Goal: Task Accomplishment & Management: Use online tool/utility

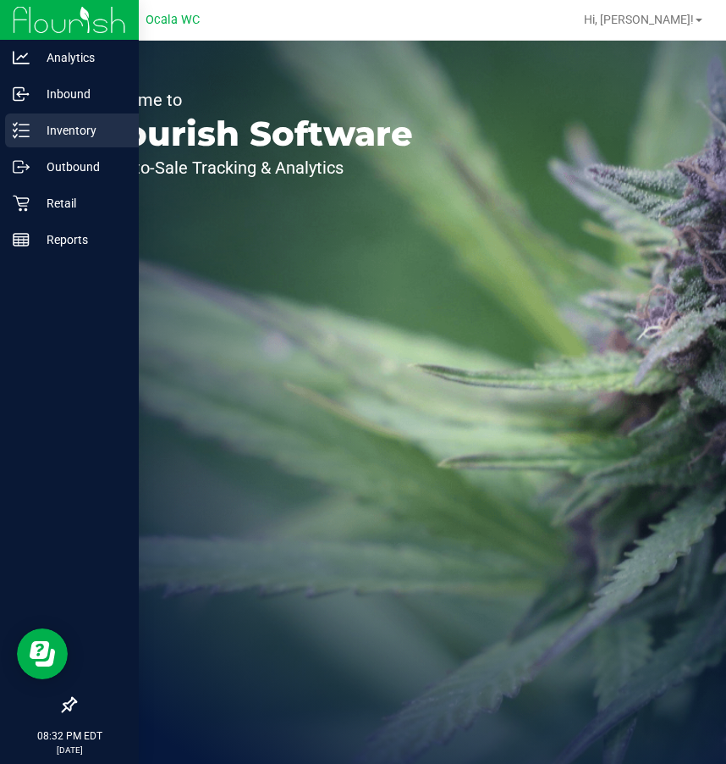
click at [57, 121] on p "Inventory" at bounding box center [81, 130] width 102 height 20
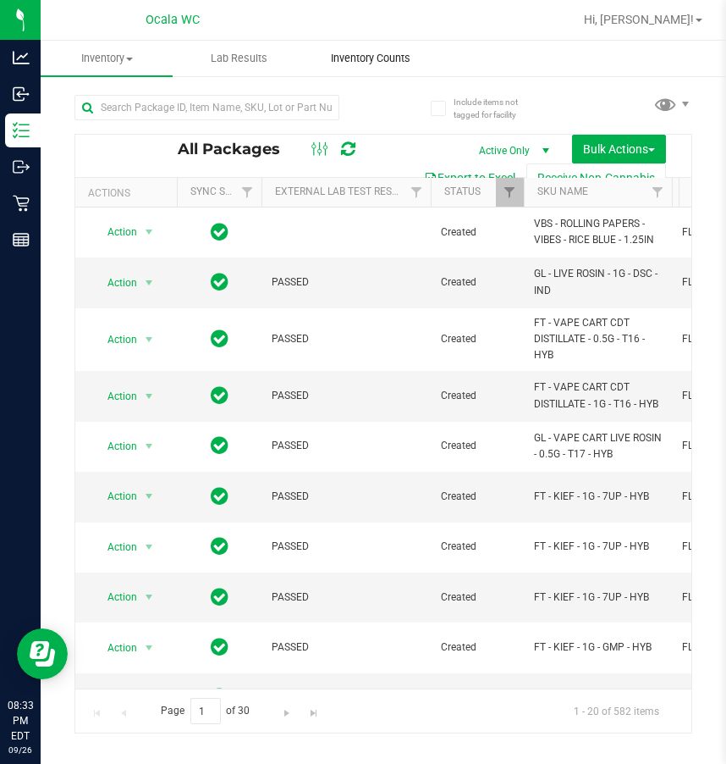
click at [359, 63] on span "Inventory Counts" at bounding box center [370, 58] width 125 height 15
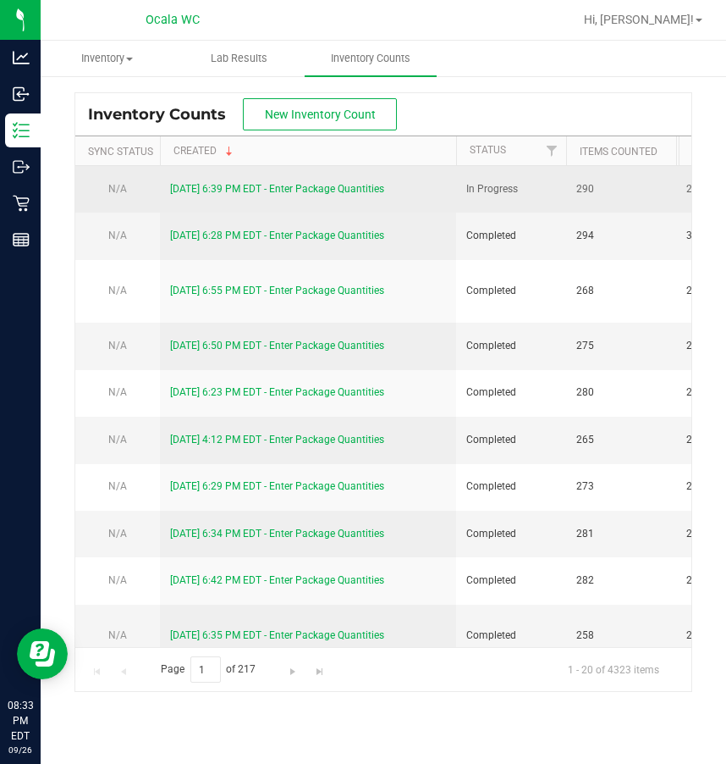
click at [219, 188] on link "[DATE] 6:39 PM EDT - Enter Package Quantities" at bounding box center [277, 189] width 214 height 12
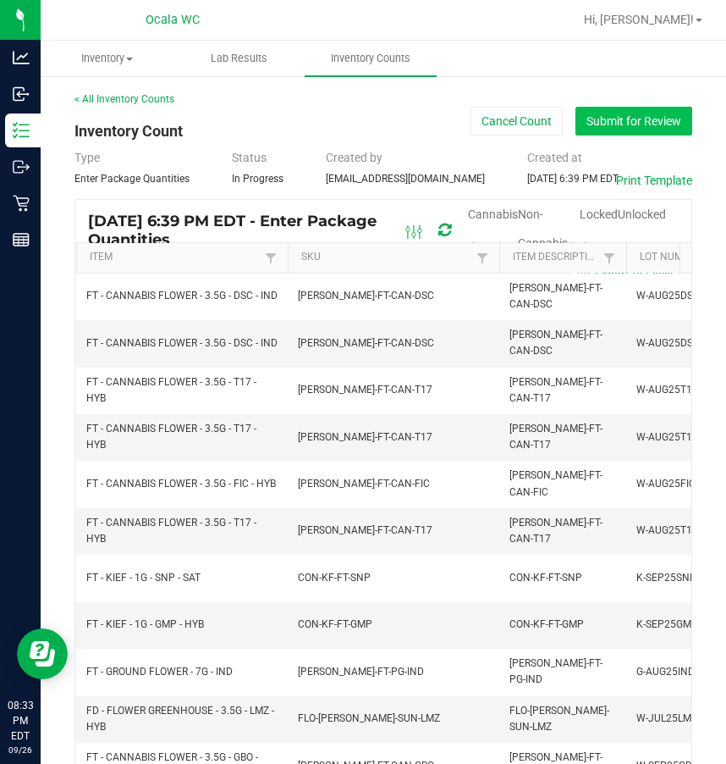
click at [609, 123] on button "Submit for Review" at bounding box center [634, 121] width 117 height 29
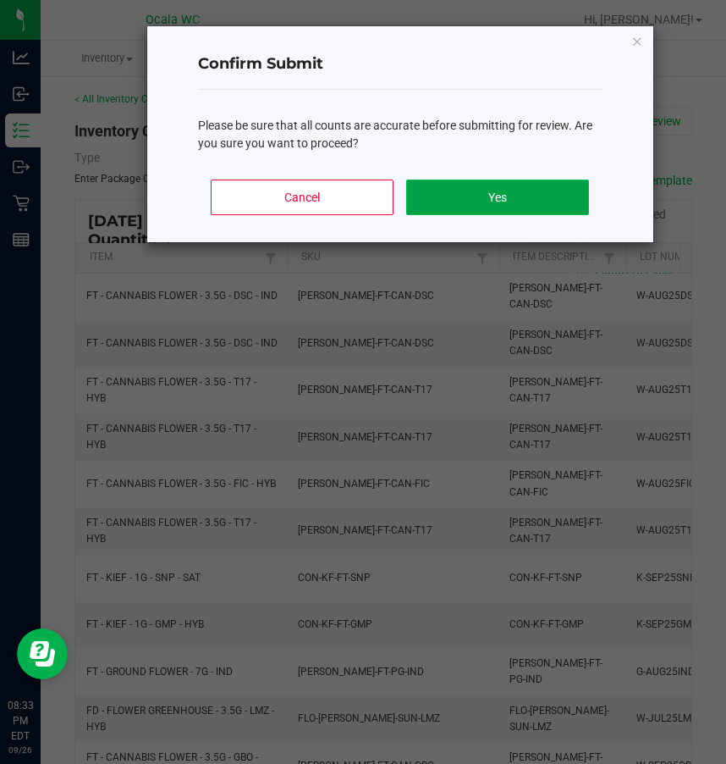
click at [521, 182] on button "Yes" at bounding box center [497, 197] width 182 height 36
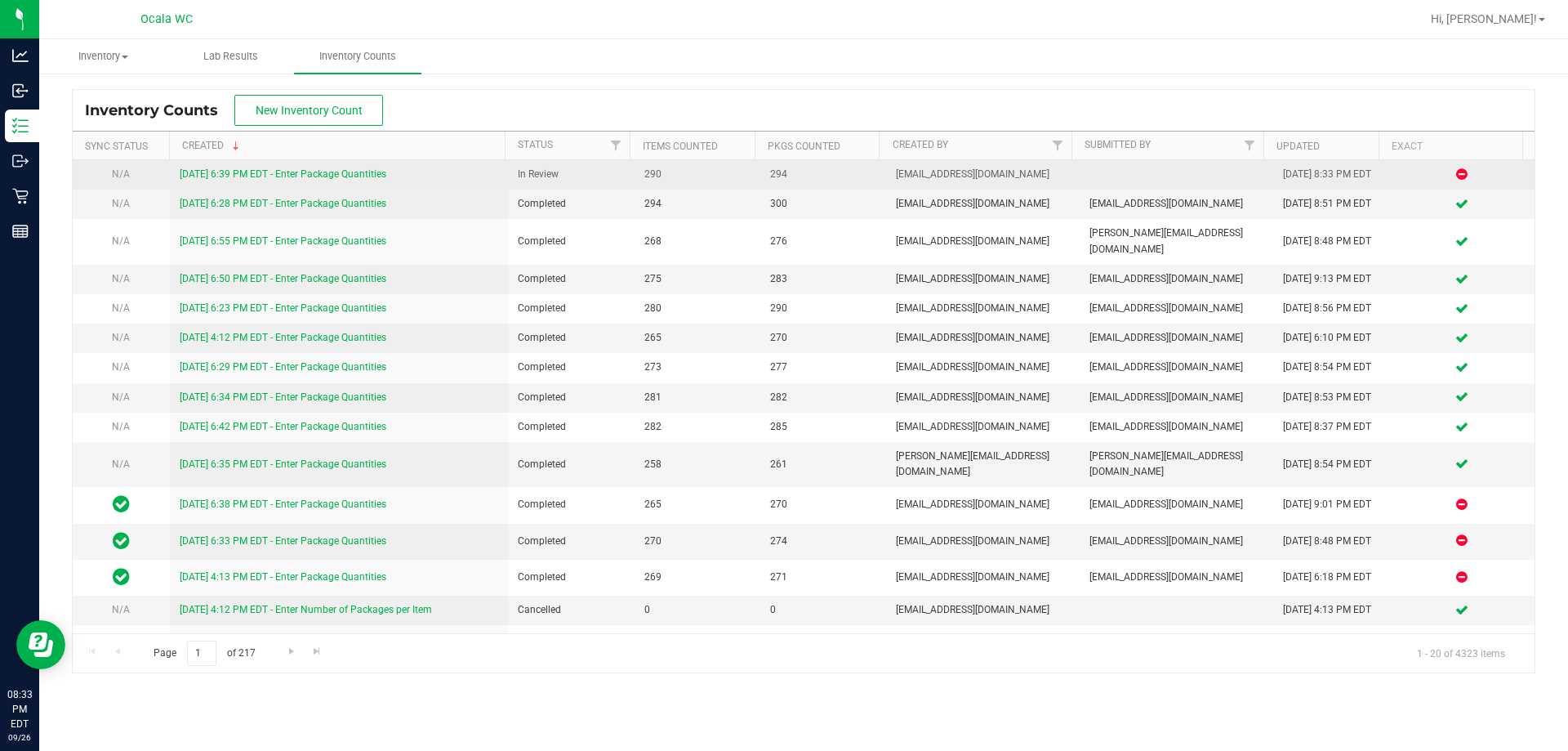
click at [325, 168] on link "[DATE] 6:39 PM EDT - Enter Package Quantities" at bounding box center [283, 174] width 206 height 12
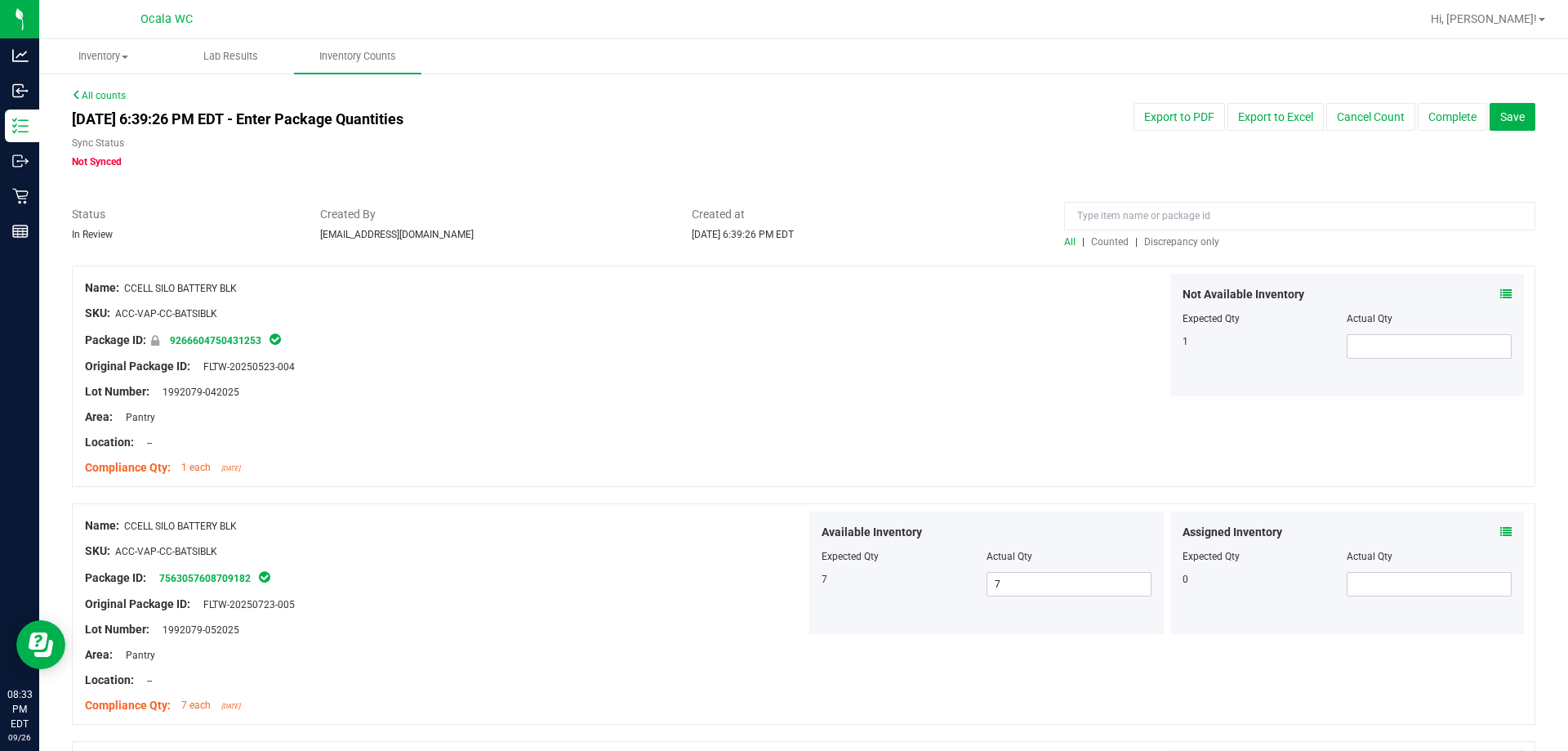
click at [700, 243] on span "Discrepancy only" at bounding box center [1182, 242] width 75 height 12
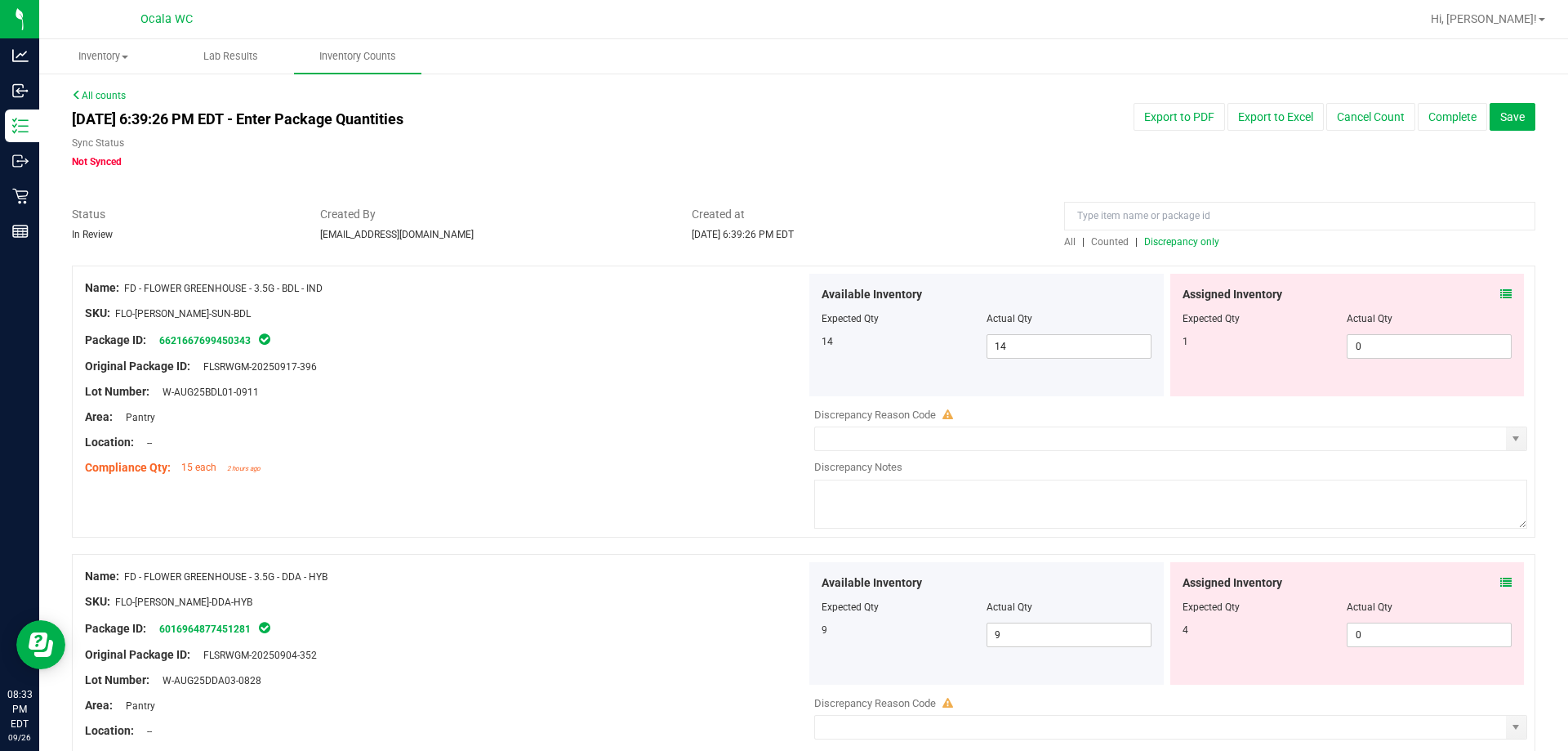
click at [700, 291] on div "Assigned Inventory" at bounding box center [1348, 294] width 330 height 17
click at [700, 291] on icon at bounding box center [1506, 294] width 12 height 12
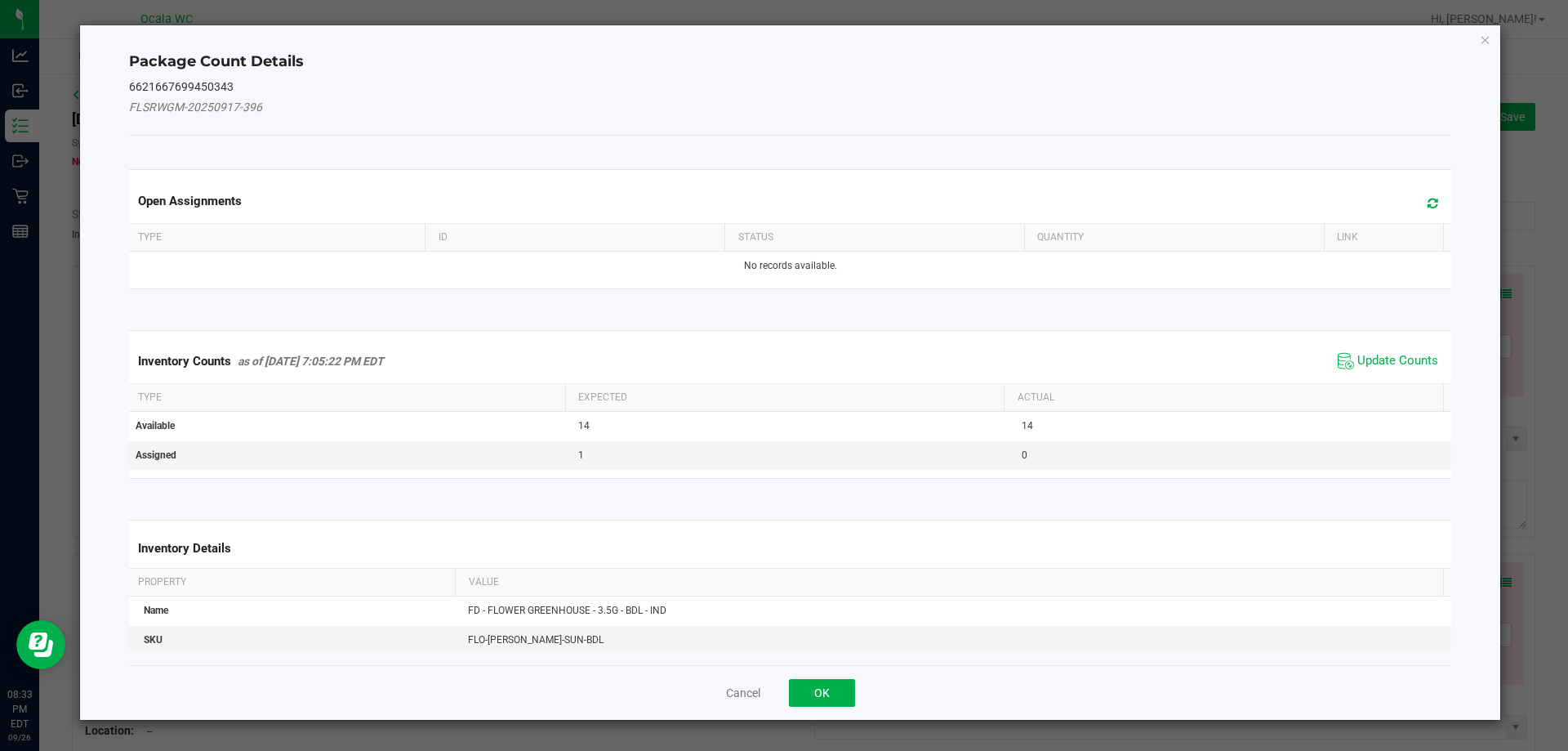
click at [700, 351] on span "Update Counts" at bounding box center [1388, 360] width 109 height 24
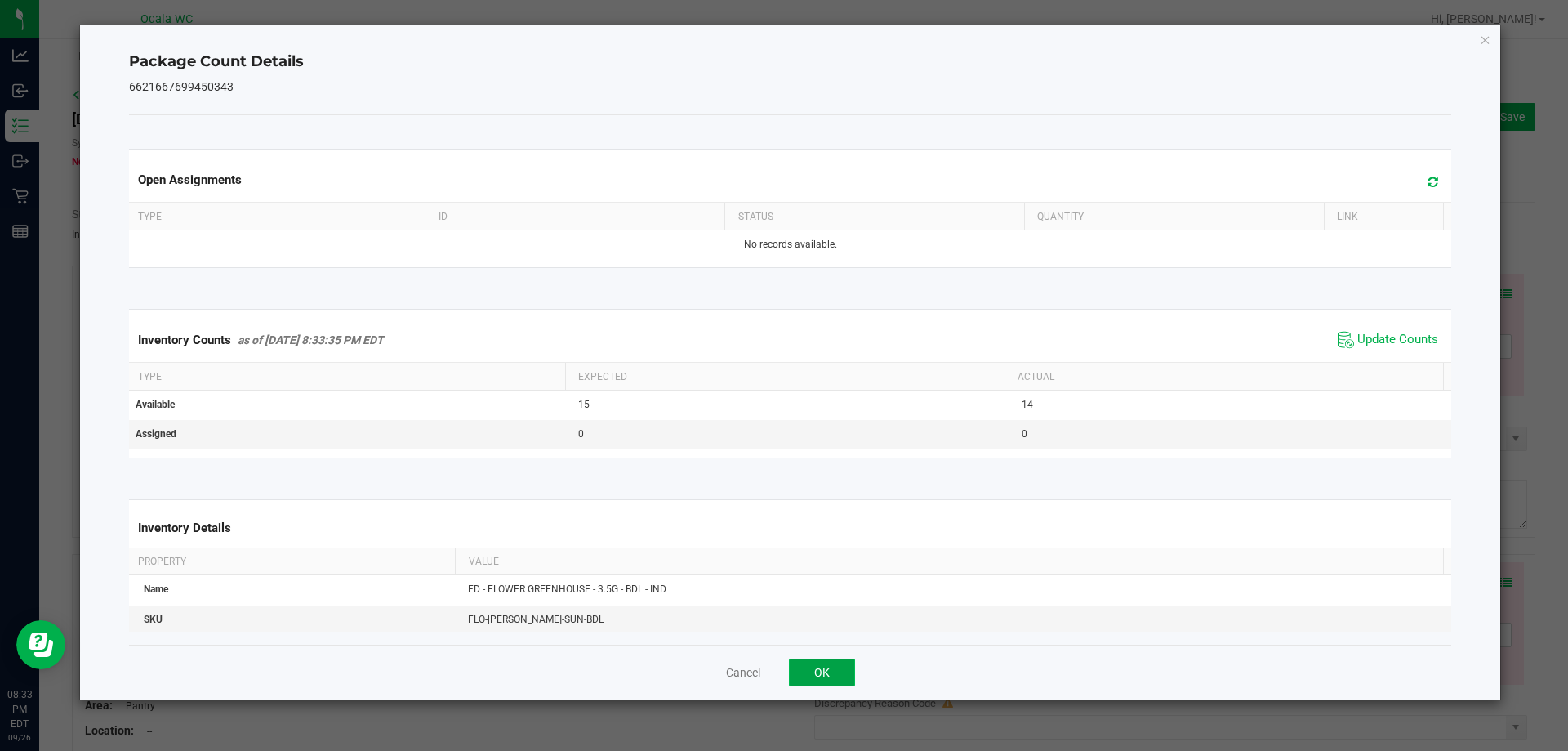
click at [700, 666] on button "OK" at bounding box center [822, 672] width 67 height 28
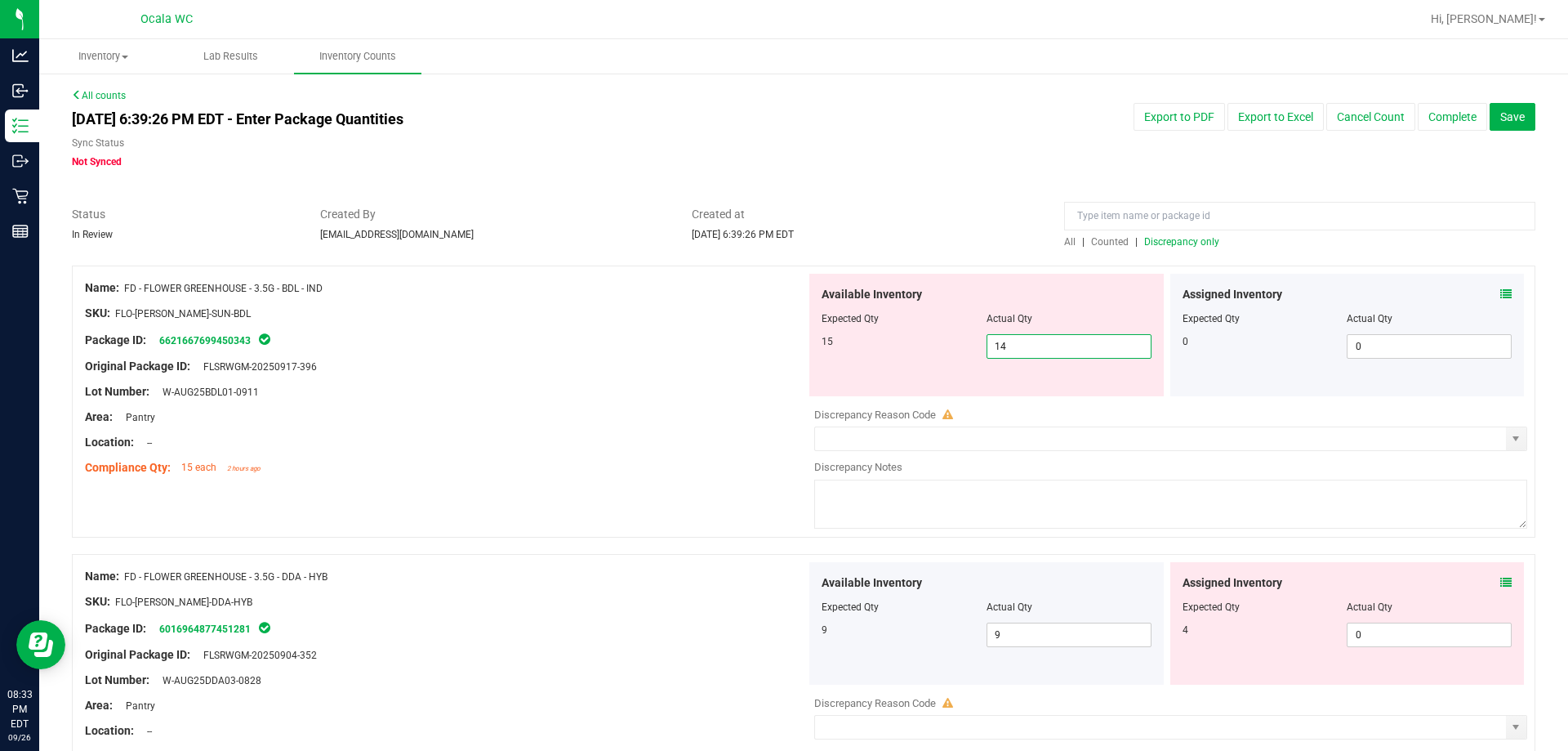
drag, startPoint x: 1007, startPoint y: 344, endPoint x: 977, endPoint y: 354, distance: 31.6
click at [700, 354] on div "15 14 14" at bounding box center [987, 346] width 330 height 24
type input "15"
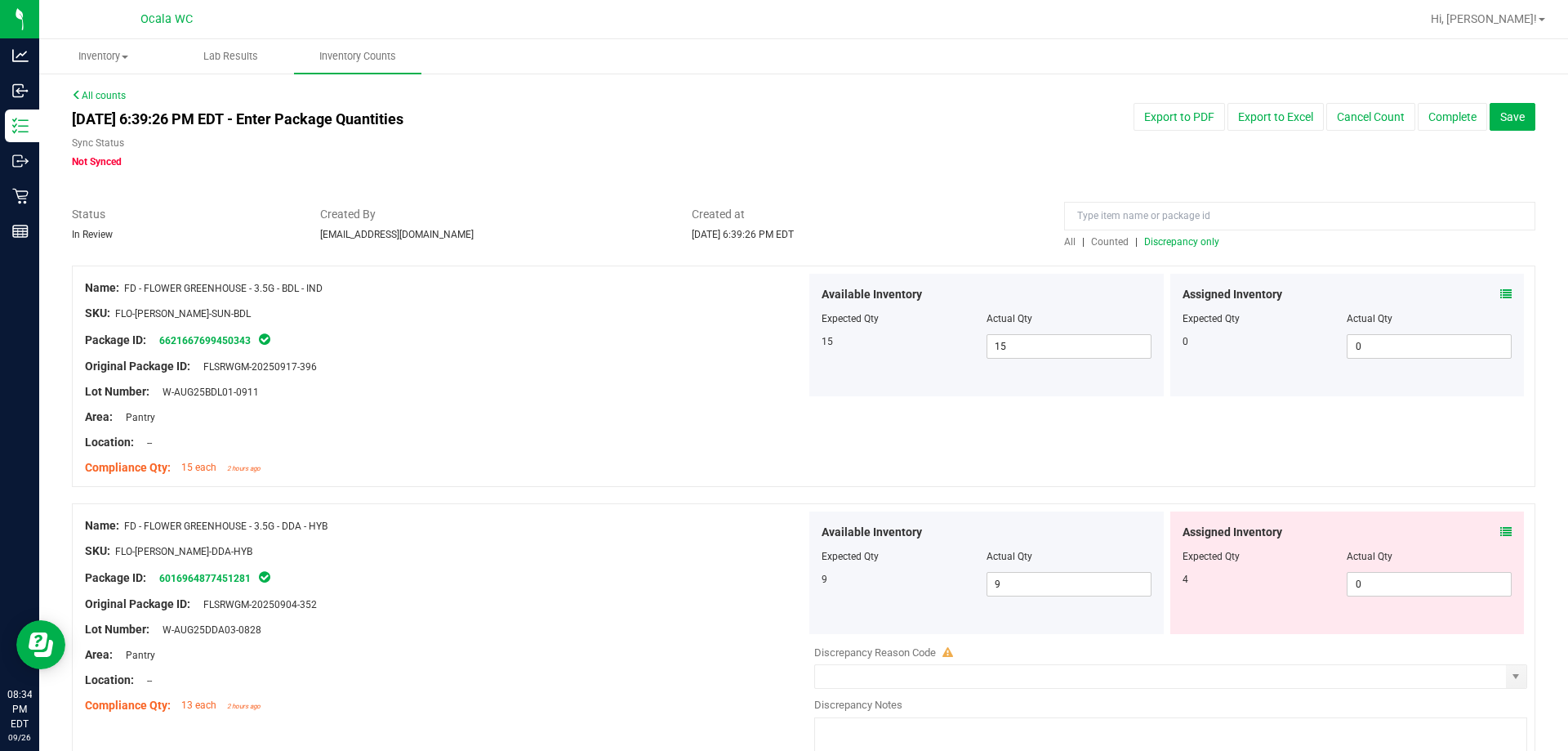
click at [700, 524] on div "Assigned Inventory Expected Qty Actual Qty 4 0 0" at bounding box center [1347, 572] width 354 height 123
click at [700, 531] on icon at bounding box center [1506, 532] width 12 height 12
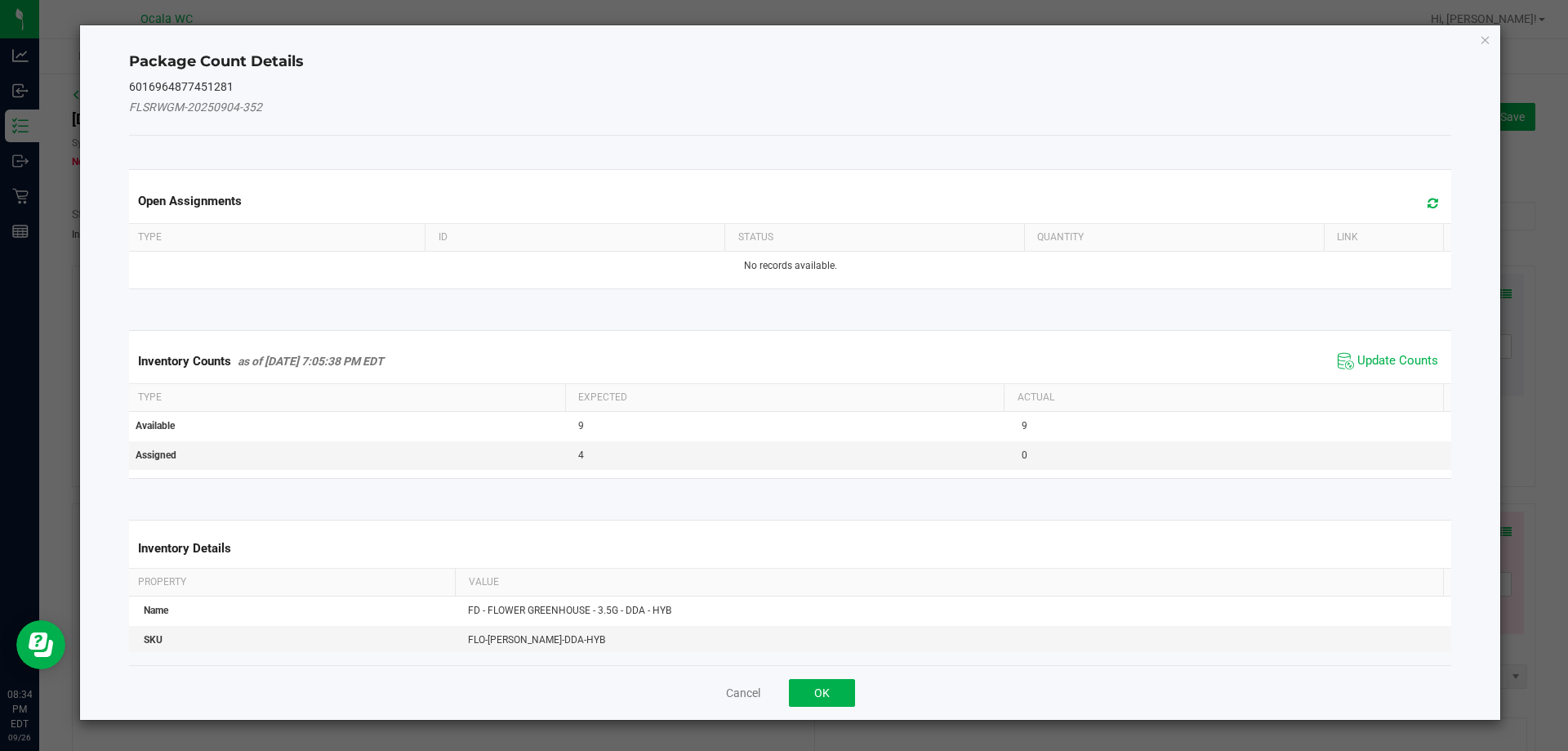
click at [700, 351] on span "Update Counts" at bounding box center [1388, 360] width 109 height 24
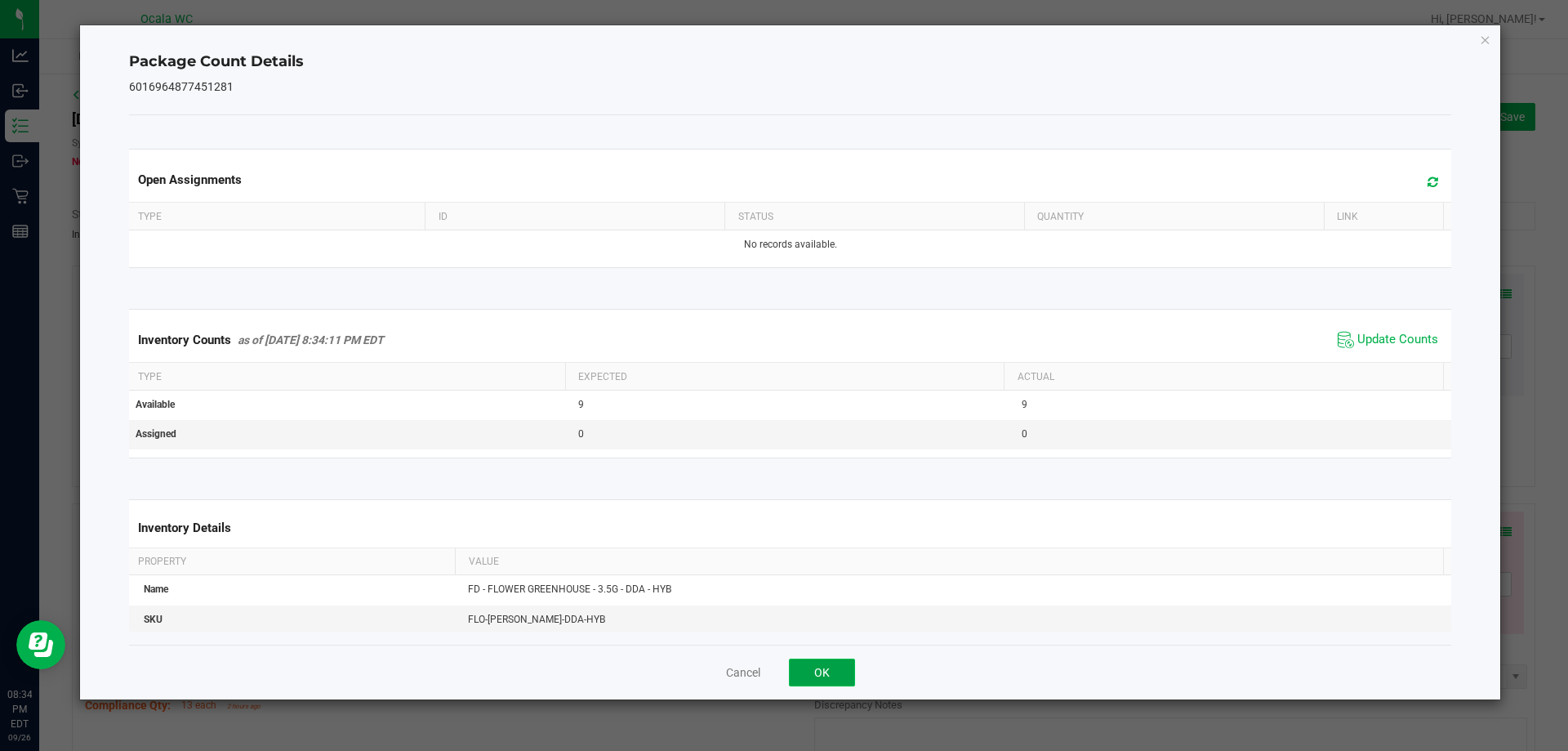
click at [700, 665] on button "OK" at bounding box center [822, 672] width 67 height 28
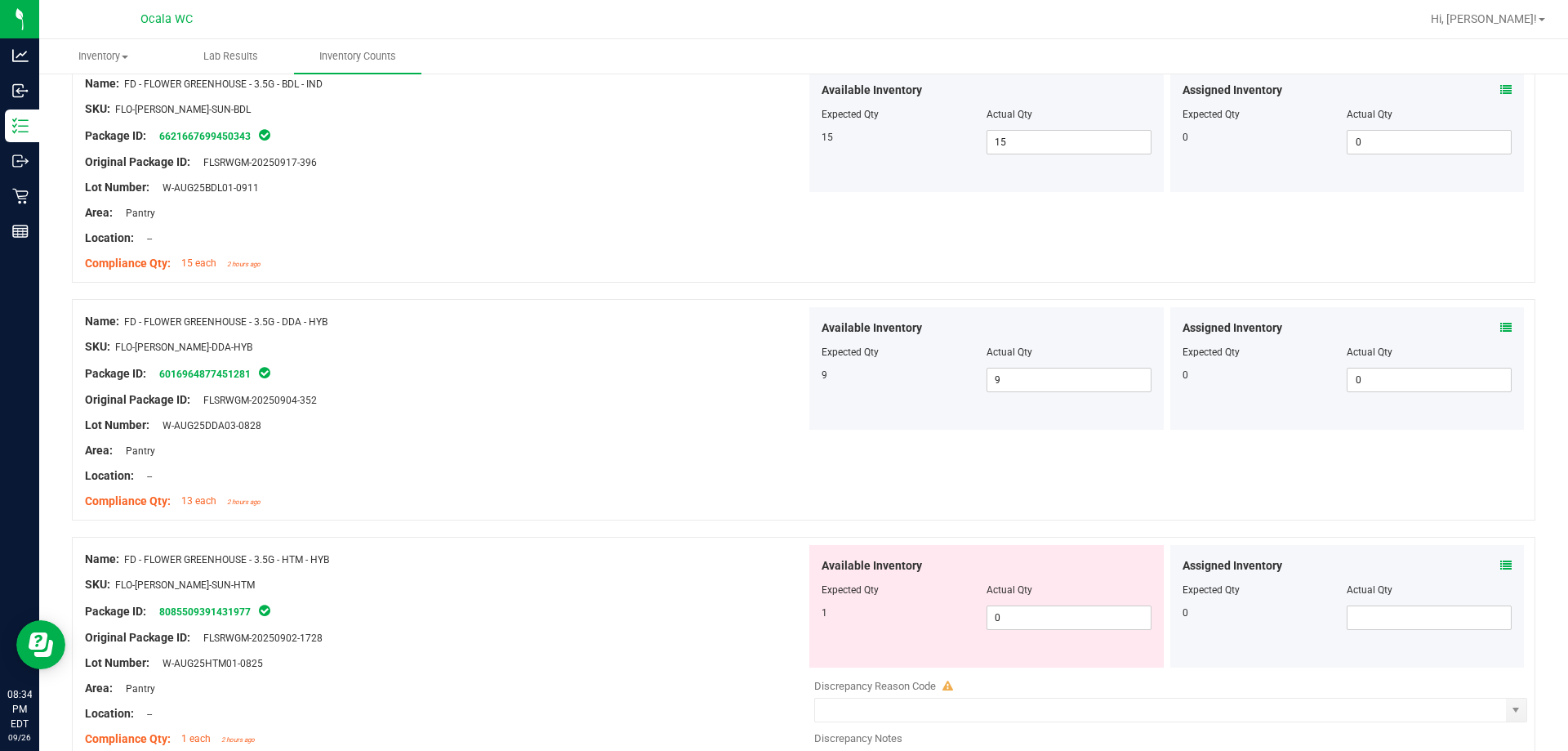
scroll to position [245, 0]
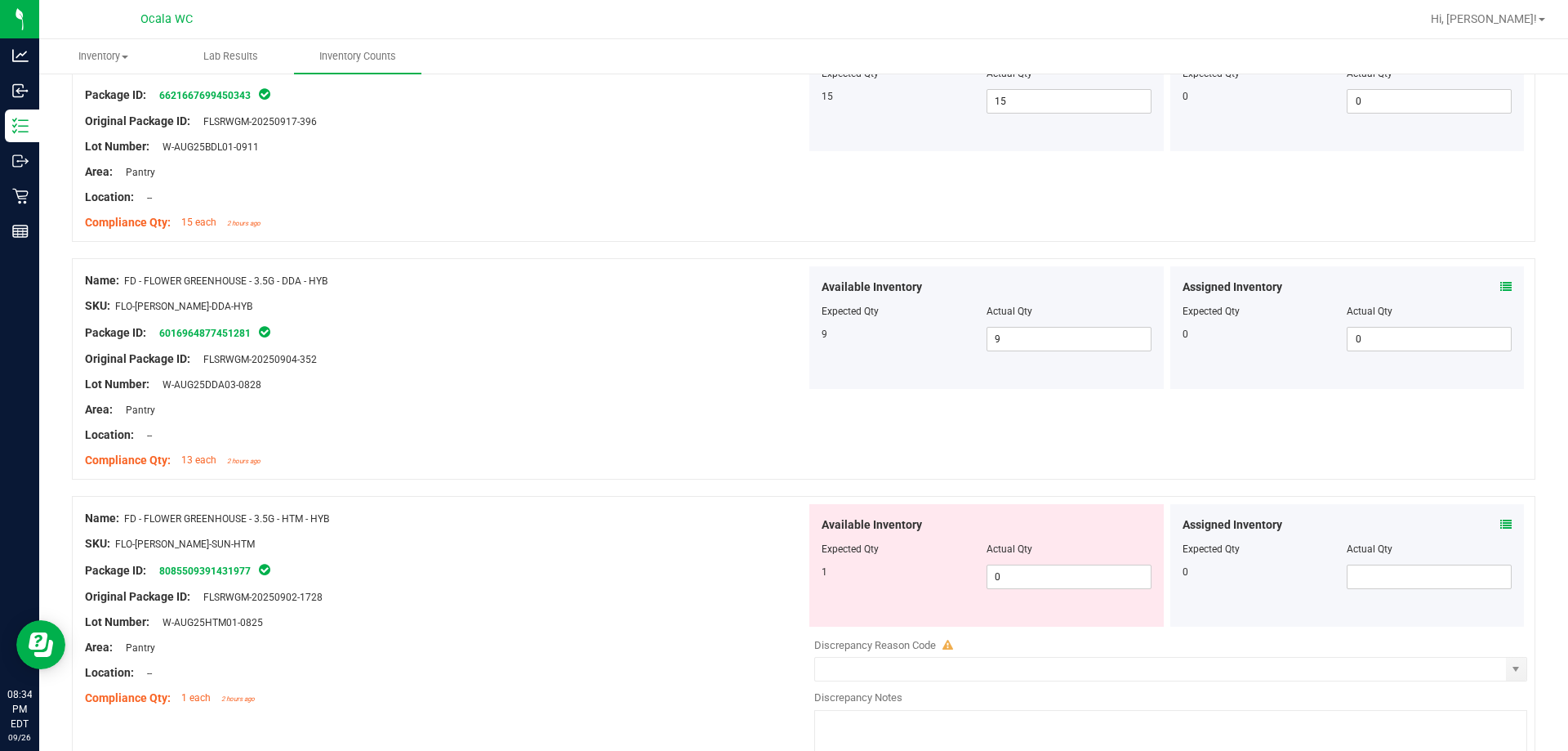
click at [700, 521] on div "Assigned Inventory Expected Qty Actual Qty 0" at bounding box center [1347, 565] width 354 height 123
click at [700, 521] on icon at bounding box center [1506, 525] width 12 height 12
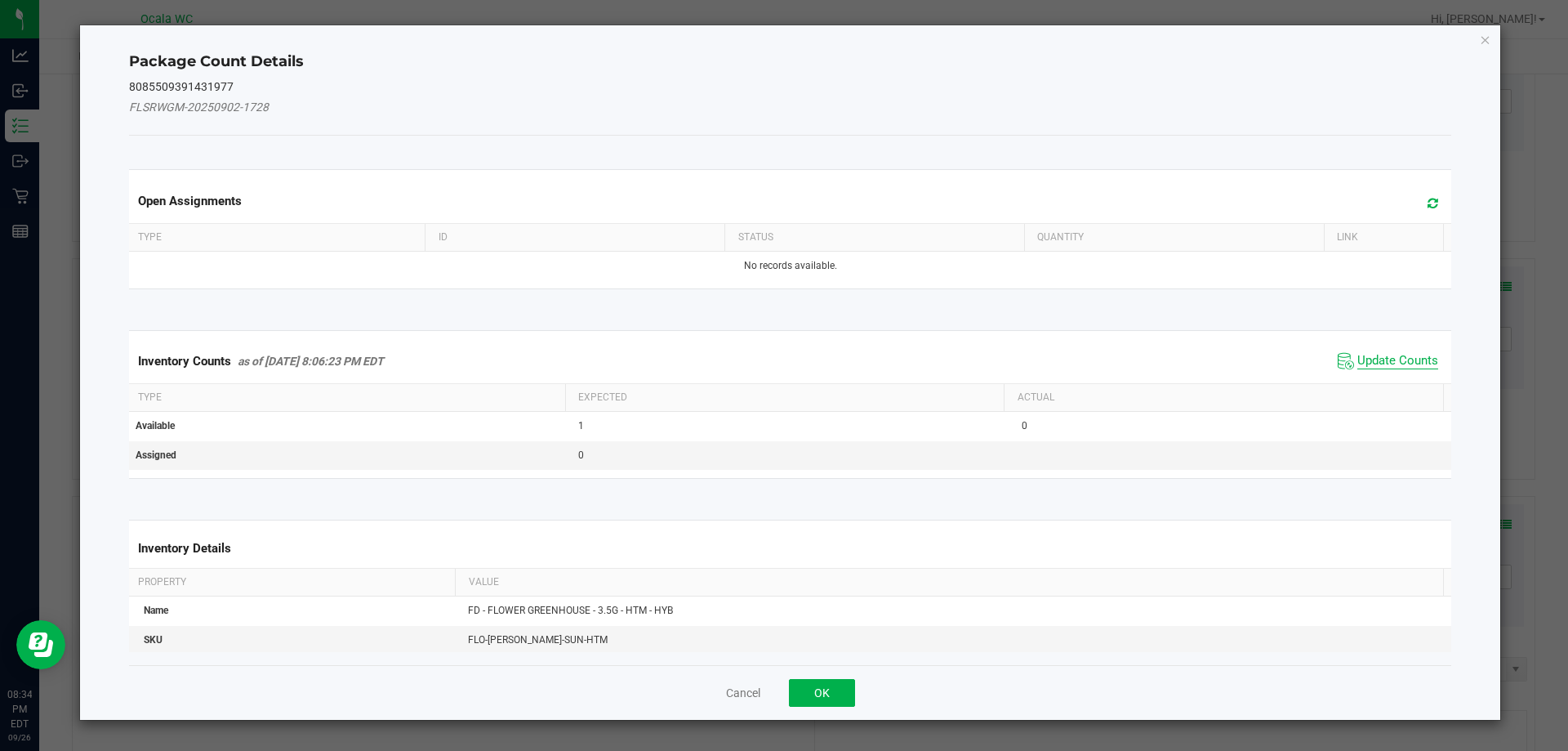
click at [700, 365] on span "Update Counts" at bounding box center [1398, 361] width 81 height 16
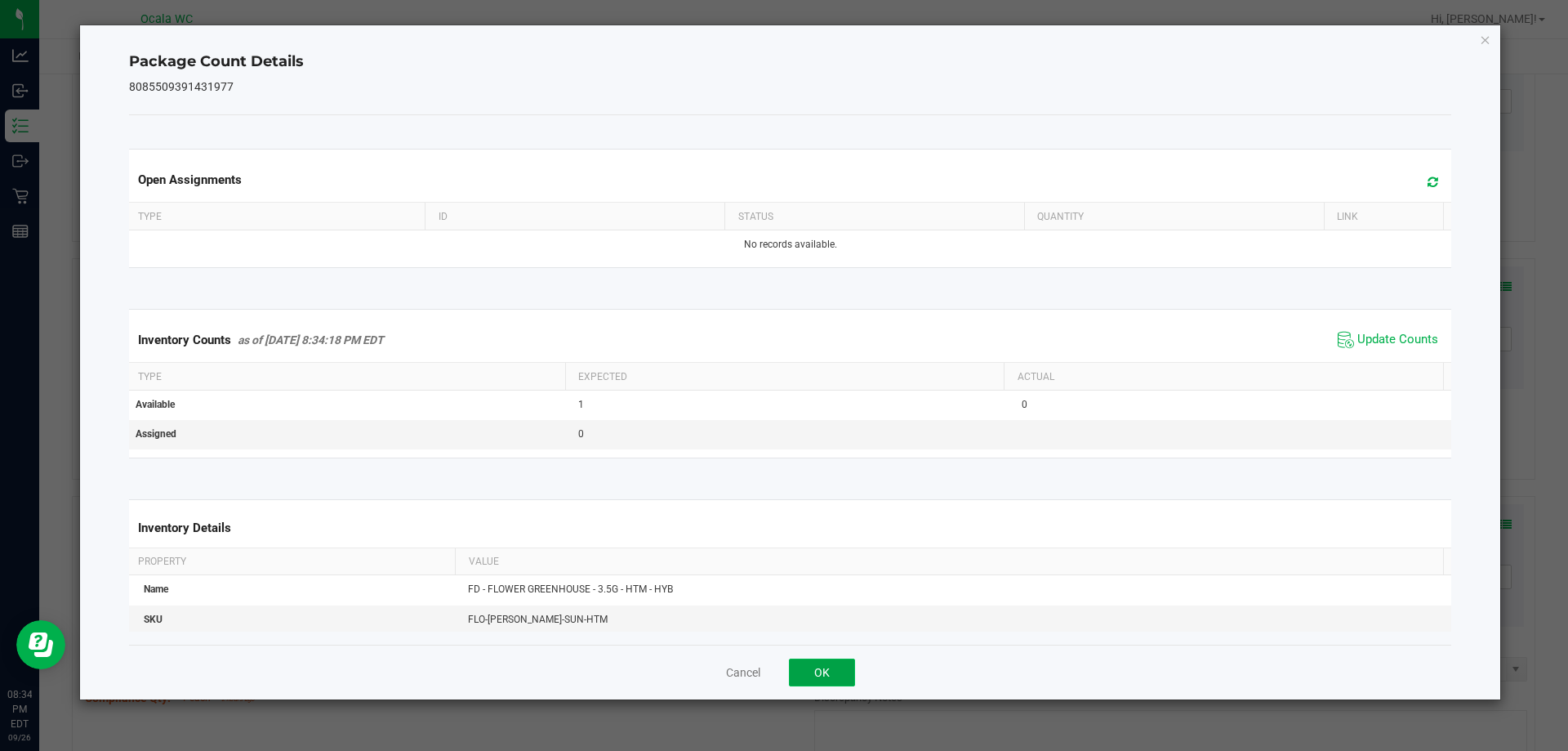
click at [700, 667] on button "OK" at bounding box center [822, 672] width 67 height 28
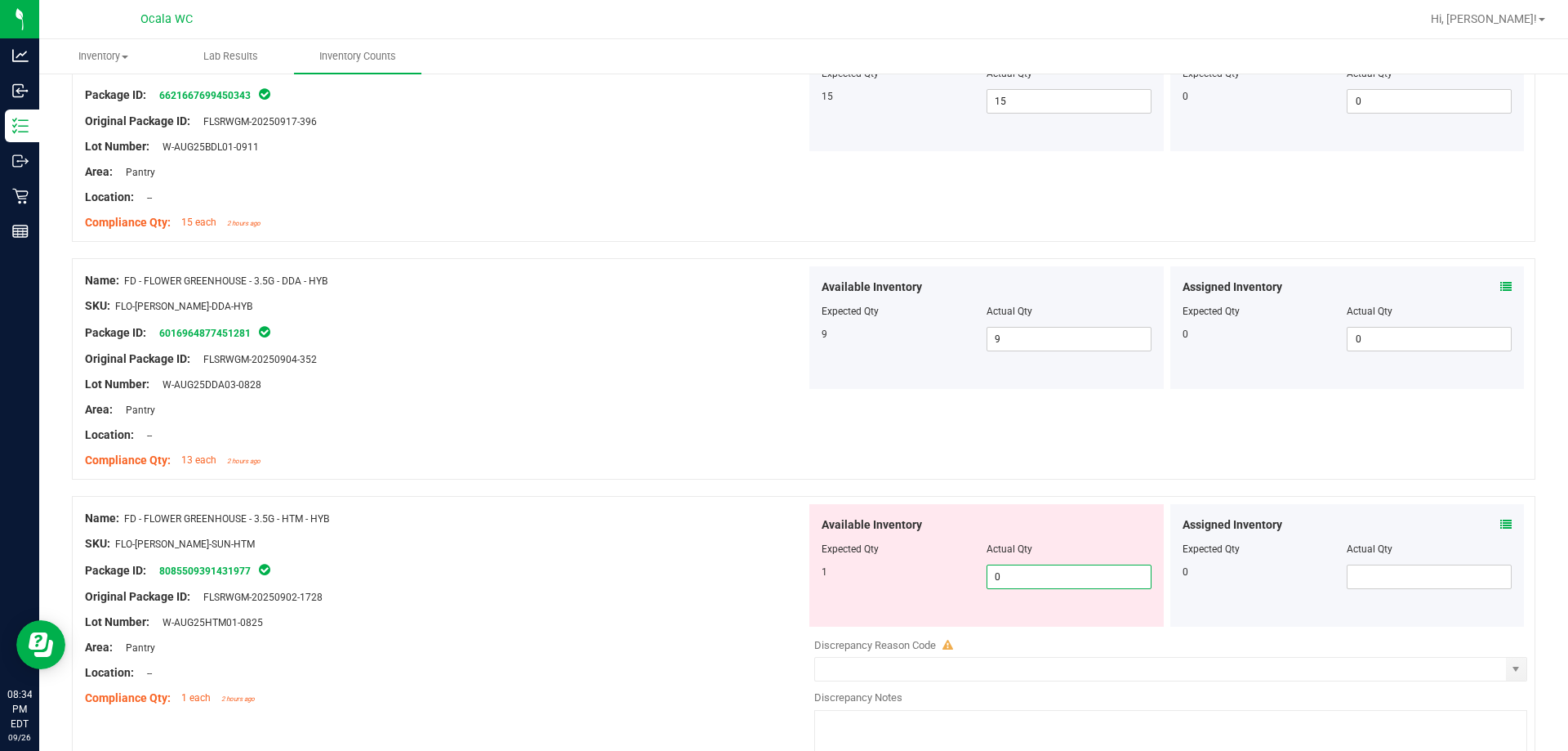
click at [700, 583] on span "0 0" at bounding box center [1069, 576] width 165 height 24
type input "01"
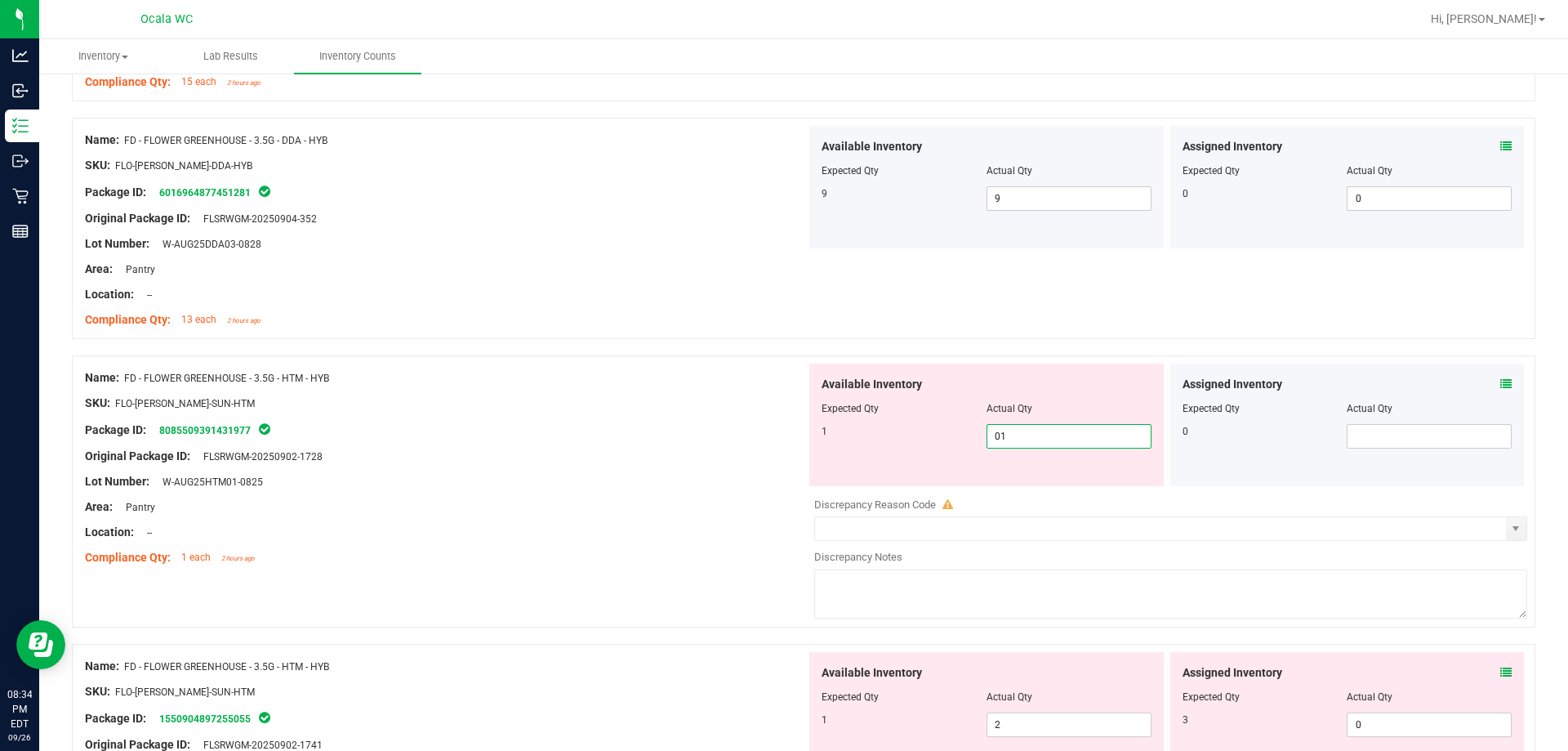
scroll to position [408, 0]
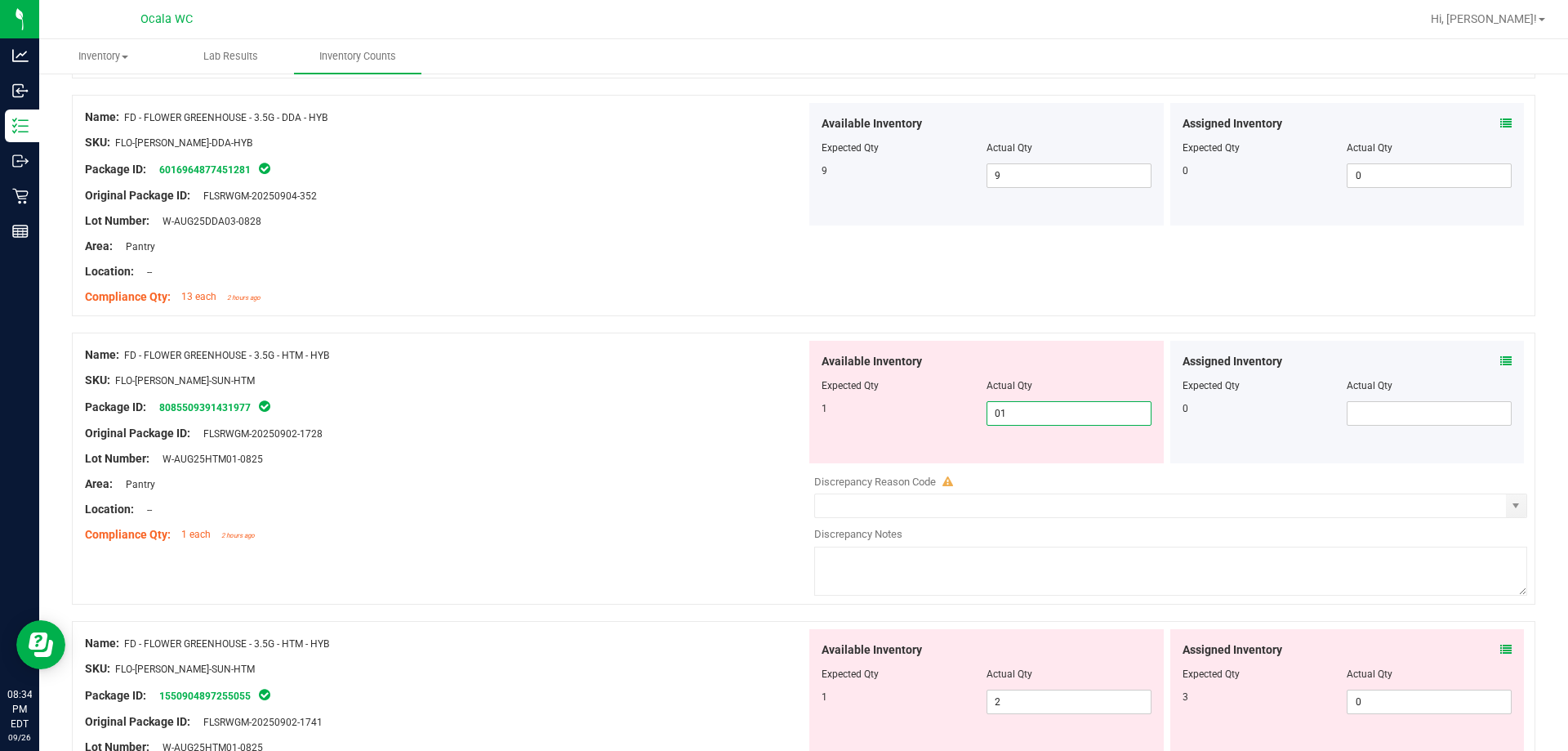
type input "1"
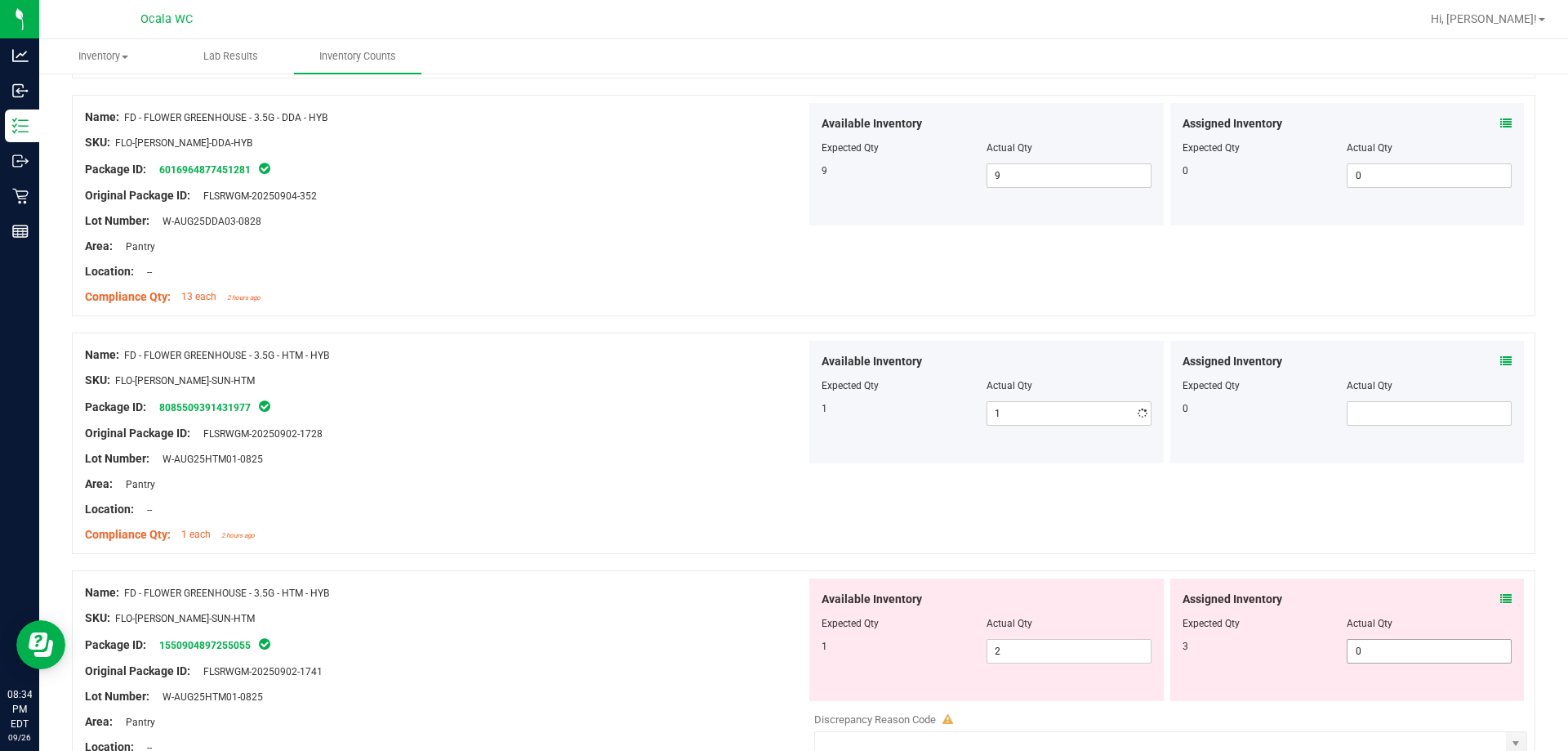
click at [700, 645] on div "Assigned Inventory Expected Qty Actual Qty 3 0 0" at bounding box center [1347, 639] width 354 height 123
click at [700, 600] on icon at bounding box center [1506, 599] width 12 height 12
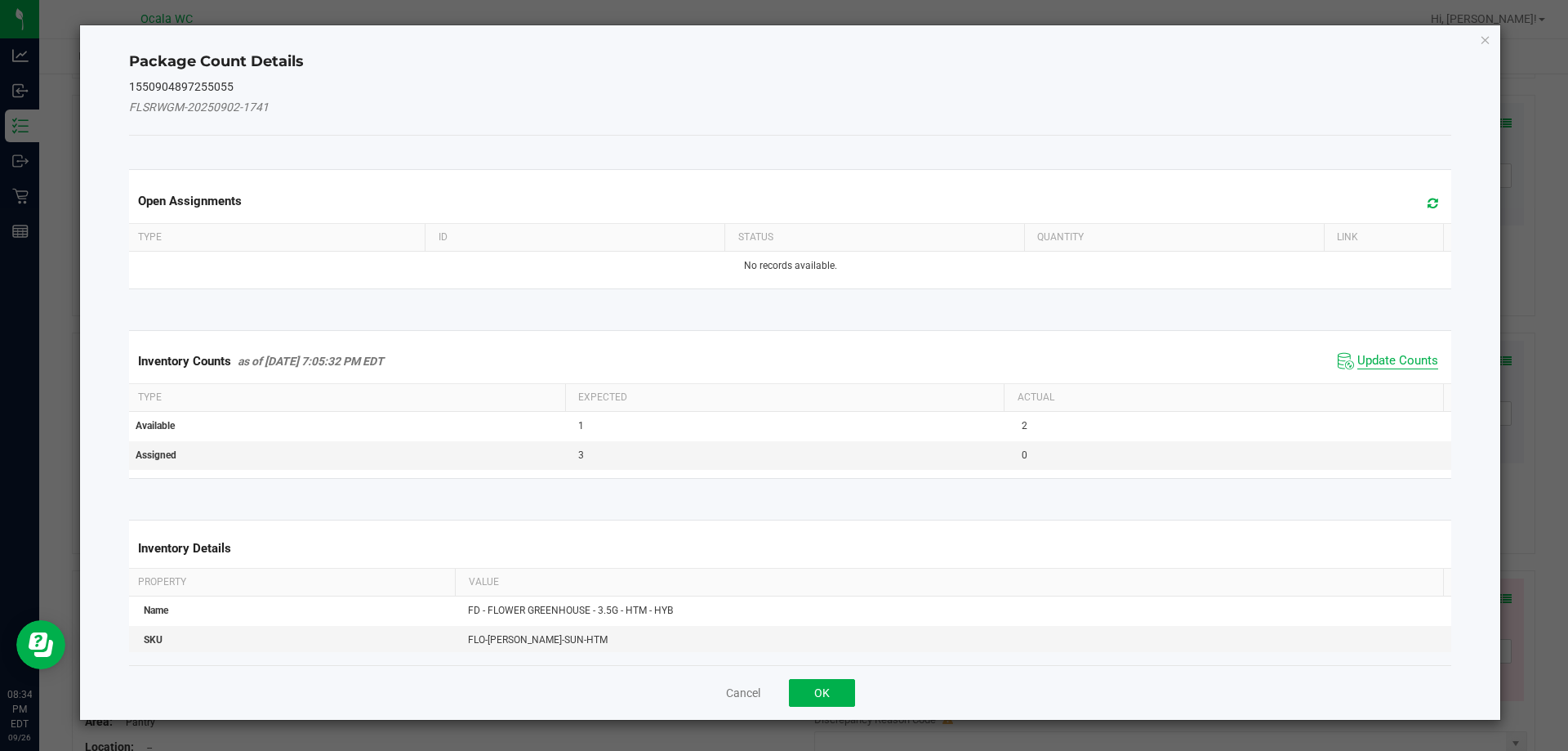
click at [700, 359] on span "Update Counts" at bounding box center [1398, 361] width 81 height 16
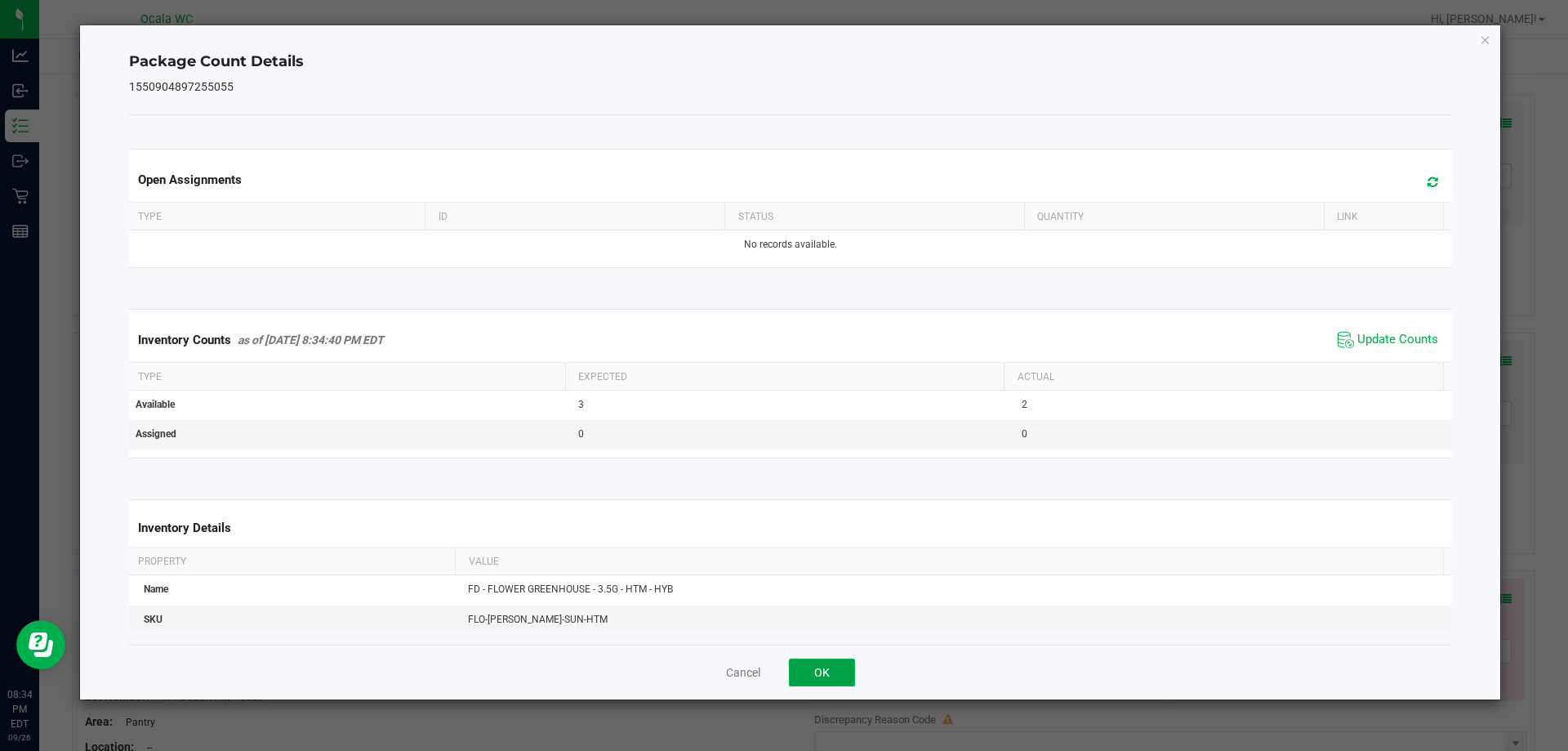
click at [700, 660] on button "OK" at bounding box center [822, 672] width 67 height 28
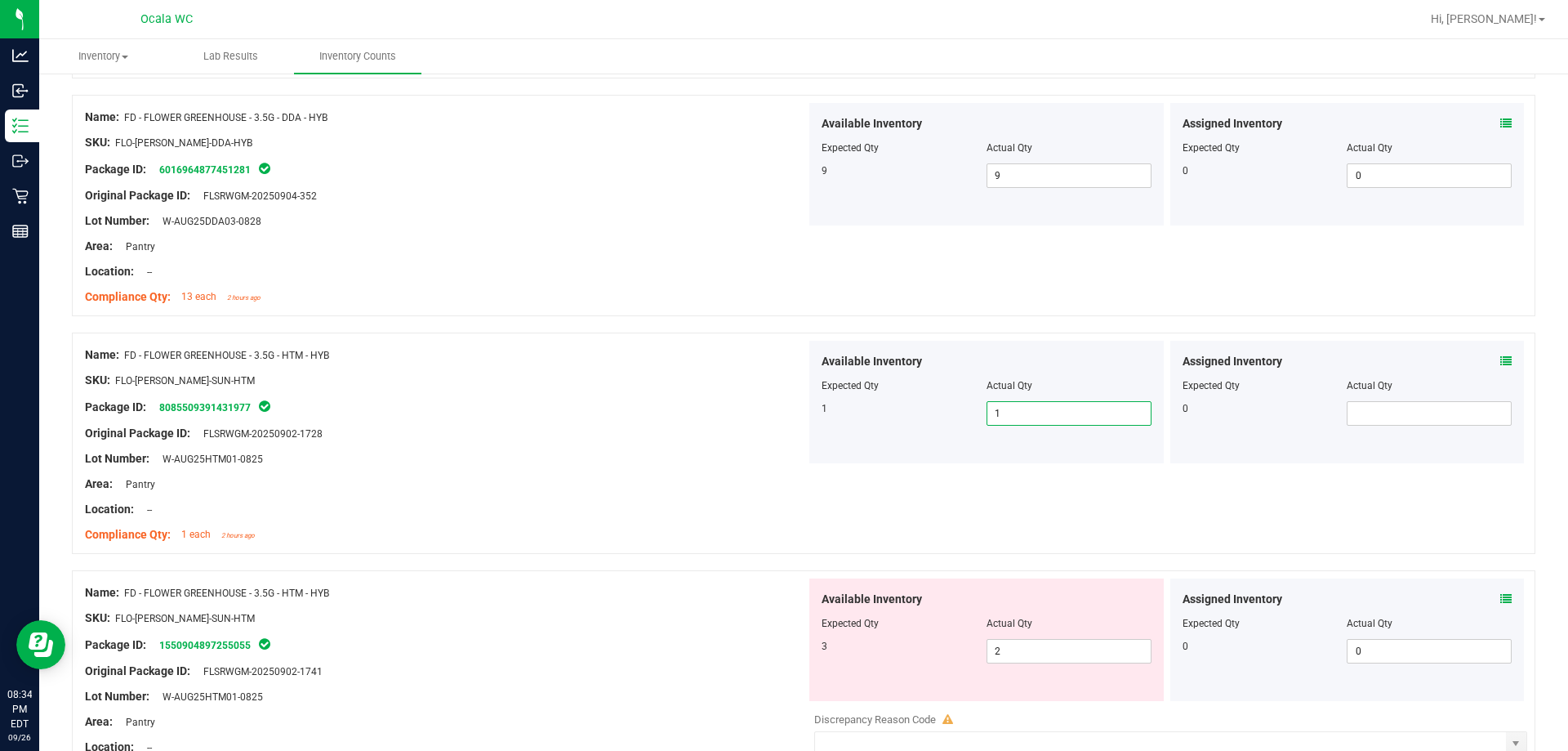
drag, startPoint x: 998, startPoint y: 411, endPoint x: 980, endPoint y: 420, distance: 20.1
click at [700, 420] on span "1 1" at bounding box center [1069, 413] width 165 height 24
drag, startPoint x: 998, startPoint y: 653, endPoint x: 929, endPoint y: 653, distance: 69.0
click at [700, 654] on div "3 2 2" at bounding box center [987, 651] width 330 height 24
type input "3"
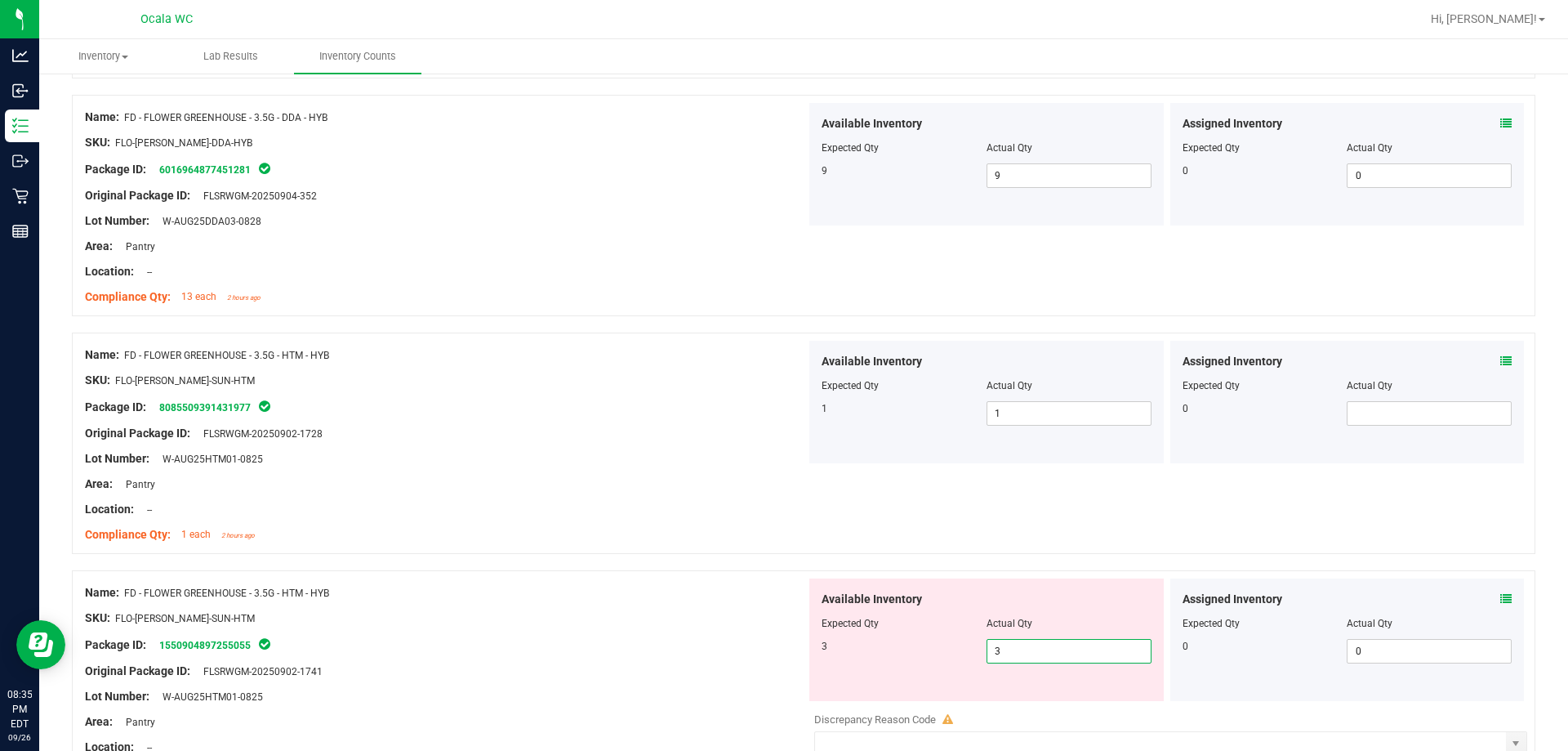
type input "3"
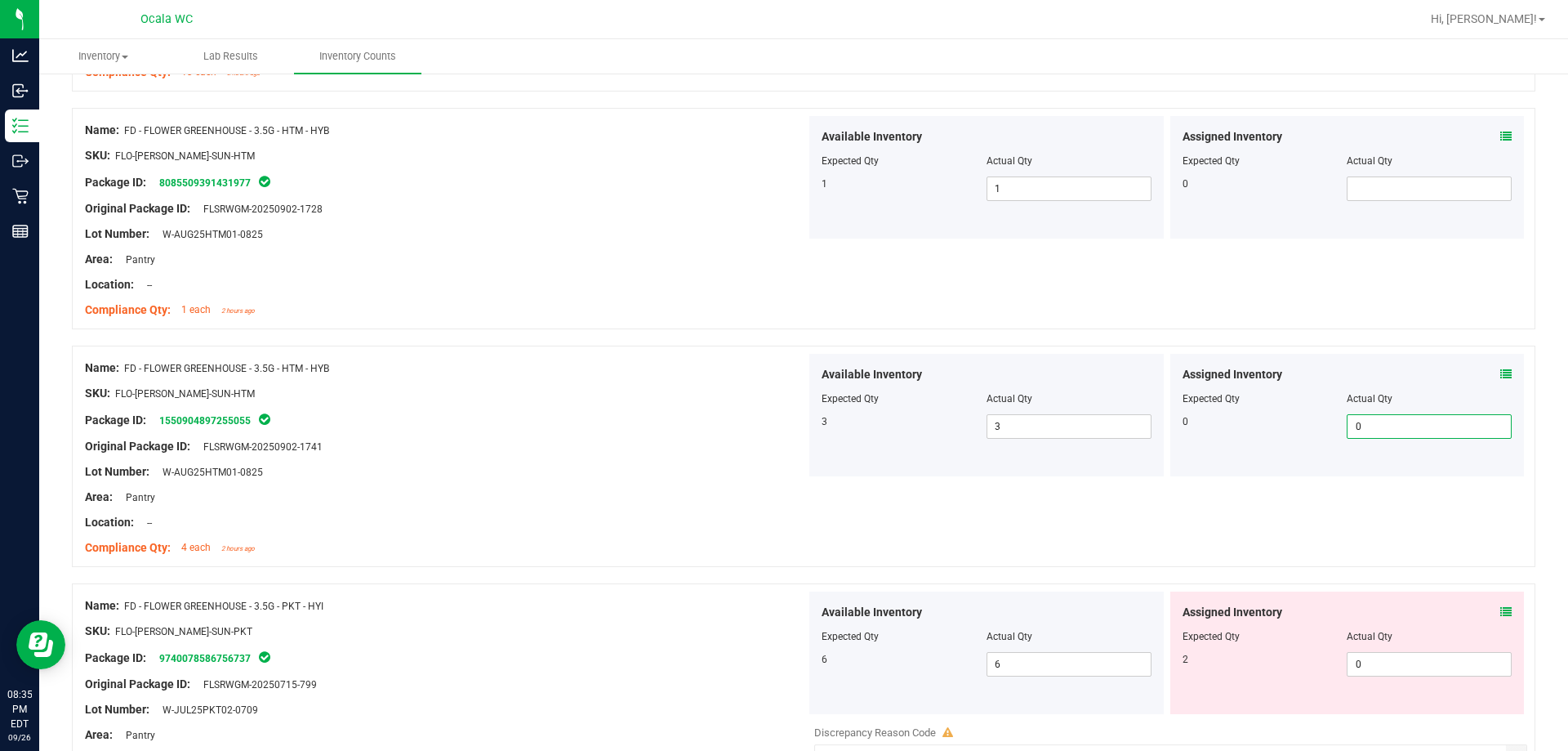
scroll to position [654, 0]
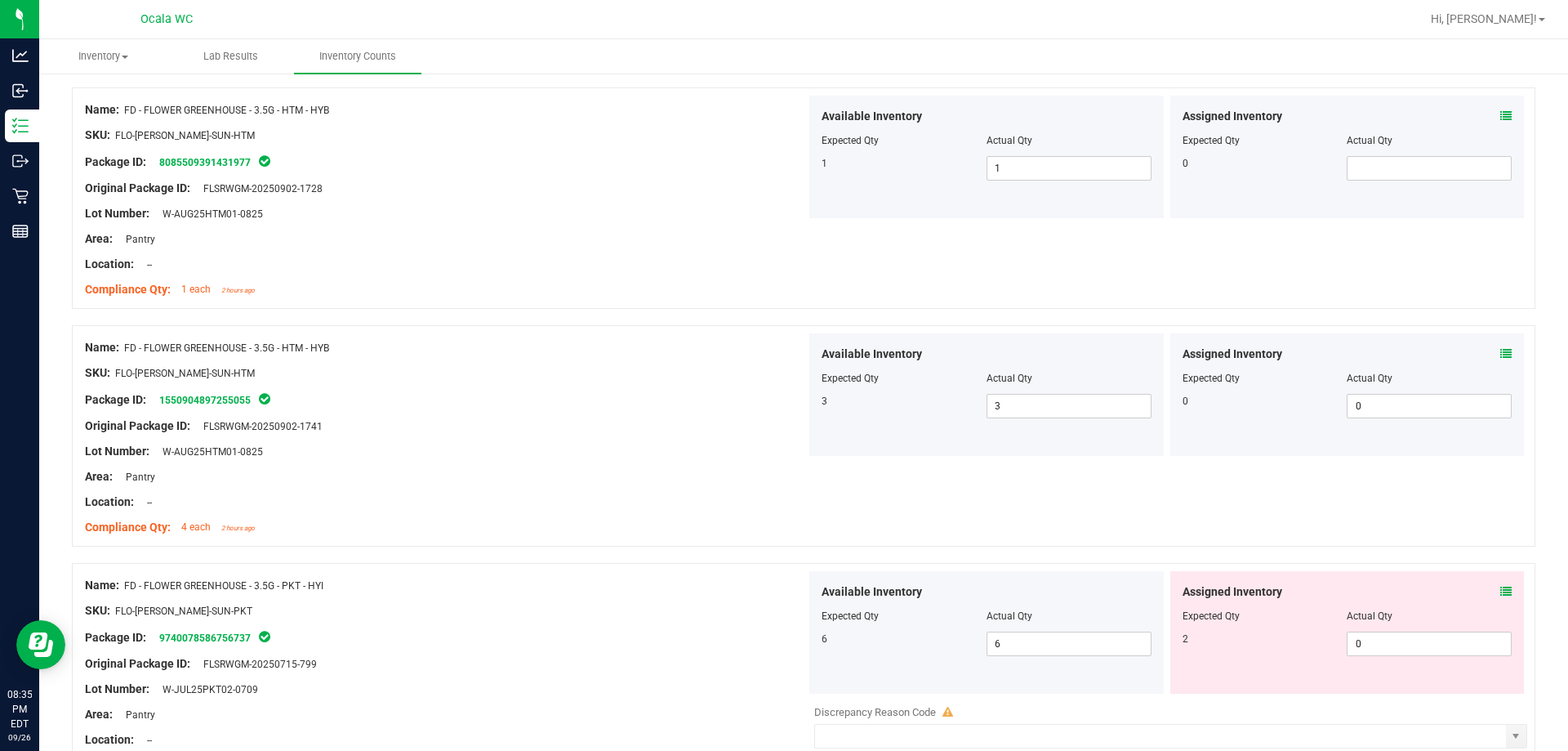
click at [700, 587] on icon at bounding box center [1506, 592] width 12 height 12
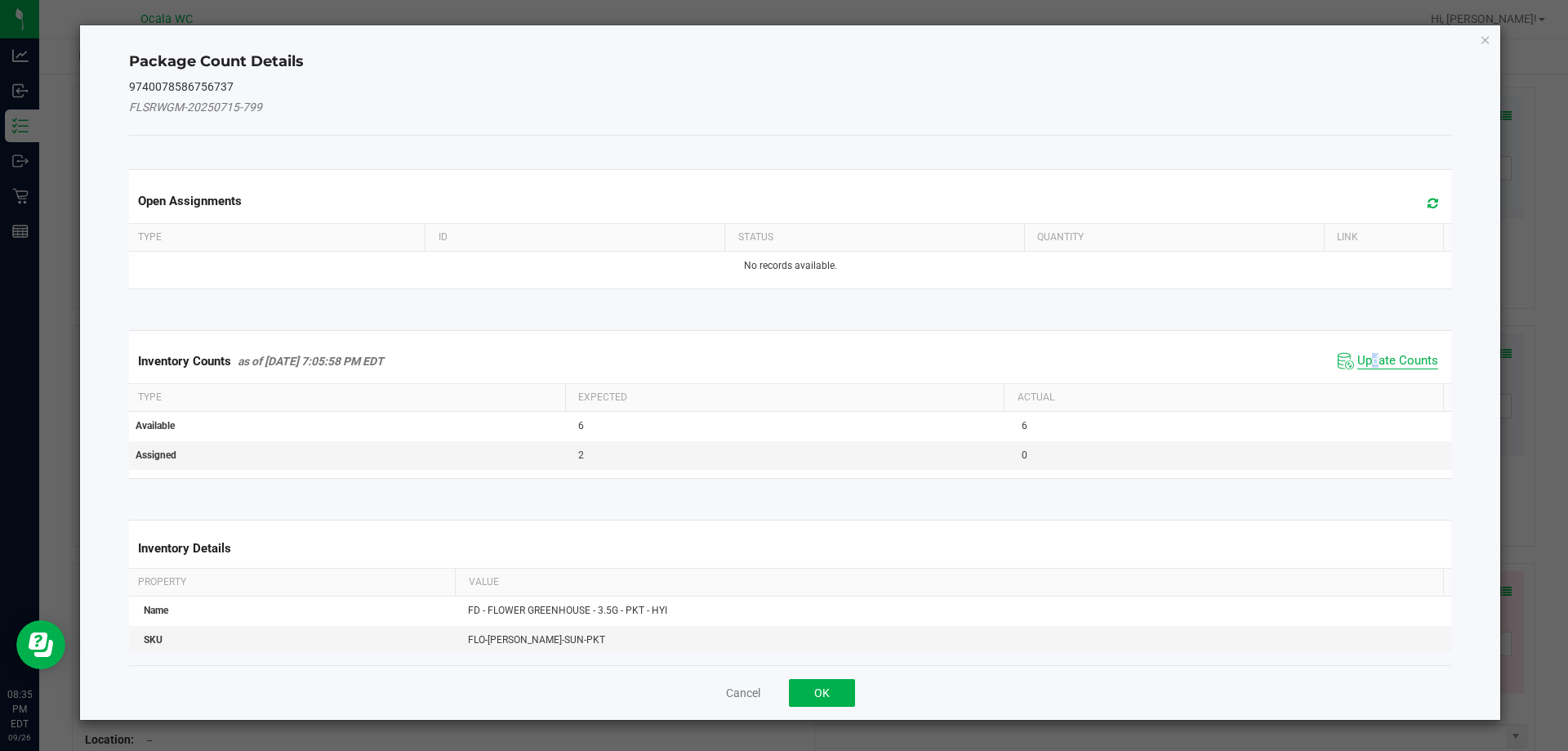
click at [700, 352] on div "Inventory Counts as of [DATE] 7:05:58 PM EDT Update Counts" at bounding box center [790, 361] width 1330 height 44
click at [700, 353] on span "Update Counts" at bounding box center [1398, 361] width 81 height 16
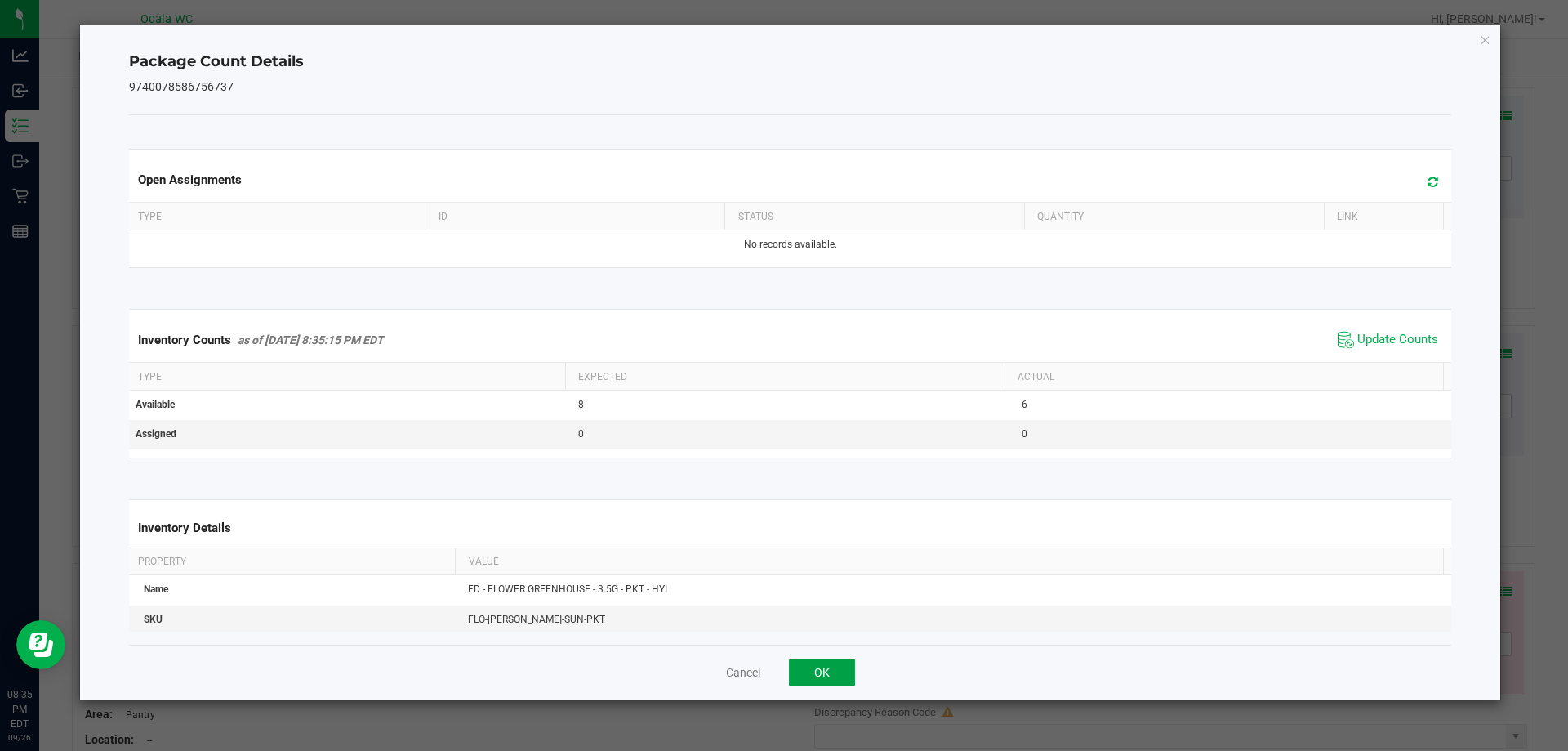
click at [700, 660] on button "OK" at bounding box center [822, 672] width 67 height 28
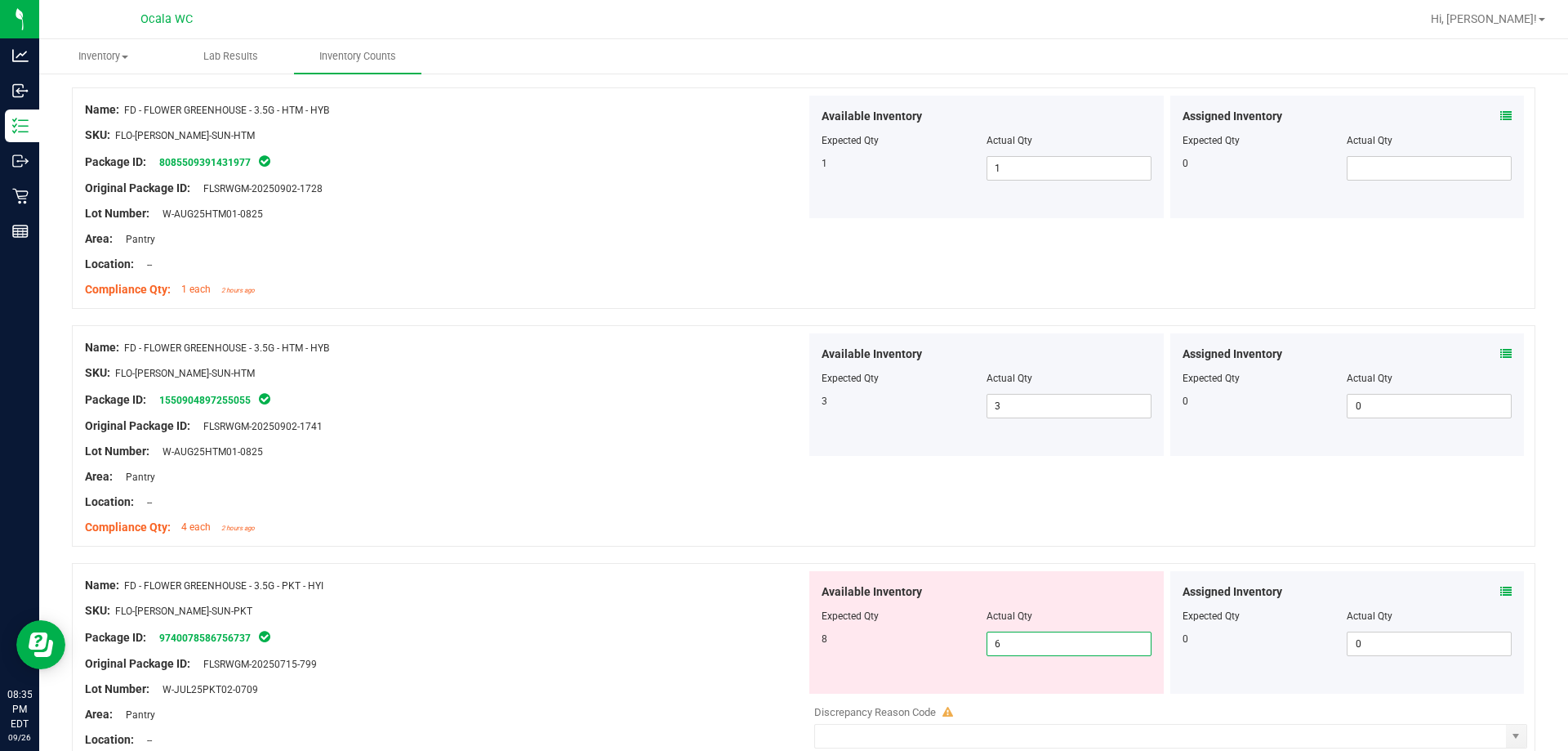
drag, startPoint x: 1004, startPoint y: 637, endPoint x: 977, endPoint y: 641, distance: 27.3
click at [700, 641] on div "8 6 6" at bounding box center [987, 643] width 330 height 24
type input "8"
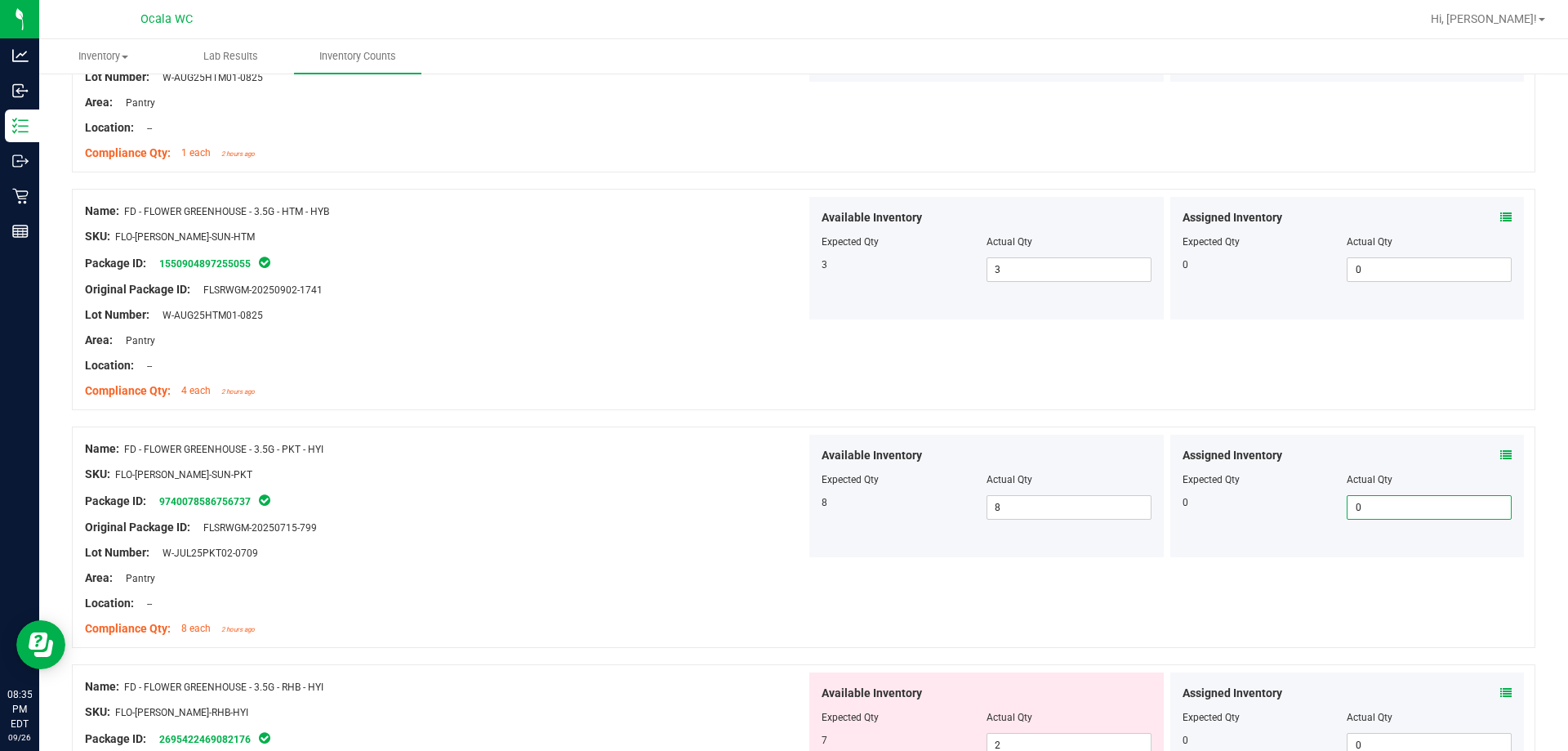
scroll to position [899, 0]
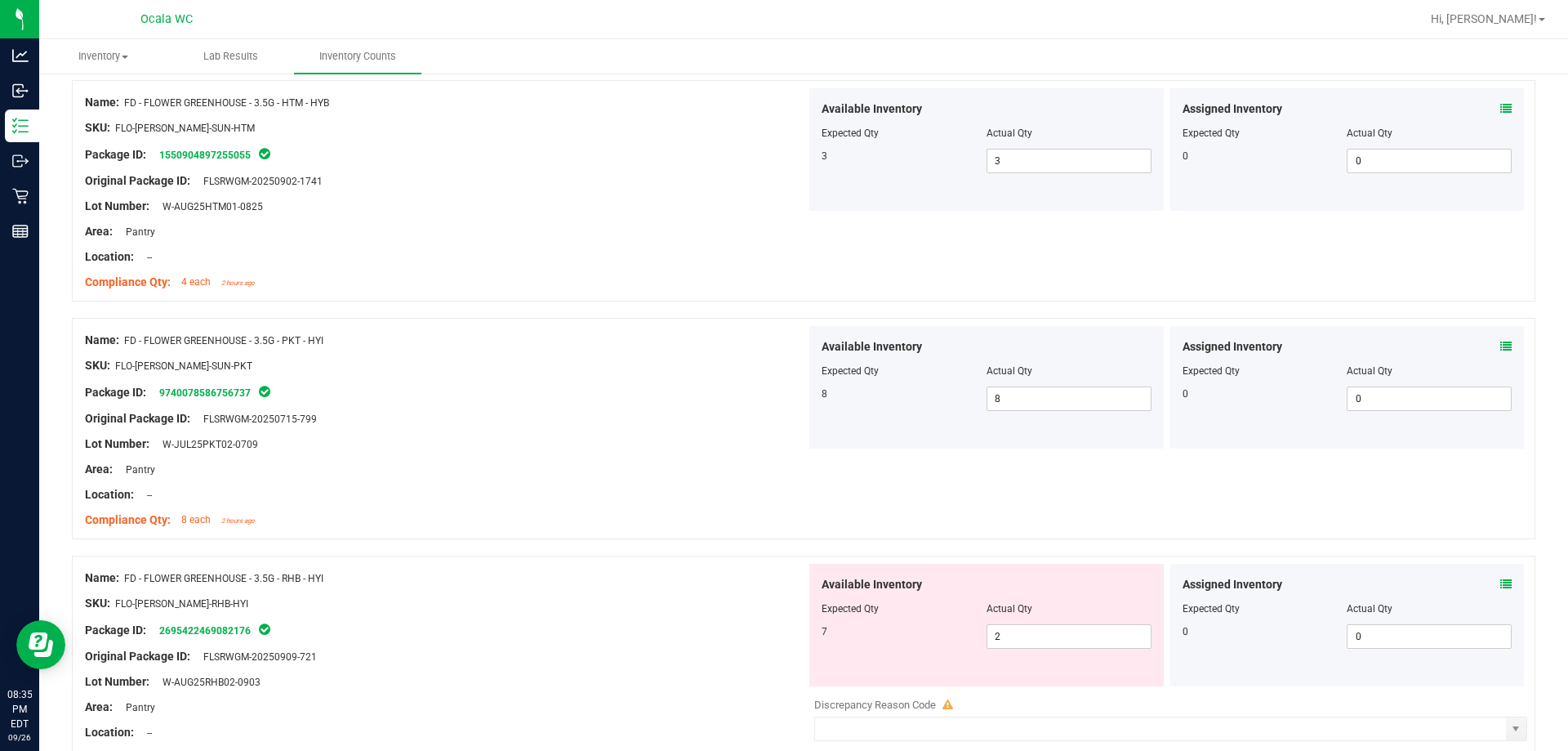
click at [700, 580] on icon at bounding box center [1506, 584] width 12 height 12
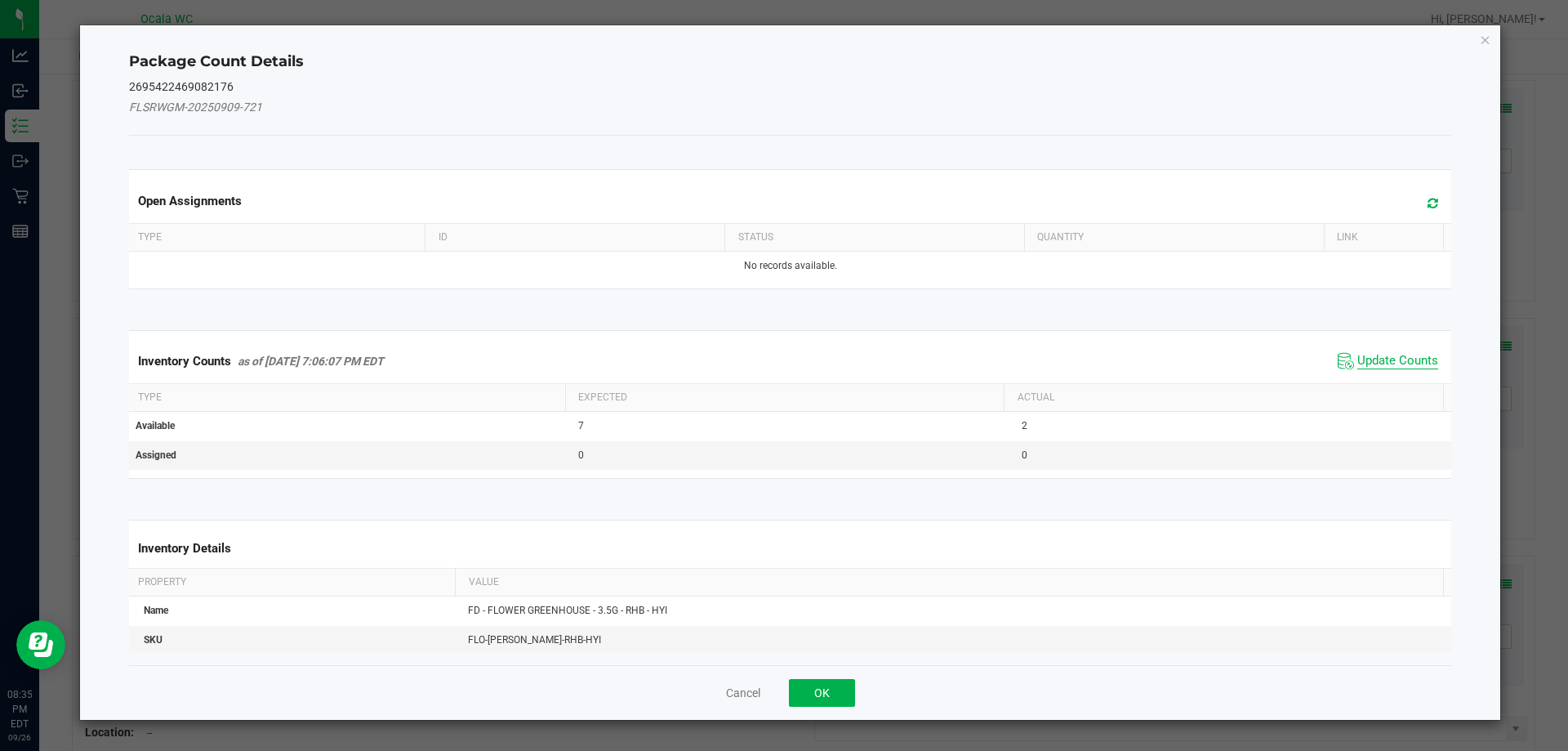
click at [700, 359] on span "Update Counts" at bounding box center [1398, 361] width 81 height 16
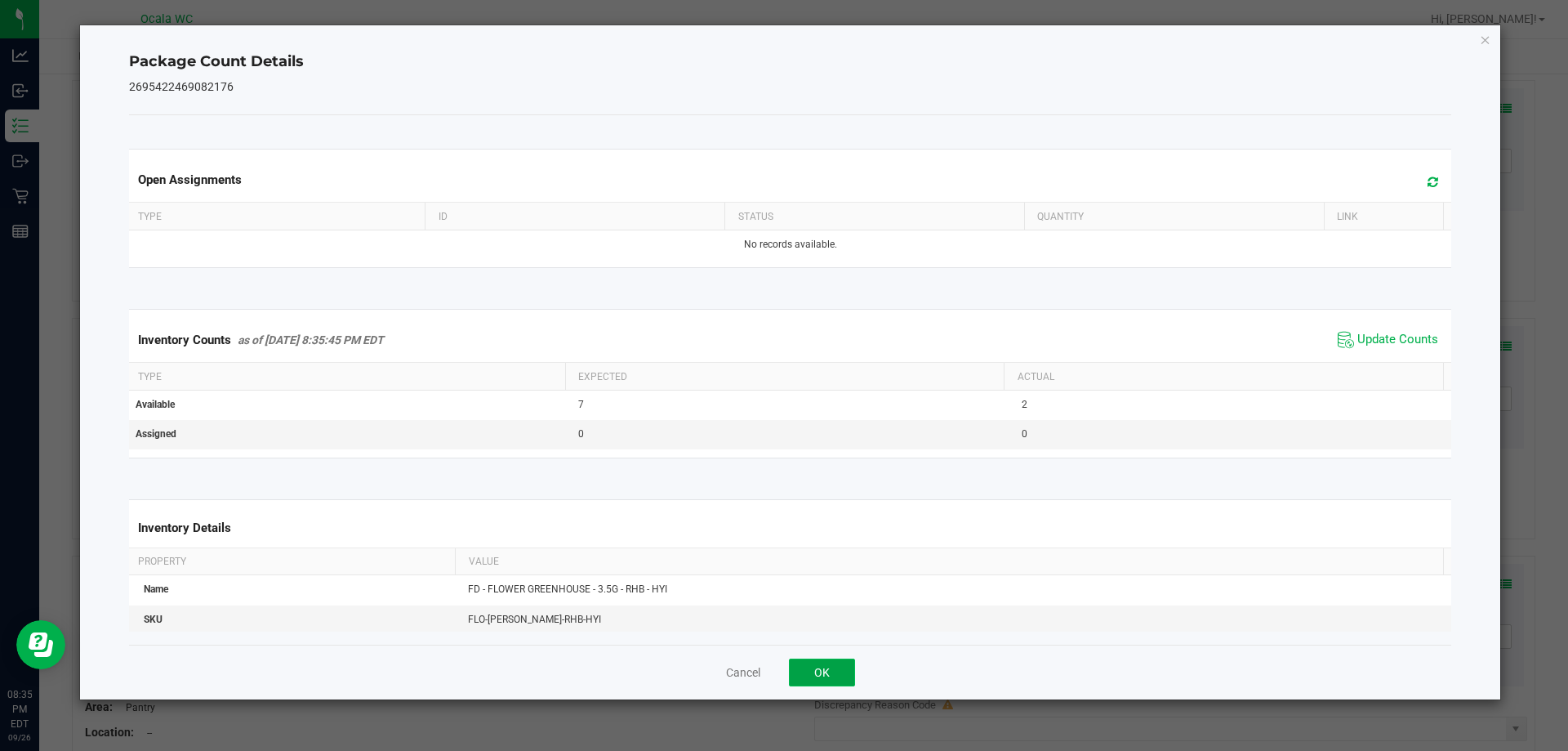
click at [700, 667] on button "OK" at bounding box center [822, 672] width 67 height 28
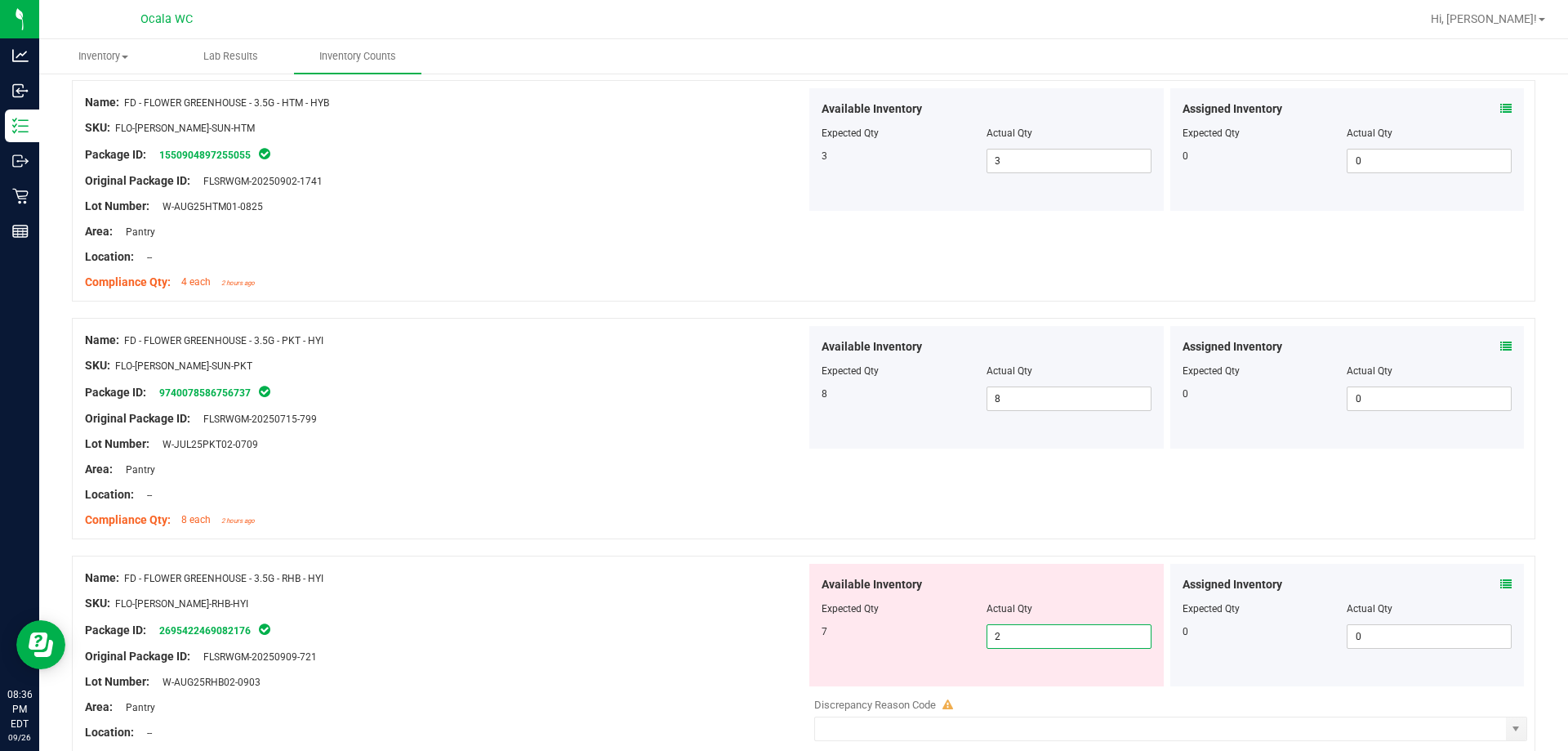
drag, startPoint x: 1023, startPoint y: 636, endPoint x: 970, endPoint y: 635, distance: 53.0
click at [700, 635] on div "7 2 2" at bounding box center [987, 636] width 330 height 24
type input "7"
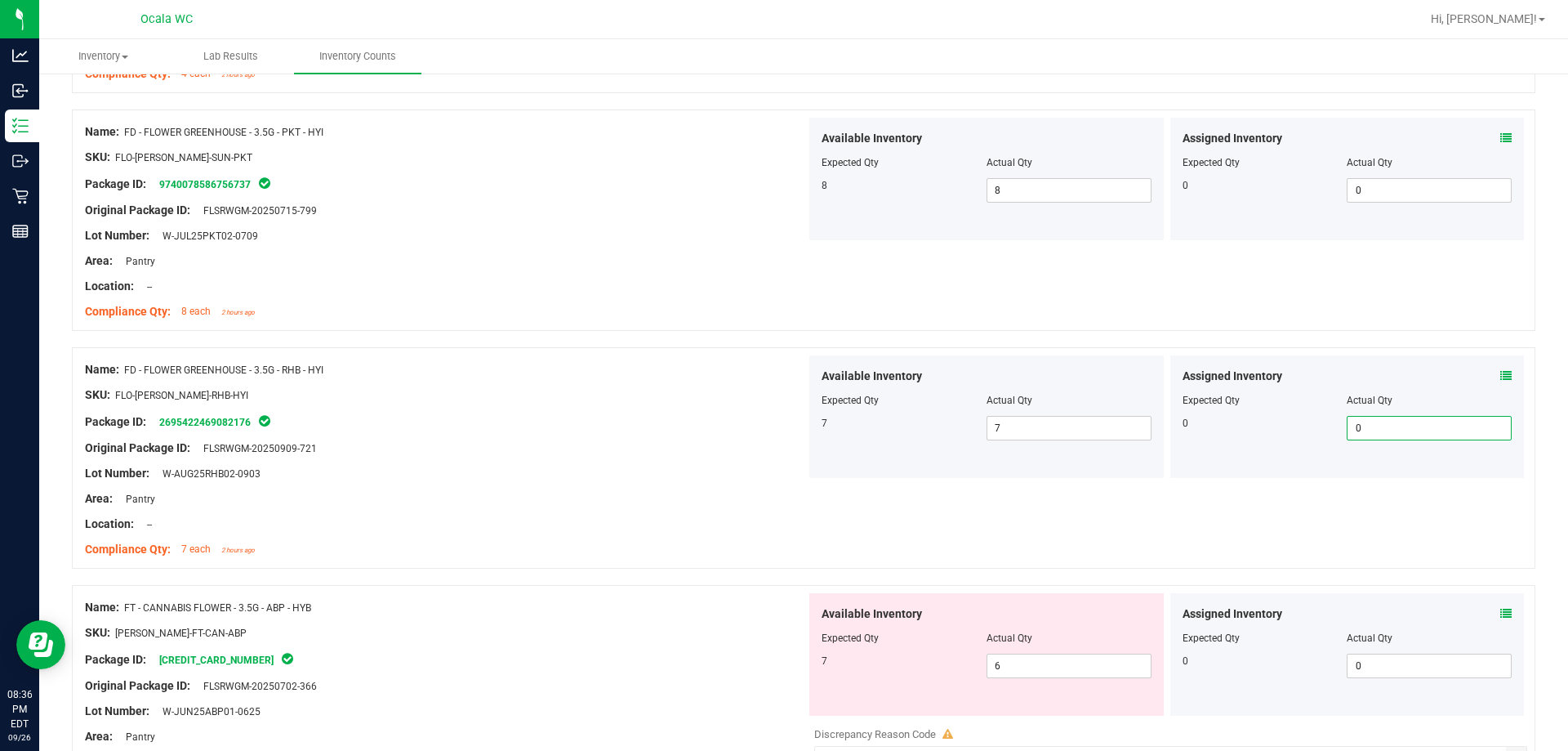
scroll to position [1144, 0]
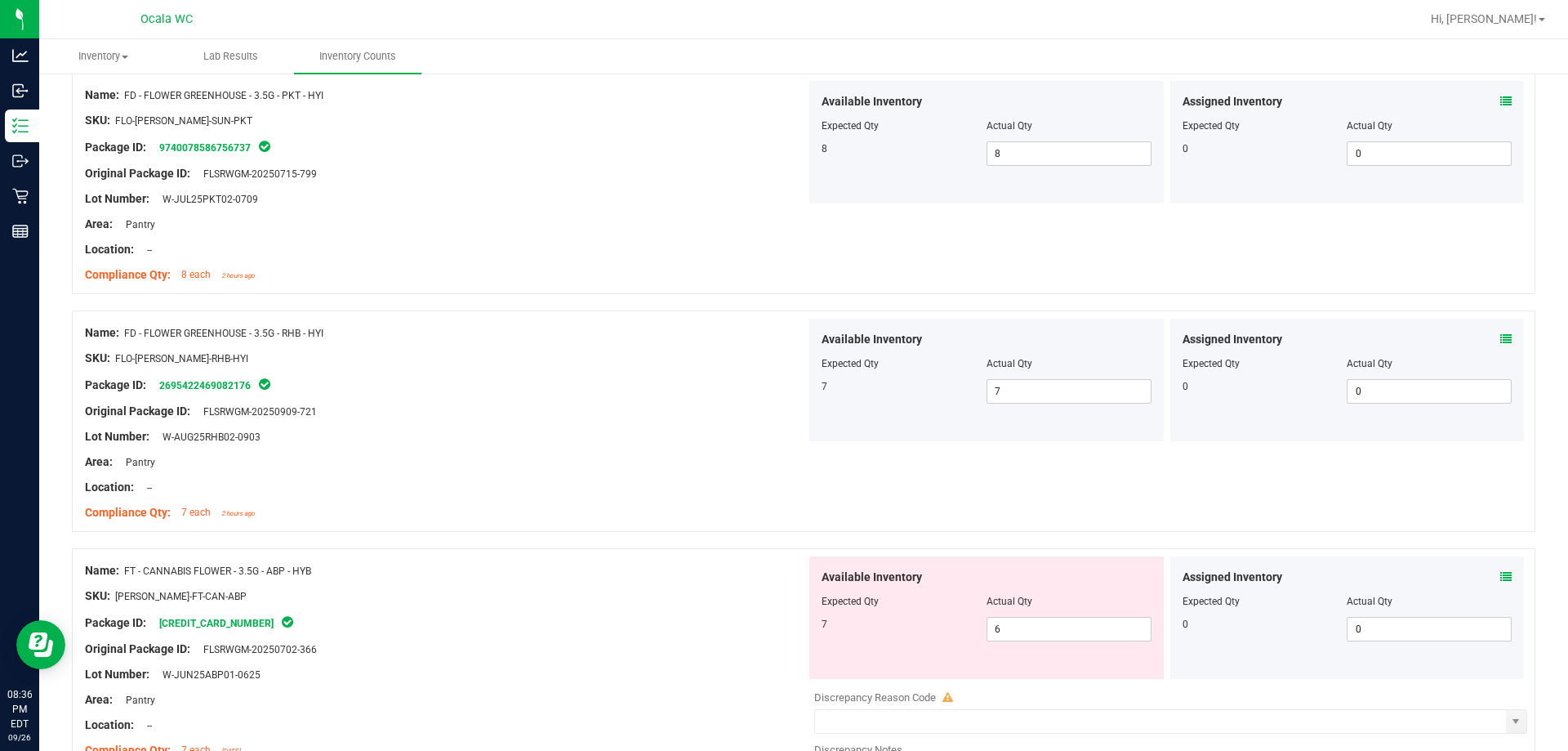
click at [700, 581] on icon at bounding box center [1506, 577] width 12 height 12
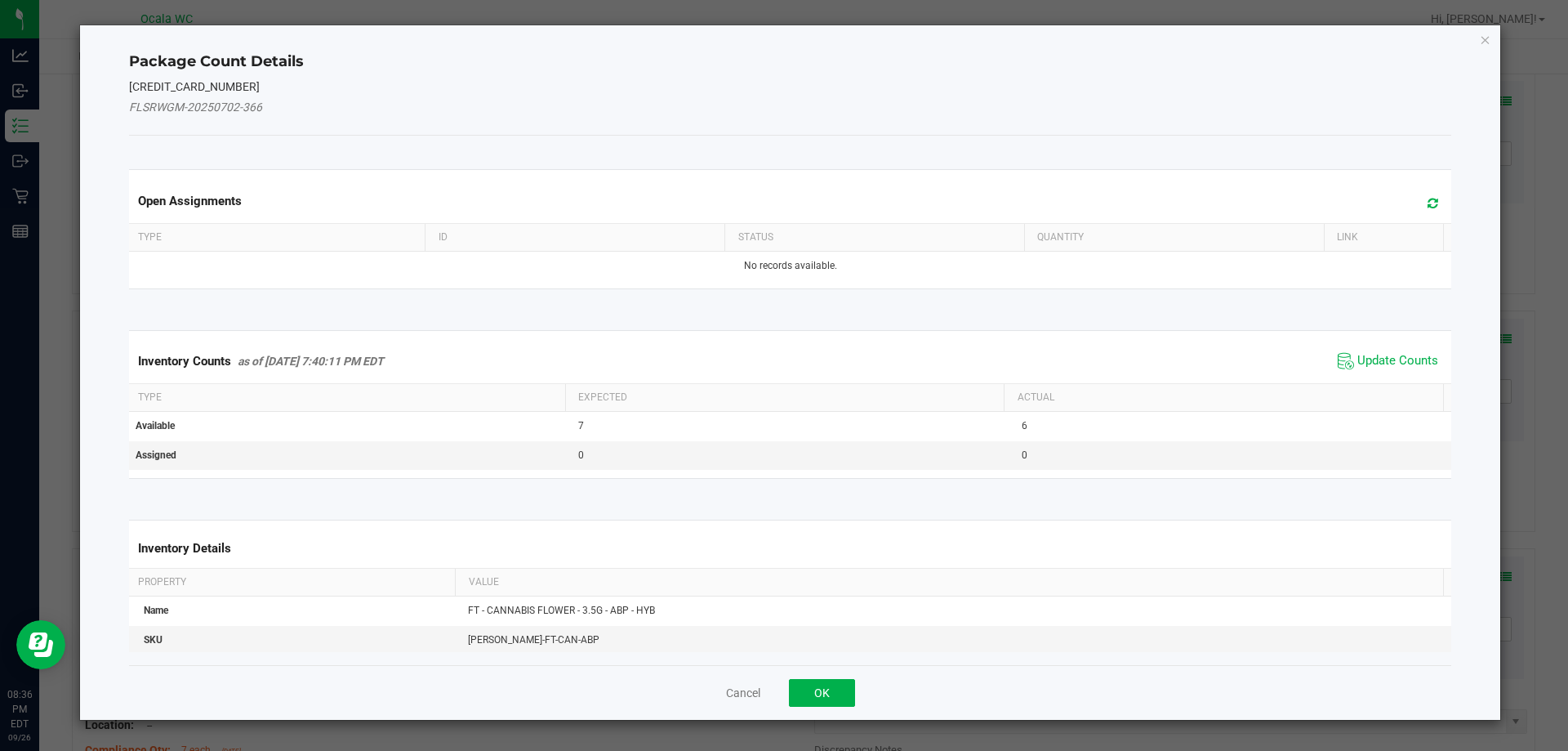
drag, startPoint x: 1360, startPoint y: 331, endPoint x: 1360, endPoint y: 346, distance: 15.0
click at [700, 346] on kendo-grid "Inventory Counts as of [DATE] 7:40:11 PM EDT Update Counts Type Expected Actual…" at bounding box center [790, 404] width 1348 height 149
click at [700, 353] on span "Update Counts" at bounding box center [1398, 361] width 81 height 16
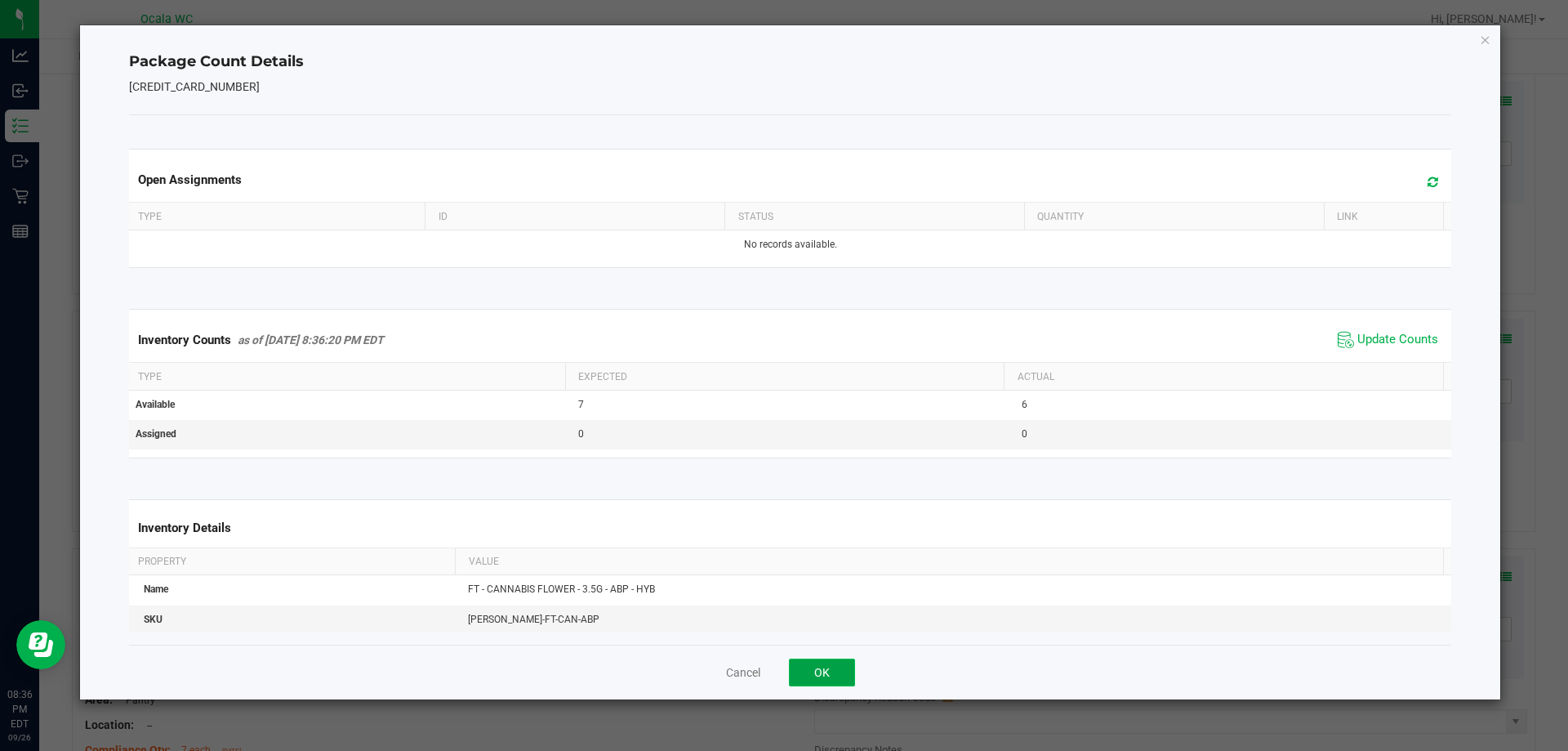
click at [700, 664] on button "OK" at bounding box center [822, 672] width 67 height 28
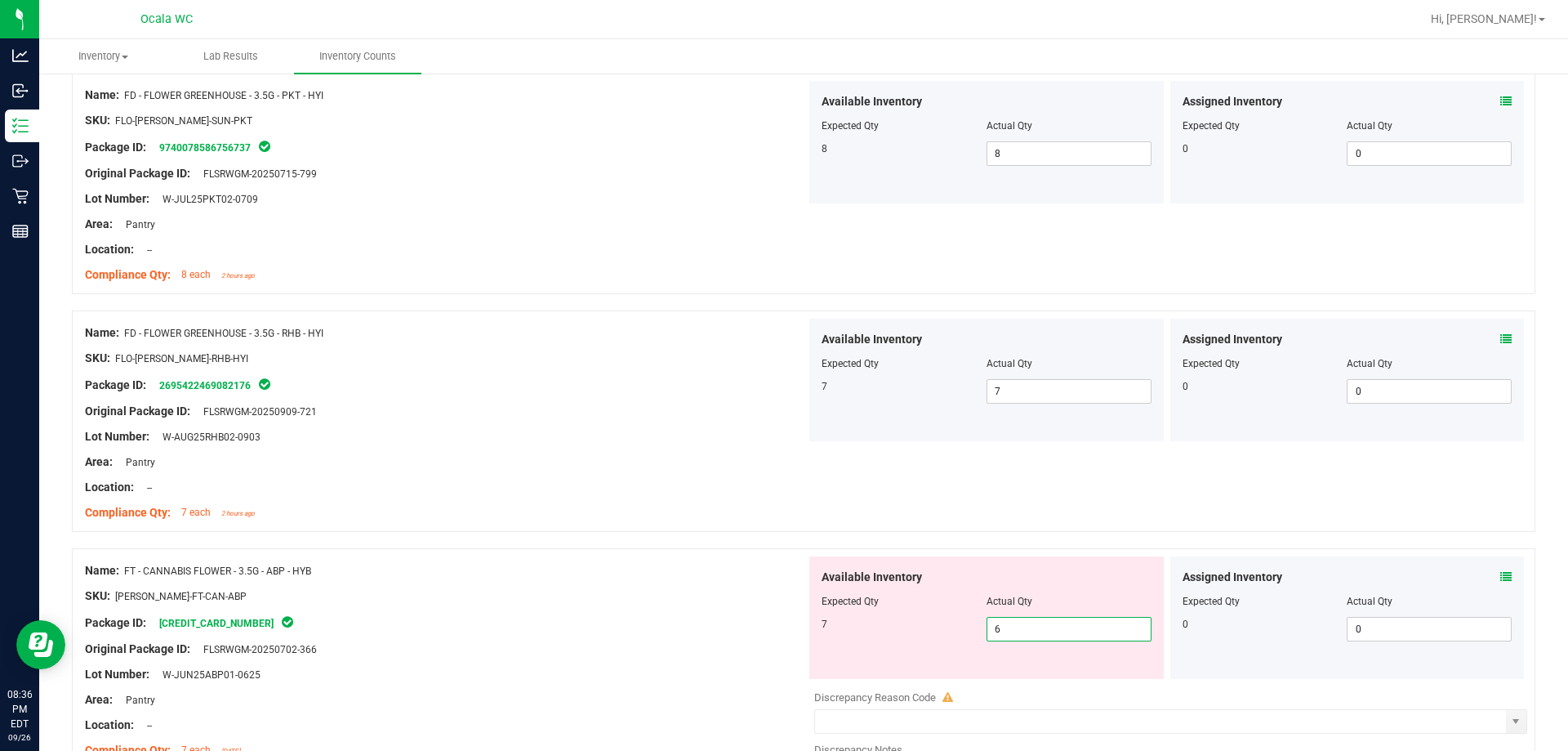
drag, startPoint x: 999, startPoint y: 634, endPoint x: 870, endPoint y: 653, distance: 130.4
click at [700, 652] on div "Available Inventory Expected Qty Actual Qty 7 6 6" at bounding box center [986, 617] width 354 height 123
type input "7"
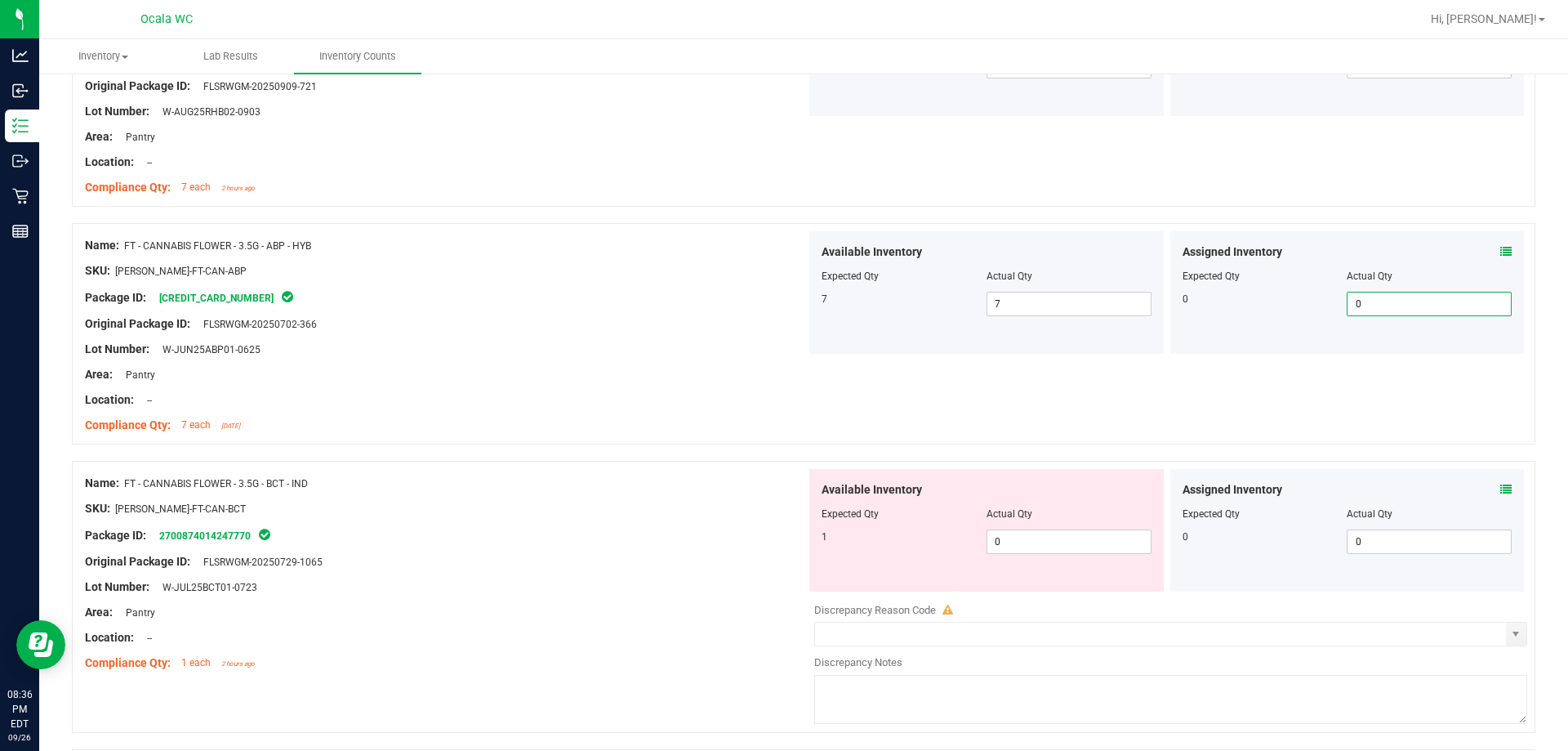
scroll to position [1471, 0]
click at [700, 487] on icon at bounding box center [1506, 487] width 12 height 12
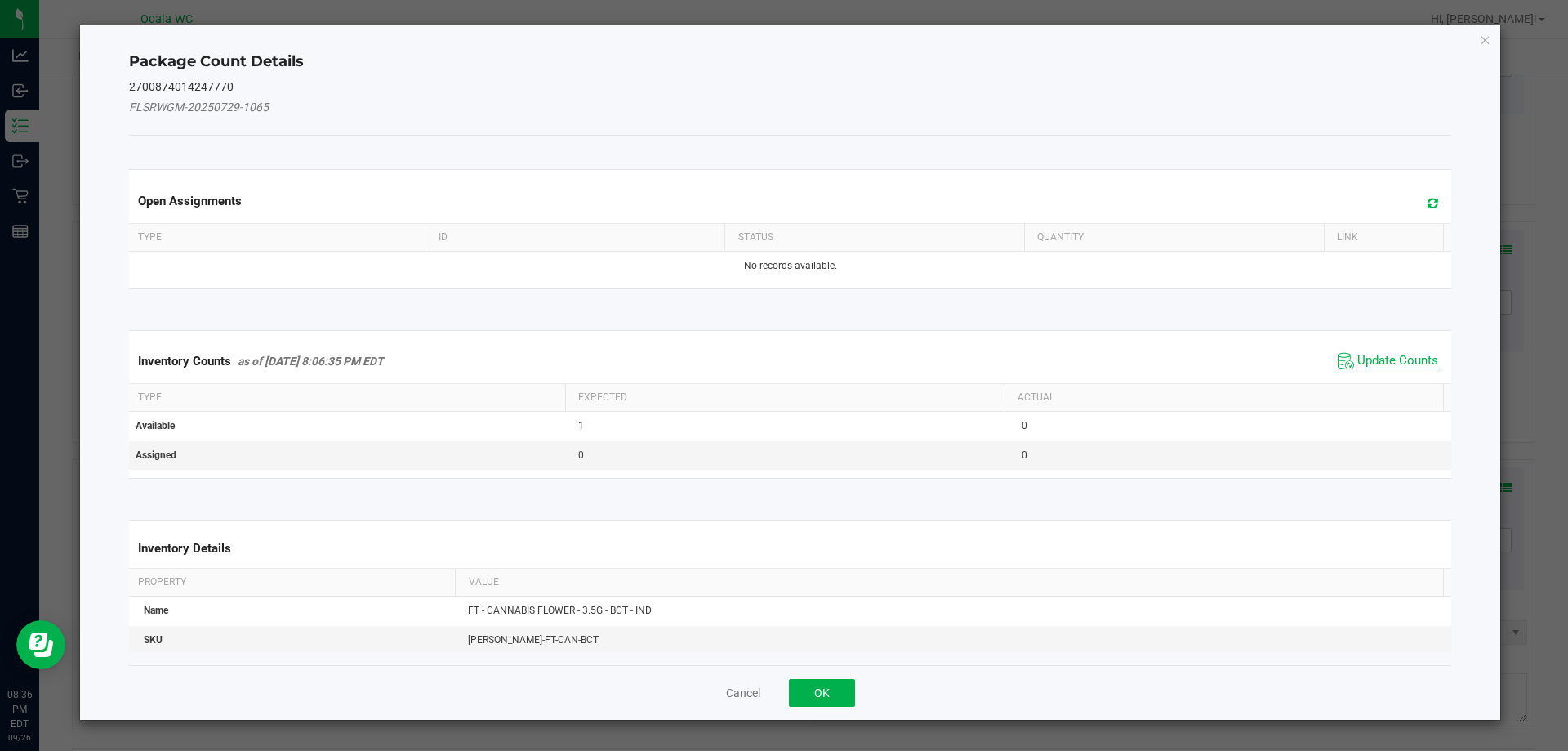
click at [700, 359] on span "Update Counts" at bounding box center [1398, 361] width 81 height 16
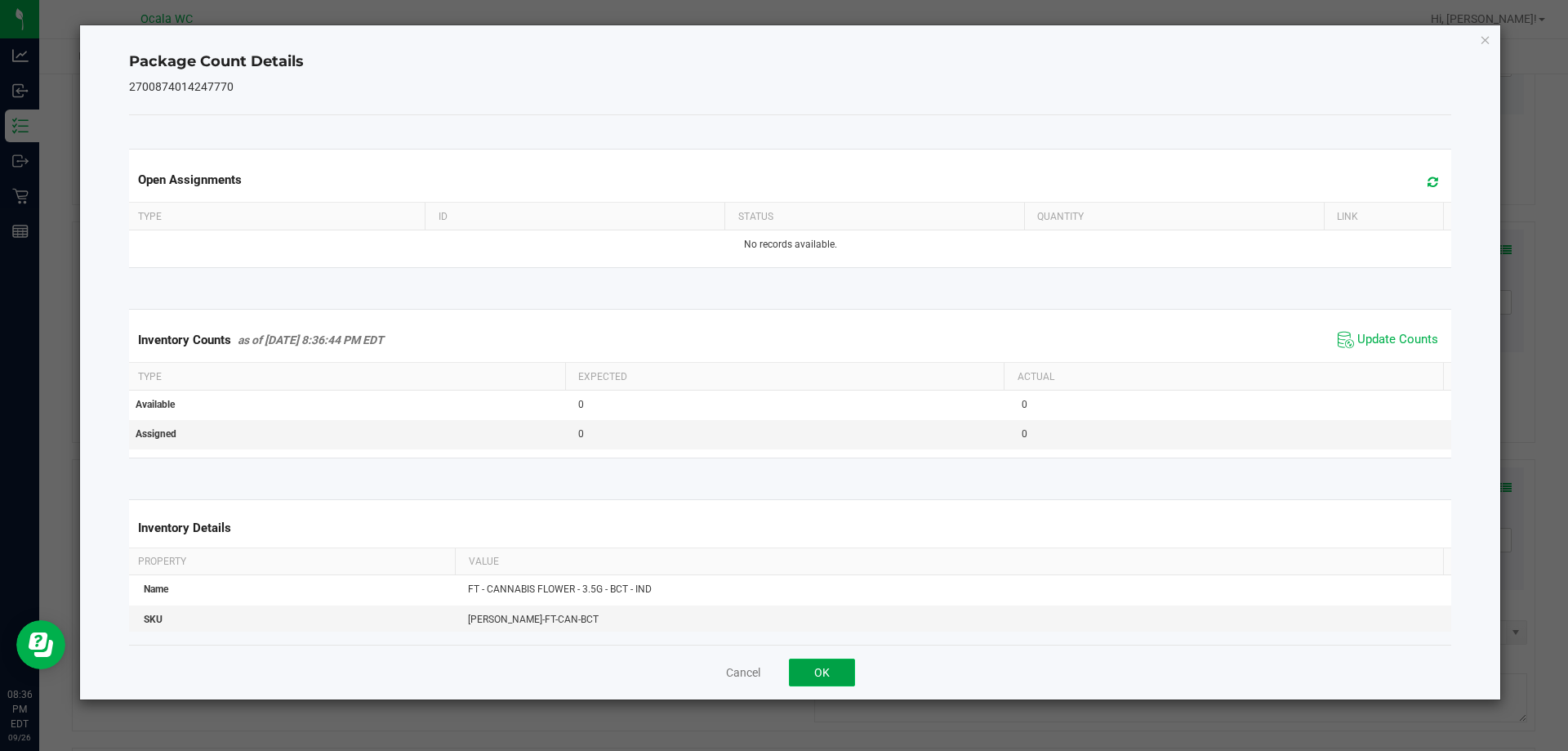
click at [700, 661] on button "OK" at bounding box center [822, 672] width 67 height 28
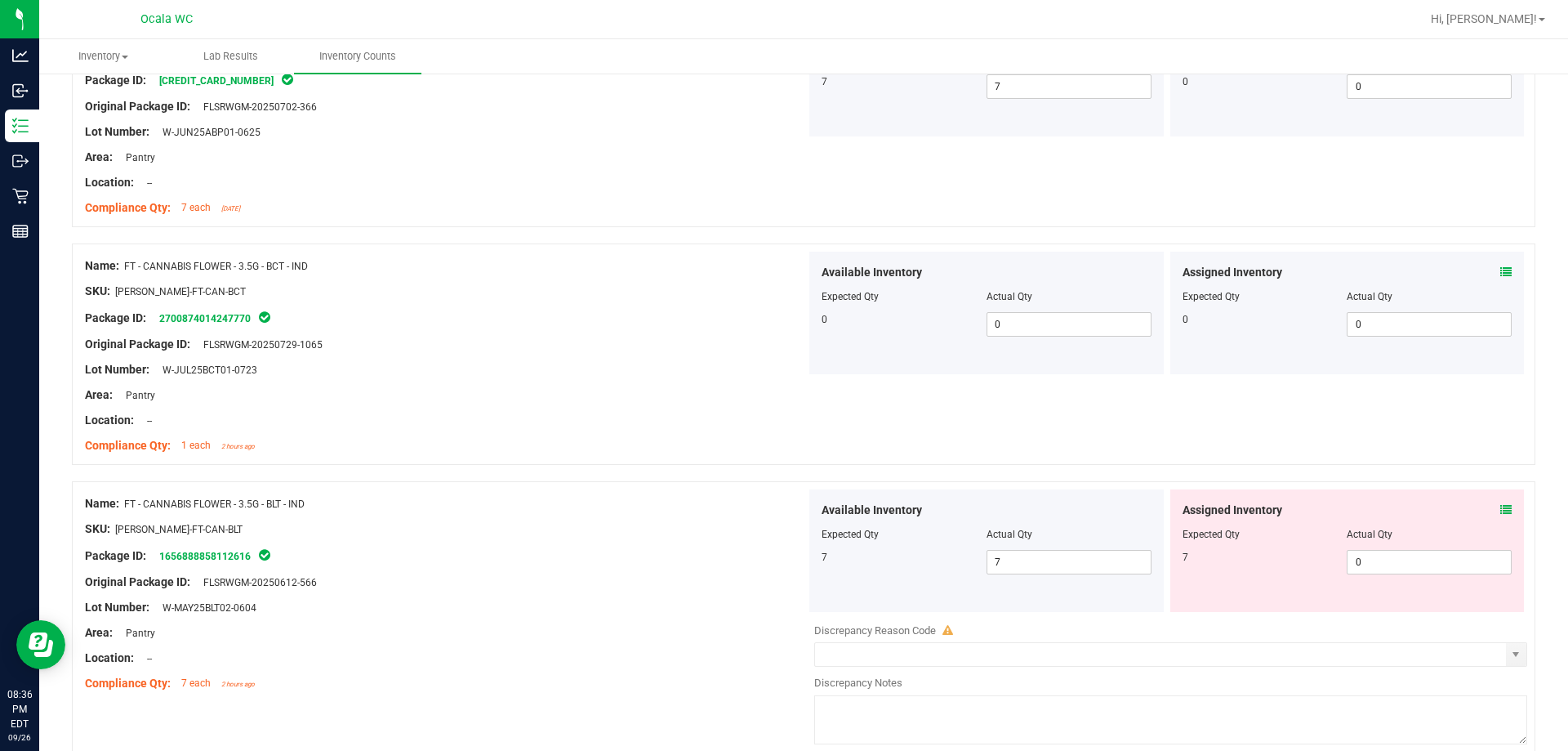
scroll to position [1716, 0]
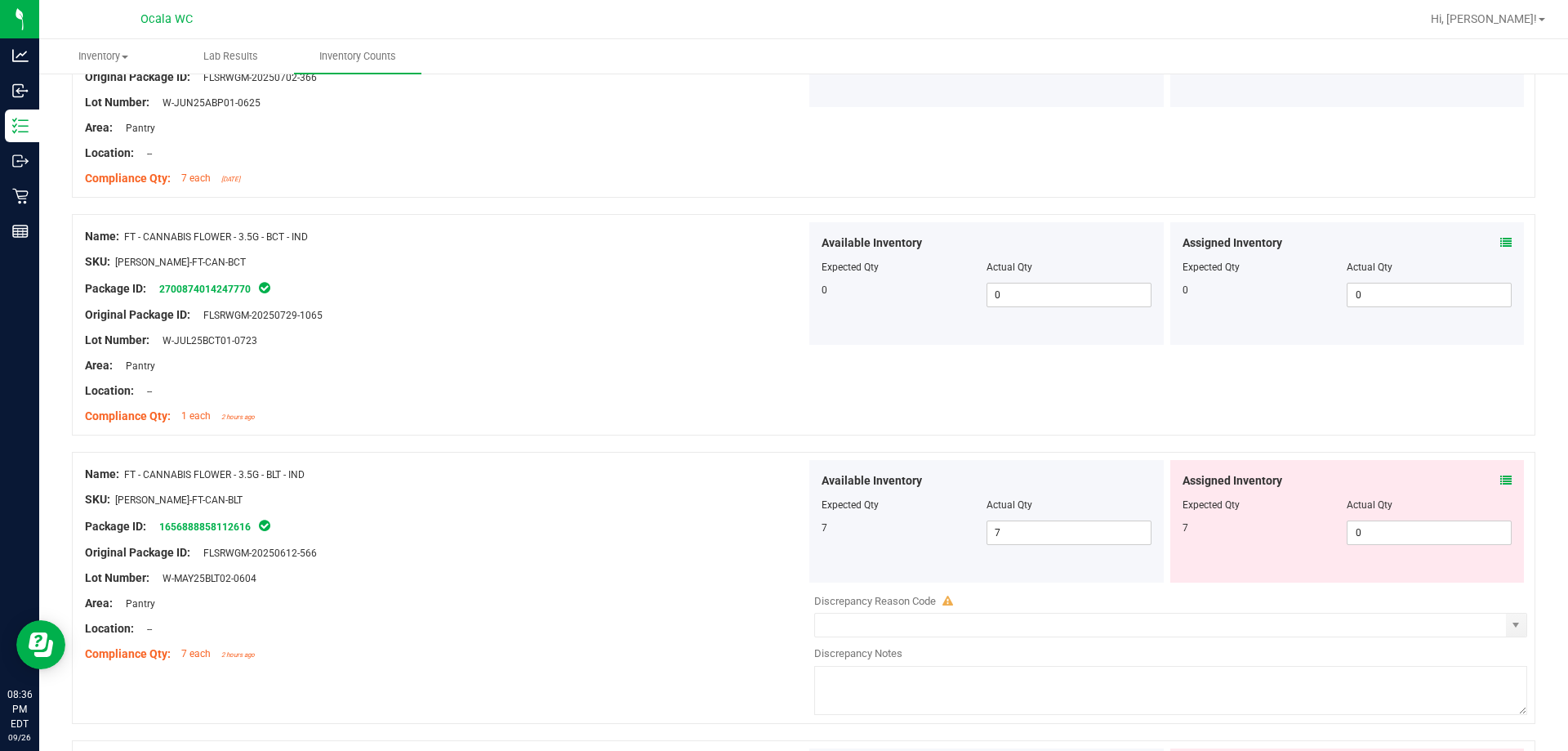
click at [700, 477] on div "Assigned Inventory Expected Qty Actual Qty 7 0 0" at bounding box center [1347, 521] width 354 height 123
click at [700, 477] on icon at bounding box center [1506, 481] width 12 height 12
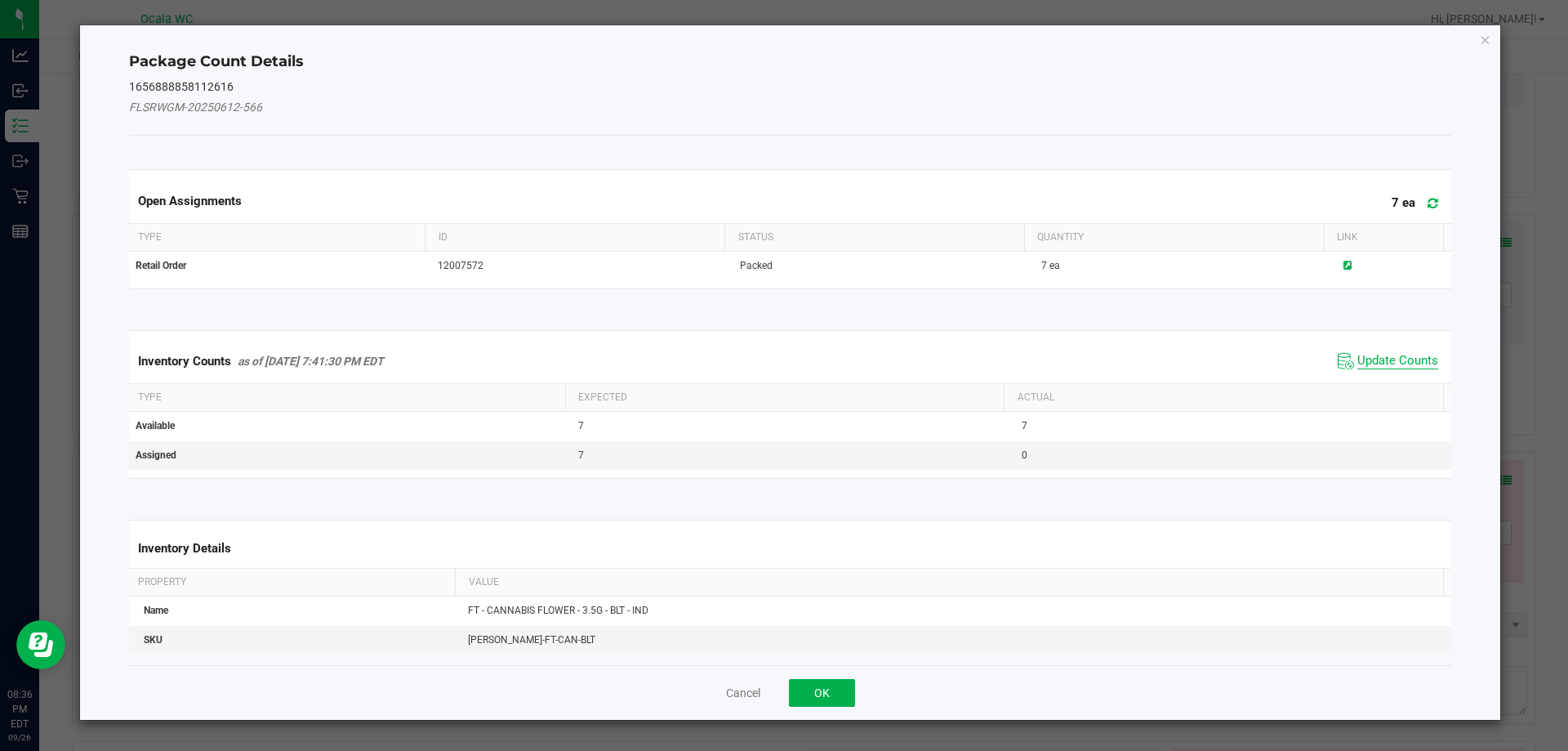
click at [700, 362] on span "Update Counts" at bounding box center [1398, 361] width 81 height 16
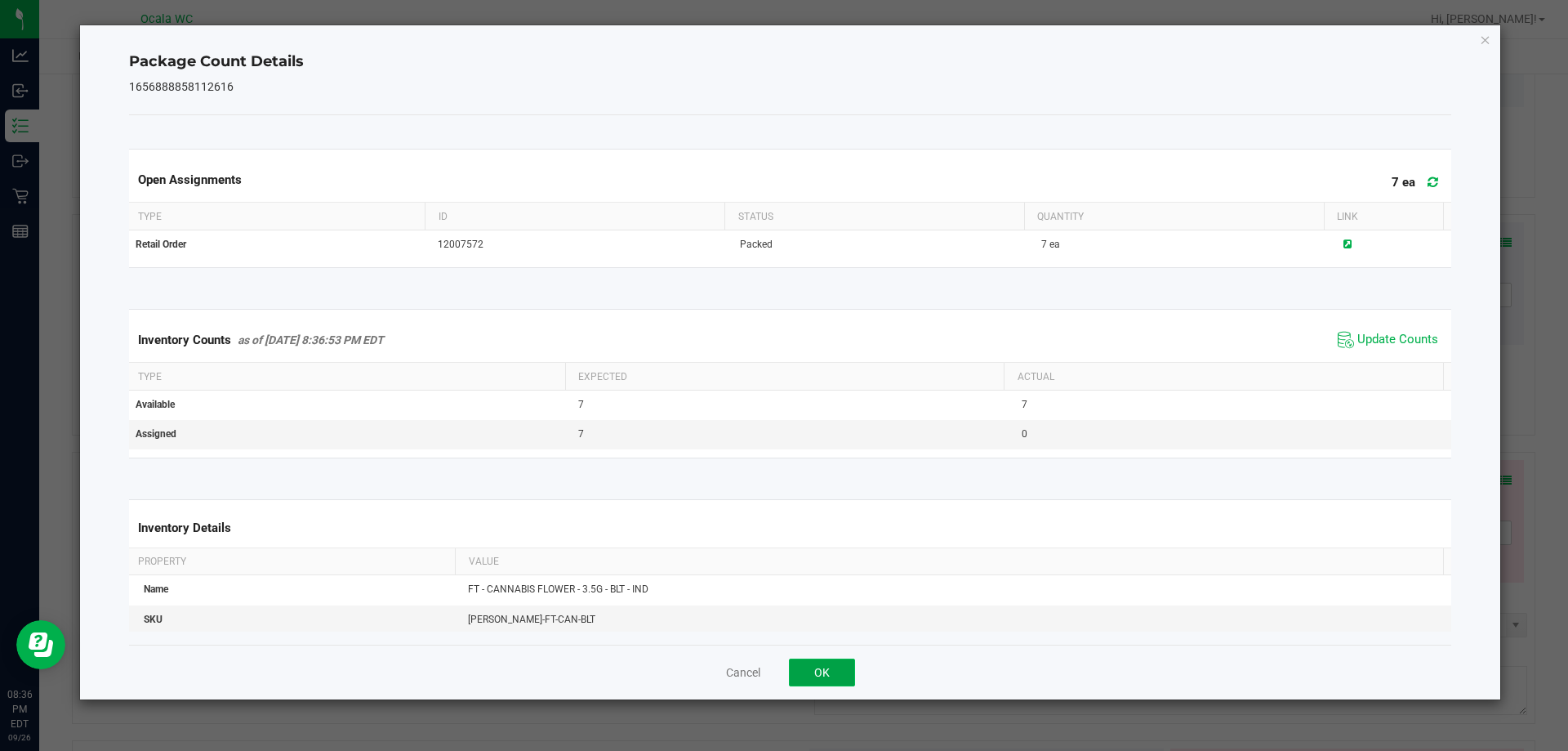
click at [700, 662] on button "OK" at bounding box center [822, 672] width 67 height 28
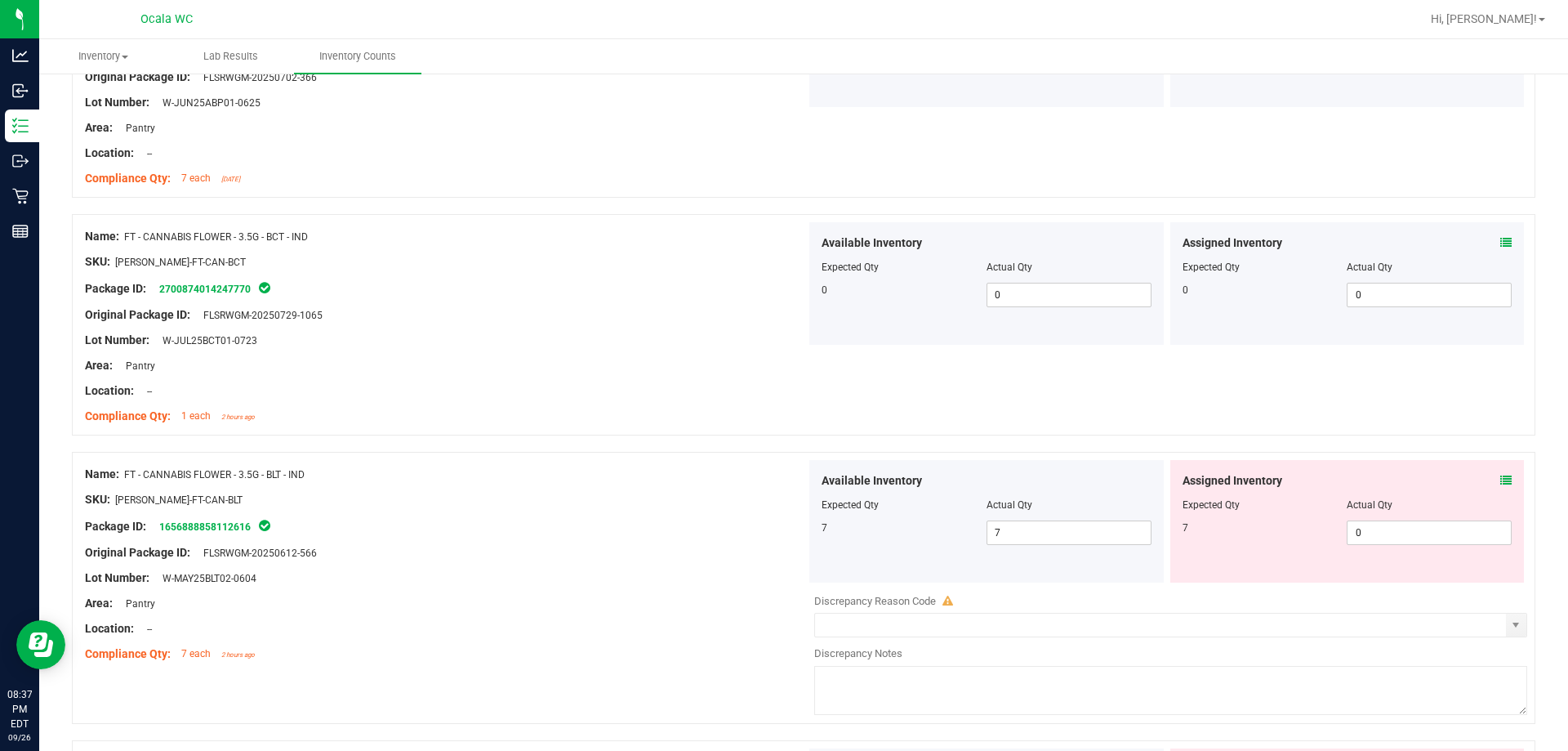
click at [700, 477] on icon at bounding box center [1506, 481] width 12 height 12
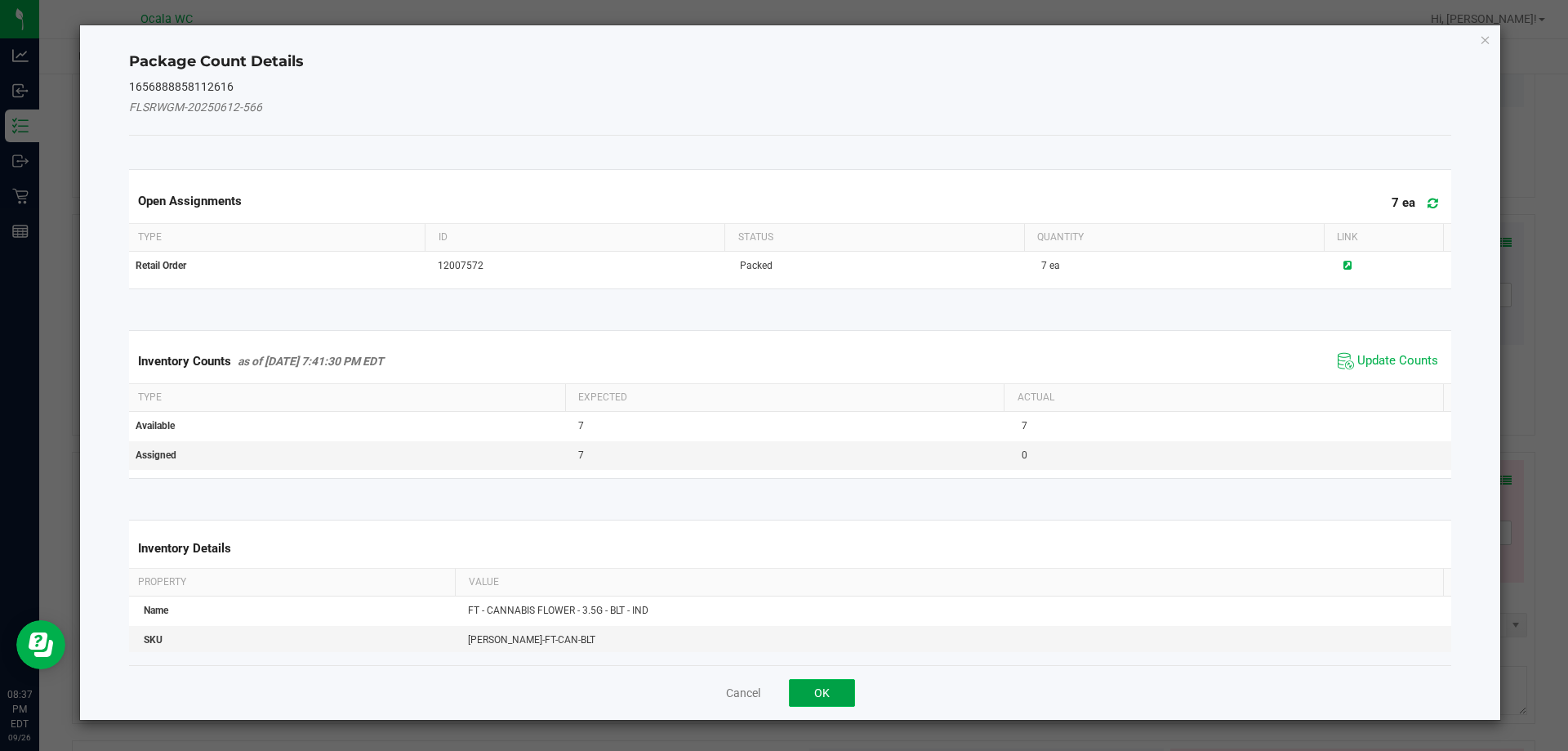
click at [700, 684] on button "OK" at bounding box center [822, 692] width 67 height 28
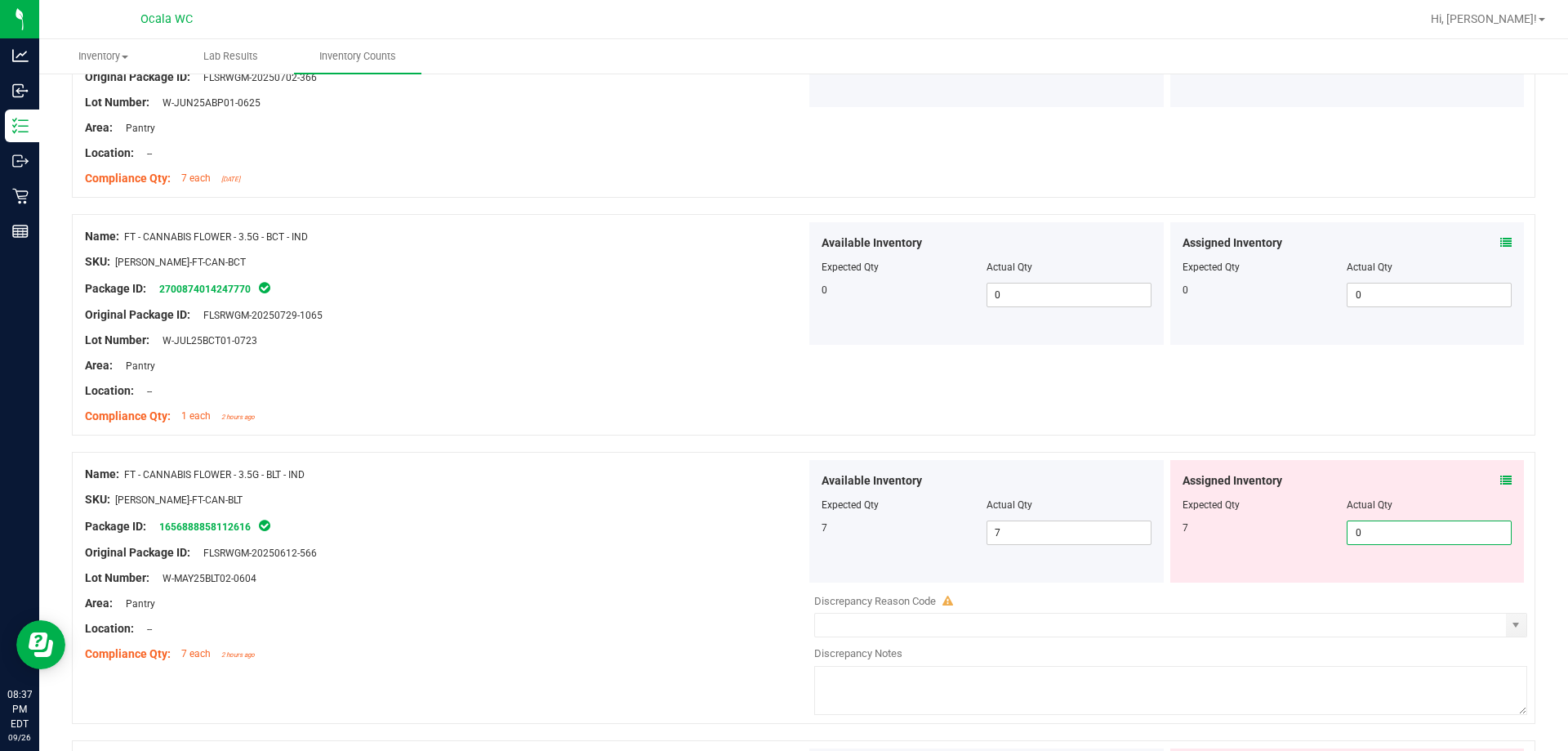
drag, startPoint x: 1363, startPoint y: 545, endPoint x: 1295, endPoint y: 542, distance: 68.1
click at [700, 542] on div "Assigned Inventory Expected Qty Actual Qty 7 0 0" at bounding box center [1347, 521] width 354 height 123
type input "7"
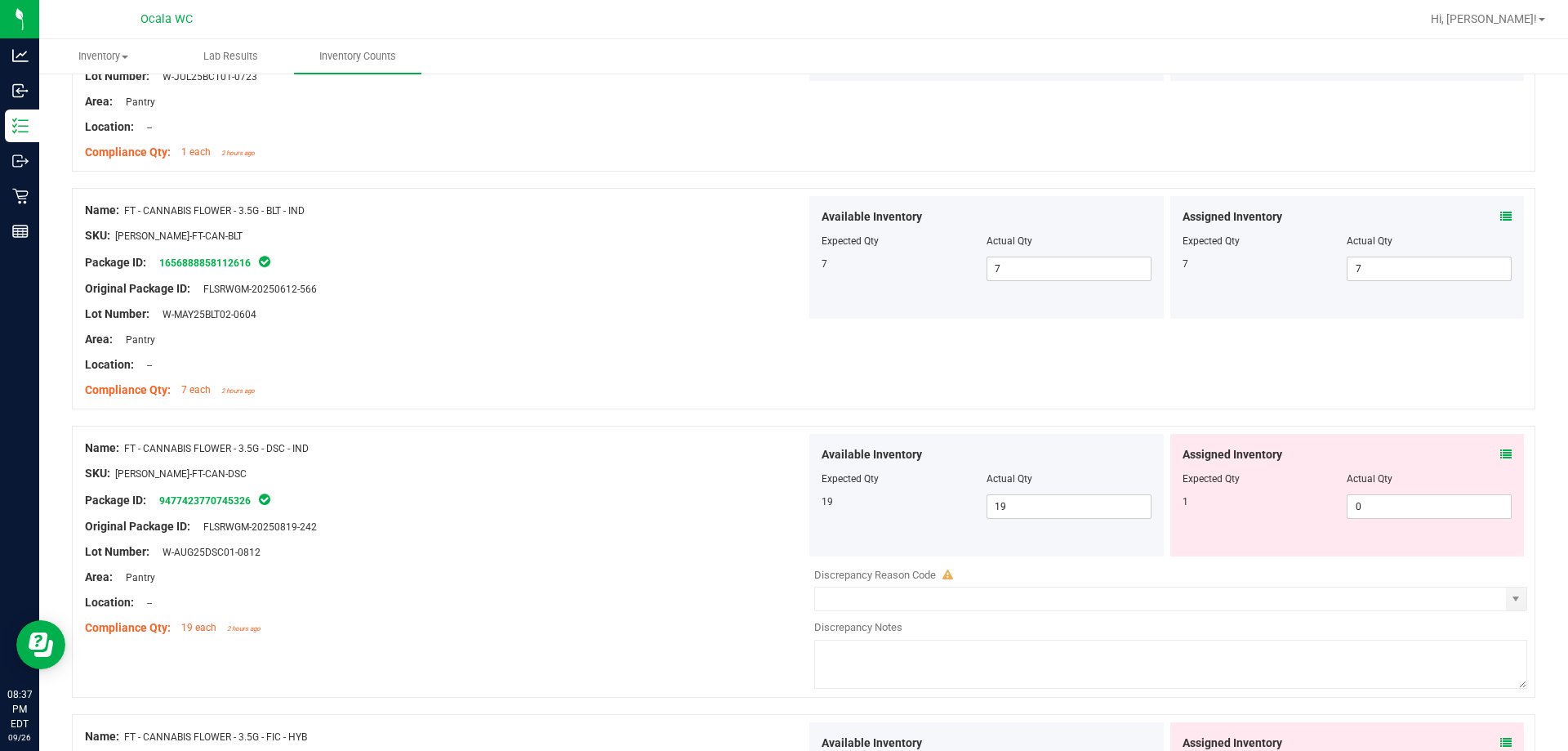
scroll to position [2043, 0]
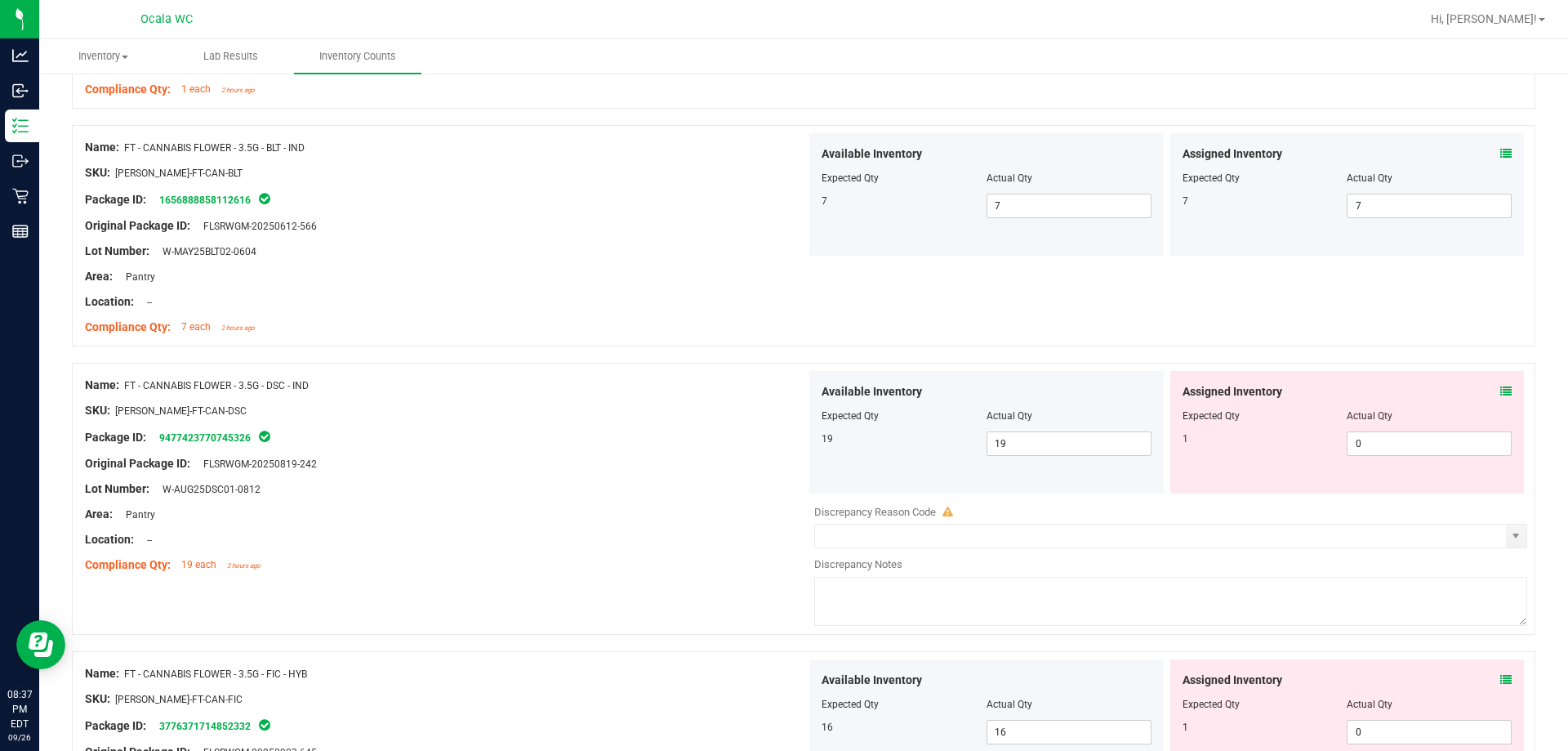
click at [700, 393] on icon at bounding box center [1506, 392] width 12 height 12
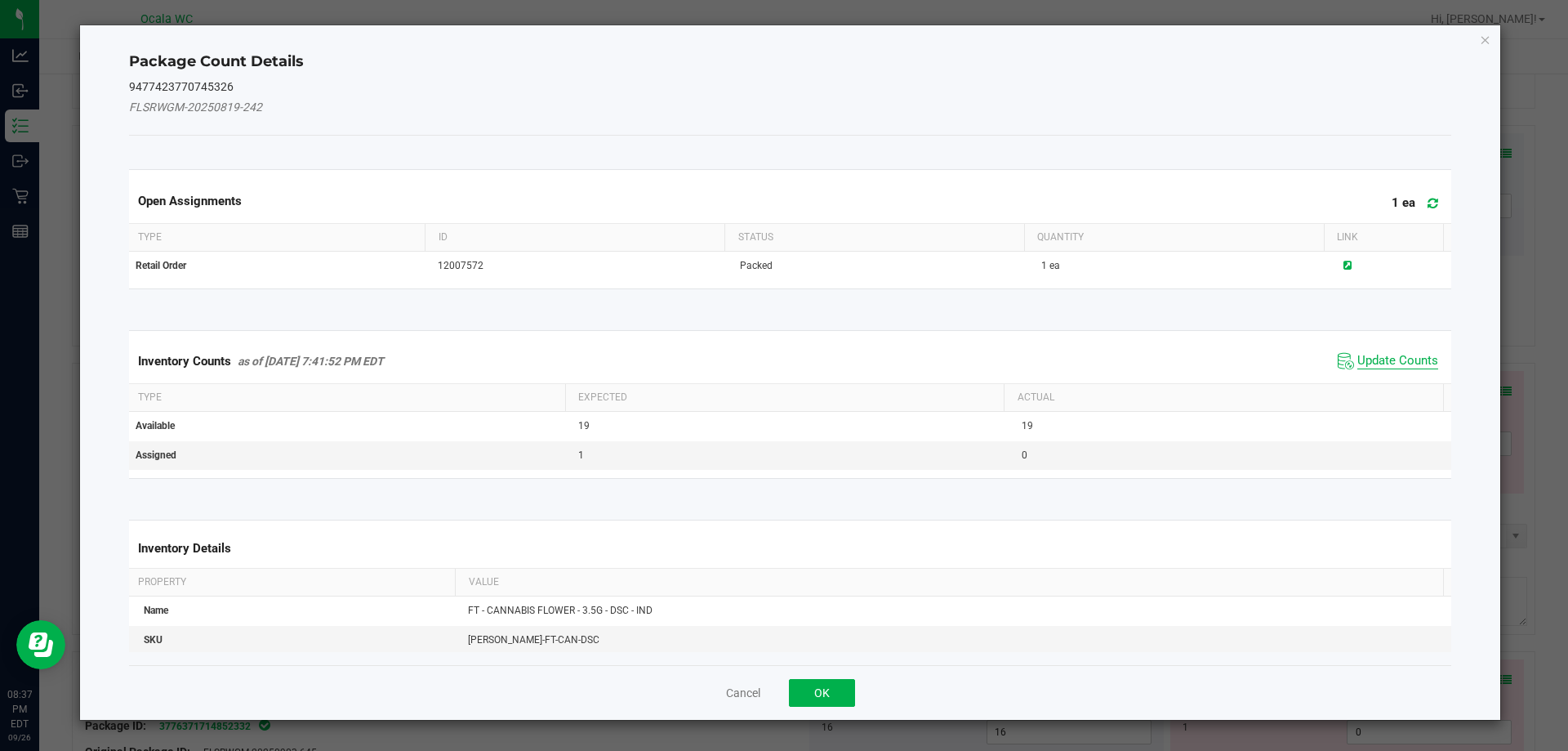
click at [700, 353] on span "Update Counts" at bounding box center [1398, 361] width 81 height 16
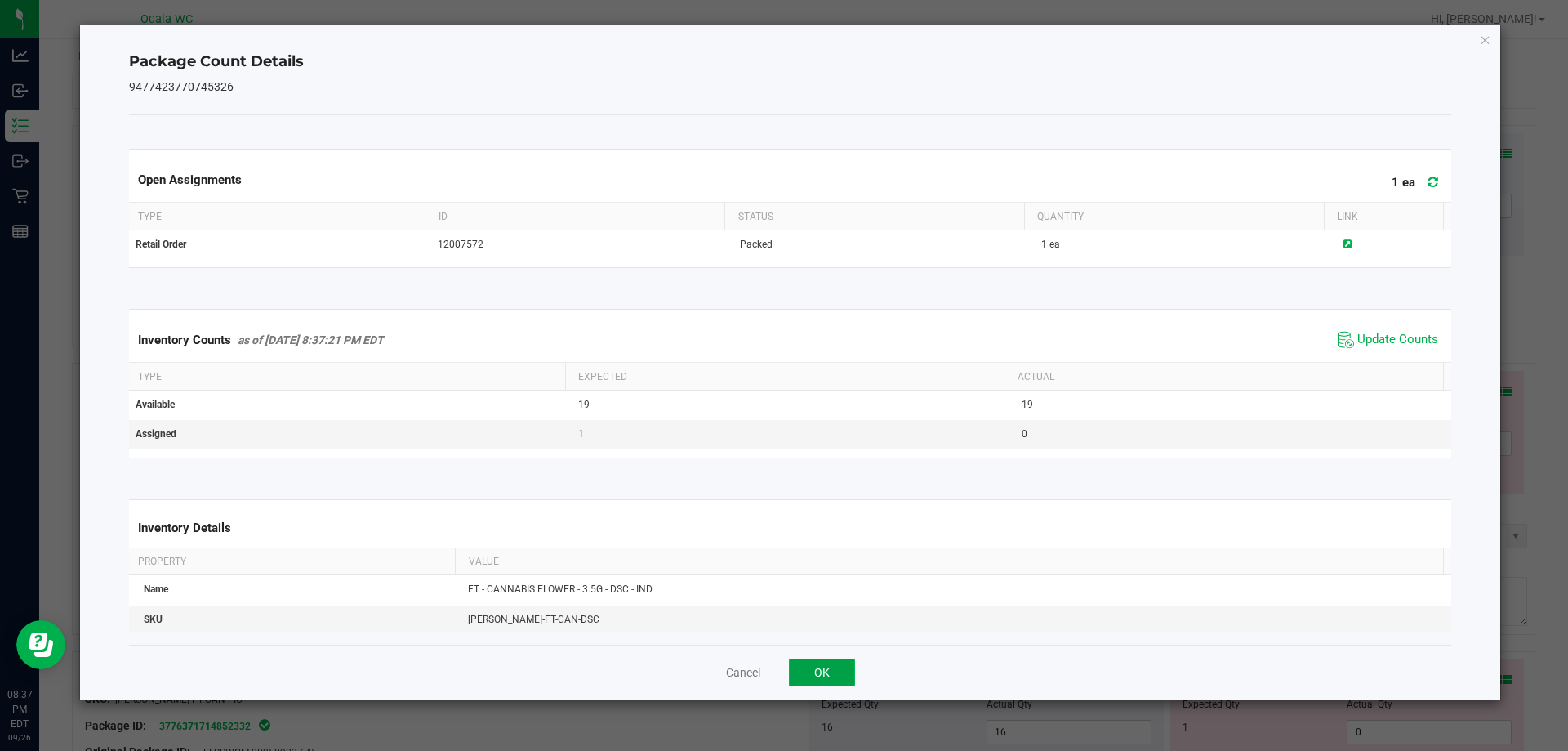
click at [700, 661] on button "OK" at bounding box center [822, 672] width 67 height 28
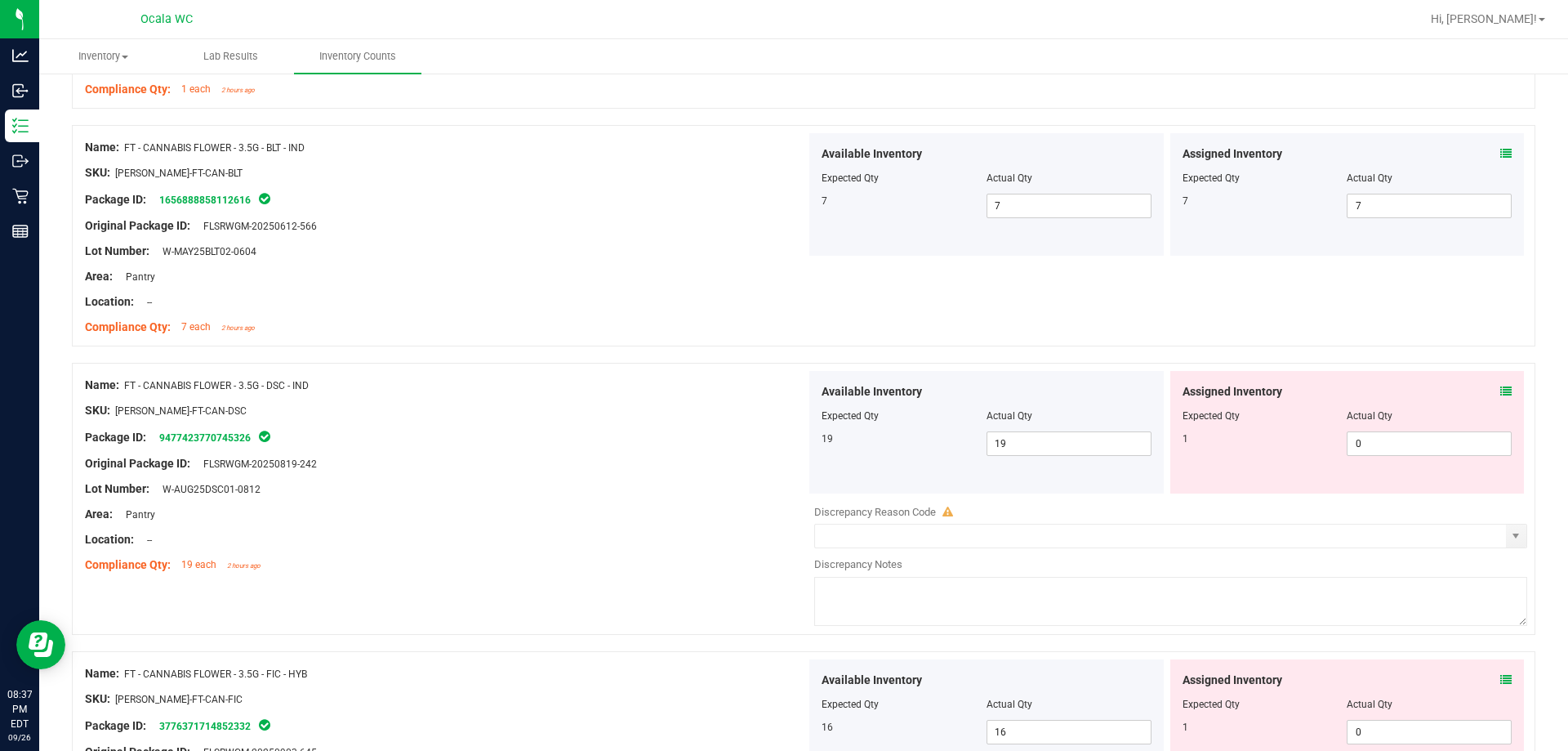
click at [700, 393] on icon at bounding box center [1506, 392] width 12 height 12
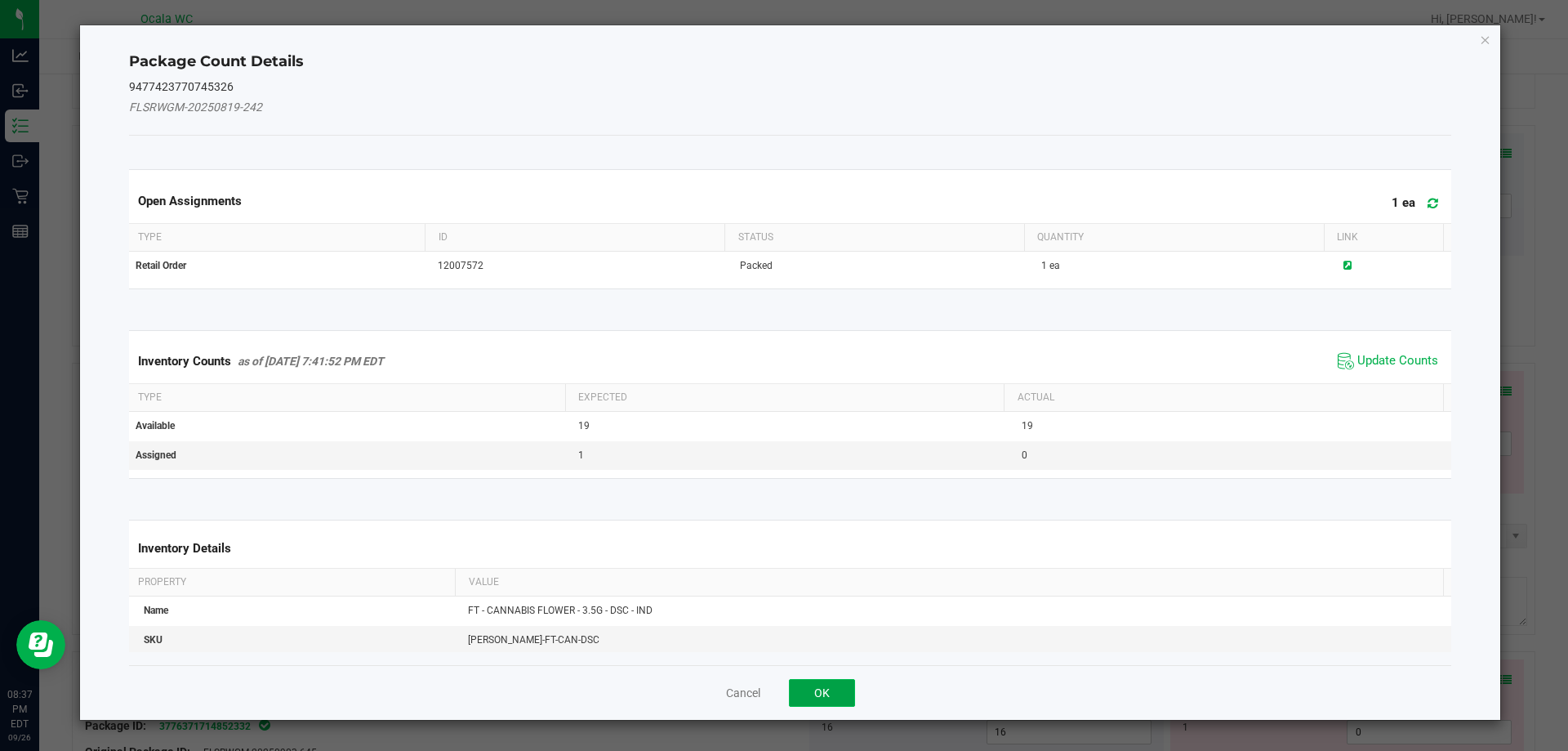
click at [700, 681] on button "OK" at bounding box center [822, 692] width 67 height 28
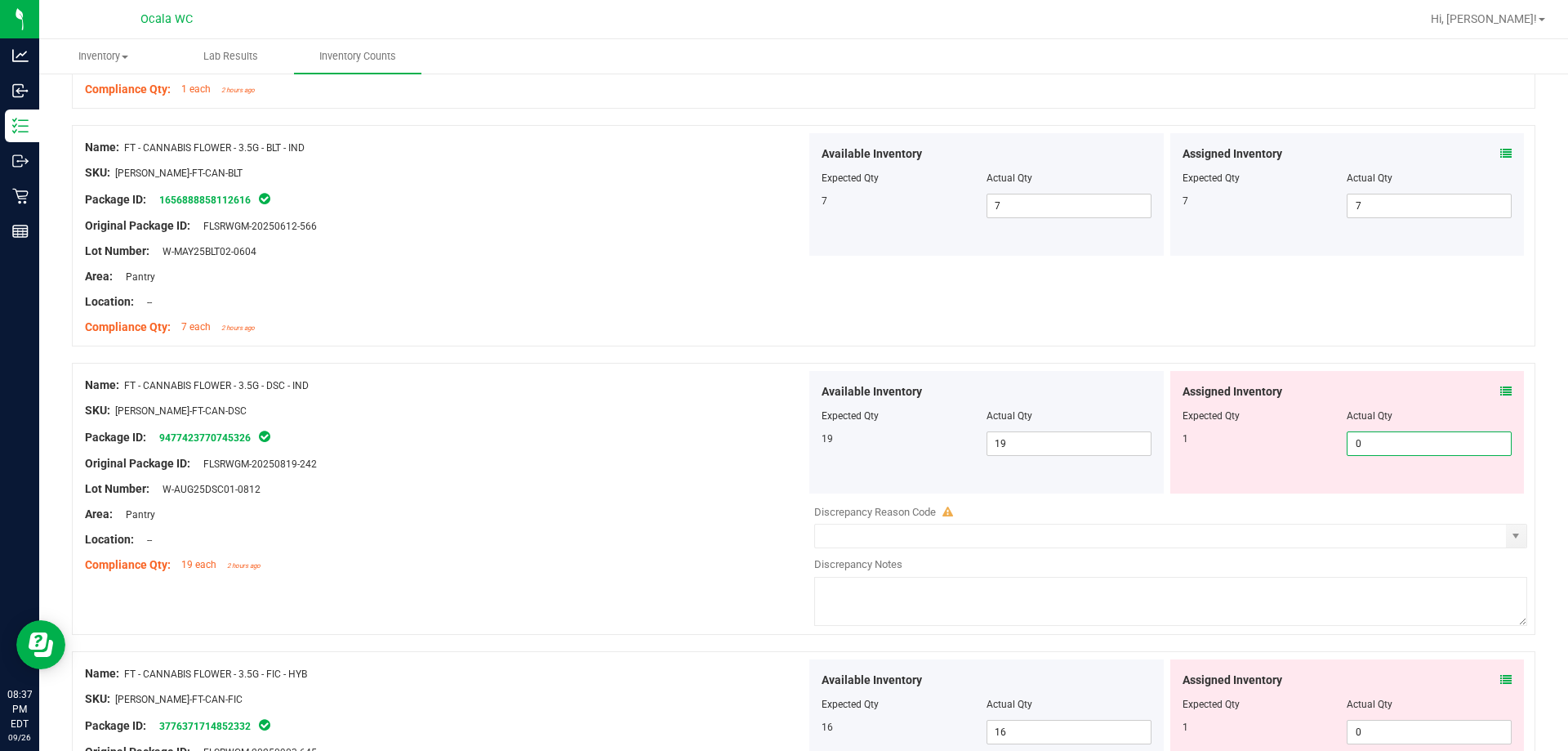
drag, startPoint x: 1359, startPoint y: 435, endPoint x: 1195, endPoint y: 466, distance: 166.9
click at [700, 450] on div "1 0 0" at bounding box center [1348, 443] width 330 height 24
type input "1"
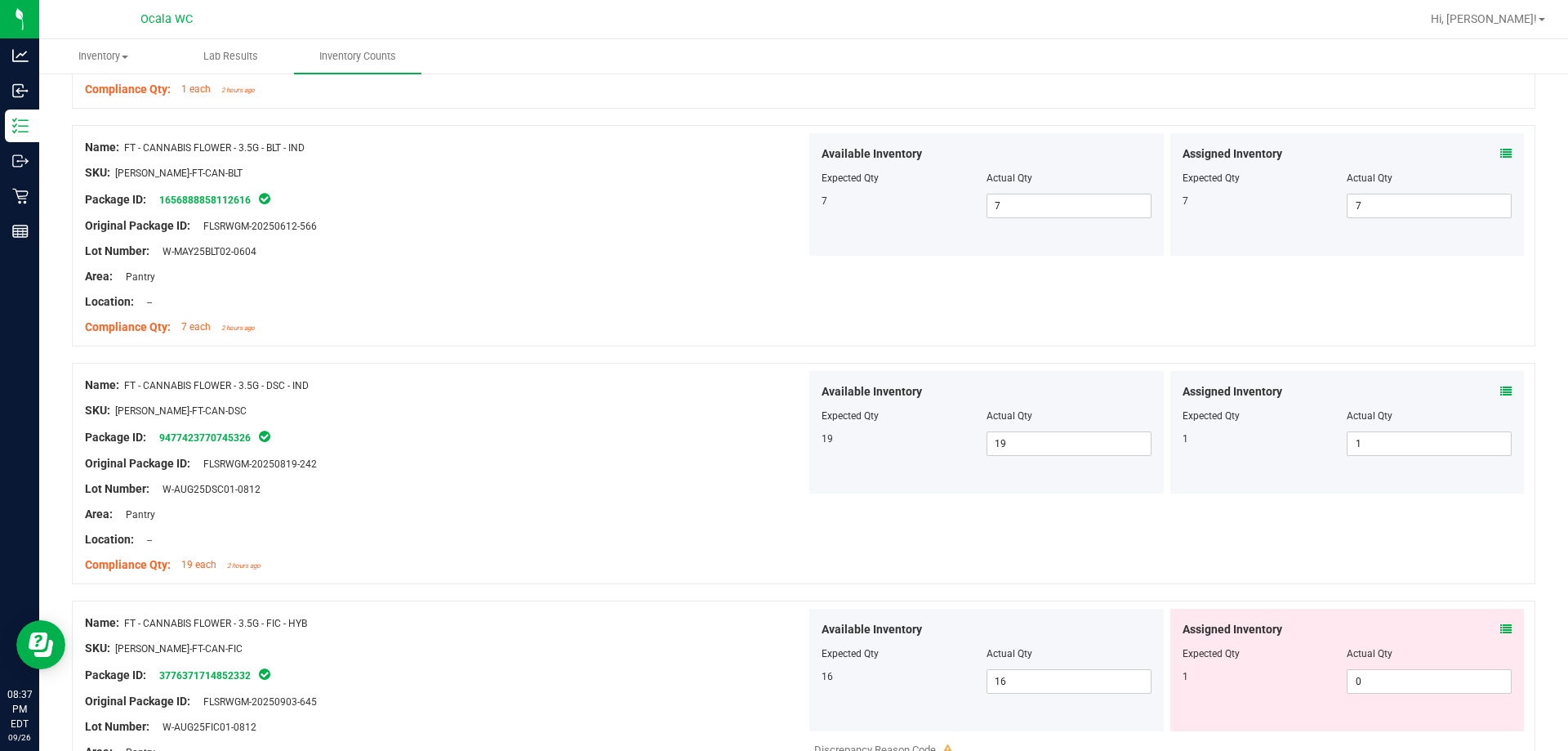
click at [700, 626] on icon at bounding box center [1506, 629] width 12 height 12
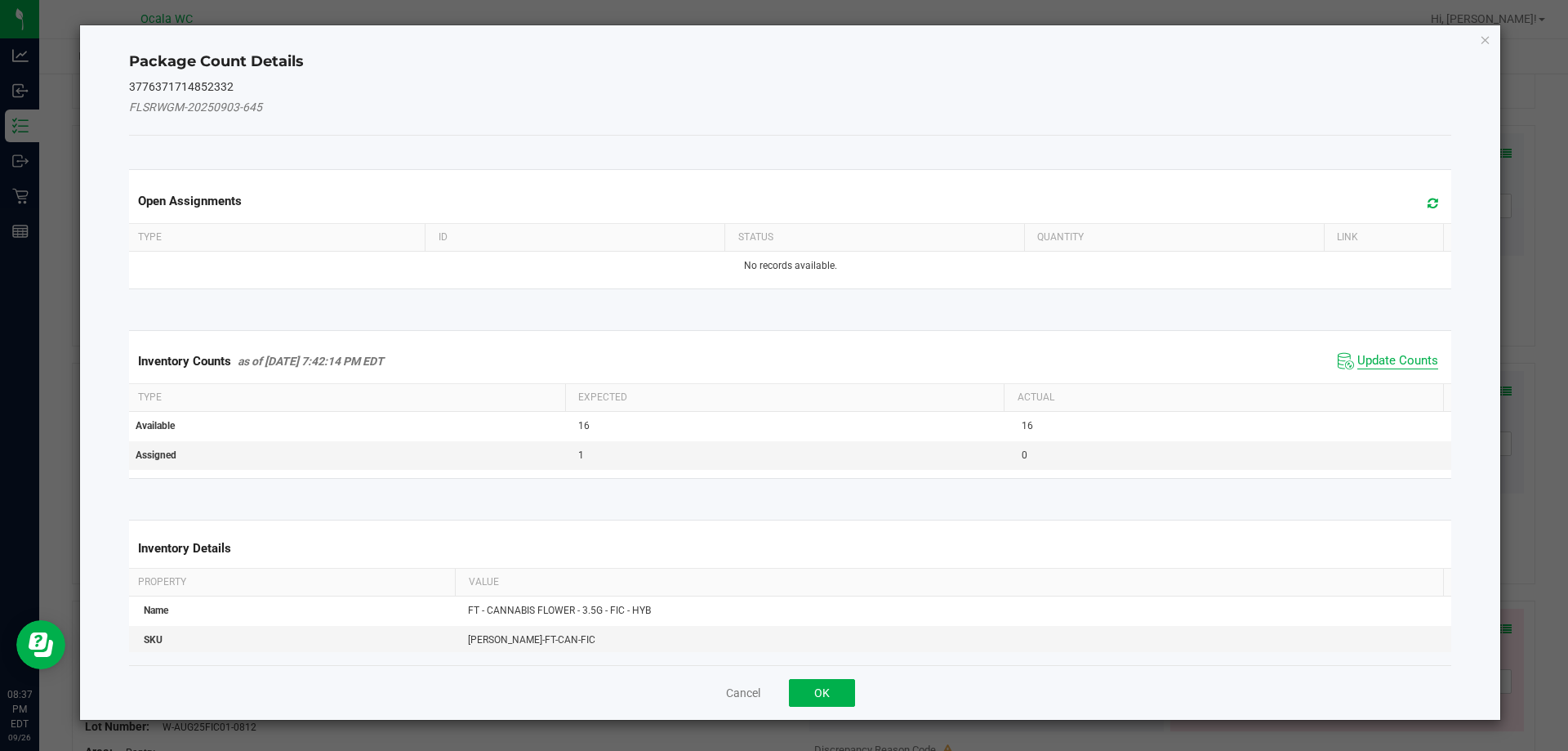
click at [700, 368] on span "Update Counts" at bounding box center [1398, 361] width 81 height 16
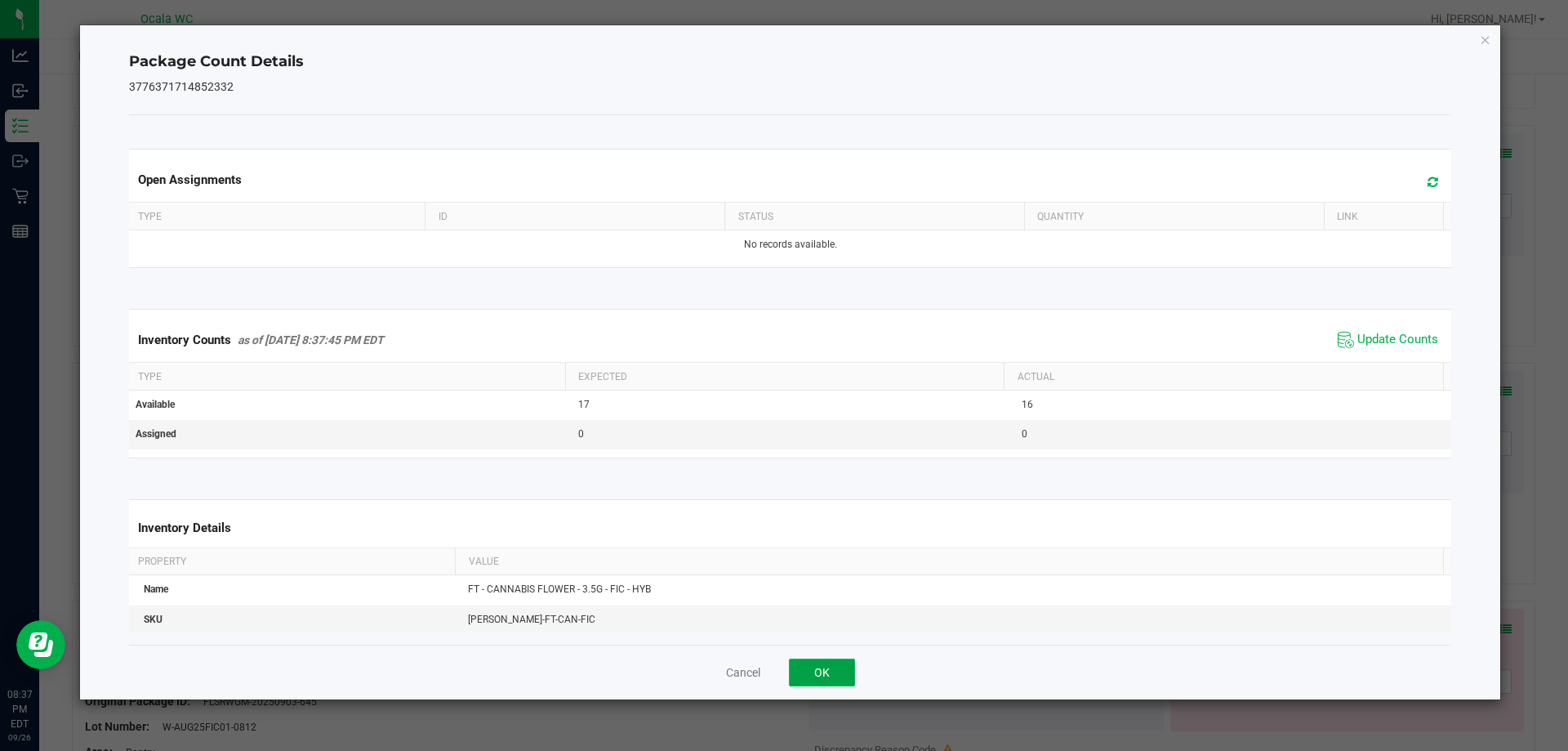
click at [700, 662] on button "OK" at bounding box center [822, 672] width 67 height 28
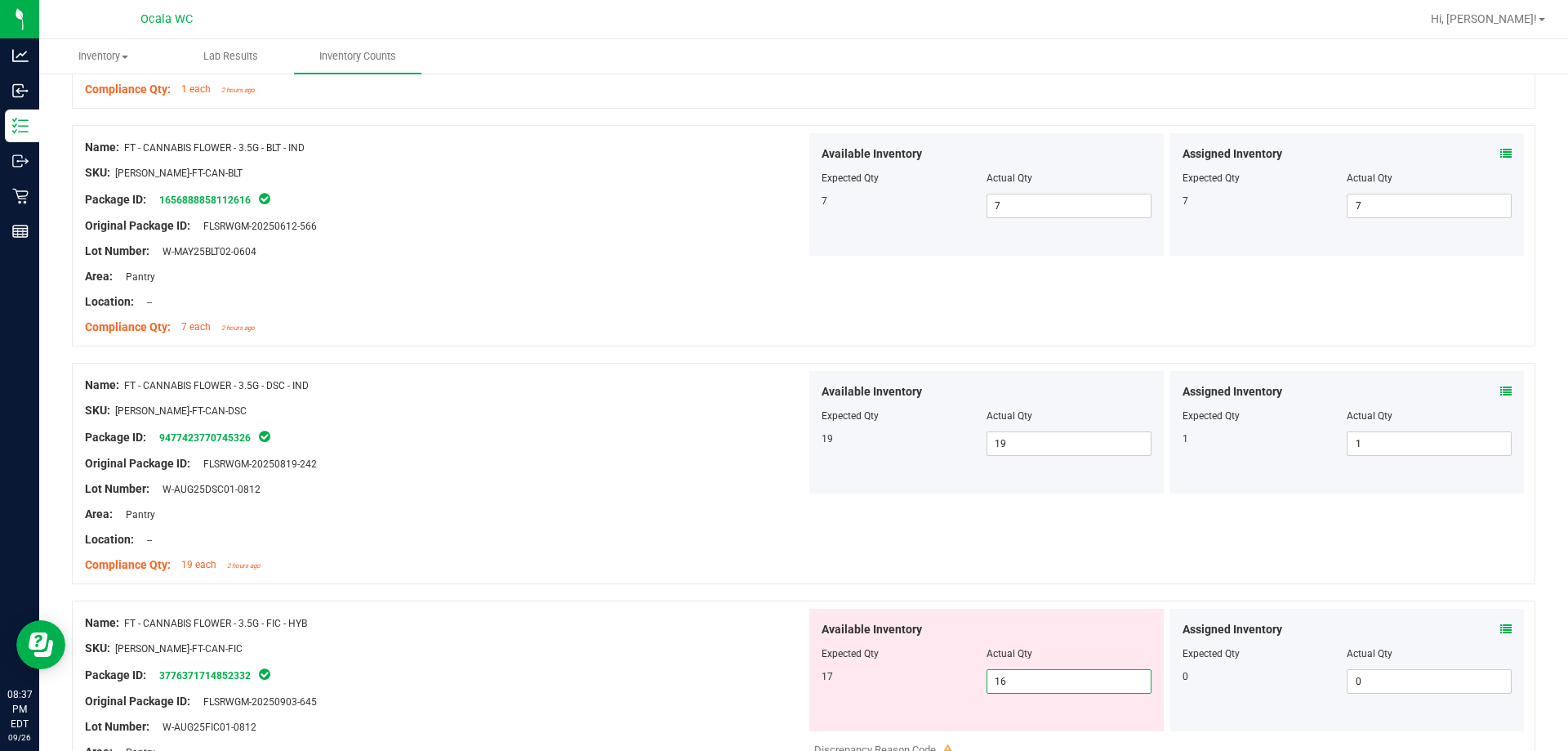
drag, startPoint x: 1017, startPoint y: 674, endPoint x: 949, endPoint y: 676, distance: 68.0
click at [700, 676] on div "17 16 16" at bounding box center [987, 681] width 330 height 24
type input "17"
click at [700, 681] on div "Package ID: 3776371714852332" at bounding box center [445, 675] width 721 height 19
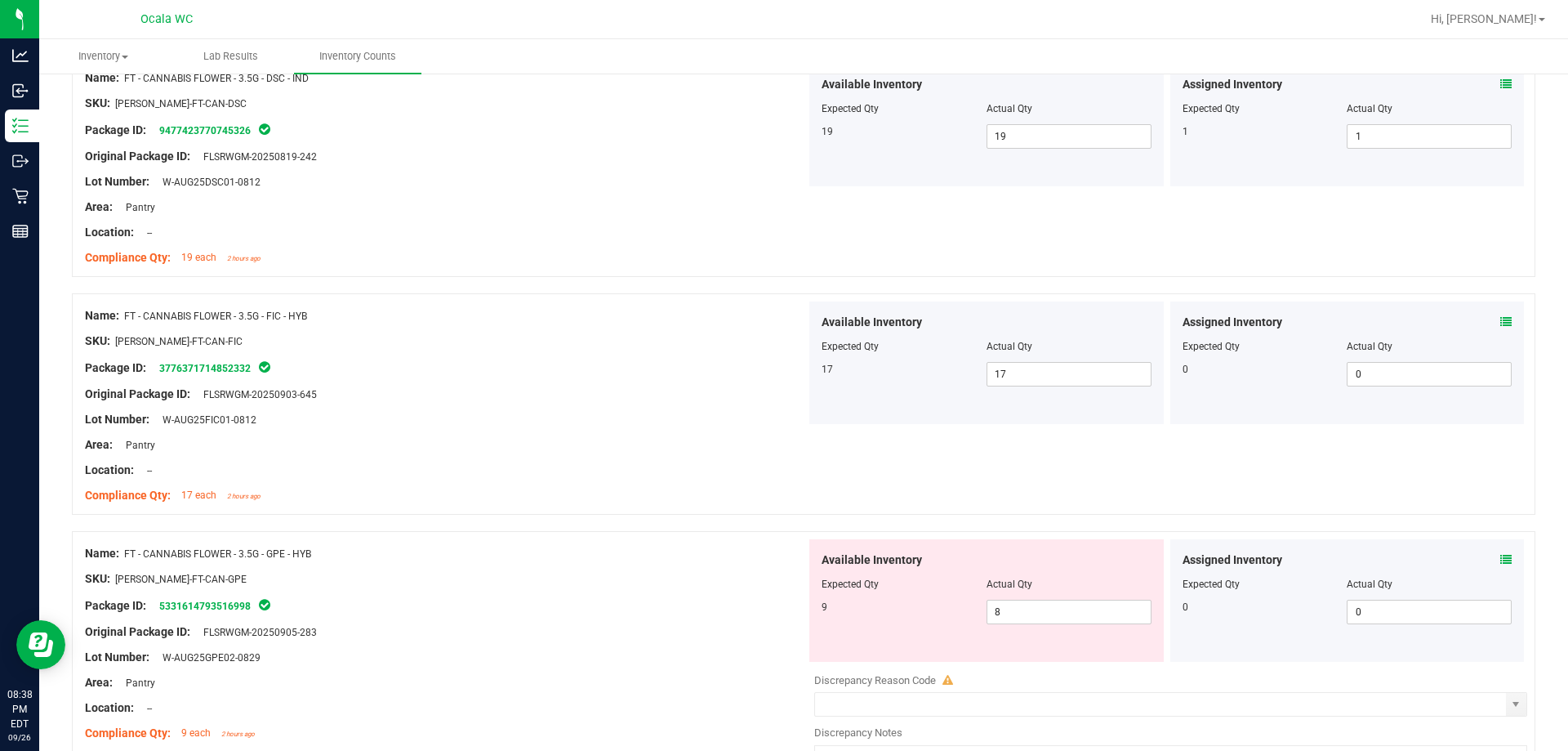
scroll to position [2370, 0]
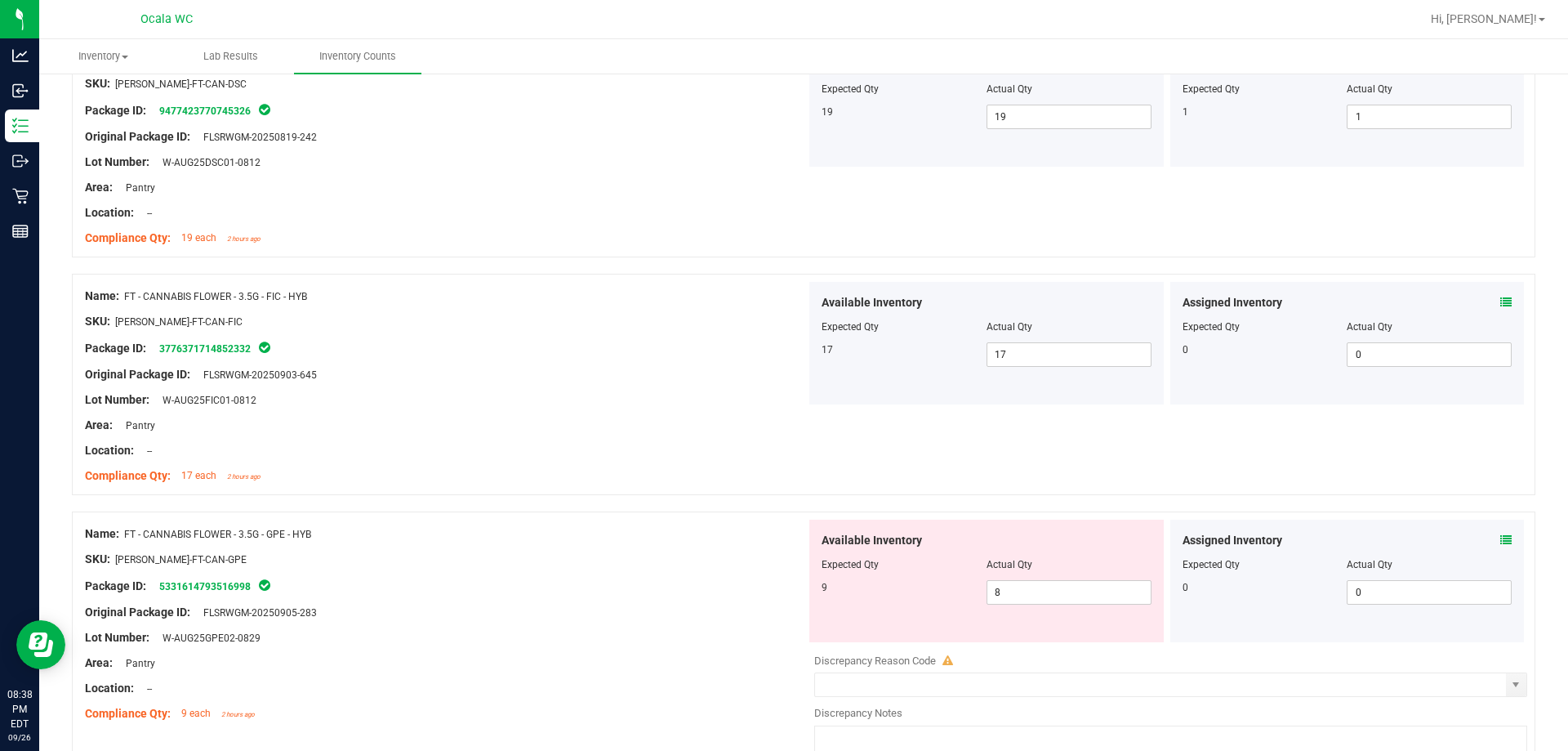
click at [700, 541] on icon at bounding box center [1506, 541] width 12 height 12
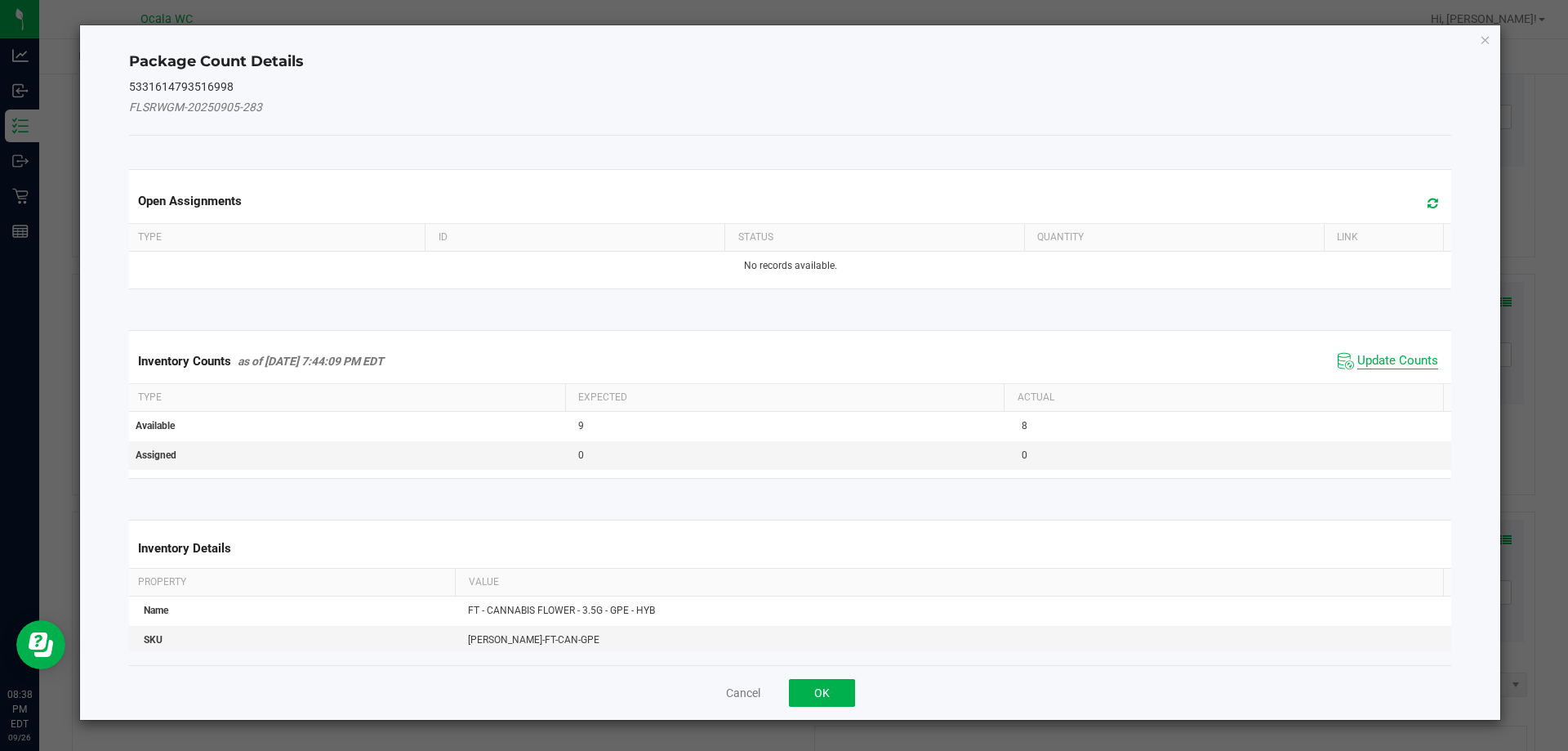
click at [700, 360] on span "Update Counts" at bounding box center [1398, 361] width 81 height 16
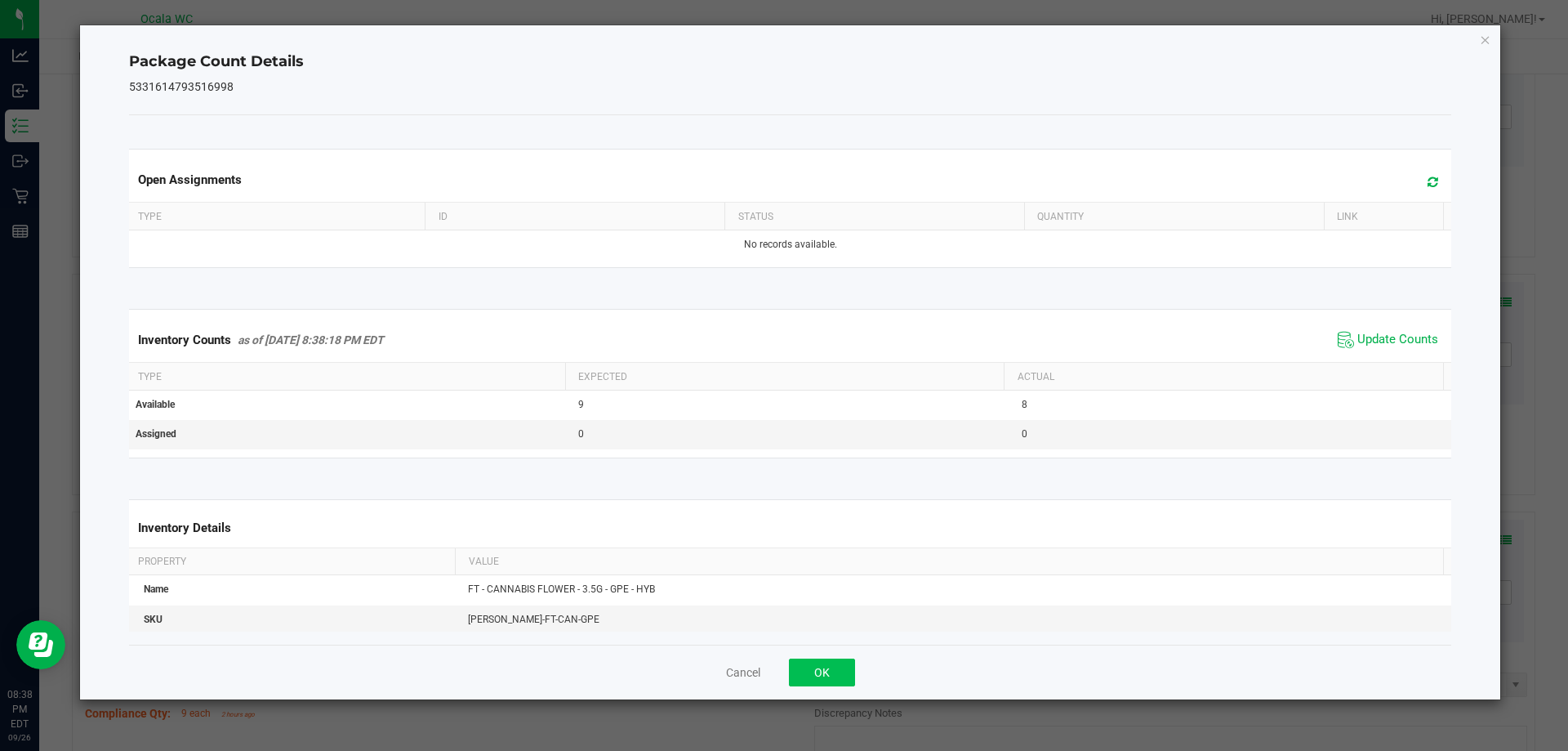
click at [700, 660] on div "Cancel OK" at bounding box center [790, 672] width 1323 height 55
click at [700, 660] on button "OK" at bounding box center [822, 672] width 67 height 28
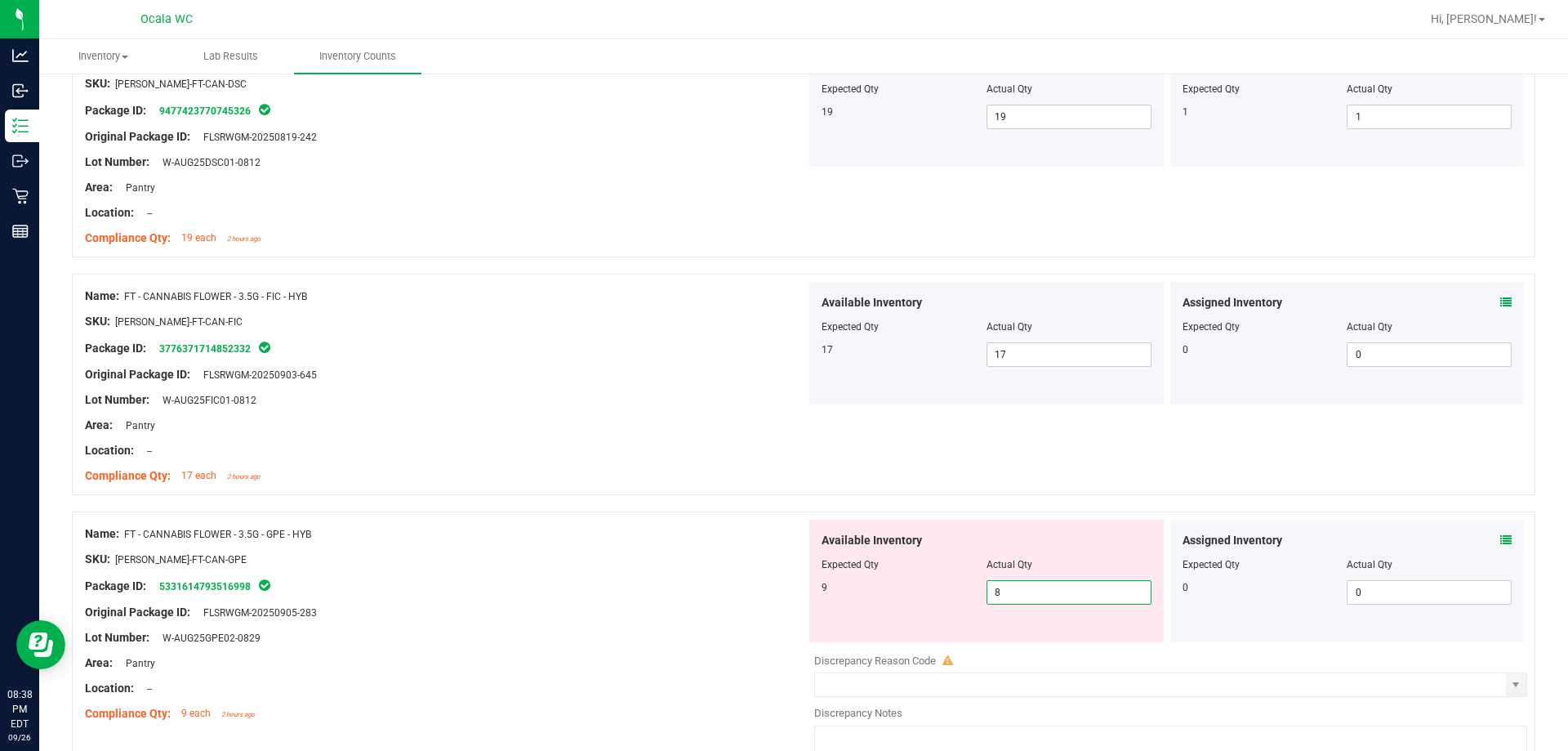
drag, startPoint x: 998, startPoint y: 601, endPoint x: 963, endPoint y: 603, distance: 35.1
click at [700, 603] on div "9 8 8" at bounding box center [987, 592] width 330 height 24
type input "9"
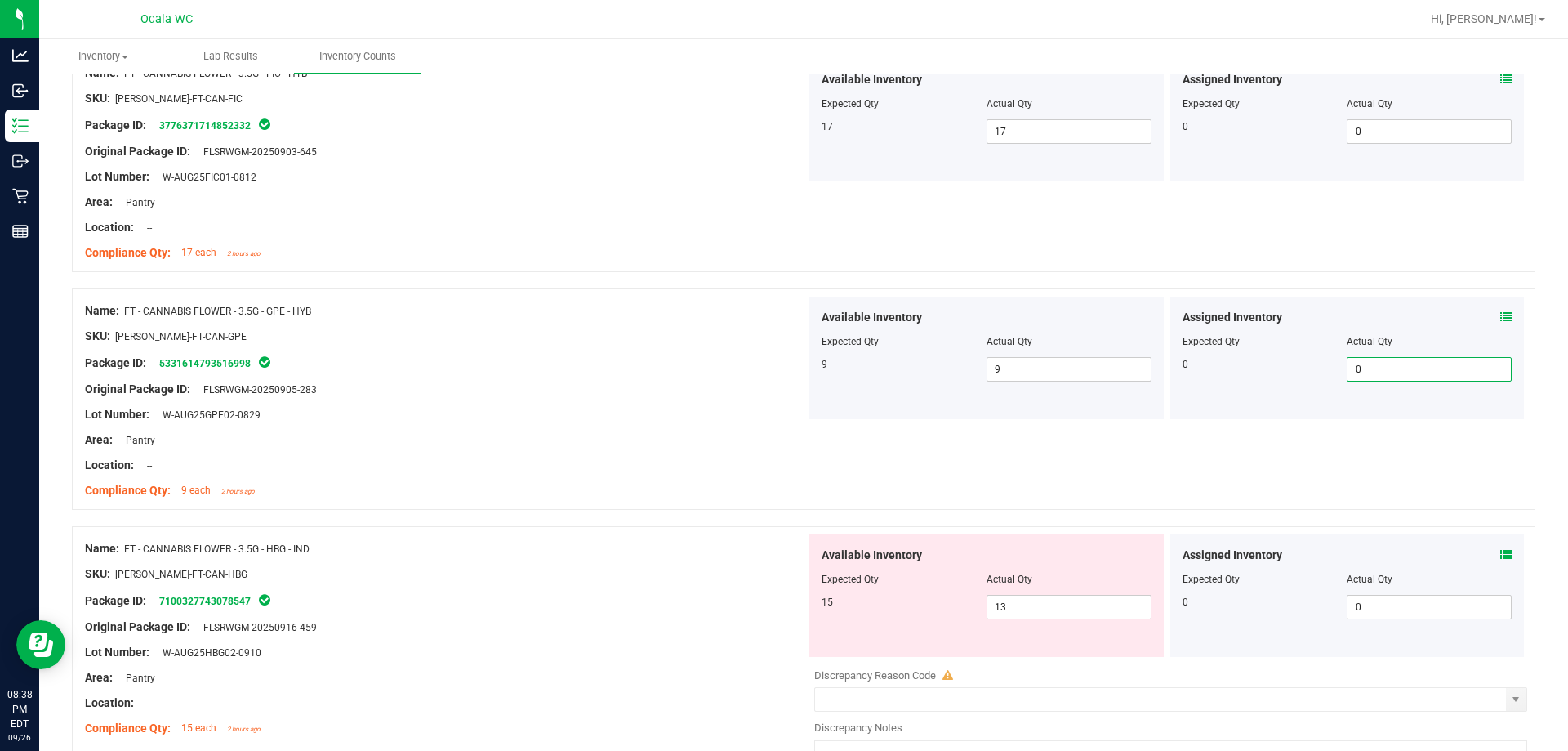
scroll to position [2615, 0]
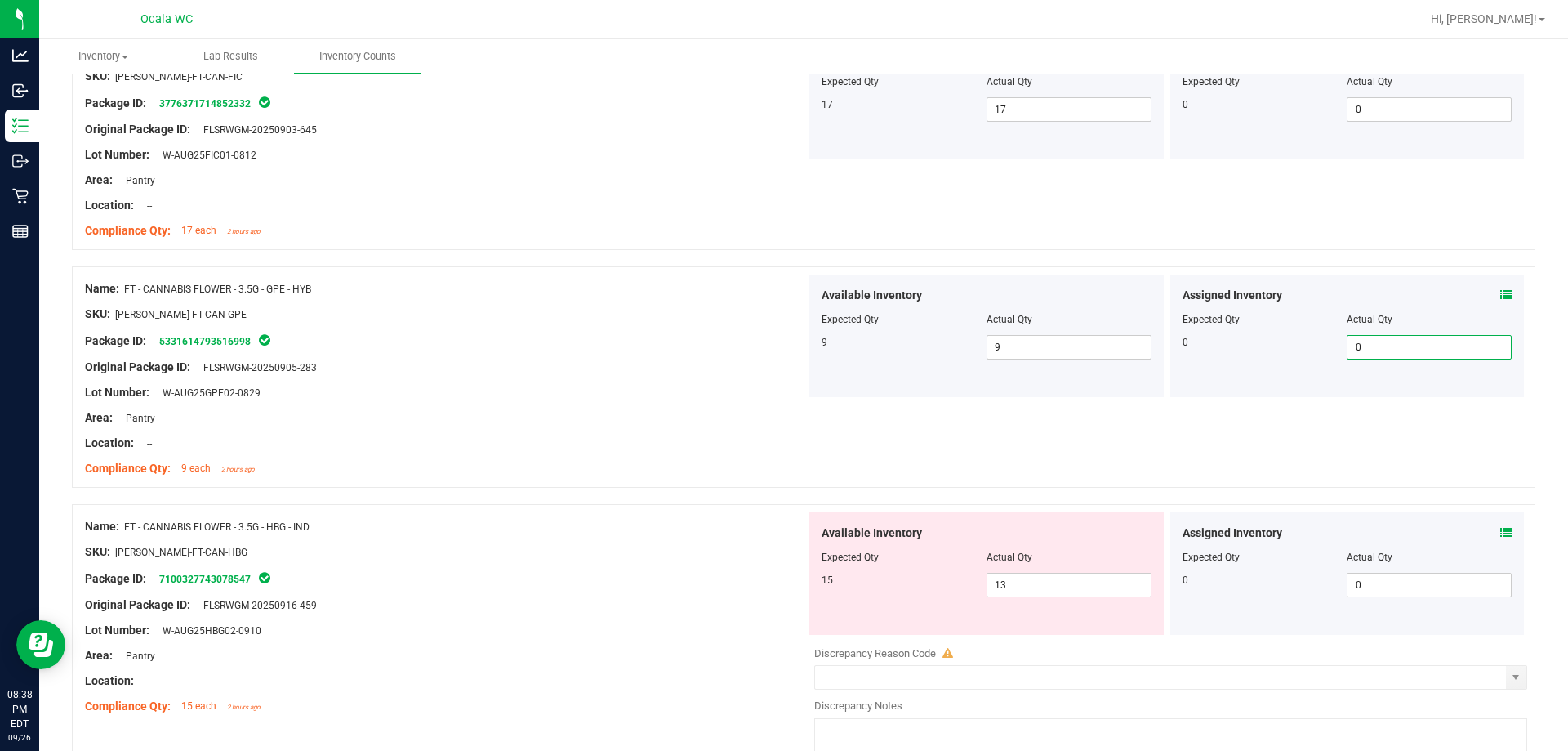
click at [700, 523] on div "Assigned Inventory Expected Qty Actual Qty 0 0 0" at bounding box center [1347, 573] width 354 height 123
click at [700, 535] on div "Assigned Inventory" at bounding box center [1348, 533] width 330 height 17
click at [700, 530] on div "Assigned Inventory" at bounding box center [1348, 533] width 330 height 17
click at [700, 529] on icon at bounding box center [1506, 533] width 12 height 12
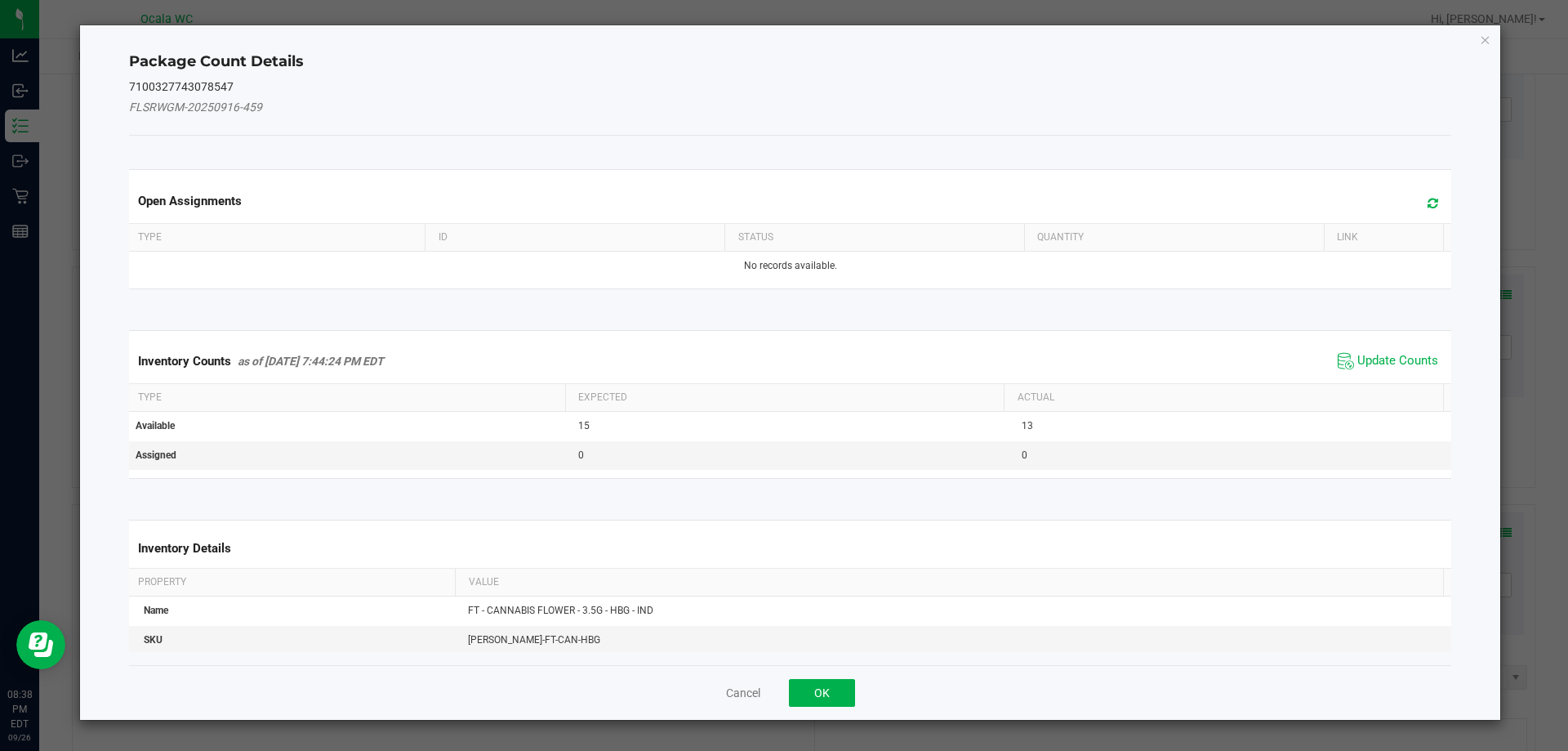
click at [700, 350] on span "Update Counts" at bounding box center [1388, 360] width 109 height 24
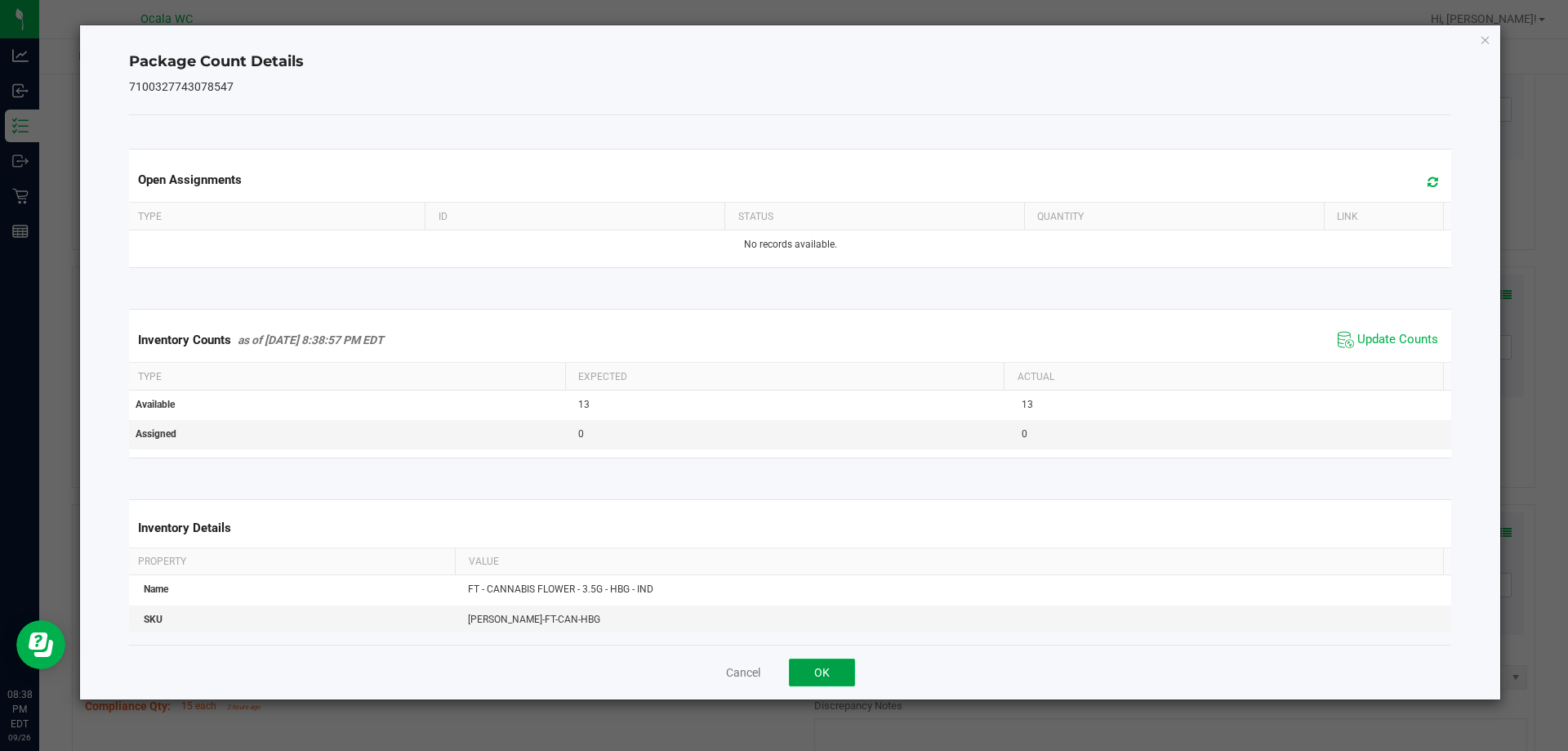
click at [700, 659] on button "OK" at bounding box center [822, 672] width 67 height 28
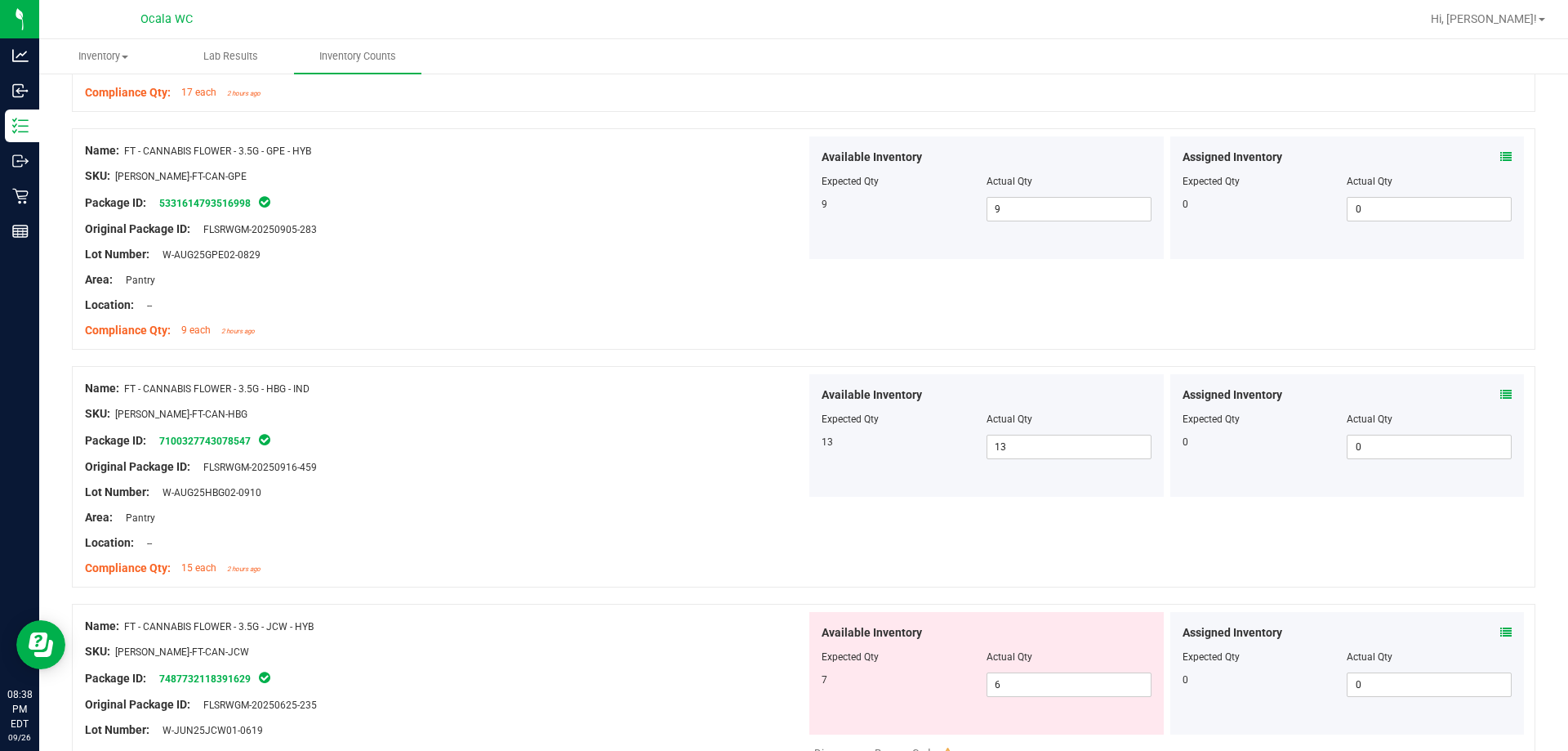
scroll to position [2778, 0]
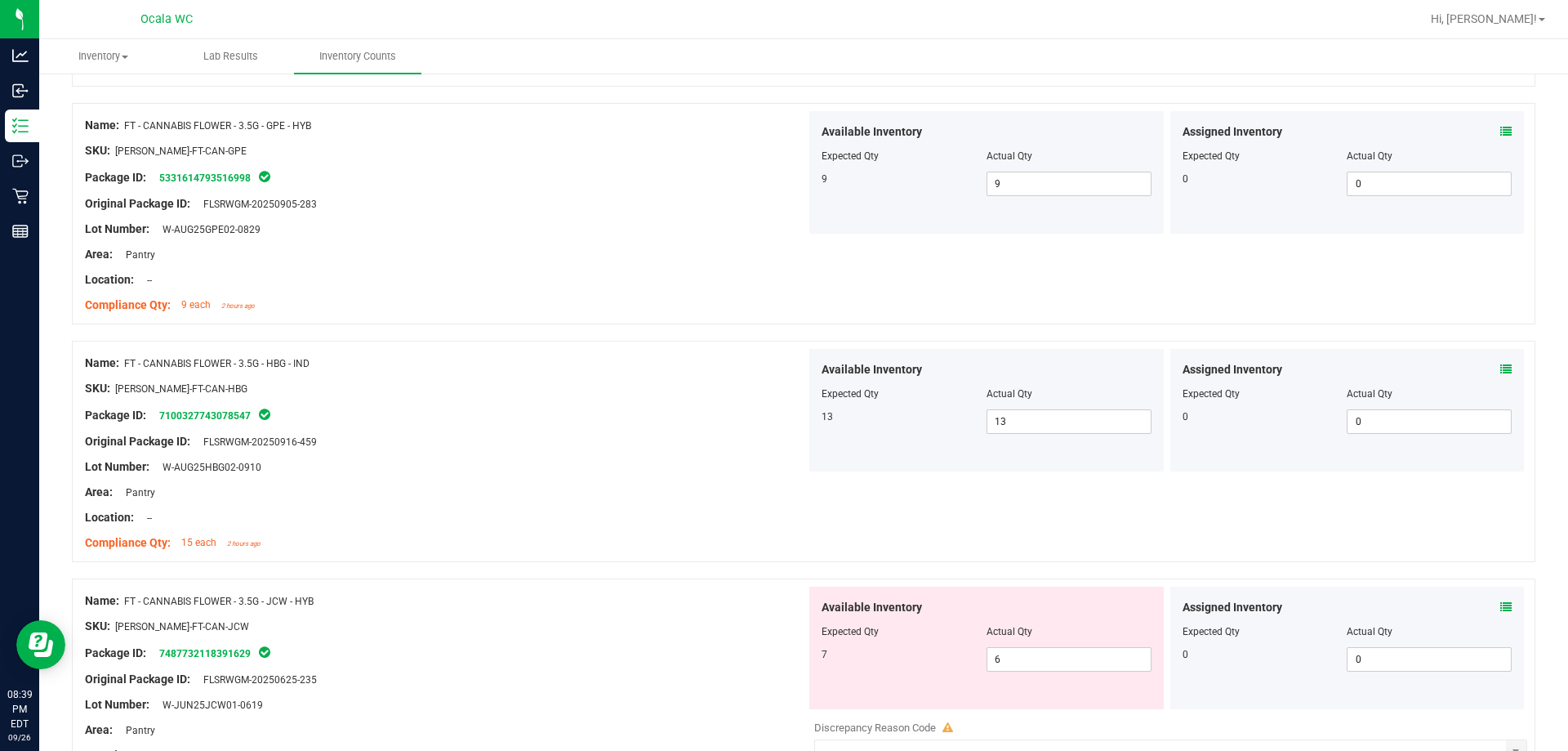
click at [700, 604] on icon at bounding box center [1506, 607] width 12 height 12
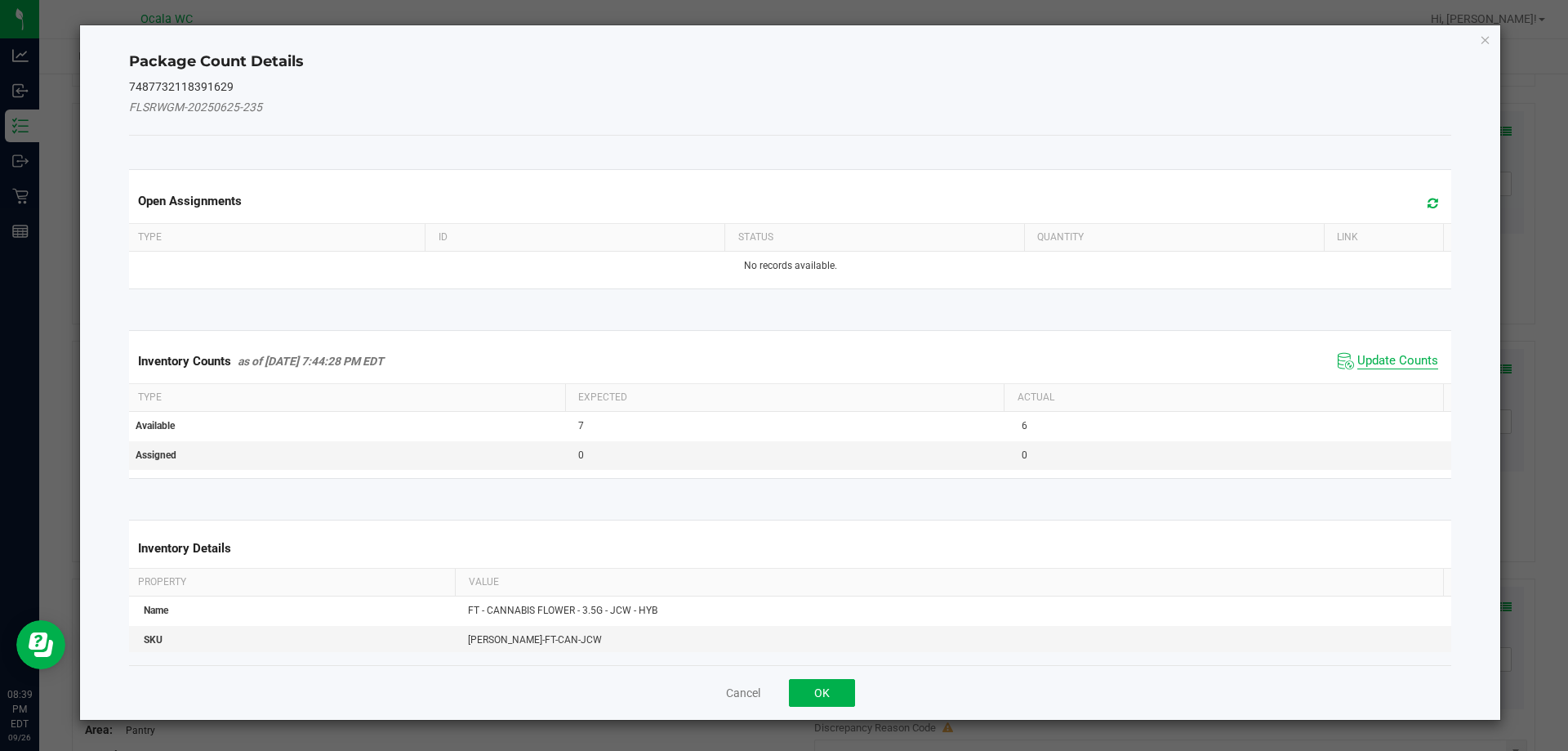
click at [700, 361] on span "Update Counts" at bounding box center [1398, 361] width 81 height 16
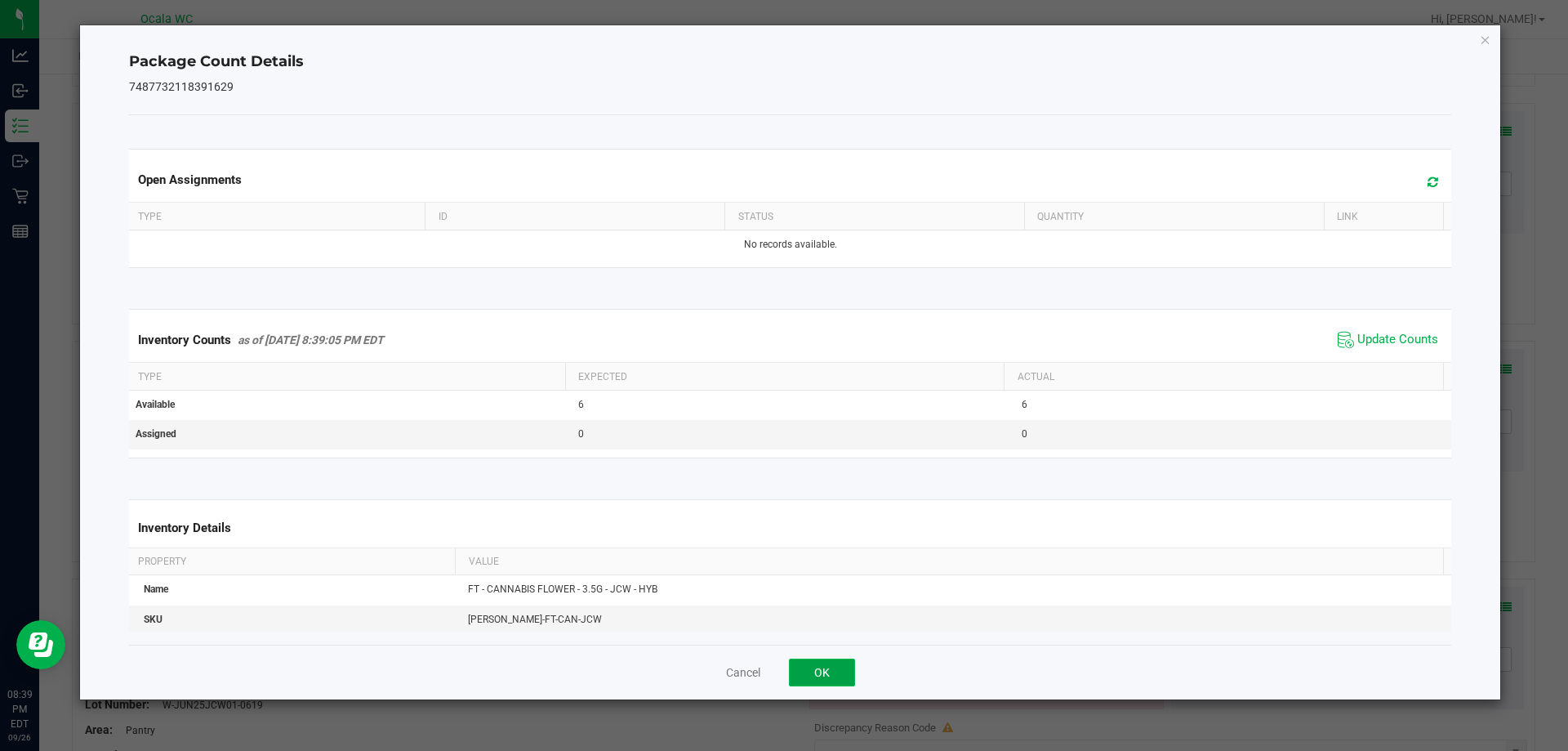
click at [700, 660] on button "OK" at bounding box center [822, 672] width 67 height 28
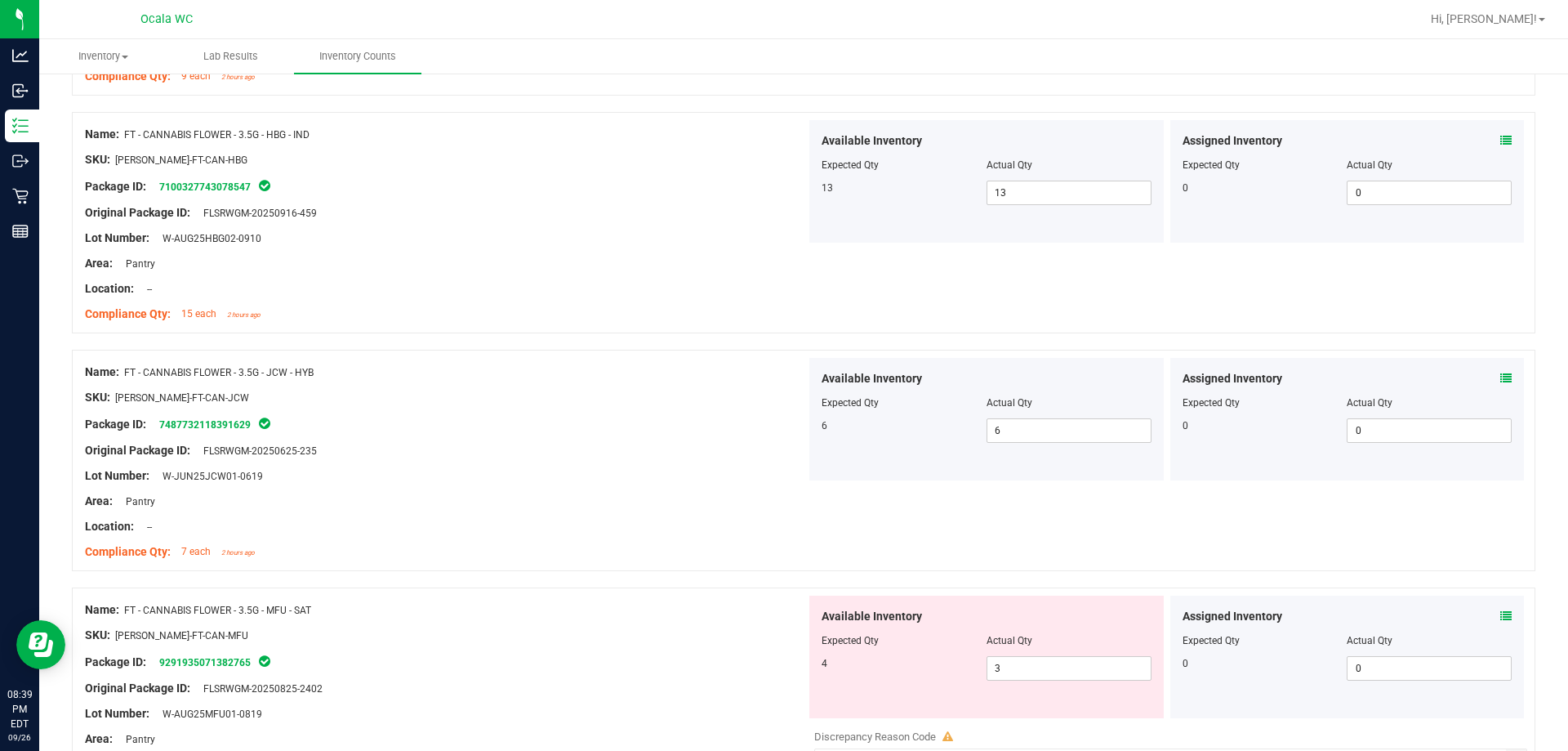
scroll to position [3023, 0]
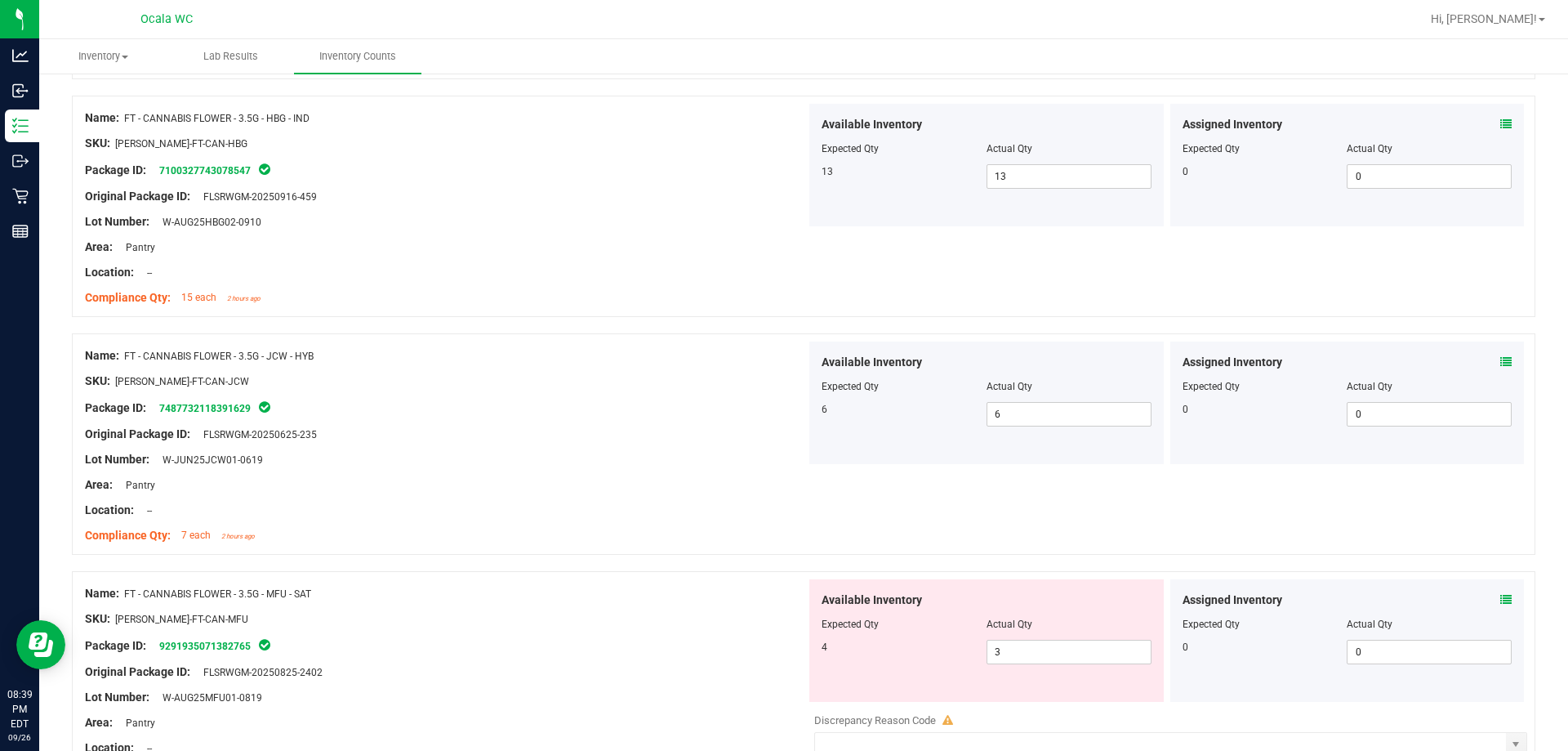
click at [700, 590] on div "Assigned Inventory Expected Qty Actual Qty 0 0 0" at bounding box center [1347, 640] width 354 height 123
click at [700, 592] on span at bounding box center [1506, 600] width 12 height 17
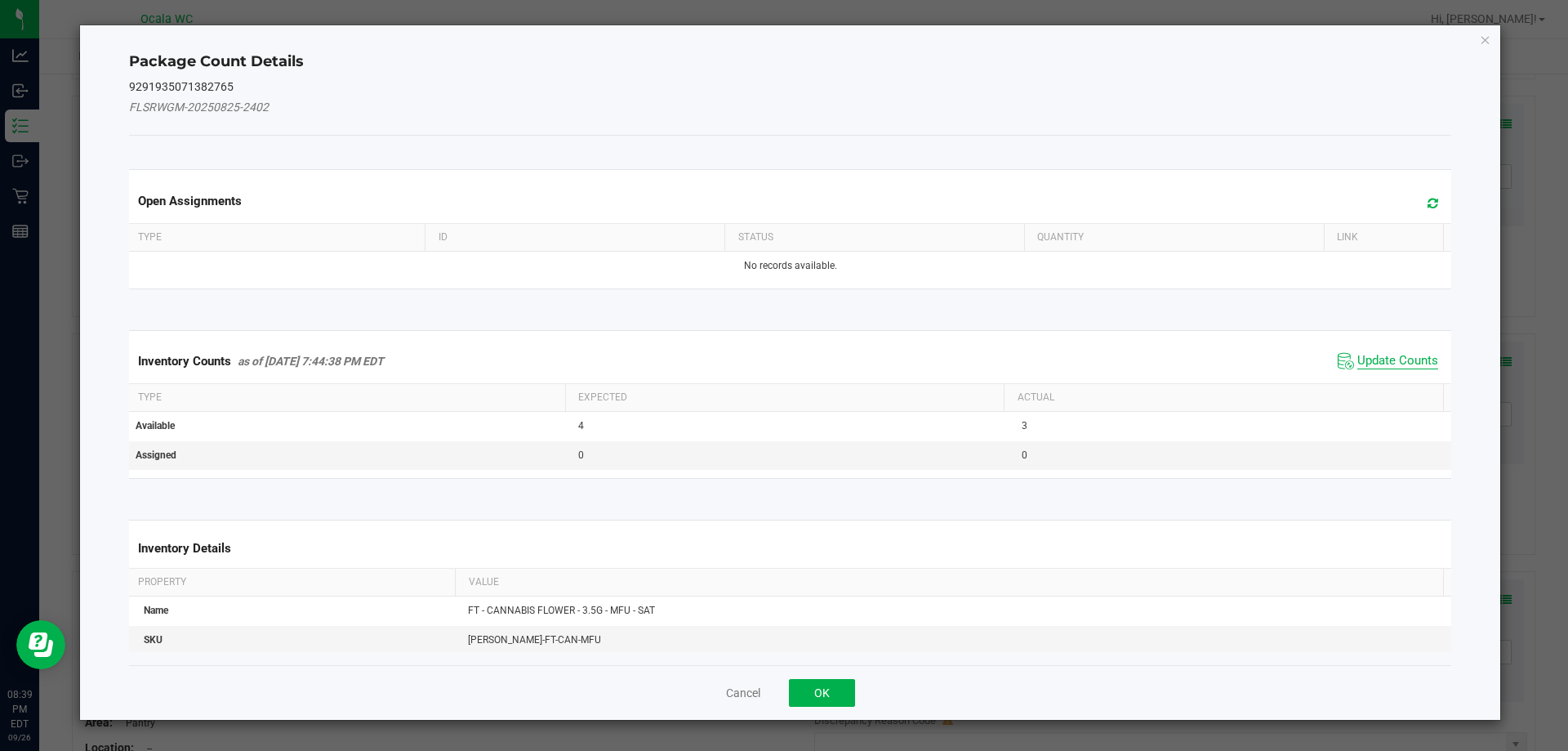
click at [700, 354] on span "Update Counts" at bounding box center [1398, 361] width 81 height 16
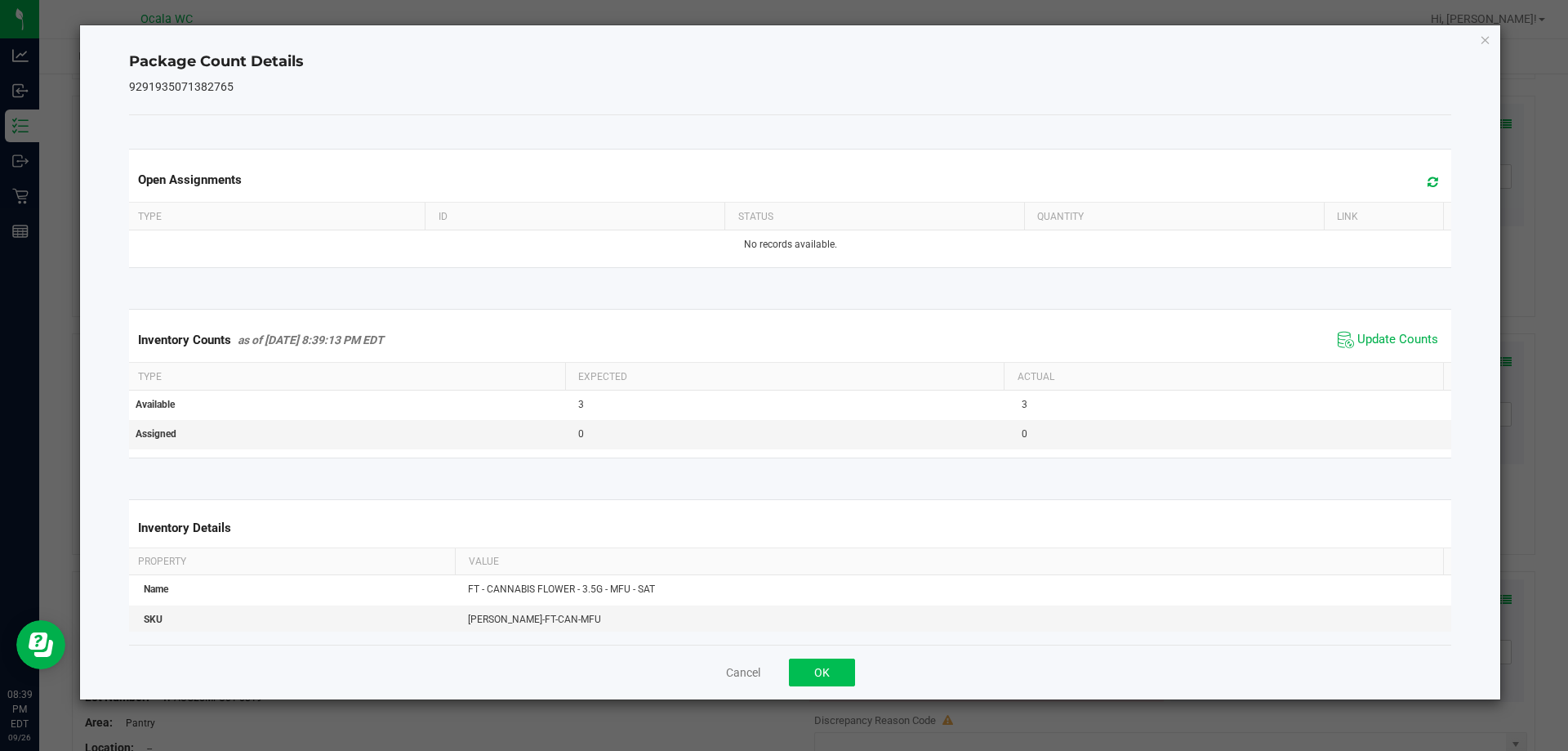
click at [700, 658] on div "Cancel OK" at bounding box center [790, 672] width 1323 height 55
click at [700, 658] on button "OK" at bounding box center [822, 672] width 67 height 28
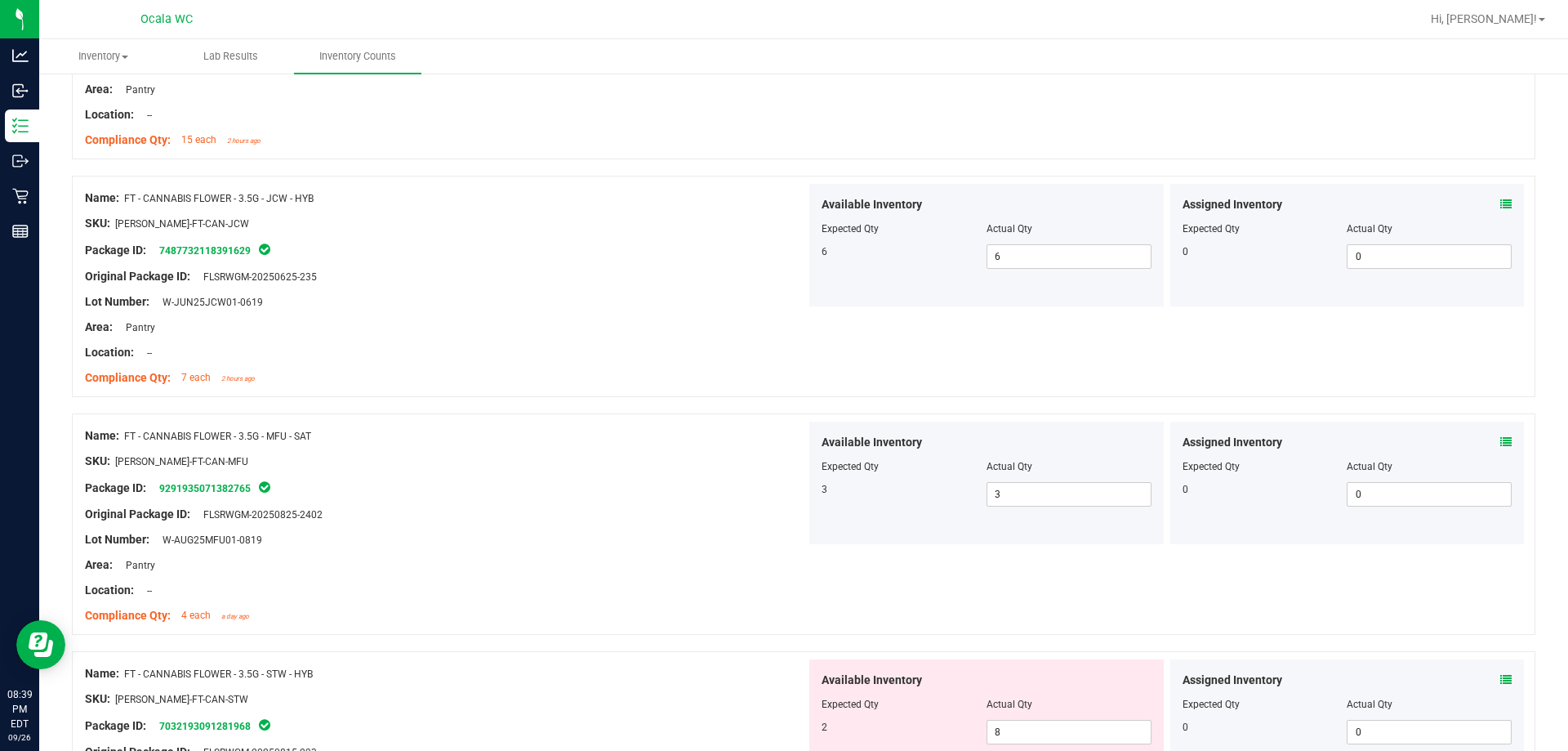
scroll to position [3268, 0]
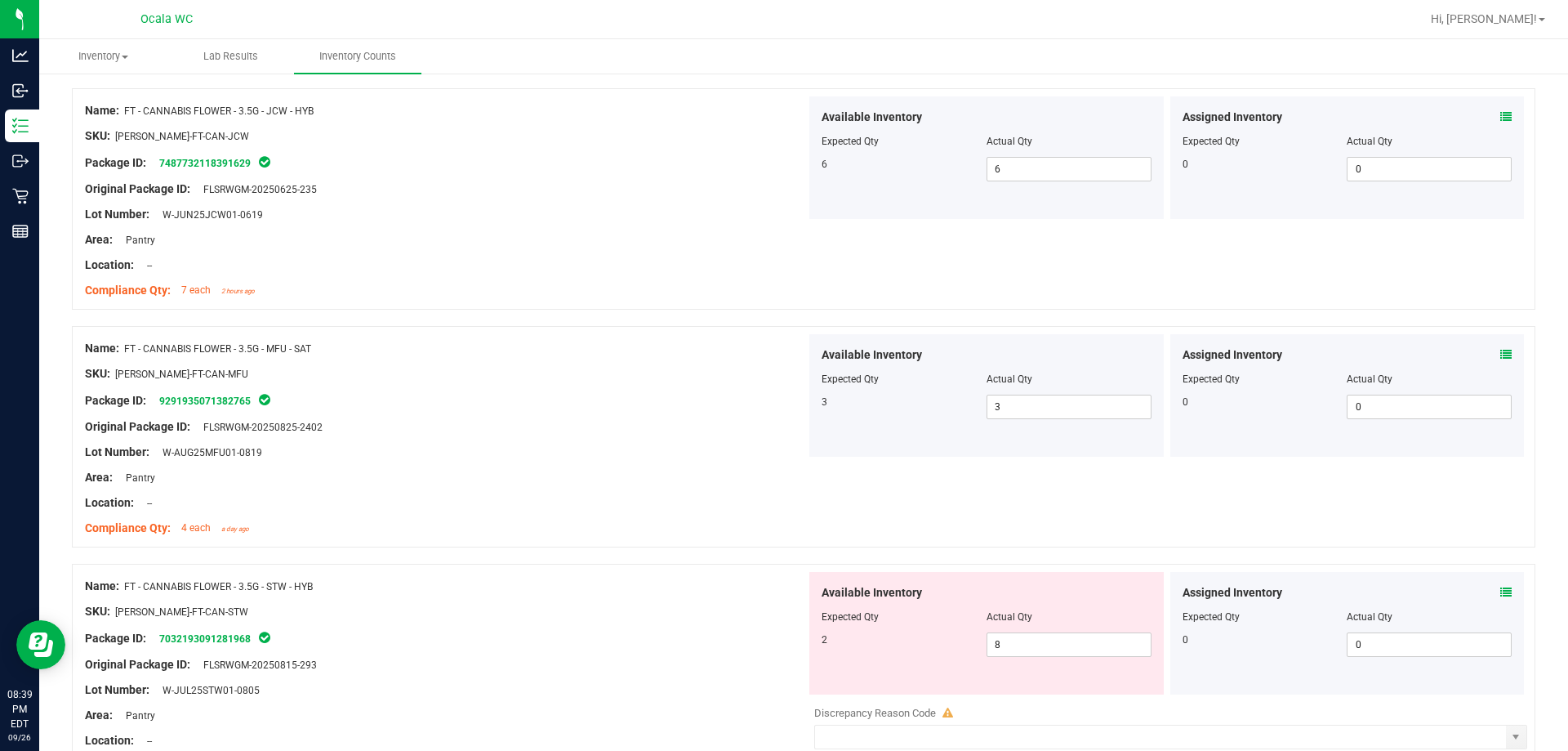
click at [700, 590] on icon at bounding box center [1506, 593] width 12 height 12
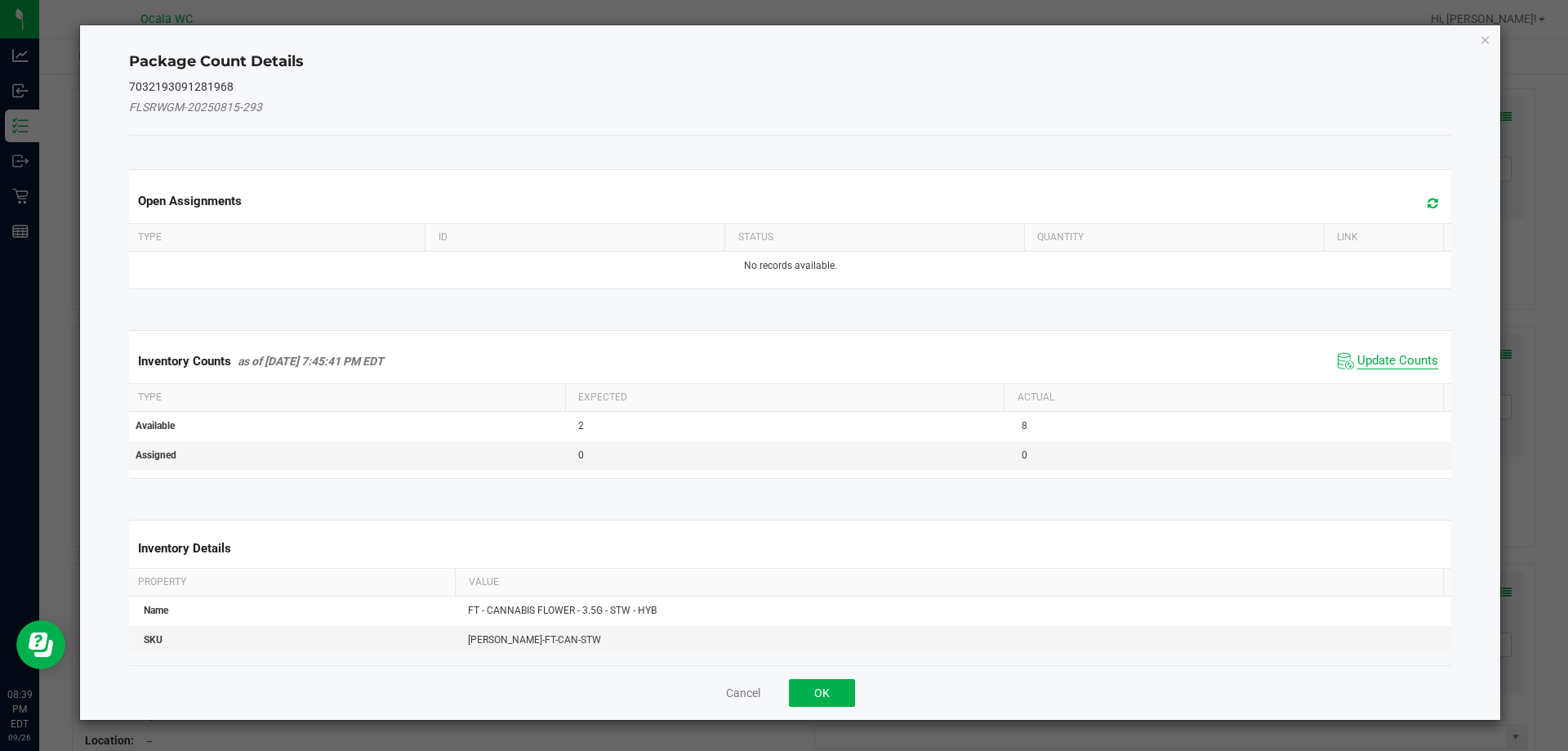
click at [700, 356] on span "Update Counts" at bounding box center [1398, 361] width 81 height 16
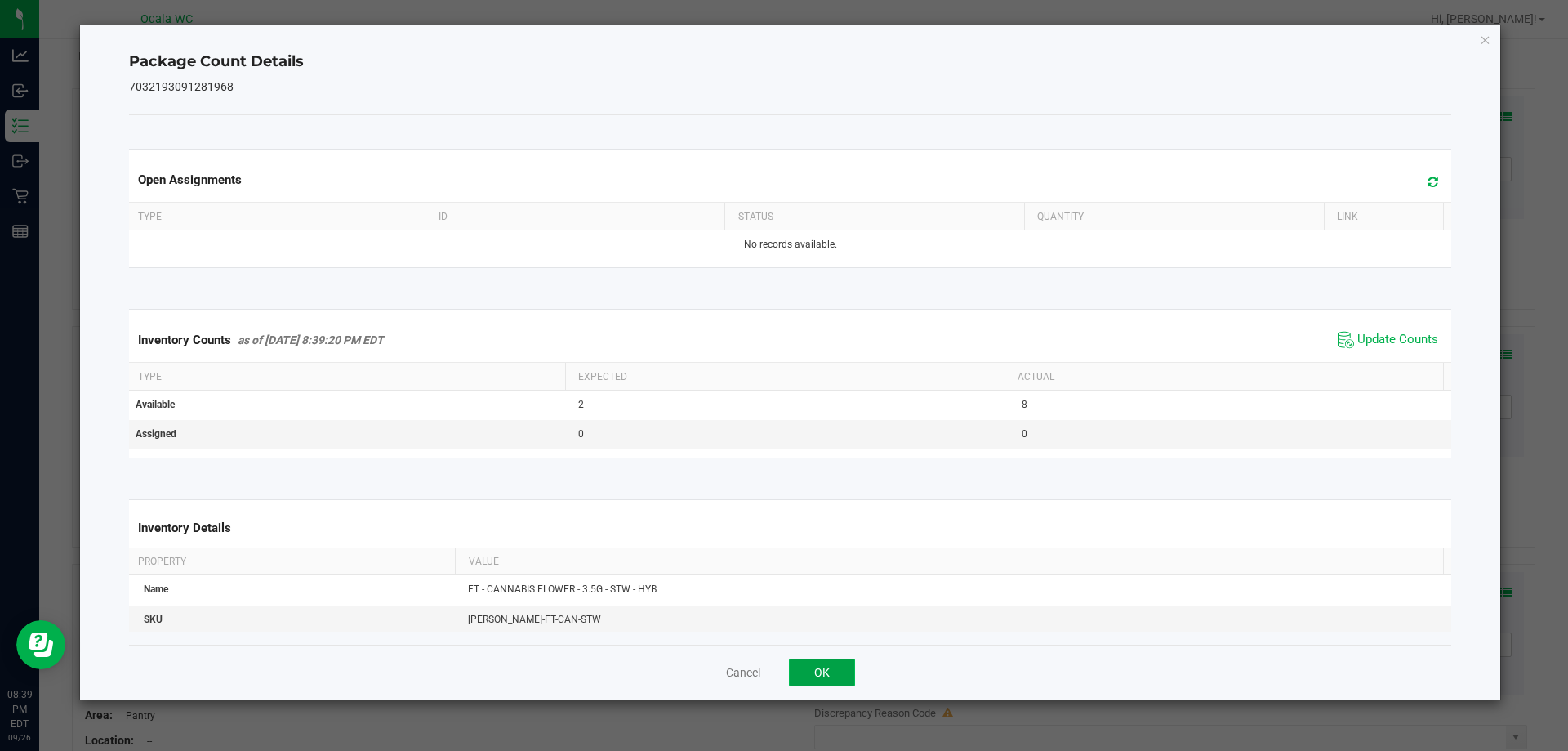
click at [700, 663] on button "OK" at bounding box center [822, 672] width 67 height 28
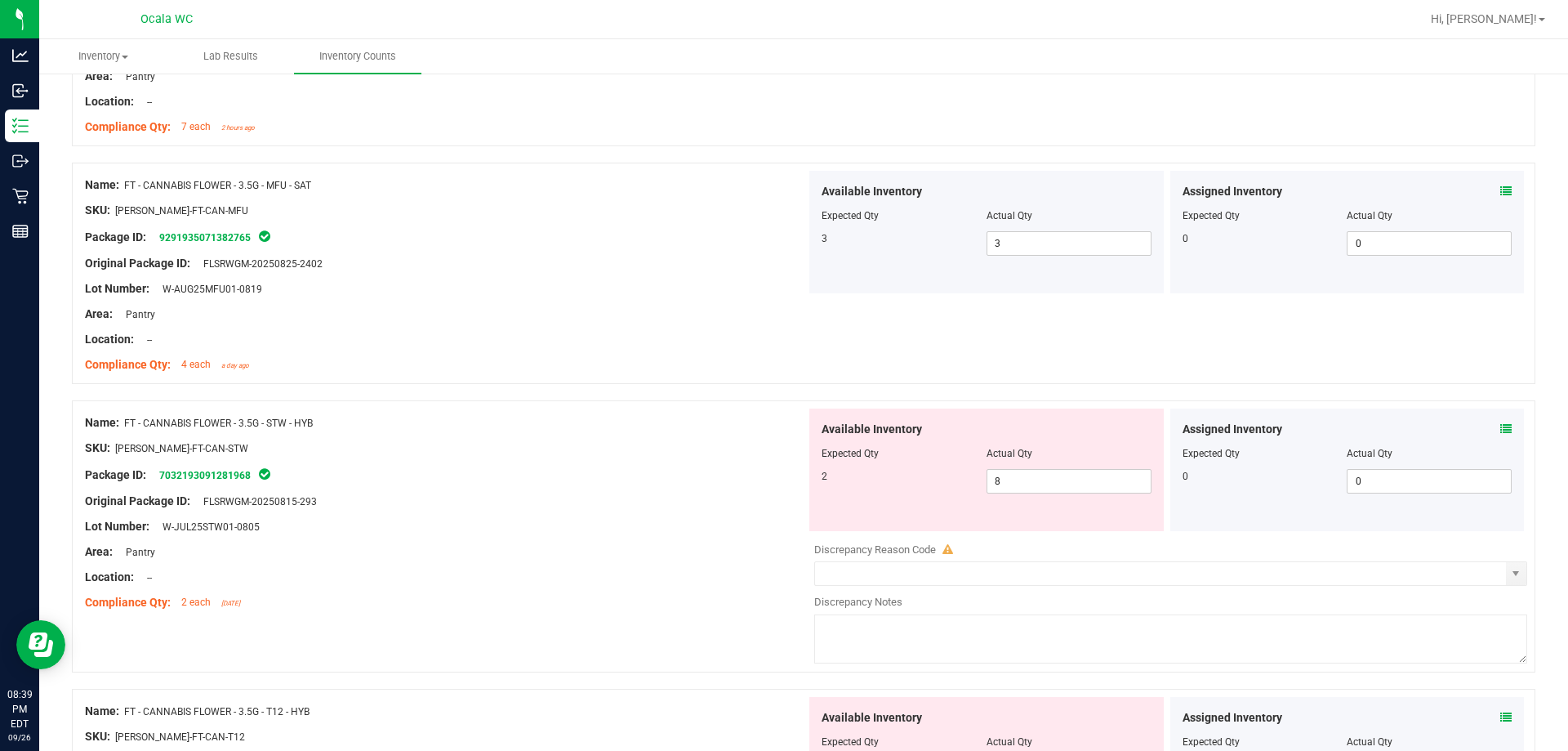
scroll to position [3351, 0]
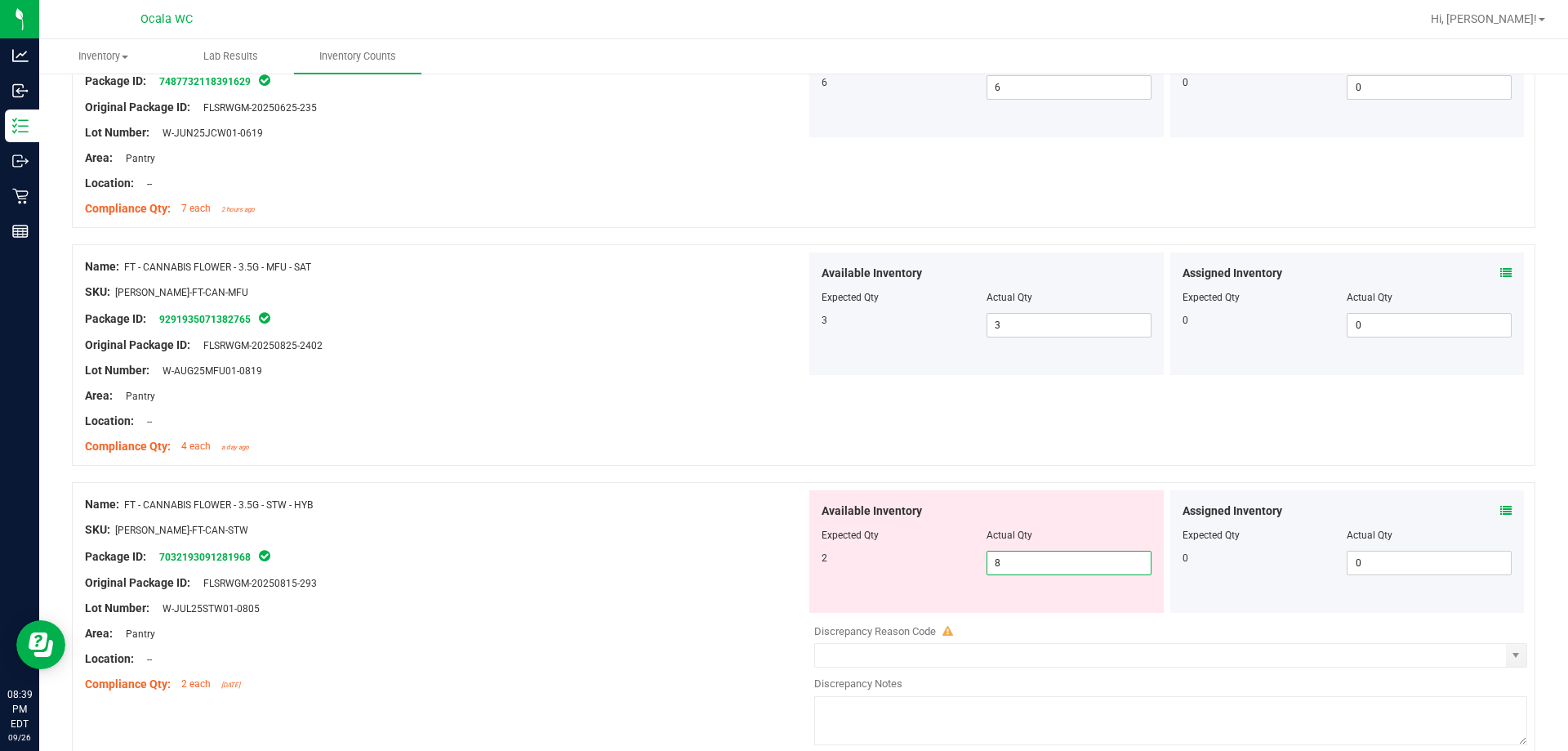
click at [700, 569] on span "8 8" at bounding box center [1069, 563] width 165 height 24
type input "2"
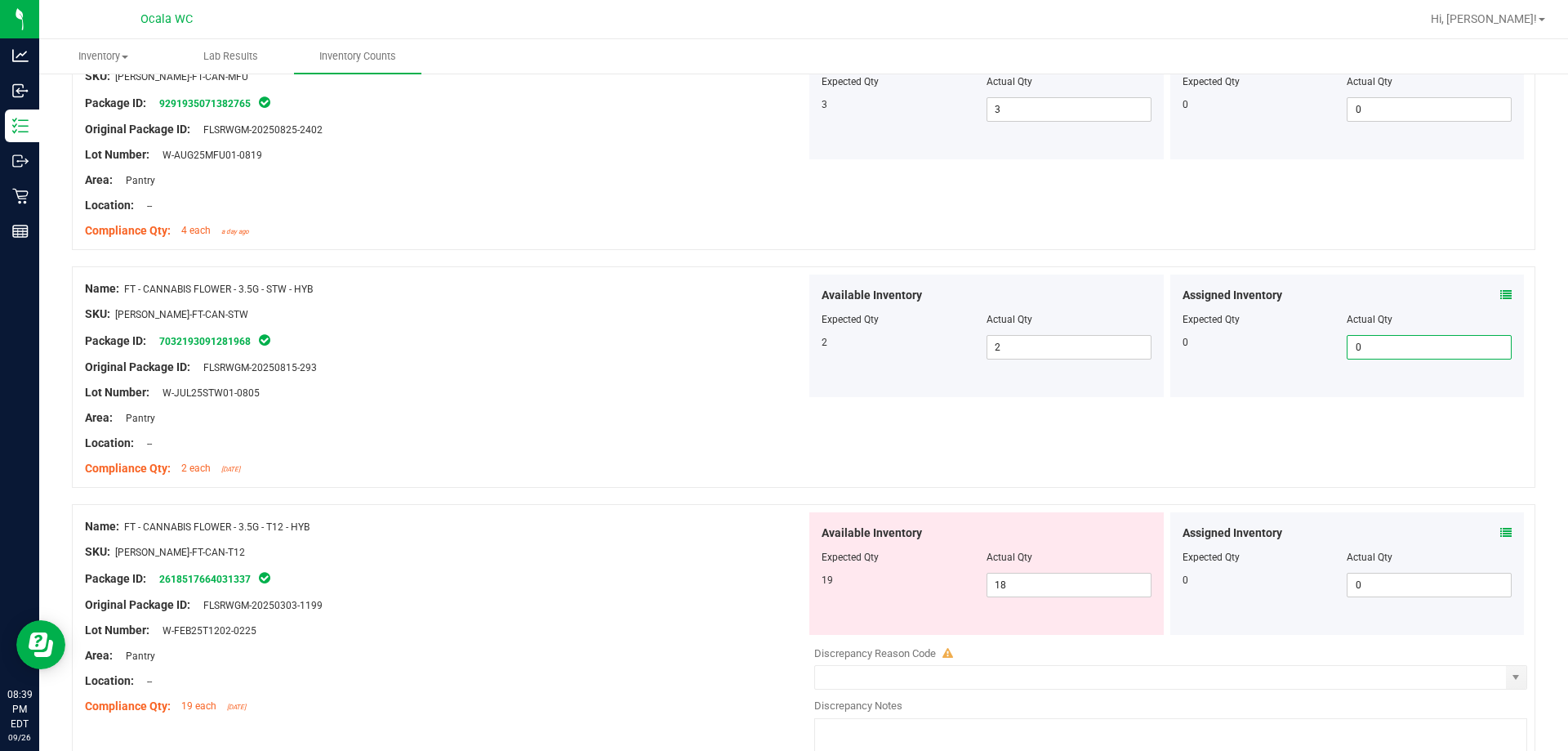
scroll to position [3596, 0]
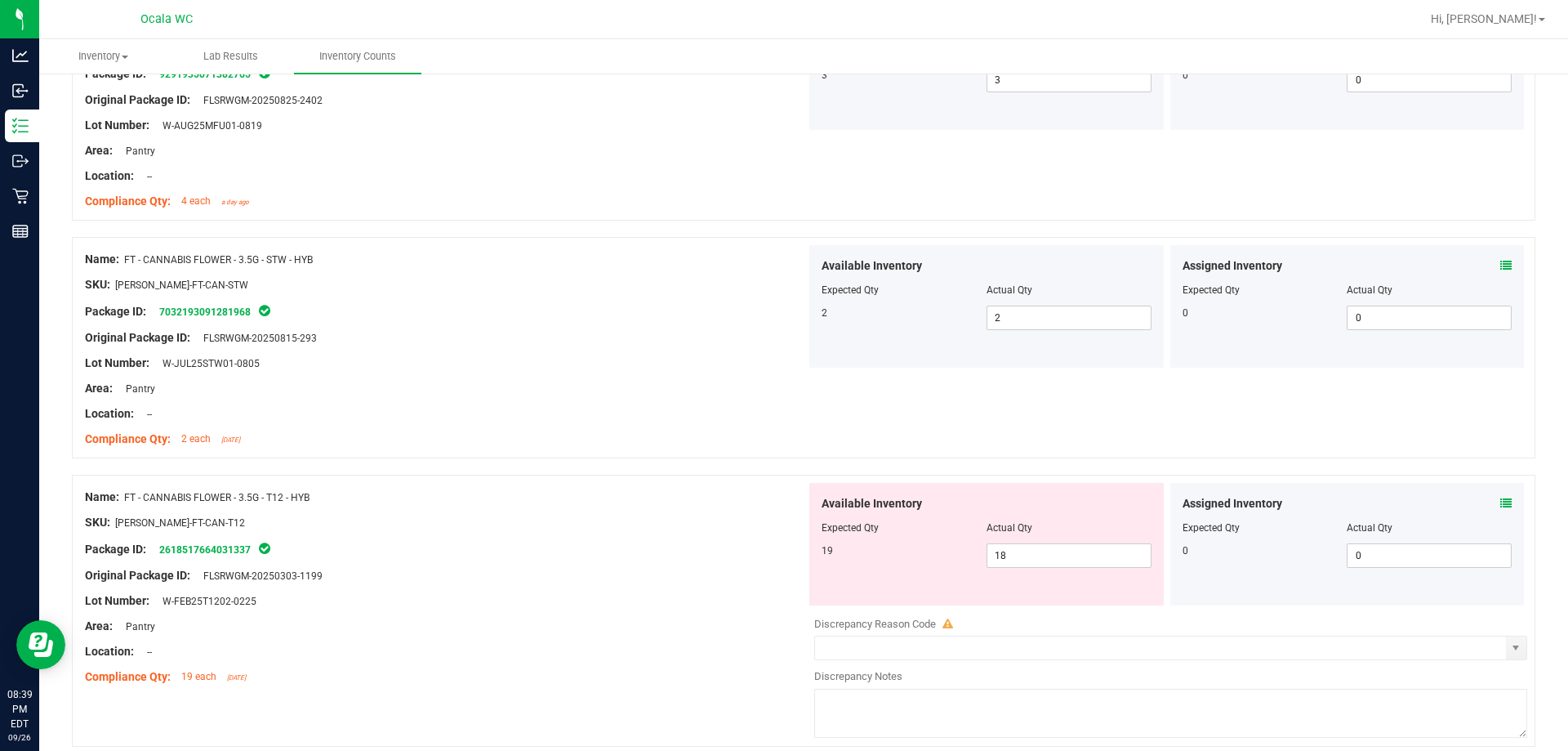
click at [700, 503] on icon at bounding box center [1506, 504] width 12 height 12
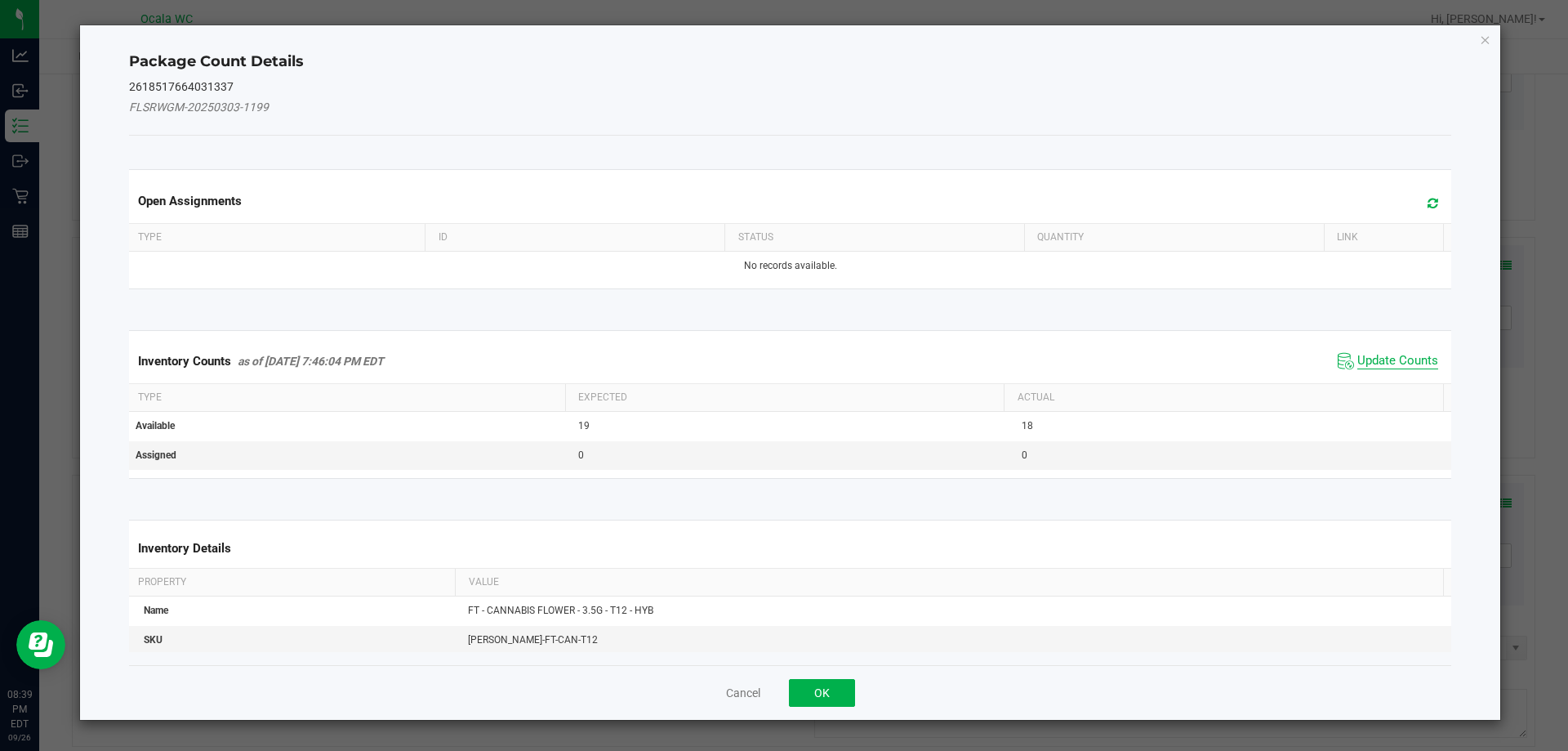
click at [700, 354] on span "Update Counts" at bounding box center [1398, 361] width 81 height 16
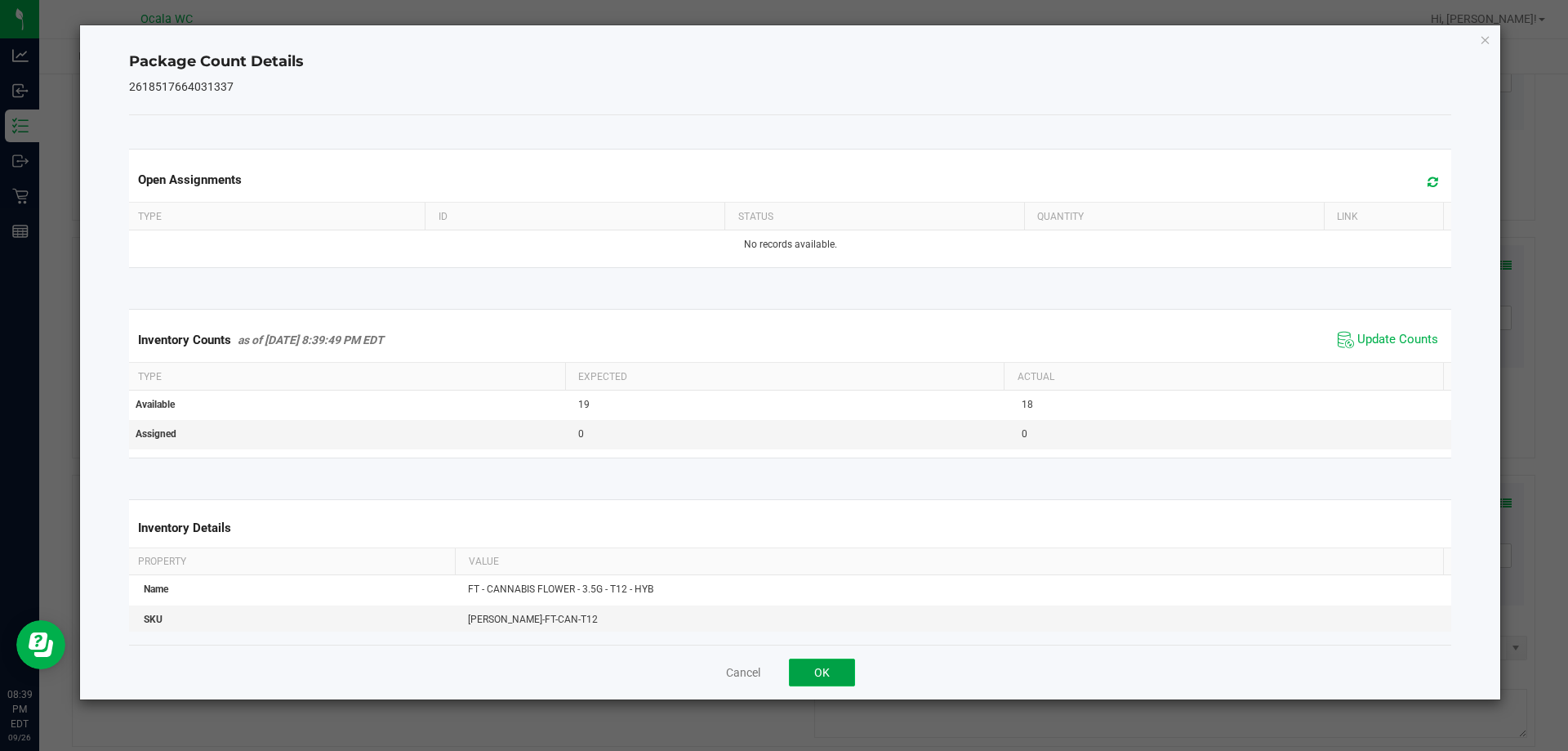
click at [700, 660] on button "OK" at bounding box center [822, 672] width 67 height 28
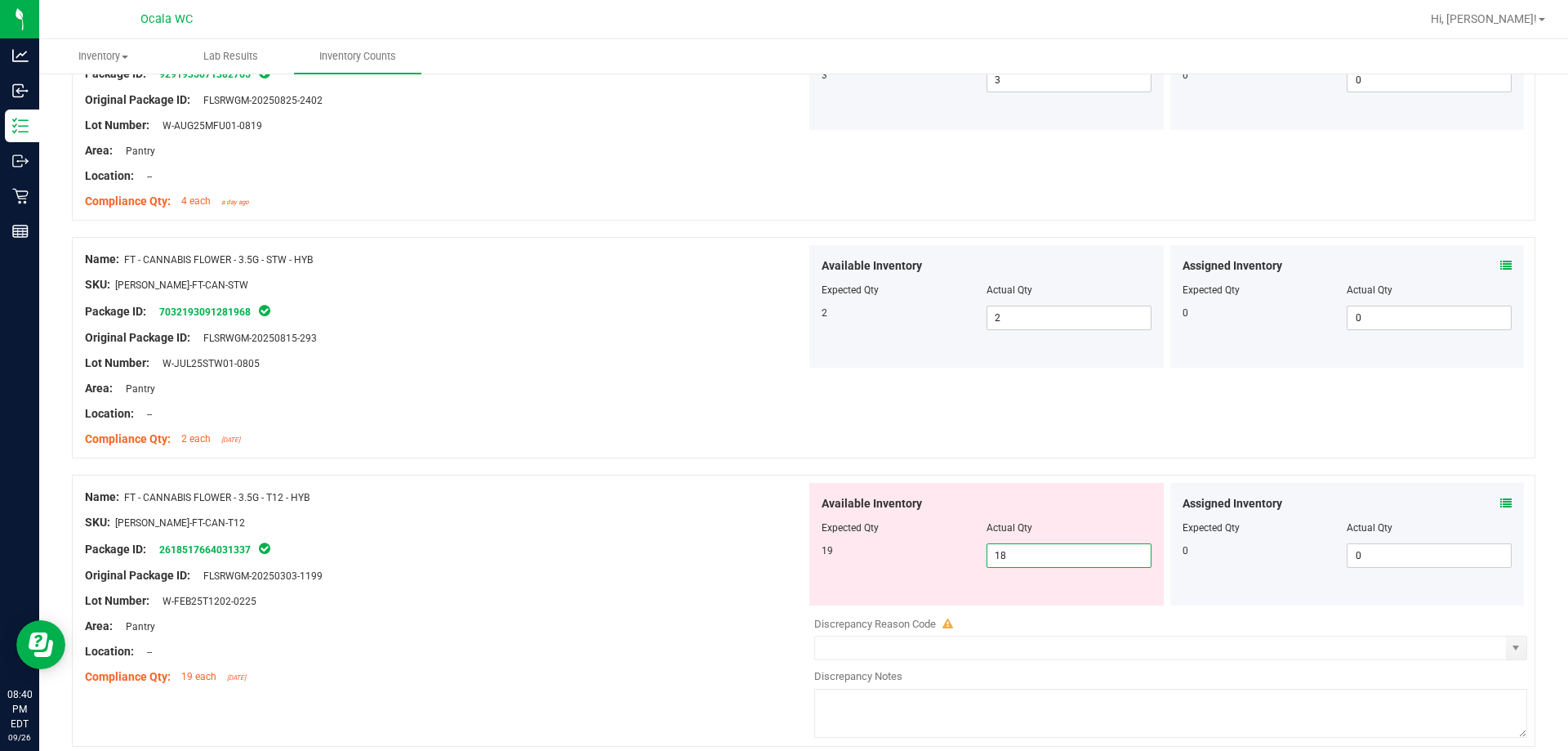
drag, startPoint x: 1015, startPoint y: 559, endPoint x: 928, endPoint y: 577, distance: 88.8
click at [700, 578] on div "Available Inventory Expected Qty Actual Qty 19 18 18" at bounding box center [986, 543] width 354 height 123
type input "19"
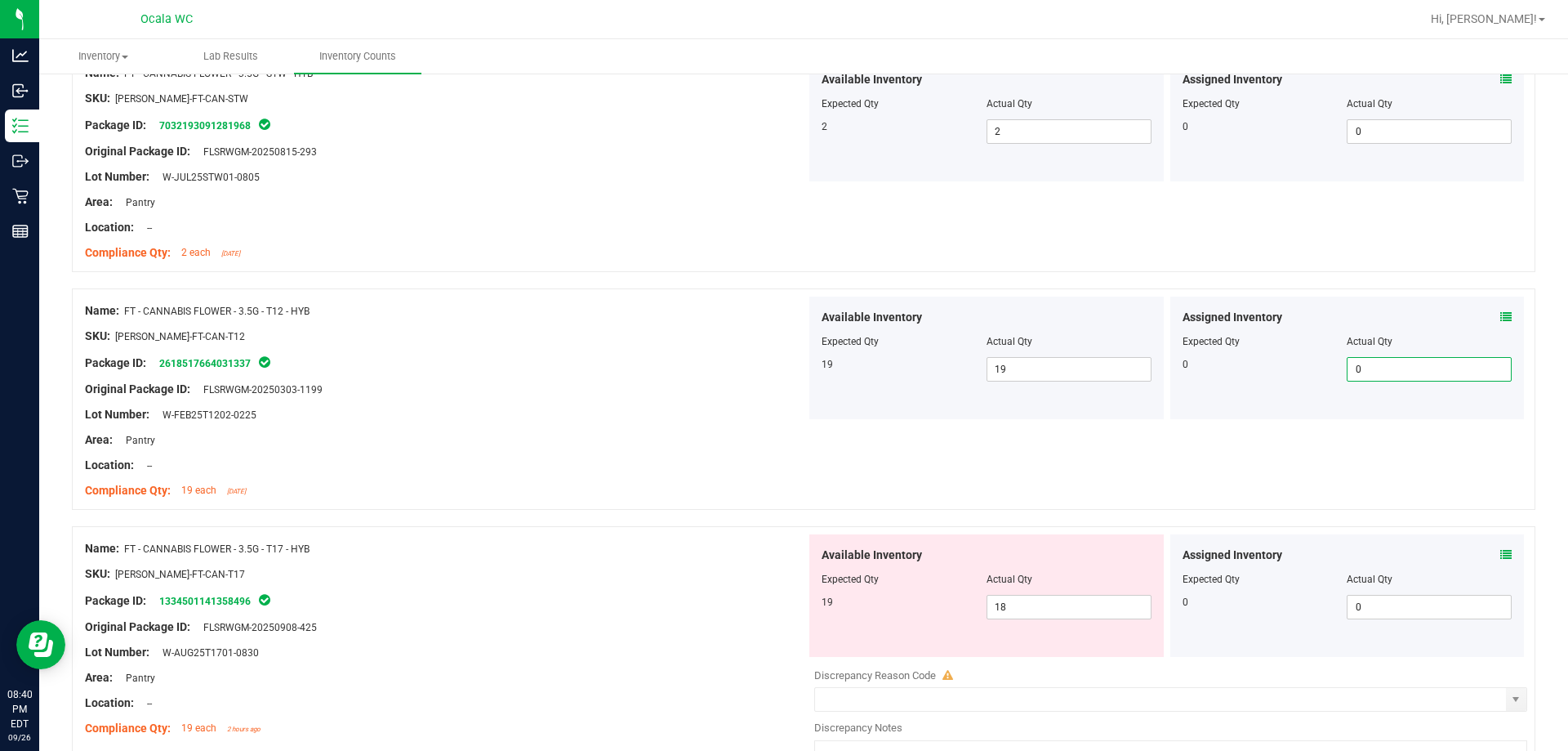
scroll to position [3841, 0]
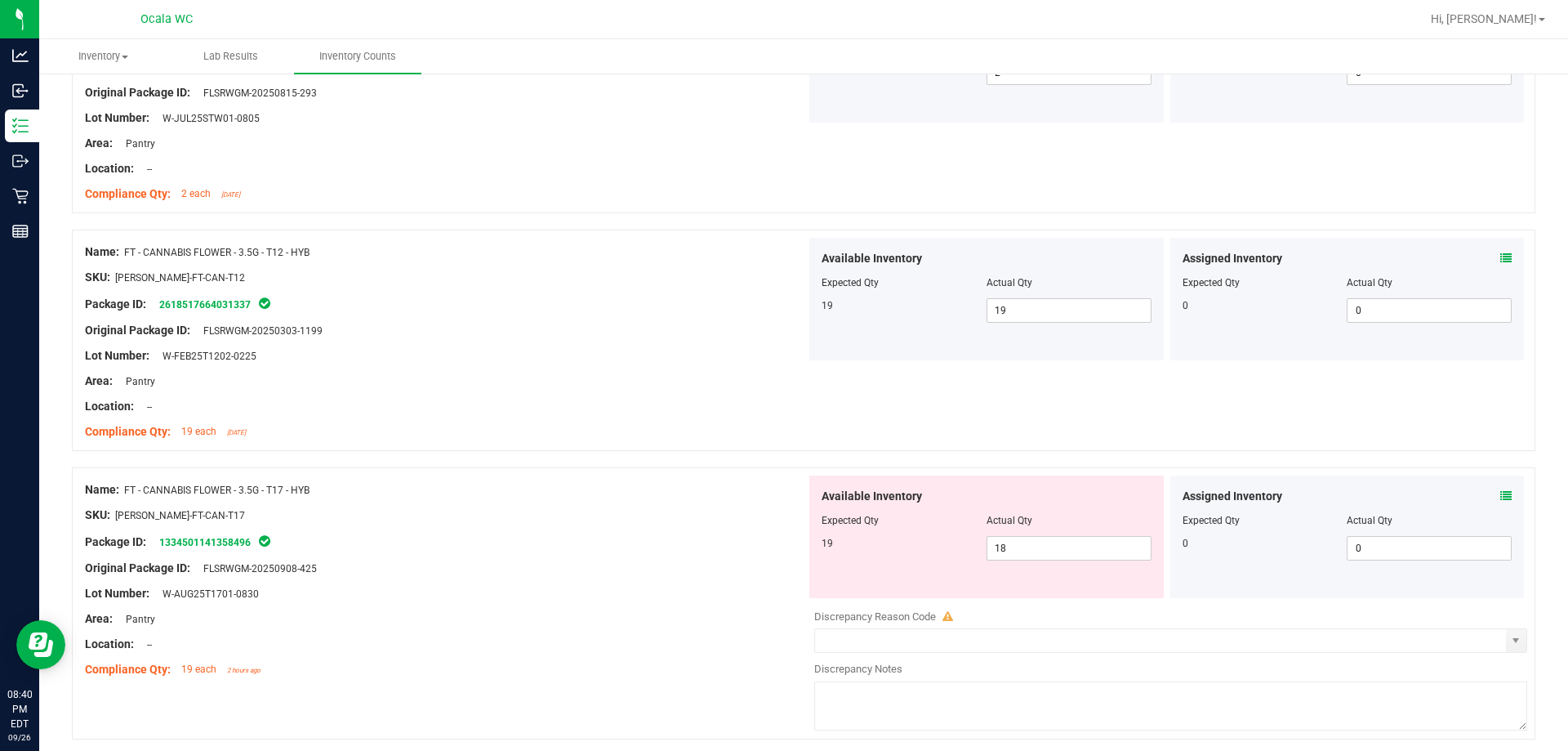
click at [700, 488] on div "Assigned Inventory Expected Qty Actual Qty 0 0 0" at bounding box center [1347, 537] width 354 height 123
click at [700, 496] on icon at bounding box center [1506, 496] width 12 height 12
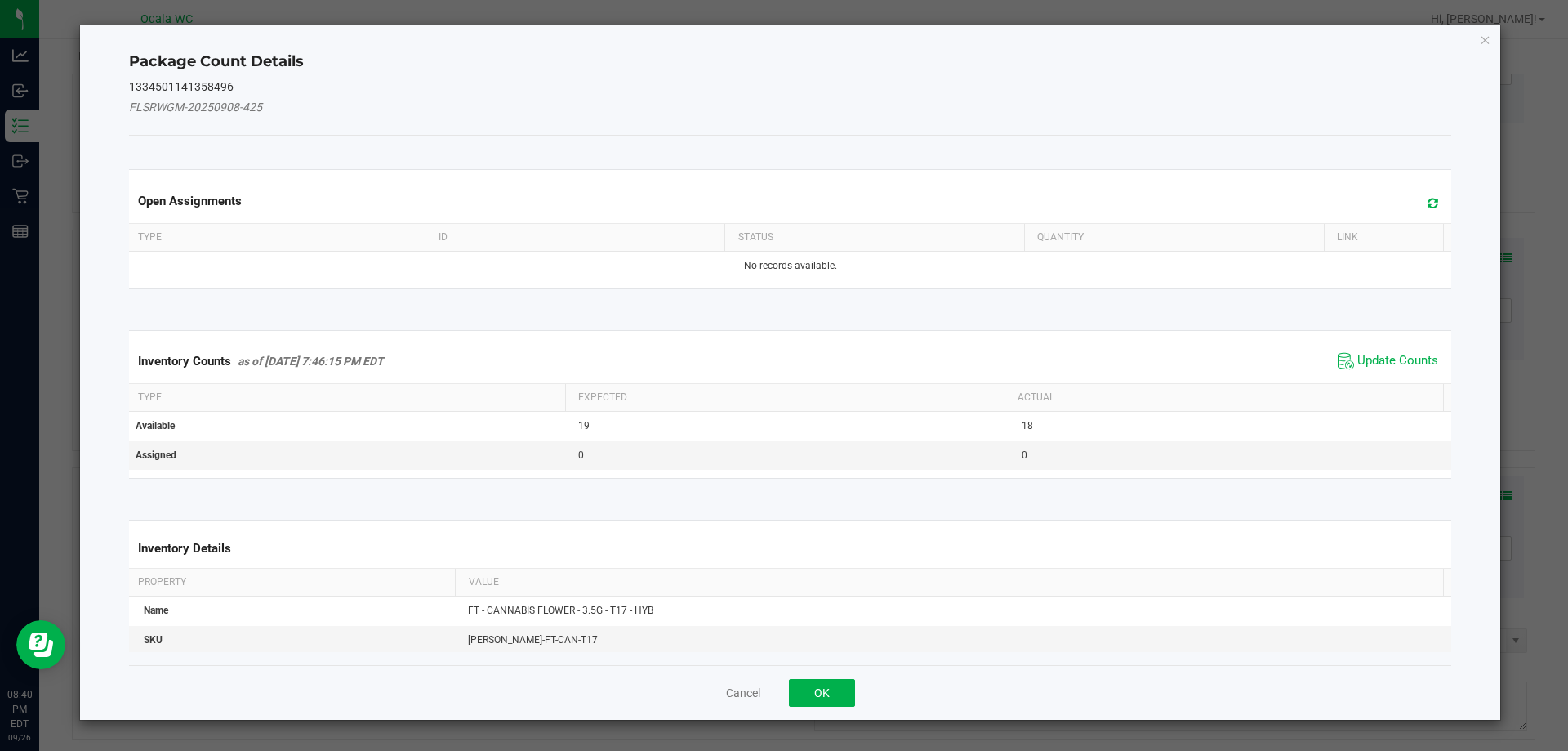
click at [700, 365] on span "Update Counts" at bounding box center [1398, 361] width 81 height 16
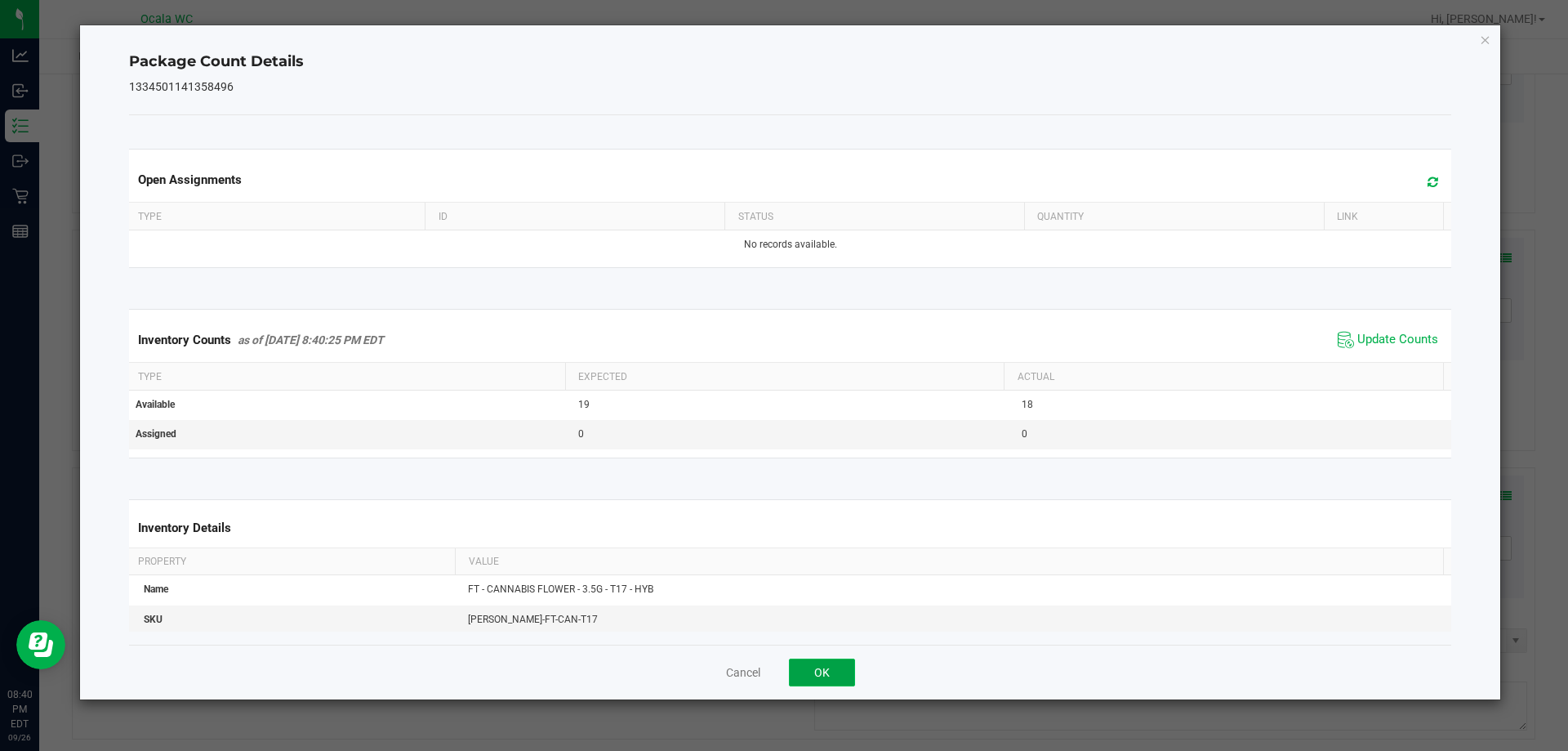
click at [700, 665] on button "OK" at bounding box center [822, 672] width 67 height 28
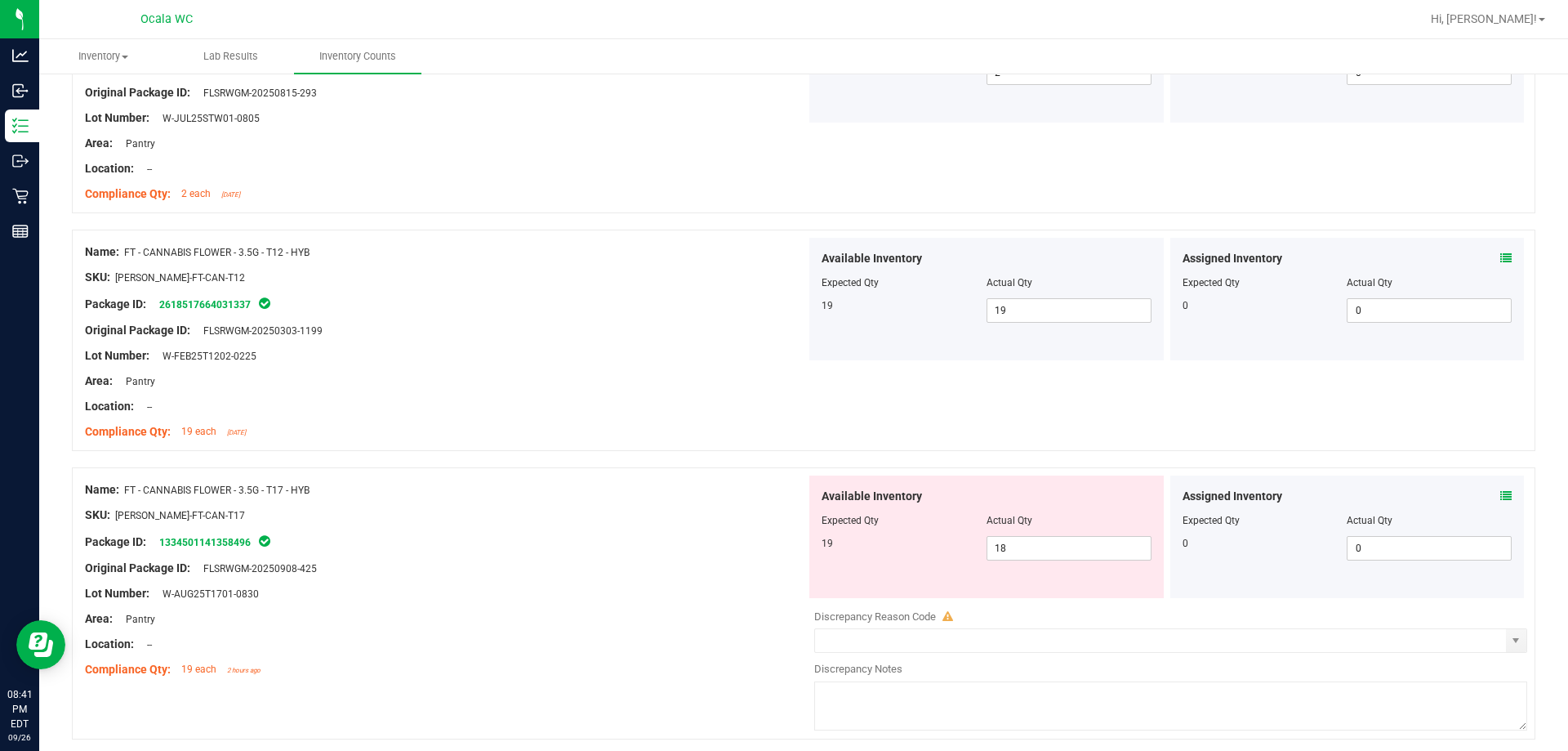
click at [700, 490] on icon at bounding box center [1506, 496] width 12 height 12
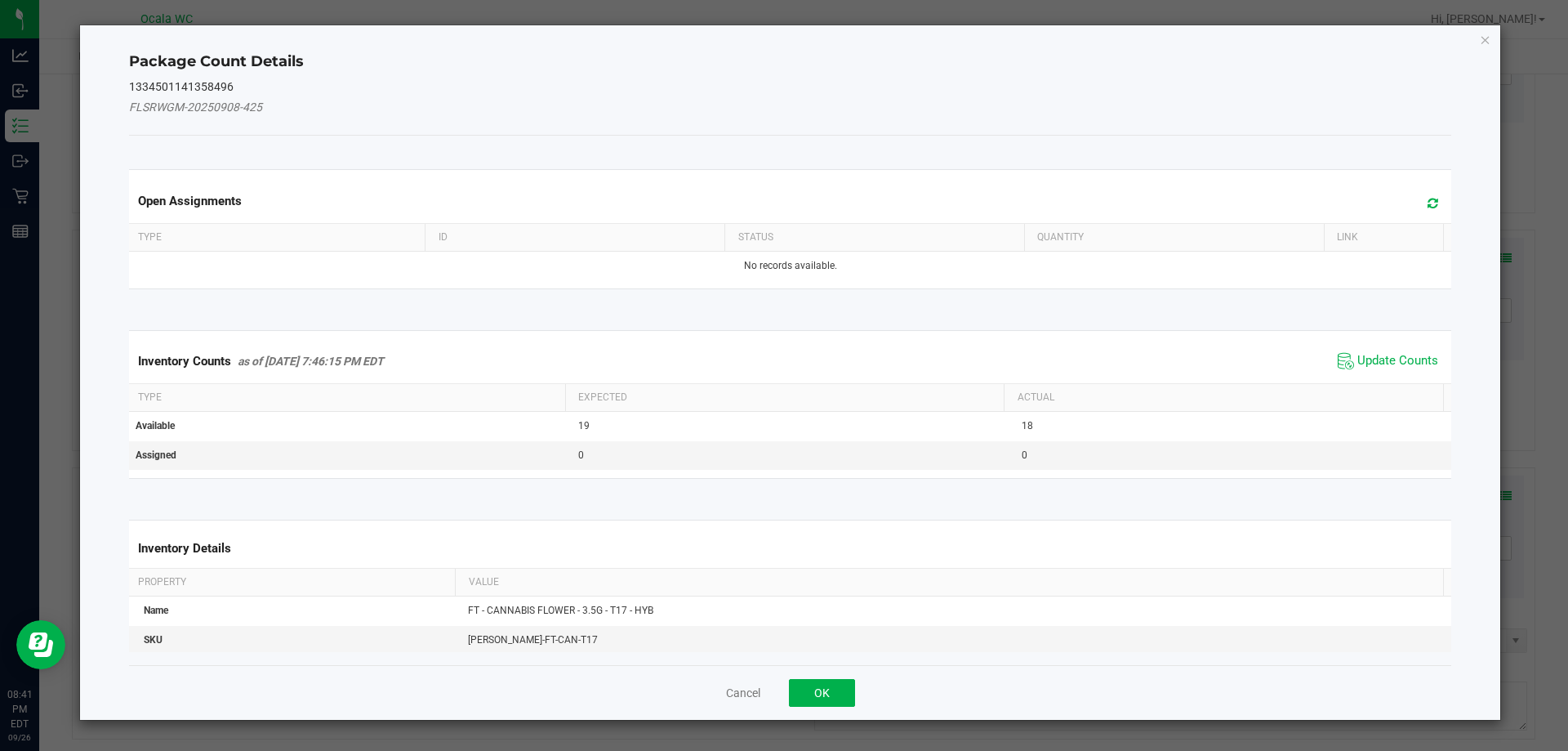
click at [700, 348] on div "Inventory Counts as of [DATE] 7:46:15 PM EDT Update Counts" at bounding box center [790, 361] width 1330 height 44
click at [700, 348] on span "Update Counts" at bounding box center [1388, 360] width 109 height 24
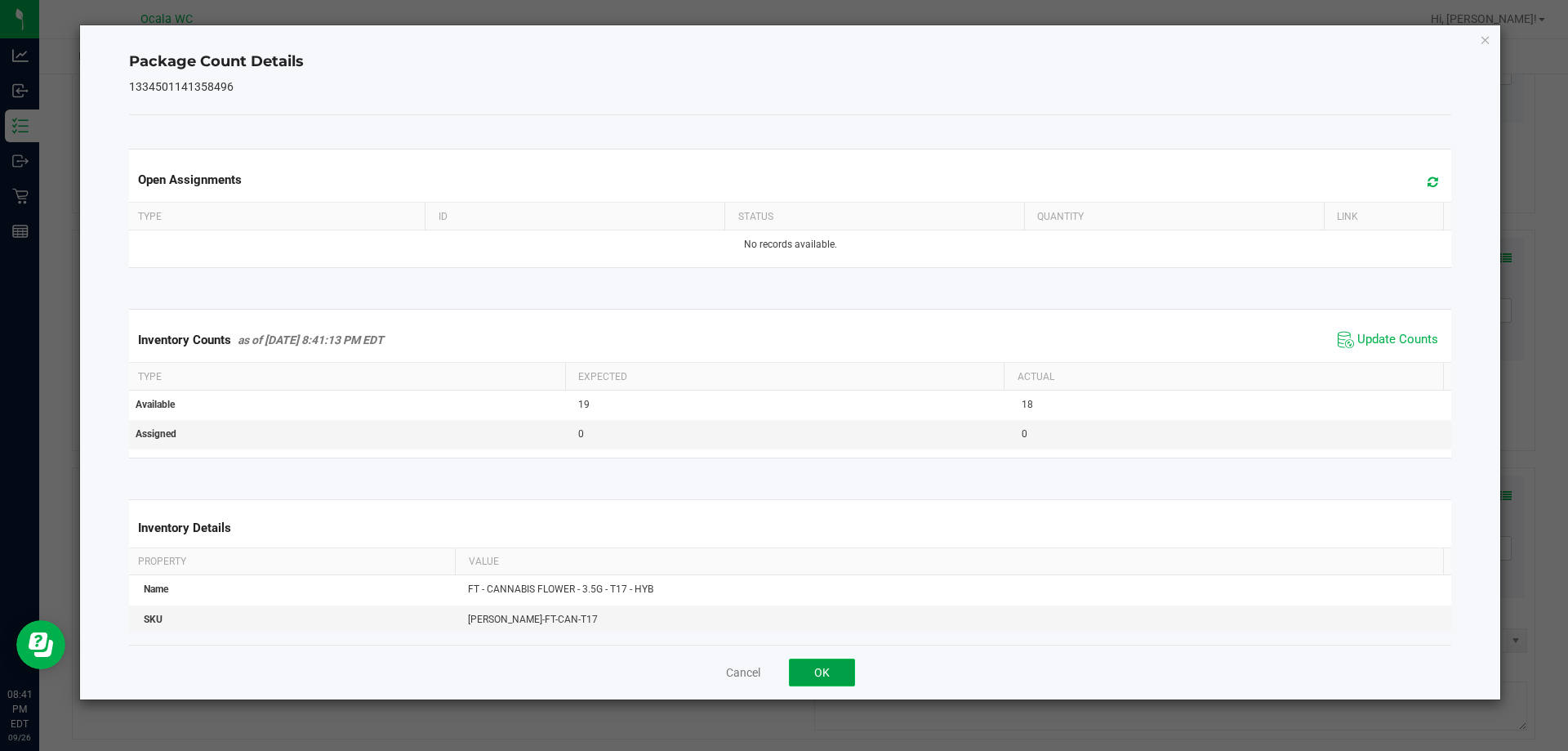
click at [700, 659] on button "OK" at bounding box center [822, 672] width 67 height 28
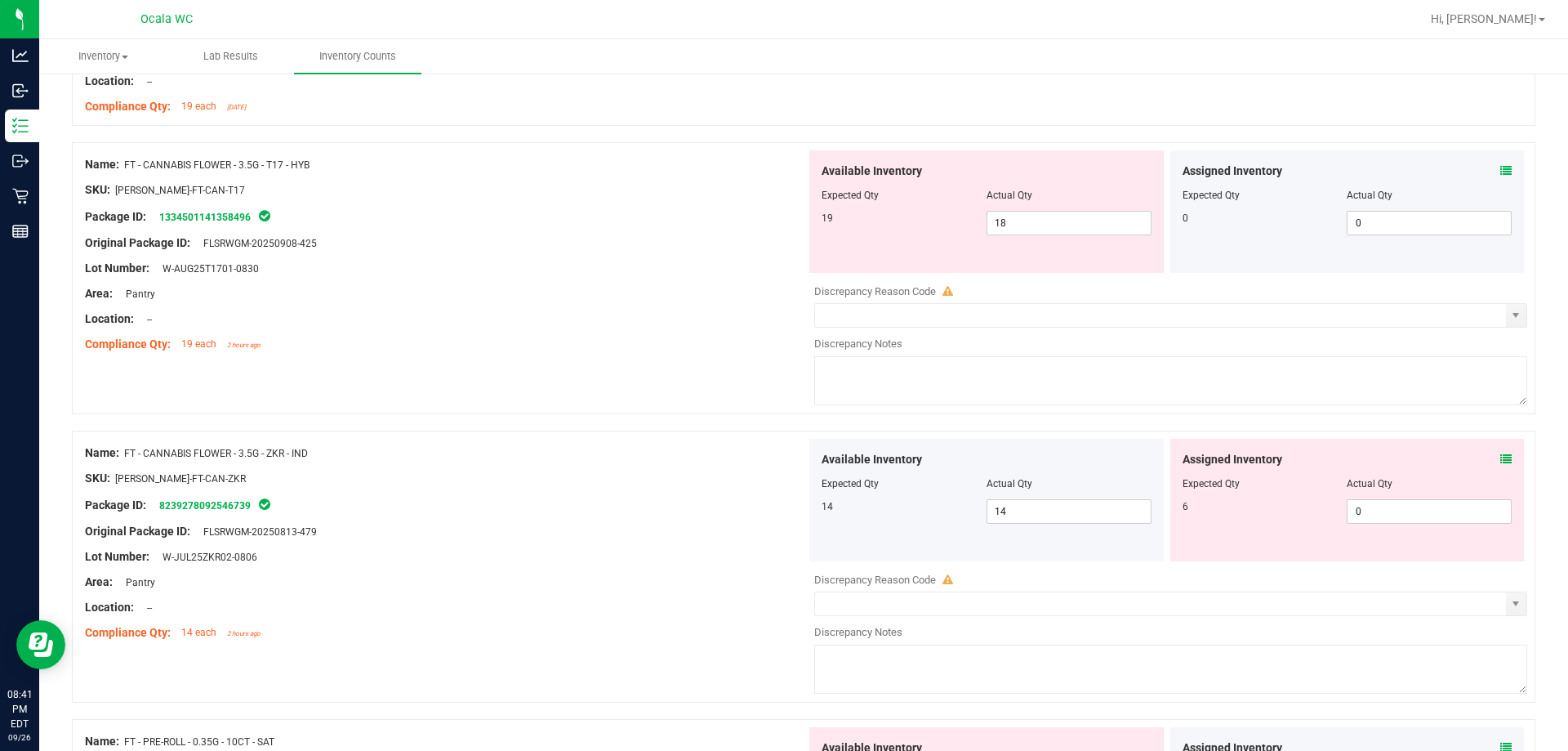
scroll to position [4167, 0]
click at [700, 454] on div "Assigned Inventory" at bounding box center [1348, 459] width 330 height 17
click at [700, 454] on icon at bounding box center [1506, 458] width 12 height 12
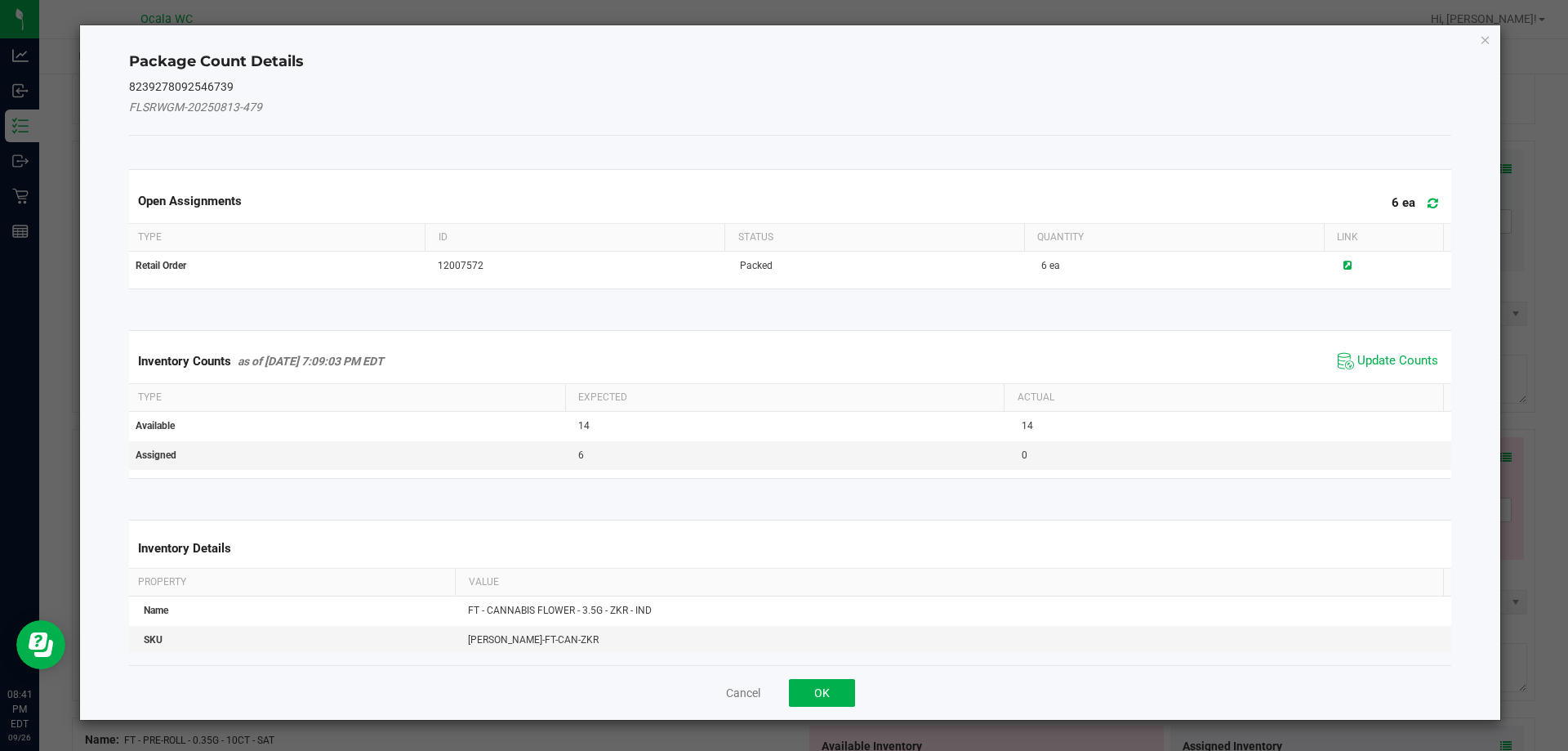
click at [700, 350] on span "Update Counts" at bounding box center [1388, 360] width 109 height 24
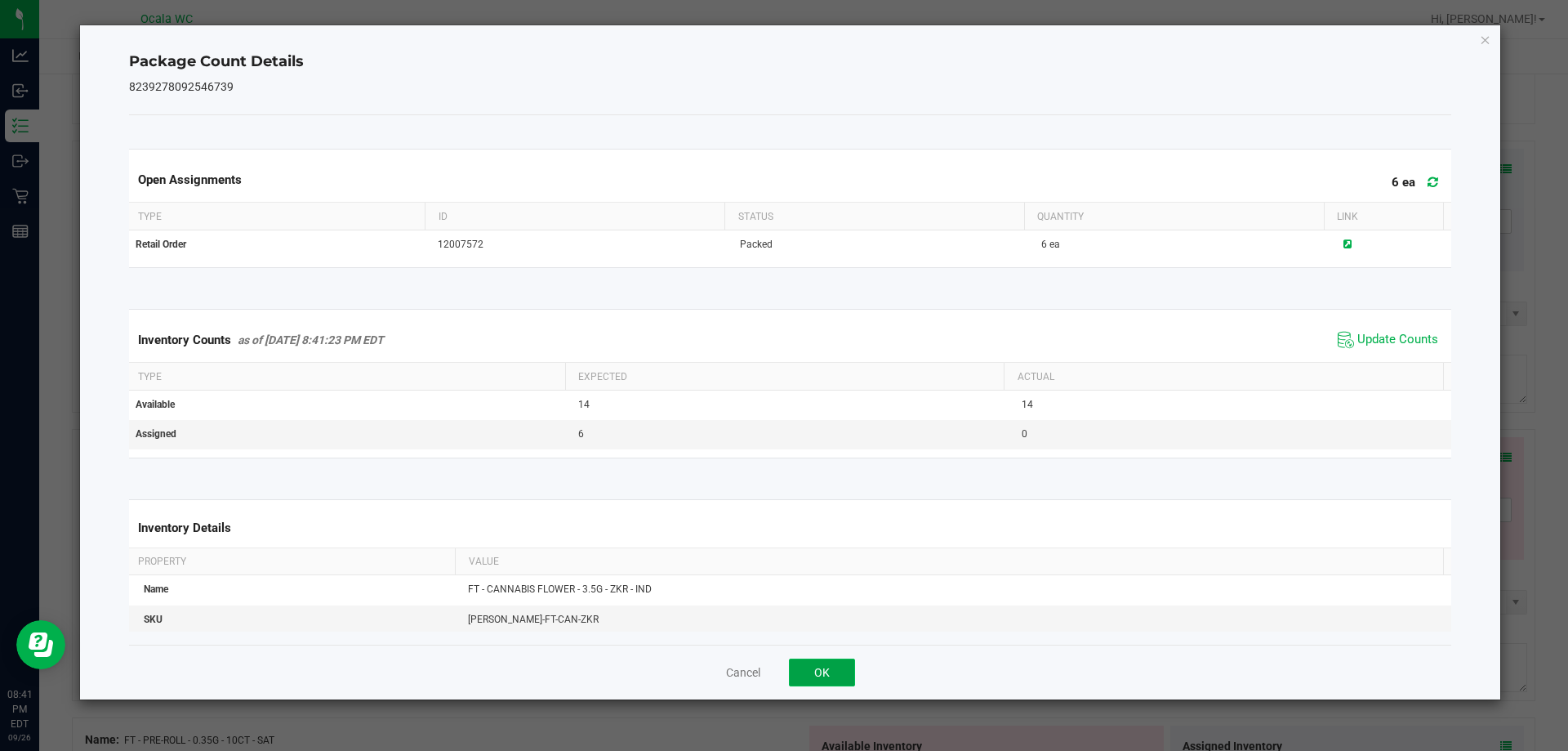
click at [700, 662] on button "OK" at bounding box center [822, 672] width 67 height 28
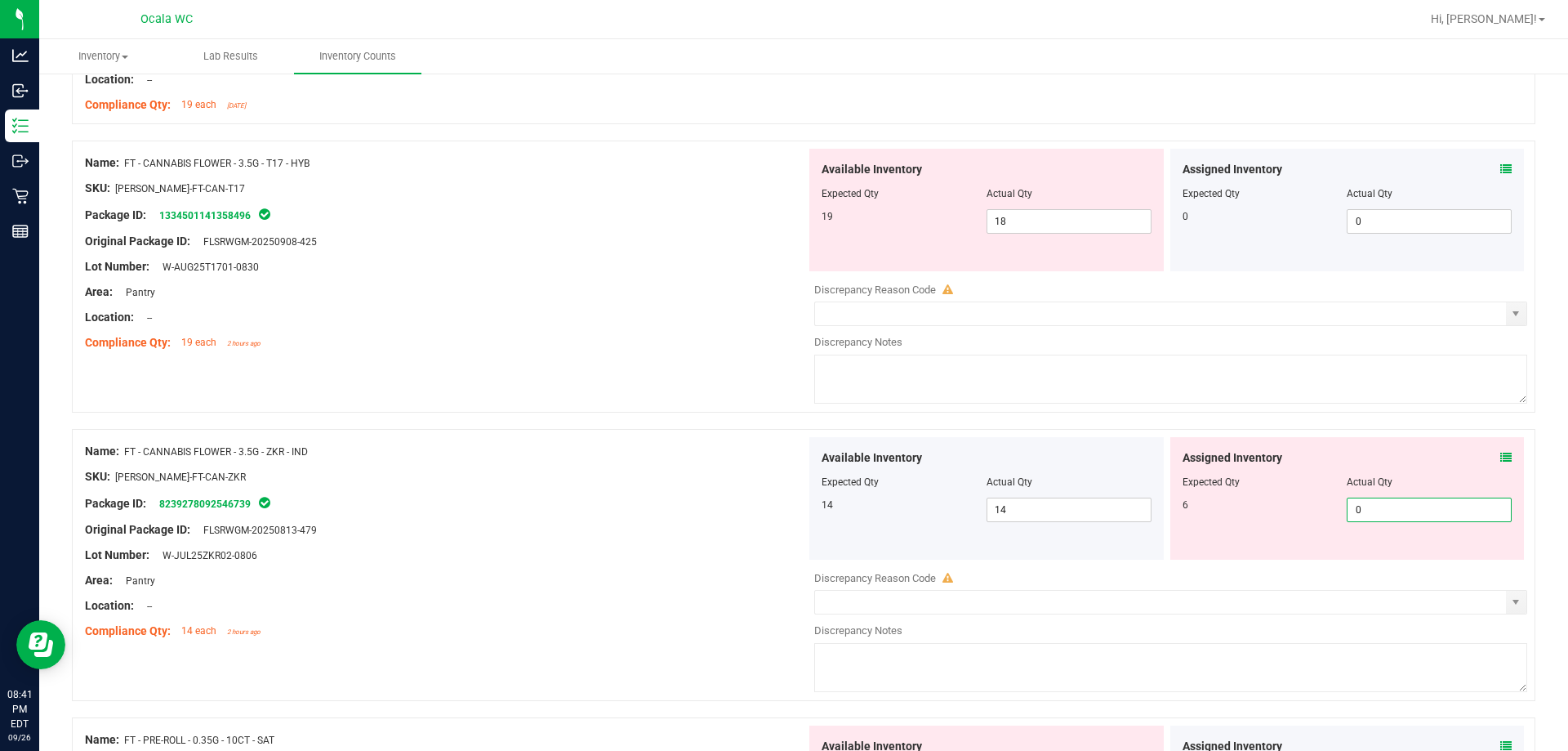
drag, startPoint x: 1374, startPoint y: 500, endPoint x: 1276, endPoint y: 515, distance: 99.1
click at [700, 514] on div "6 0 0" at bounding box center [1348, 510] width 330 height 24
type input "6"
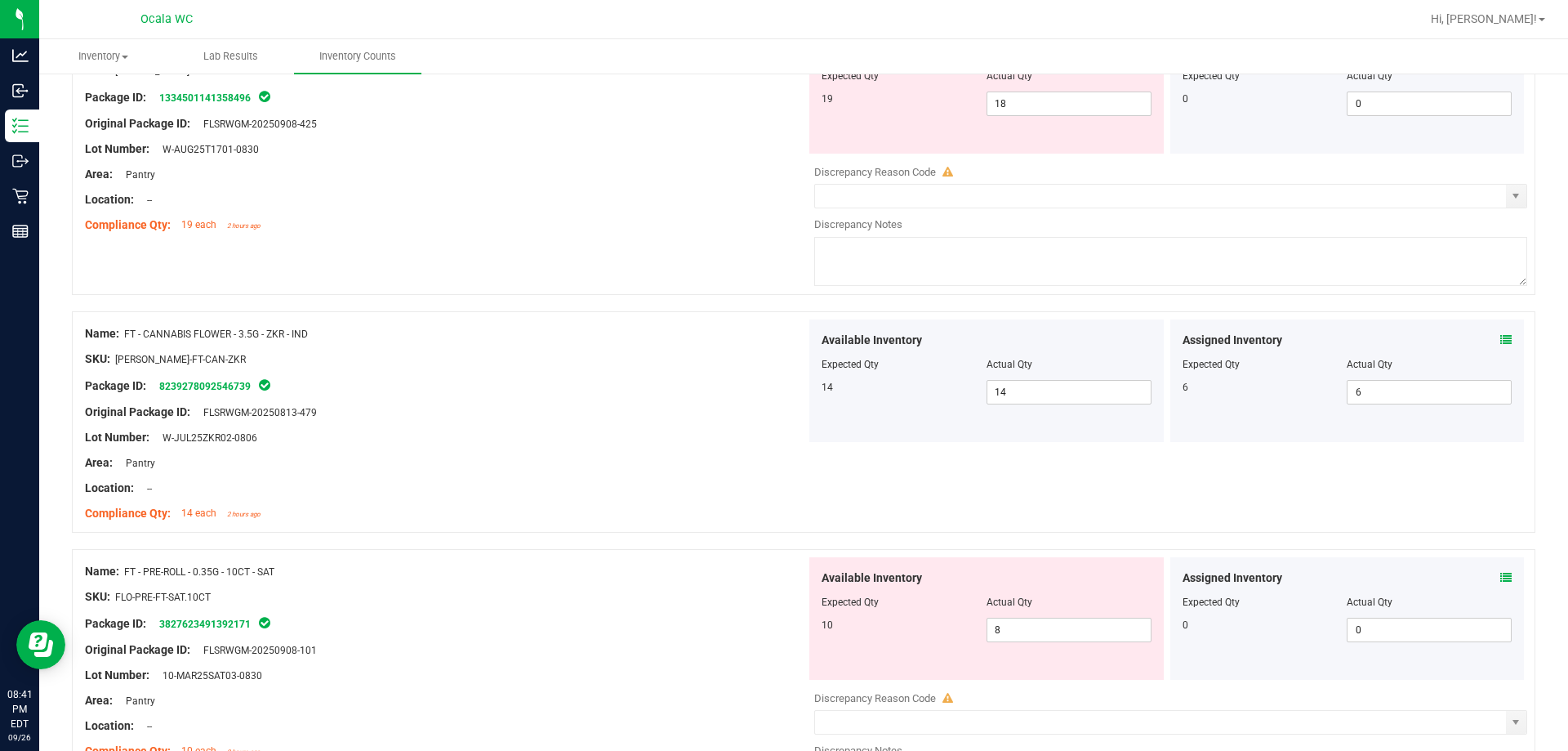
scroll to position [4331, 0]
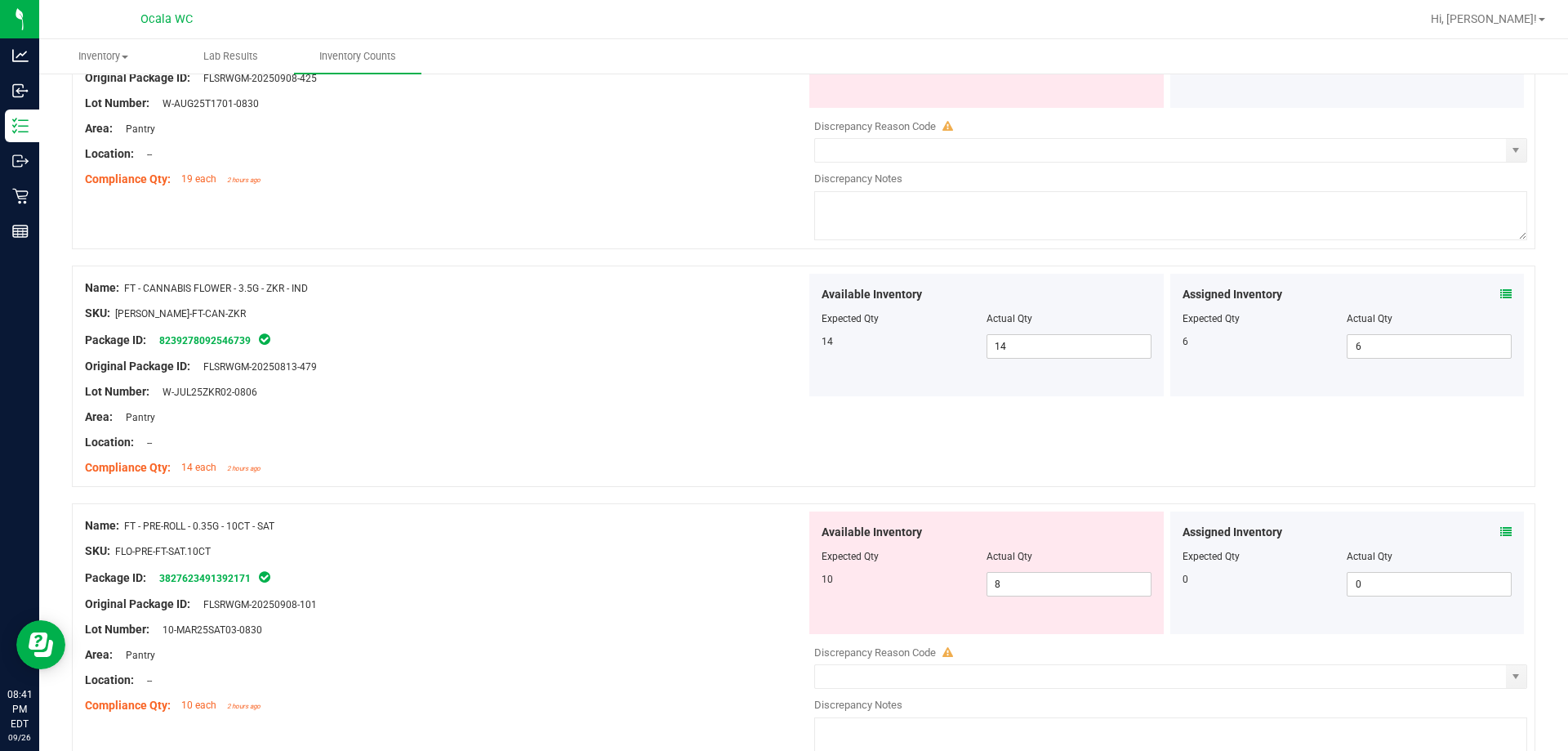
click at [700, 526] on icon at bounding box center [1506, 532] width 12 height 12
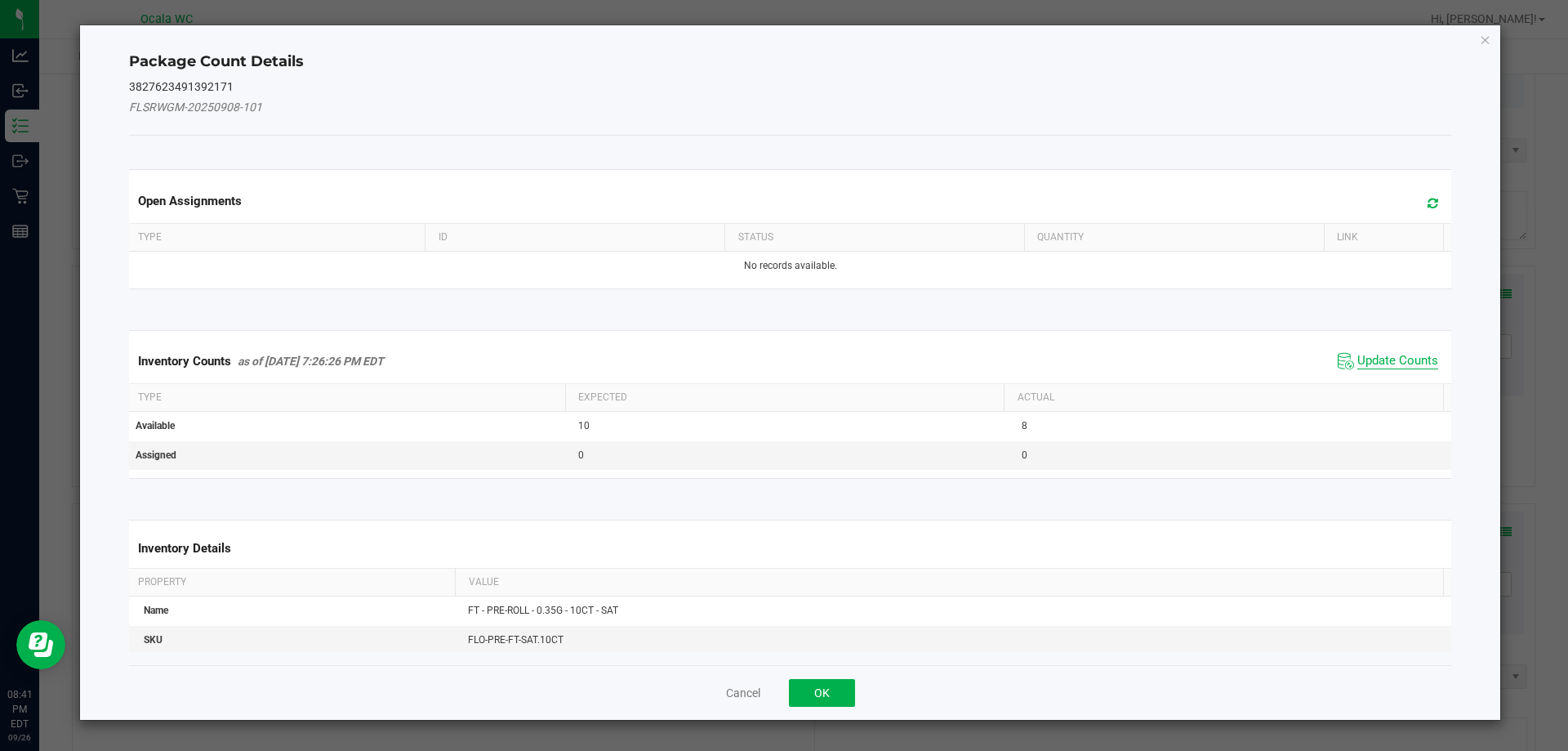
click at [700, 354] on span "Update Counts" at bounding box center [1398, 361] width 81 height 16
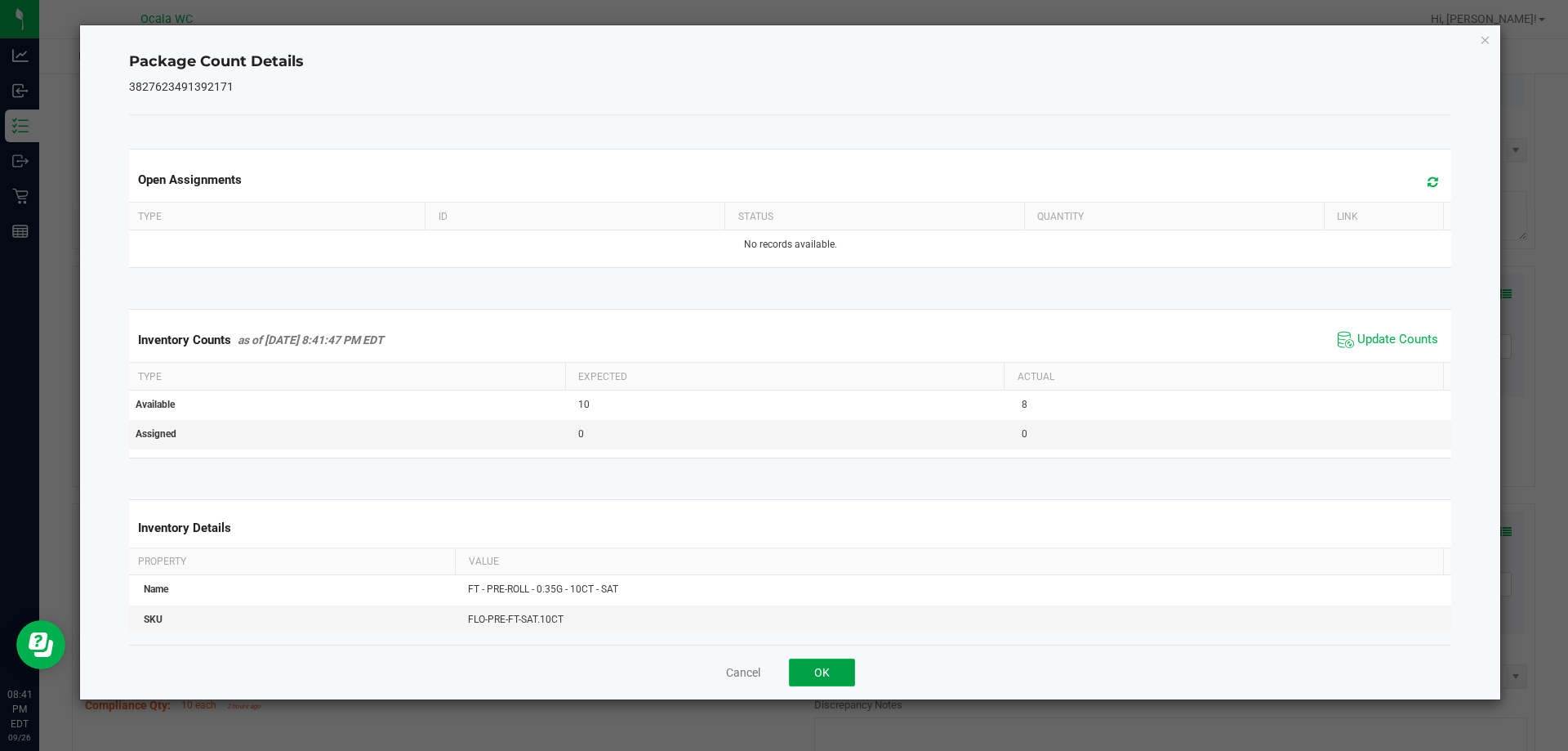
click at [700, 665] on button "OK" at bounding box center [822, 672] width 67 height 28
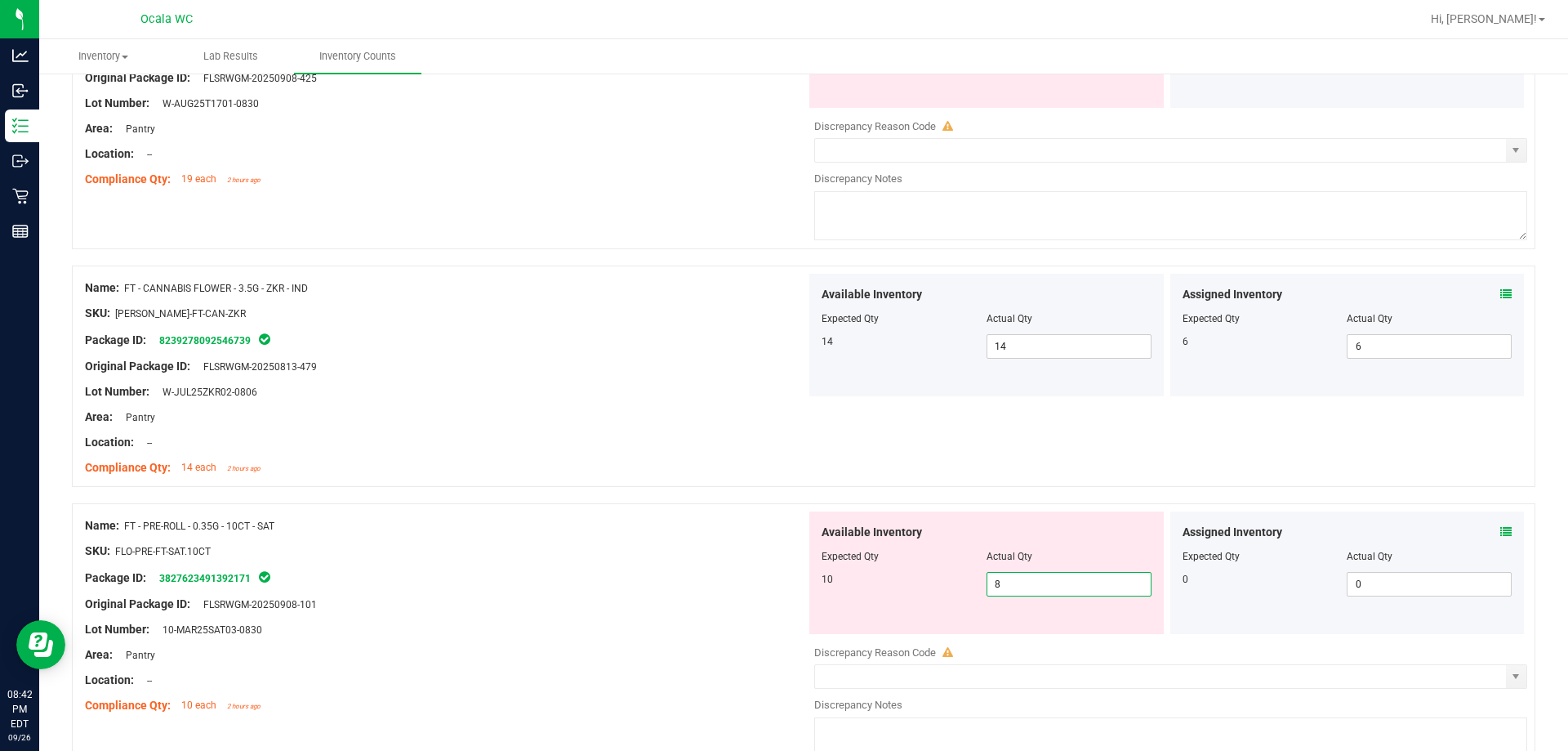
drag, startPoint x: 1019, startPoint y: 584, endPoint x: 949, endPoint y: 590, distance: 70.3
click at [700, 590] on div "10 8 8" at bounding box center [987, 584] width 330 height 24
type input "10"
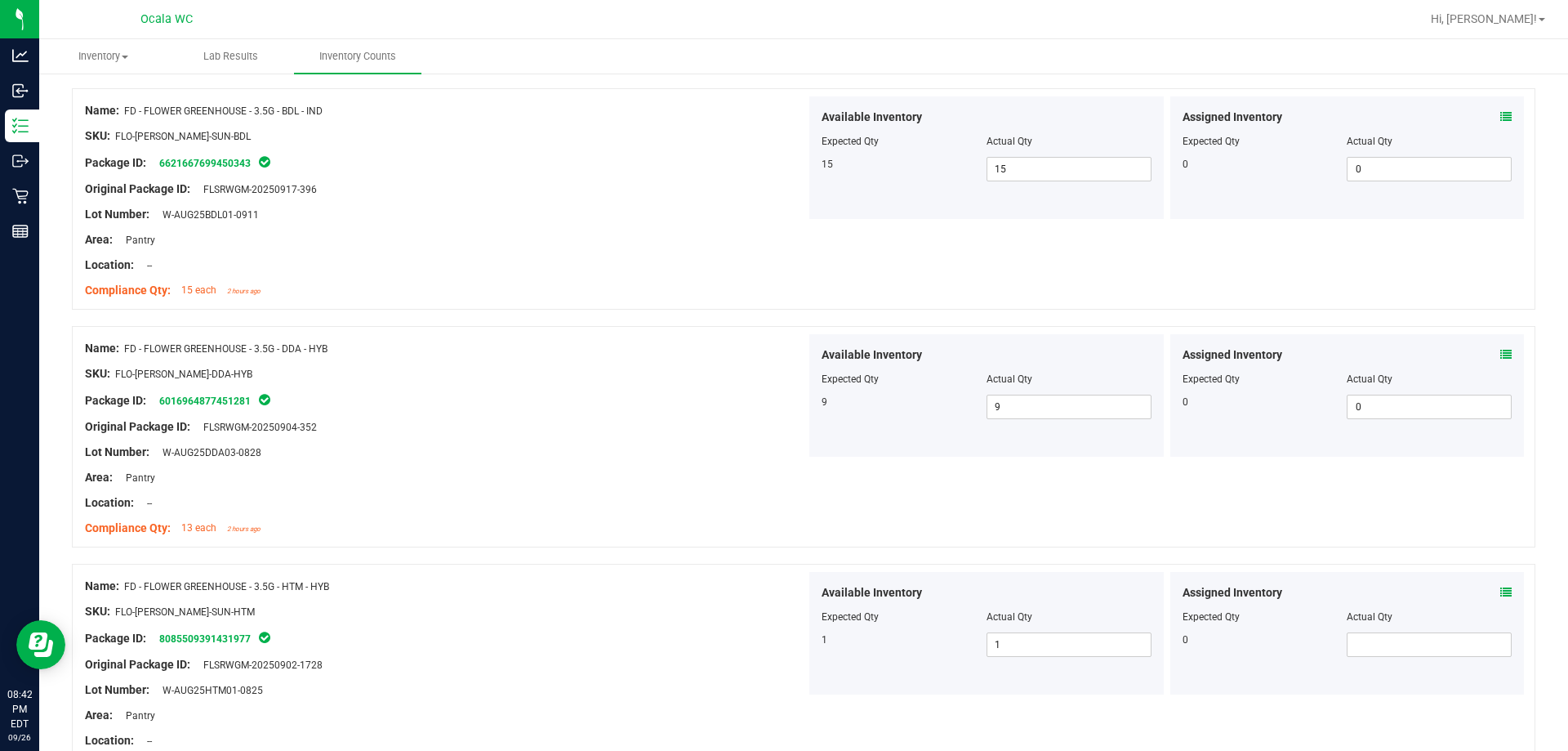
scroll to position [0, 0]
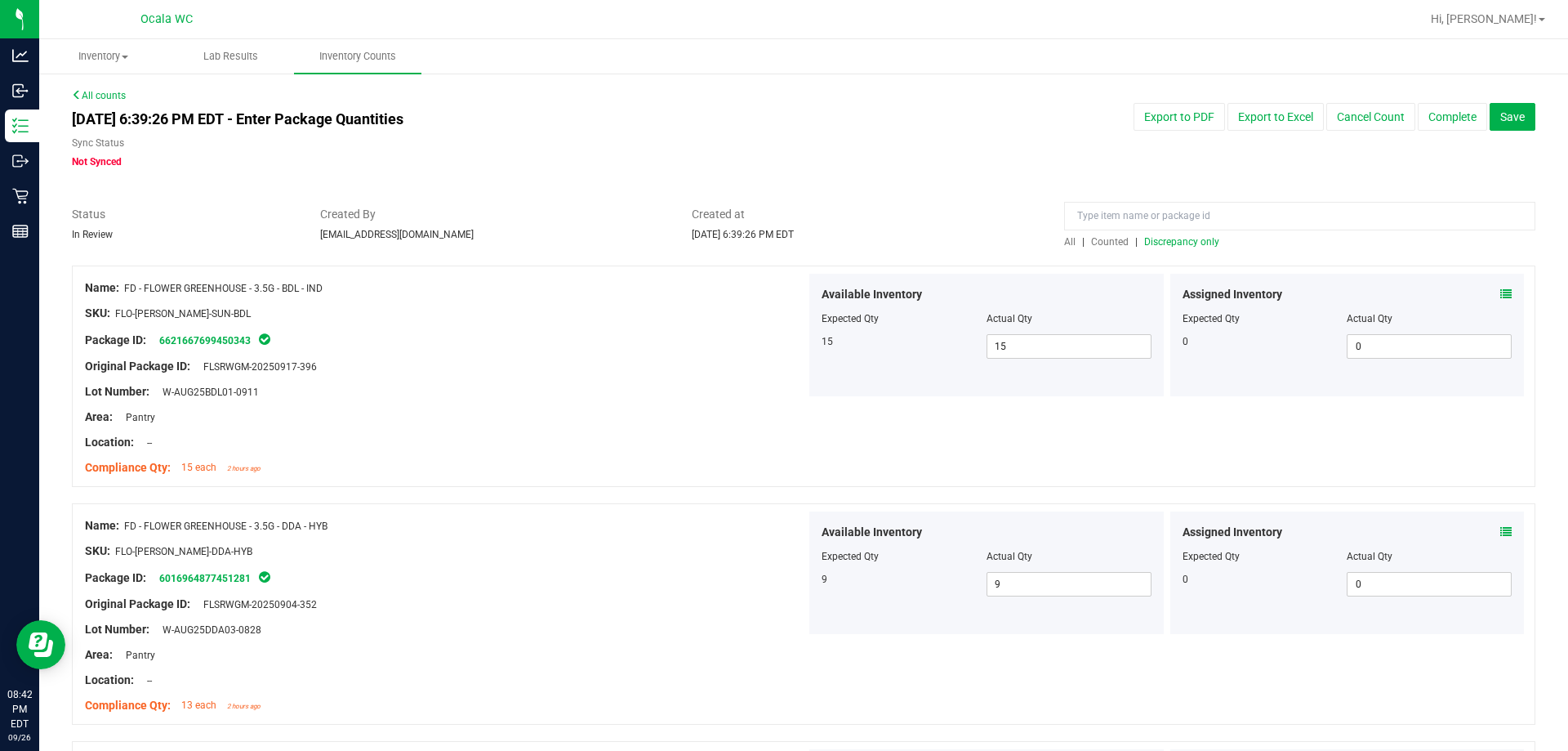
click at [700, 240] on span "Discrepancy only" at bounding box center [1182, 242] width 75 height 12
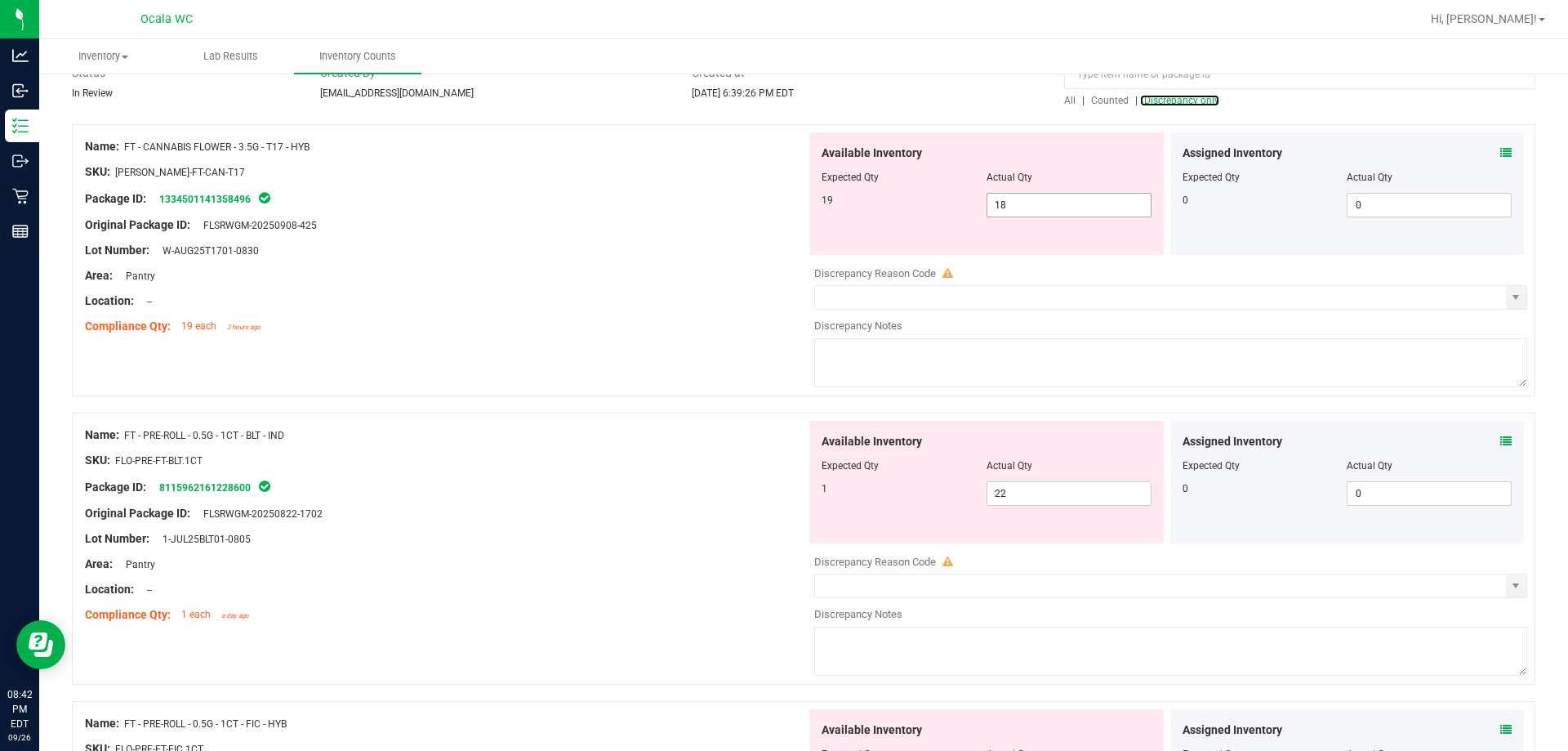
scroll to position [163, 0]
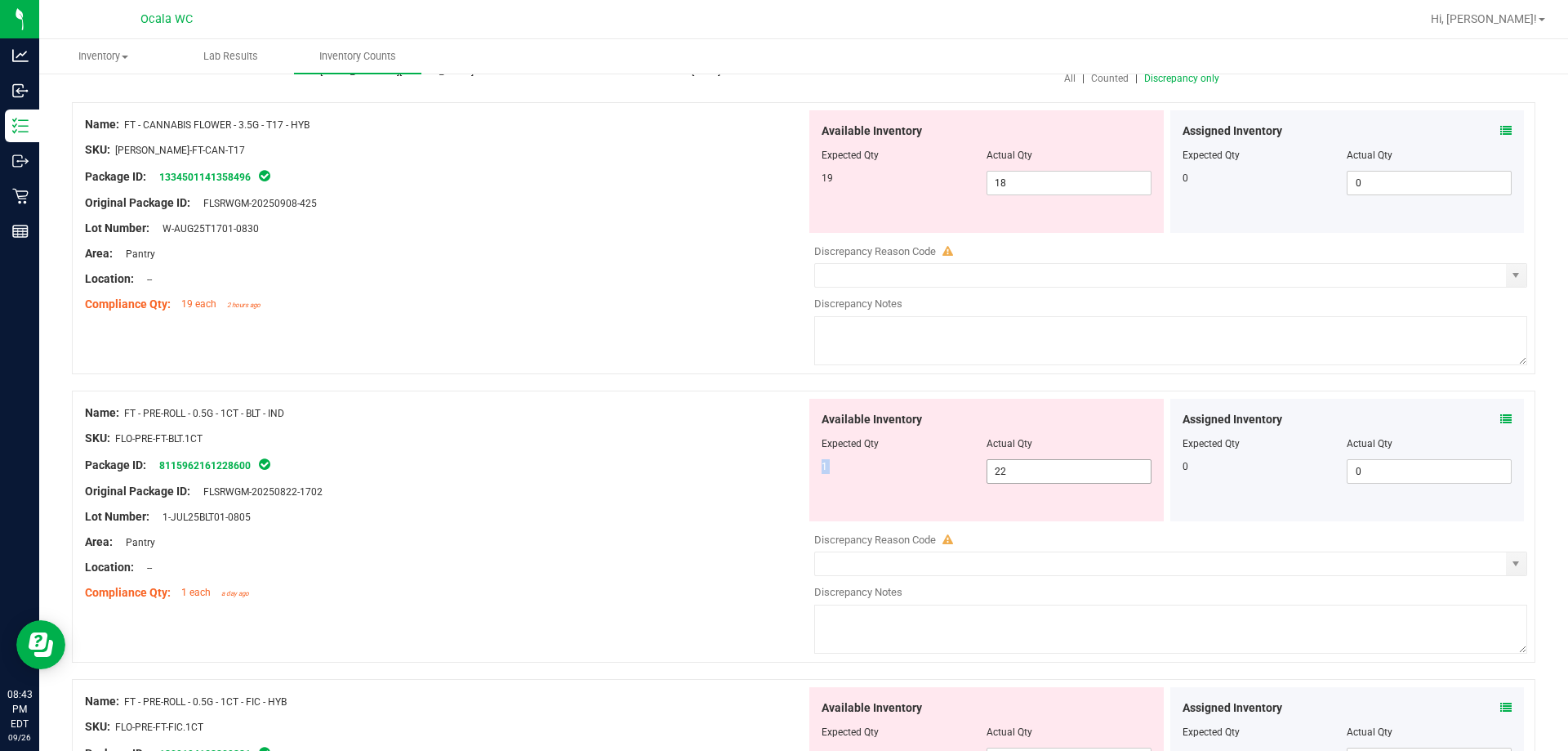
click at [700, 460] on div "Available Inventory Expected Qty Actual Qty 1 22 22" at bounding box center [986, 459] width 354 height 123
drag, startPoint x: 1009, startPoint y: 460, endPoint x: 951, endPoint y: 465, distance: 58.2
click at [700, 465] on div "1 22 22" at bounding box center [987, 471] width 330 height 24
type input "1"
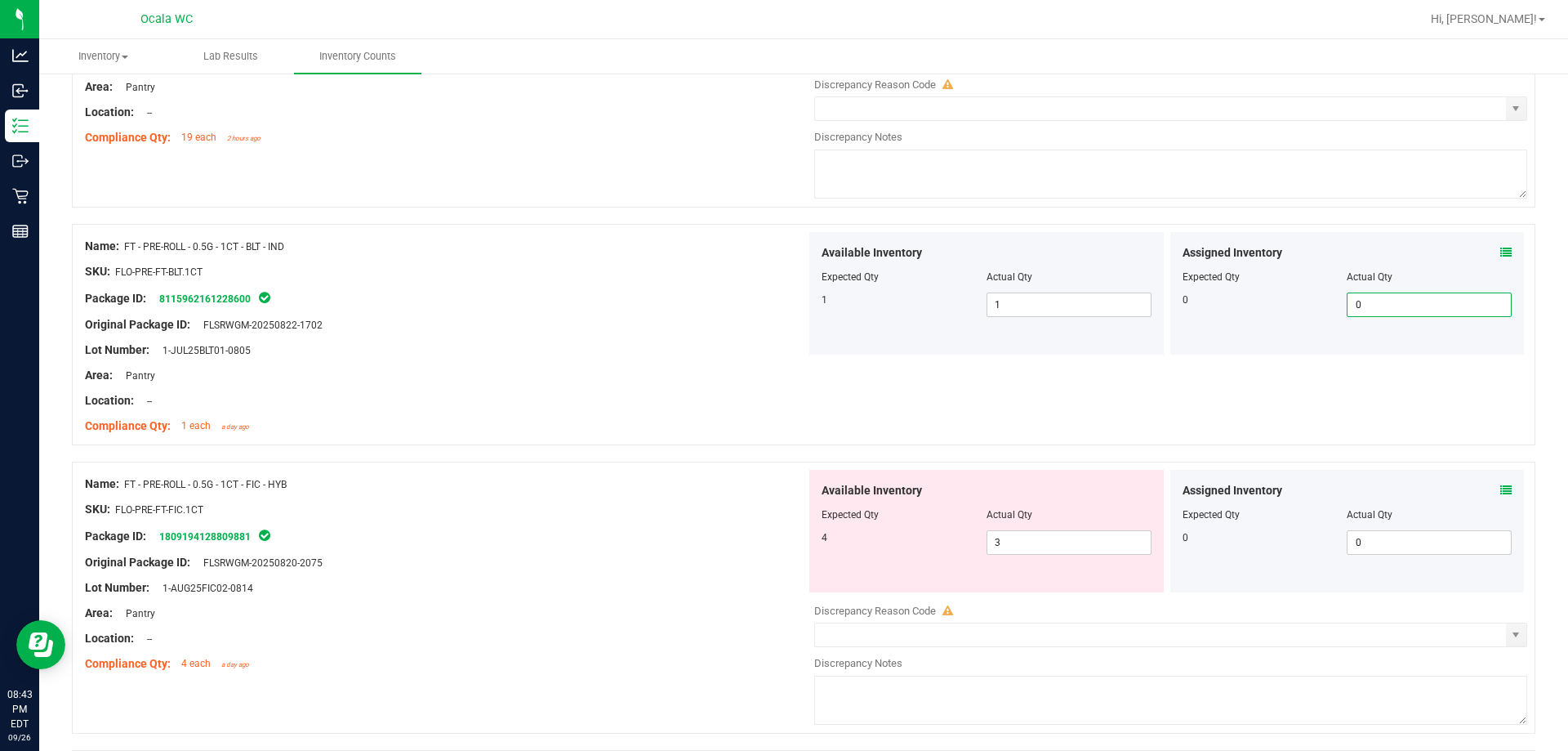
scroll to position [408, 0]
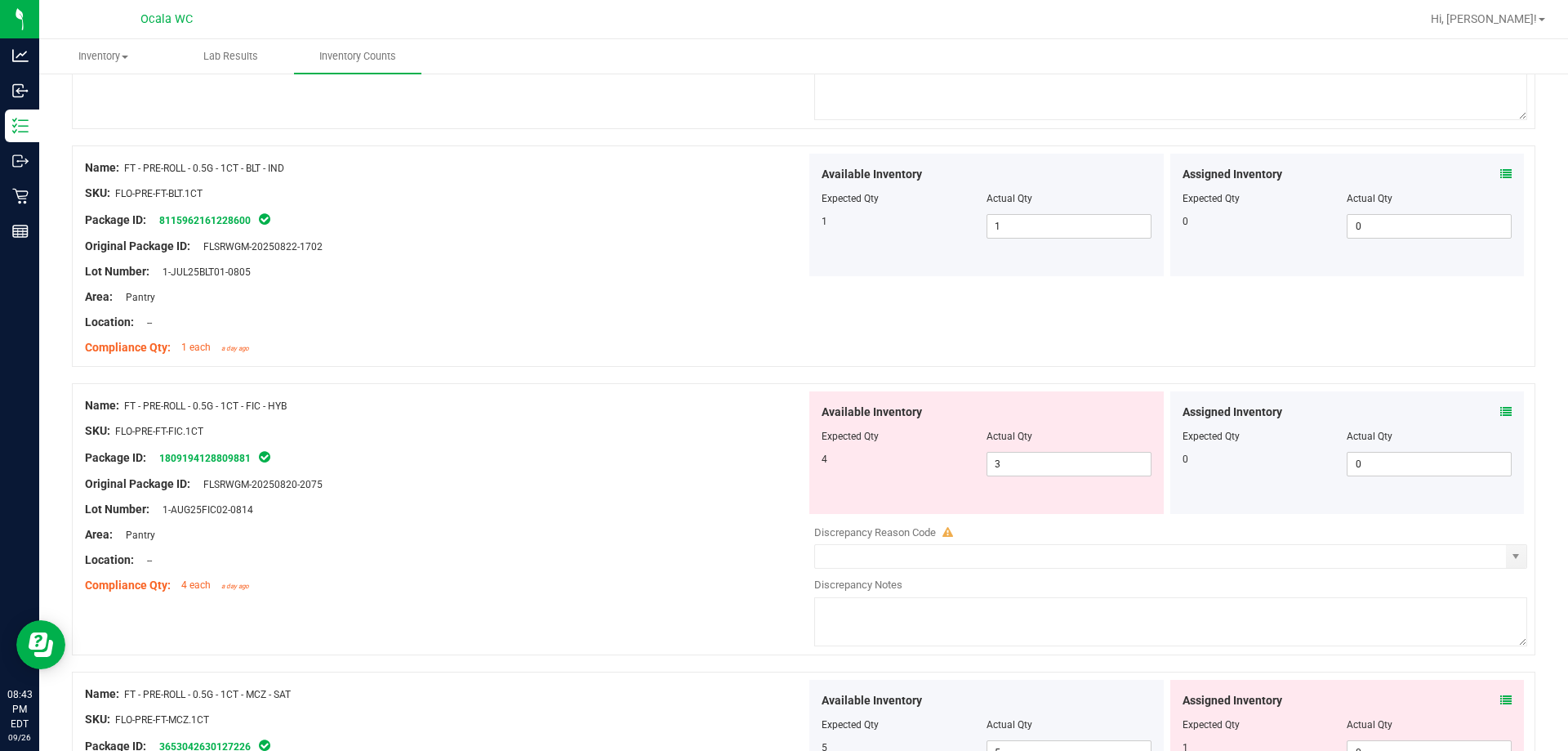
click at [700, 412] on icon at bounding box center [1506, 412] width 12 height 12
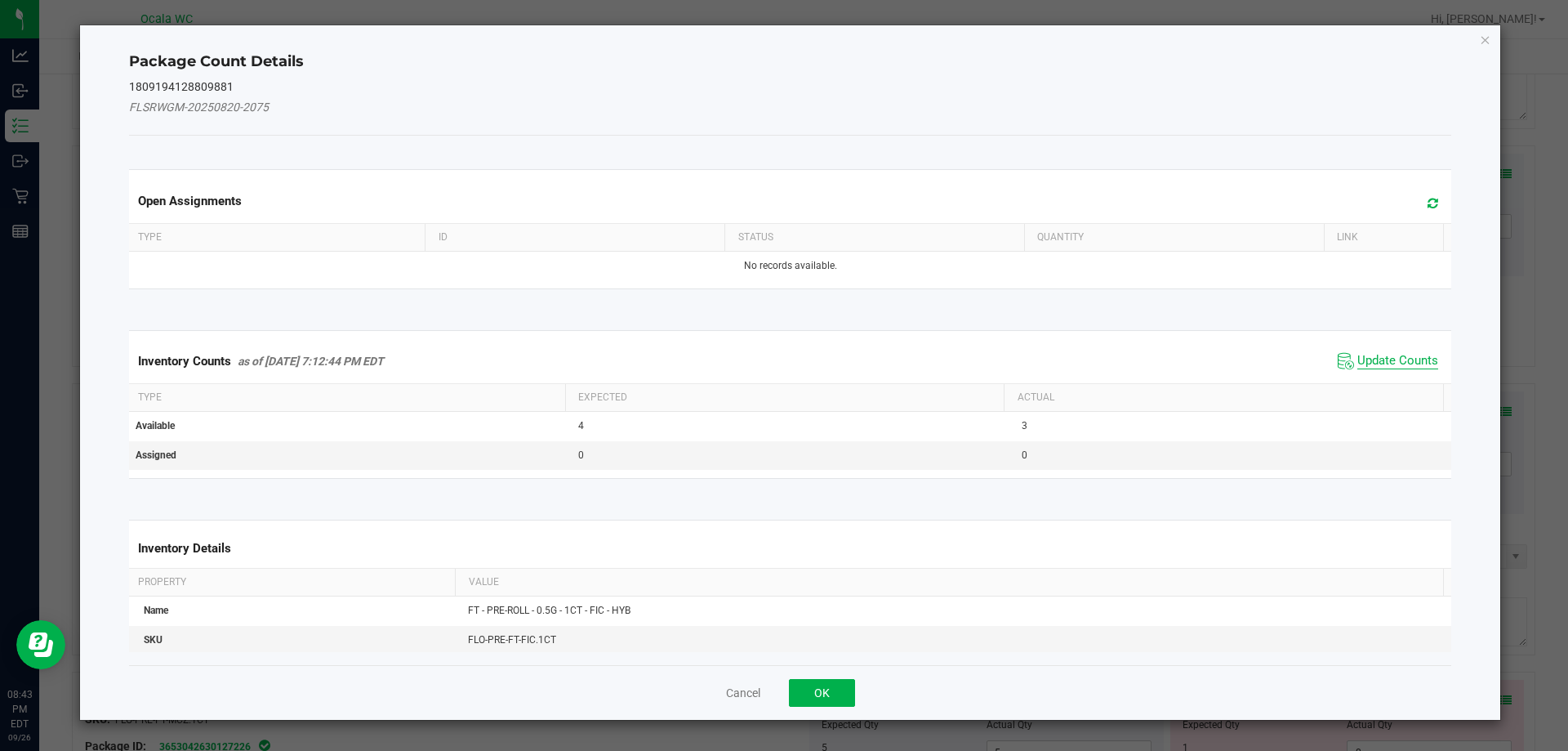
click at [700, 354] on span "Update Counts" at bounding box center [1398, 361] width 81 height 16
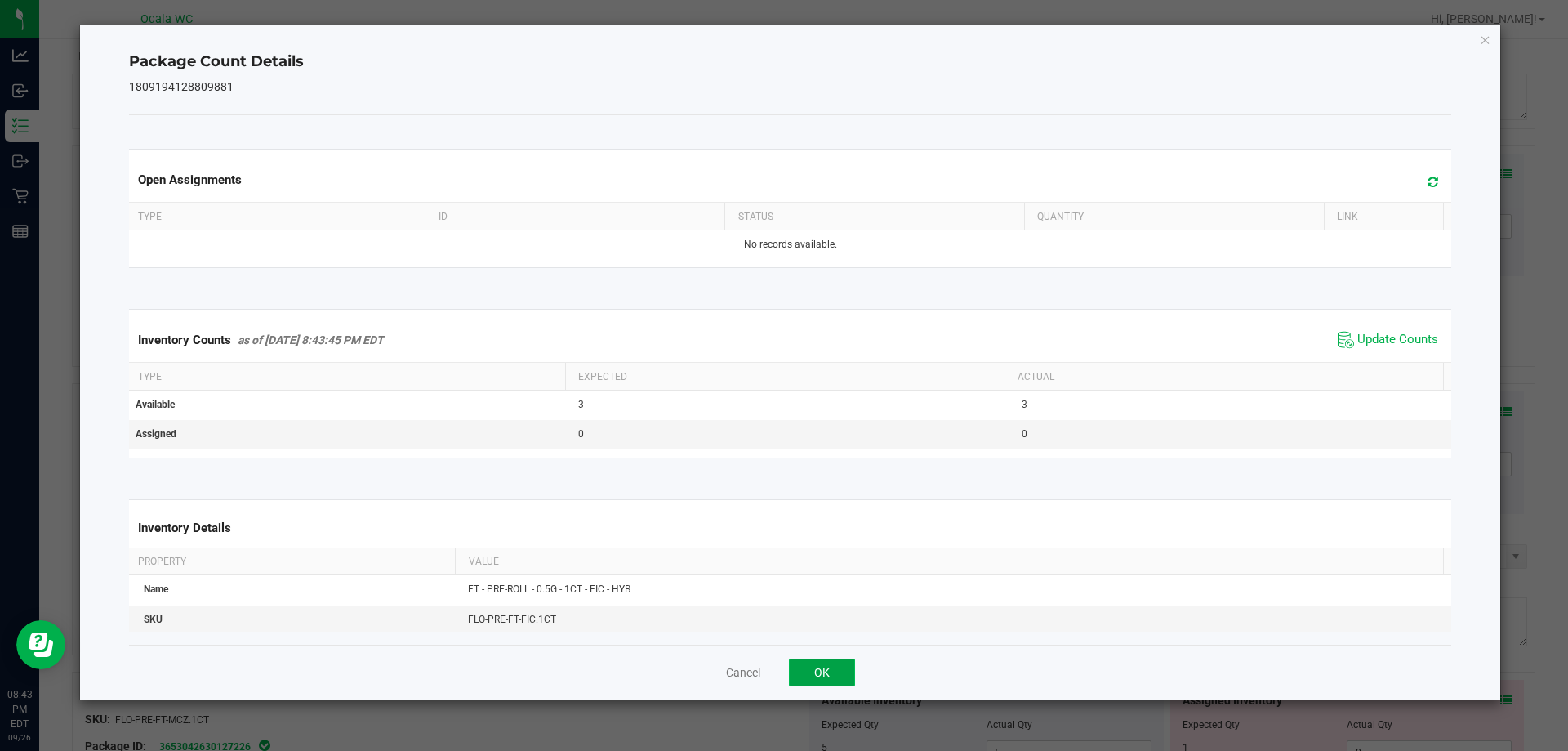
click at [700, 659] on button "OK" at bounding box center [822, 672] width 67 height 28
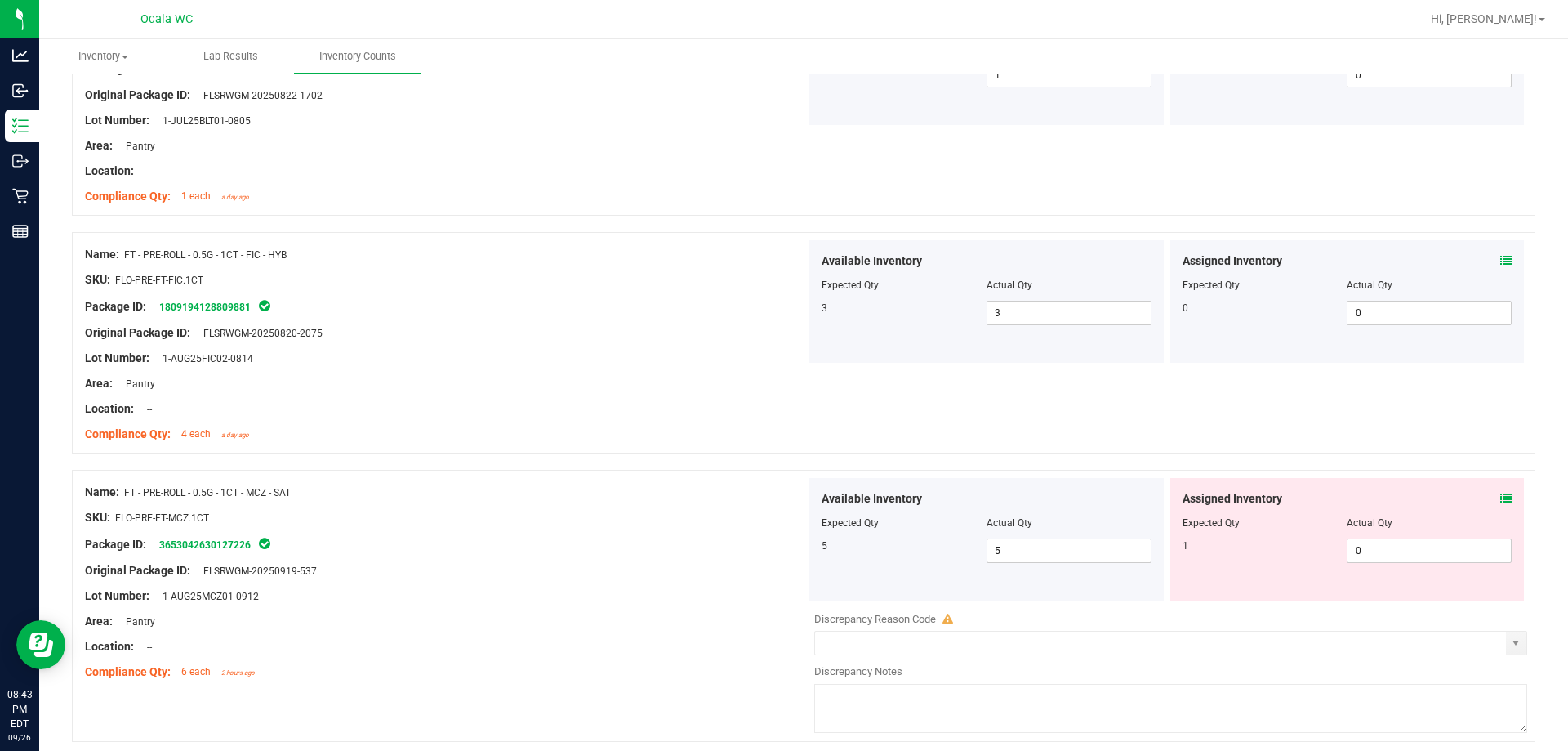
scroll to position [572, 0]
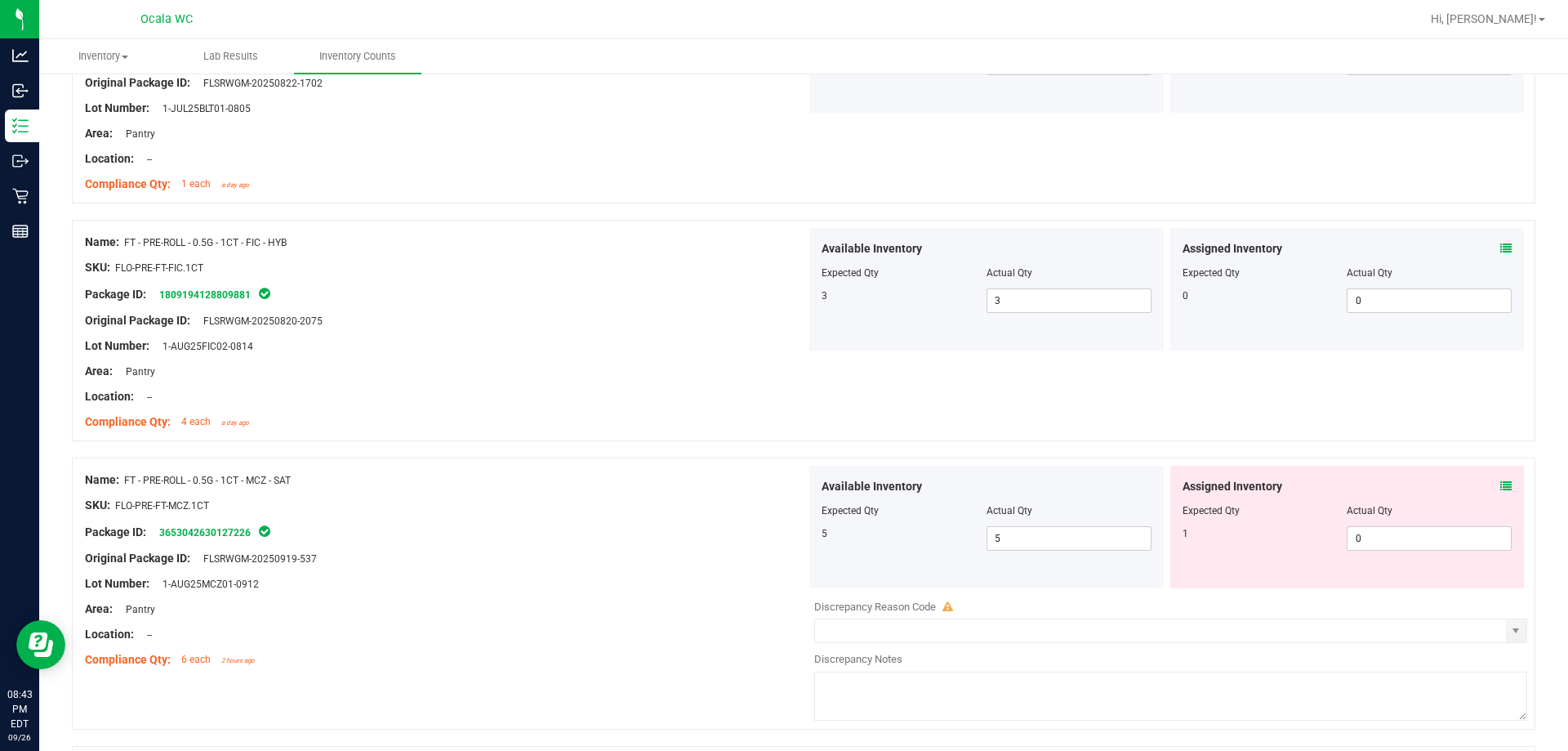
click at [700, 483] on icon at bounding box center [1506, 487] width 12 height 12
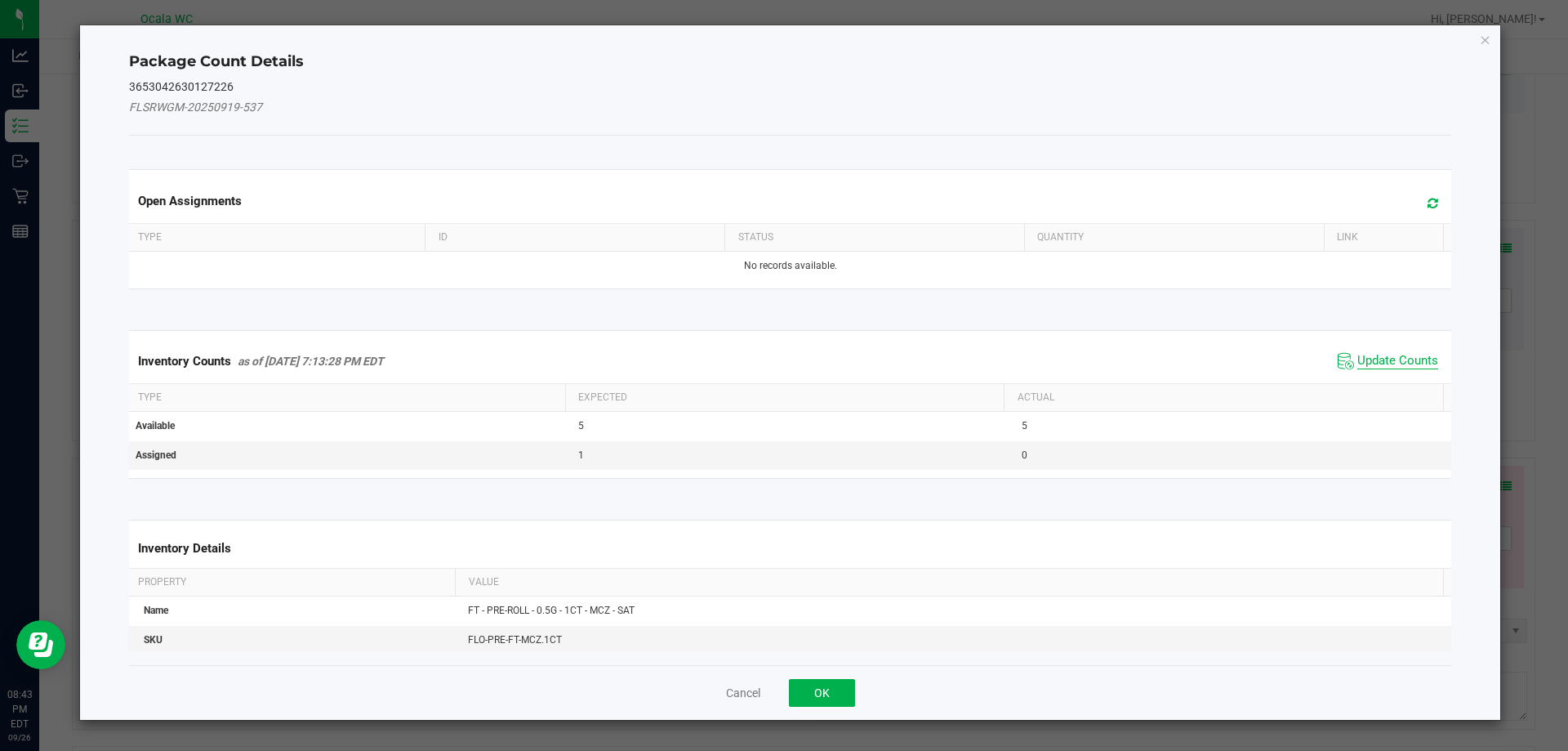
click at [700, 356] on span "Update Counts" at bounding box center [1398, 361] width 81 height 16
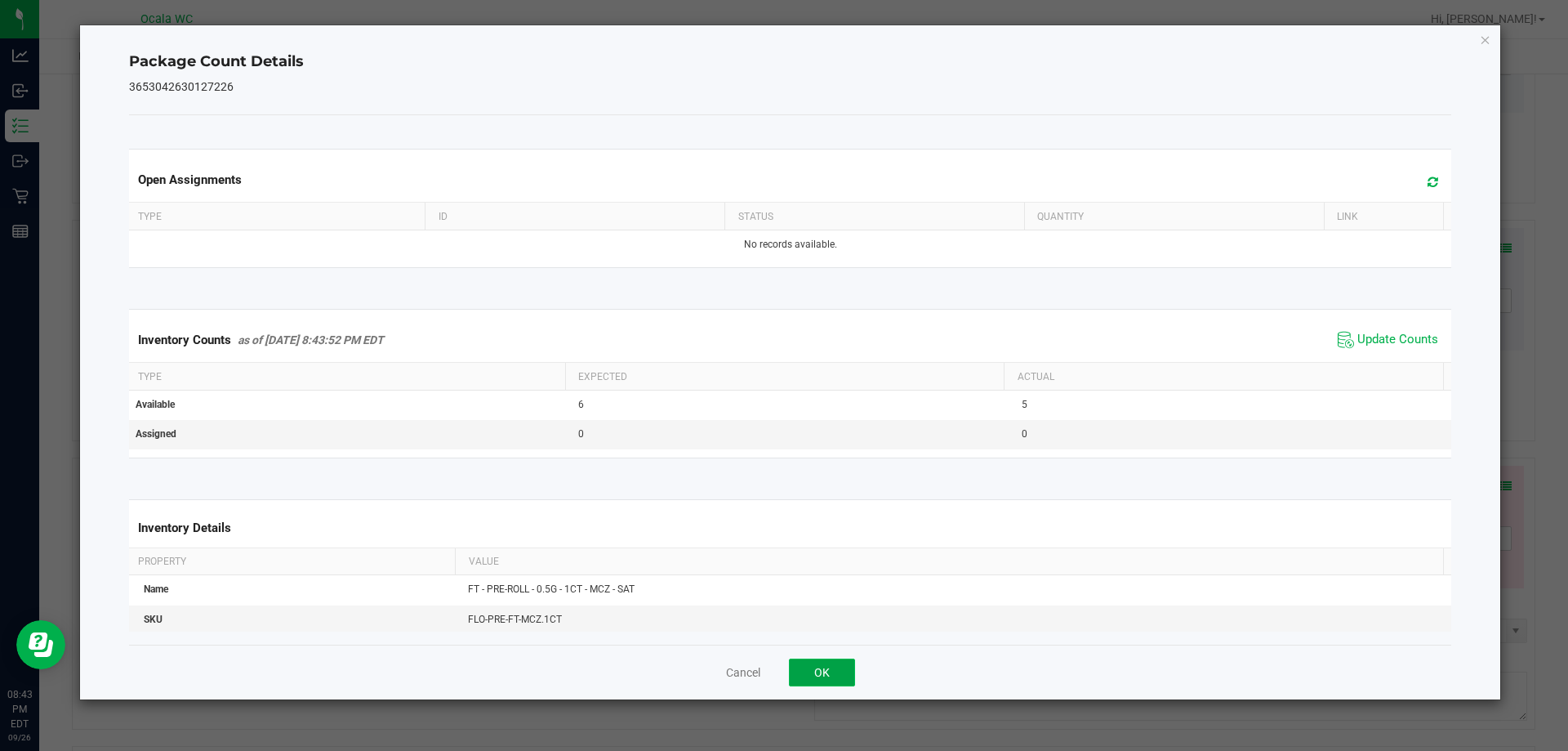
click at [700, 663] on button "OK" at bounding box center [822, 672] width 67 height 28
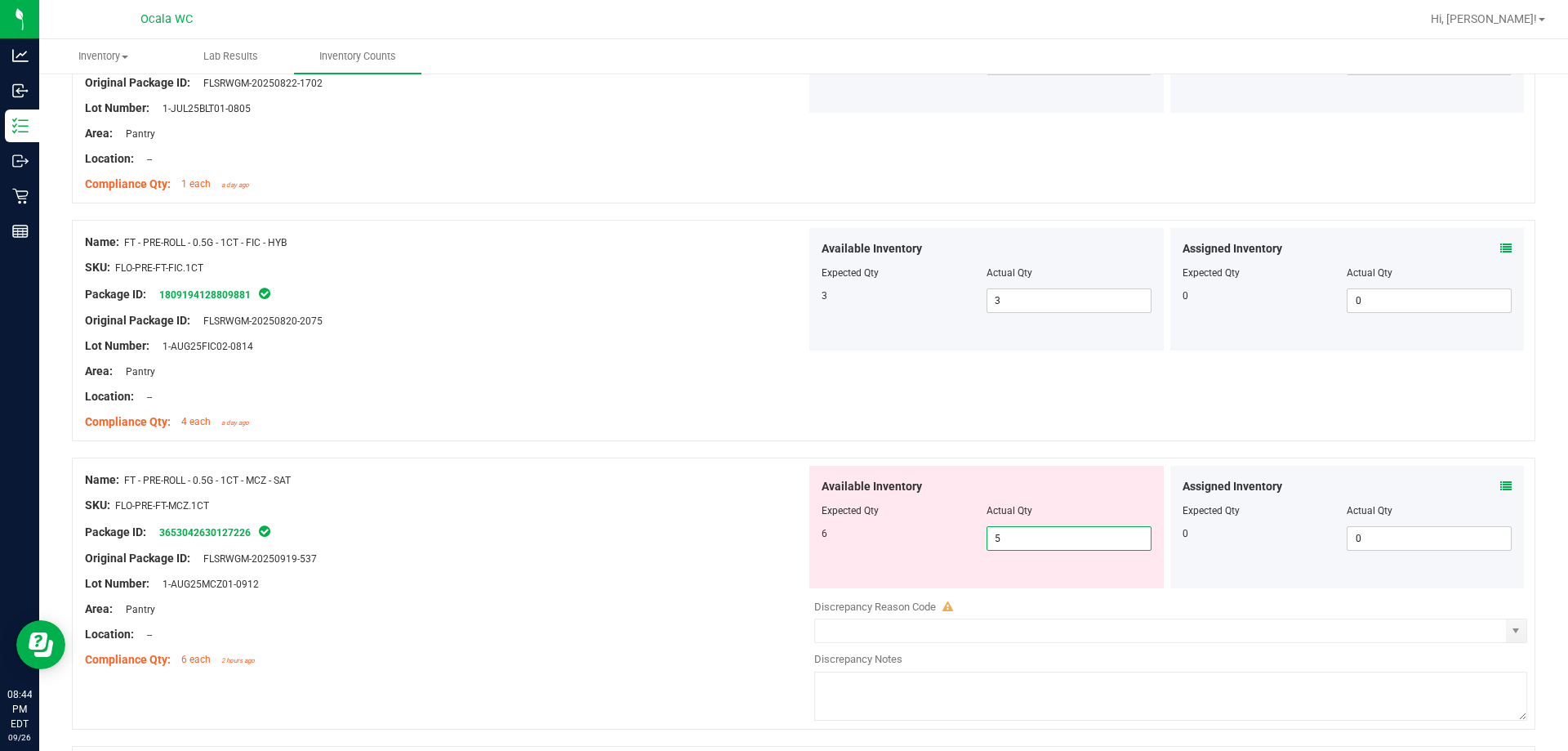
drag, startPoint x: 998, startPoint y: 533, endPoint x: 973, endPoint y: 540, distance: 26.0
click at [700, 540] on div "6 5 5" at bounding box center [987, 538] width 330 height 24
type input "6"
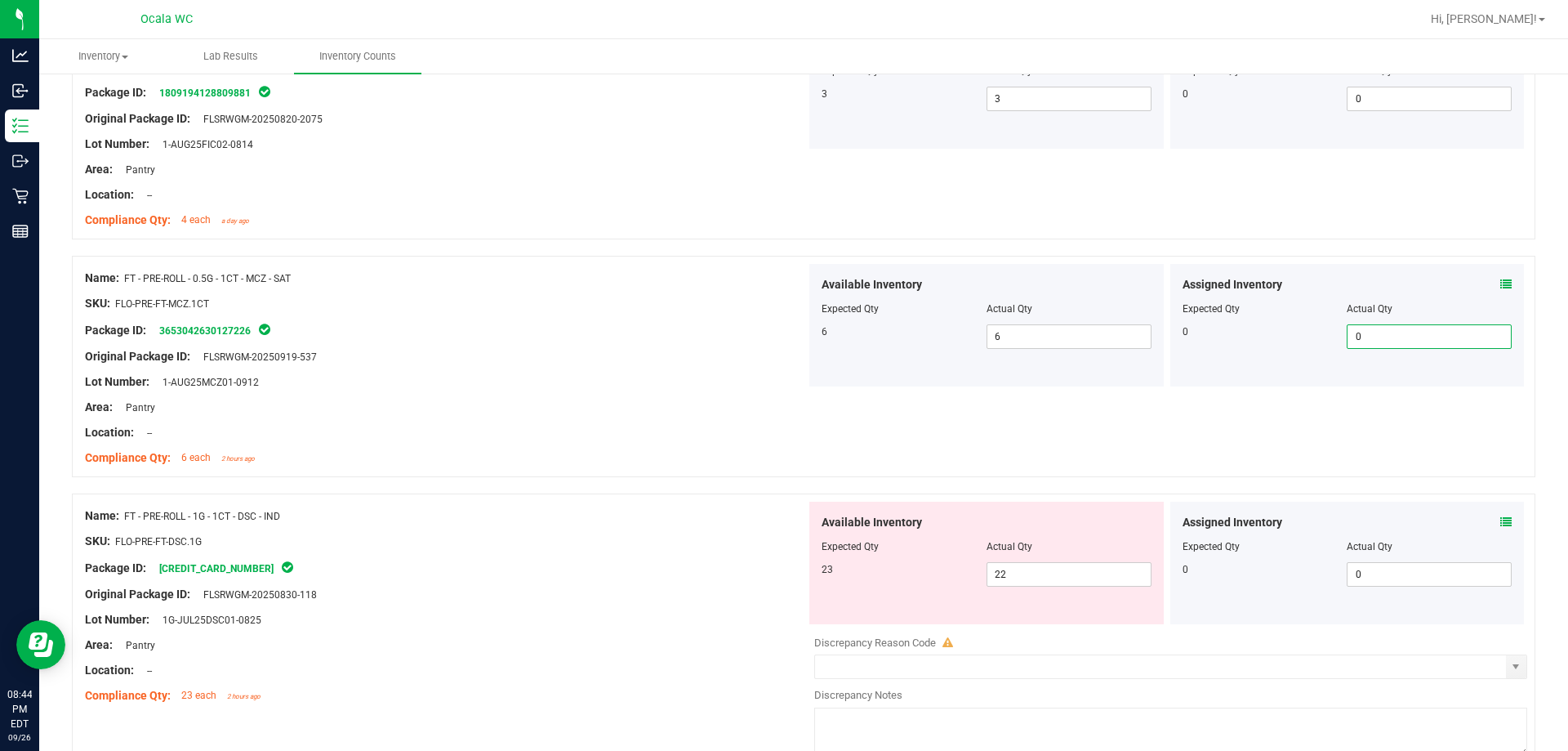
scroll to position [818, 0]
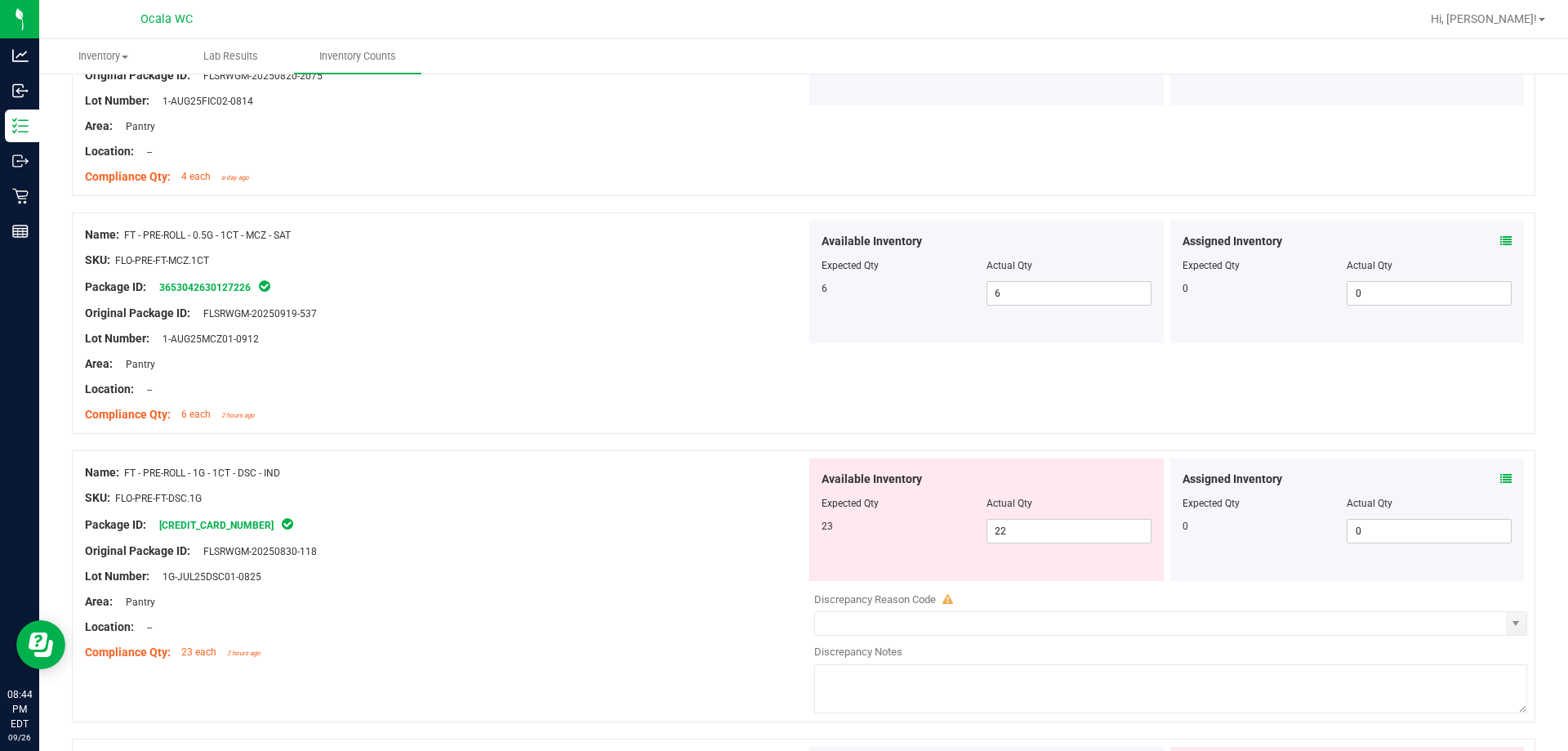
click at [700, 477] on div "Assigned Inventory" at bounding box center [1348, 480] width 330 height 17
click at [700, 477] on icon at bounding box center [1506, 479] width 12 height 12
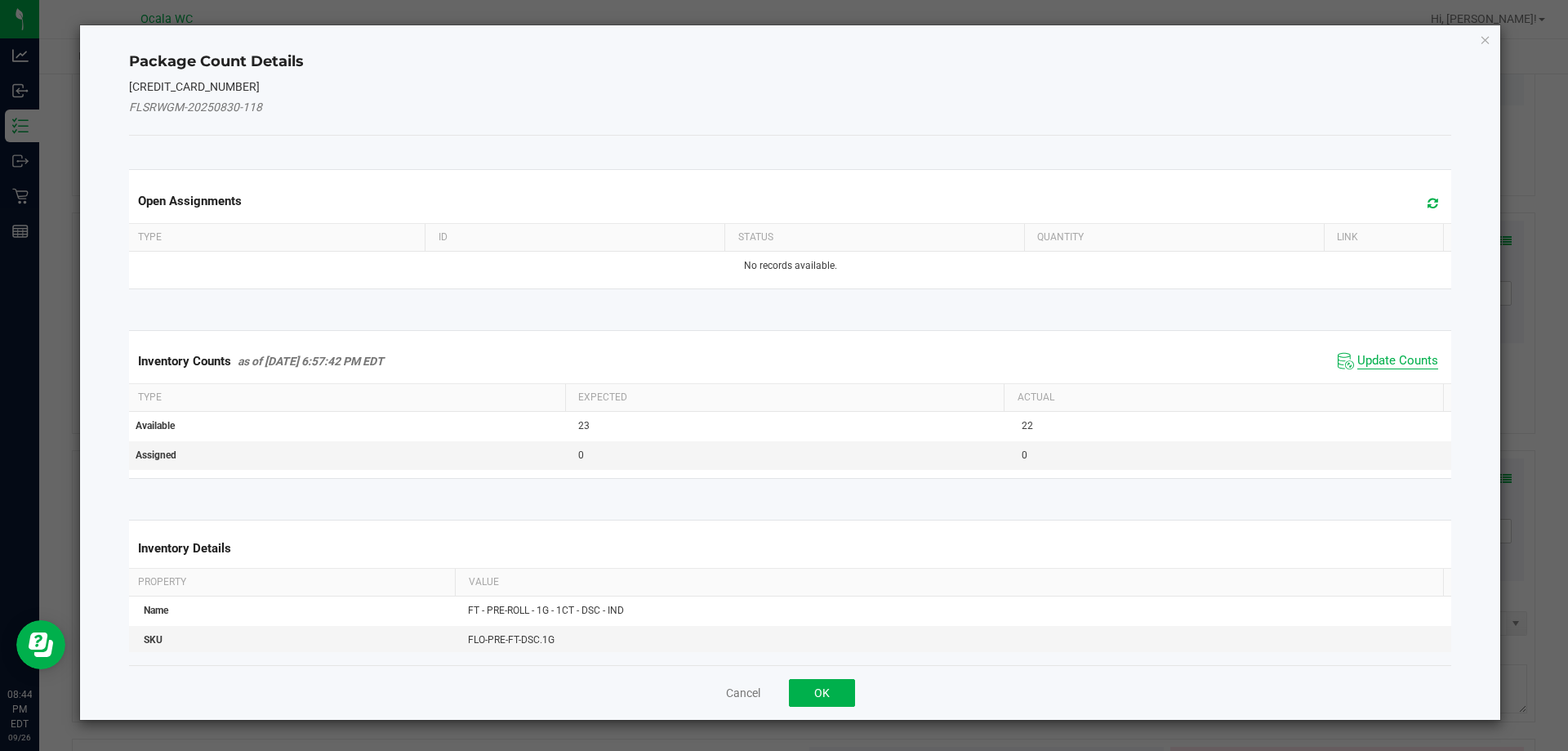
click at [700, 353] on span "Update Counts" at bounding box center [1398, 361] width 81 height 16
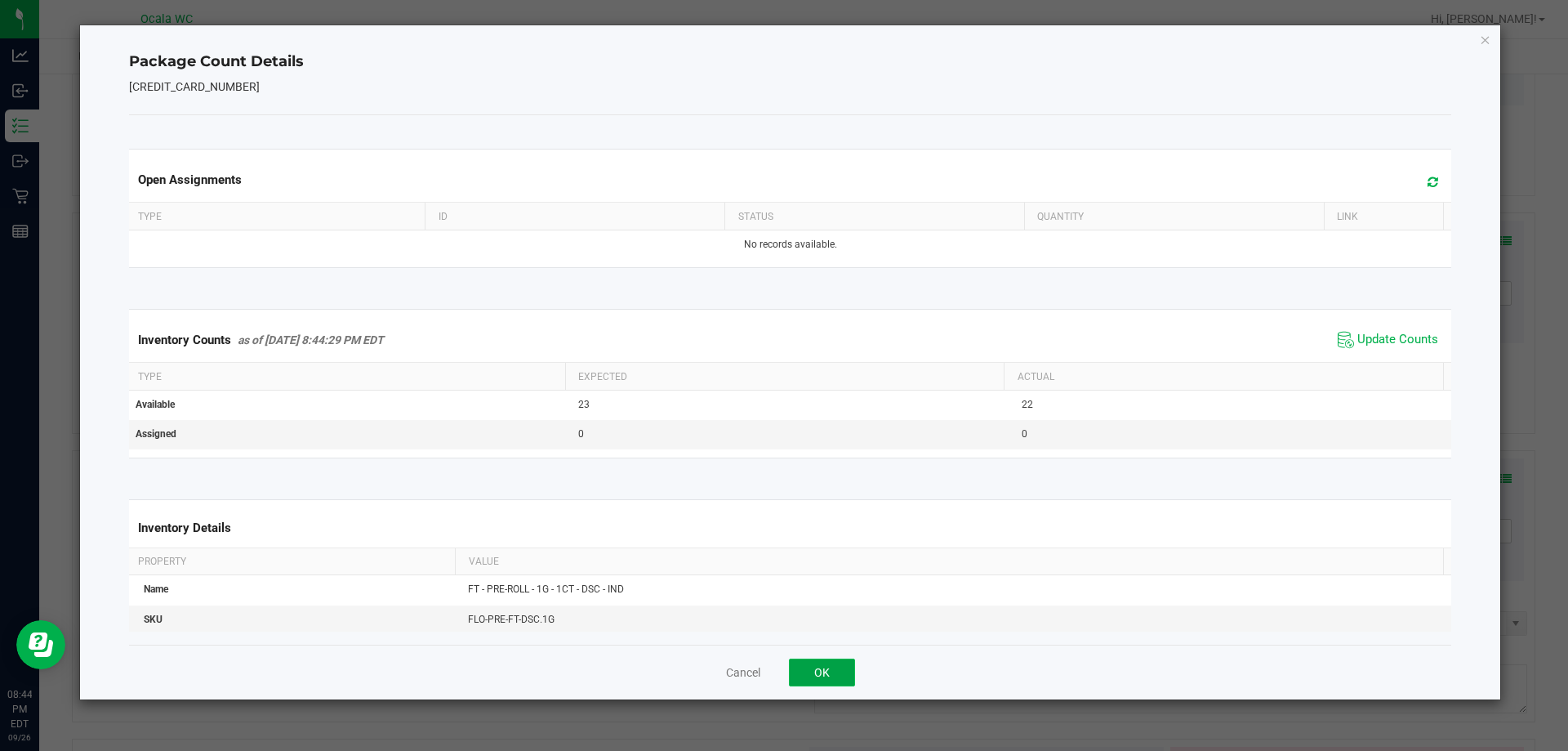
click at [700, 661] on button "OK" at bounding box center [822, 672] width 67 height 28
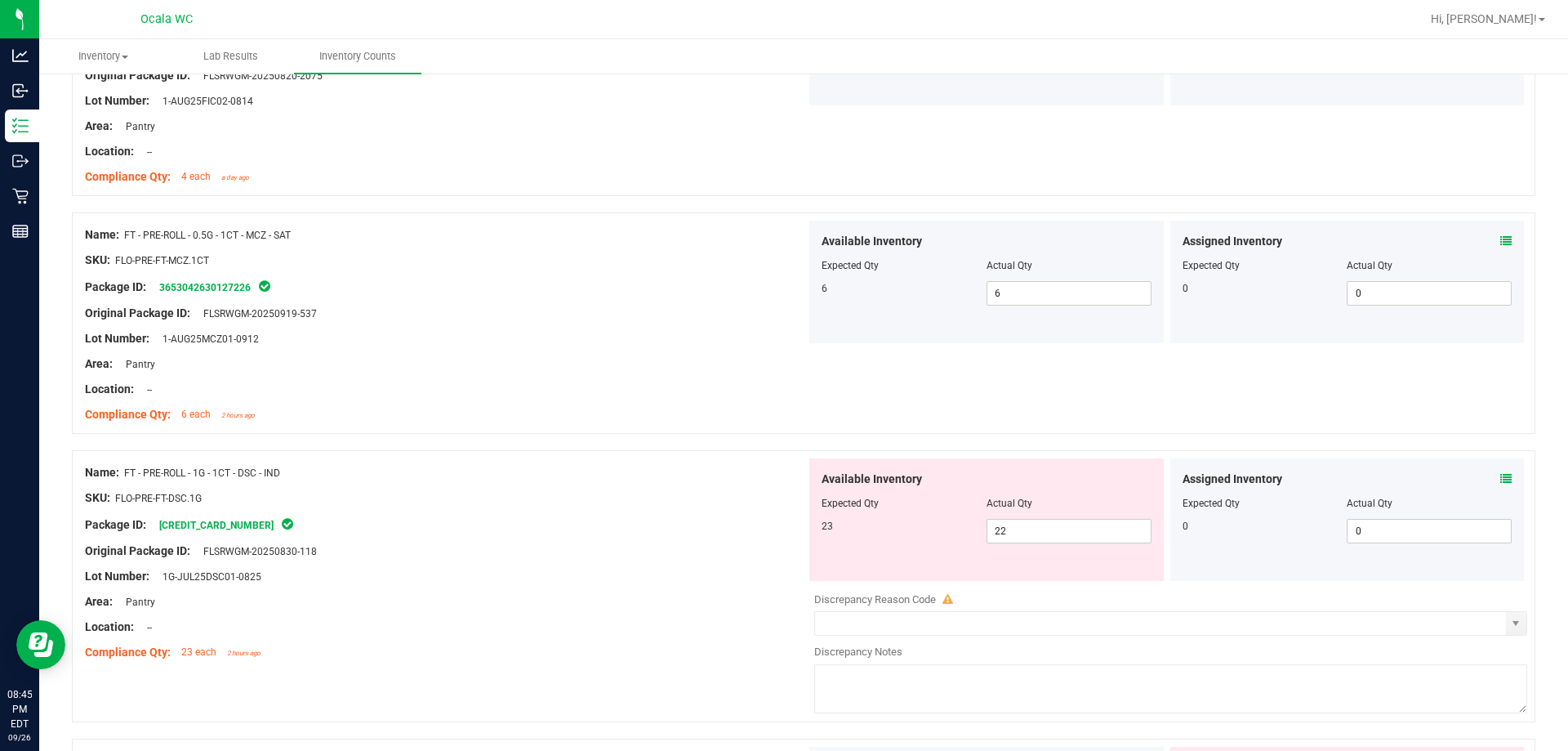
click at [700, 482] on div "Assigned Inventory" at bounding box center [1348, 480] width 330 height 17
click at [700, 478] on div "Assigned Inventory" at bounding box center [1348, 480] width 330 height 17
click at [700, 478] on icon at bounding box center [1506, 479] width 12 height 12
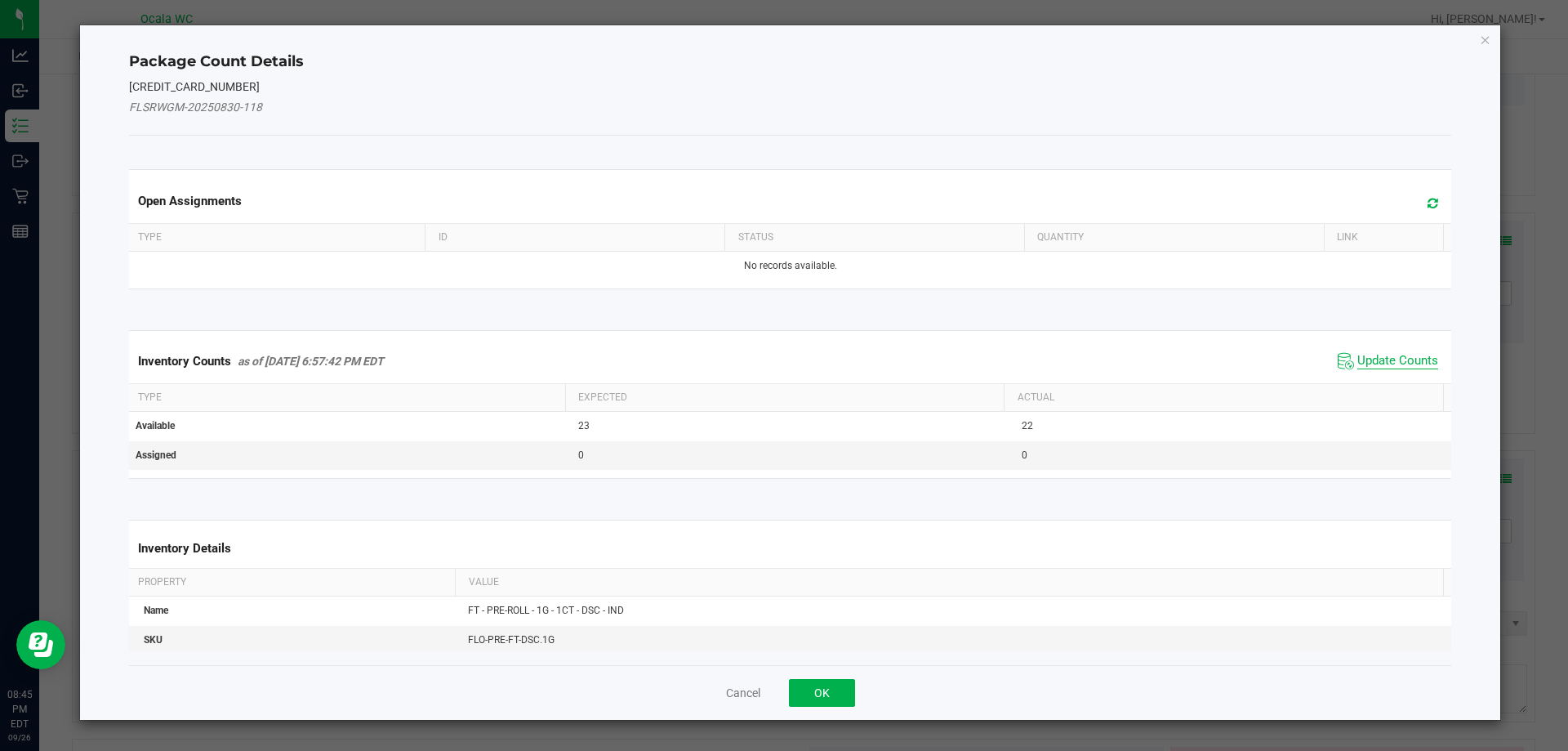
click at [700, 355] on span "Update Counts" at bounding box center [1398, 361] width 81 height 16
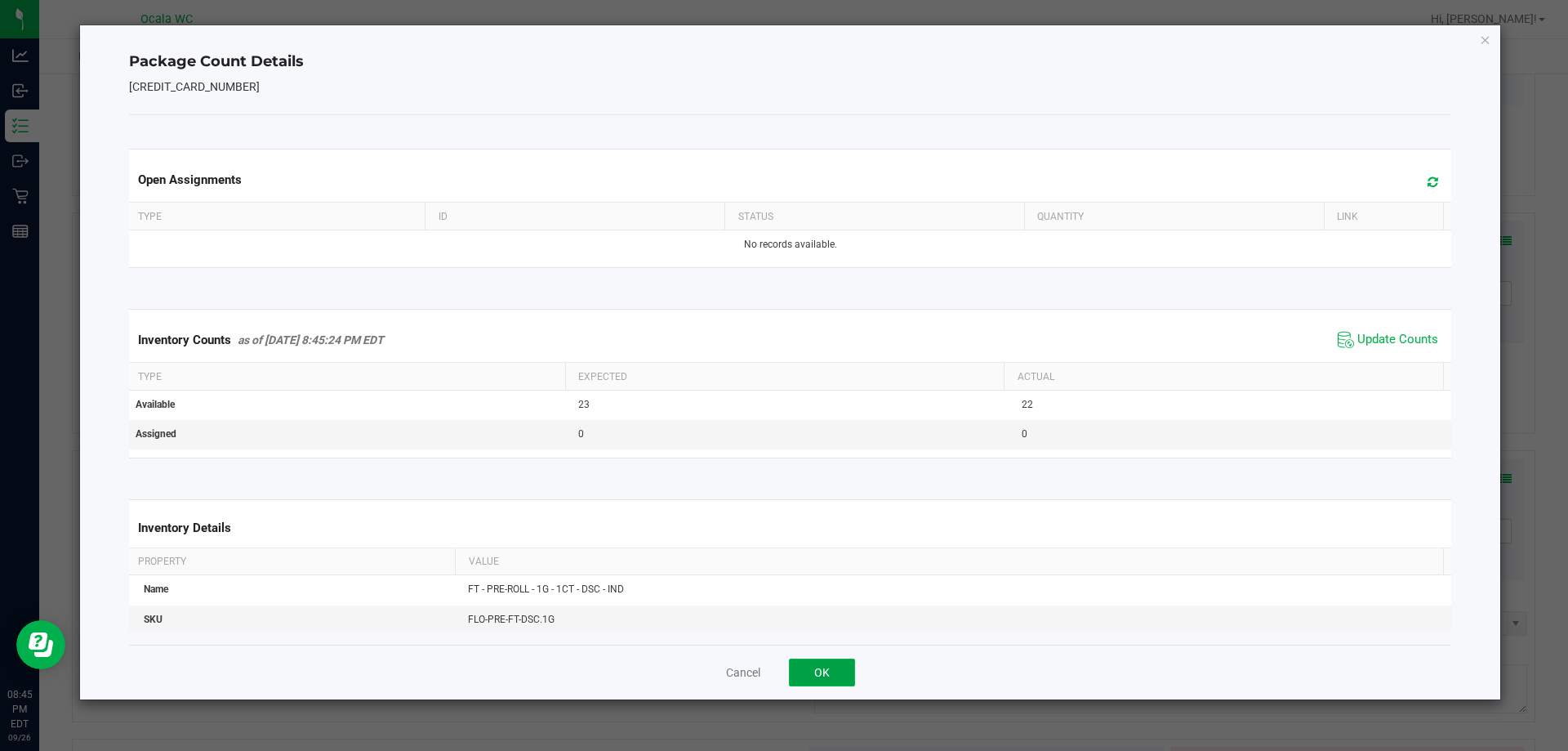
click at [700, 660] on button "OK" at bounding box center [822, 672] width 67 height 28
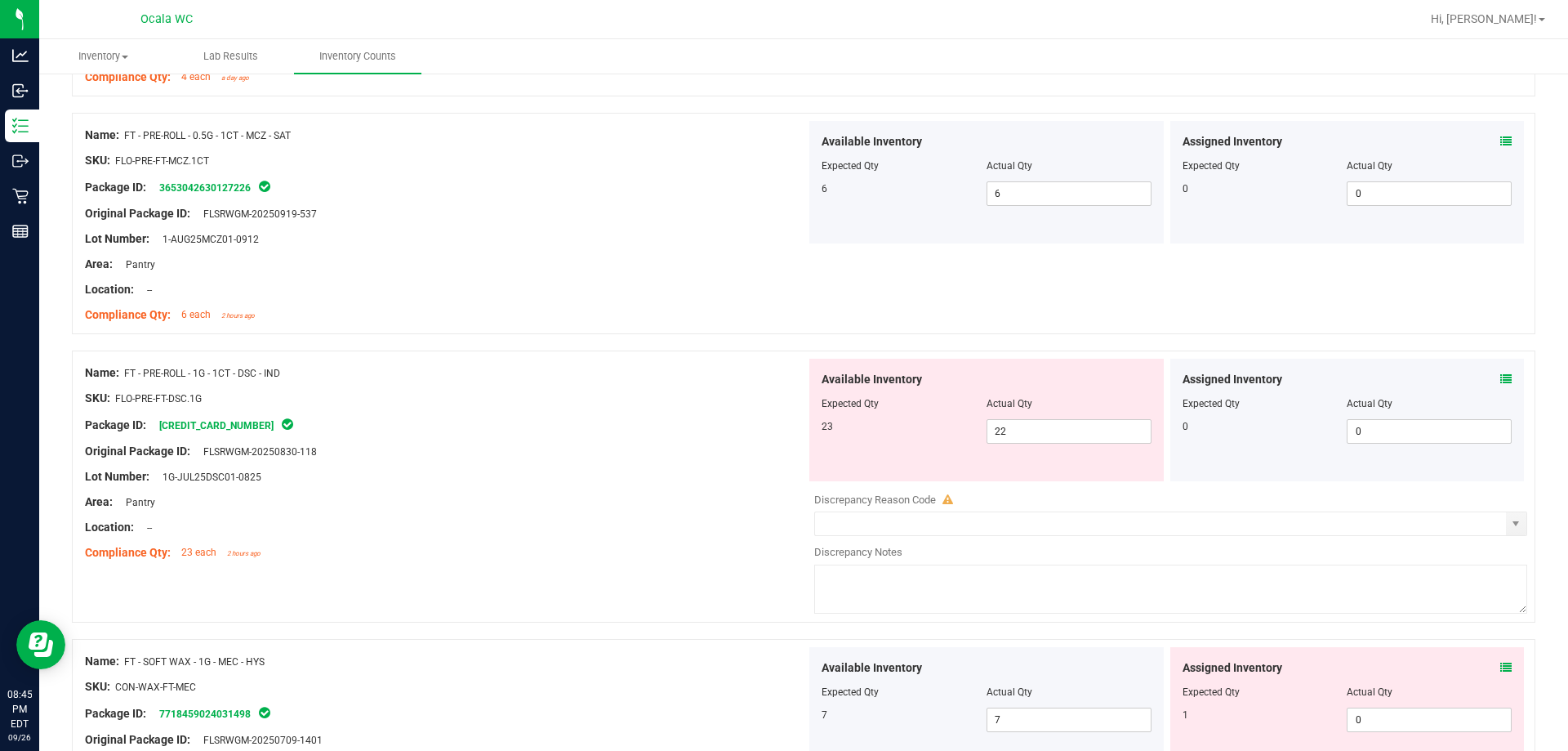
scroll to position [1062, 0]
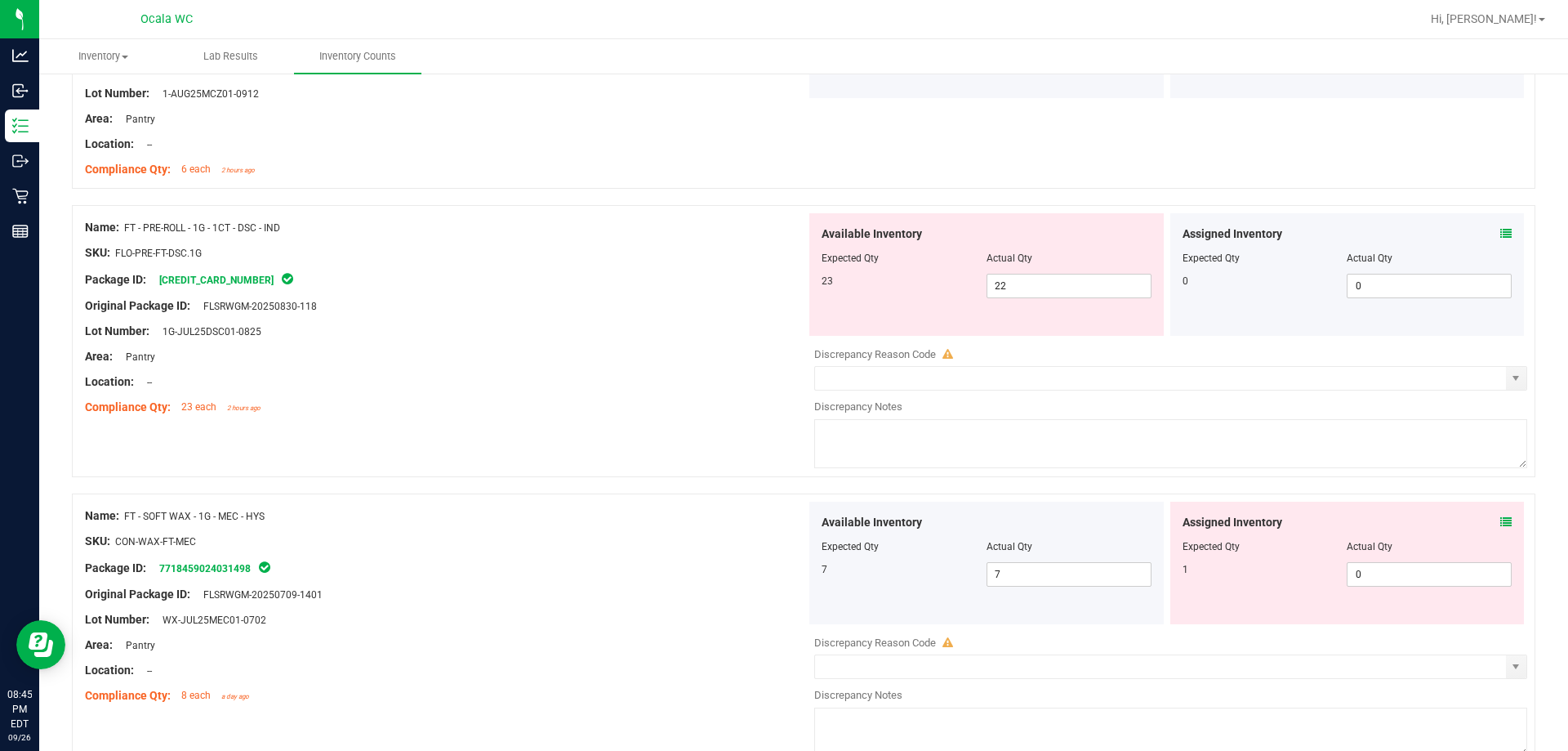
click at [700, 518] on div "Assigned Inventory" at bounding box center [1348, 522] width 330 height 17
click at [700, 518] on icon at bounding box center [1506, 522] width 12 height 12
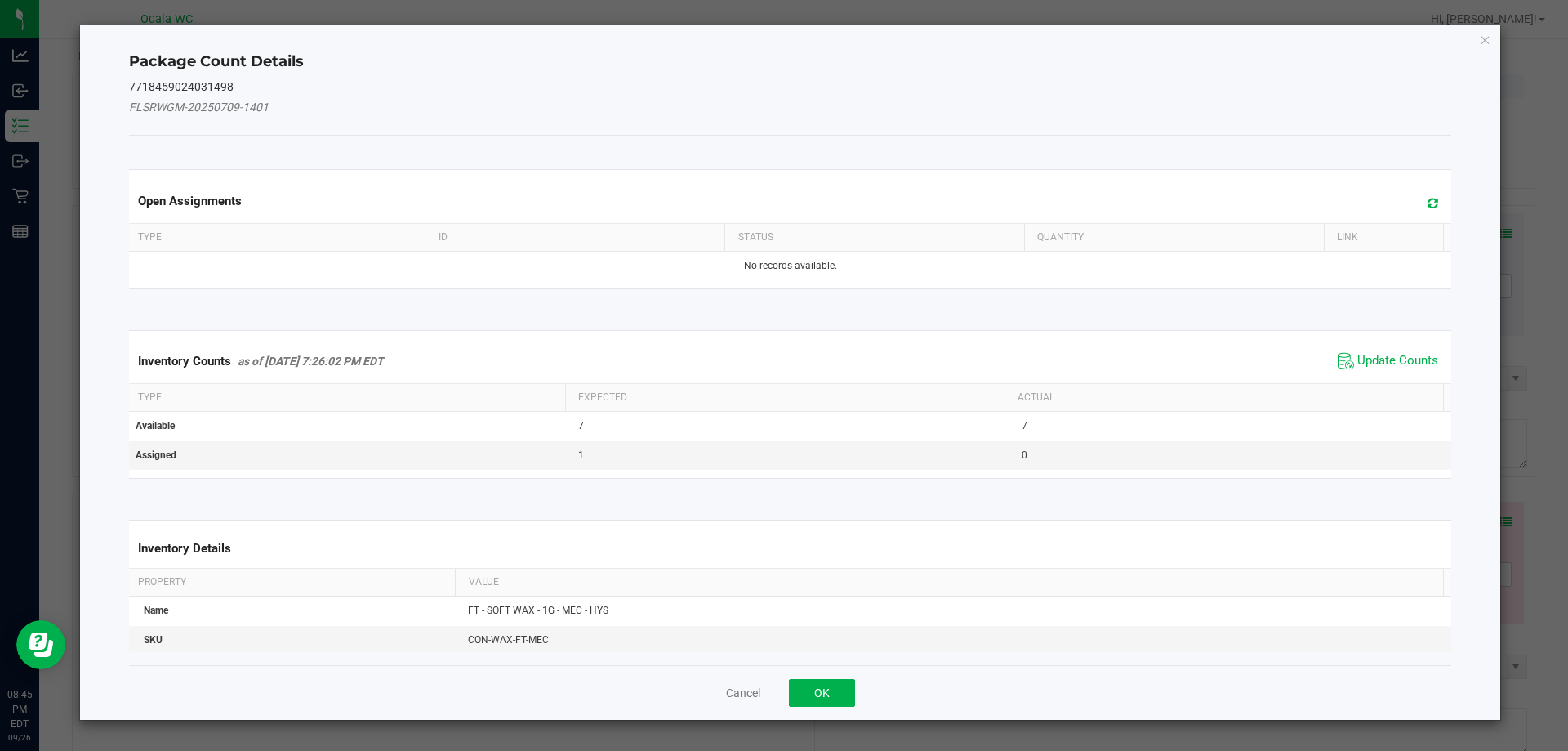
click at [700, 350] on span "Update Counts" at bounding box center [1388, 360] width 109 height 24
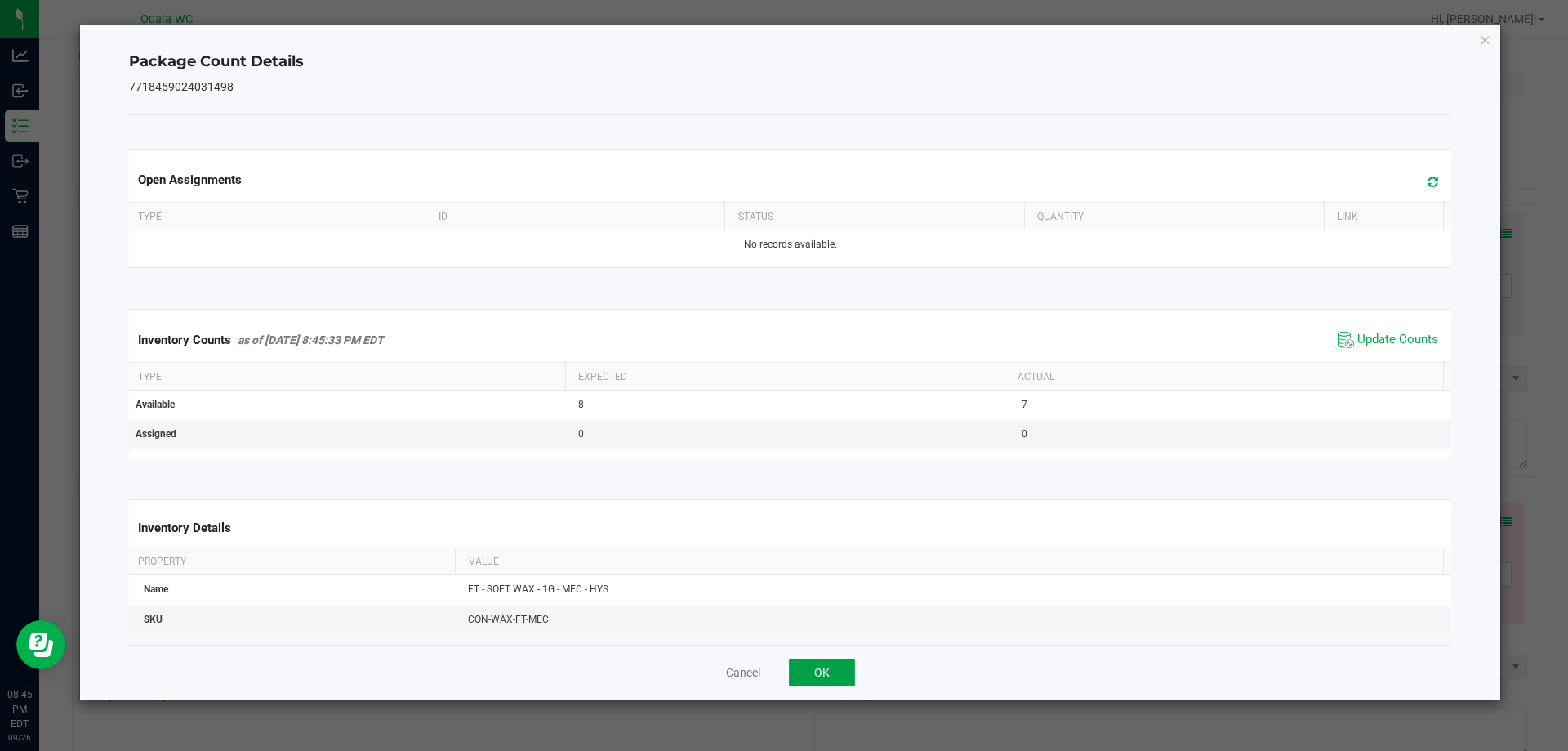
click at [700, 662] on button "OK" at bounding box center [822, 672] width 67 height 28
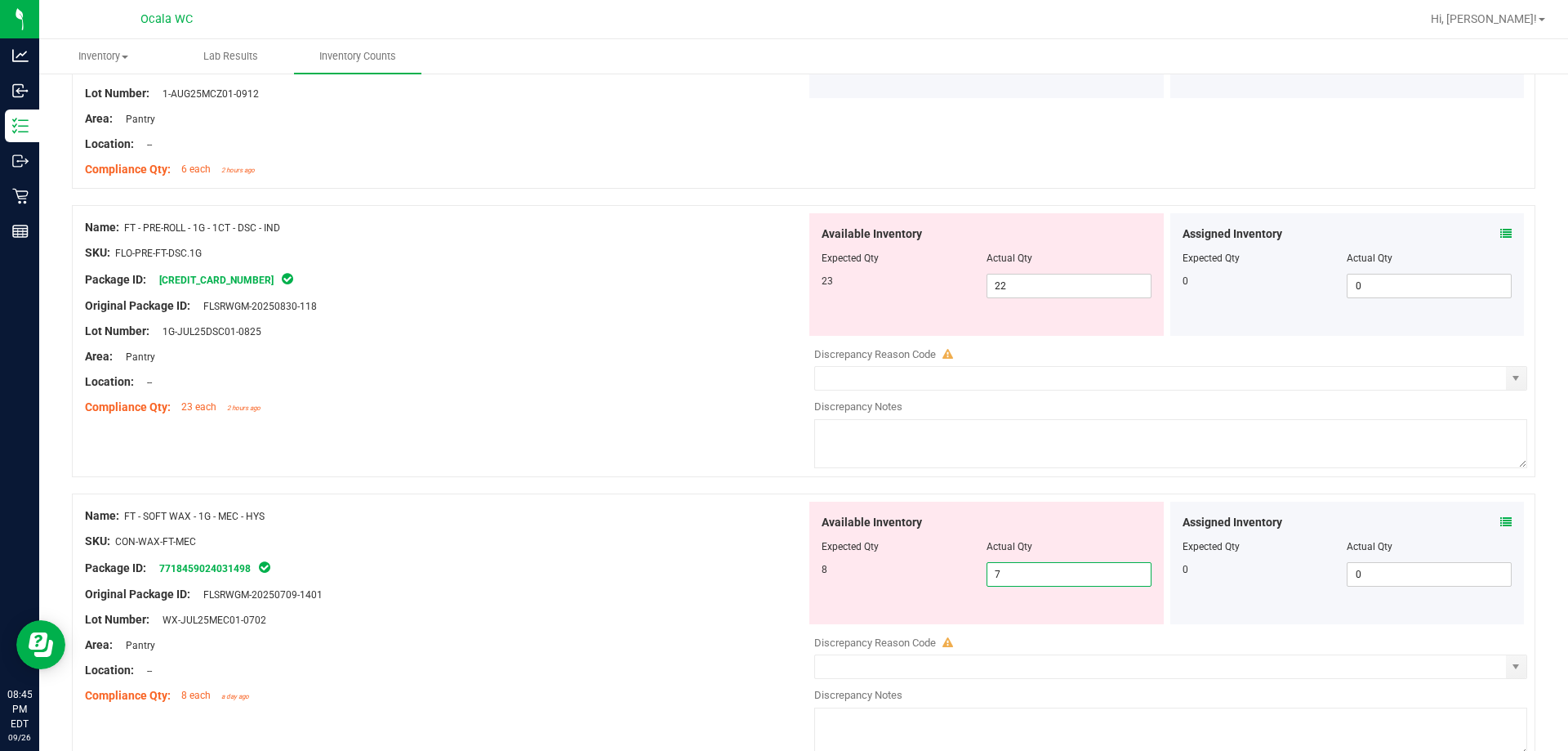
drag, startPoint x: 998, startPoint y: 572, endPoint x: 920, endPoint y: 580, distance: 78.4
click at [700, 580] on div "8 7 7" at bounding box center [987, 573] width 330 height 24
type input "8"
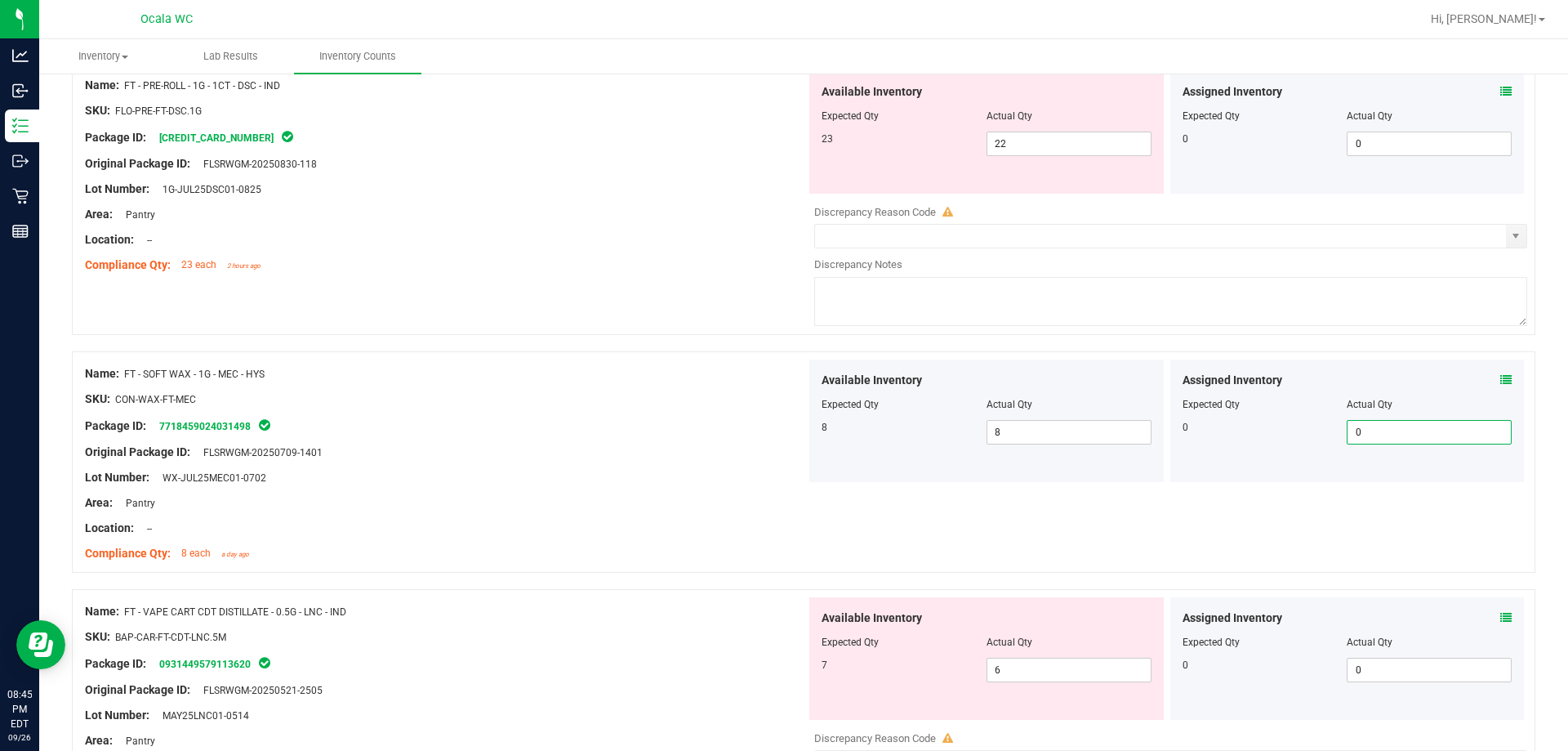
scroll to position [1307, 0]
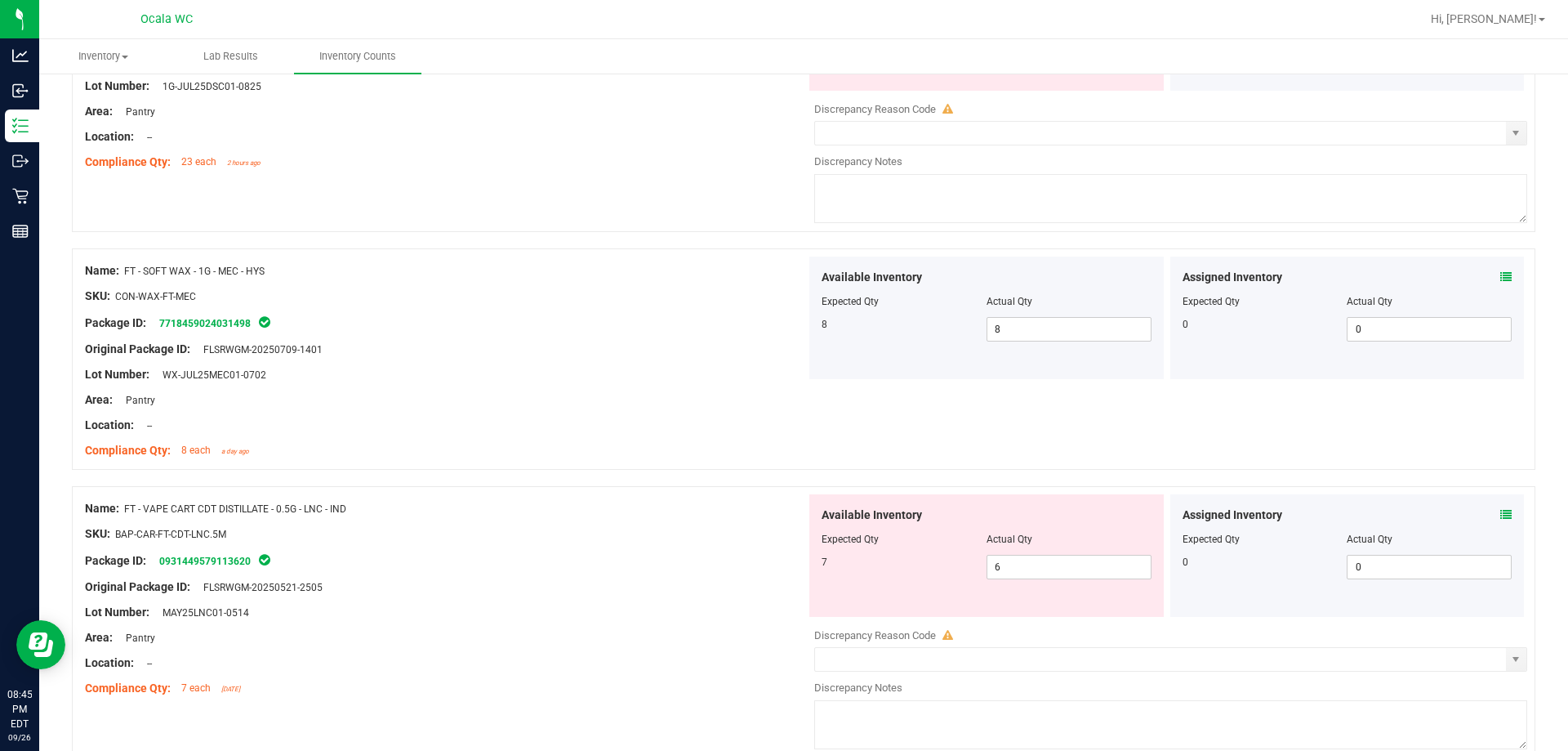
click at [700, 514] on icon at bounding box center [1506, 515] width 12 height 12
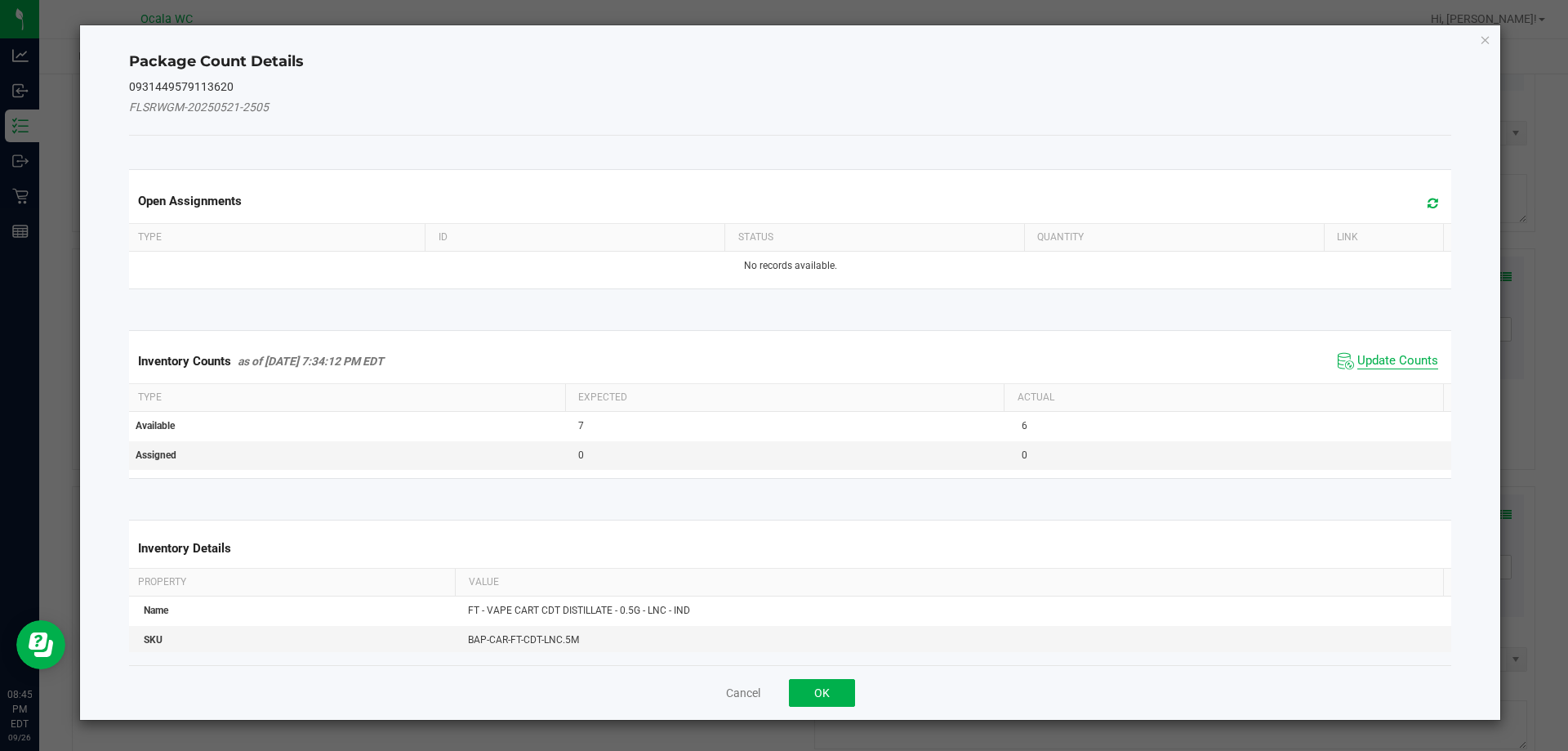
click at [700, 354] on span "Update Counts" at bounding box center [1398, 361] width 81 height 16
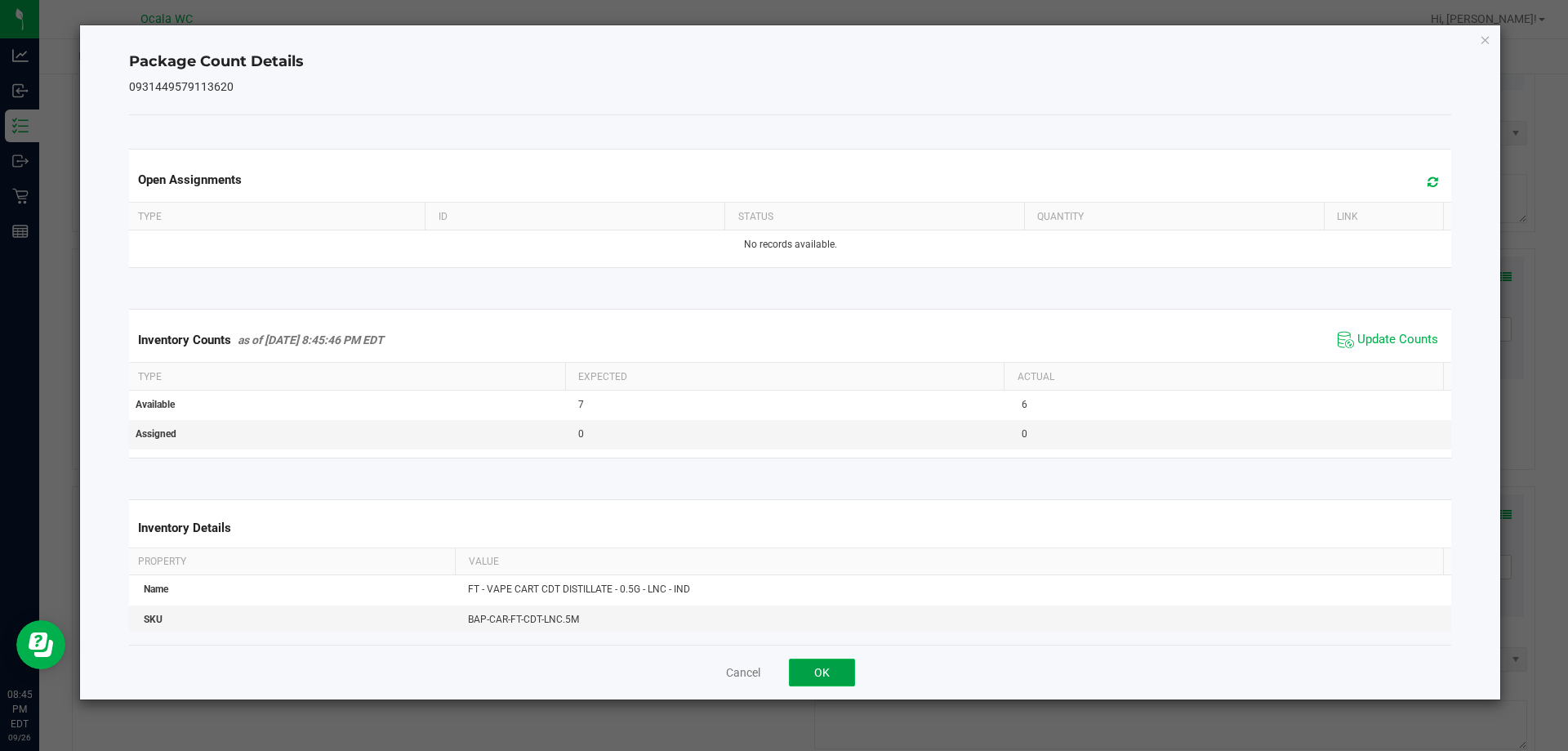
click at [700, 668] on button "OK" at bounding box center [822, 672] width 67 height 28
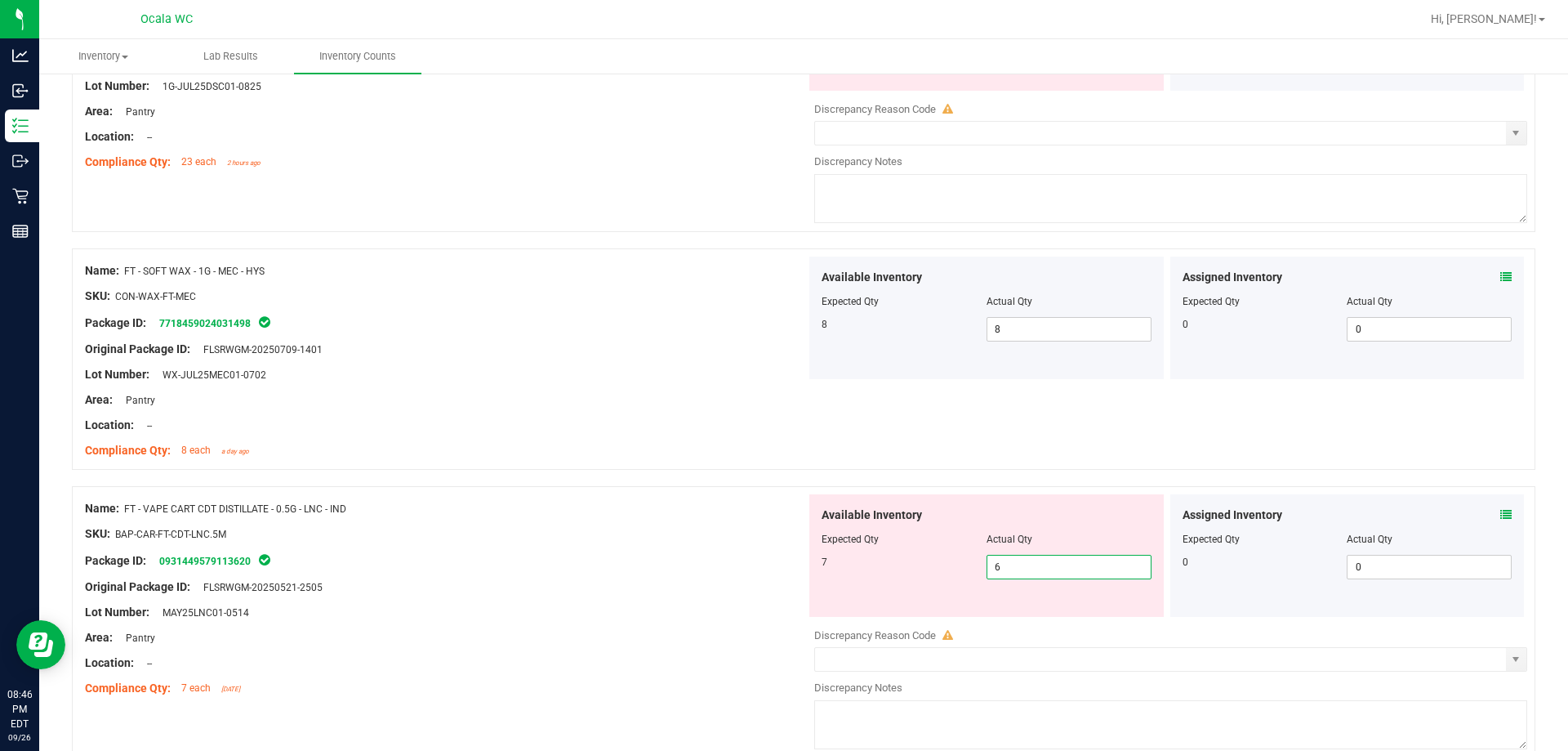
drag, startPoint x: 1004, startPoint y: 562, endPoint x: 763, endPoint y: 570, distance: 241.1
click at [700, 570] on div "Available Inventory Expected Qty Actual Qty 7 6 6" at bounding box center [986, 555] width 354 height 123
type input "7"
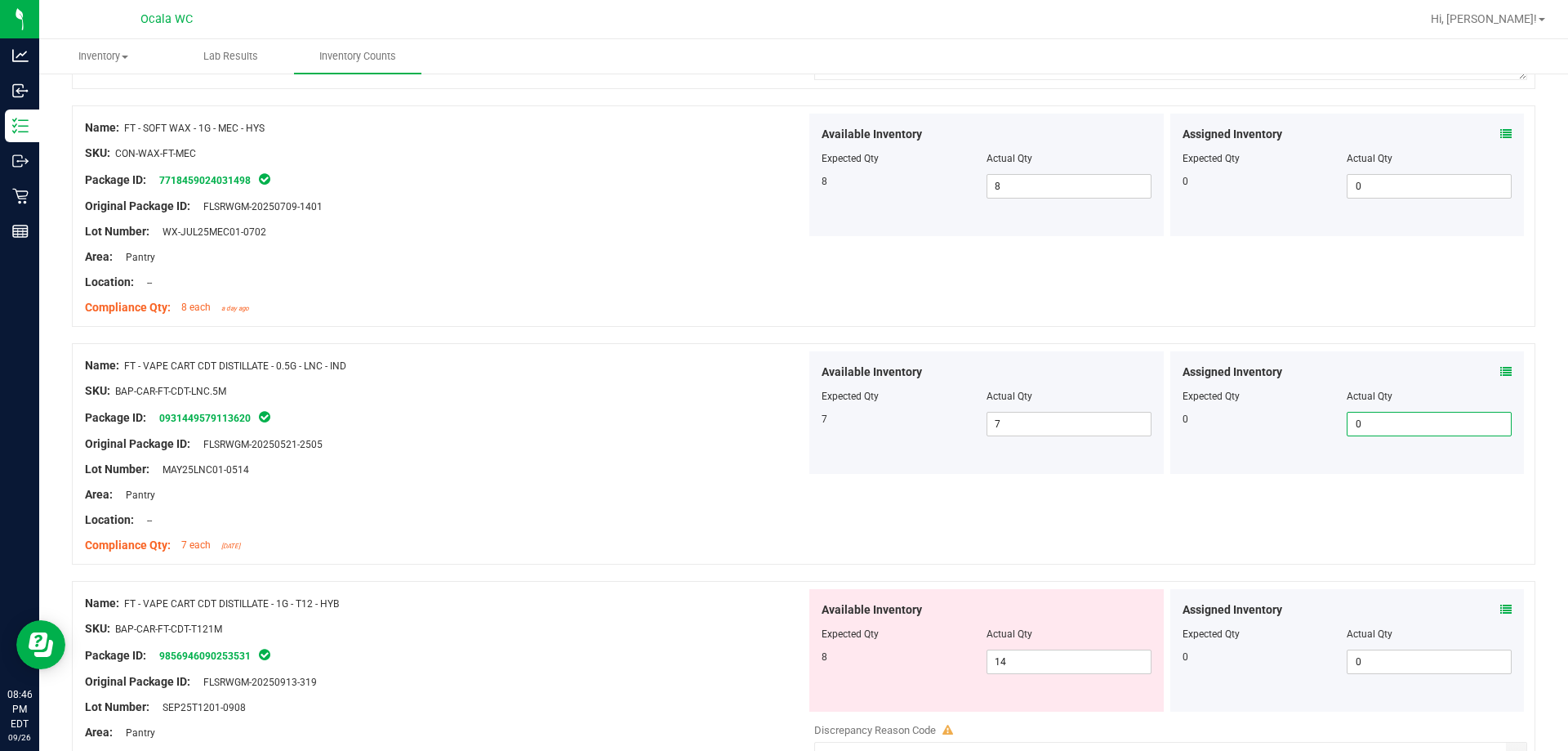
scroll to position [1471, 0]
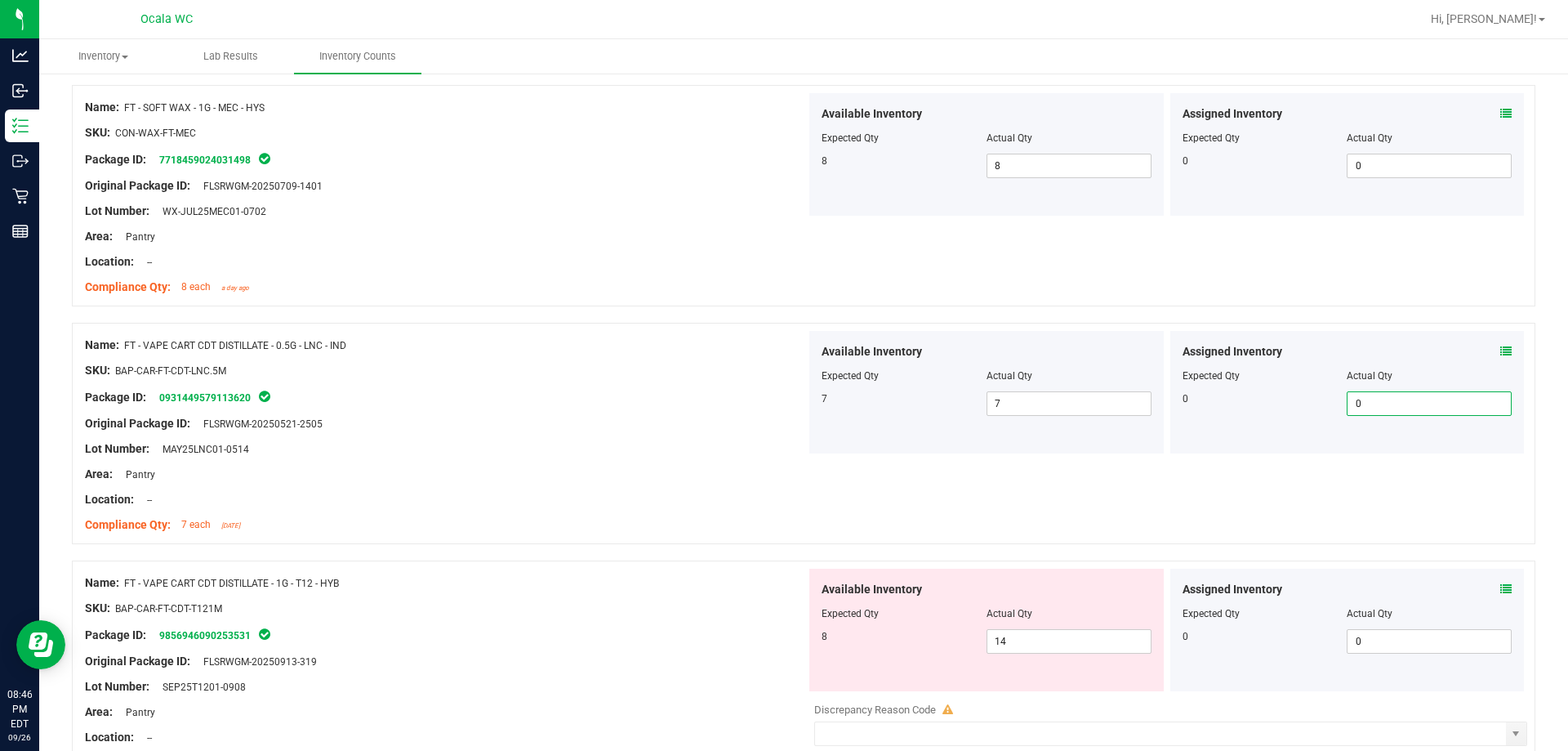
click at [700, 591] on icon at bounding box center [1506, 589] width 12 height 12
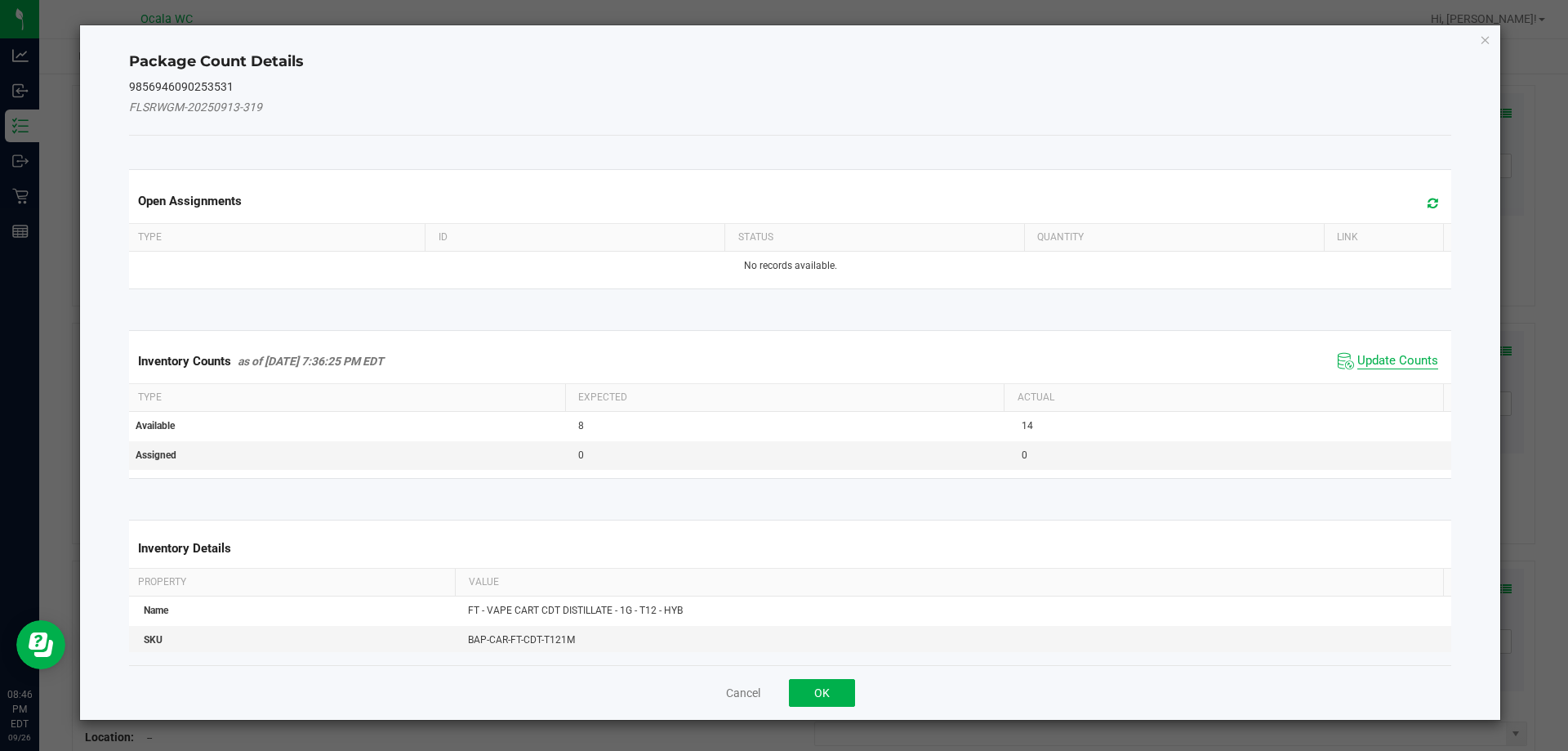
click at [700, 367] on span "Update Counts" at bounding box center [1398, 361] width 81 height 16
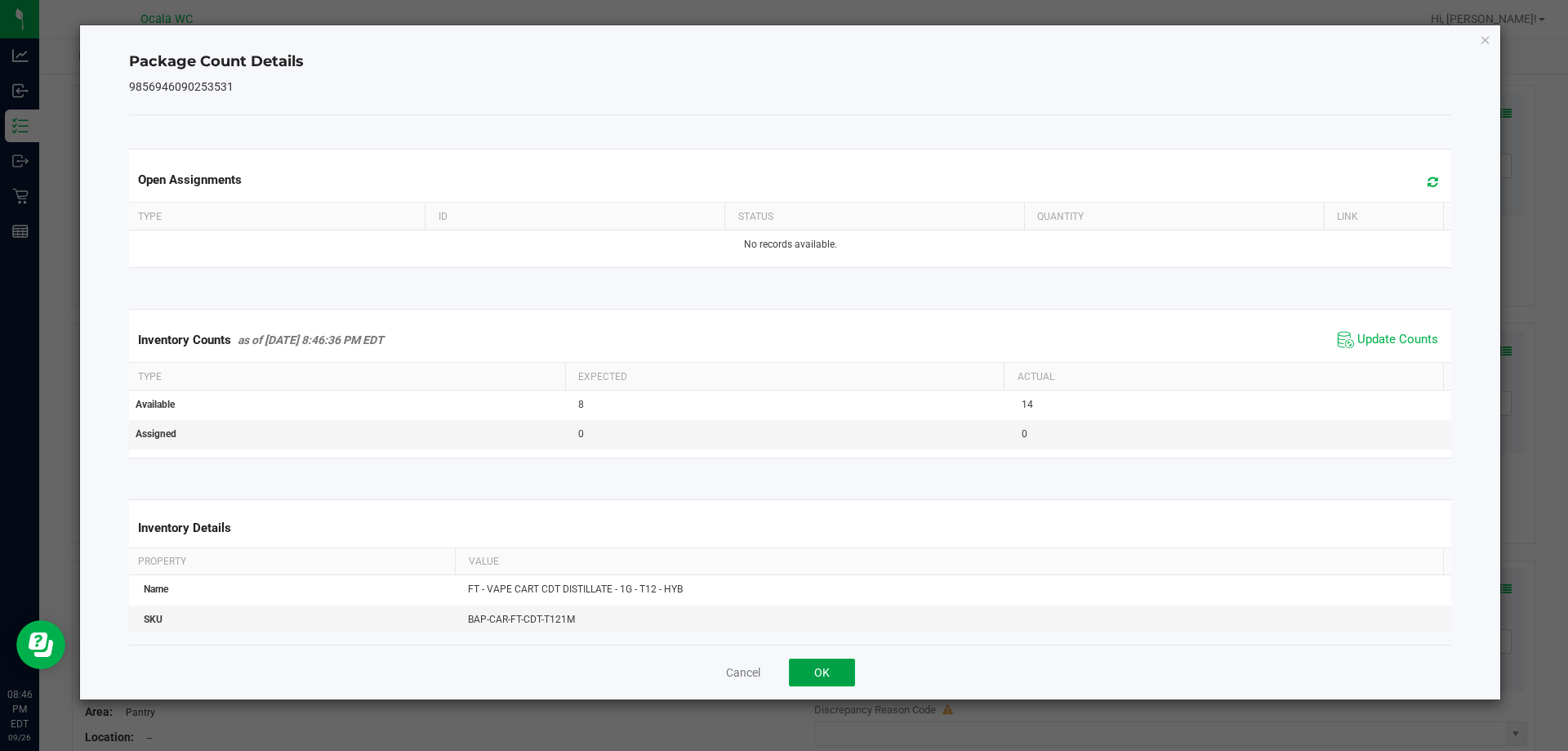
click at [700, 659] on button "OK" at bounding box center [822, 672] width 67 height 28
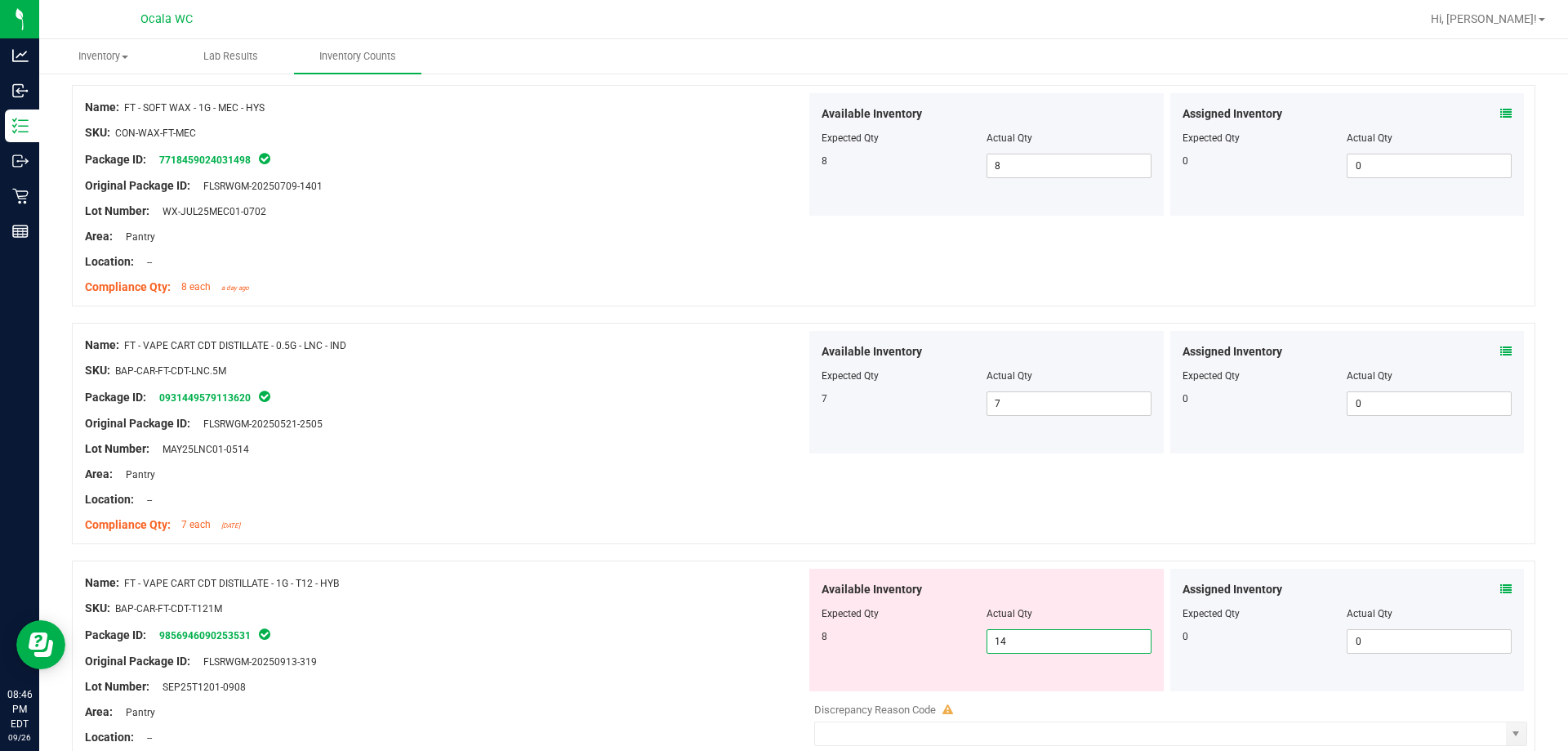
drag, startPoint x: 1023, startPoint y: 640, endPoint x: 927, endPoint y: 656, distance: 97.3
click at [700, 655] on div "Available Inventory Expected Qty Actual Qty 8 14 14" at bounding box center [986, 629] width 354 height 123
type input "8"
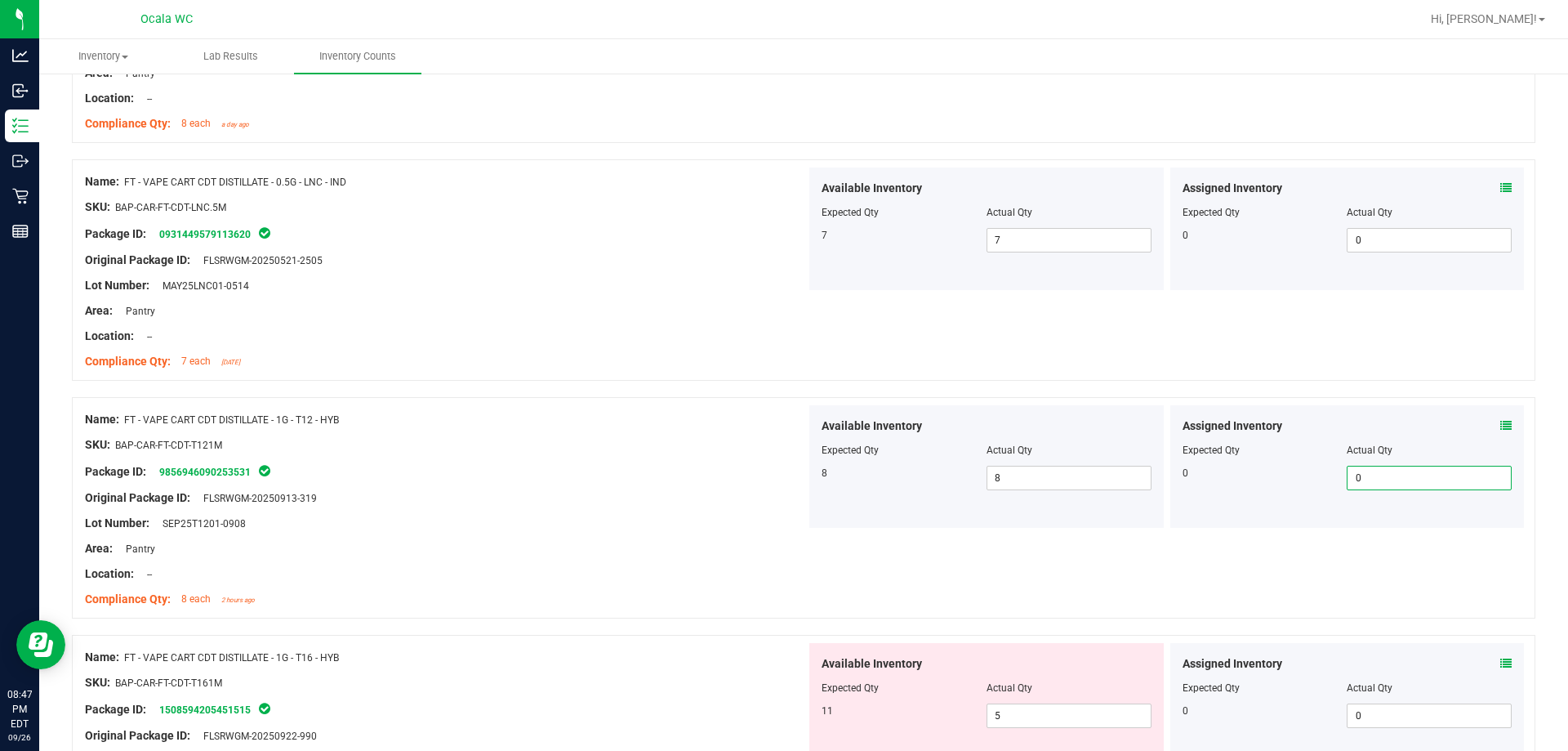
scroll to position [1716, 0]
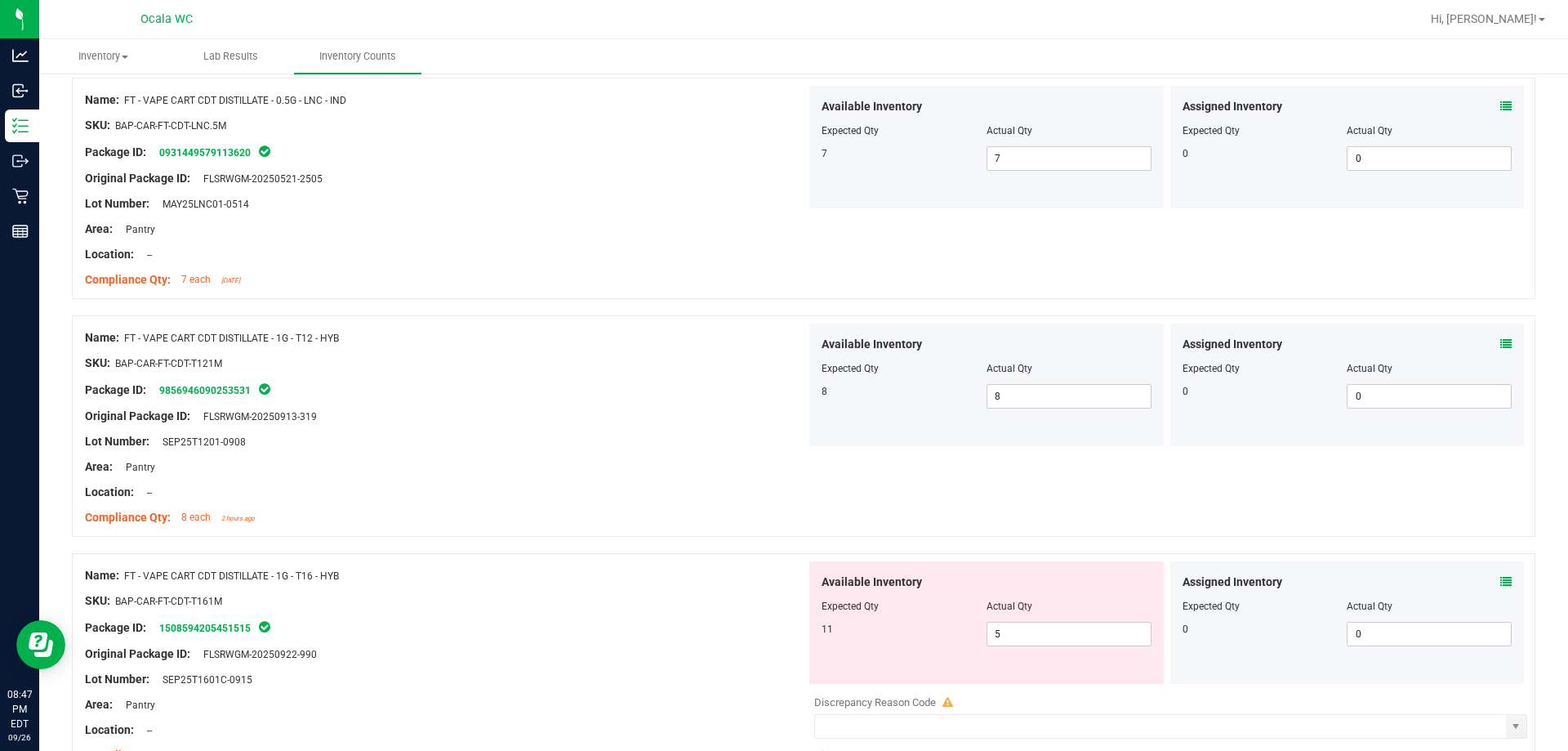
click at [700, 580] on icon at bounding box center [1506, 582] width 12 height 12
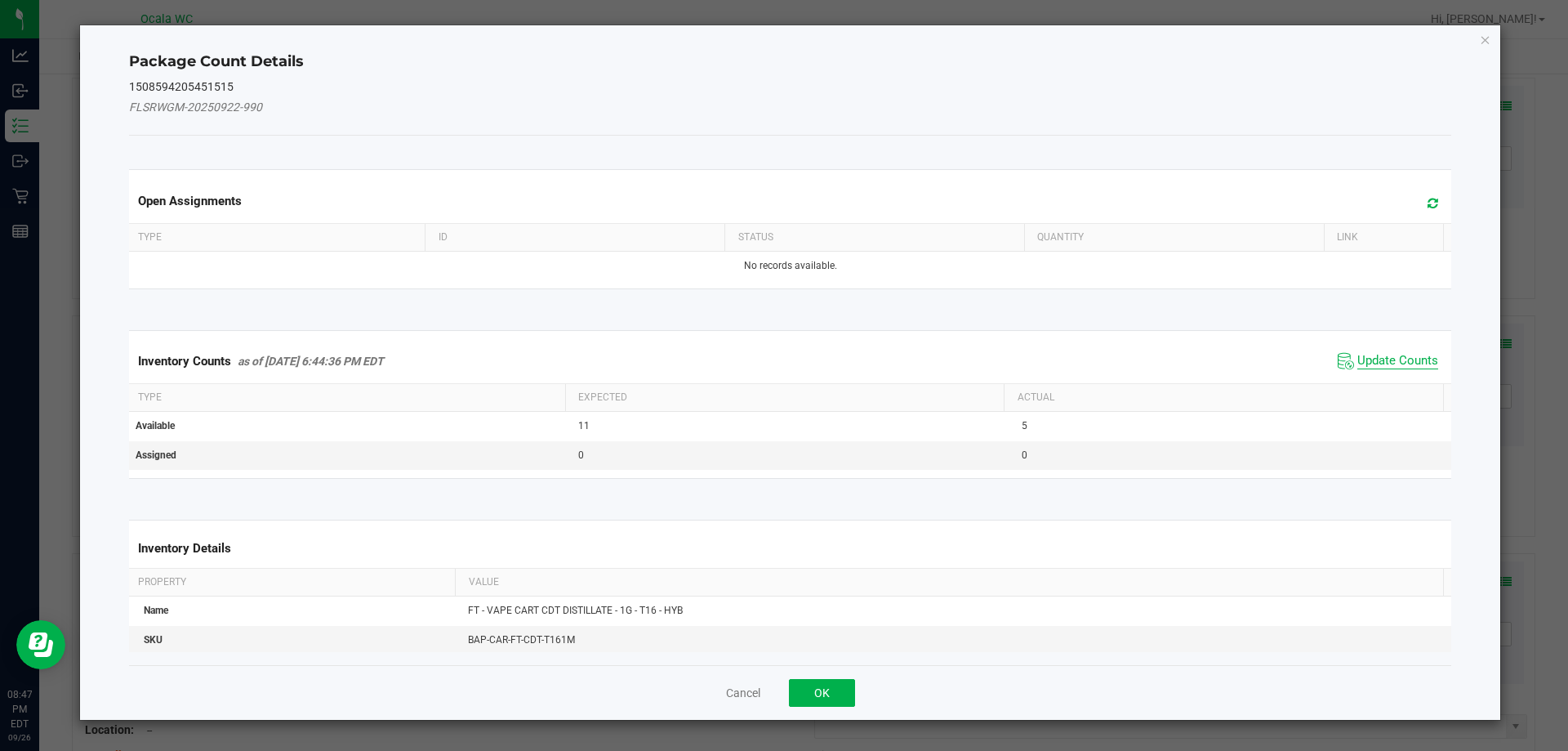
click at [700, 354] on span "Update Counts" at bounding box center [1398, 361] width 81 height 16
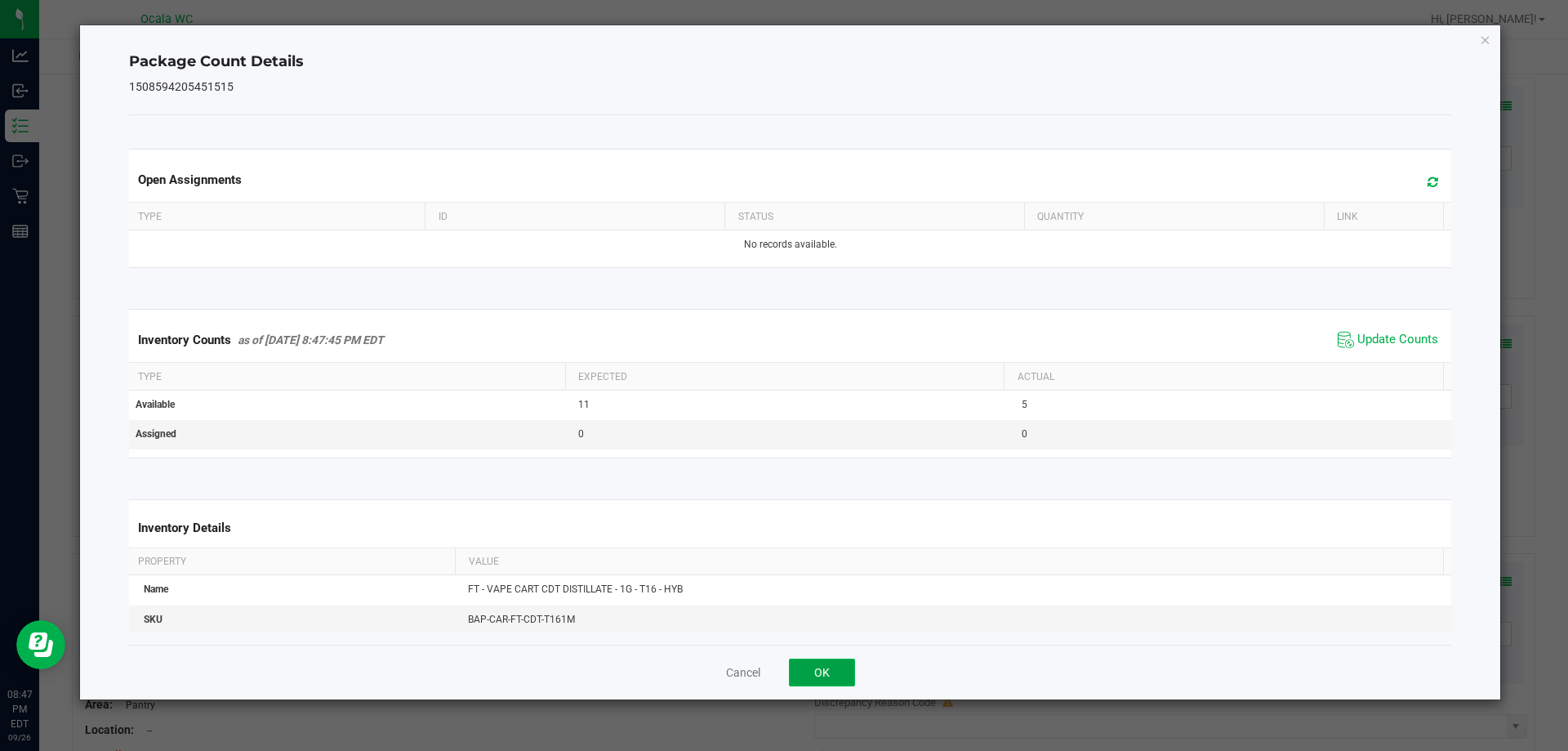
click at [700, 661] on button "OK" at bounding box center [822, 672] width 67 height 28
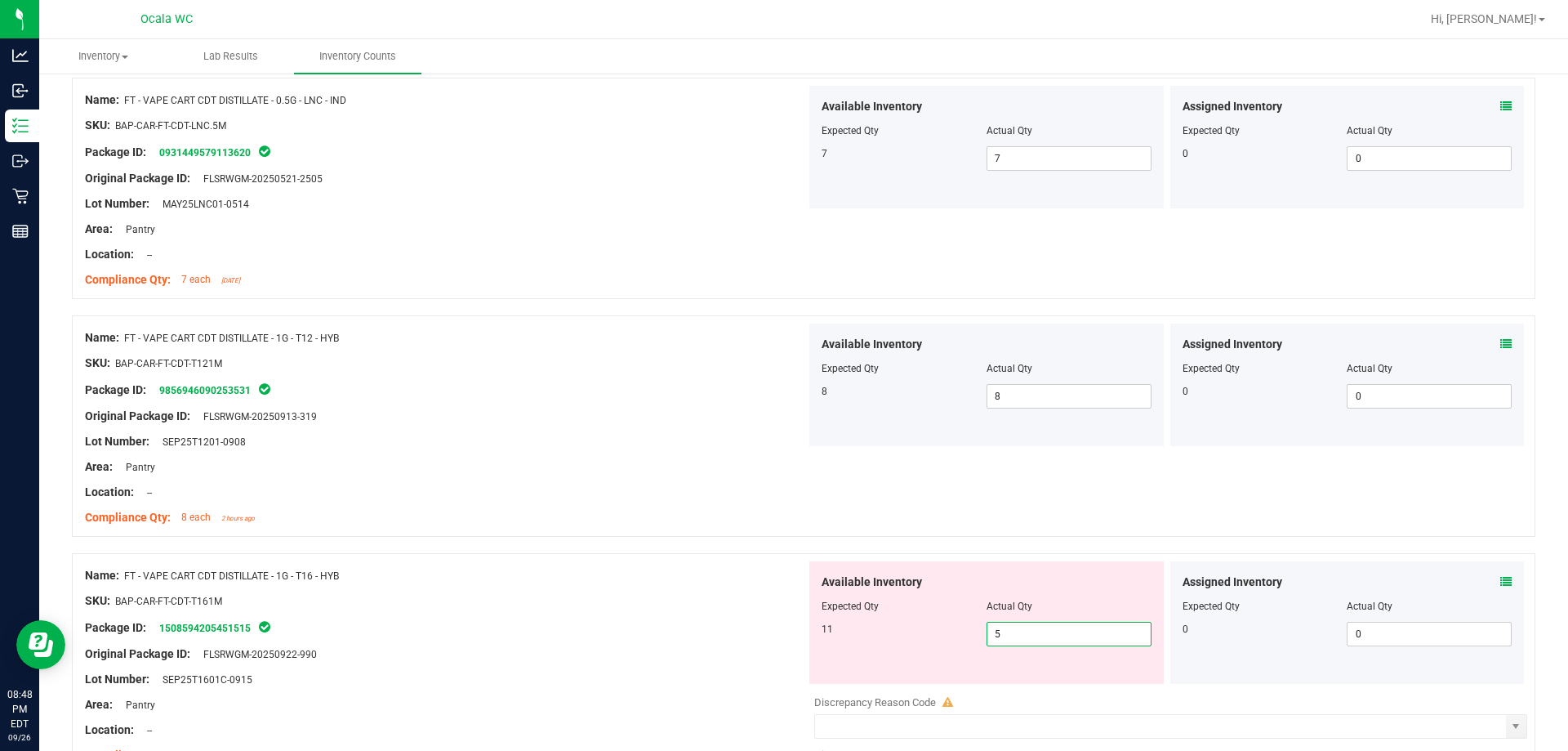
drag, startPoint x: 1001, startPoint y: 639, endPoint x: 981, endPoint y: 642, distance: 20.2
click at [700, 642] on span "5 5" at bounding box center [1069, 633] width 165 height 24
type input "11"
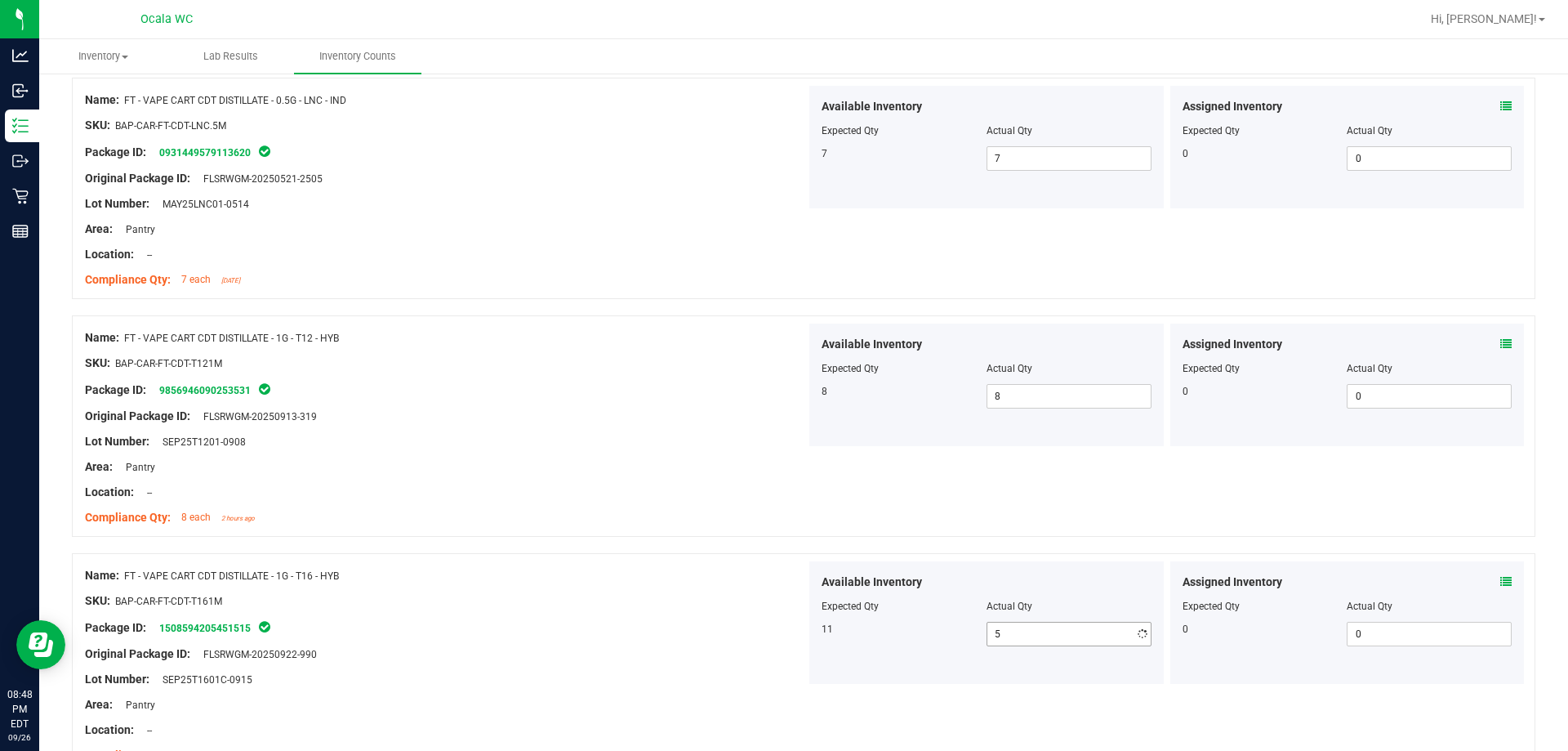
type input "11"
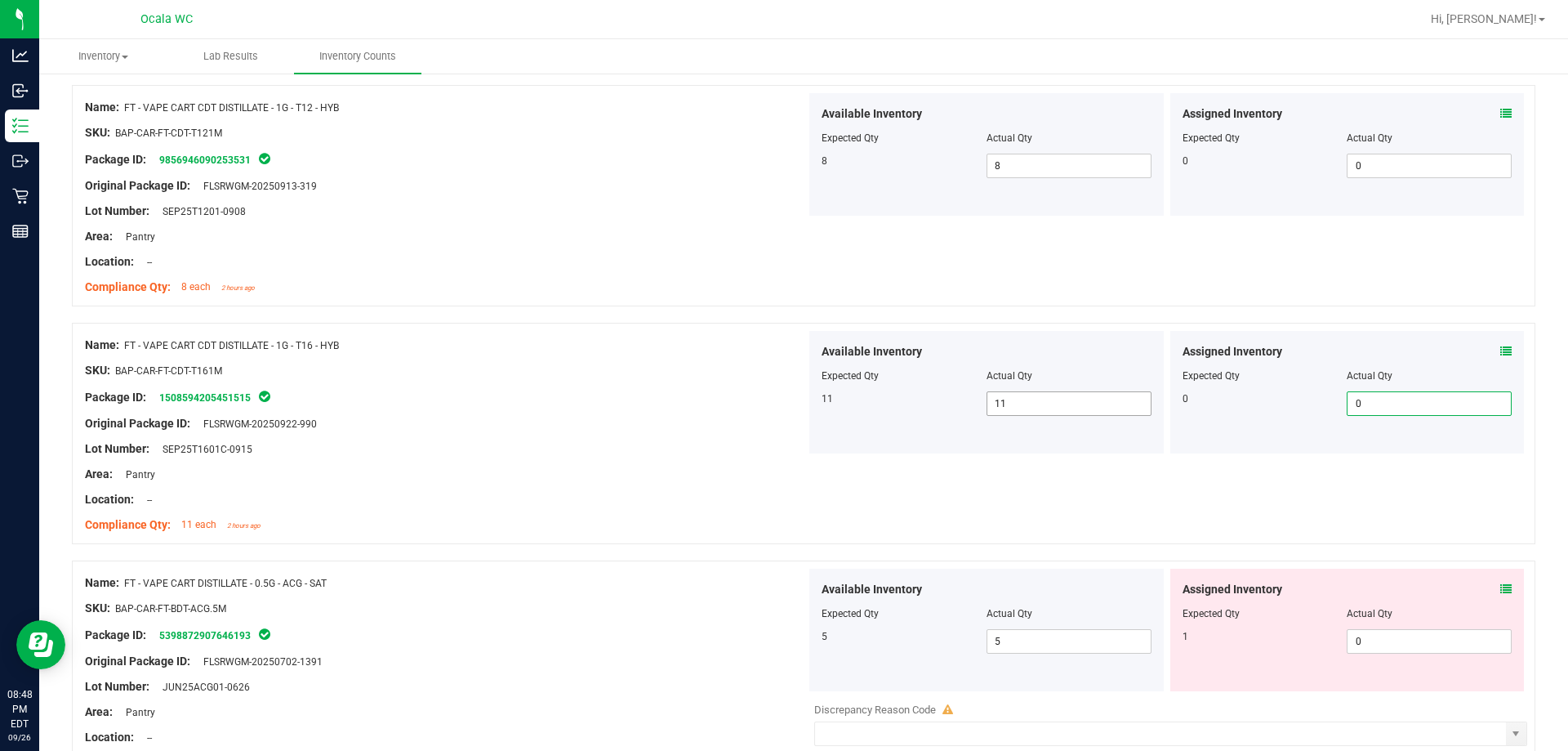
scroll to position [1961, 0]
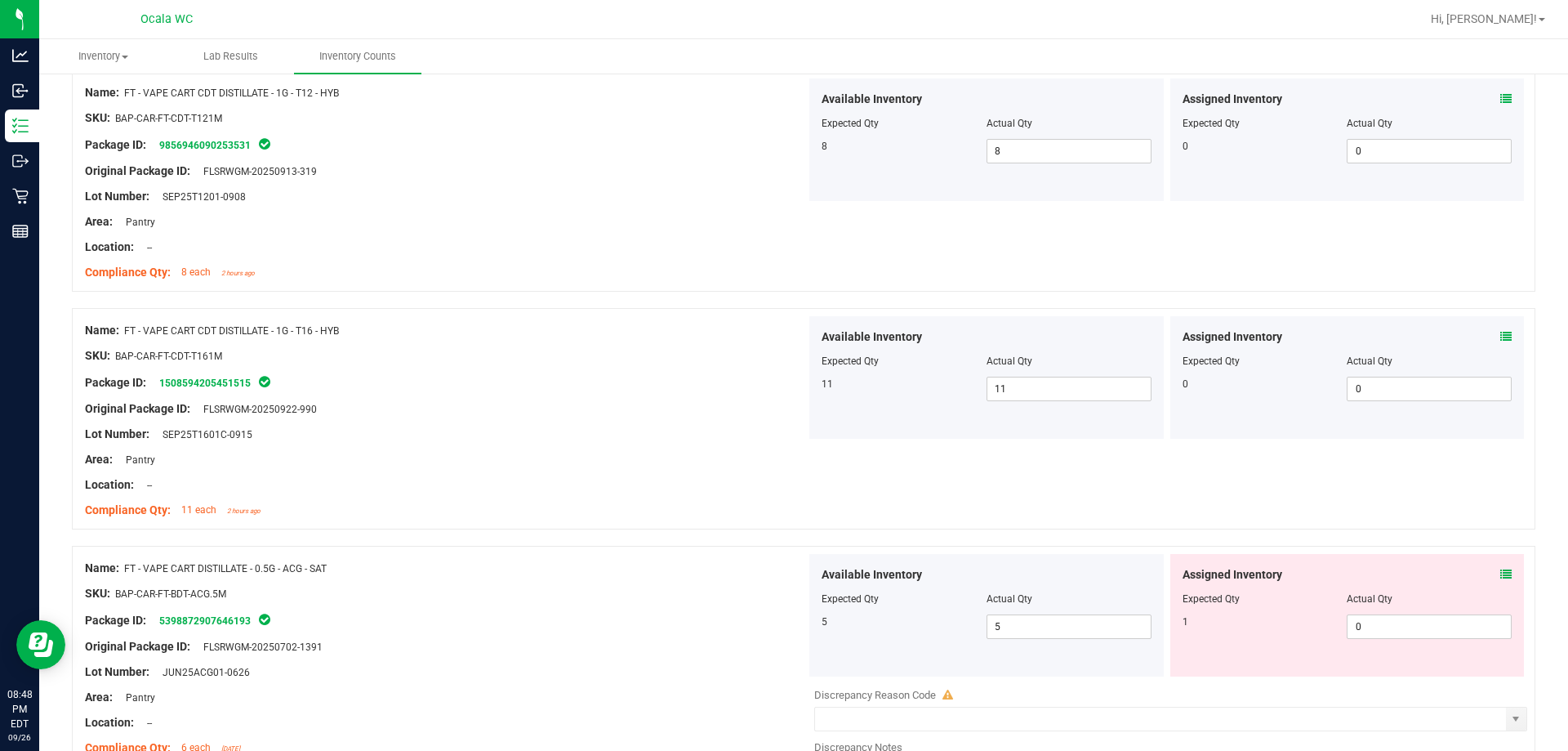
click at [700, 571] on icon at bounding box center [1506, 574] width 12 height 12
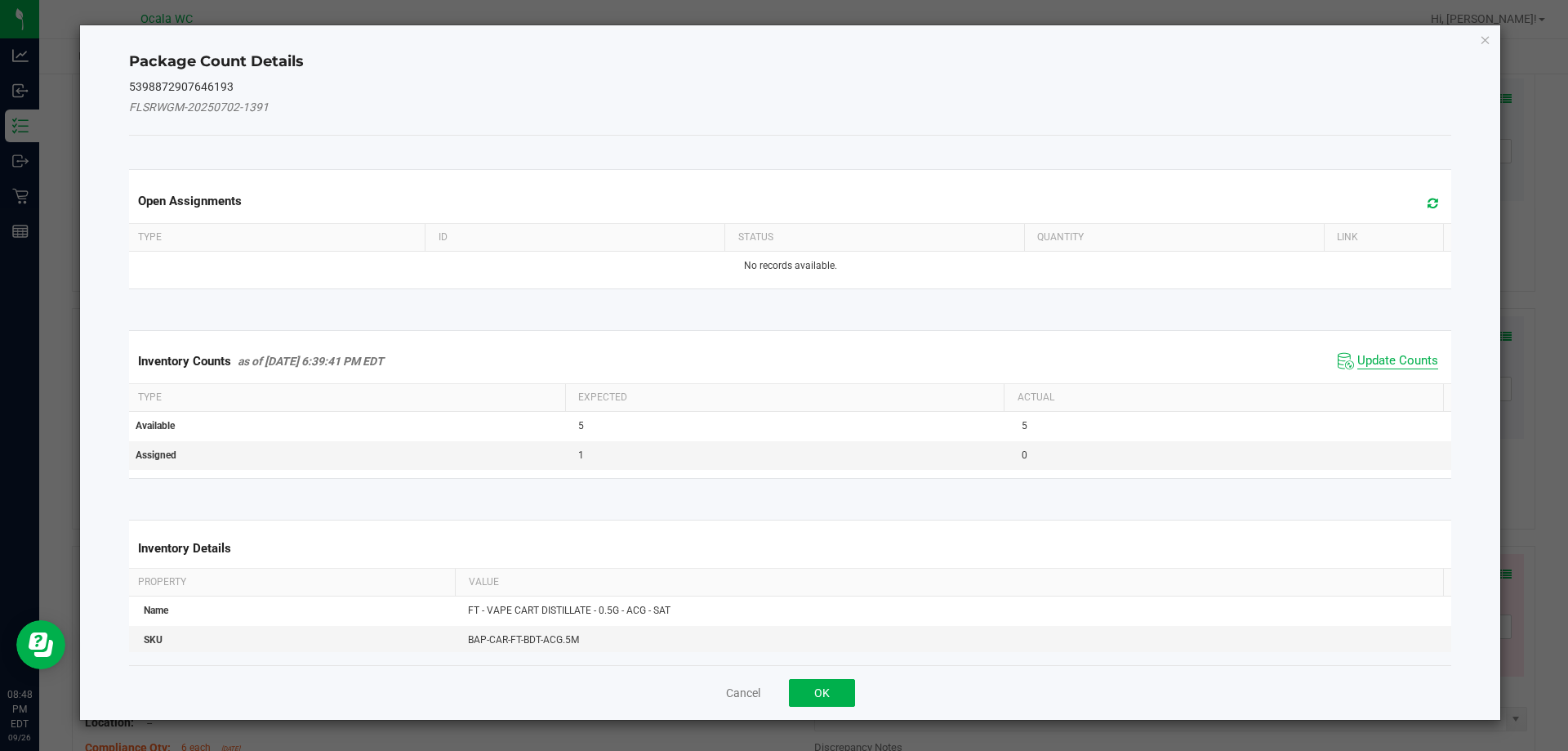
click at [700, 359] on span "Update Counts" at bounding box center [1398, 361] width 81 height 16
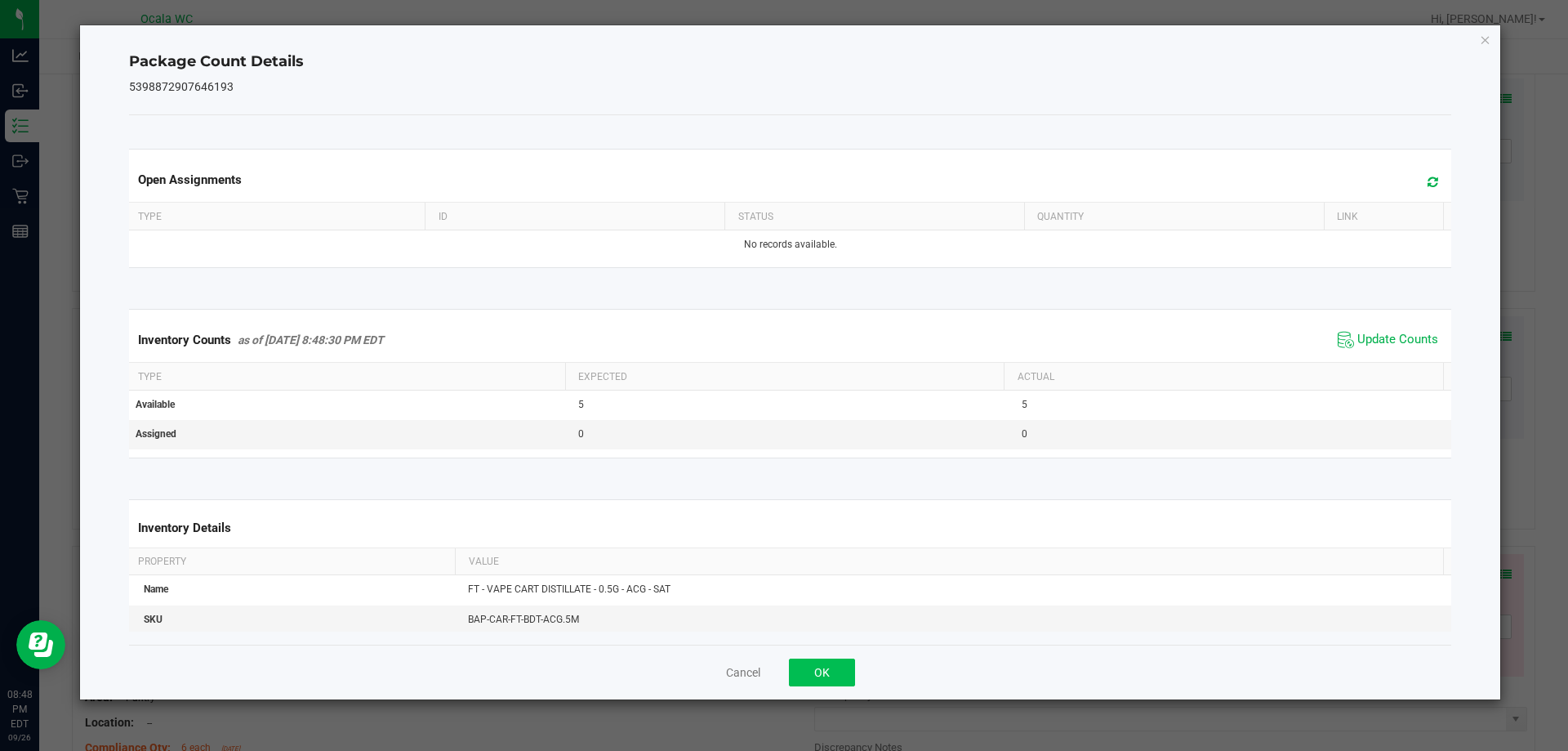
click at [700, 657] on div "Cancel OK" at bounding box center [790, 672] width 1323 height 55
click at [700, 658] on button "OK" at bounding box center [822, 672] width 67 height 28
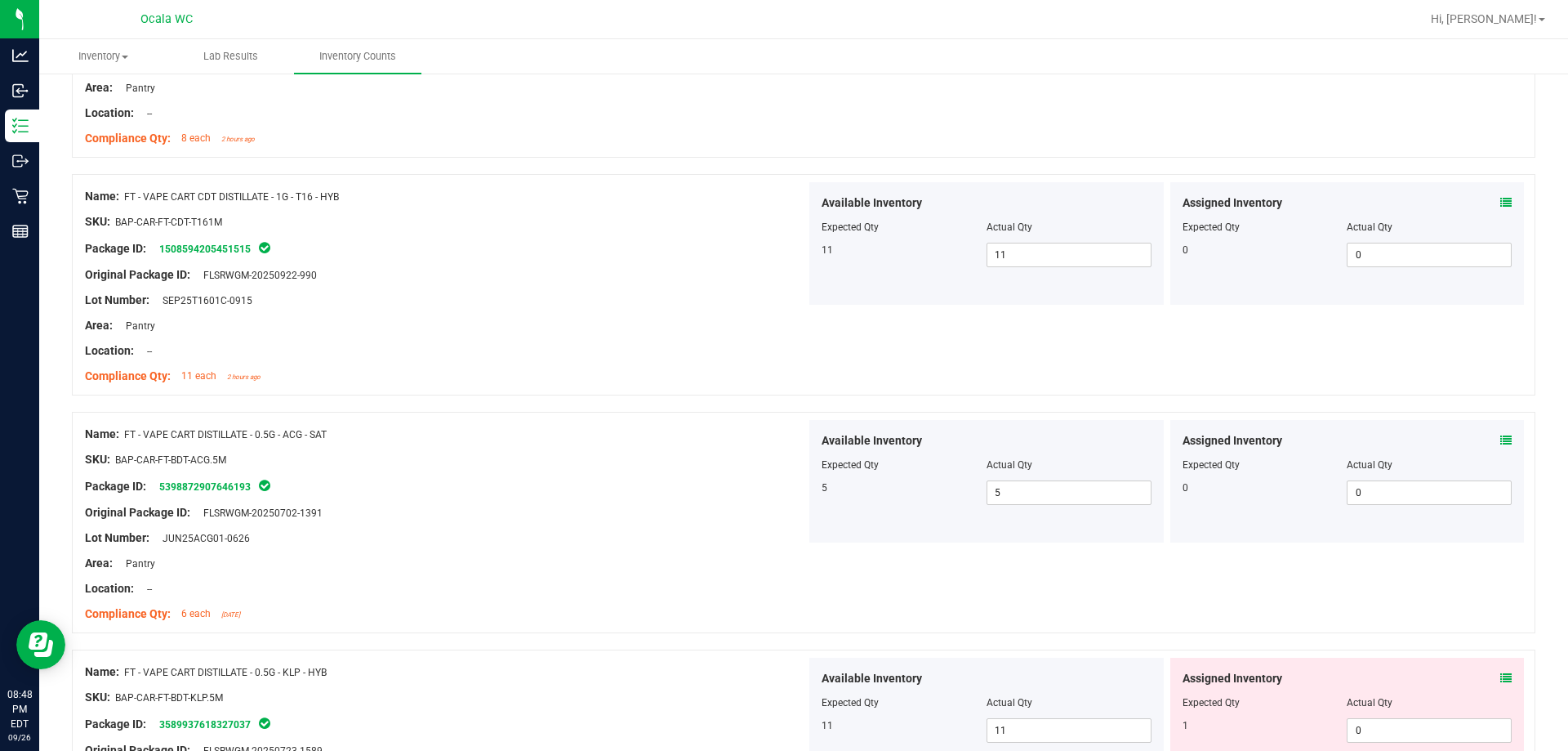
scroll to position [2125, 0]
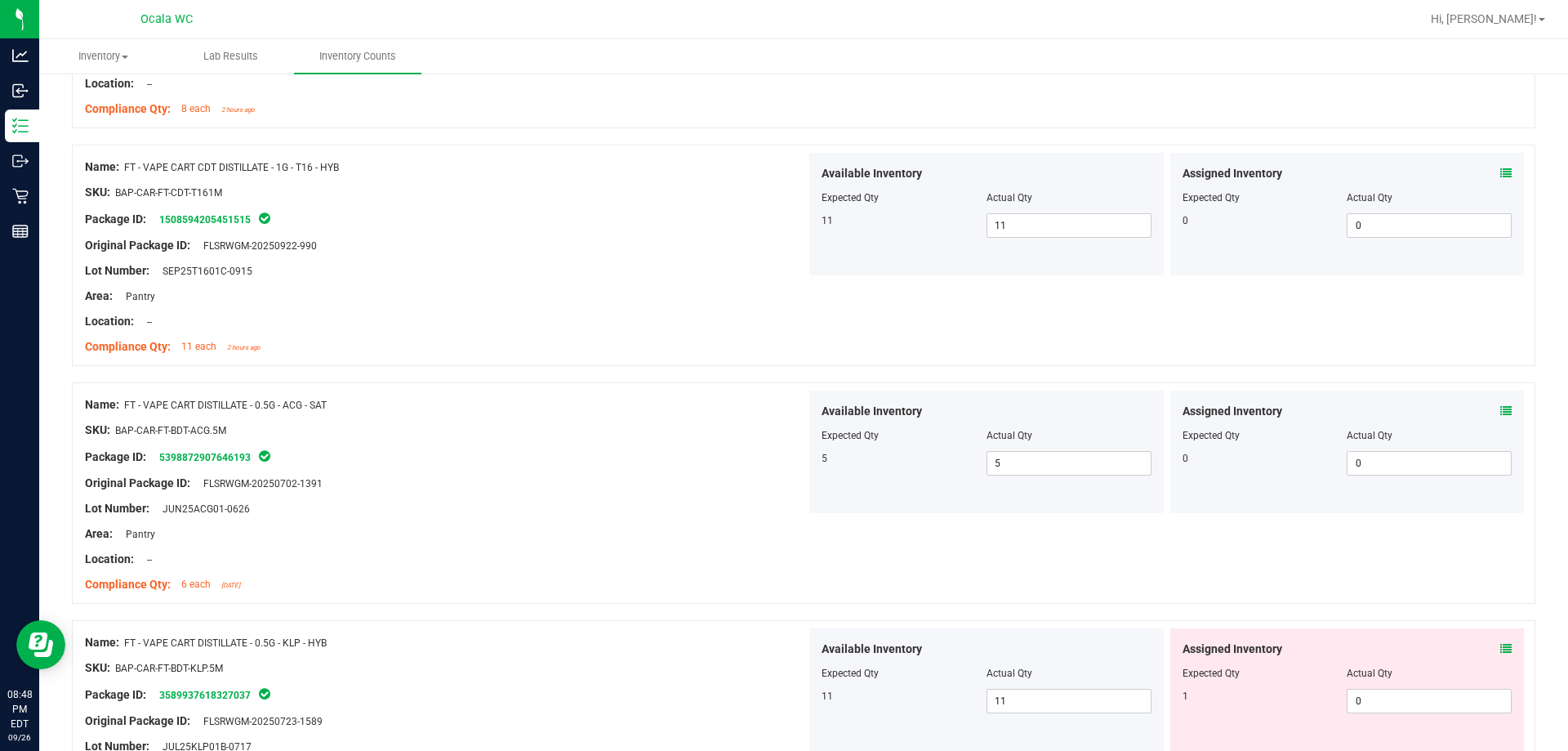
click at [700, 641] on span at bounding box center [1506, 650] width 12 height 17
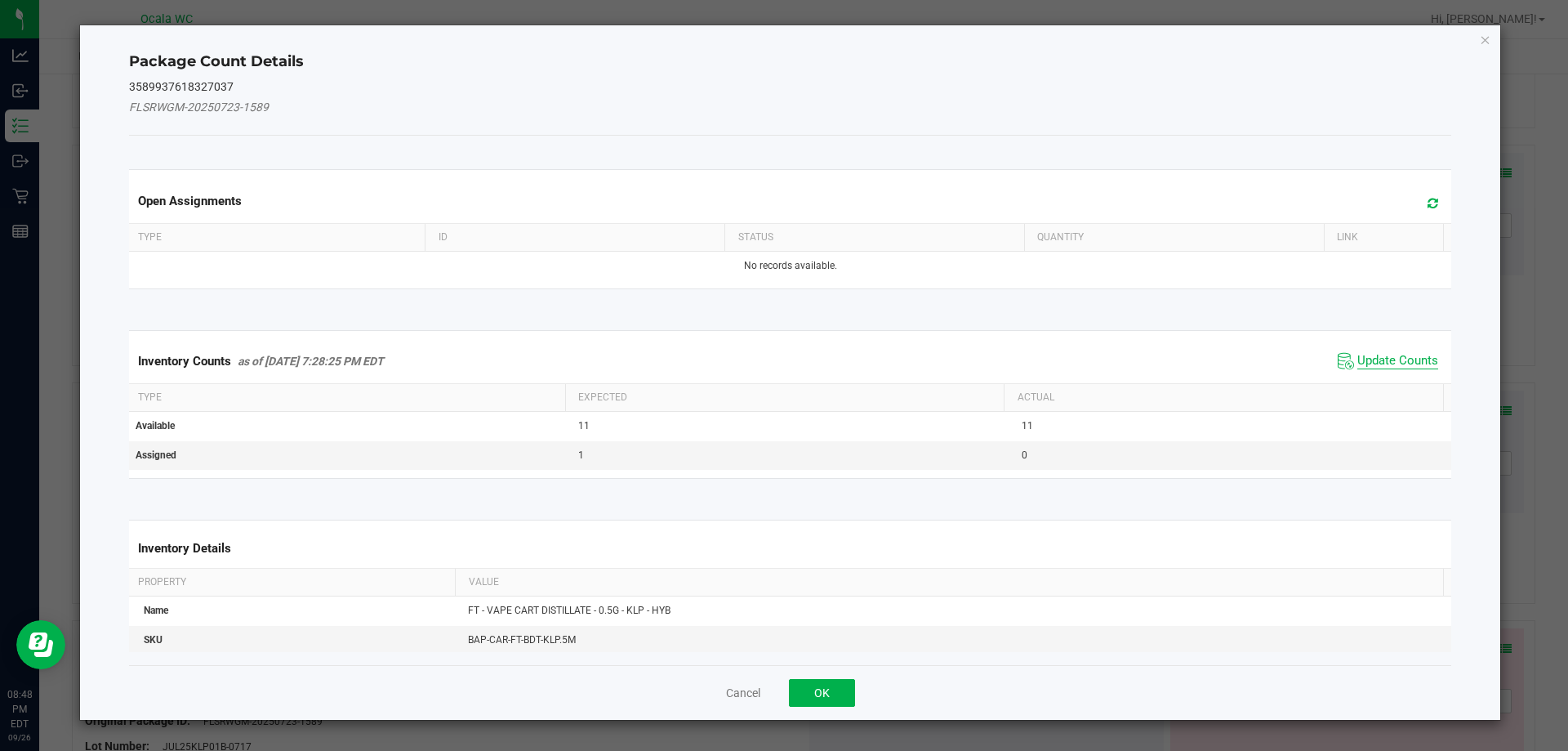
click at [700, 363] on span "Update Counts" at bounding box center [1398, 361] width 81 height 16
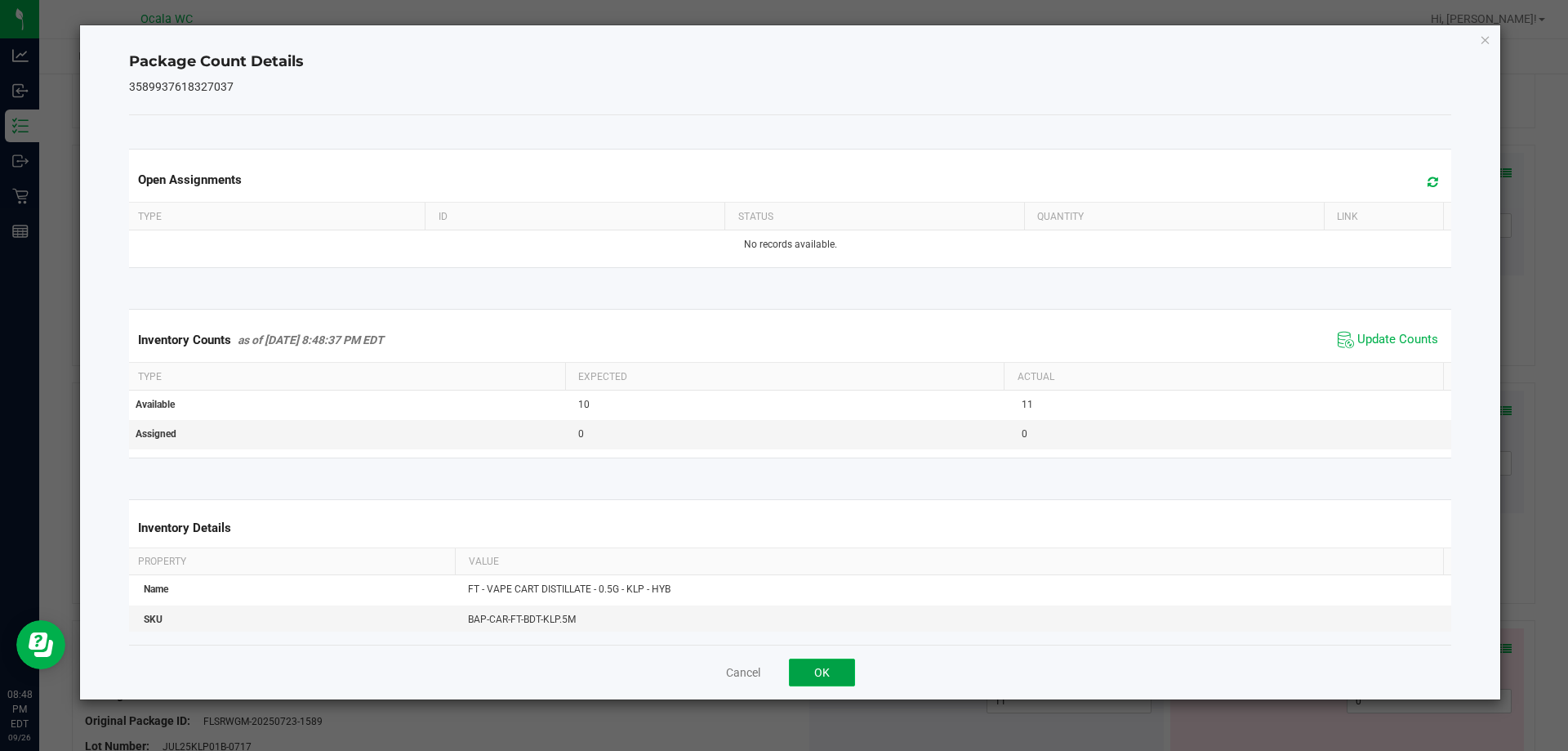
click at [700, 667] on button "OK" at bounding box center [822, 672] width 67 height 28
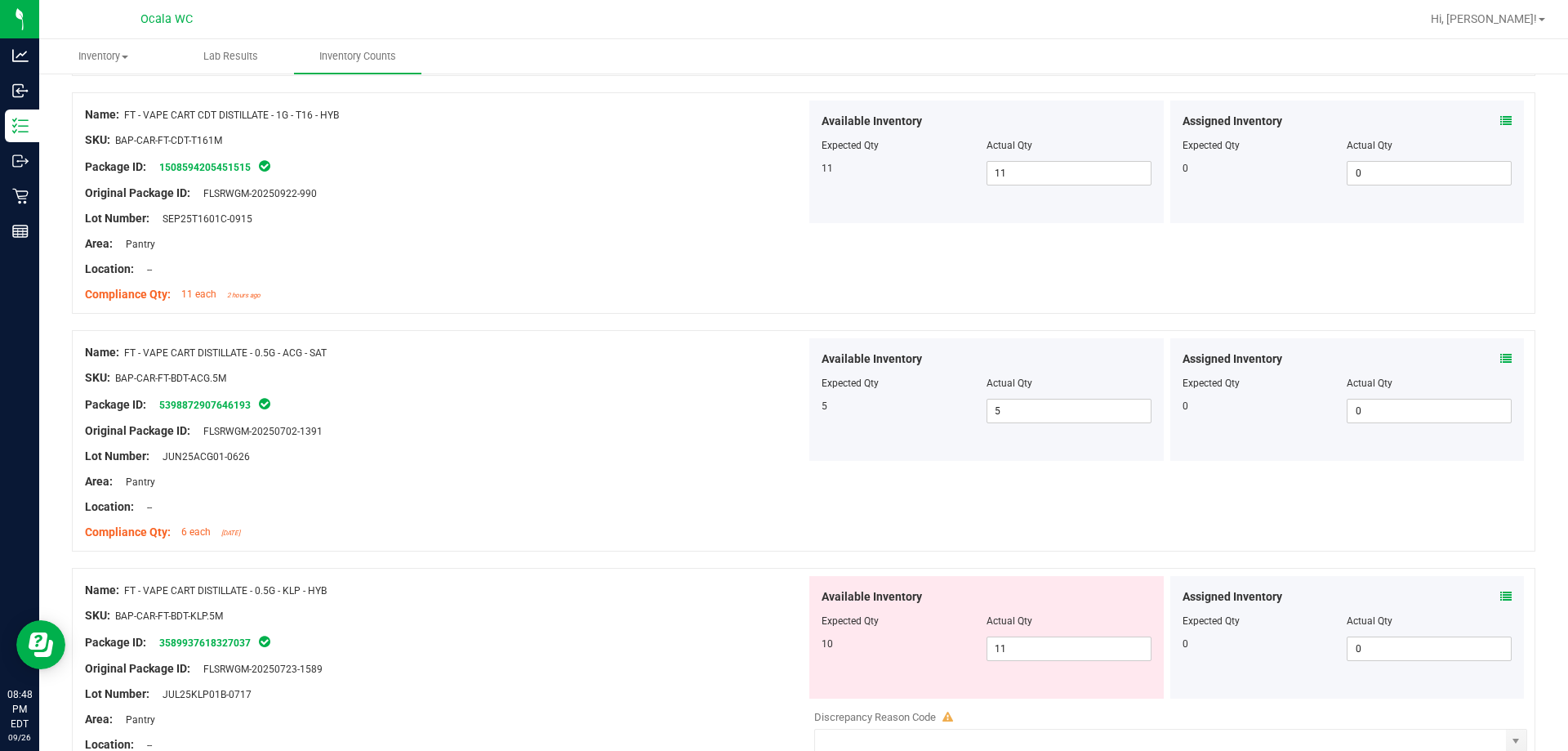
scroll to position [2207, 0]
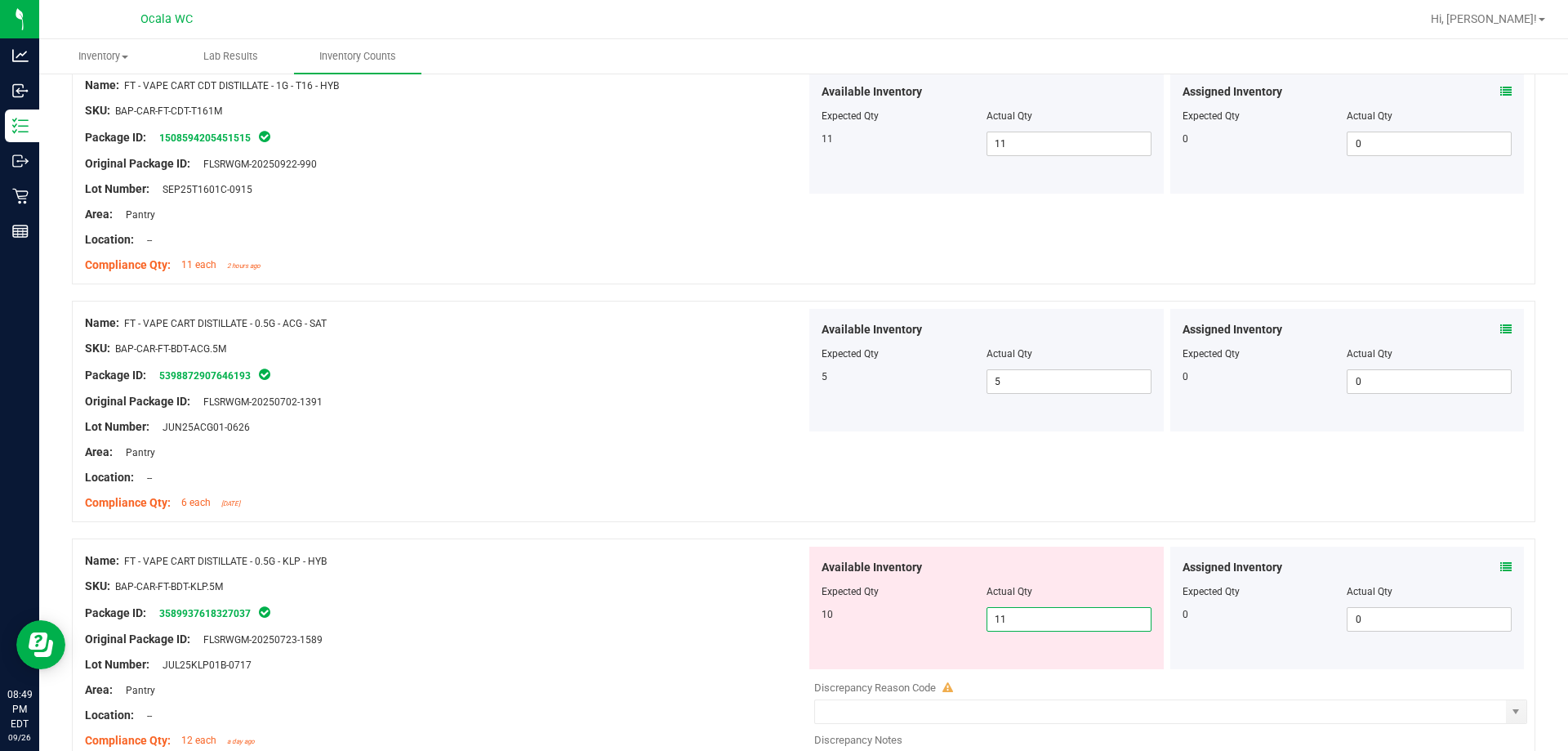
drag, startPoint x: 1019, startPoint y: 615, endPoint x: 913, endPoint y: 642, distance: 109.4
click at [700, 642] on div "Available Inventory Expected Qty Actual Qty 10 11 11" at bounding box center [986, 607] width 354 height 123
type input "10"
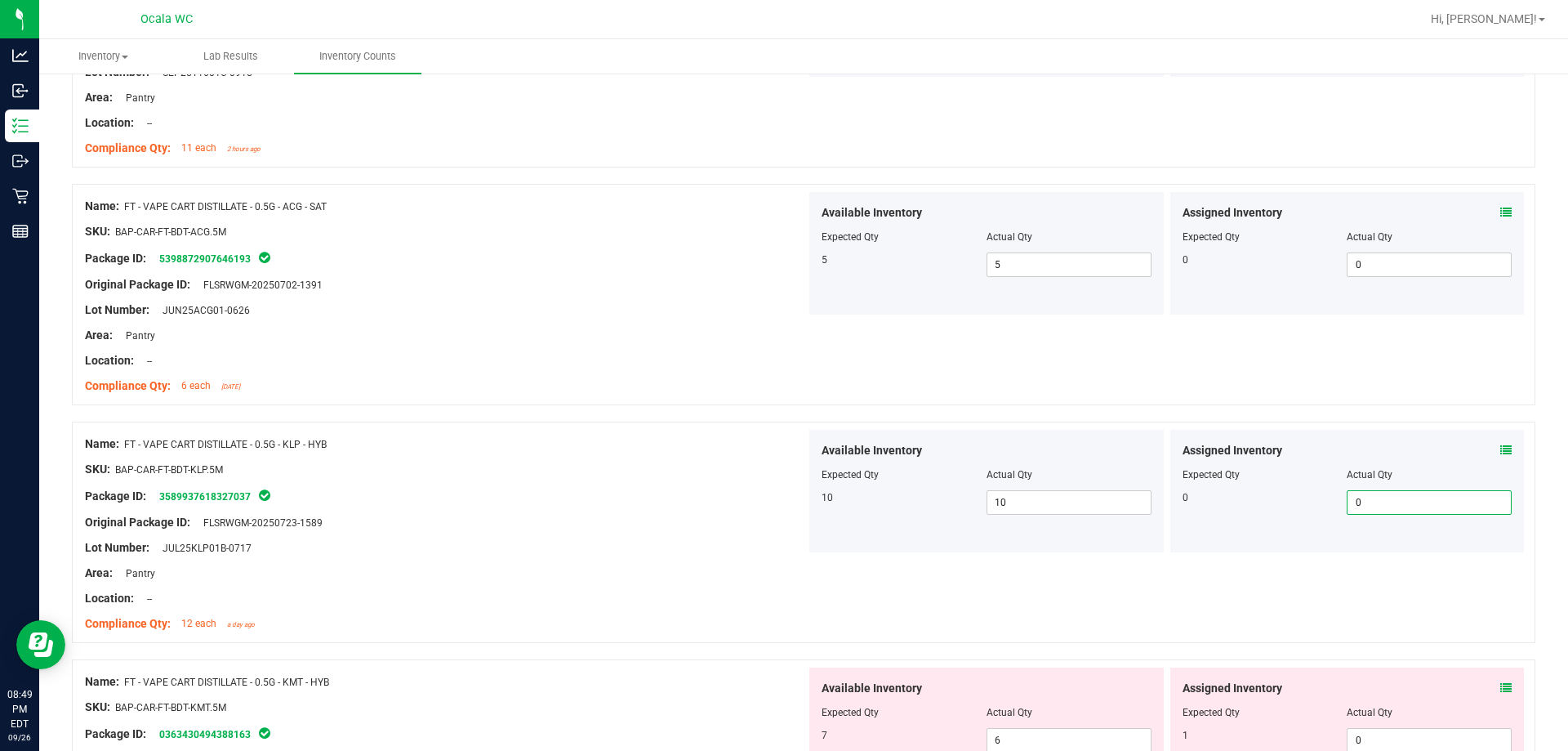
scroll to position [2370, 0]
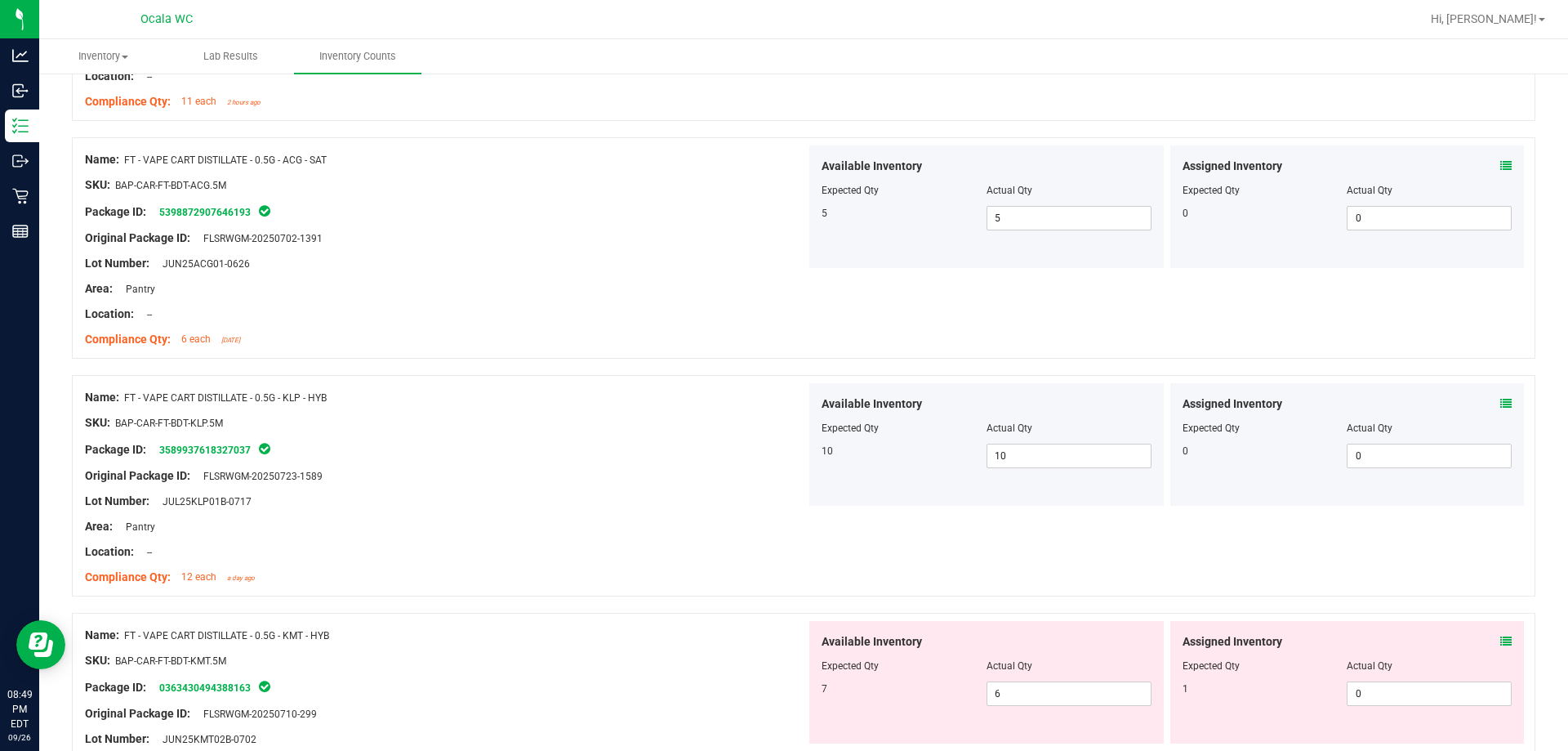
click at [700, 637] on icon at bounding box center [1506, 642] width 12 height 12
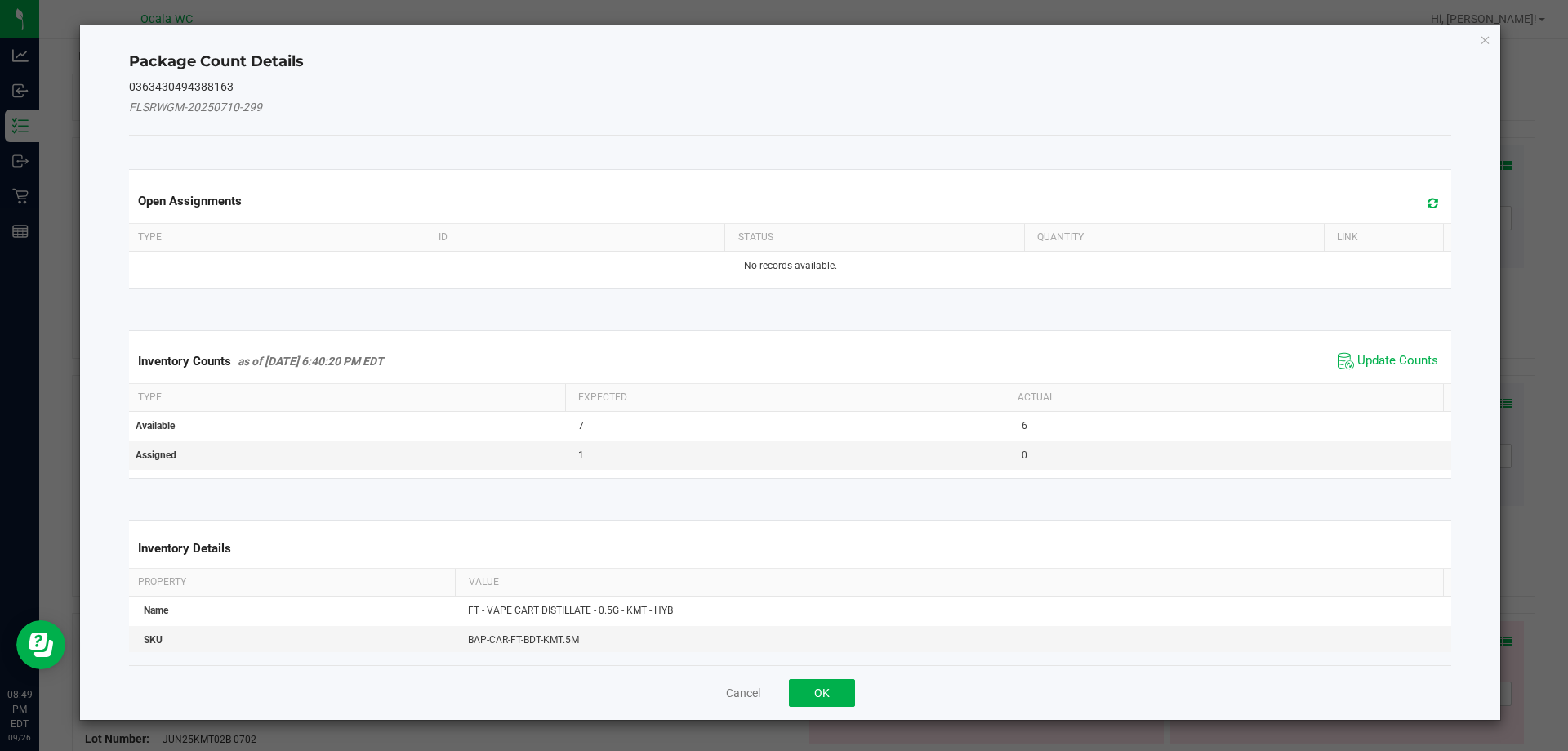
click at [700, 362] on span "Update Counts" at bounding box center [1398, 361] width 81 height 16
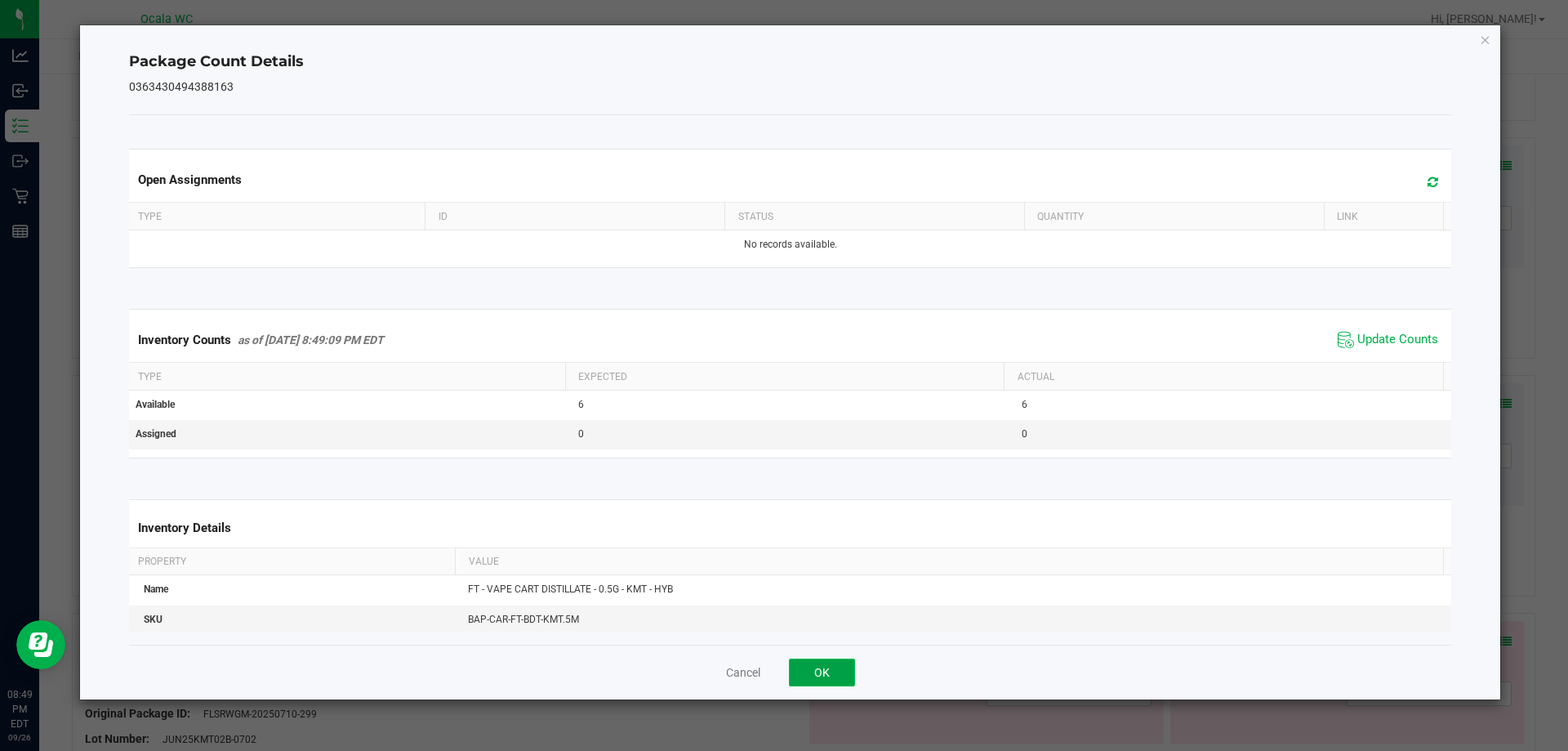
click at [700, 674] on button "OK" at bounding box center [822, 672] width 67 height 28
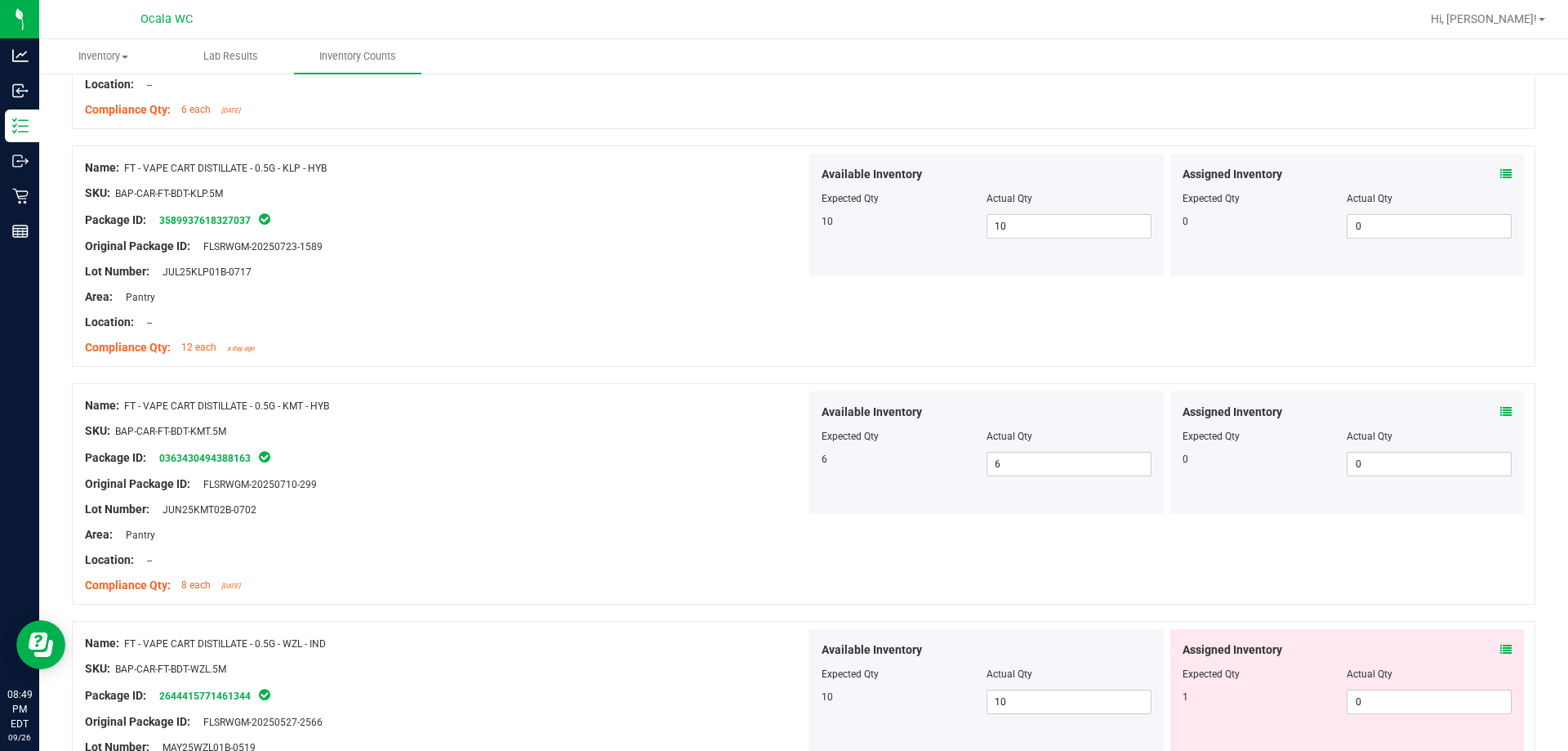
scroll to position [2697, 0]
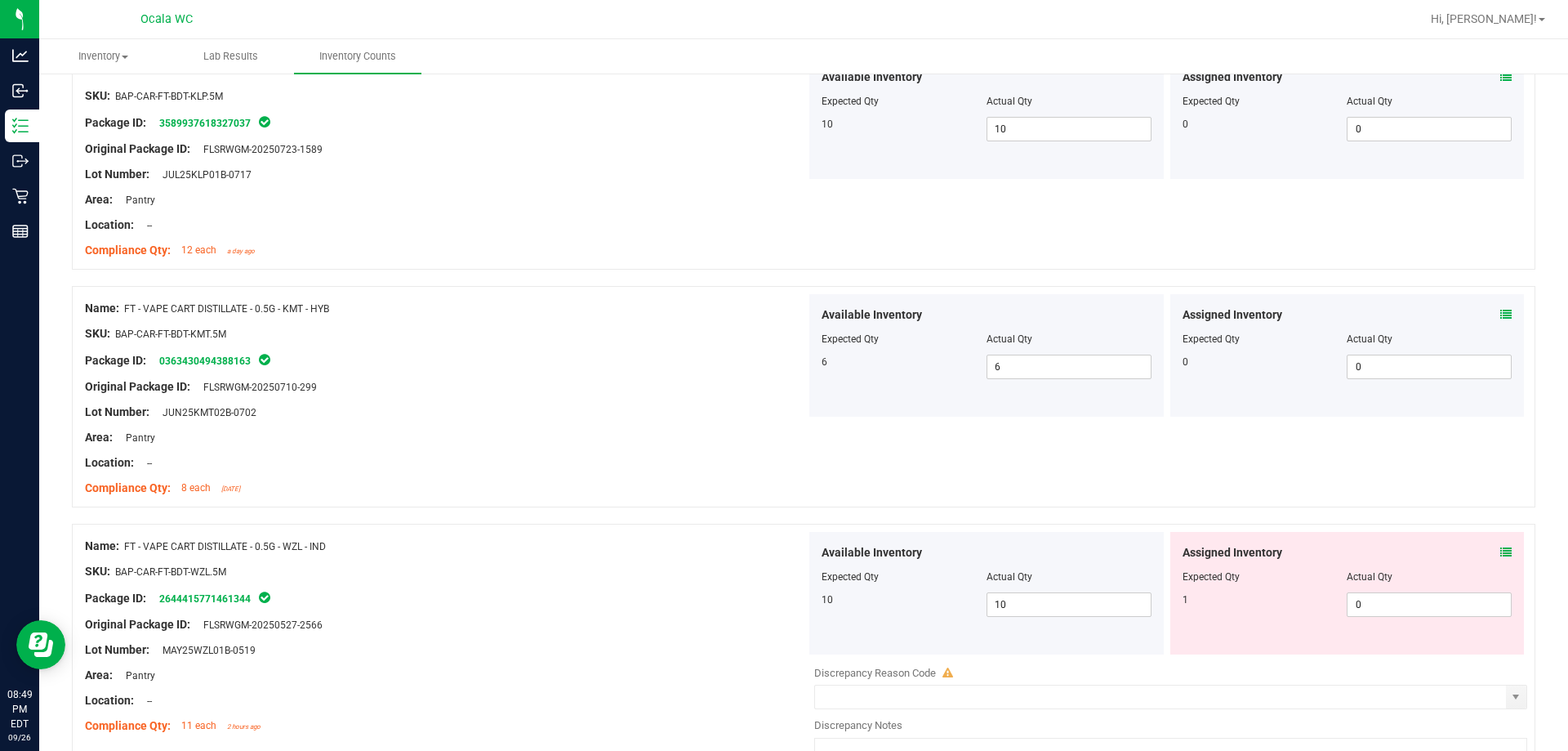
drag, startPoint x: 1508, startPoint y: 547, endPoint x: 1496, endPoint y: 554, distance: 13.9
click at [700, 548] on div "Assigned Inventory Expected Qty Actual Qty 1 0 0" at bounding box center [1347, 593] width 354 height 123
click at [700, 554] on icon at bounding box center [1506, 552] width 12 height 12
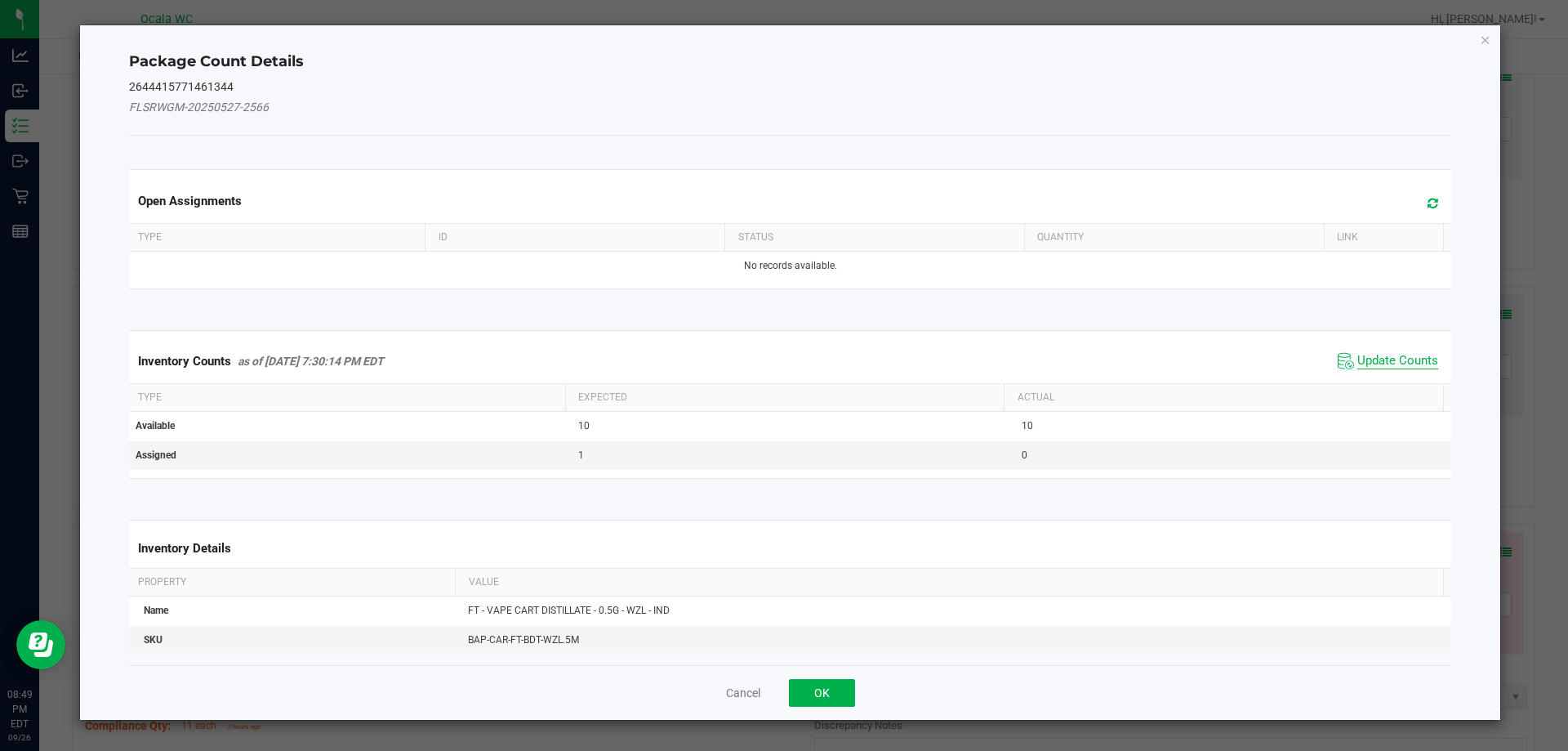
click at [700, 357] on span "Update Counts" at bounding box center [1398, 361] width 81 height 16
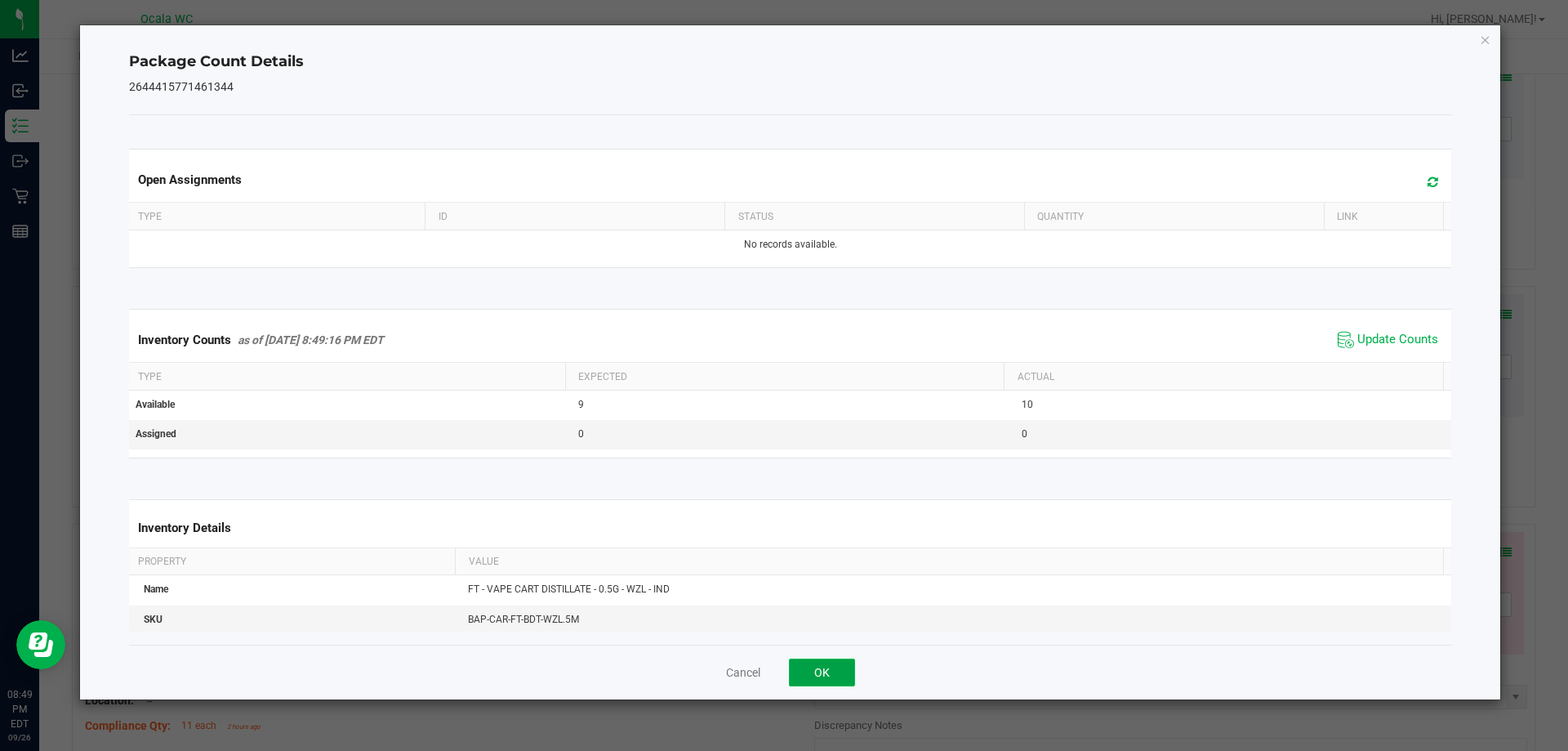
click at [700, 663] on button "OK" at bounding box center [822, 672] width 67 height 28
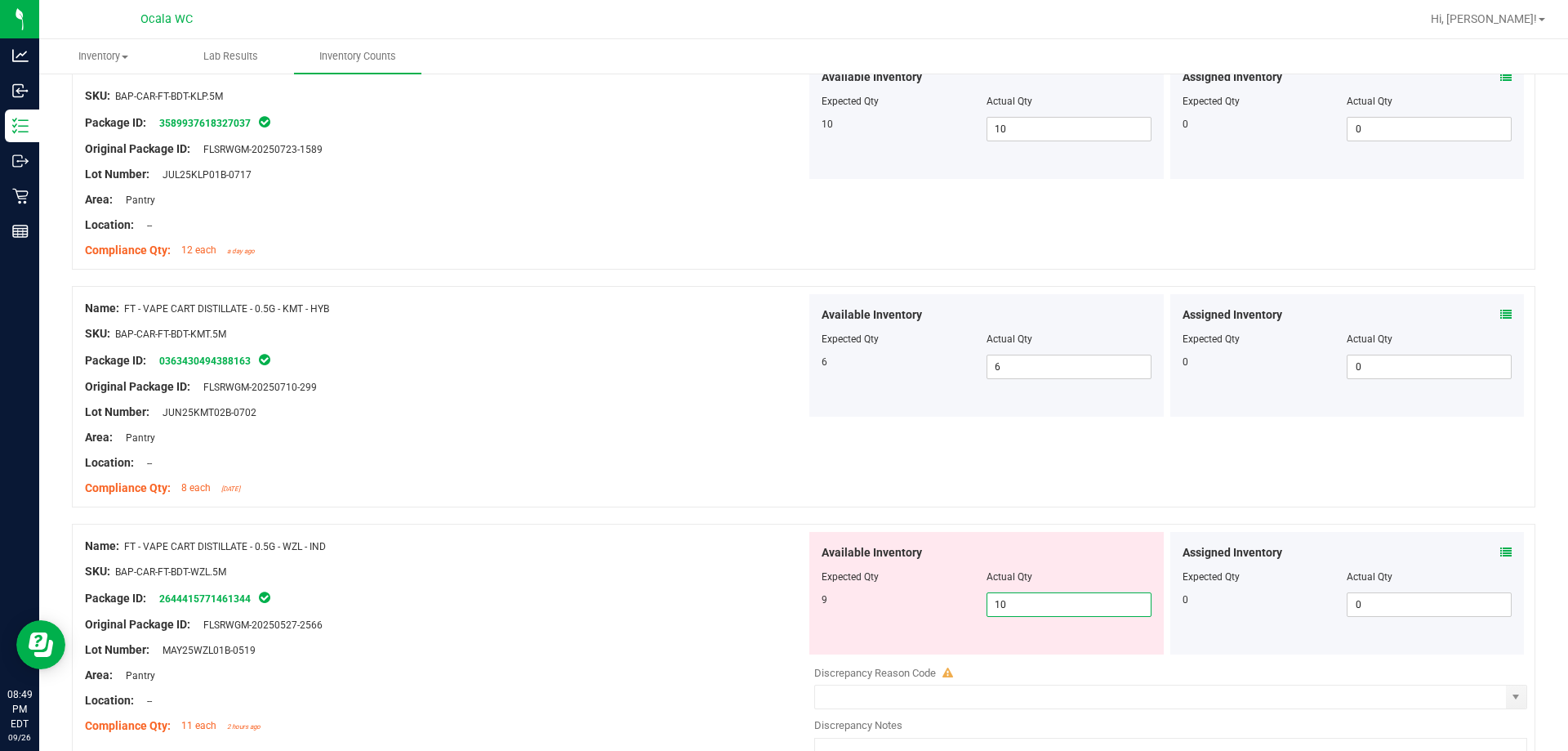
drag, startPoint x: 1000, startPoint y: 594, endPoint x: 984, endPoint y: 598, distance: 16.5
click at [700, 598] on span "10 10" at bounding box center [1069, 604] width 165 height 24
type input "9"
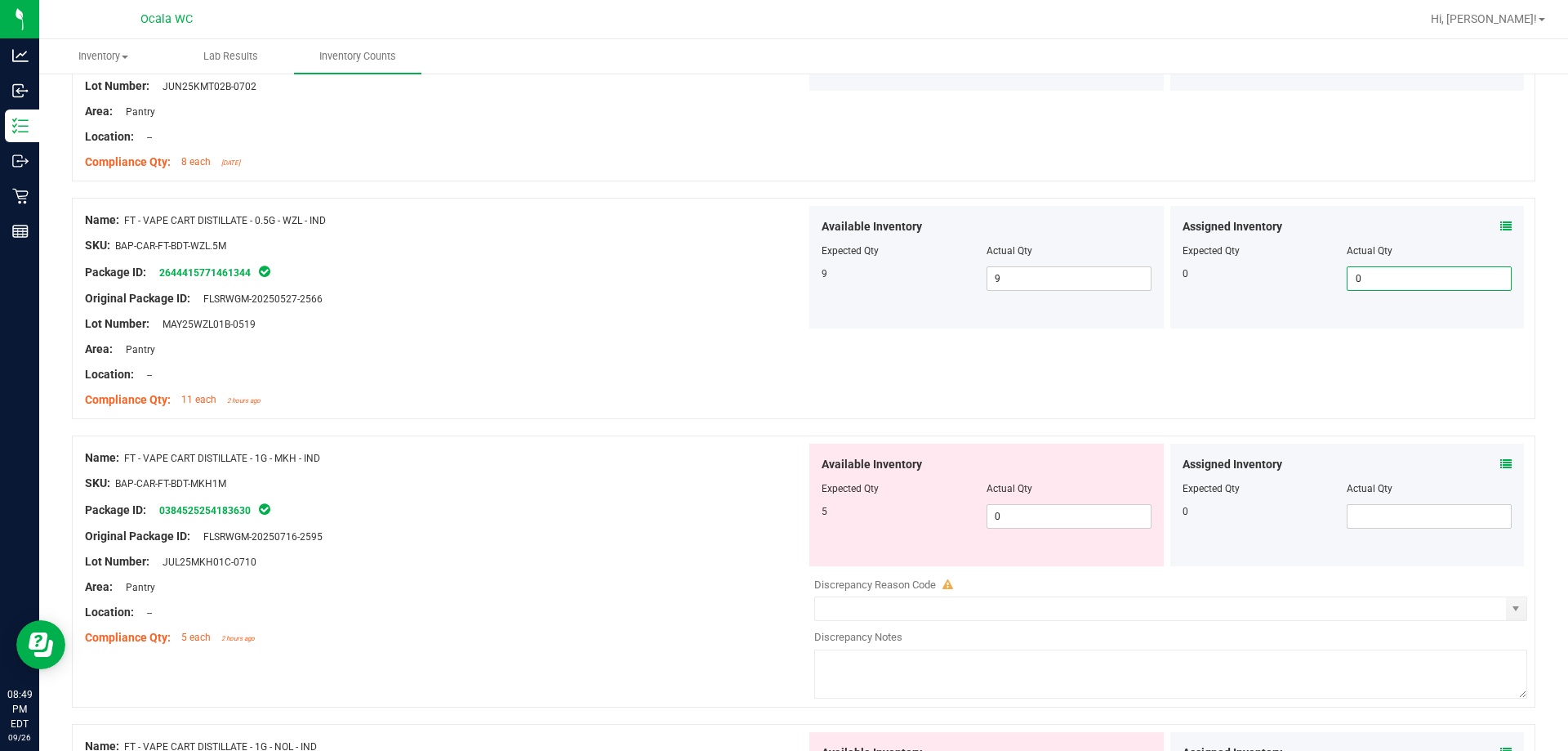
scroll to position [3023, 0]
click at [700, 460] on icon at bounding box center [1506, 463] width 12 height 12
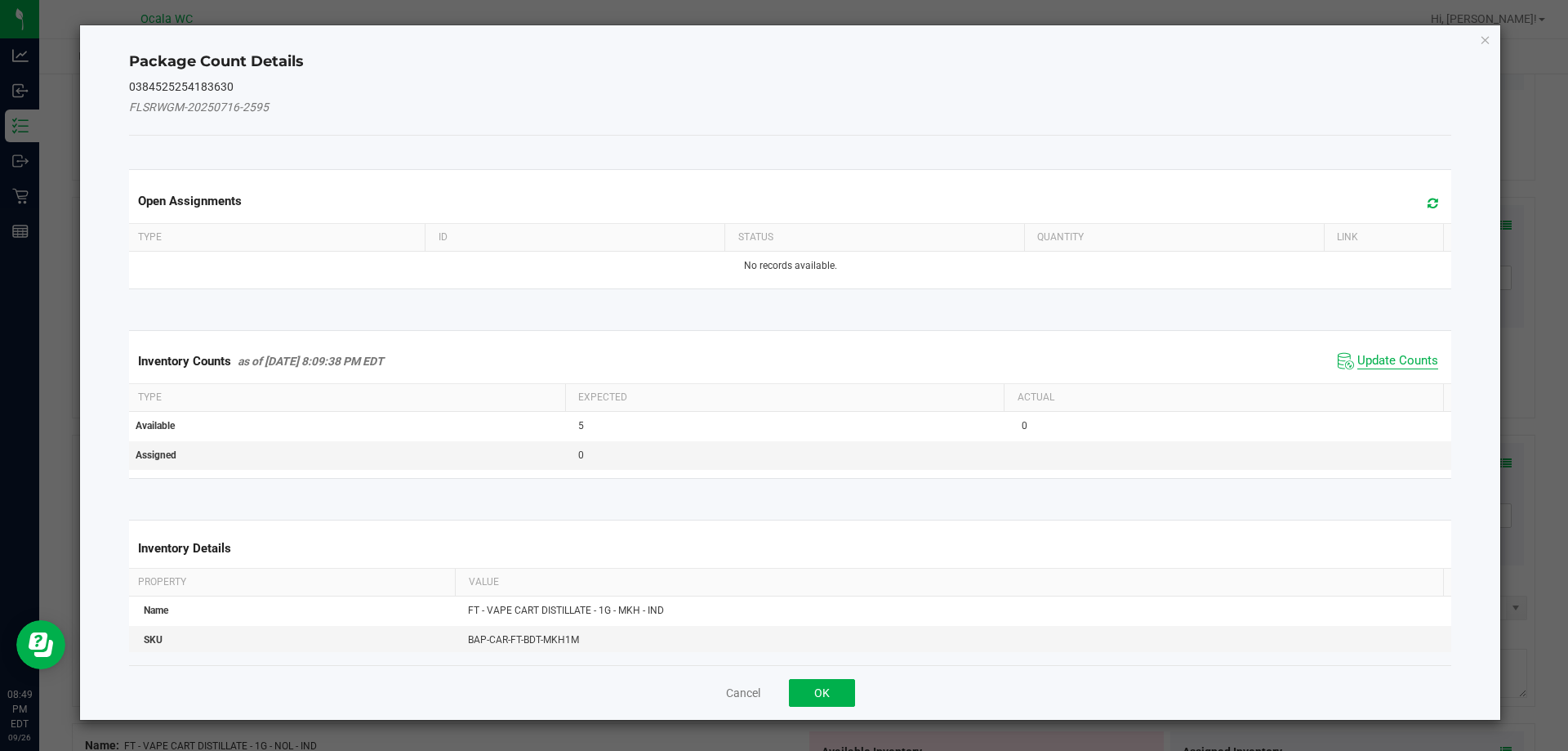
click at [700, 361] on span "Update Counts" at bounding box center [1398, 361] width 81 height 16
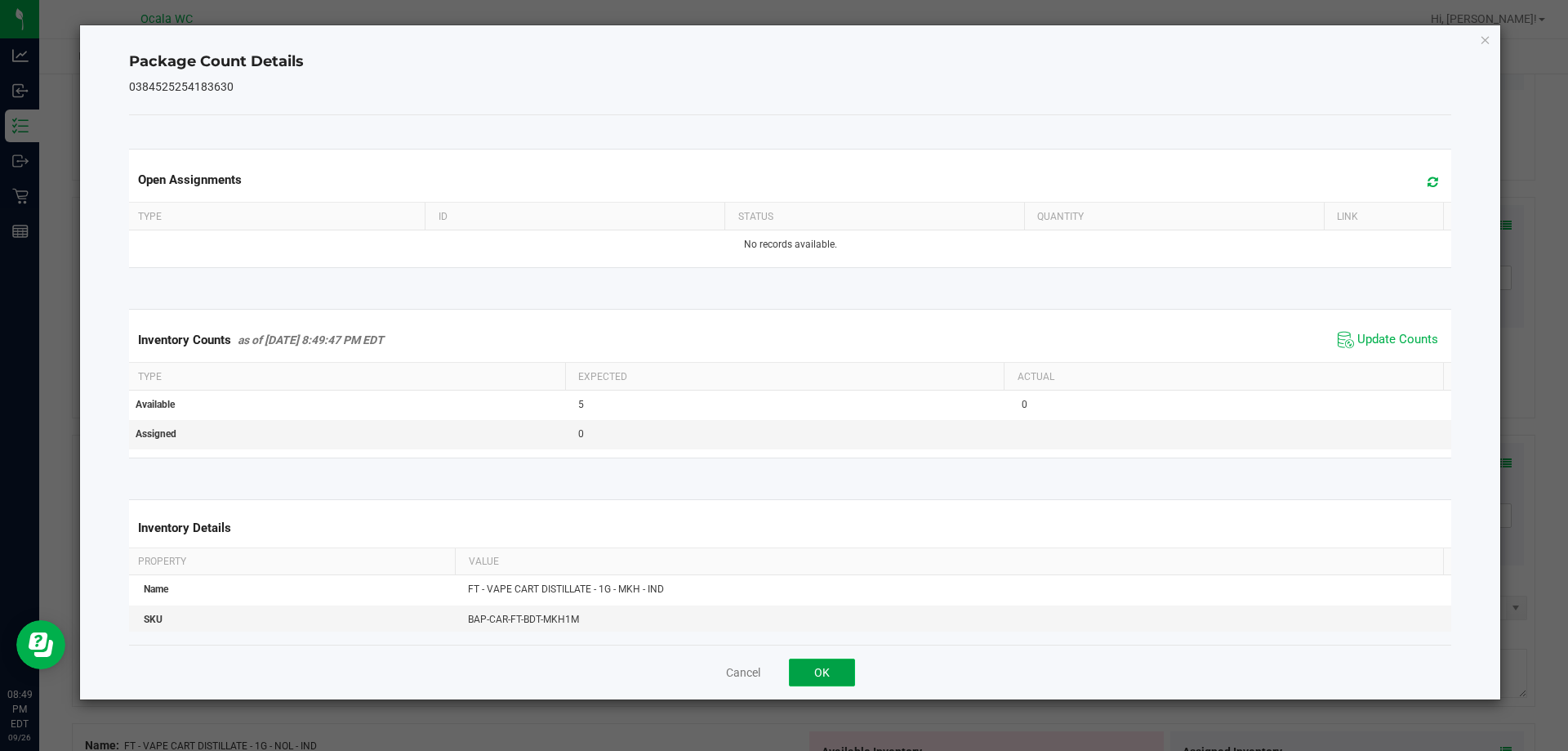
click at [700, 661] on button "OK" at bounding box center [822, 672] width 67 height 28
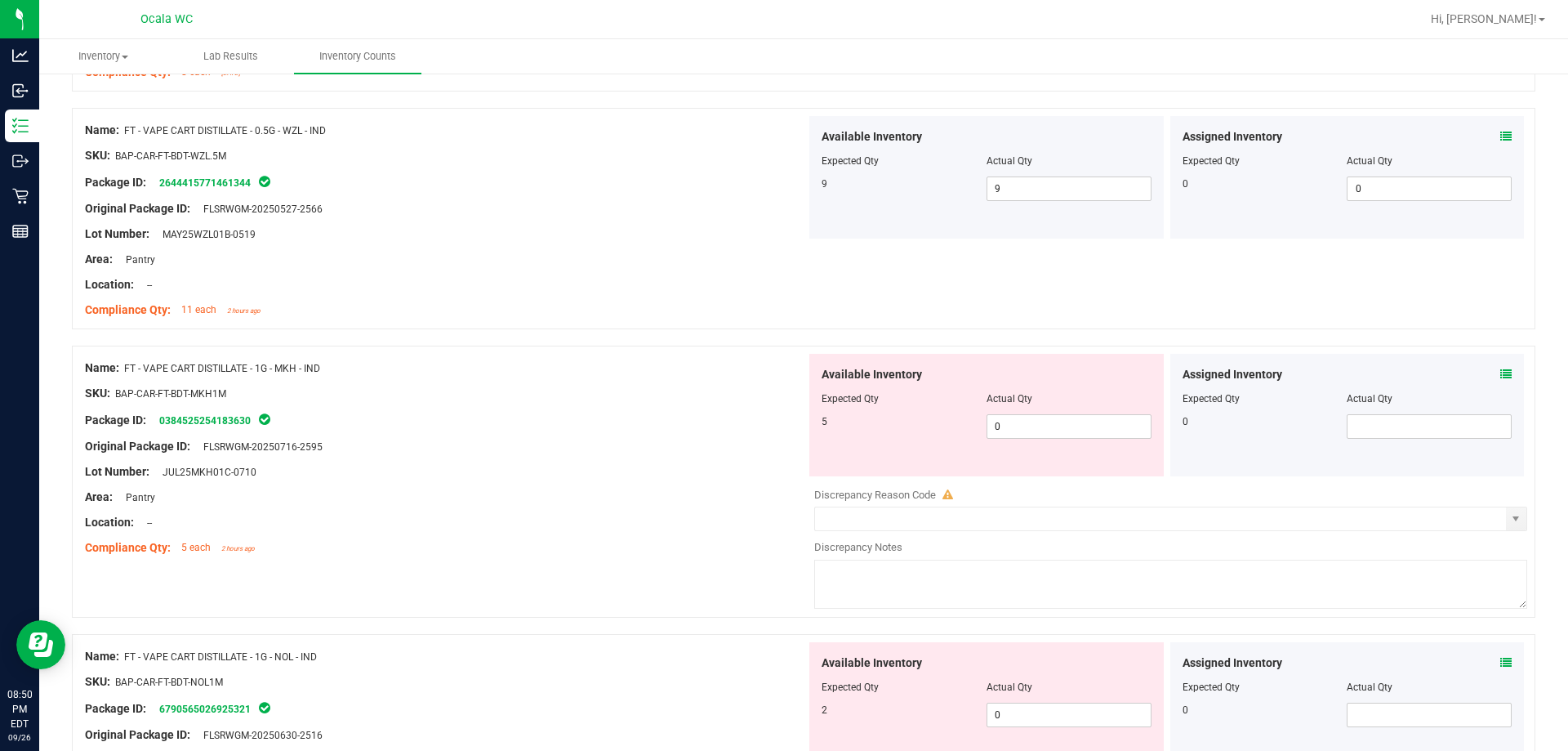
scroll to position [3105, 0]
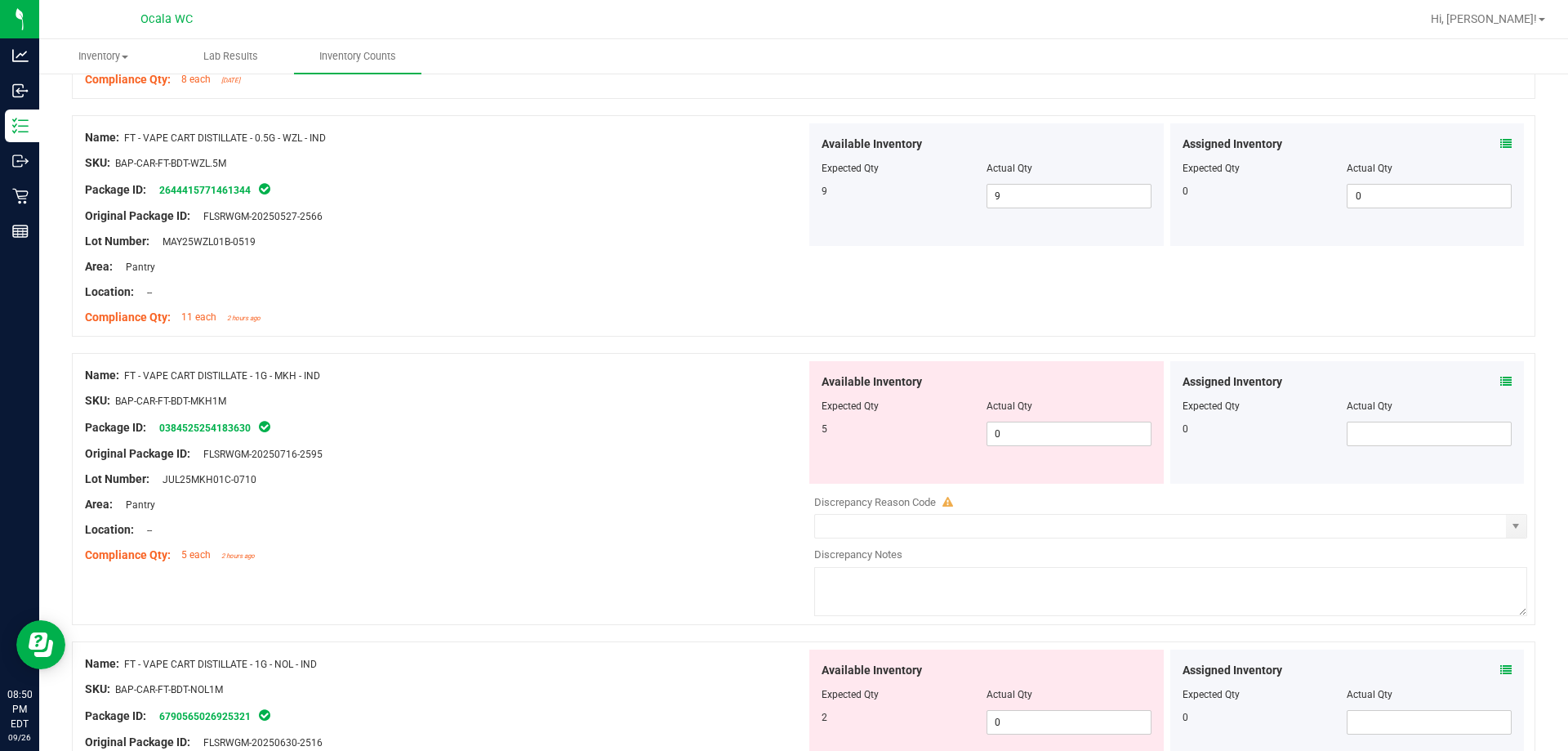
click at [700, 381] on icon at bounding box center [1506, 381] width 12 height 12
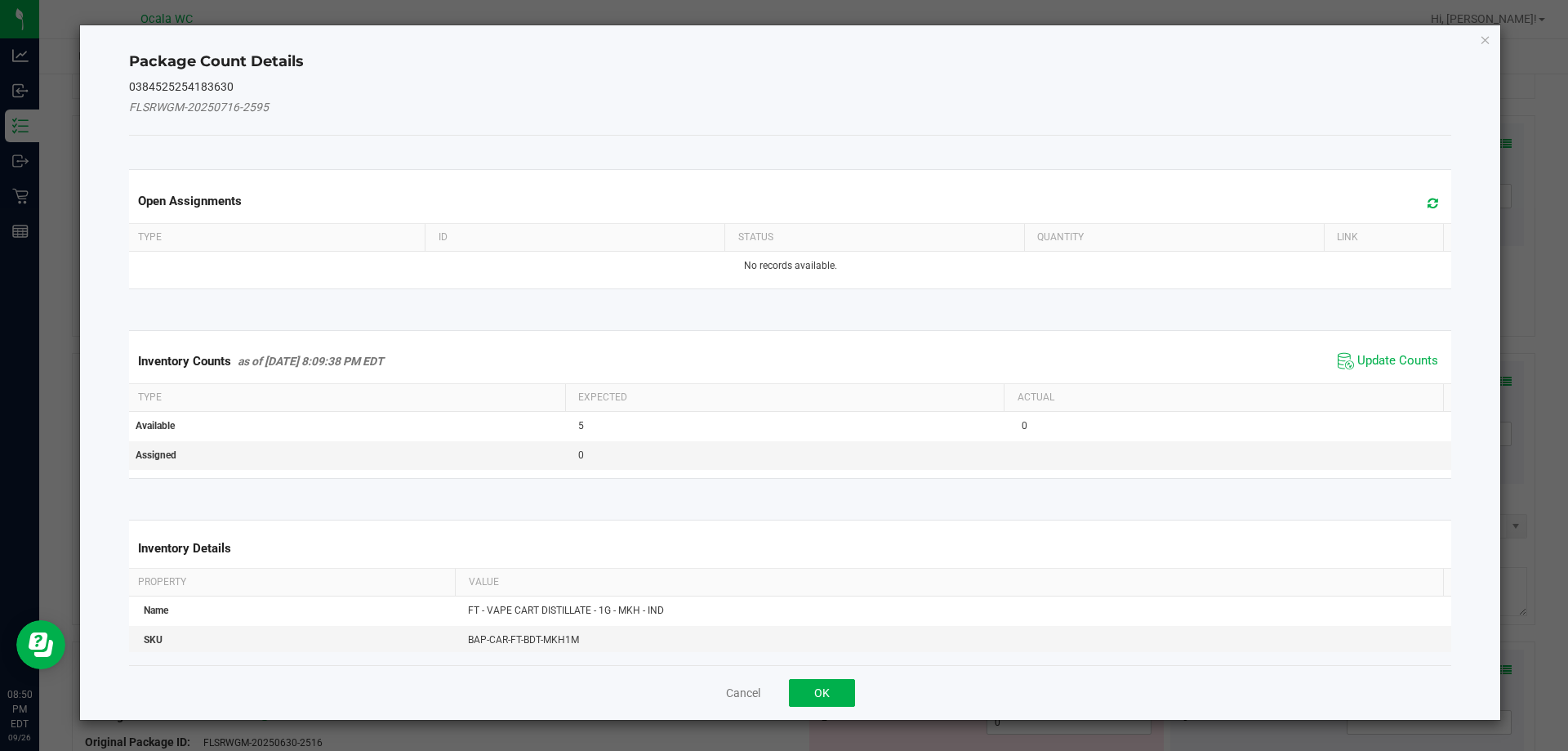
click at [700, 348] on span "Update Counts" at bounding box center [1388, 360] width 109 height 24
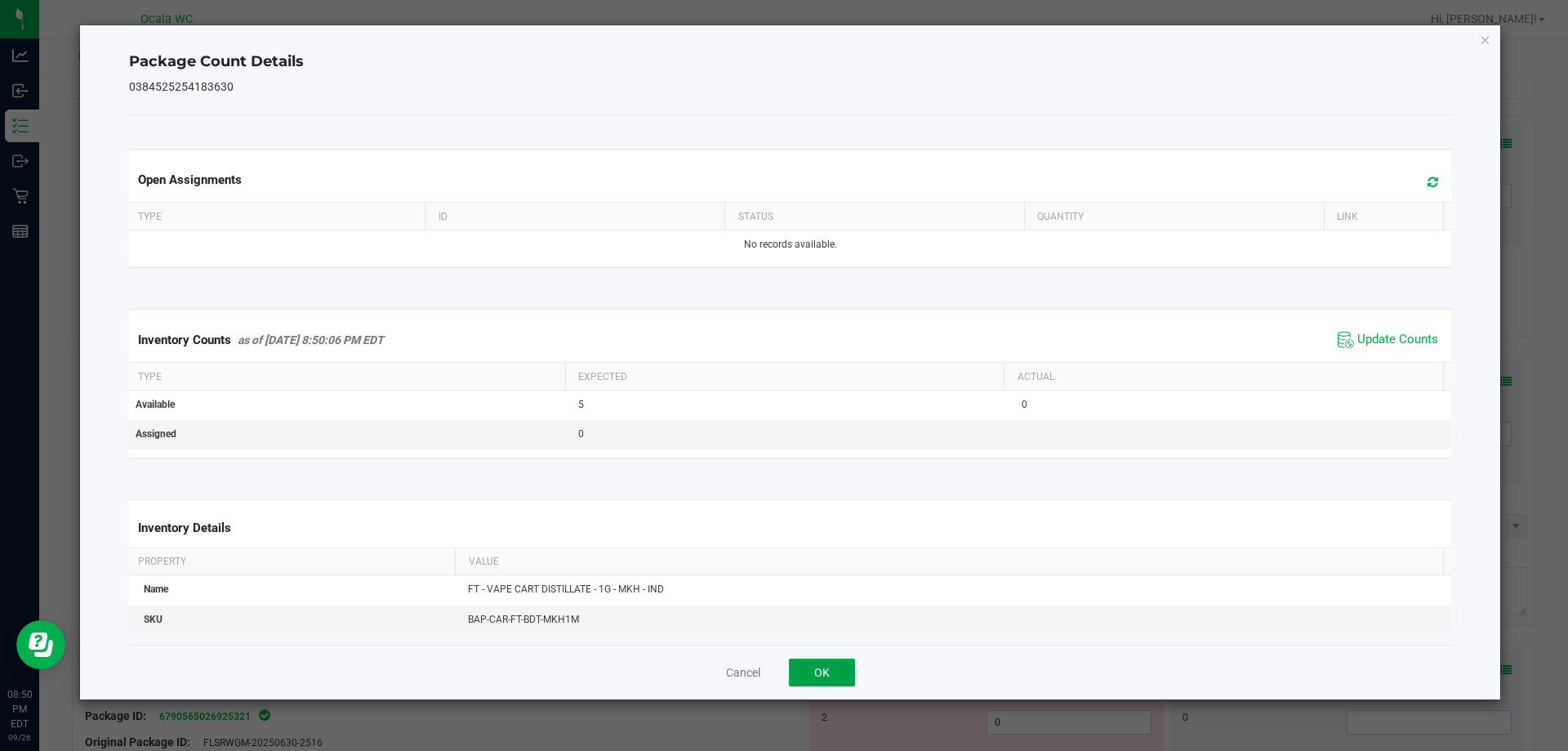
click at [700, 670] on button "OK" at bounding box center [822, 672] width 67 height 28
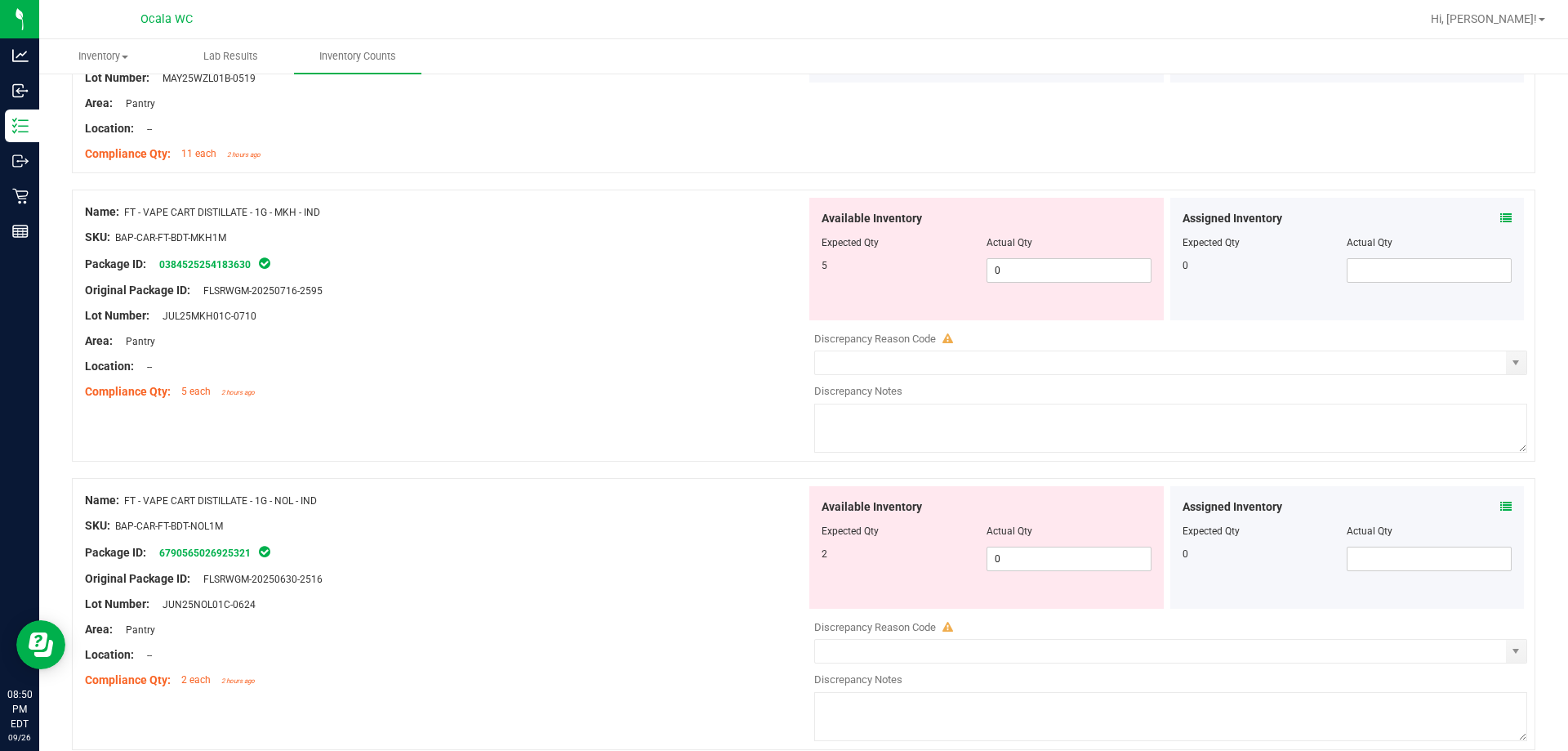
scroll to position [3351, 0]
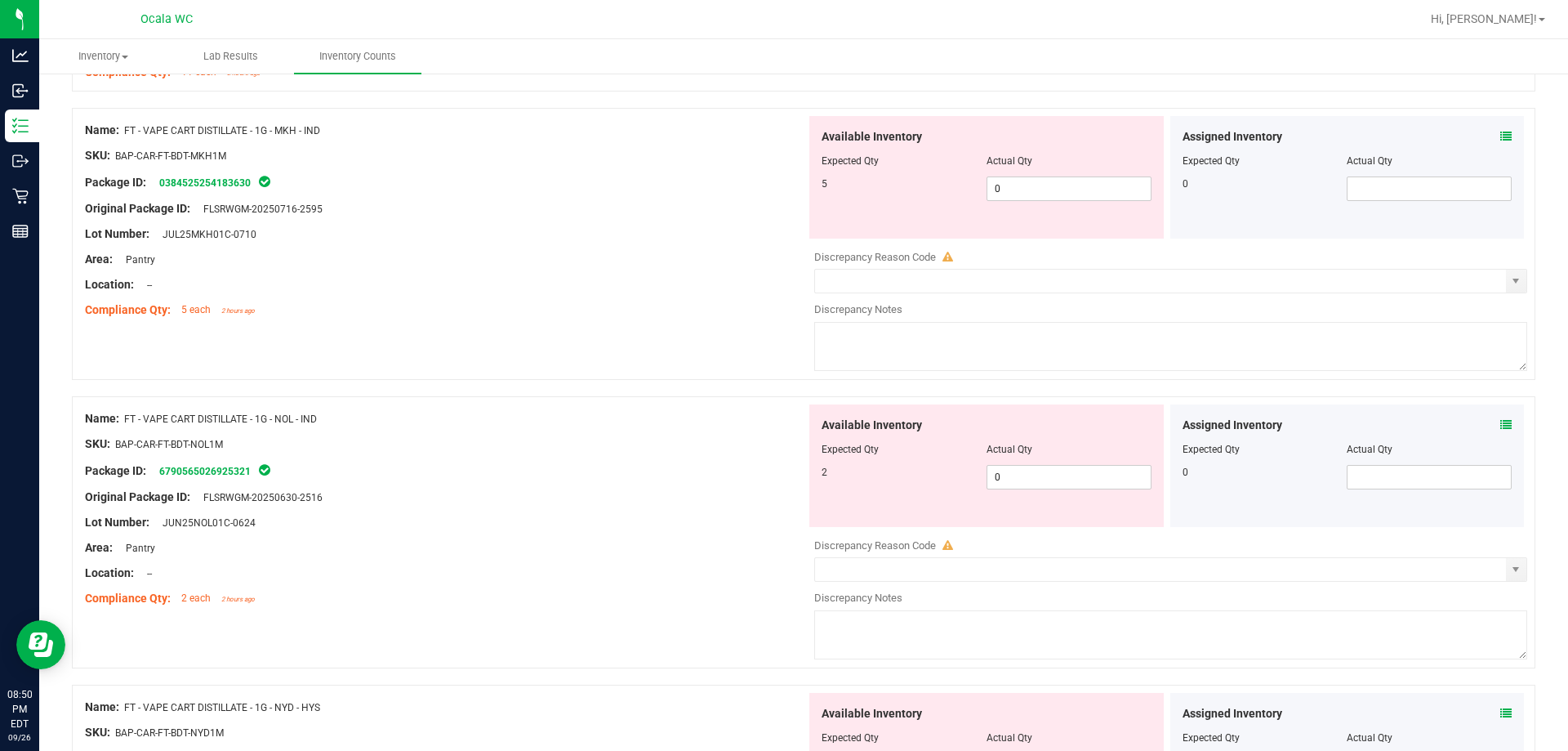
click at [700, 423] on icon at bounding box center [1506, 425] width 12 height 12
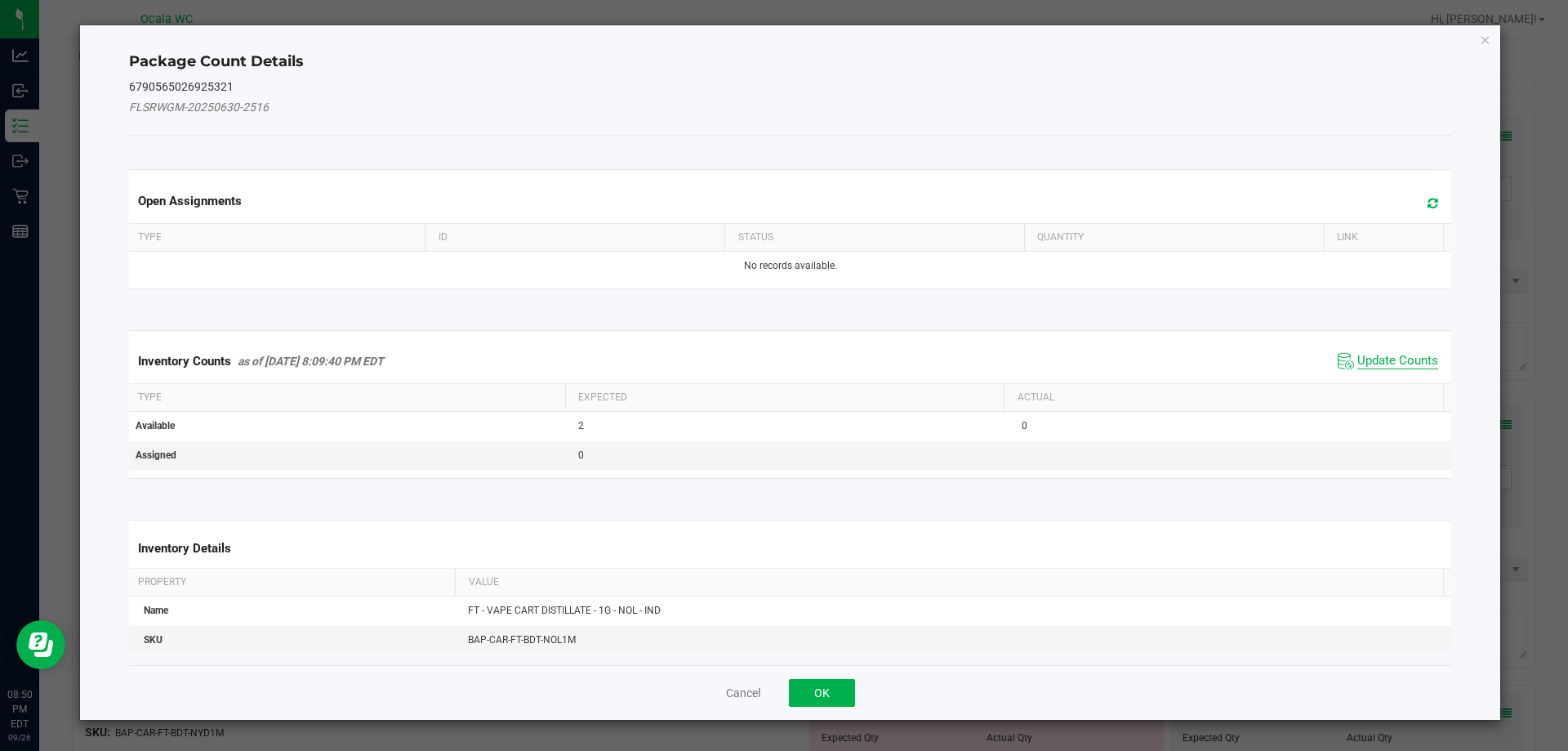
click at [700, 358] on span "Update Counts" at bounding box center [1398, 361] width 81 height 16
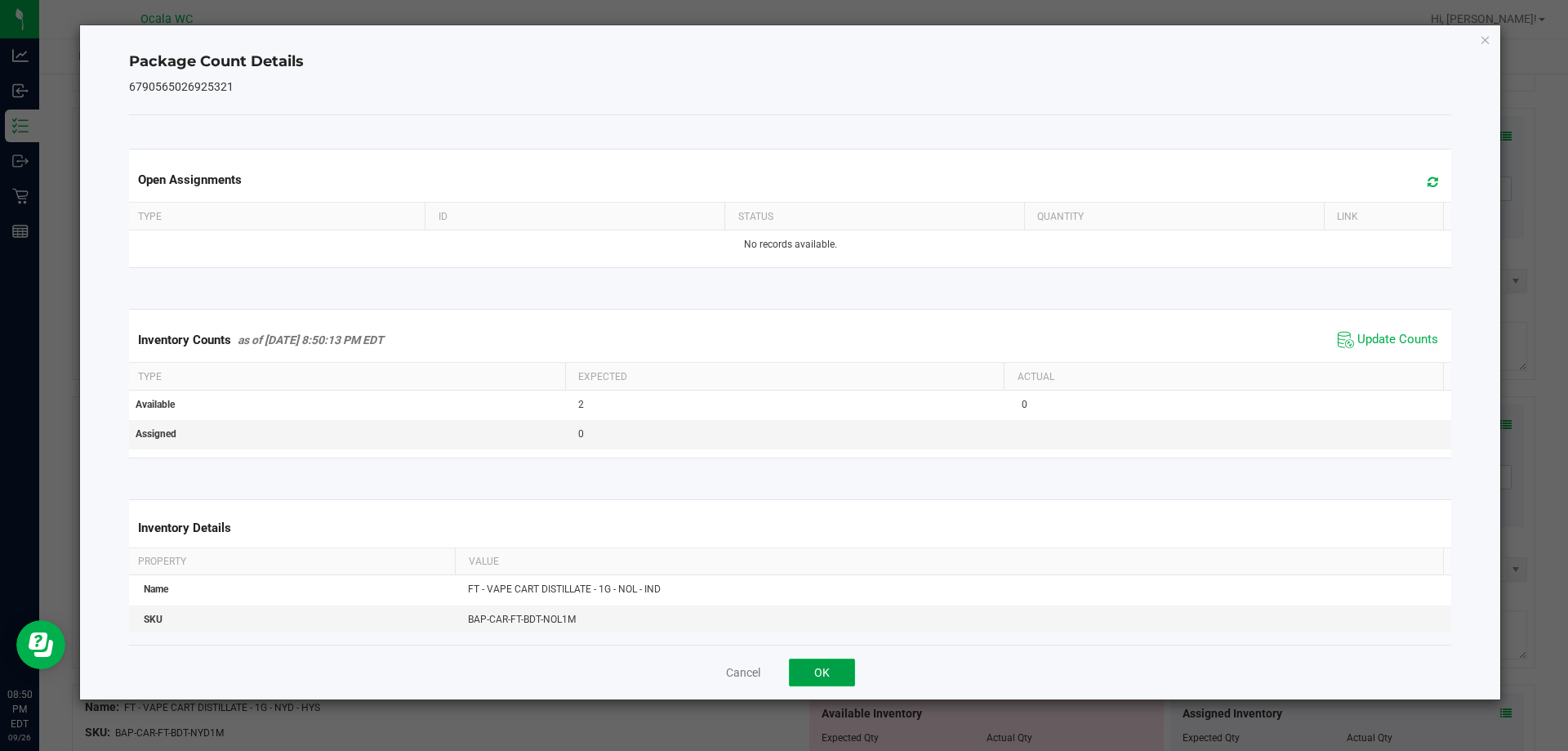
click at [700, 669] on button "OK" at bounding box center [822, 672] width 67 height 28
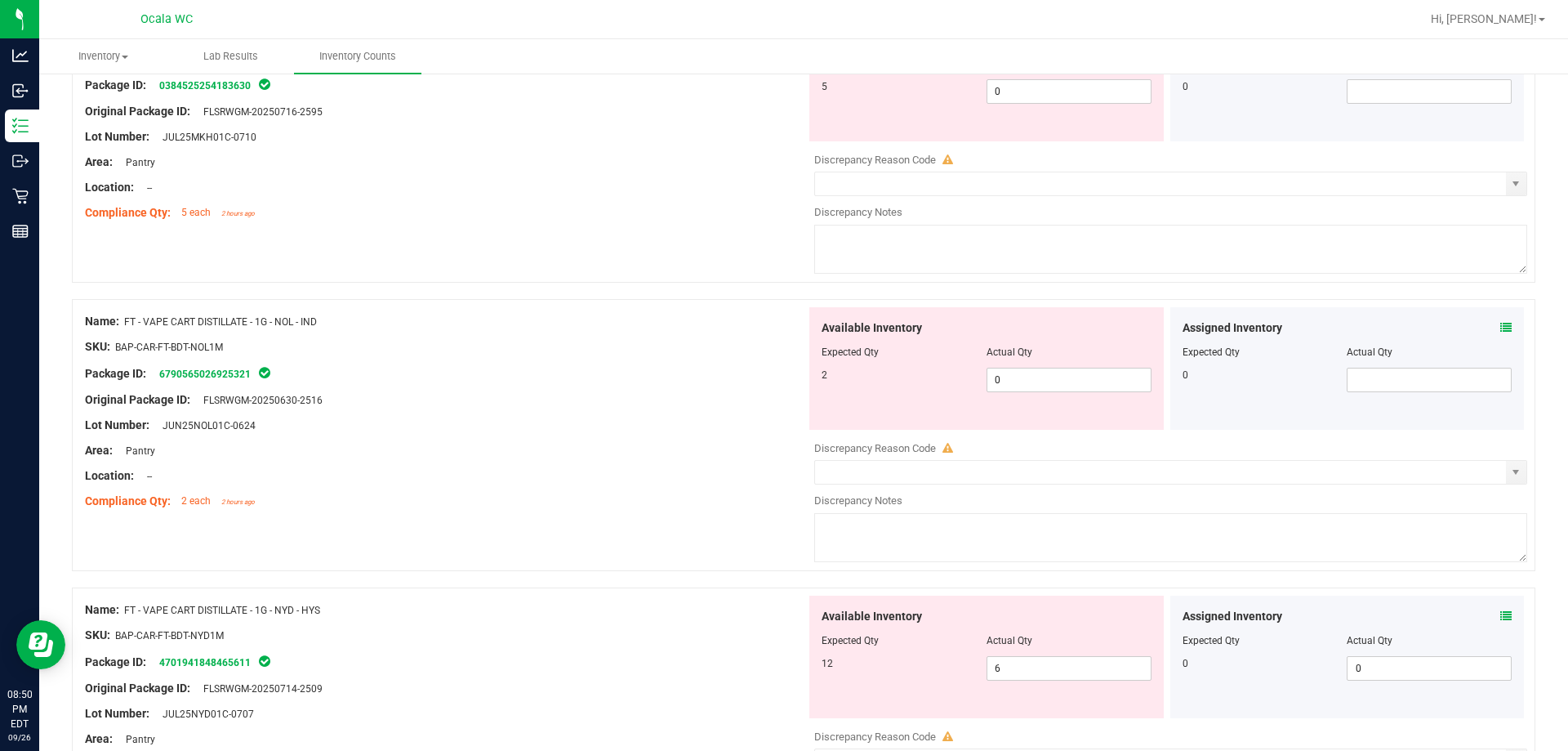
scroll to position [3596, 0]
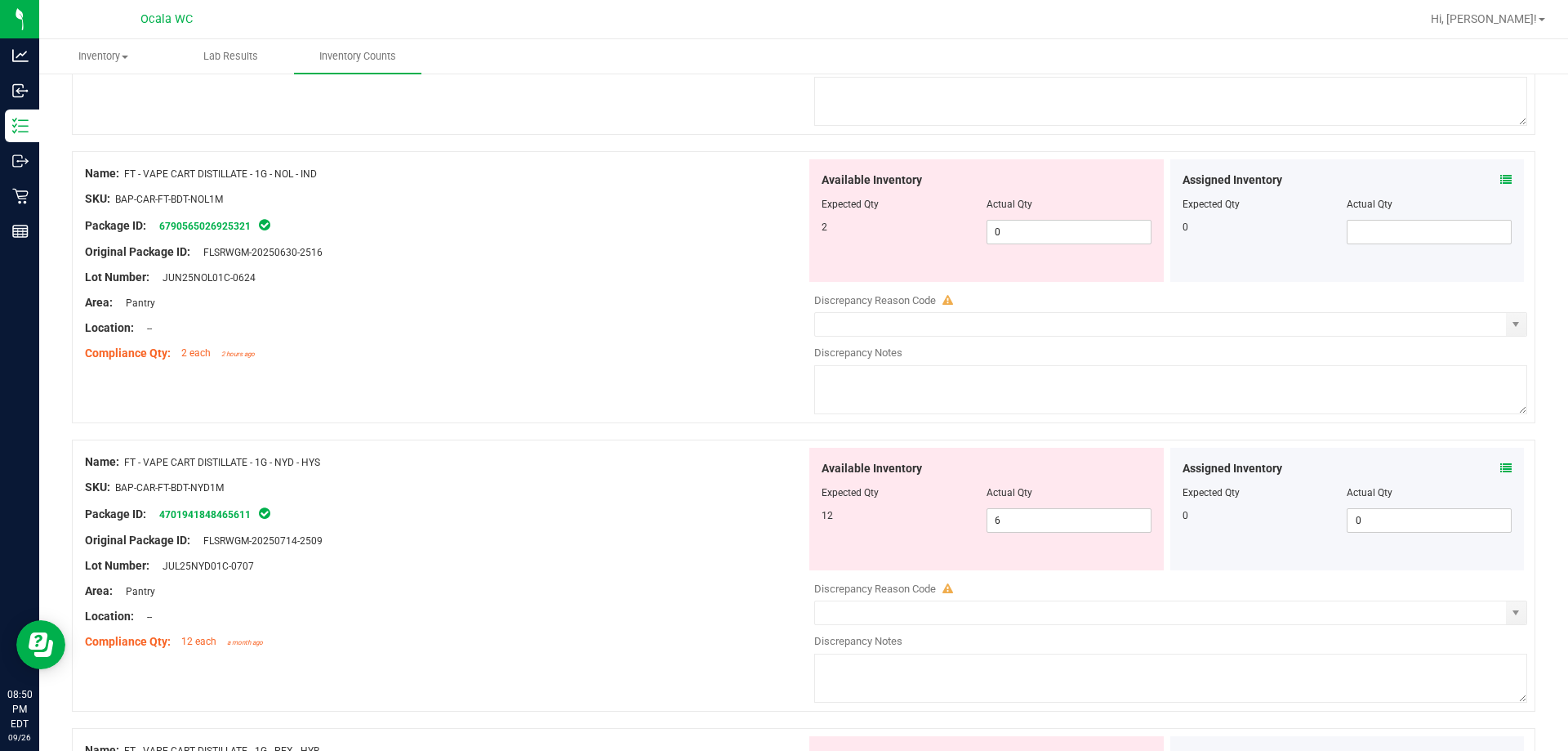
click at [700, 467] on icon at bounding box center [1506, 468] width 12 height 12
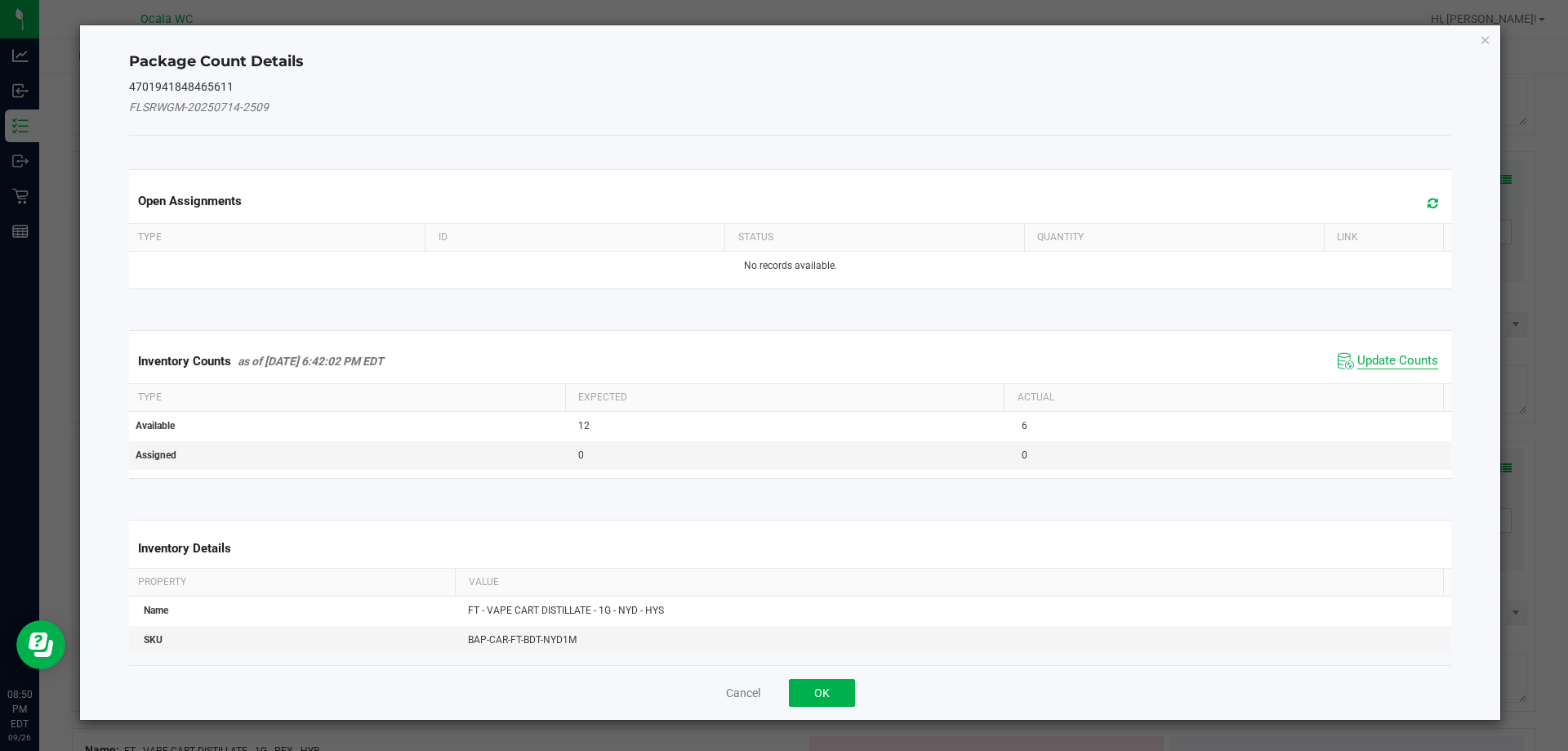
click at [700, 362] on span "Update Counts" at bounding box center [1398, 361] width 81 height 16
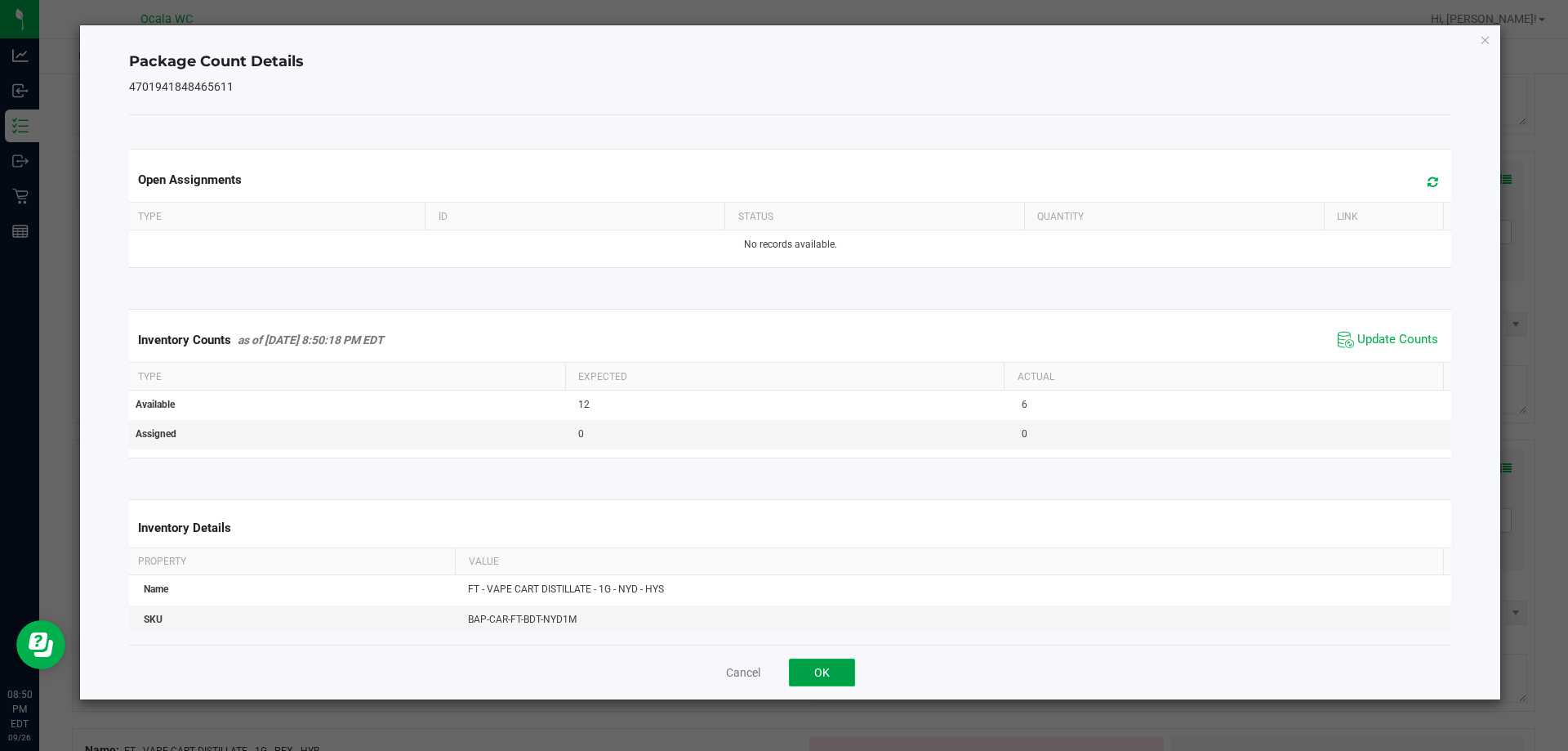
click at [700, 677] on button "OK" at bounding box center [822, 672] width 67 height 28
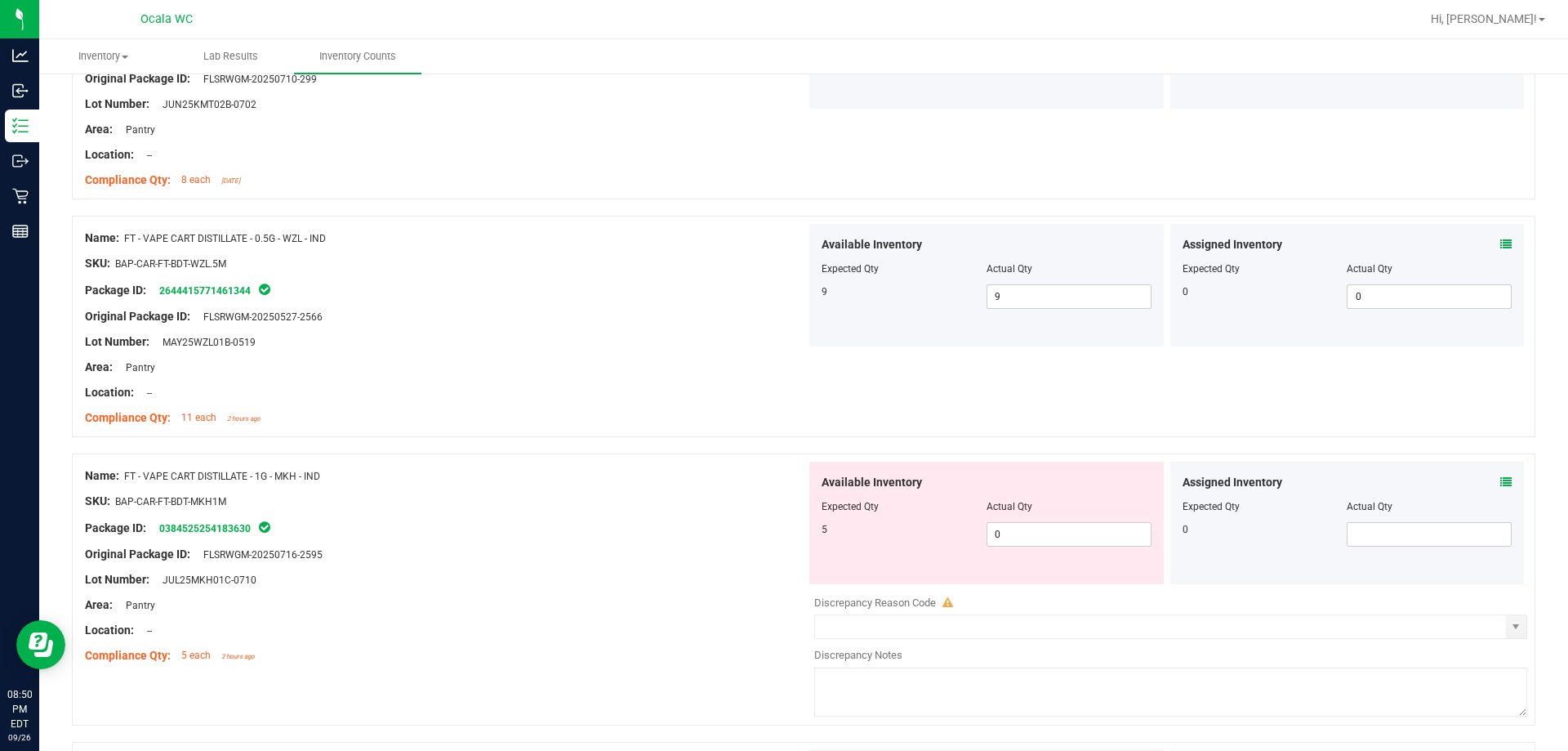
scroll to position [3148, 0]
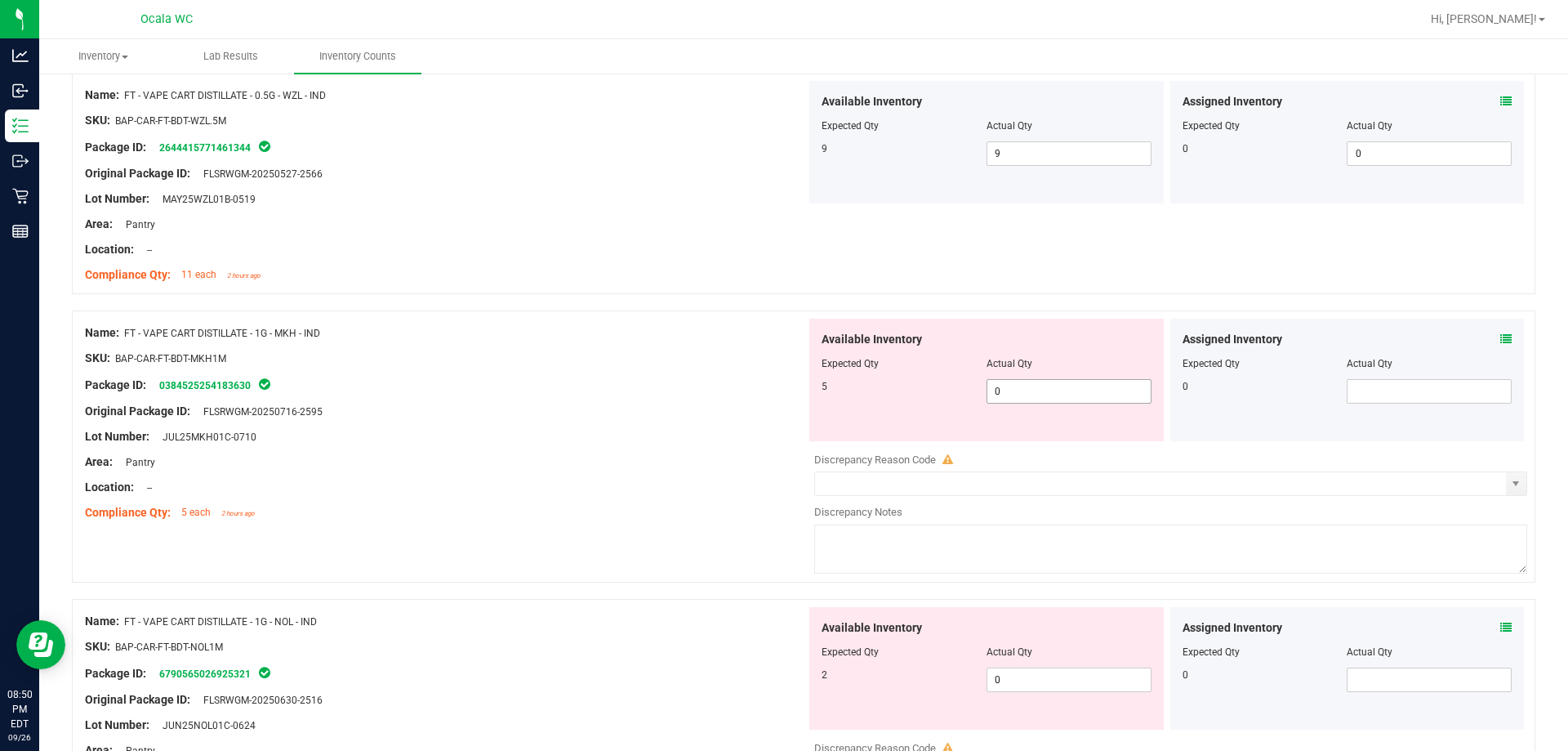
click at [700, 382] on span "0 0" at bounding box center [1069, 391] width 165 height 24
click at [700, 382] on input "0" at bounding box center [1068, 392] width 163 height 23
type input "5"
click at [650, 525] on div "Name: FT - VAPE CART DISTILLATE - 1G - MKH - IND SKU: BAP-CAR-FT-BDT-MKH1M Pack…" at bounding box center [445, 423] width 721 height 209
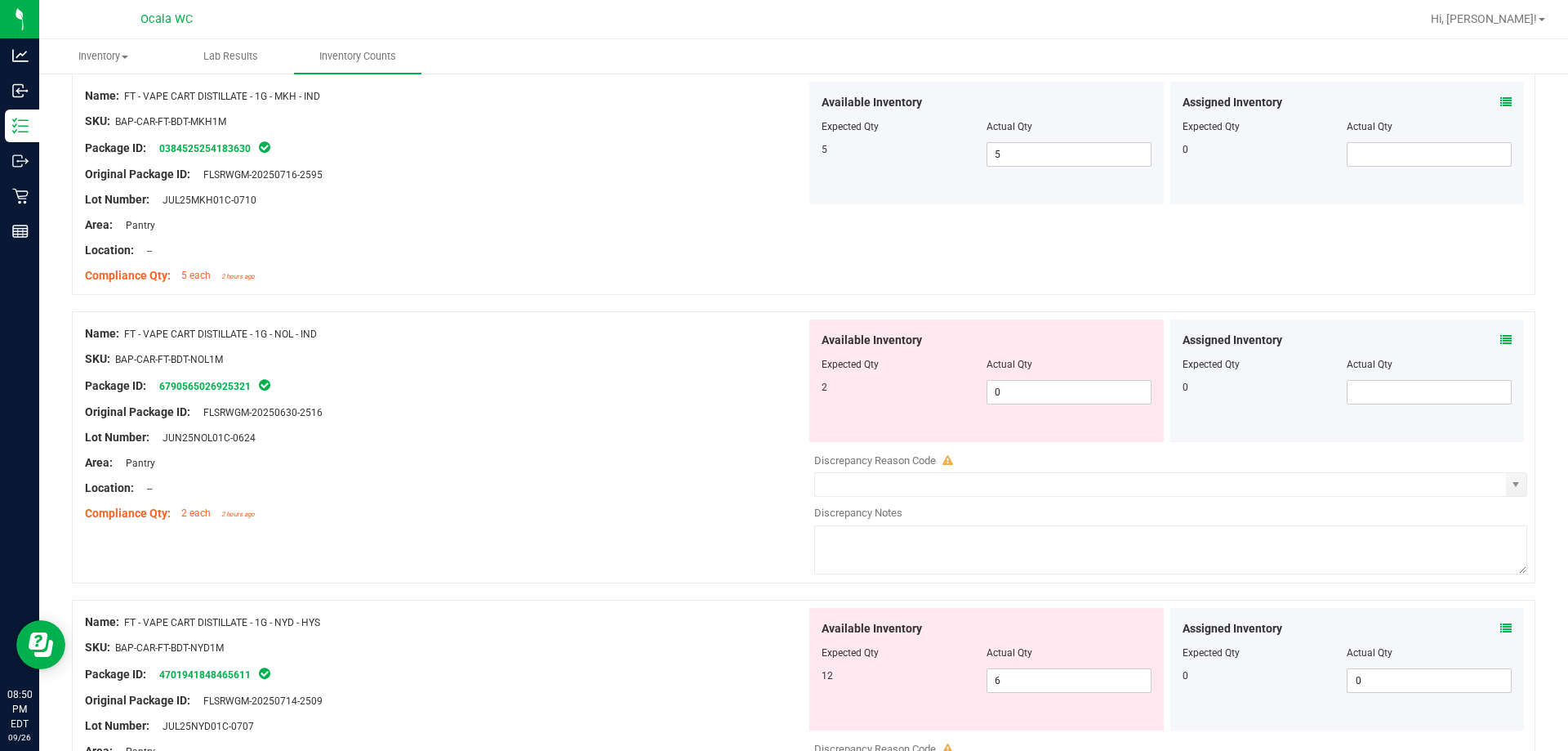
scroll to position [3393, 0]
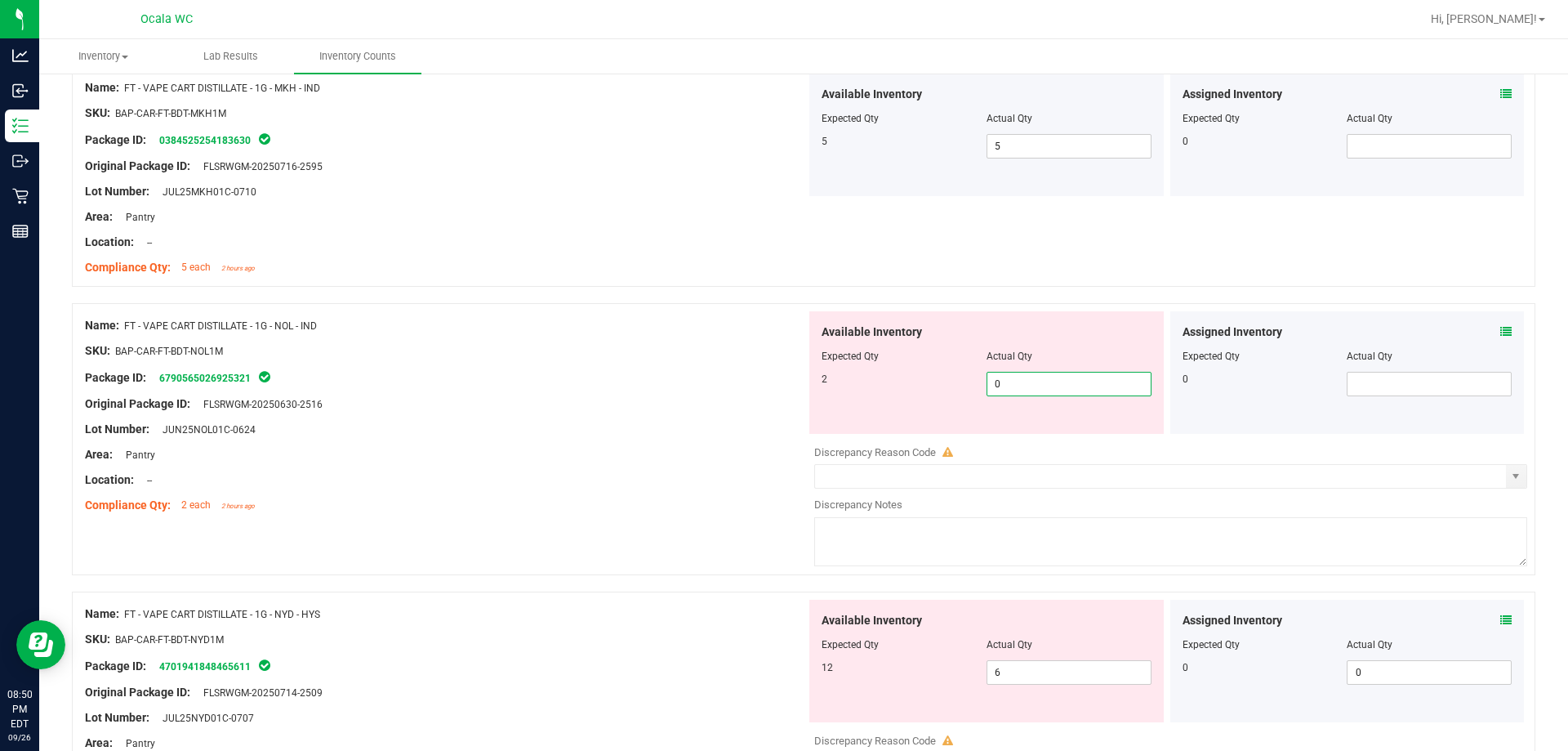
click at [700, 386] on span "0 0" at bounding box center [1069, 383] width 165 height 24
click at [700, 386] on input "0" at bounding box center [1068, 384] width 163 height 23
type input "2"
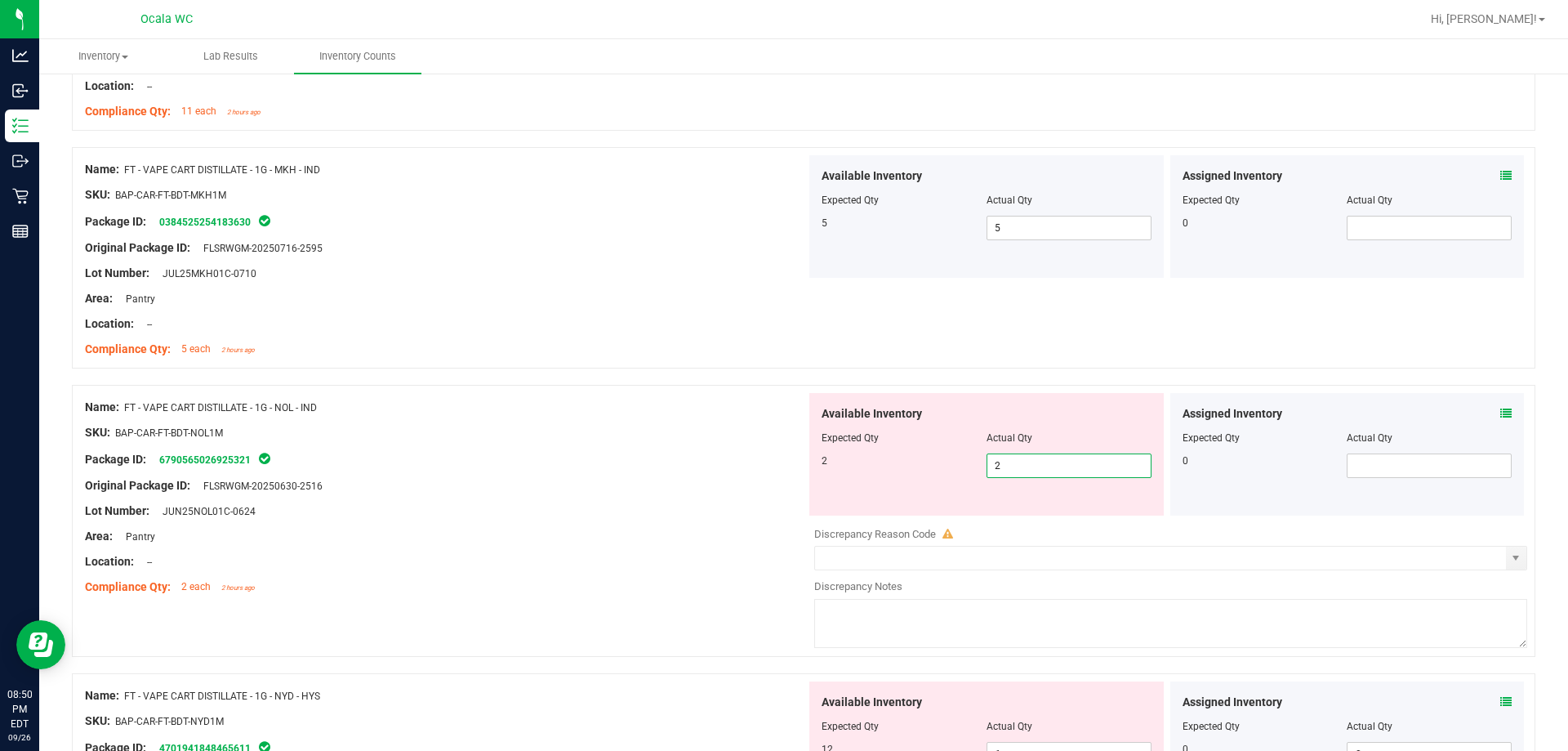
type input "2"
click at [555, 449] on div "Name: FT - VAPE CART DISTILLATE - 1G - NOL - IND SKU: BAP-CAR-FT-BDT-NOL1M Pack…" at bounding box center [445, 497] width 721 height 209
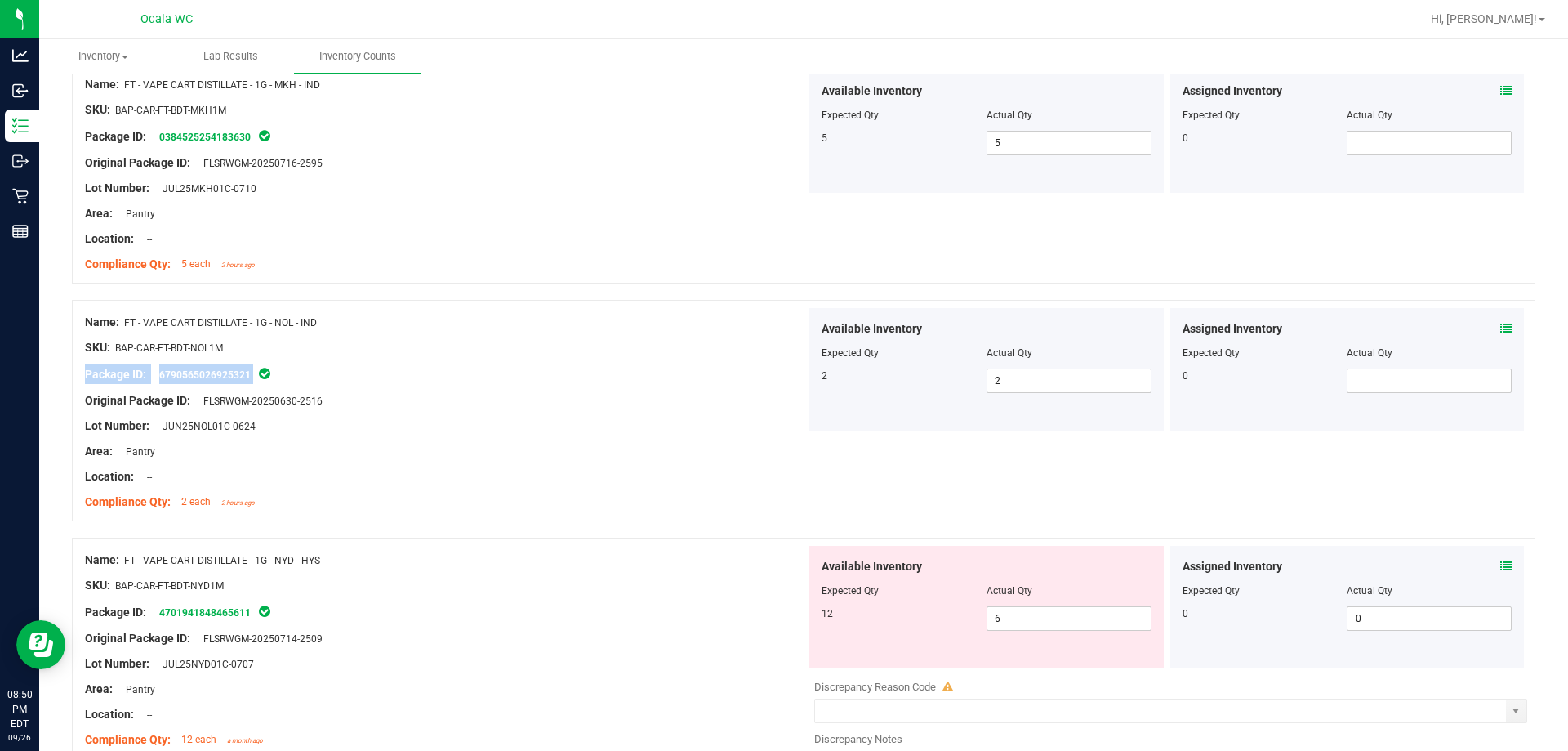
scroll to position [3556, 0]
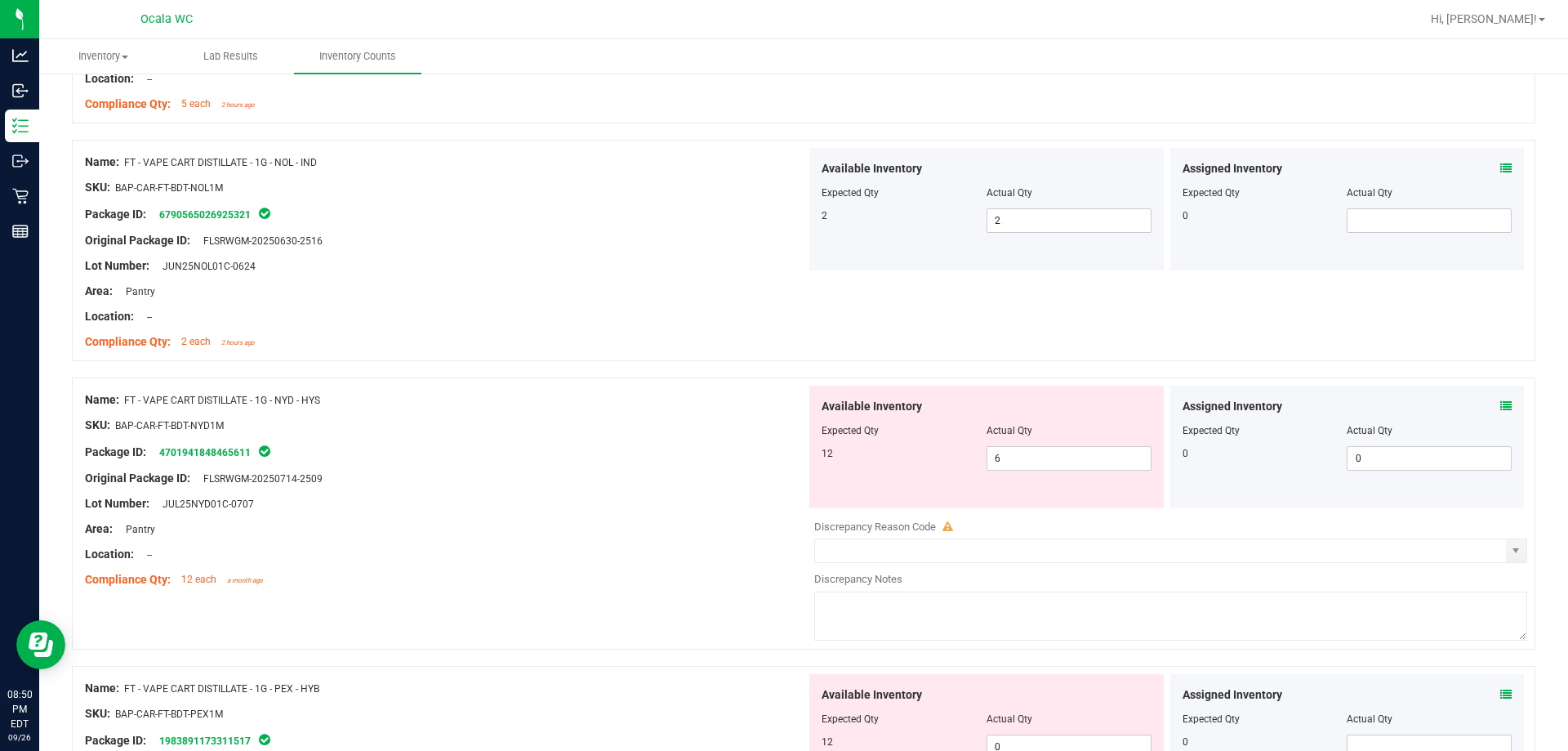
click at [632, 456] on div "Package ID: 4701941848465611" at bounding box center [445, 452] width 721 height 19
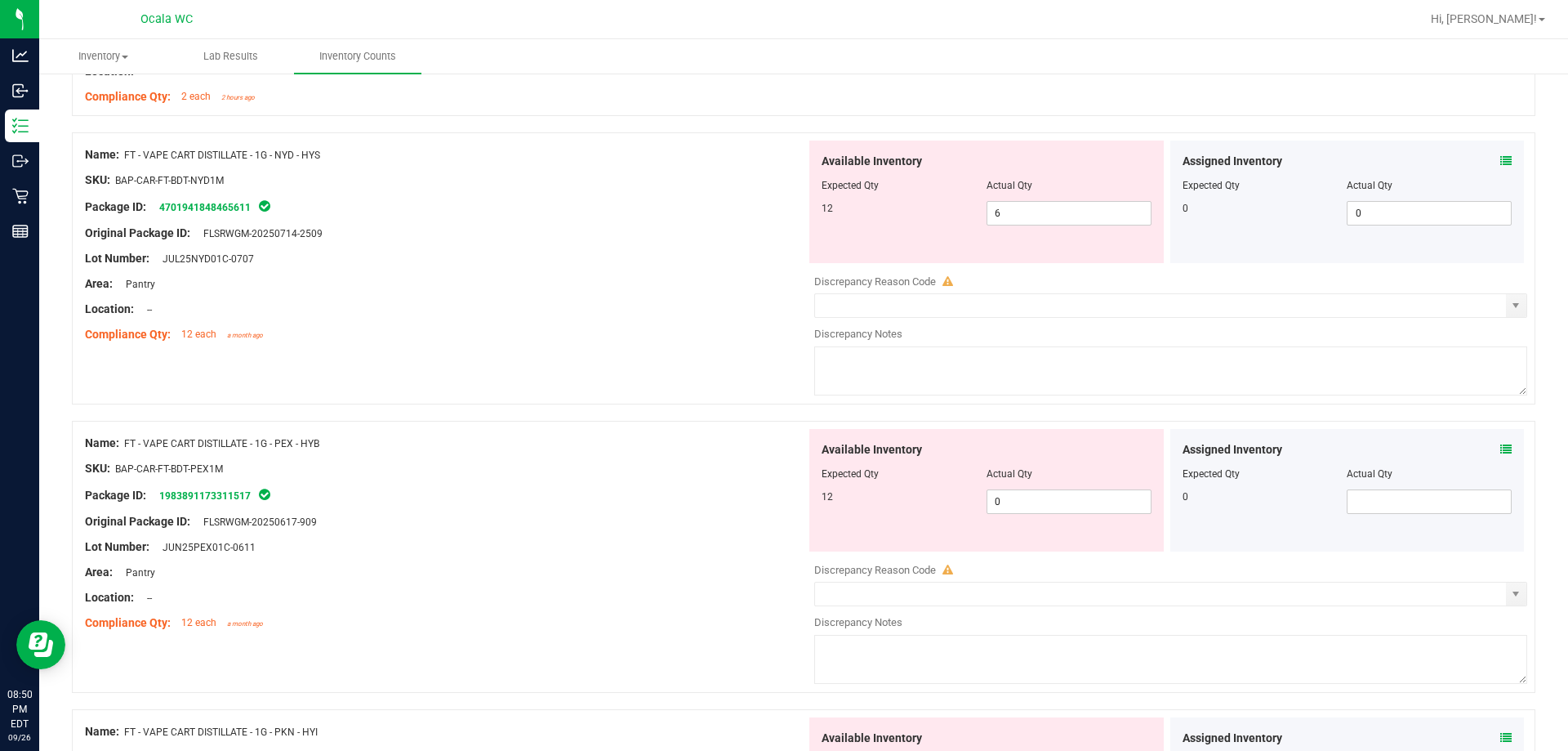
click at [700, 158] on icon at bounding box center [1506, 161] width 12 height 12
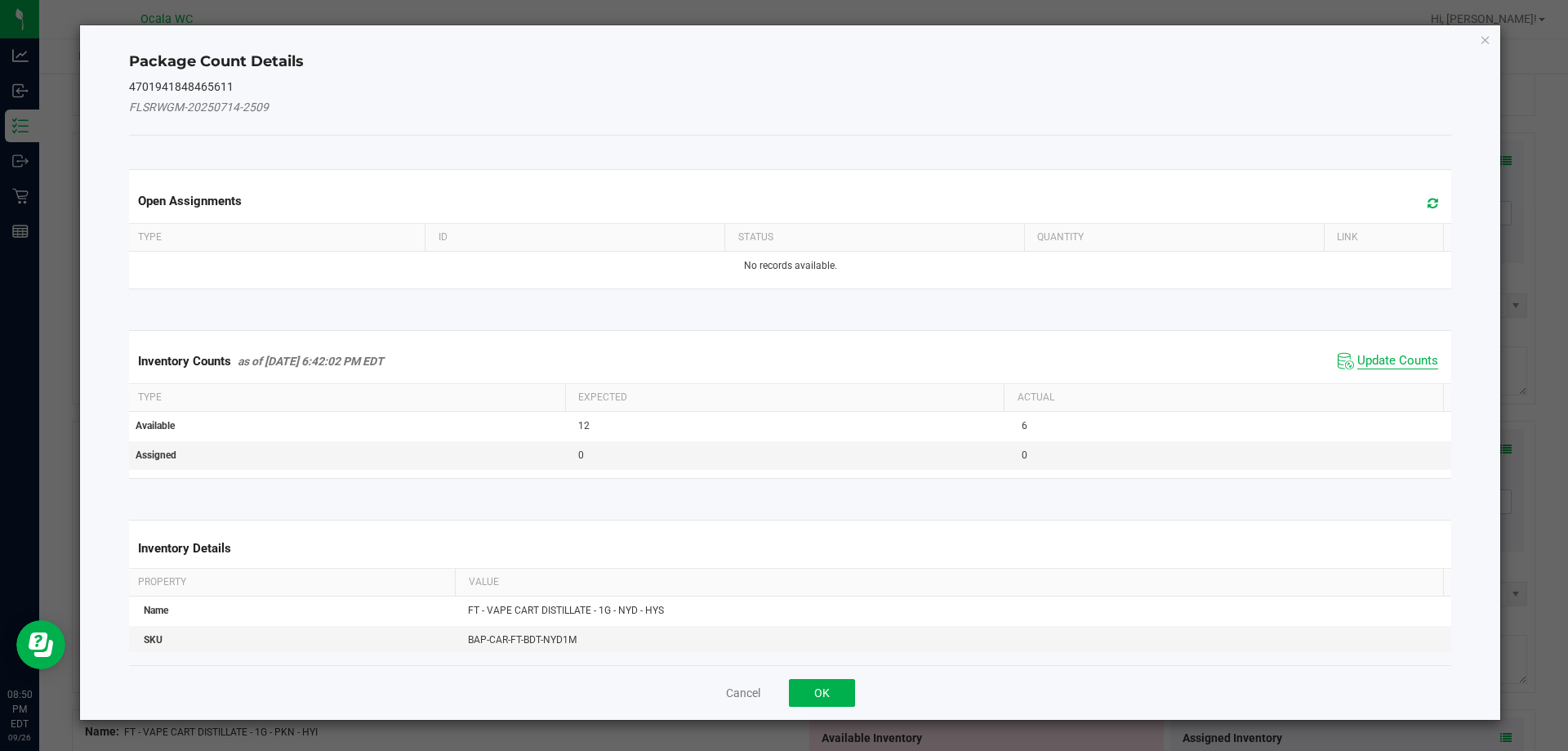
click at [700, 365] on span "Update Counts" at bounding box center [1398, 361] width 81 height 16
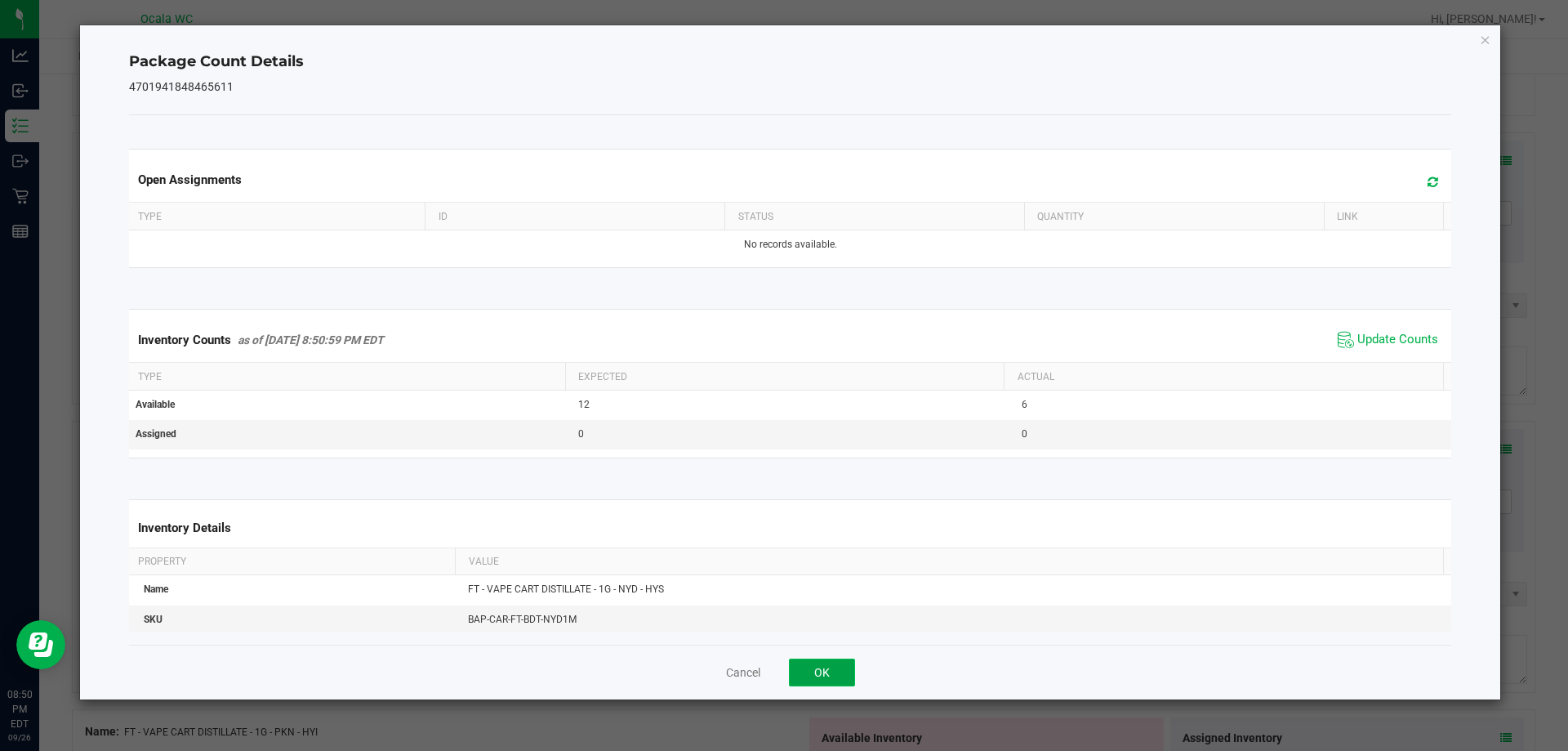
click at [700, 662] on button "OK" at bounding box center [822, 672] width 67 height 28
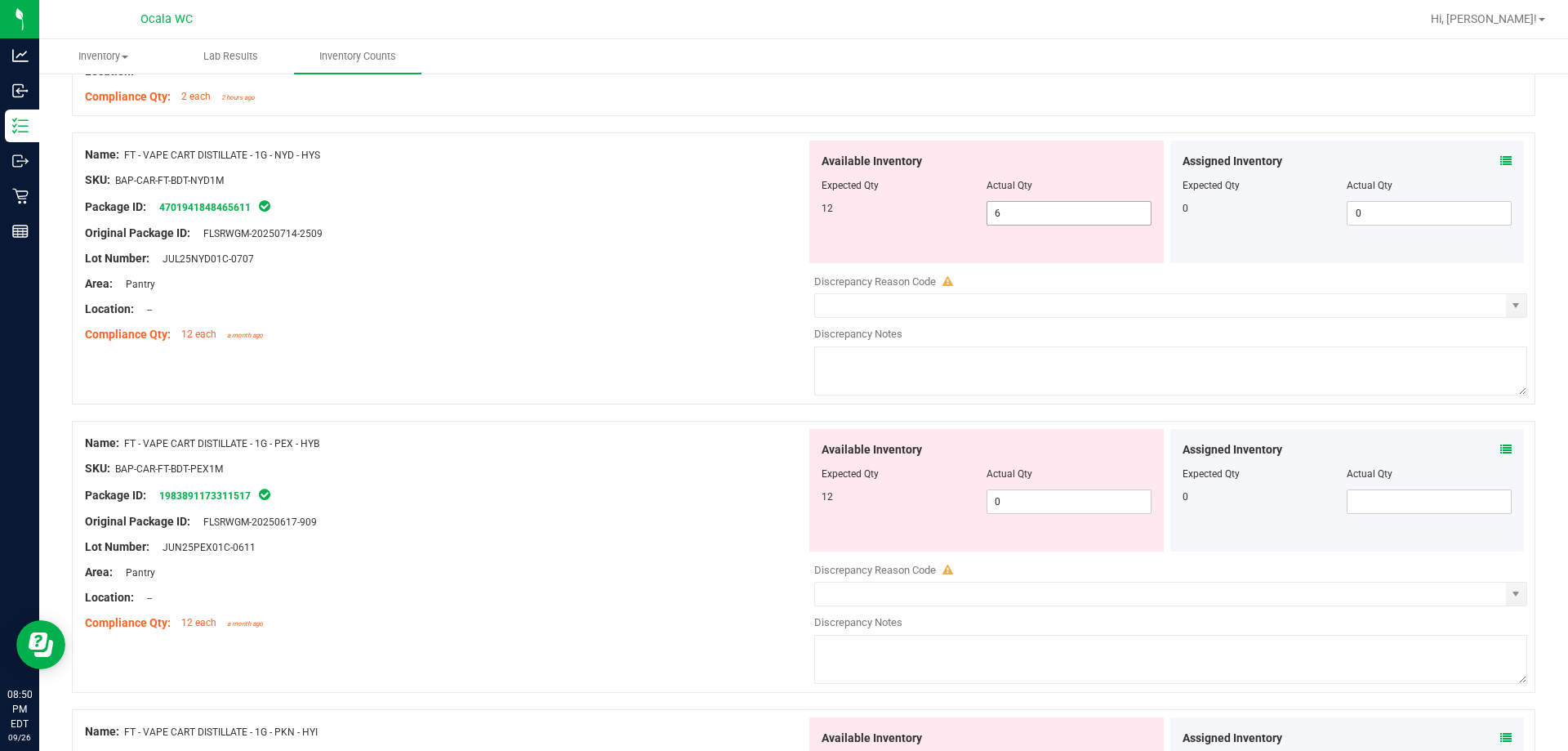
click at [700, 212] on span "6 6" at bounding box center [1069, 212] width 165 height 24
click at [700, 212] on input "6" at bounding box center [1068, 213] width 163 height 23
type input "12"
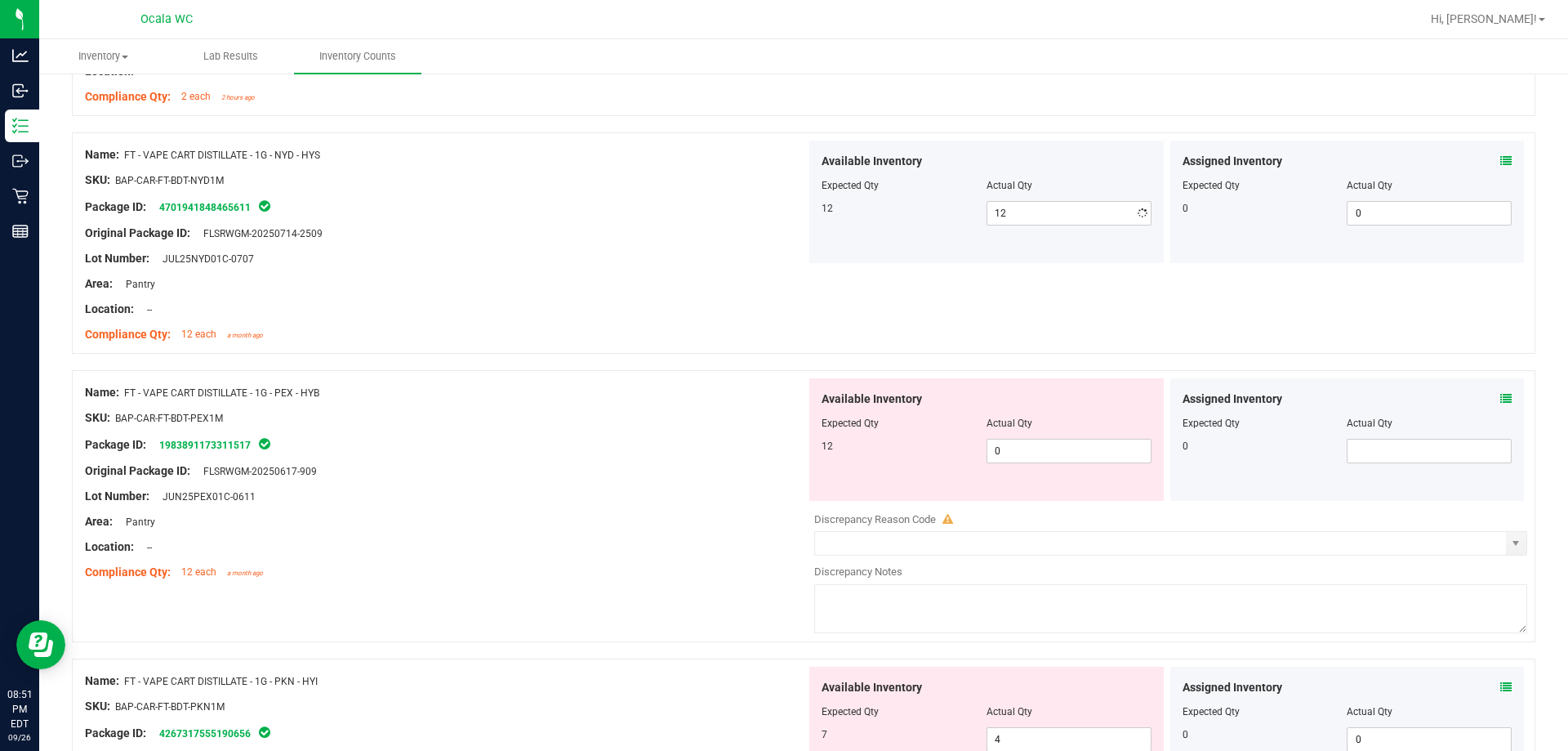
click at [515, 323] on div at bounding box center [445, 321] width 721 height 8
click at [700, 393] on icon at bounding box center [1506, 399] width 12 height 12
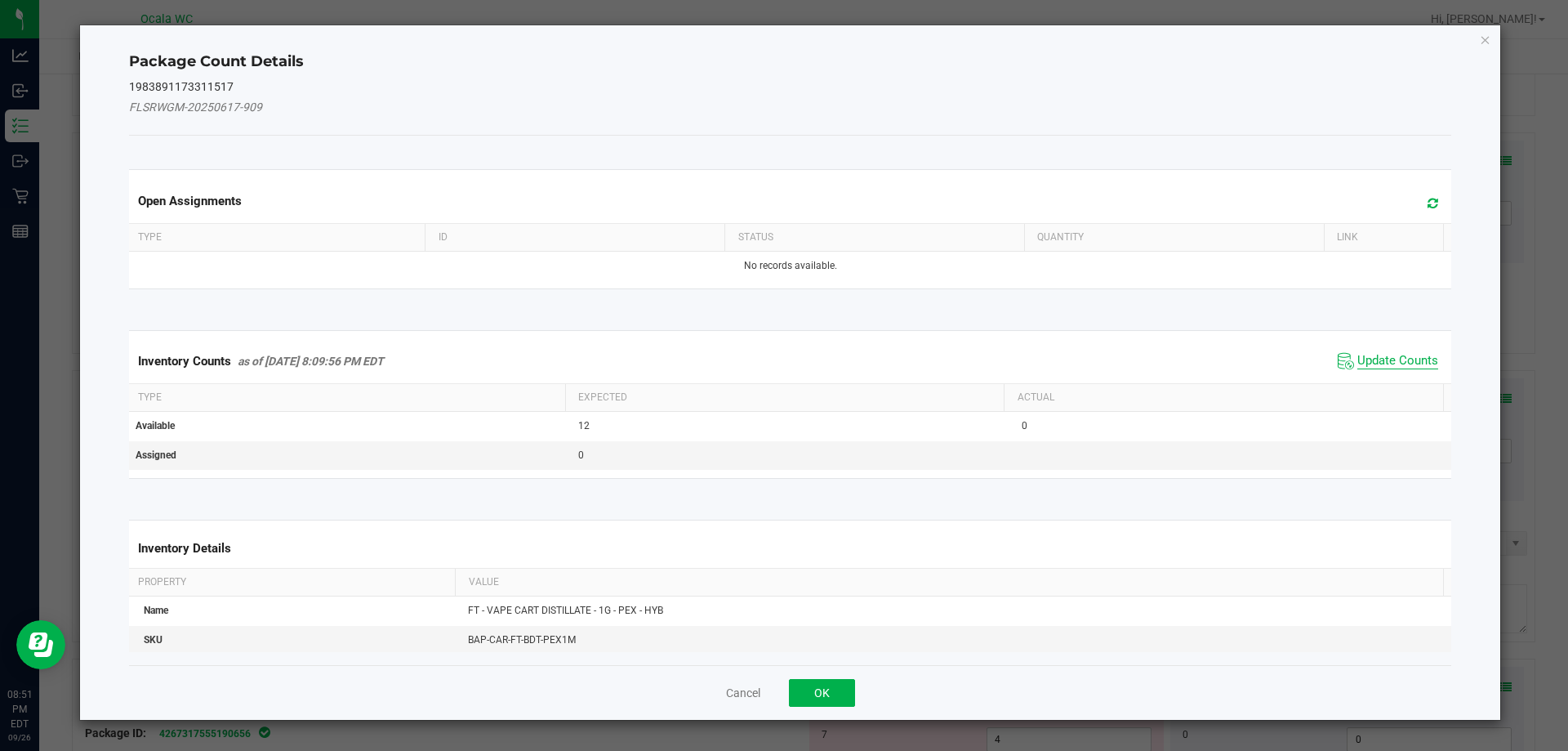
click at [700, 363] on span "Update Counts" at bounding box center [1398, 361] width 81 height 16
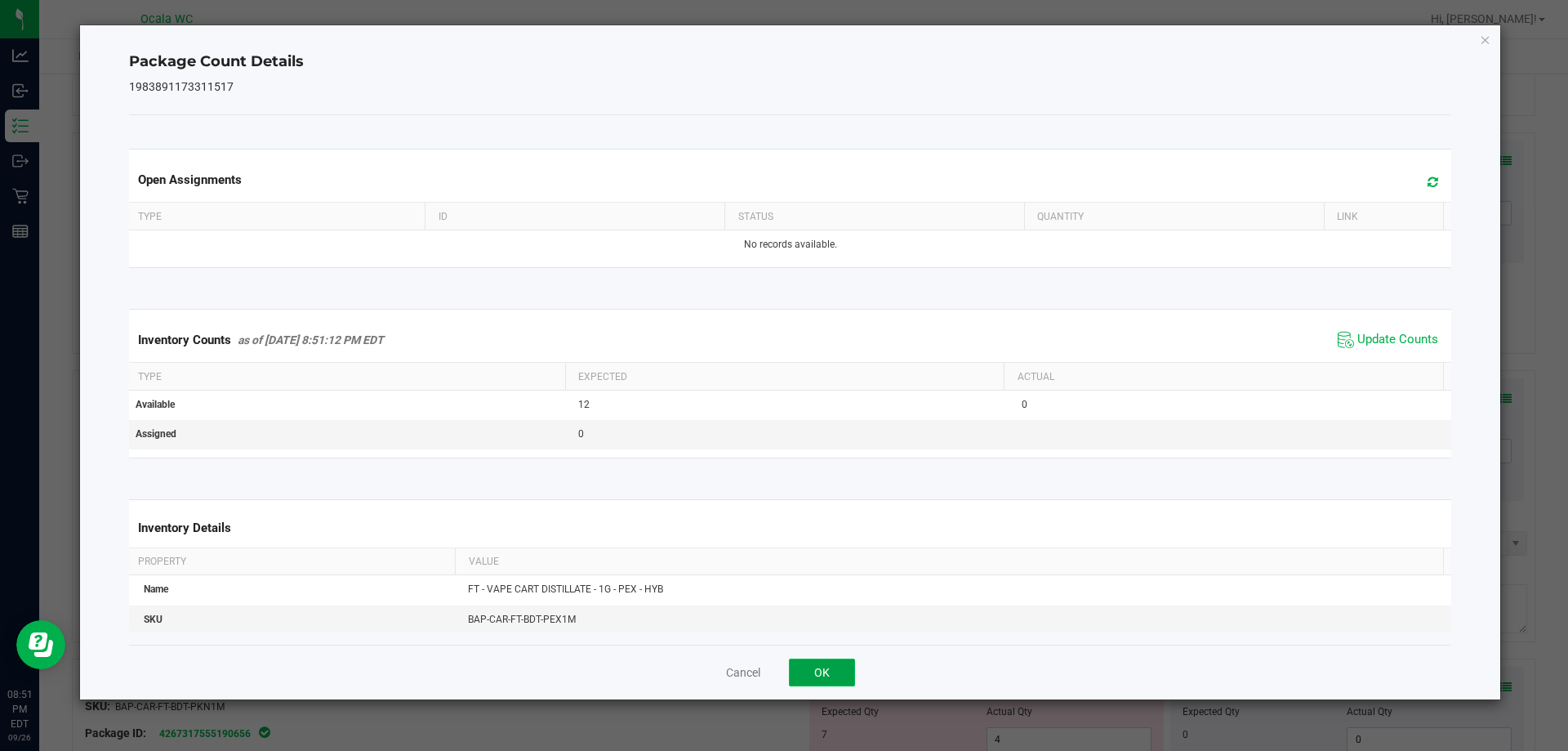
click at [700, 681] on button "OK" at bounding box center [822, 672] width 67 height 28
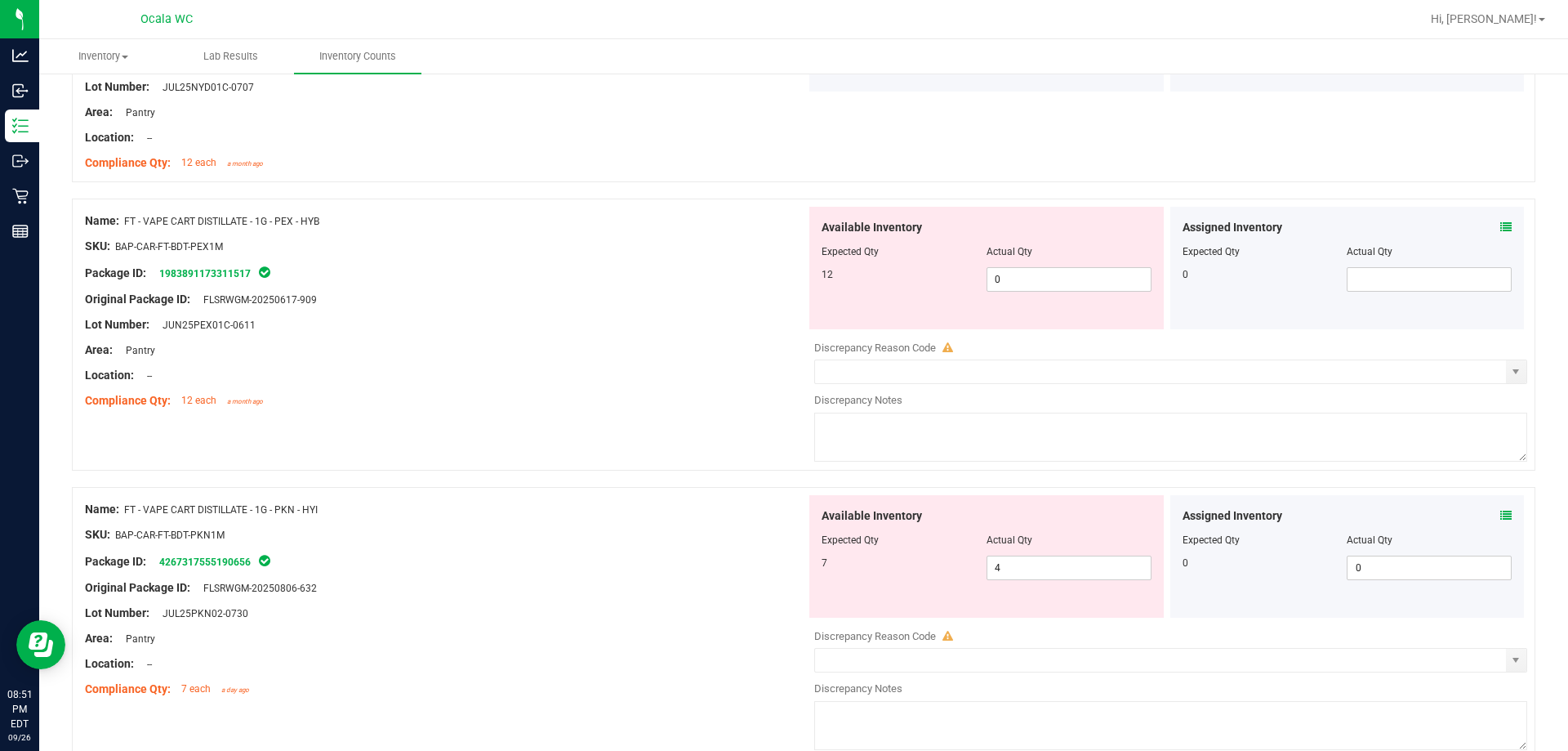
scroll to position [4129, 0]
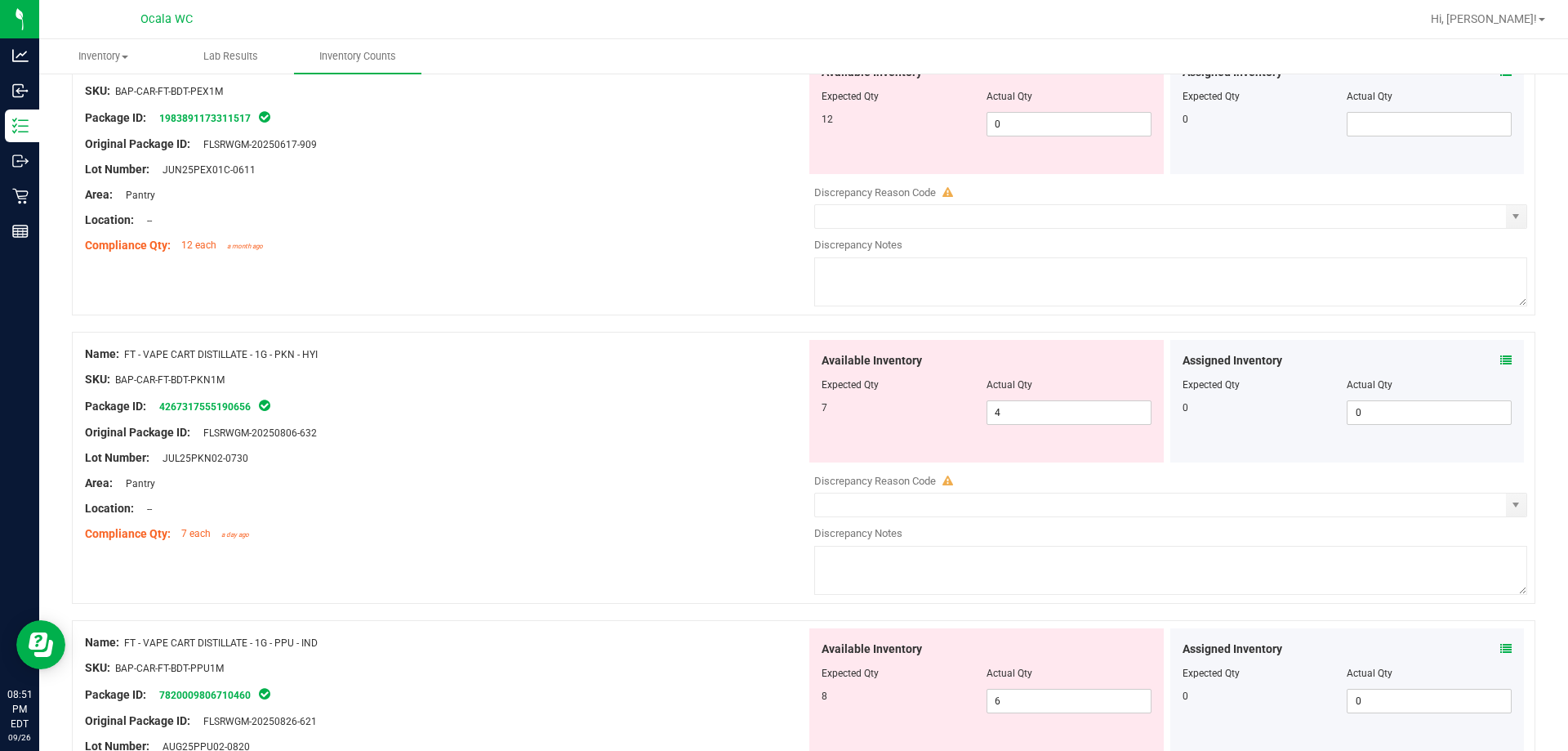
click at [700, 359] on icon at bounding box center [1506, 360] width 12 height 12
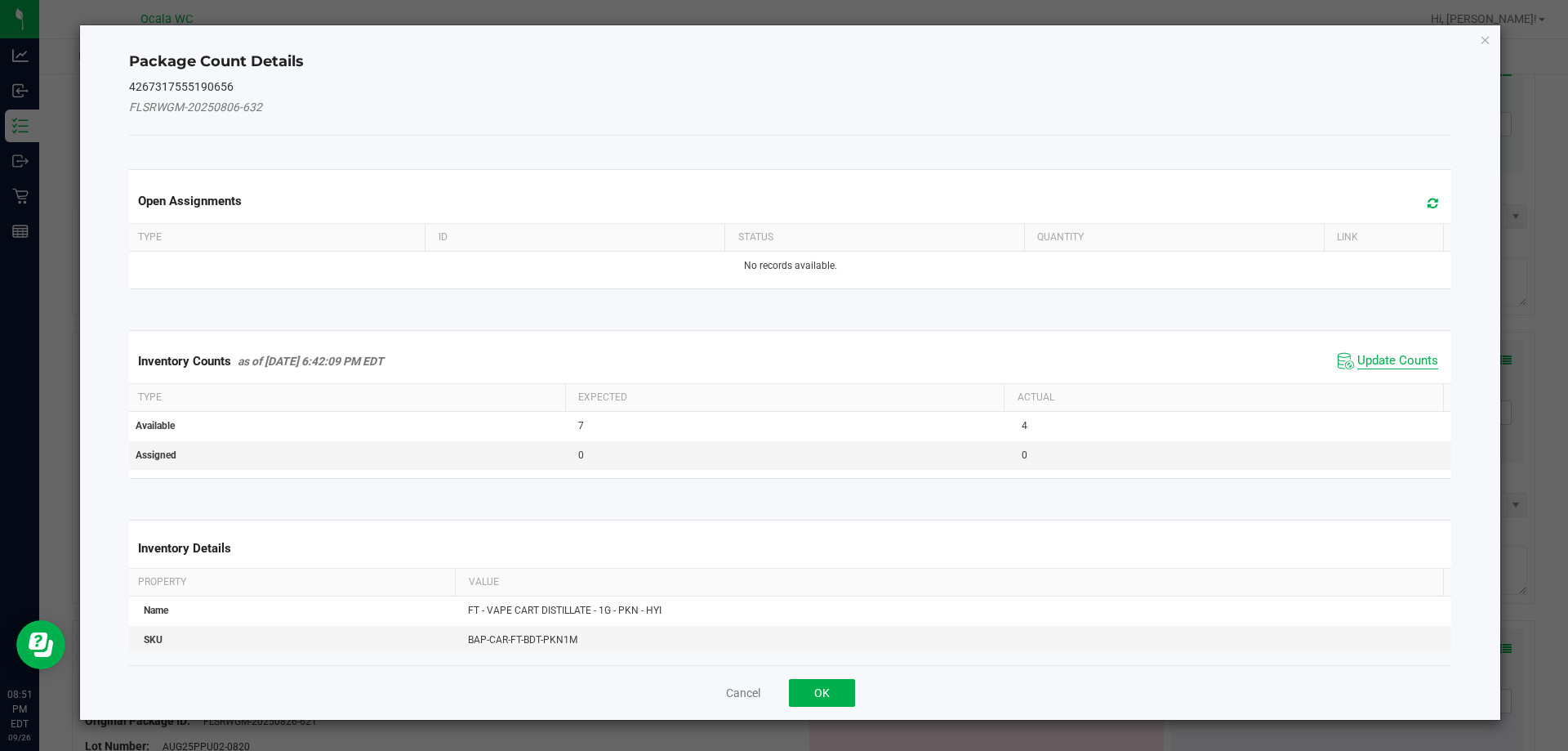
click at [700, 369] on span "Update Counts" at bounding box center [1398, 361] width 81 height 16
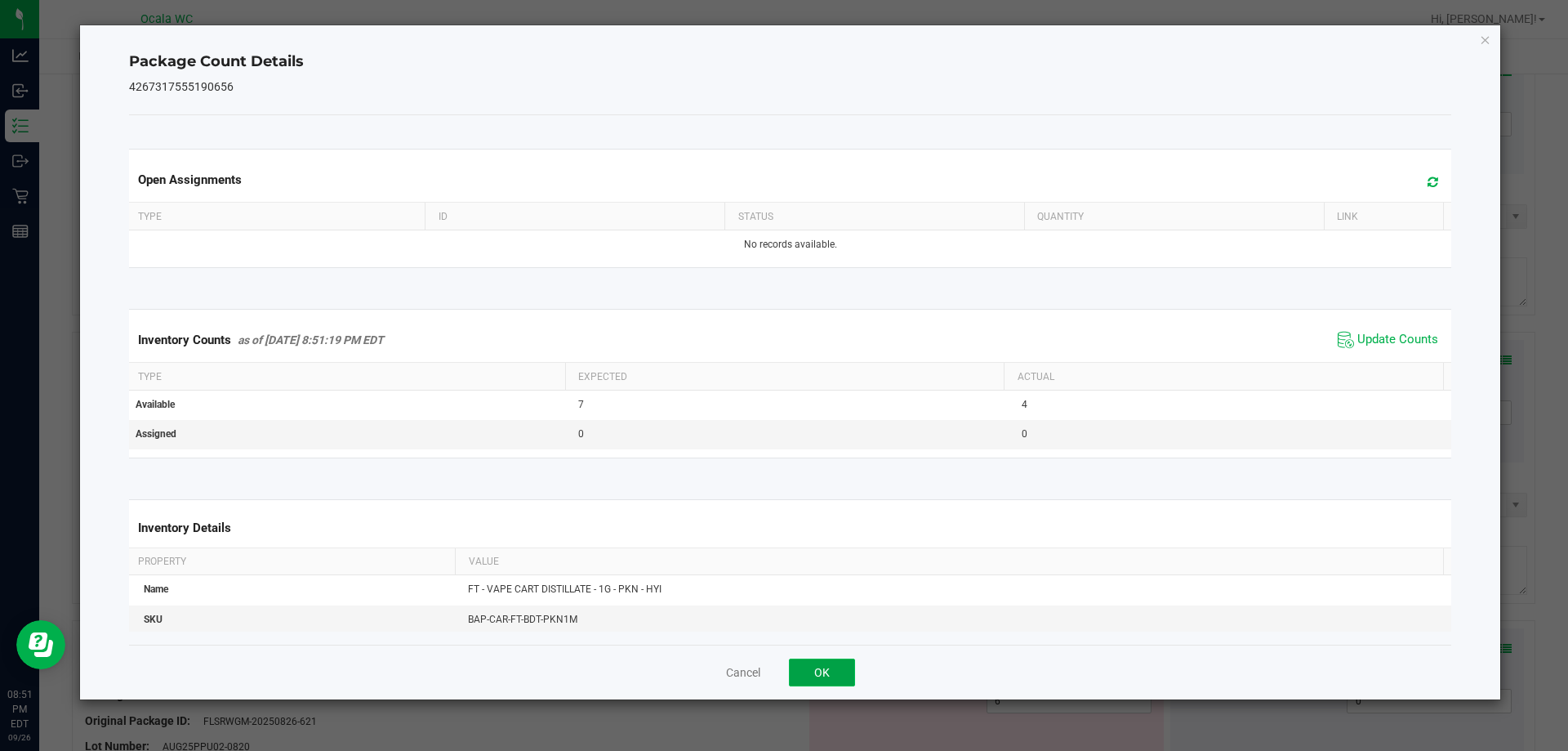
click at [700, 664] on button "OK" at bounding box center [822, 672] width 67 height 28
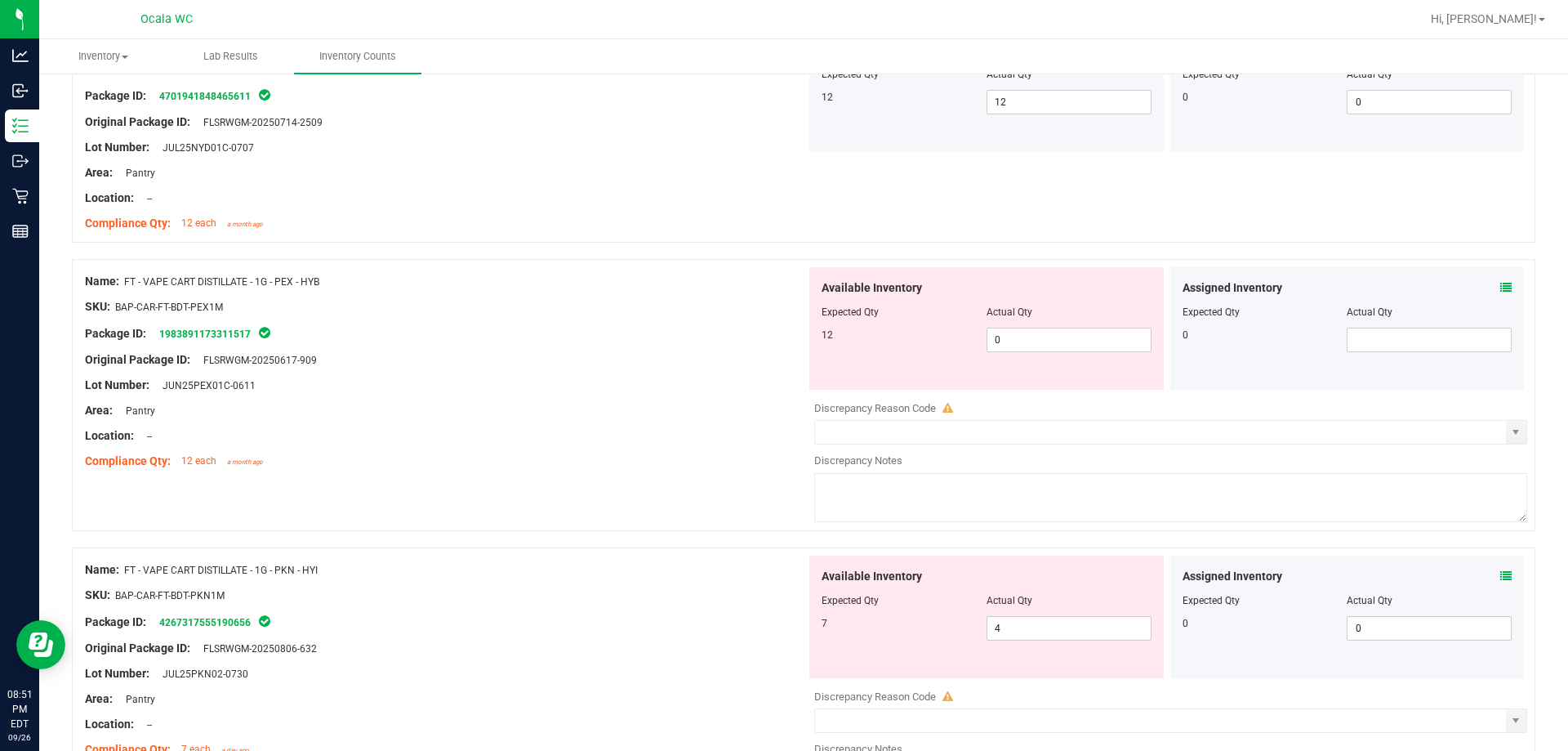
scroll to position [3883, 0]
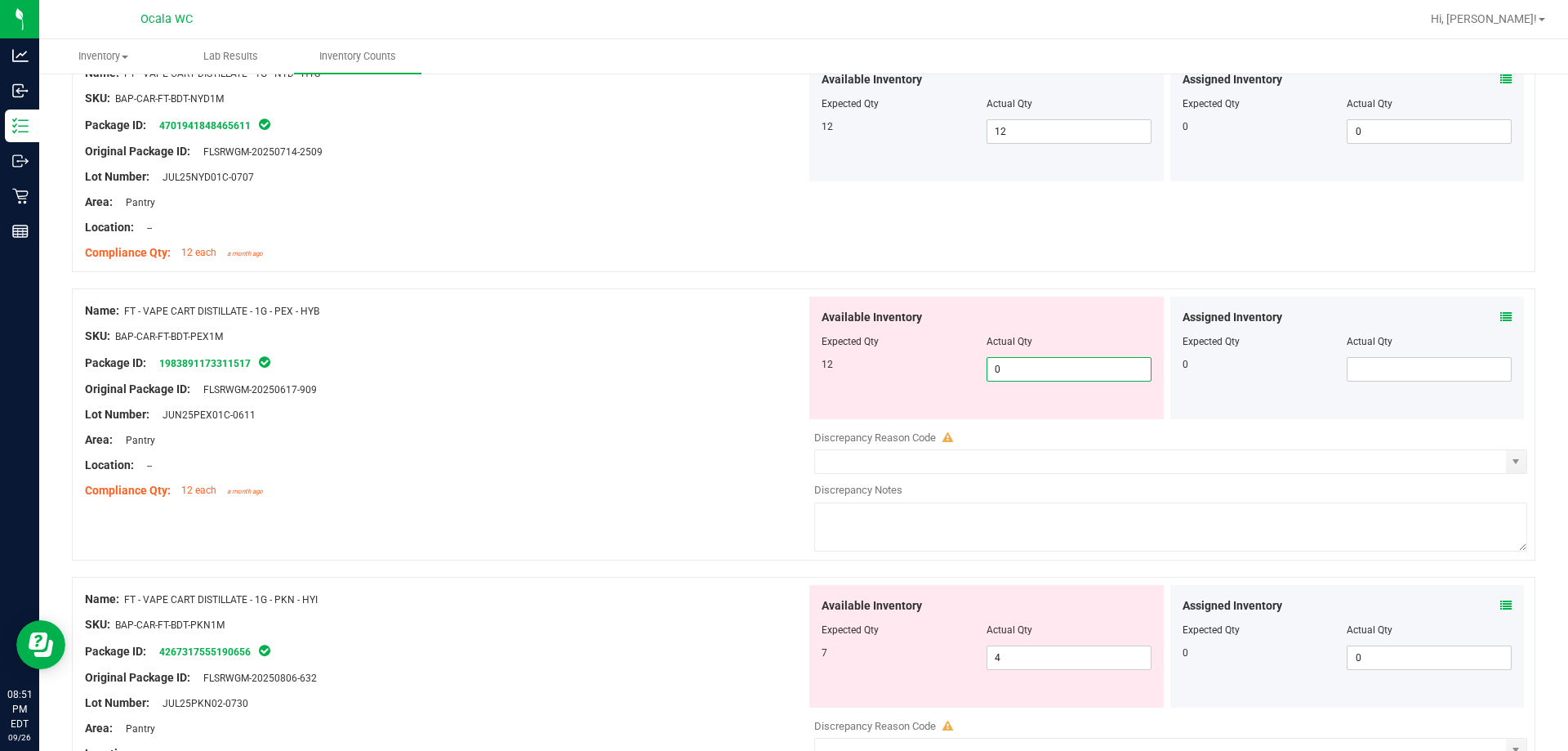
click at [700, 369] on span "0 0" at bounding box center [1069, 369] width 165 height 24
click at [700, 369] on input "0" at bounding box center [1068, 370] width 163 height 23
type input "12"
click at [679, 433] on div "Area: Pantry" at bounding box center [445, 440] width 721 height 17
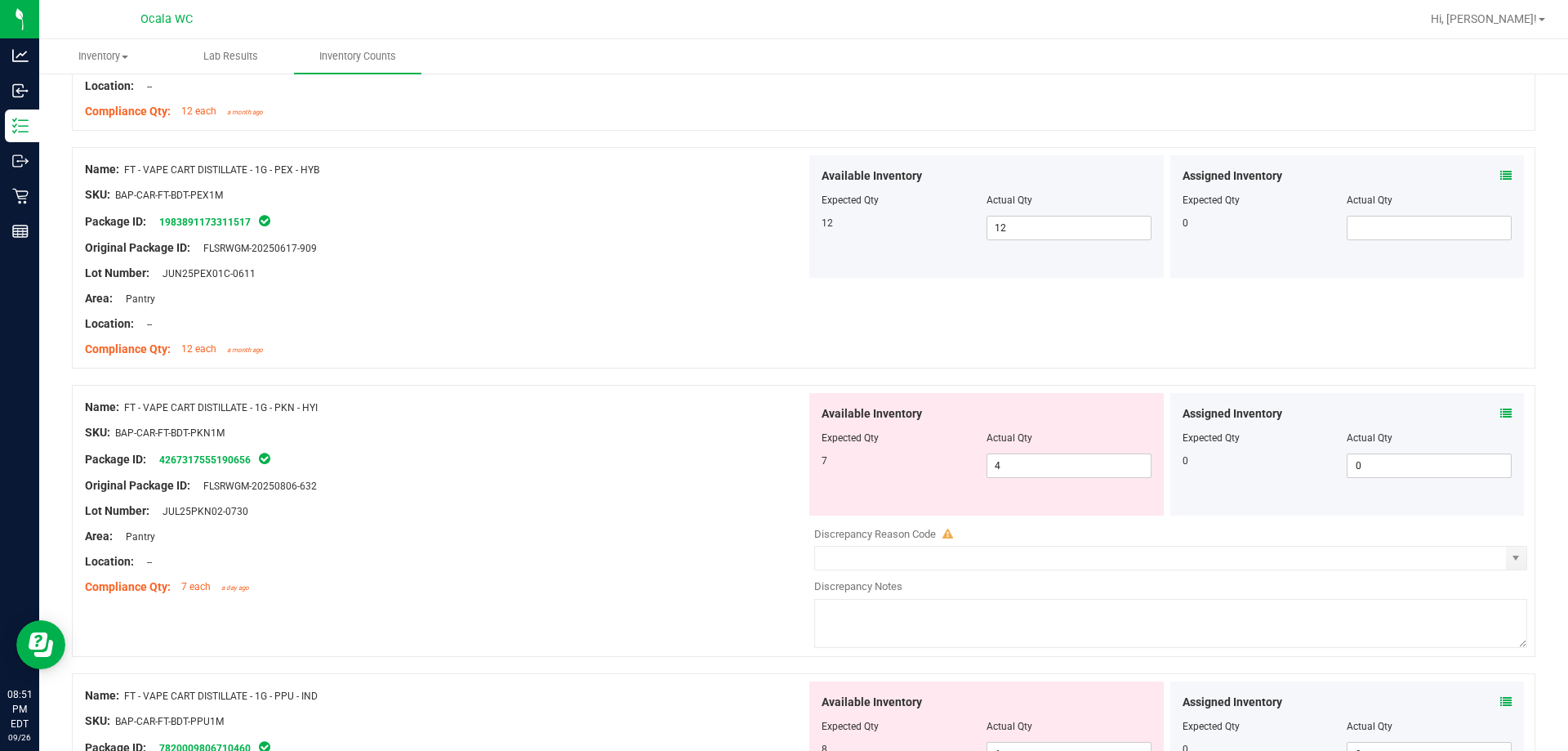
scroll to position [4129, 0]
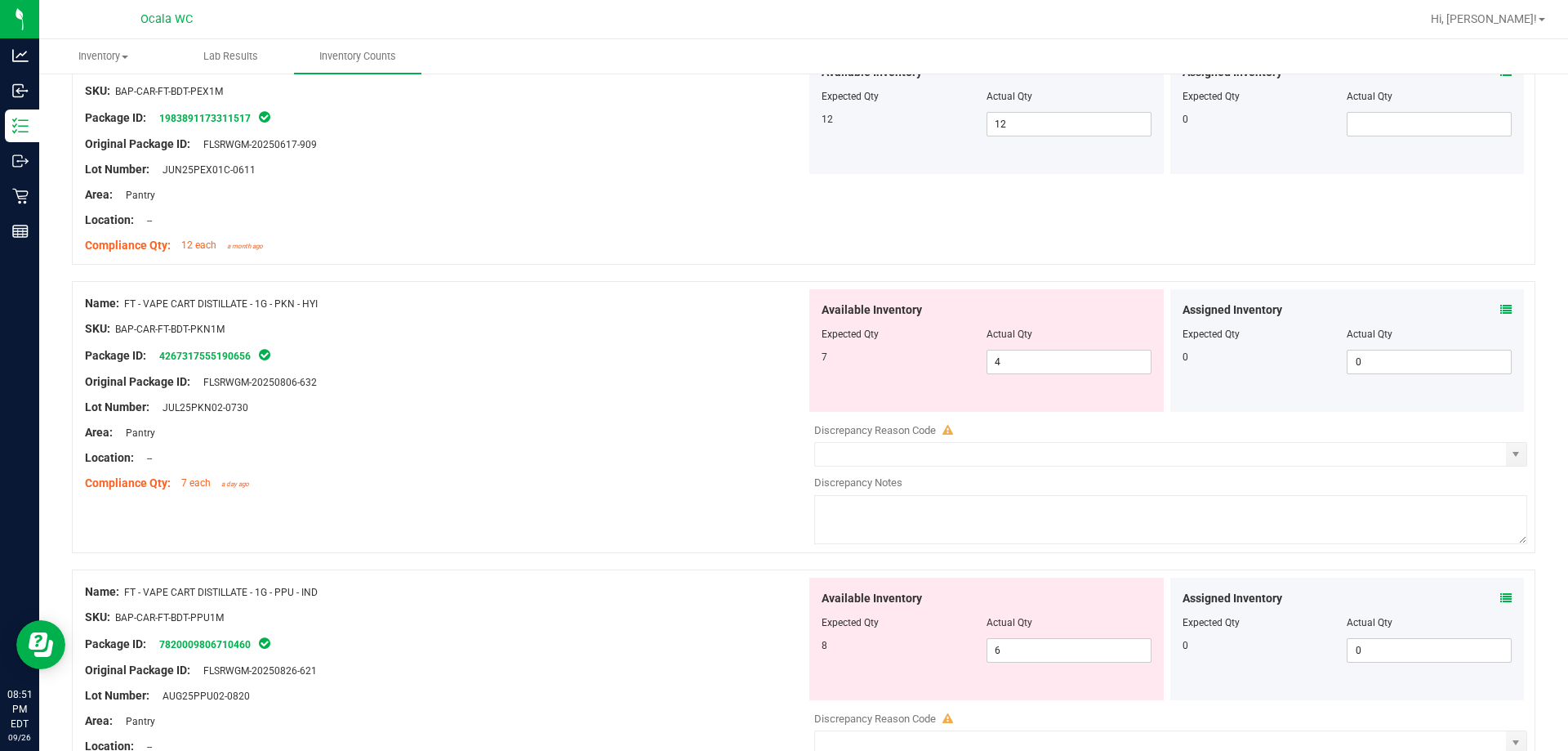
click at [700, 310] on icon at bounding box center [1506, 310] width 12 height 12
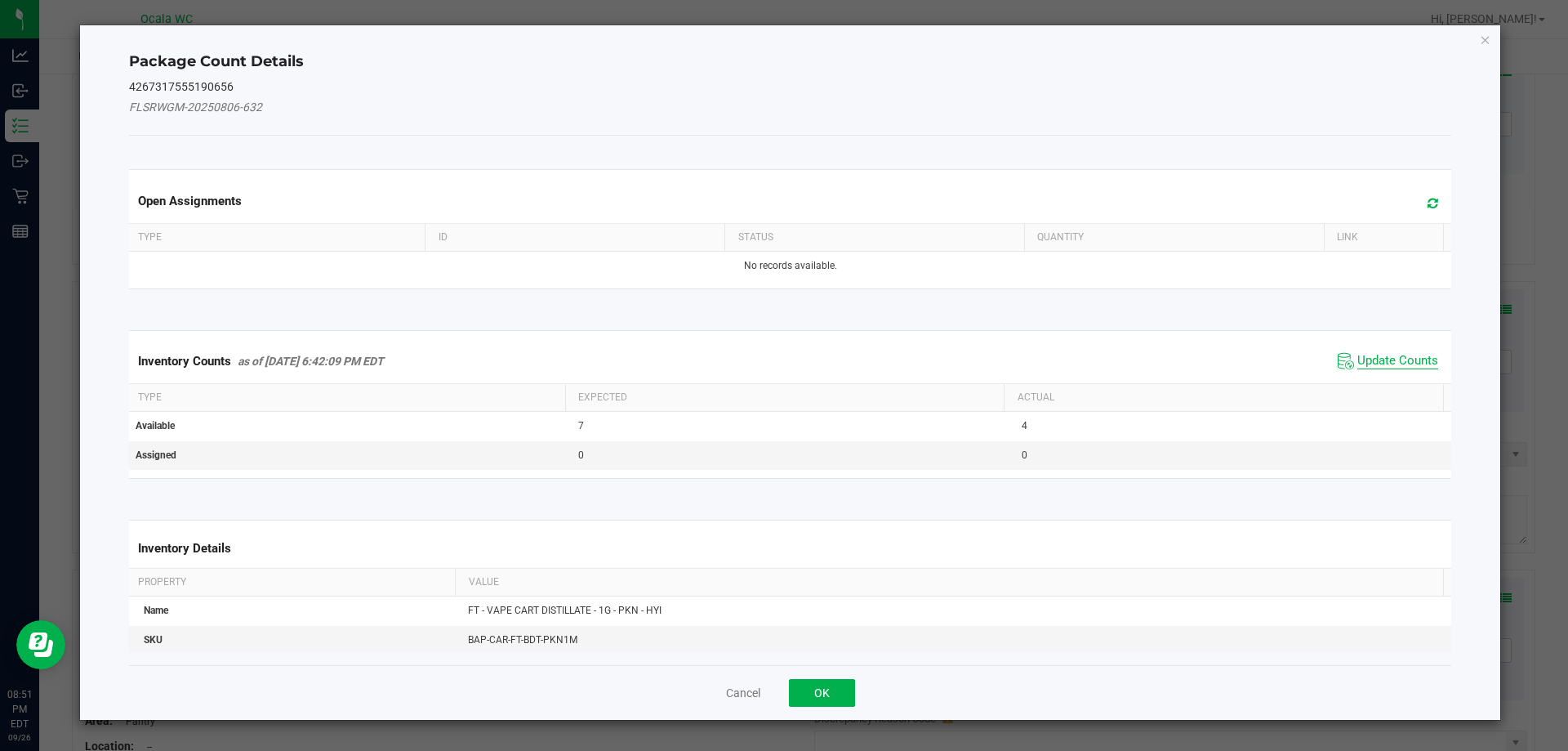
click at [700, 360] on span "Update Counts" at bounding box center [1398, 361] width 81 height 16
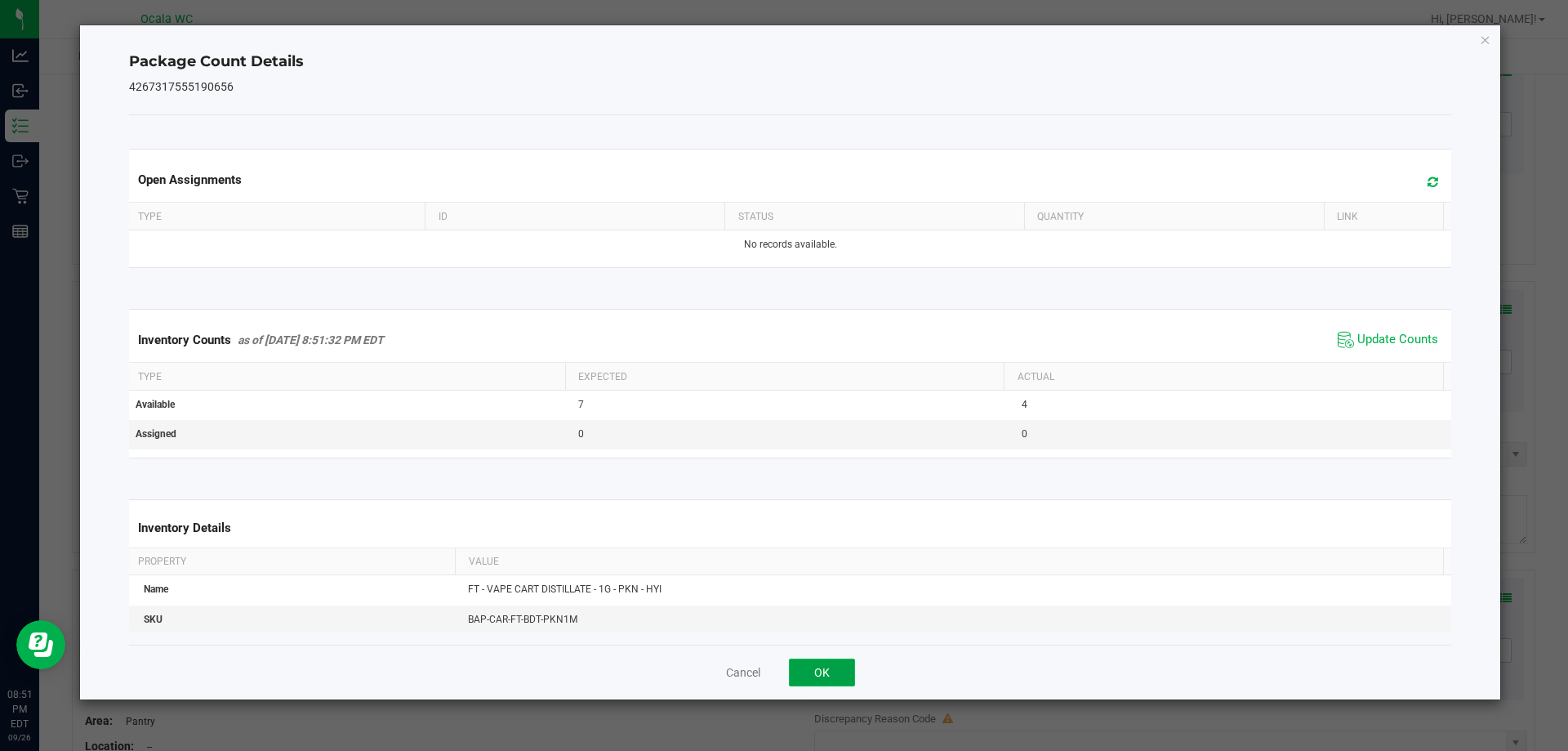
click at [700, 669] on button "OK" at bounding box center [822, 672] width 67 height 28
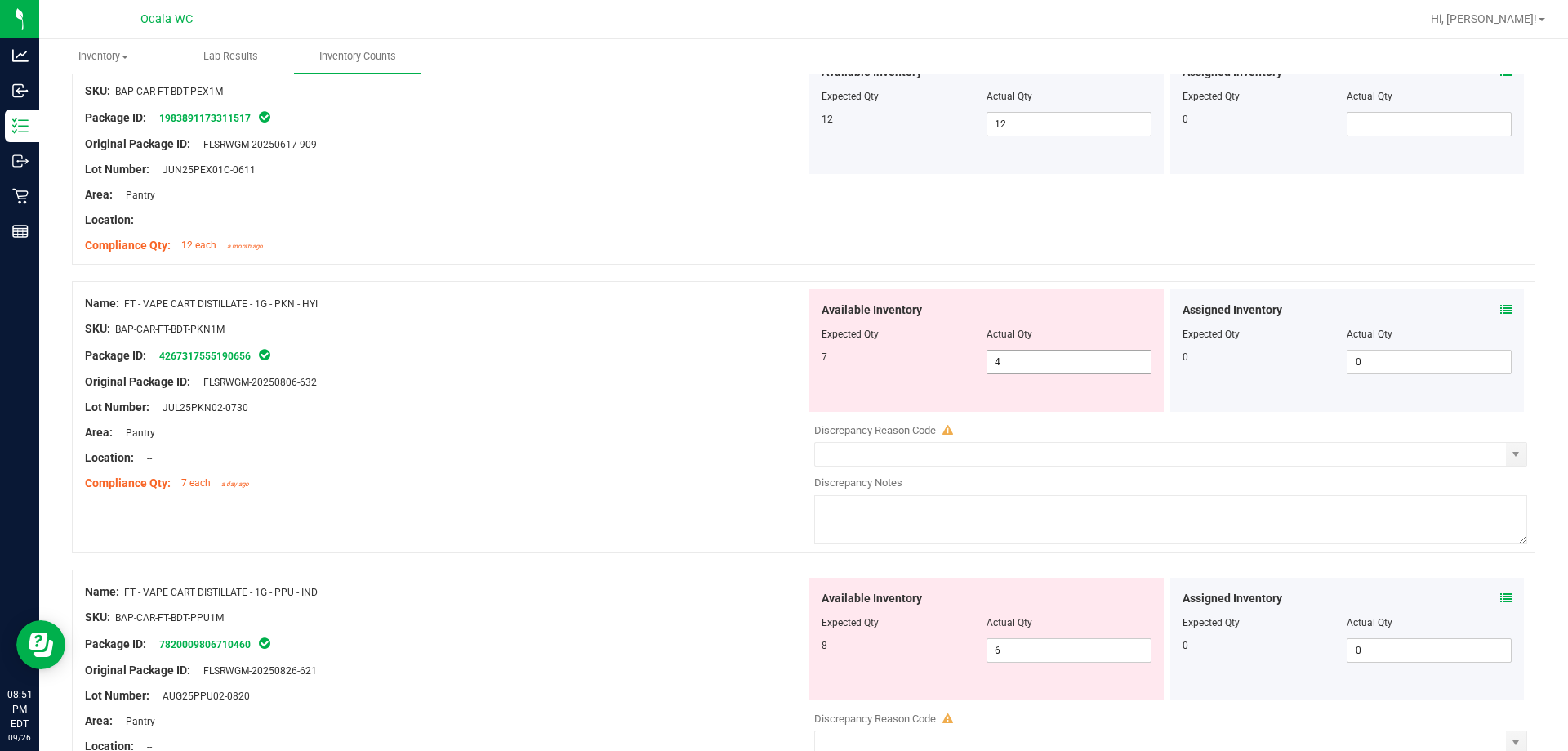
click at [700, 365] on span "4 4" at bounding box center [1069, 361] width 165 height 24
click at [700, 365] on input "4" at bounding box center [1068, 362] width 163 height 23
type input "7"
click at [690, 416] on div at bounding box center [445, 420] width 721 height 8
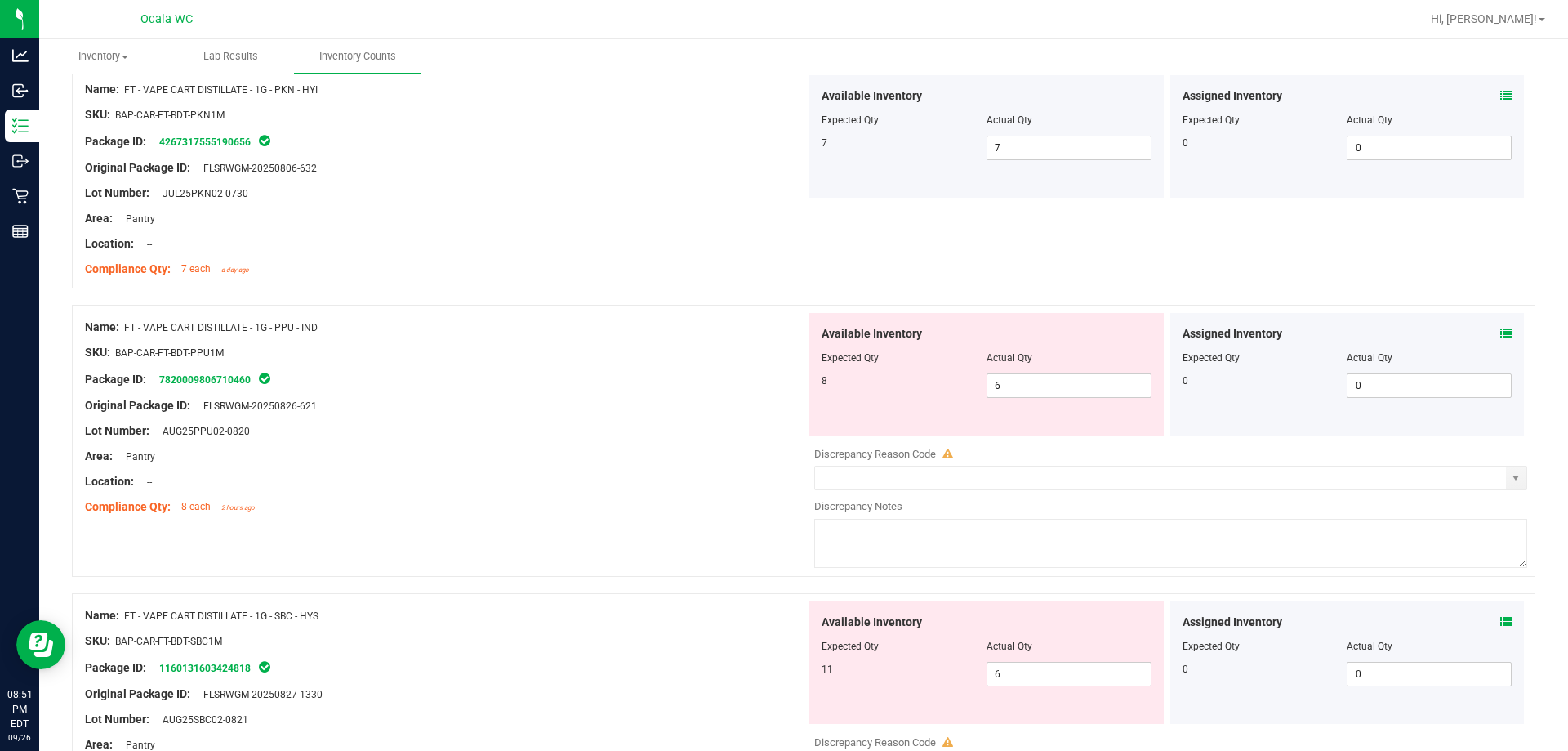
scroll to position [4374, 0]
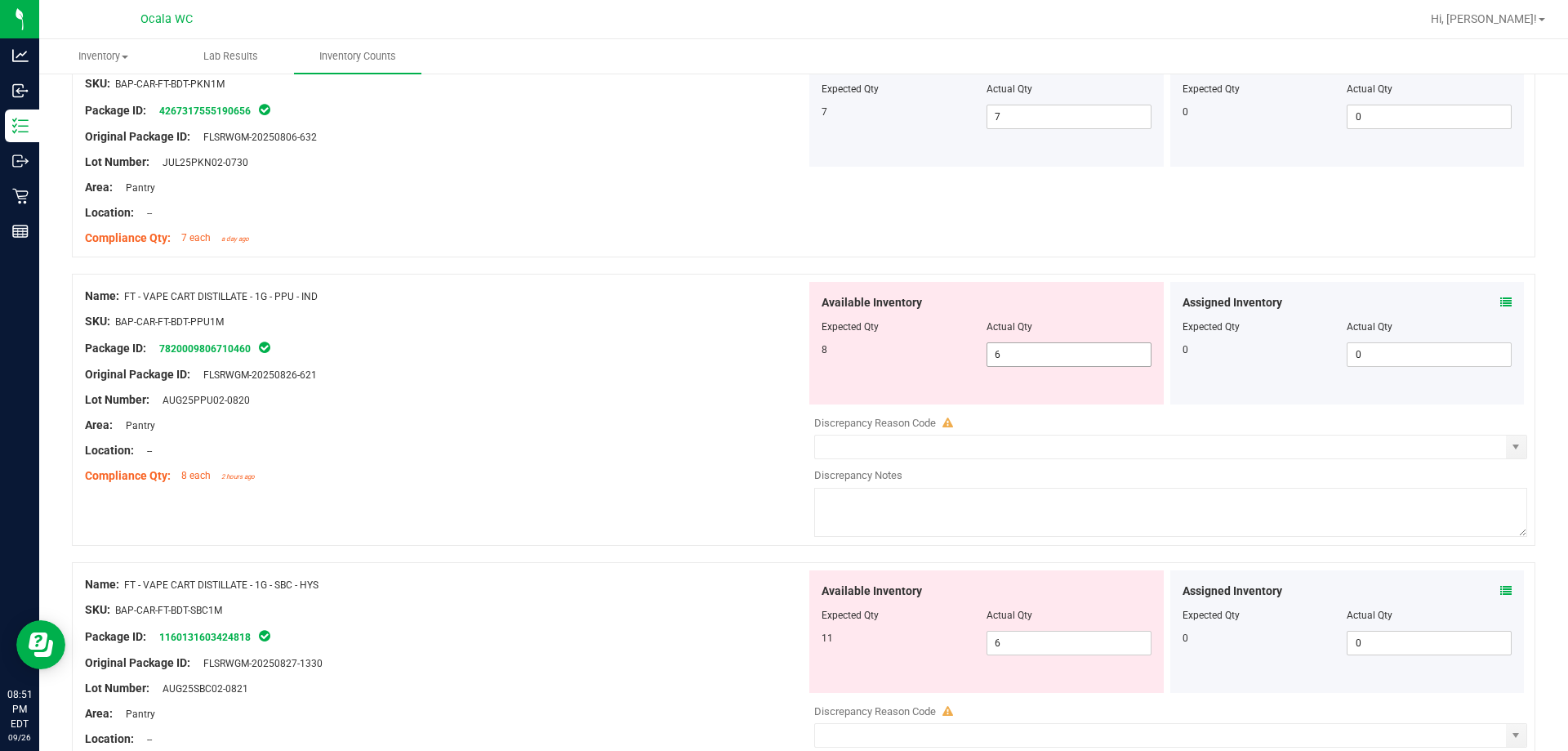
click at [700, 354] on span "6 6" at bounding box center [1069, 354] width 165 height 24
click at [700, 354] on input "6" at bounding box center [1068, 355] width 163 height 23
click at [700, 300] on icon at bounding box center [1506, 302] width 12 height 12
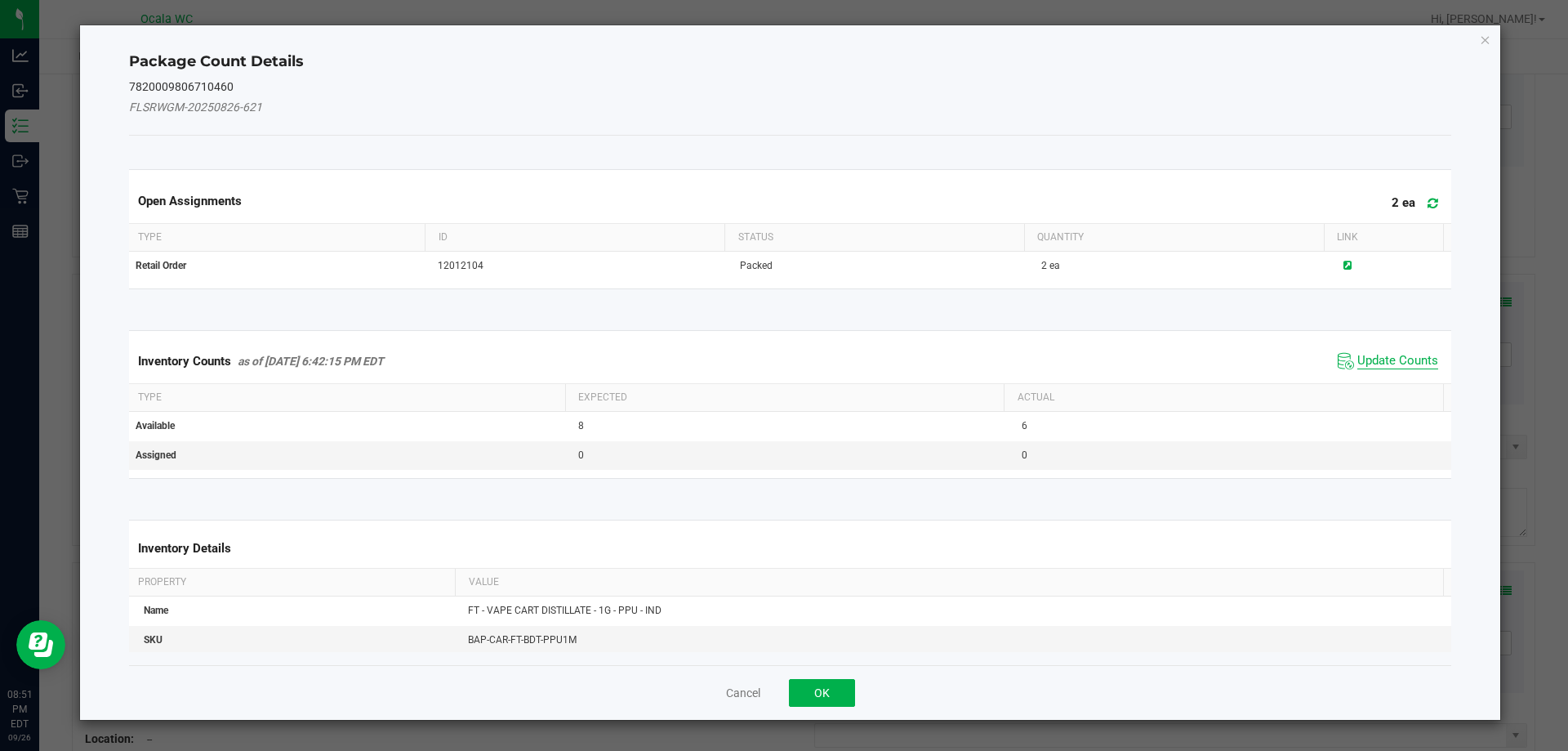
click at [700, 355] on span "Update Counts" at bounding box center [1398, 361] width 81 height 16
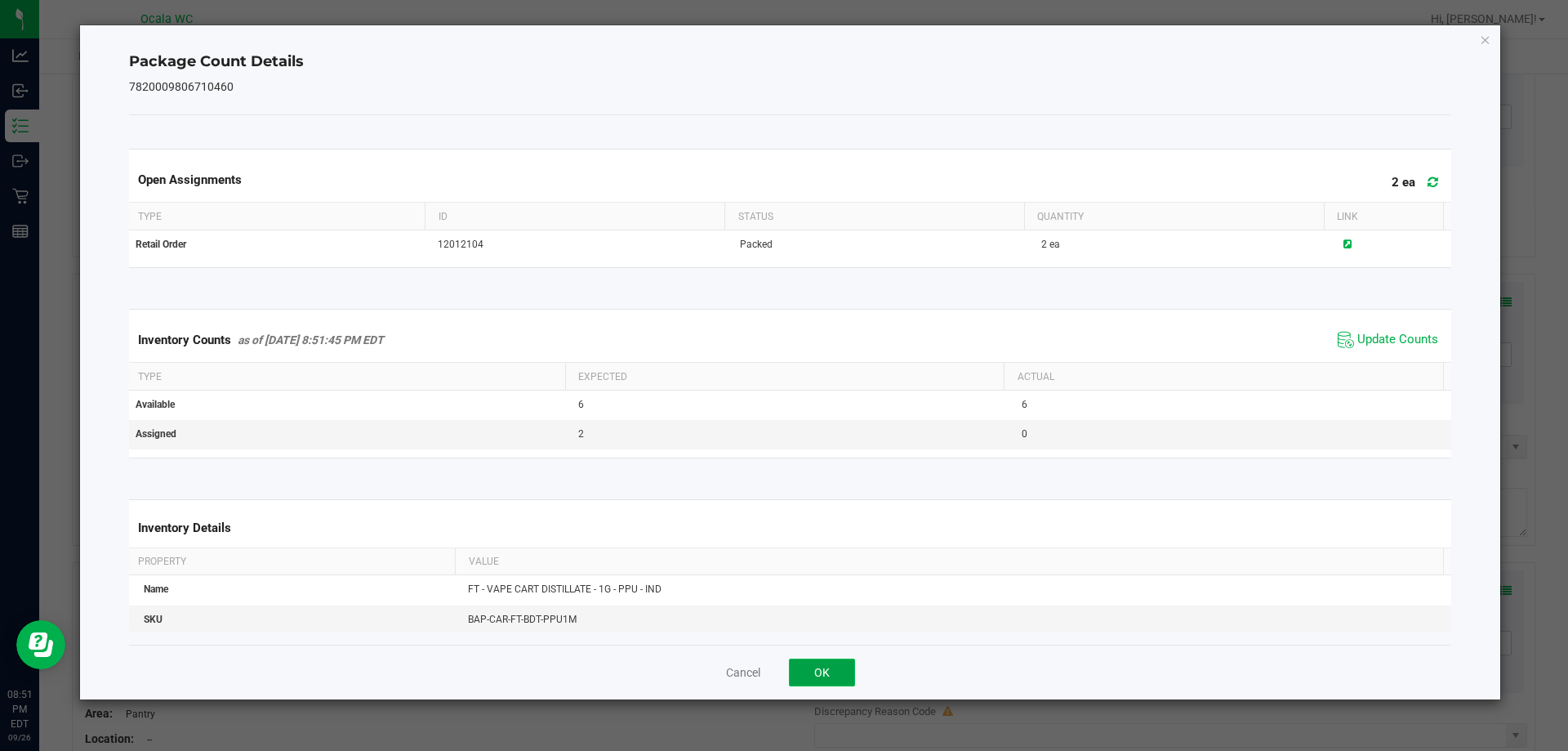
click at [700, 668] on button "OK" at bounding box center [822, 672] width 67 height 28
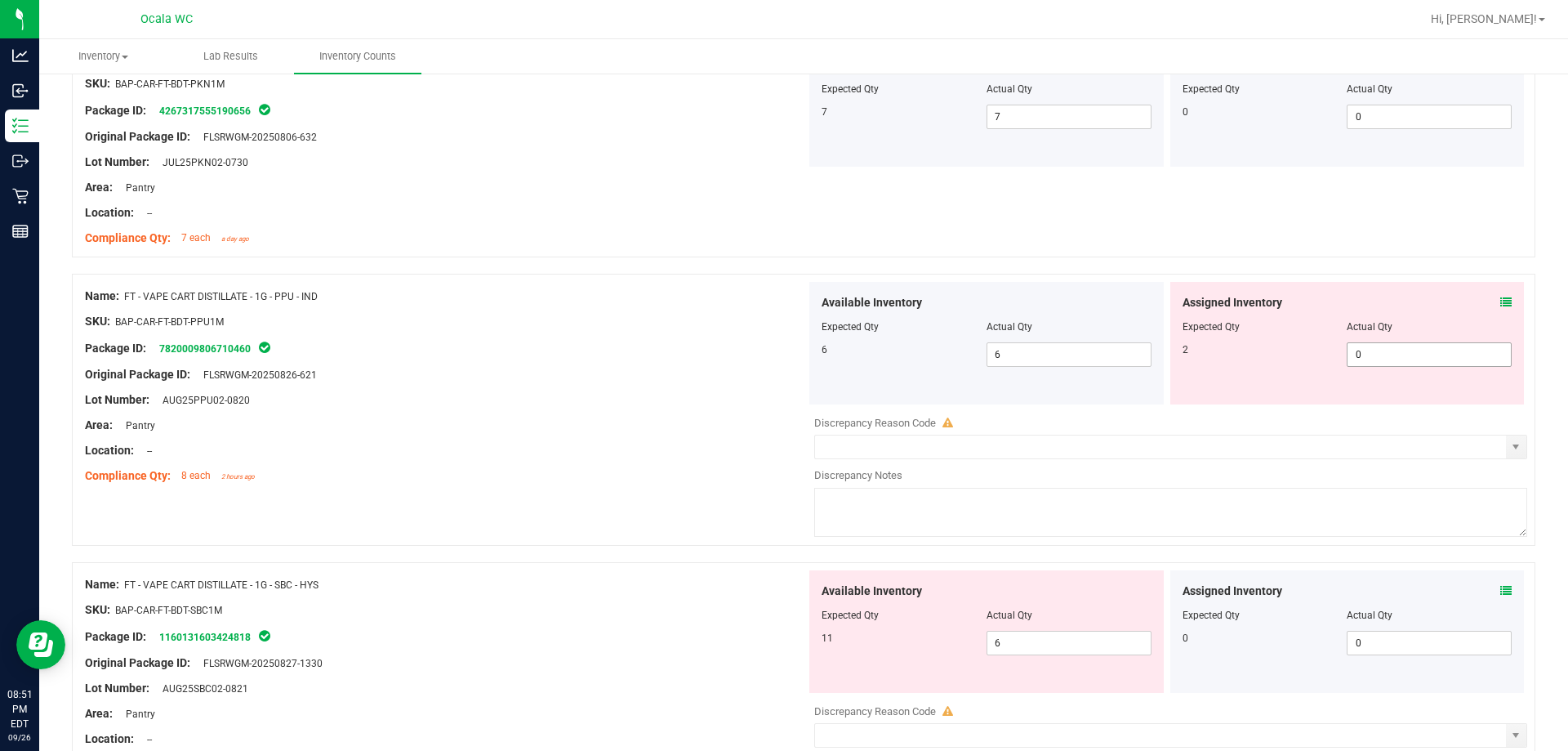
click at [700, 349] on span "0 0" at bounding box center [1429, 354] width 165 height 24
click at [700, 349] on input "0" at bounding box center [1429, 355] width 163 height 23
type input "2"
click at [566, 438] on div at bounding box center [445, 437] width 721 height 8
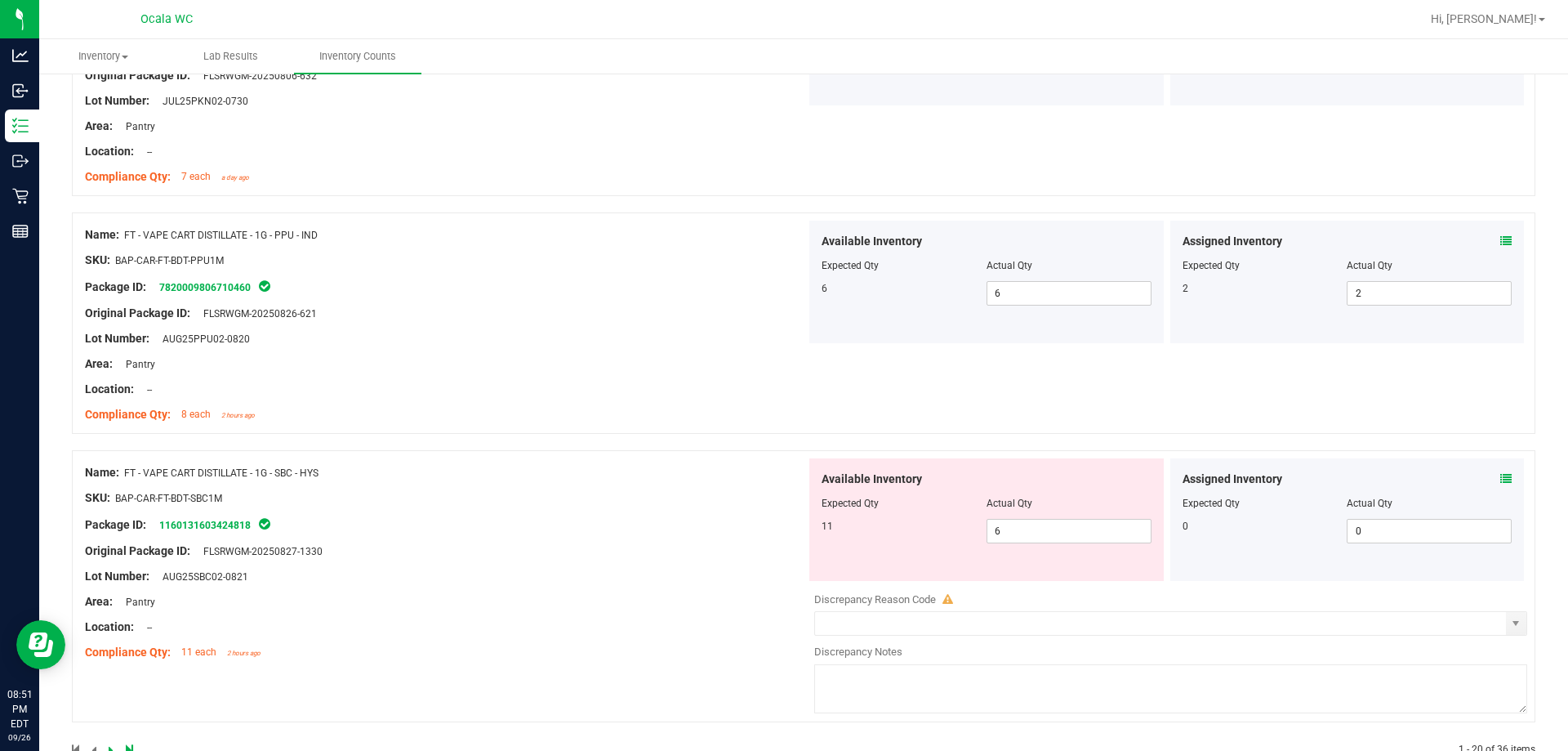
scroll to position [4478, 0]
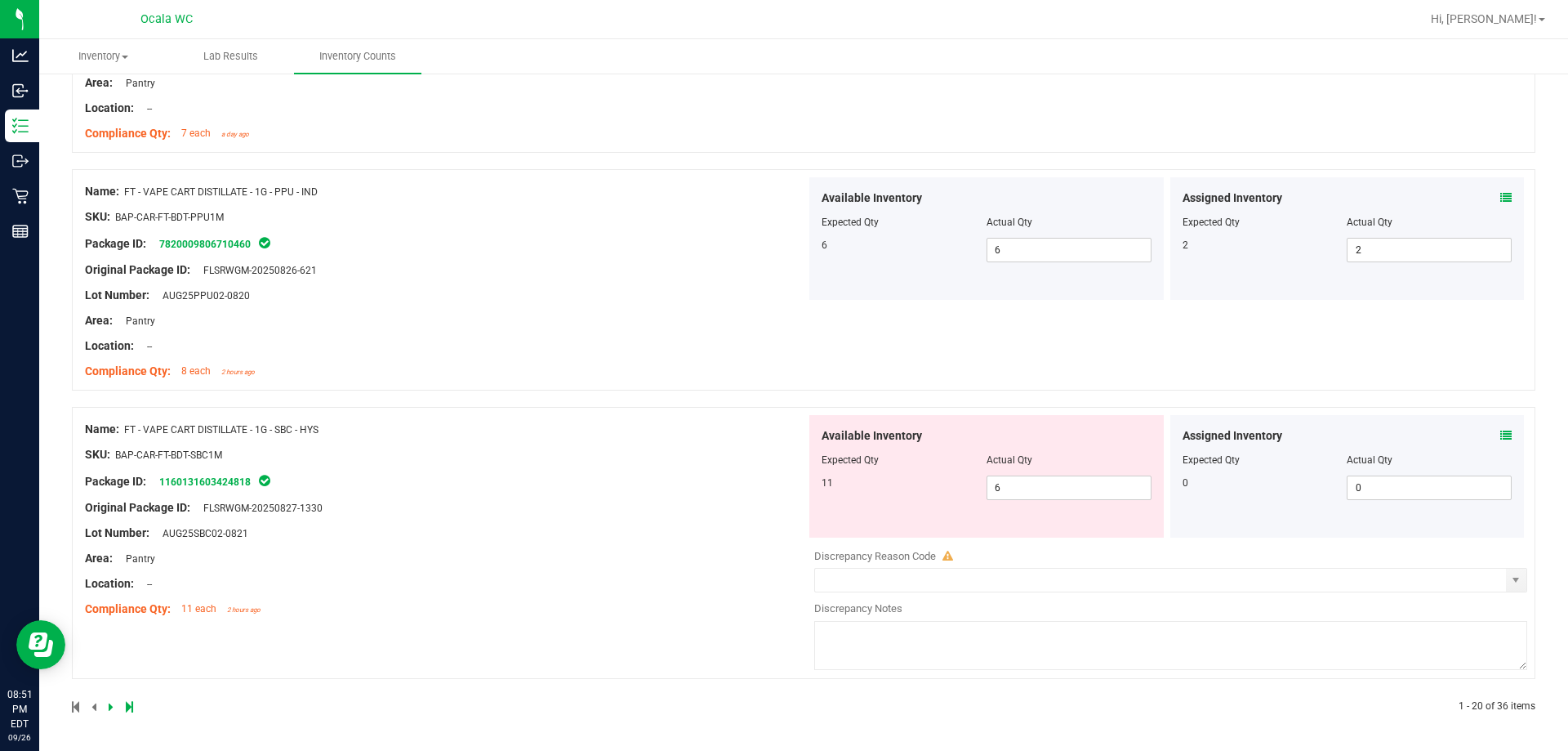
click at [700, 434] on icon at bounding box center [1506, 435] width 12 height 12
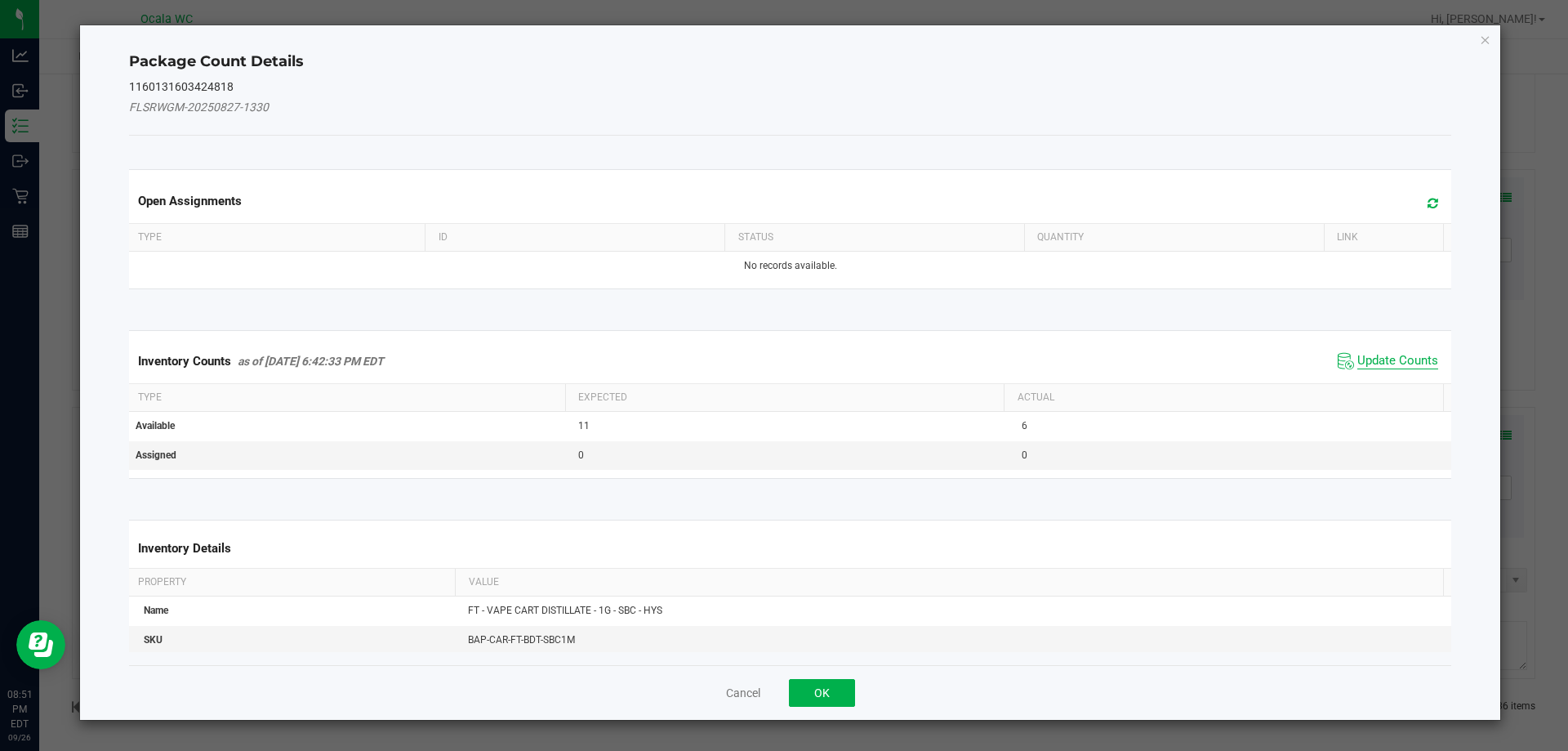
click at [700, 363] on span "Update Counts" at bounding box center [1398, 361] width 81 height 16
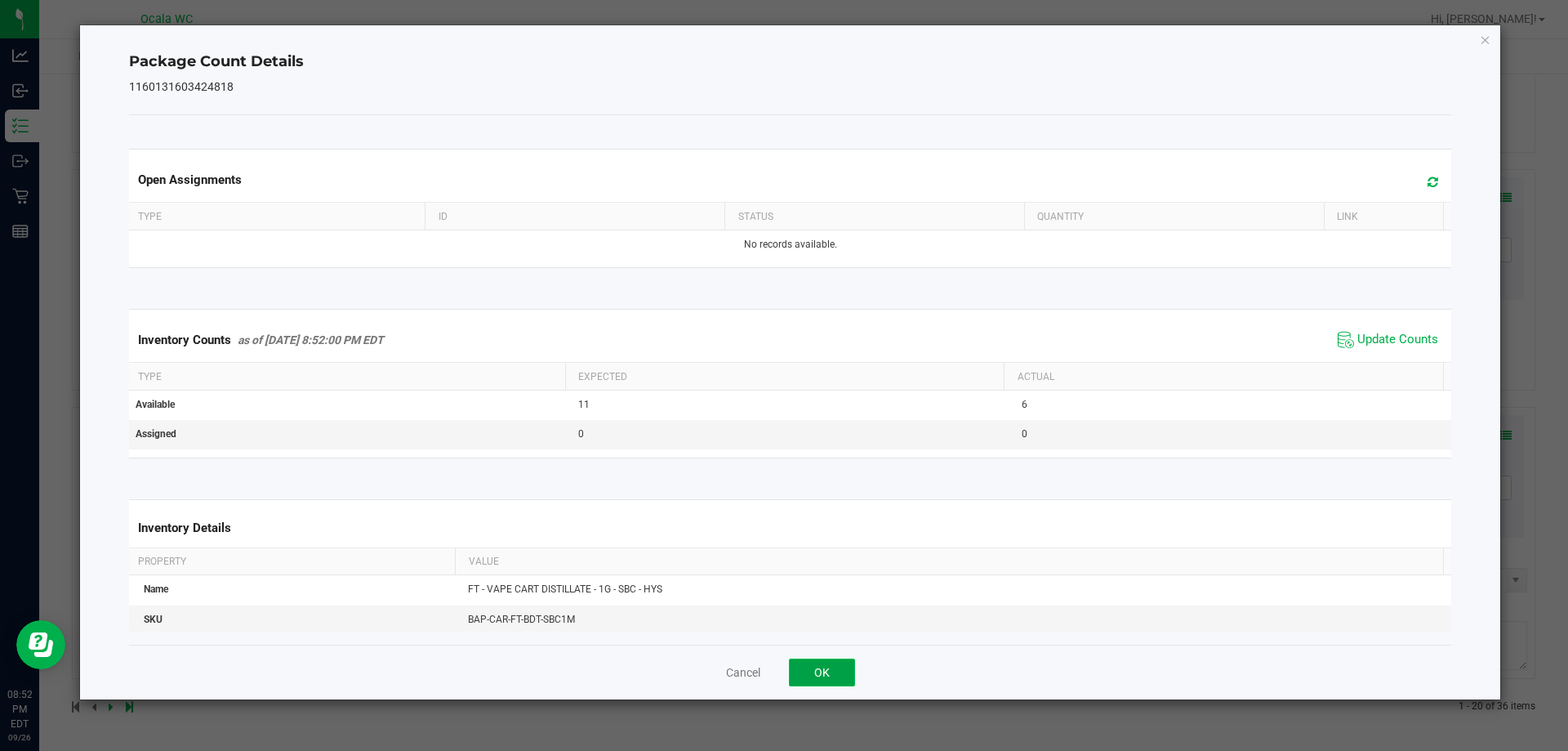
click at [700, 665] on button "OK" at bounding box center [822, 672] width 67 height 28
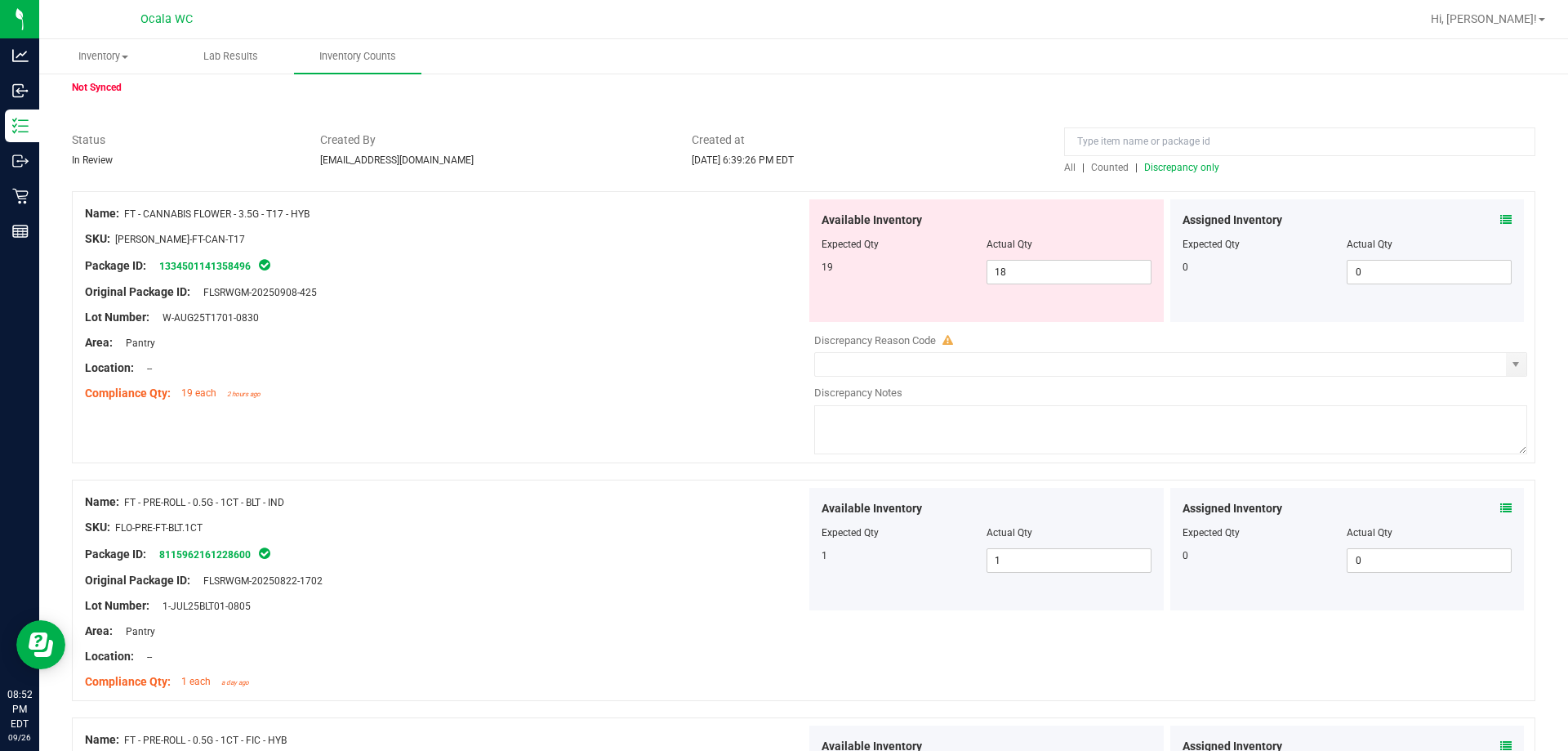
scroll to position [0, 0]
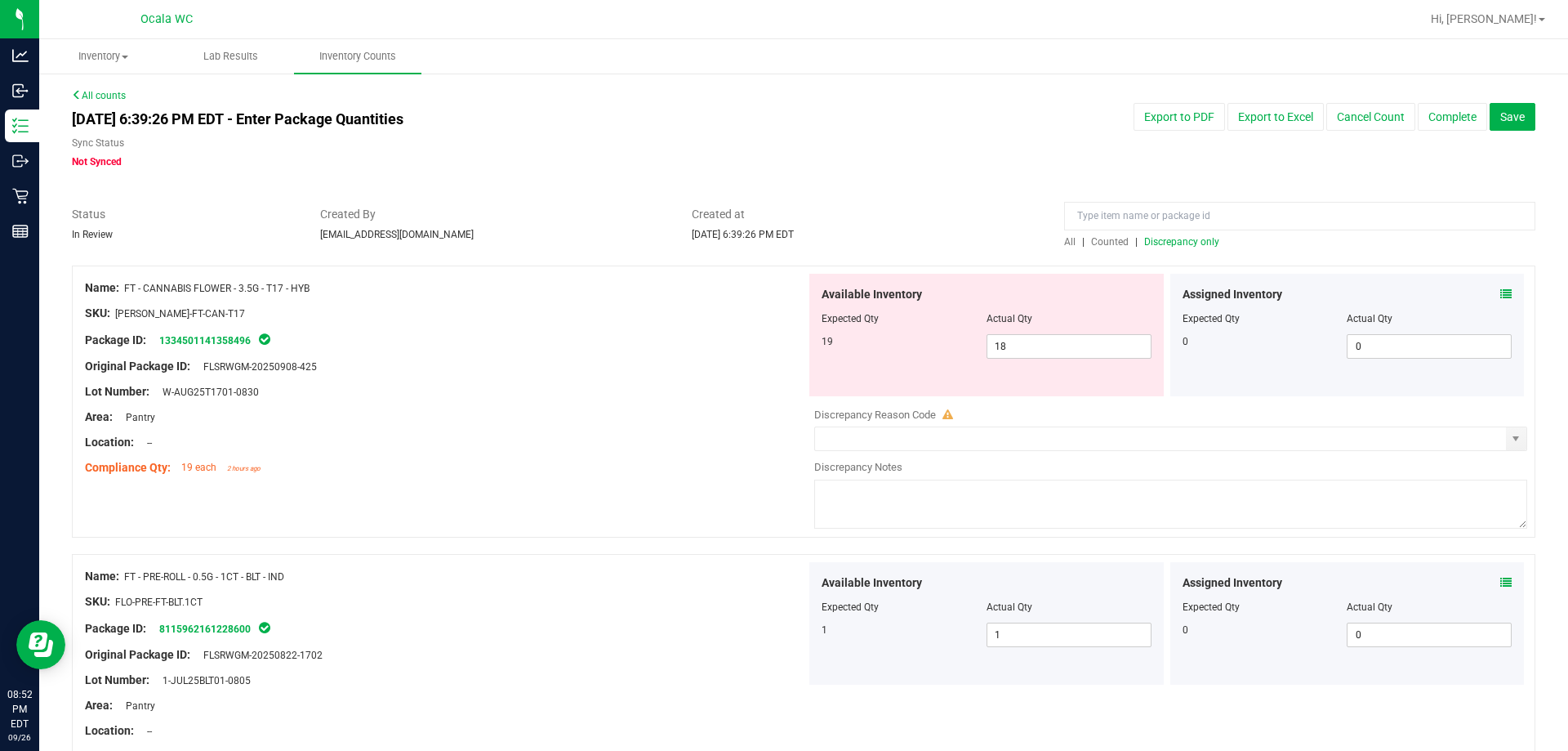
click at [700, 239] on span "Discrepancy only" at bounding box center [1182, 242] width 75 height 12
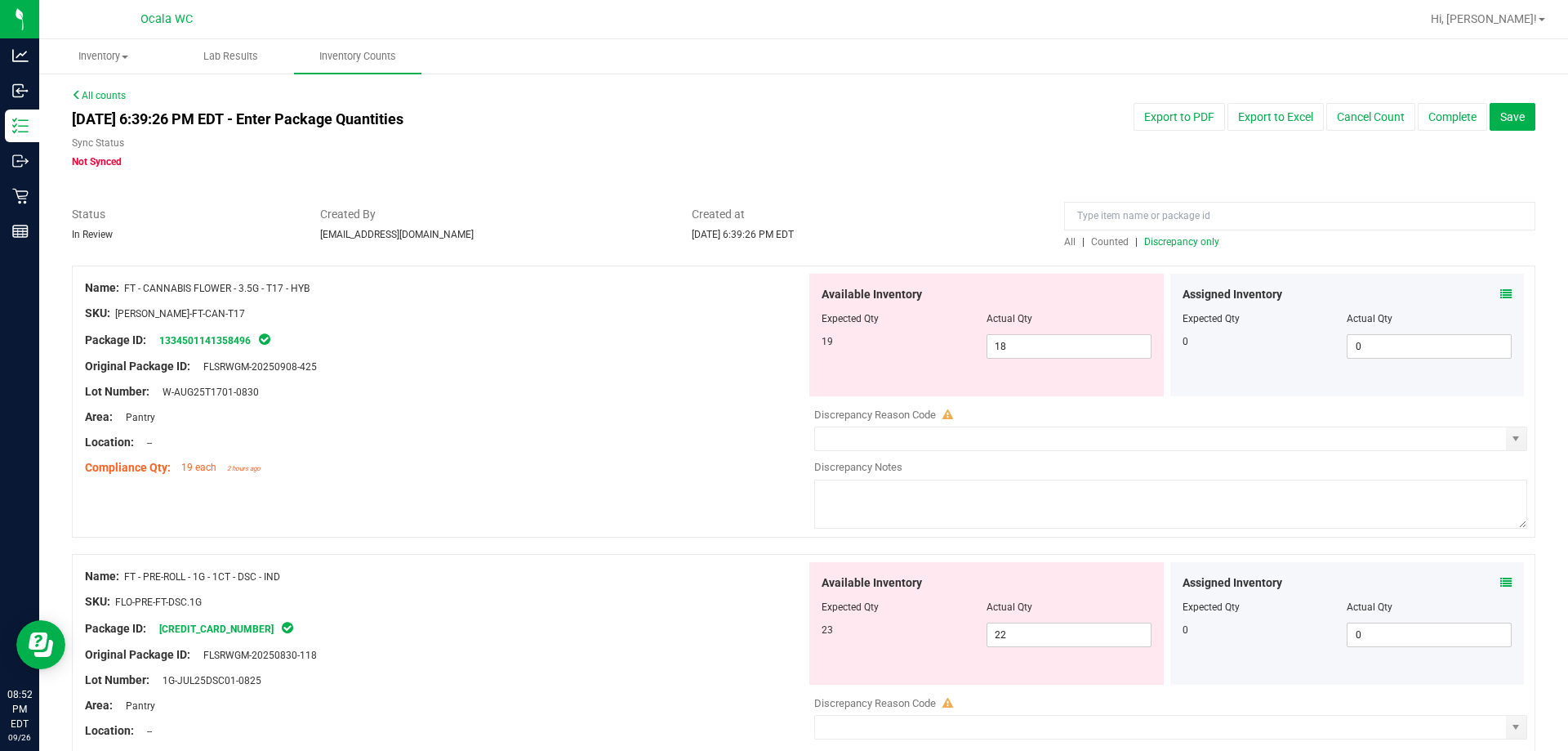
click at [700, 291] on icon at bounding box center [1506, 294] width 12 height 12
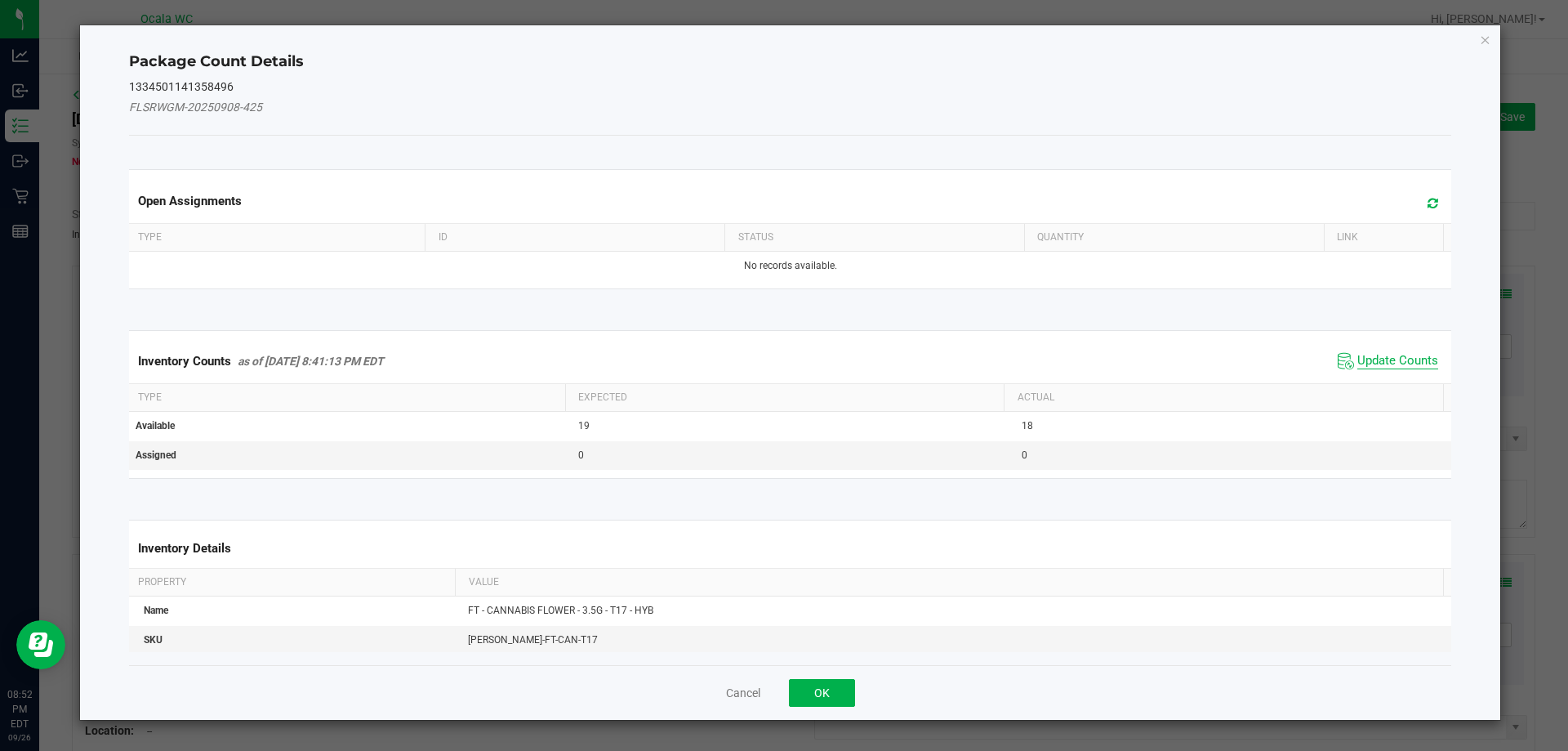
click at [700, 366] on span "Update Counts" at bounding box center [1398, 361] width 81 height 16
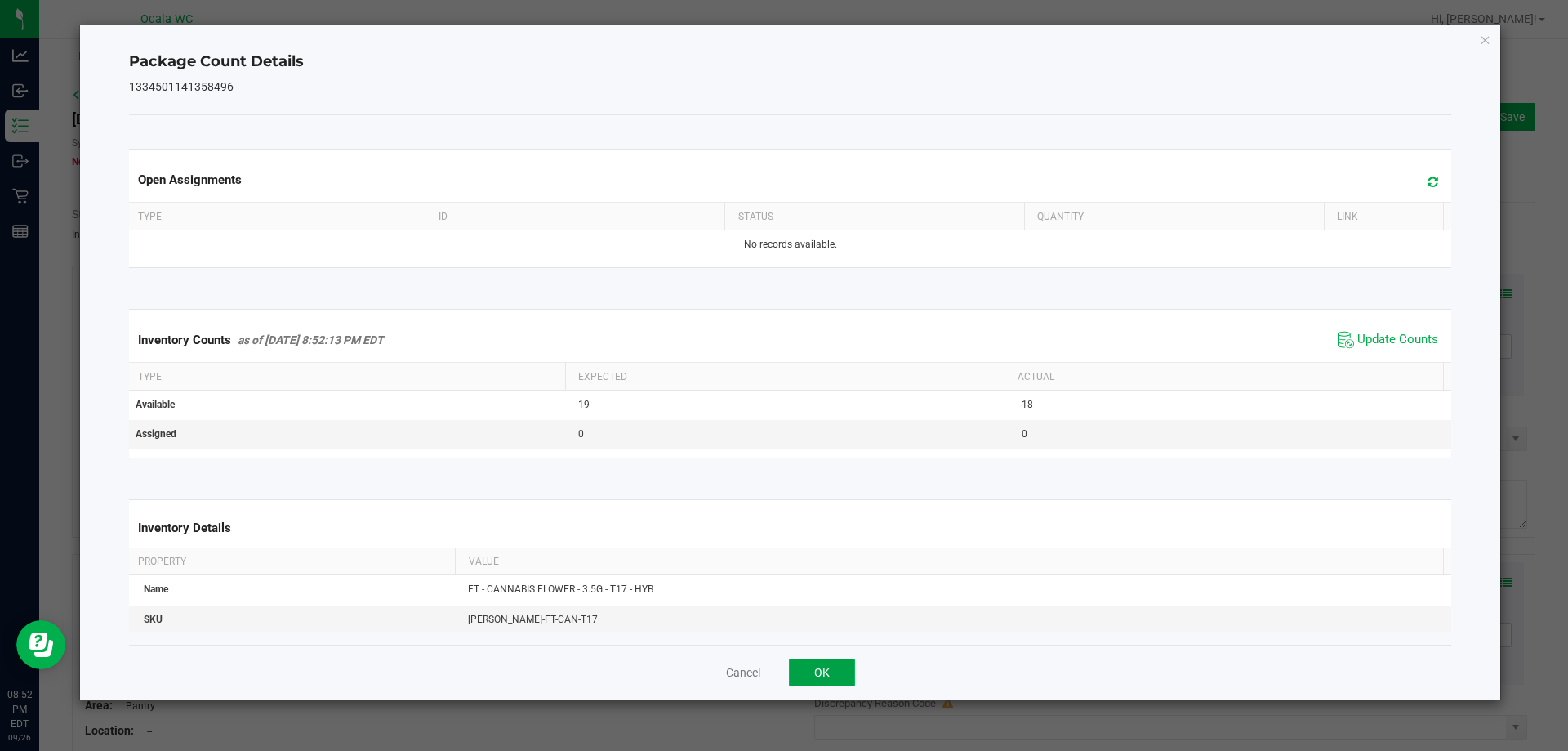
click at [700, 674] on button "OK" at bounding box center [822, 672] width 67 height 28
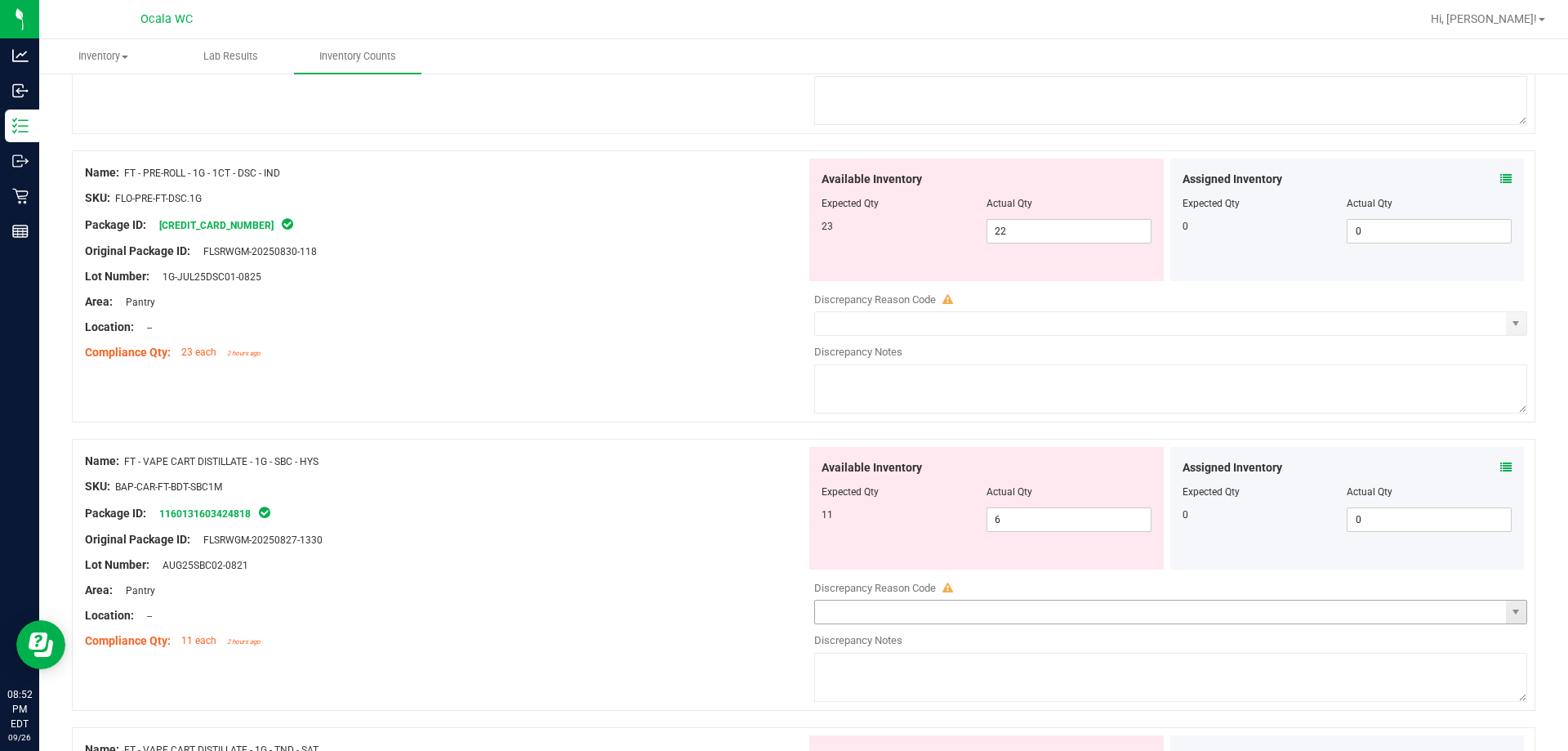
scroll to position [490, 0]
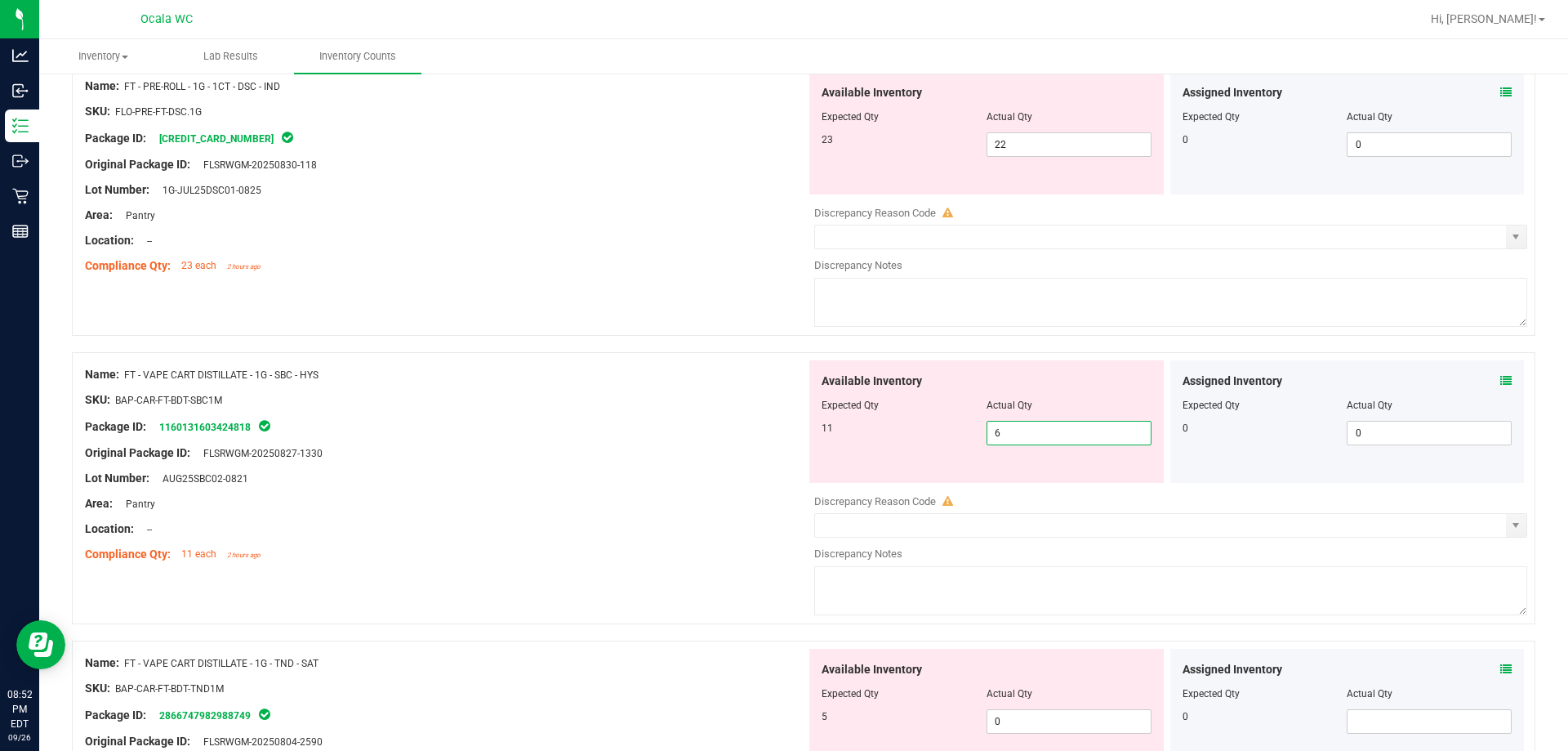
click at [700, 434] on span "6 6" at bounding box center [1069, 432] width 165 height 24
click at [700, 434] on input "6" at bounding box center [1068, 433] width 163 height 23
type input "11"
click at [700, 502] on div "Area: Pantry" at bounding box center [445, 504] width 721 height 17
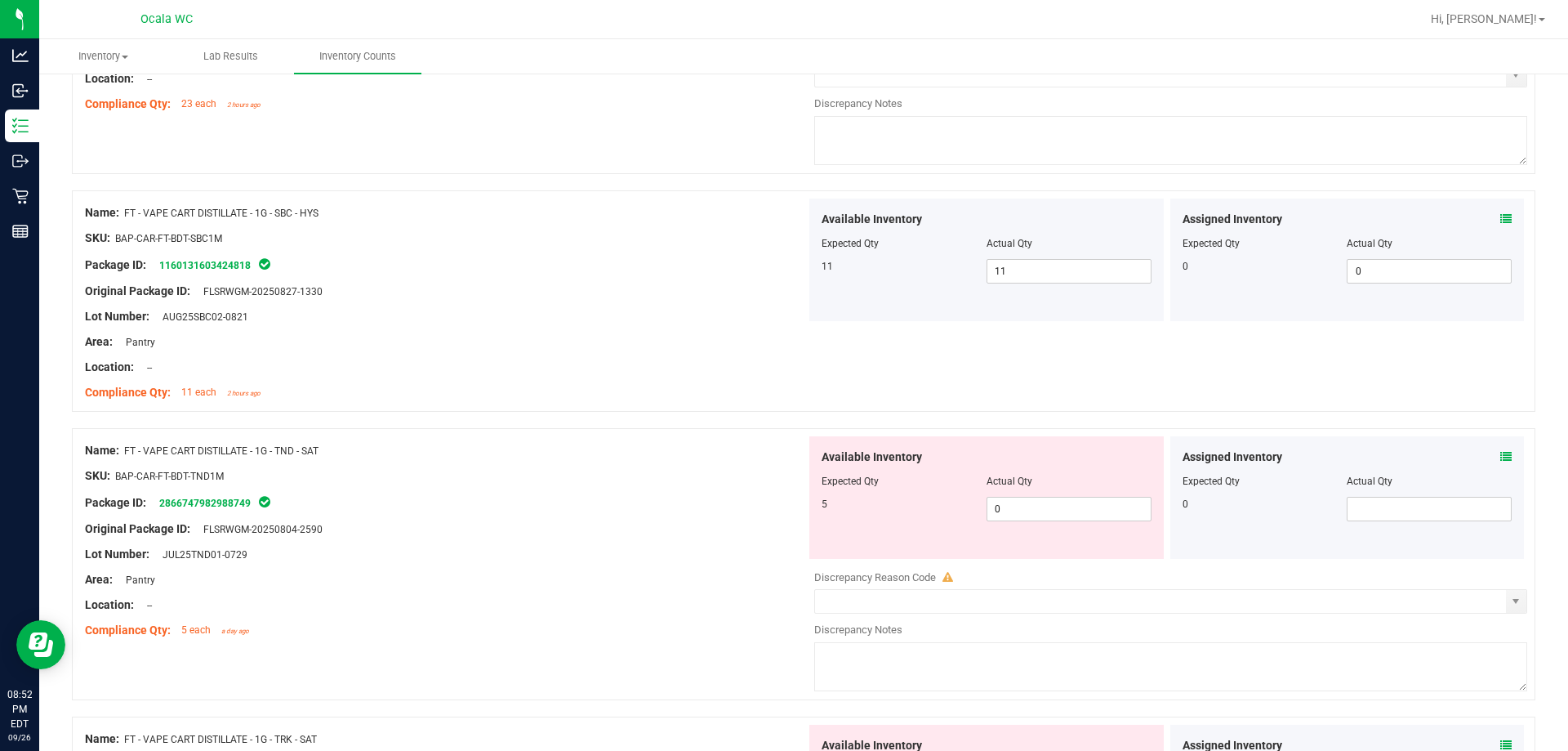
scroll to position [654, 0]
click at [700, 512] on span "0 0" at bounding box center [1069, 507] width 165 height 24
click at [700, 512] on input "0" at bounding box center [1068, 508] width 163 height 23
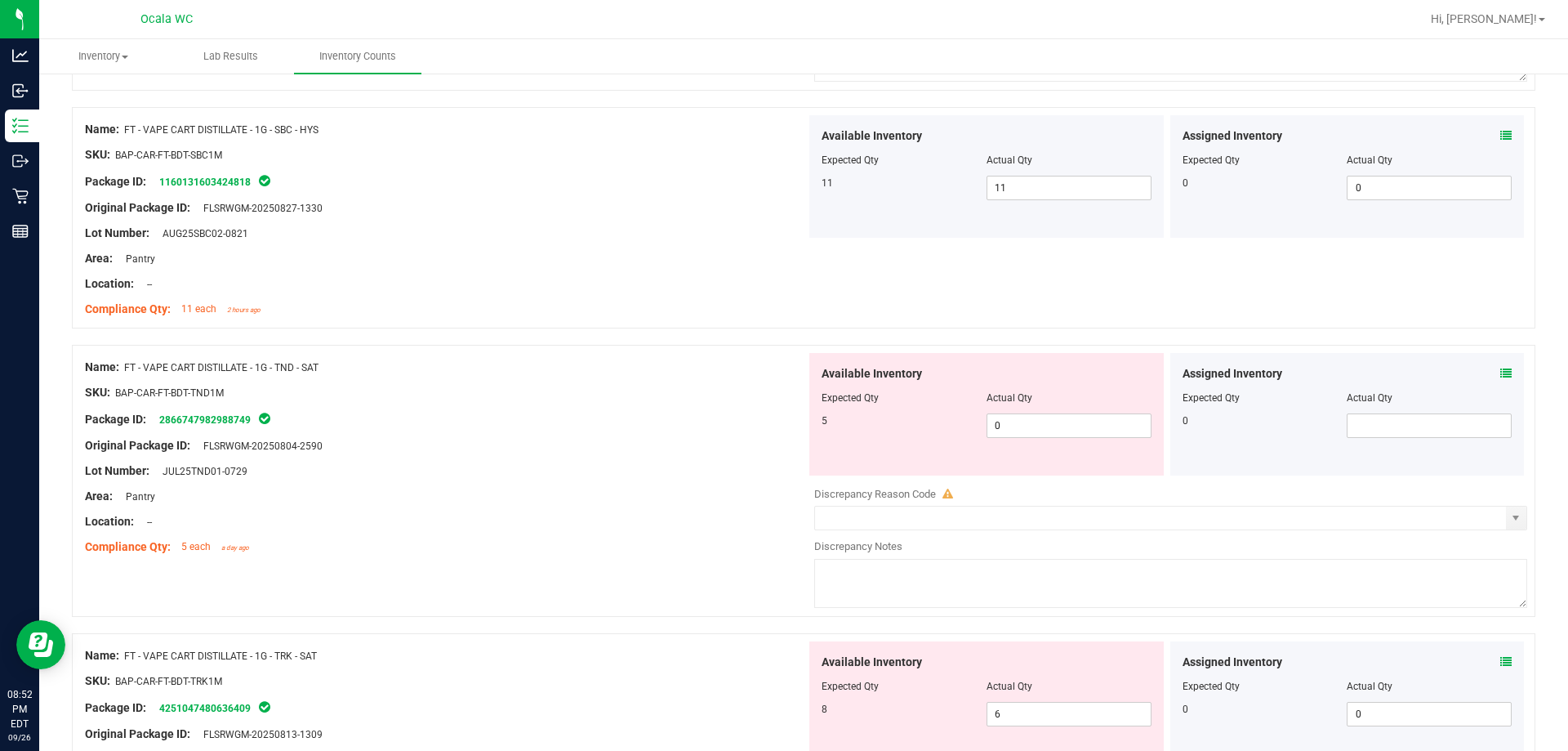
click at [700, 368] on icon at bounding box center [1506, 374] width 12 height 12
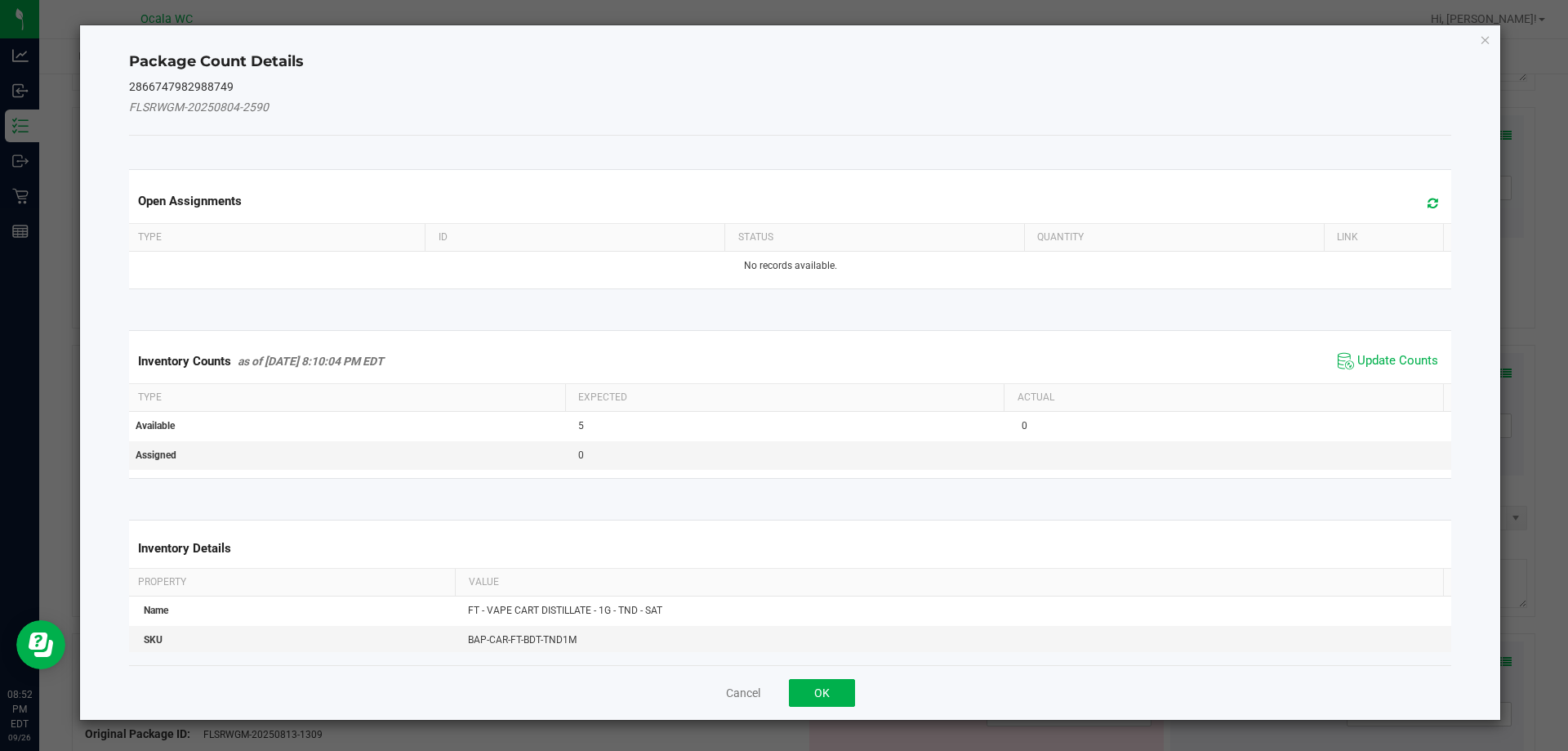
click at [700, 348] on span "Update Counts" at bounding box center [1388, 360] width 109 height 24
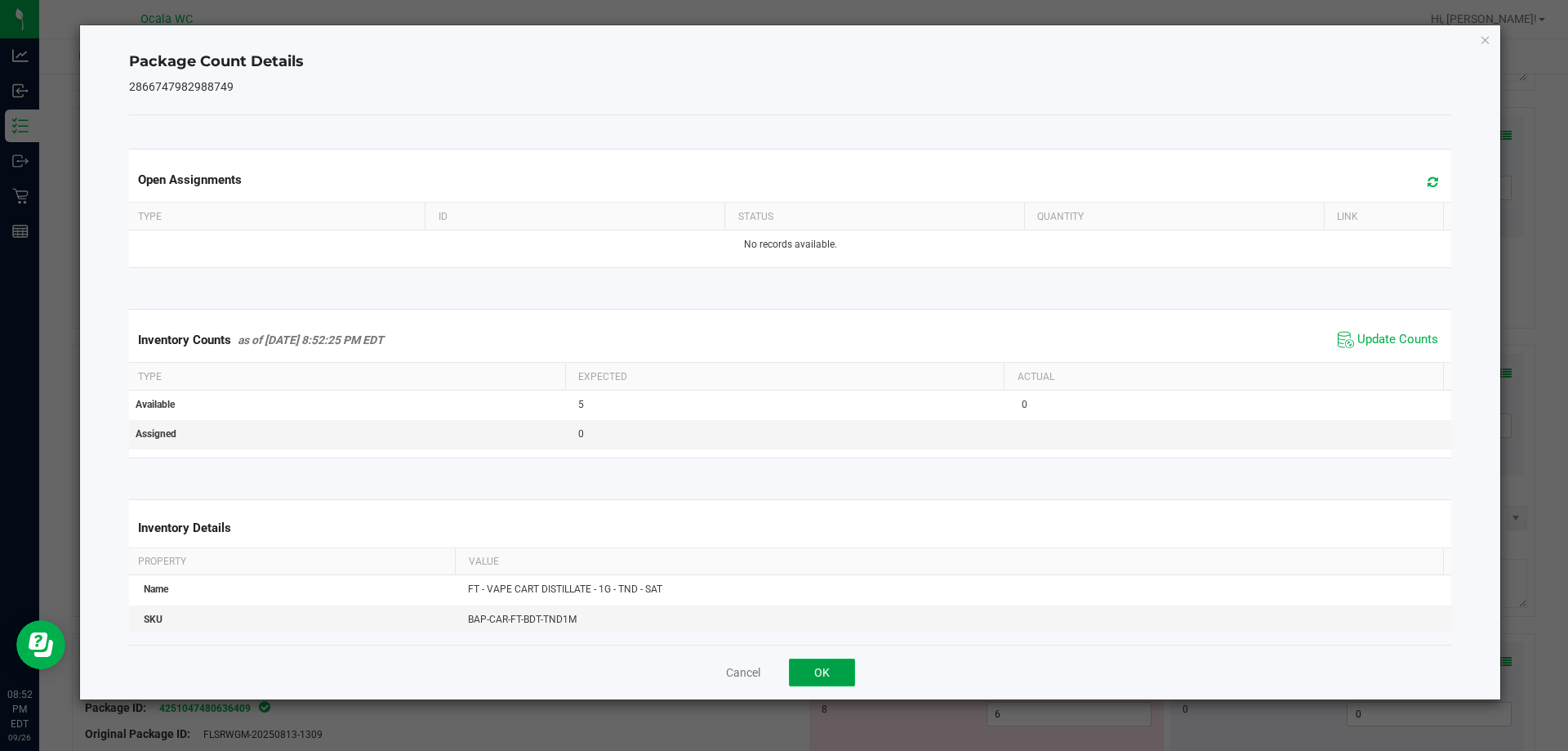
click at [700, 669] on button "OK" at bounding box center [822, 672] width 67 height 28
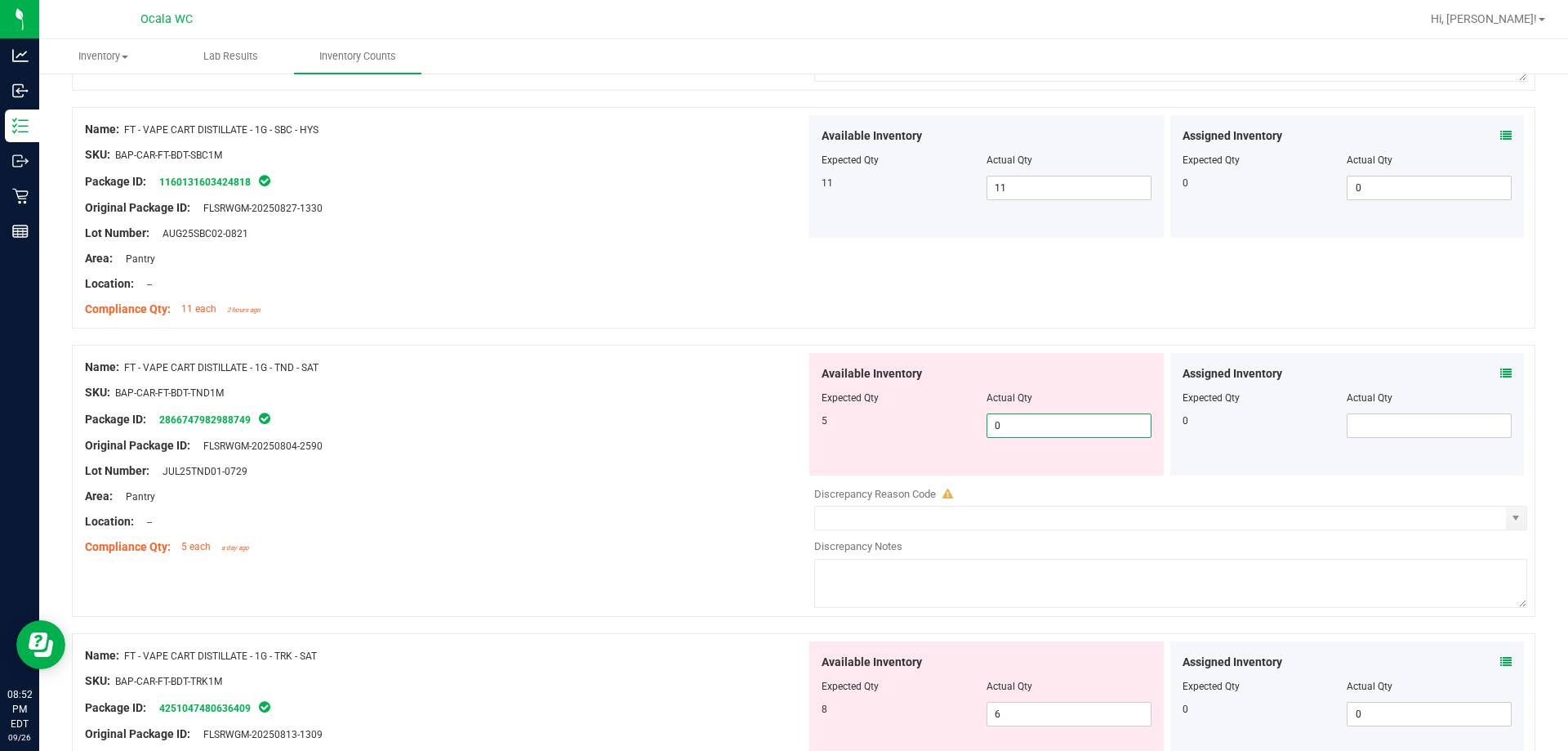
click at [700, 427] on span "0 0" at bounding box center [1069, 425] width 165 height 24
click at [700, 427] on input "0" at bounding box center [1068, 426] width 163 height 23
type input "5"
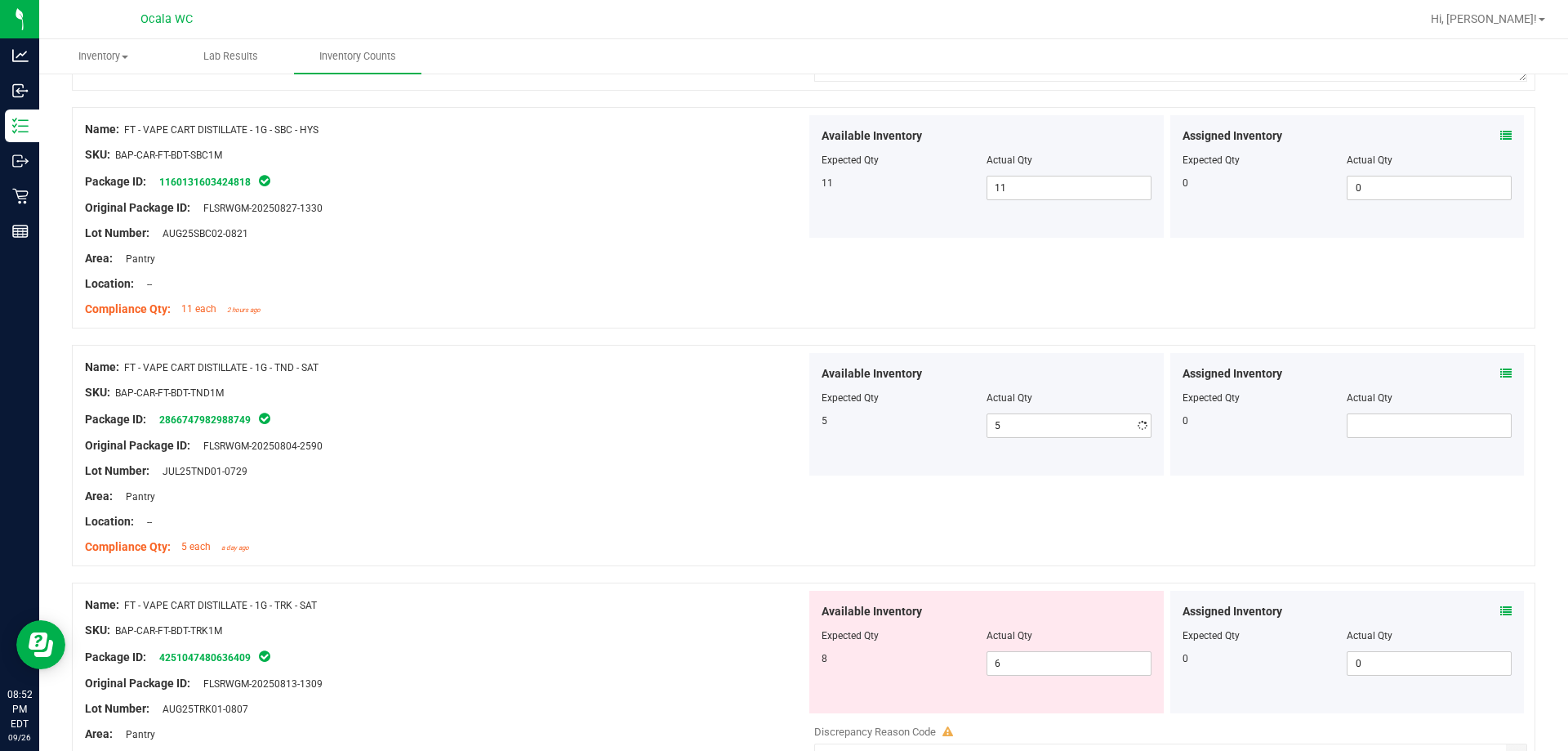
click at [700, 462] on div "Lot Number: JUL25TND01-0729" at bounding box center [445, 471] width 721 height 17
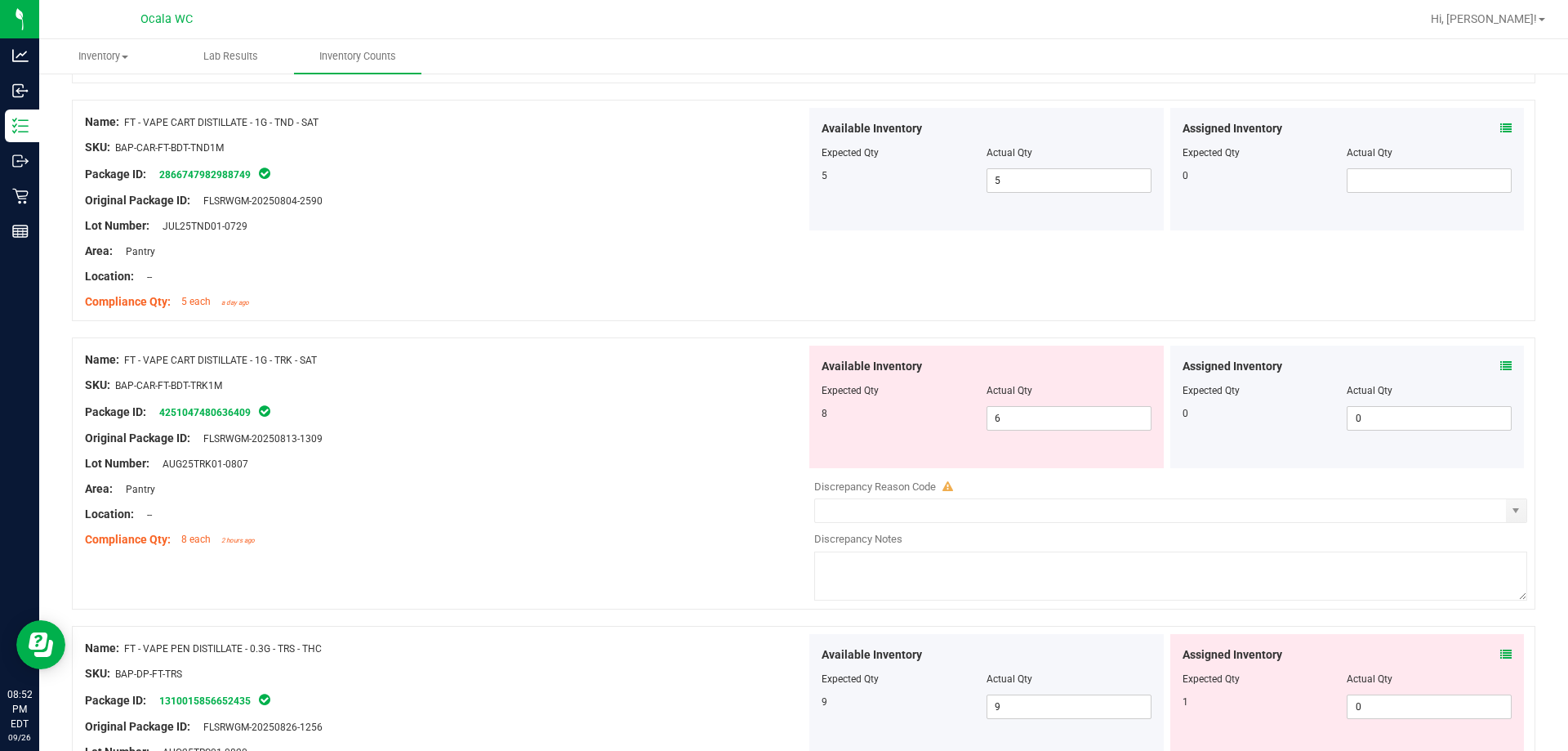
click at [700, 366] on icon at bounding box center [1506, 366] width 12 height 12
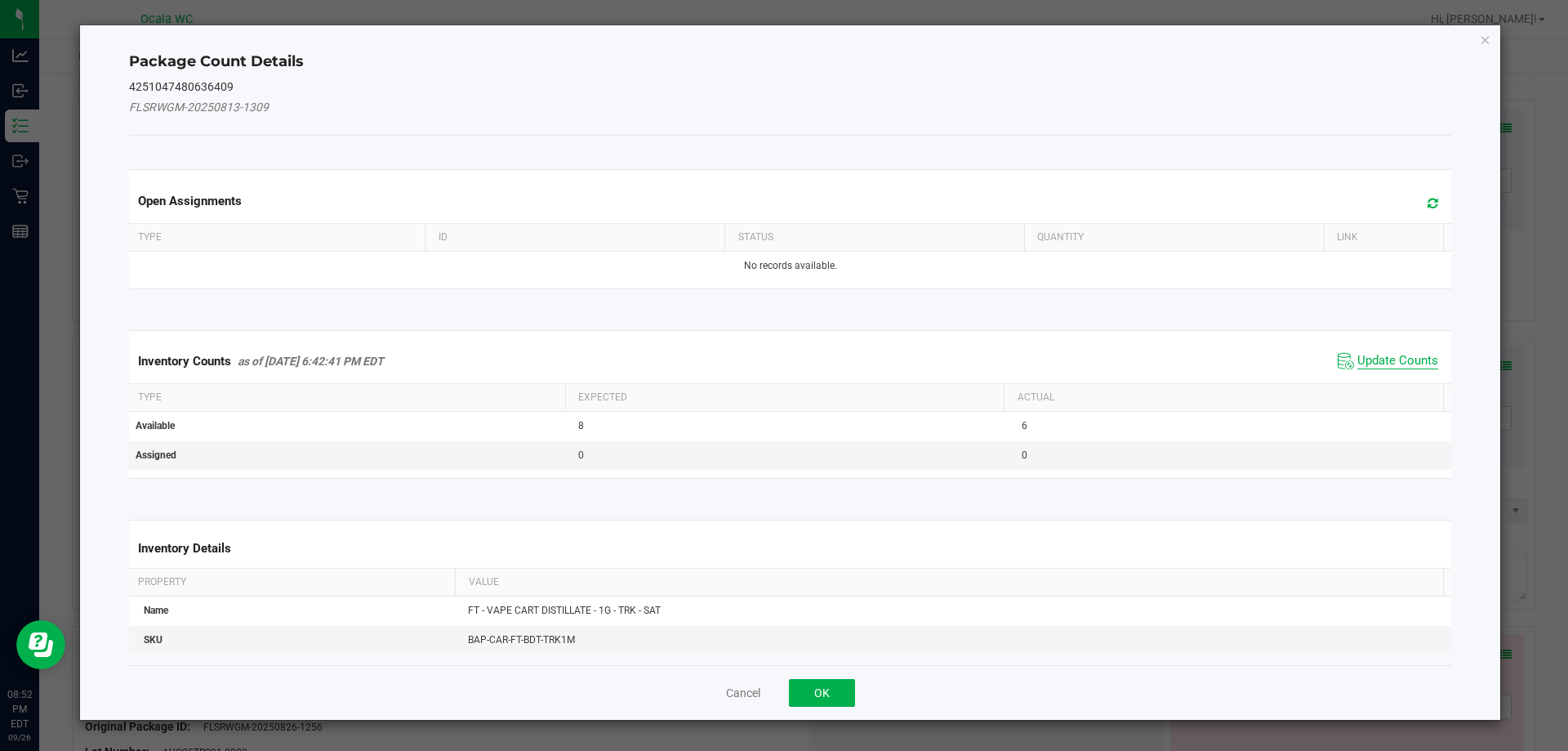
click at [700, 353] on span "Update Counts" at bounding box center [1398, 361] width 81 height 16
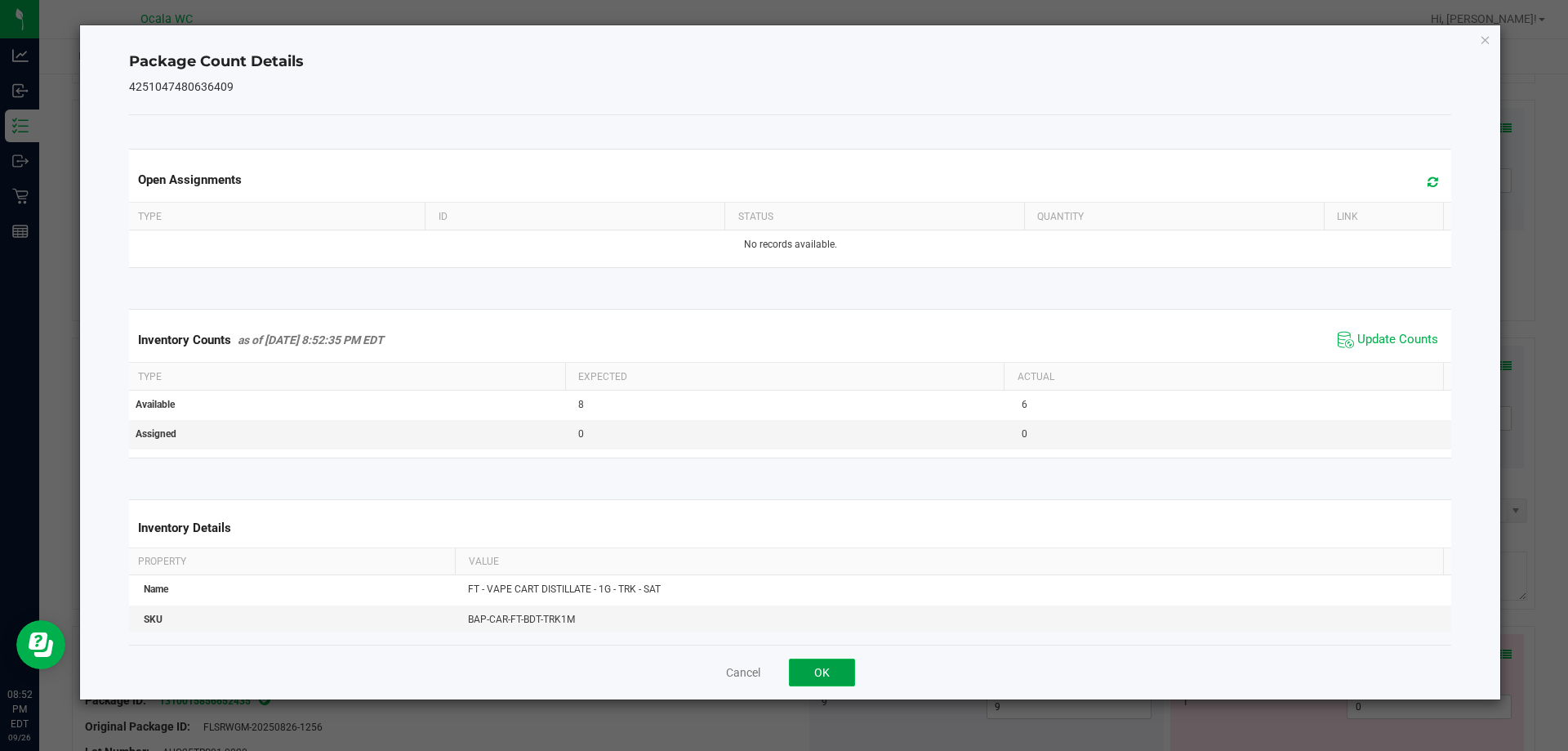
click at [700, 674] on button "OK" at bounding box center [822, 672] width 67 height 28
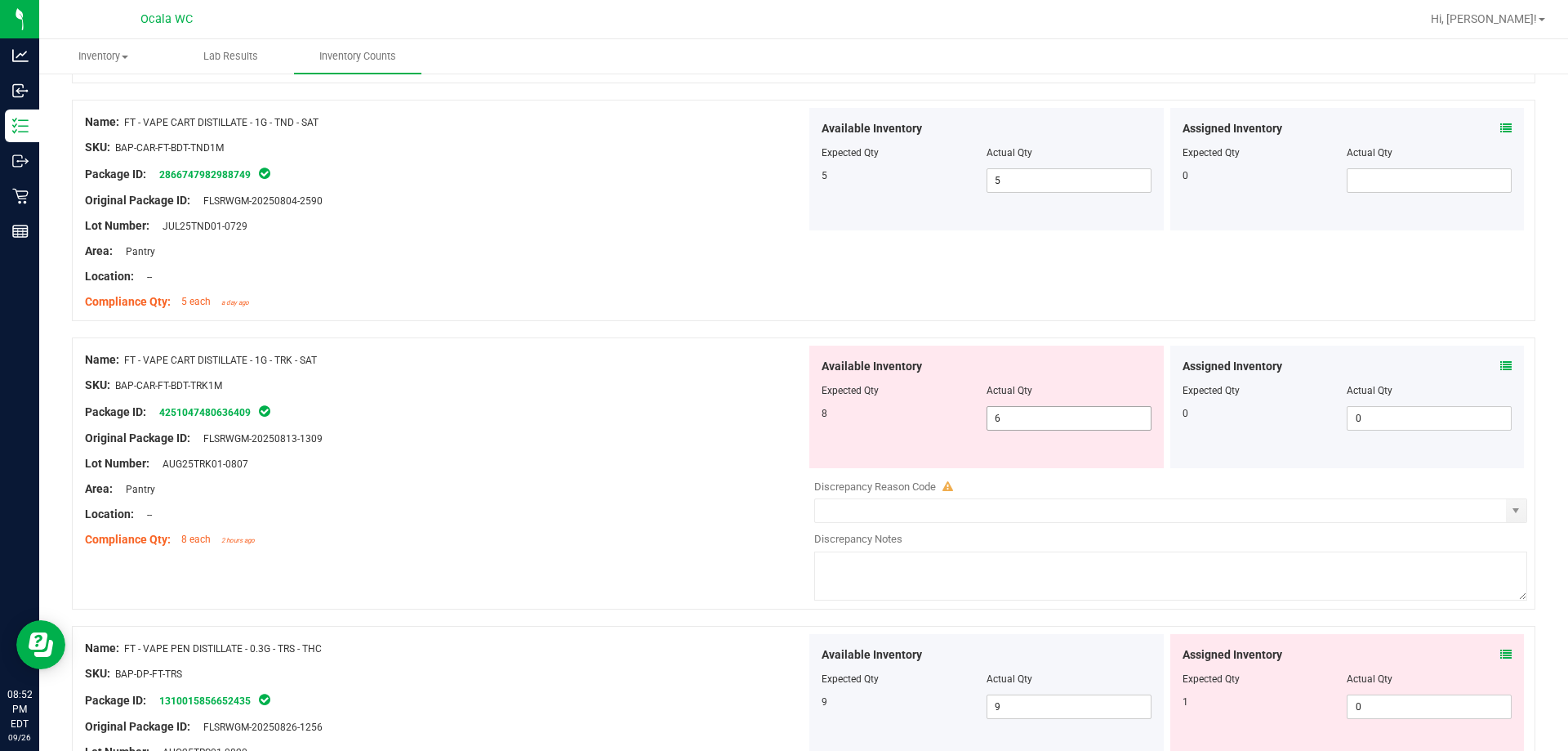
click at [700, 414] on span "6 6" at bounding box center [1069, 418] width 165 height 24
click at [700, 414] on input "6" at bounding box center [1068, 419] width 163 height 23
type input "8"
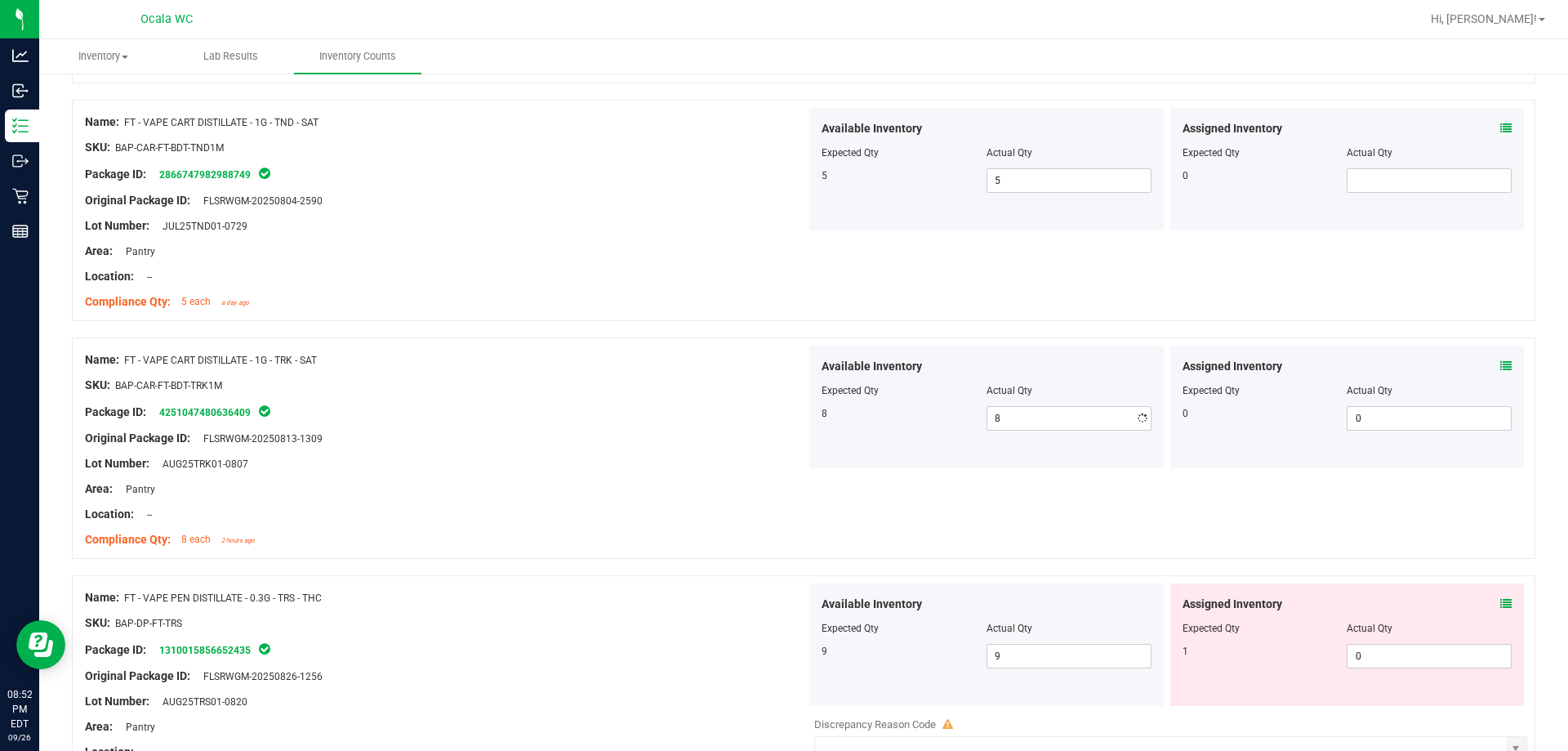
click at [700, 454] on div at bounding box center [445, 451] width 721 height 8
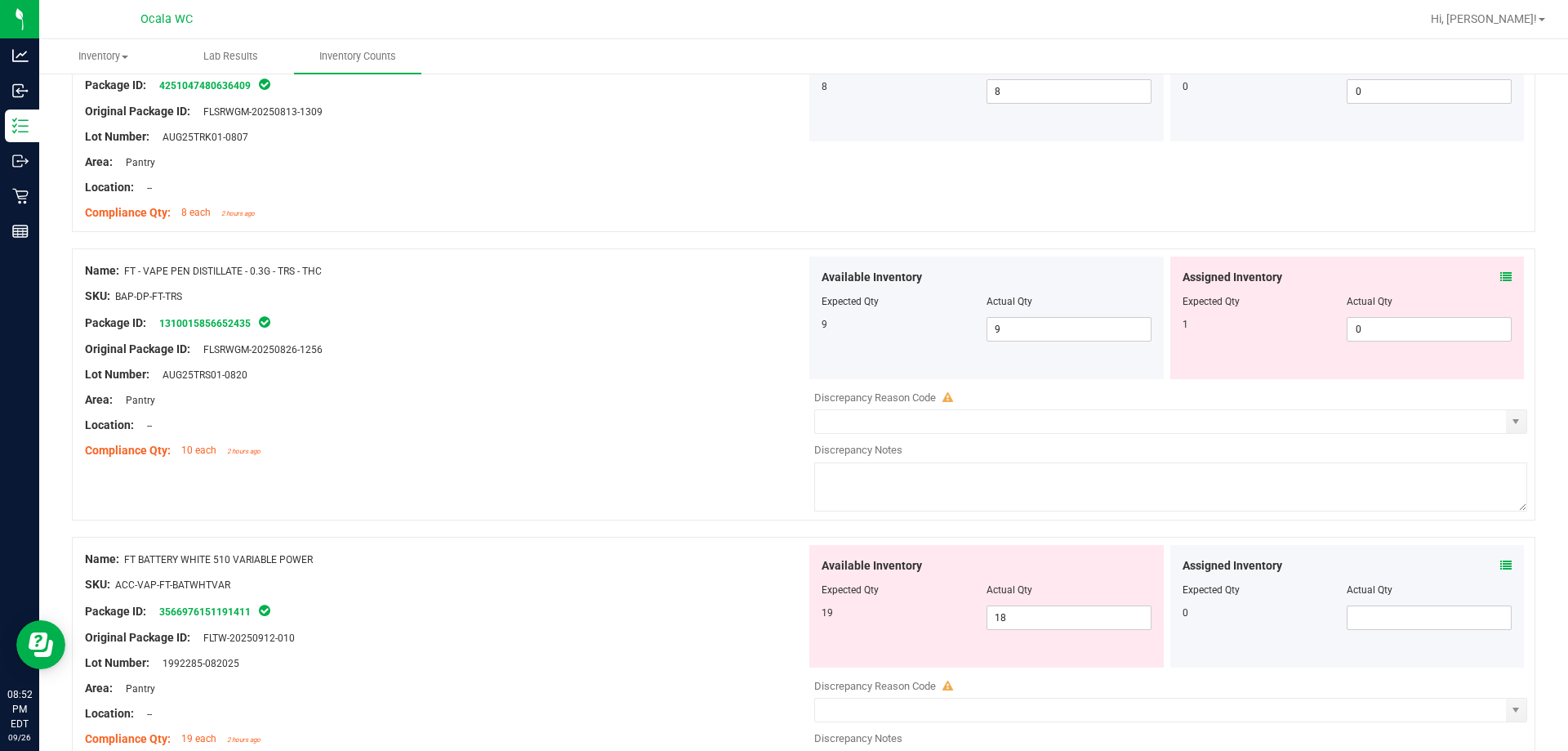
click at [700, 278] on icon at bounding box center [1506, 277] width 12 height 12
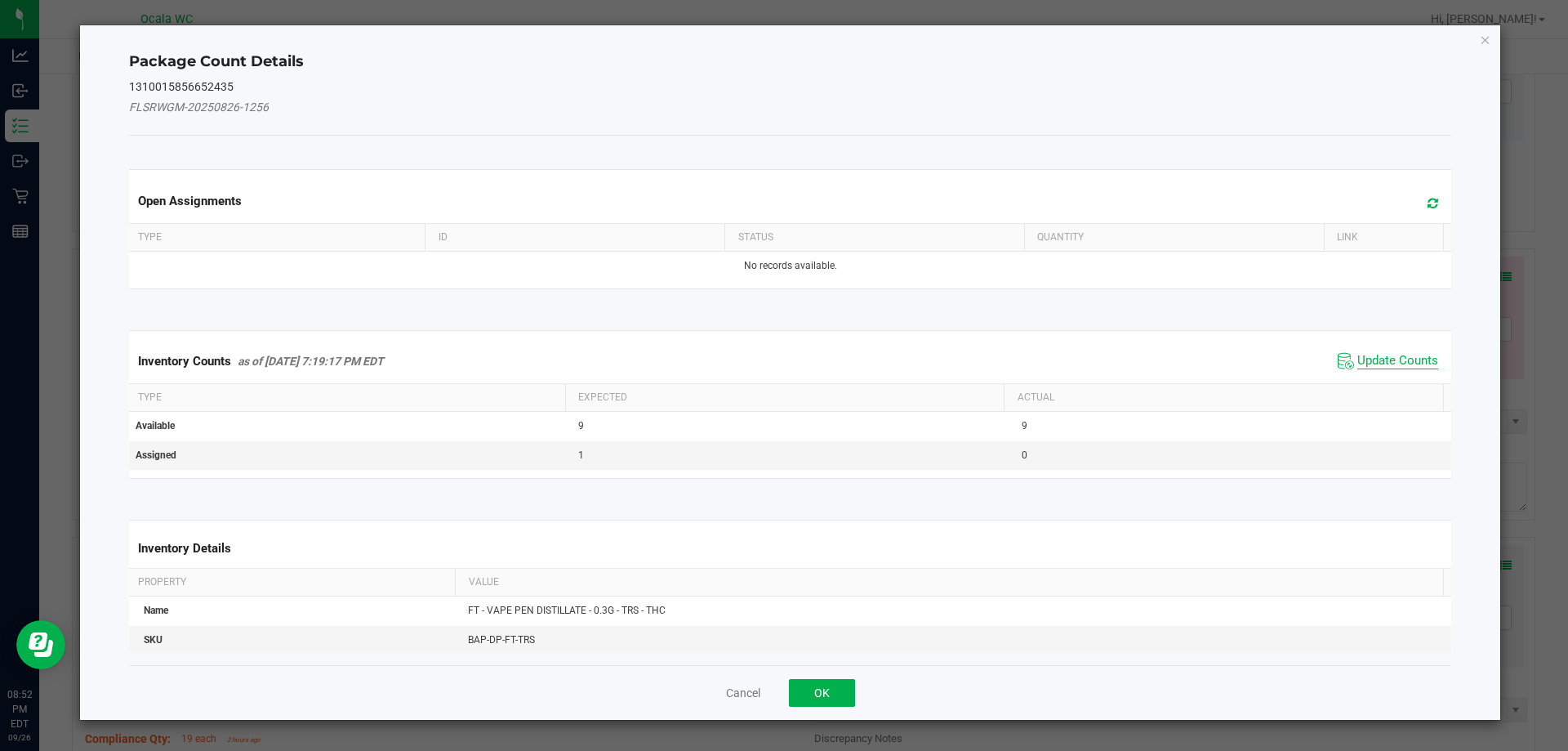
drag, startPoint x: 1396, startPoint y: 358, endPoint x: 1362, endPoint y: 365, distance: 34.7
click at [700, 358] on span "Update Counts" at bounding box center [1398, 361] width 81 height 16
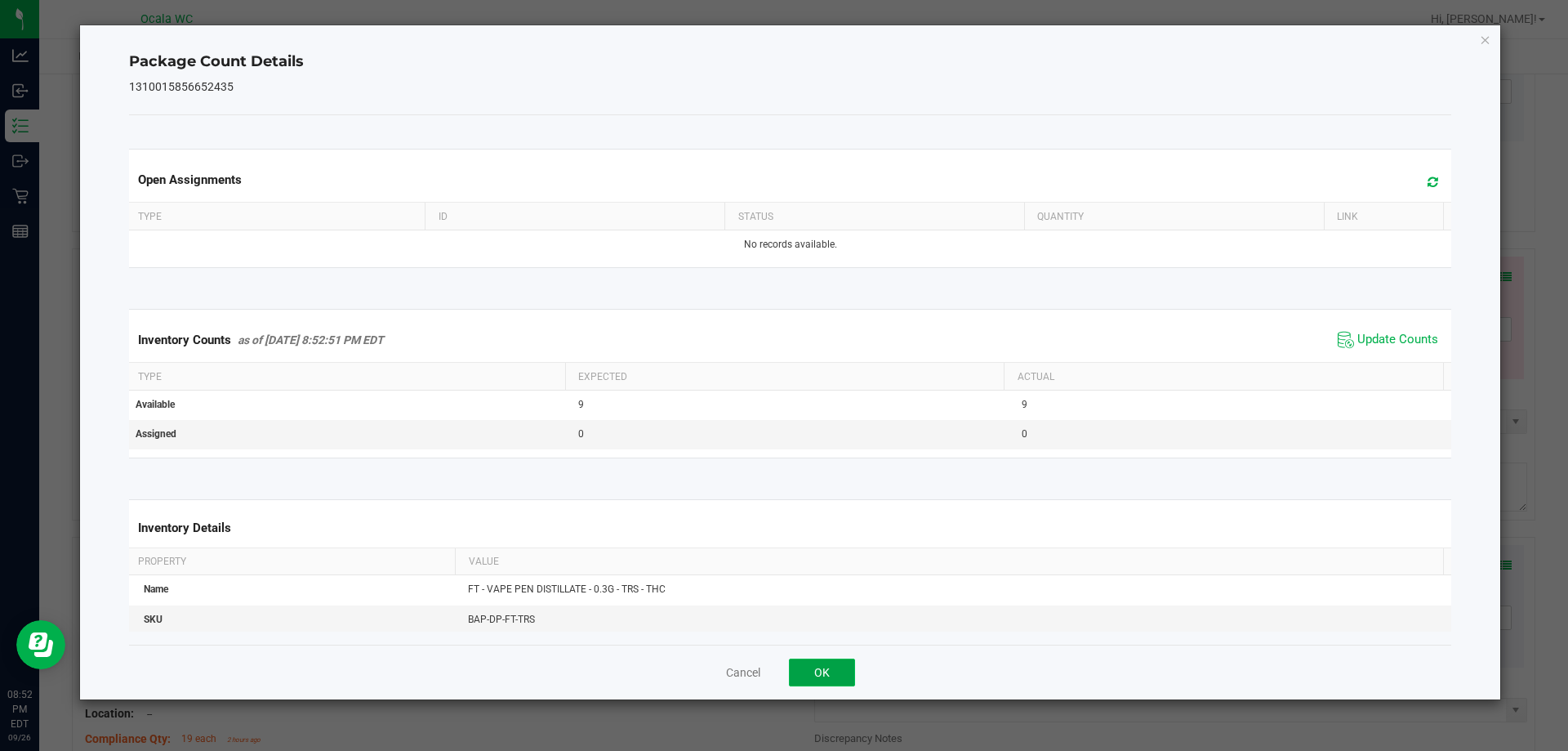
click at [700, 687] on div "Cancel OK" at bounding box center [790, 672] width 1323 height 55
click at [700, 662] on button "OK" at bounding box center [822, 672] width 67 height 28
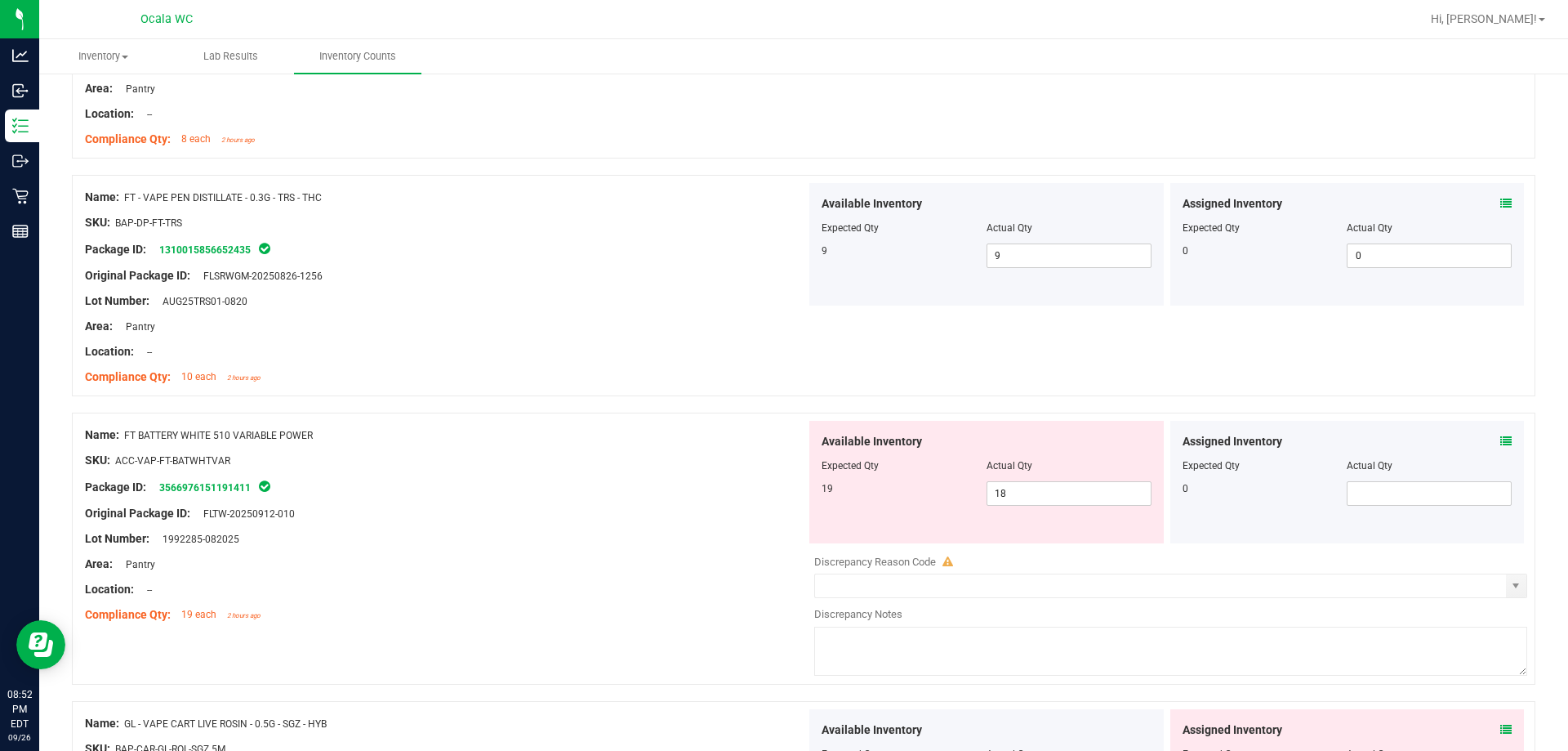
scroll to position [1471, 0]
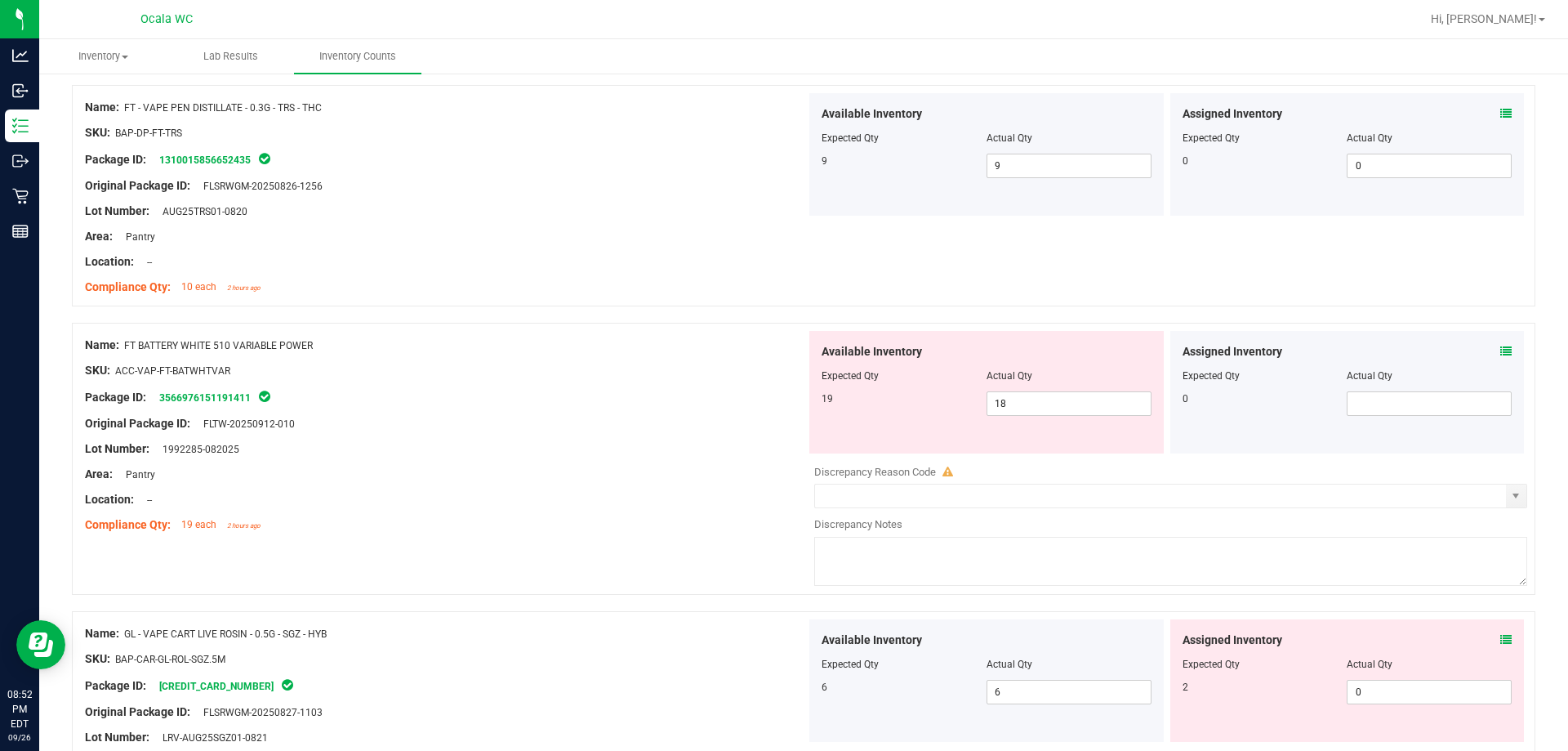
click at [700, 347] on div "Assigned Inventory Expected Qty Actual Qty 0" at bounding box center [1347, 392] width 354 height 123
click at [700, 348] on icon at bounding box center [1506, 351] width 12 height 12
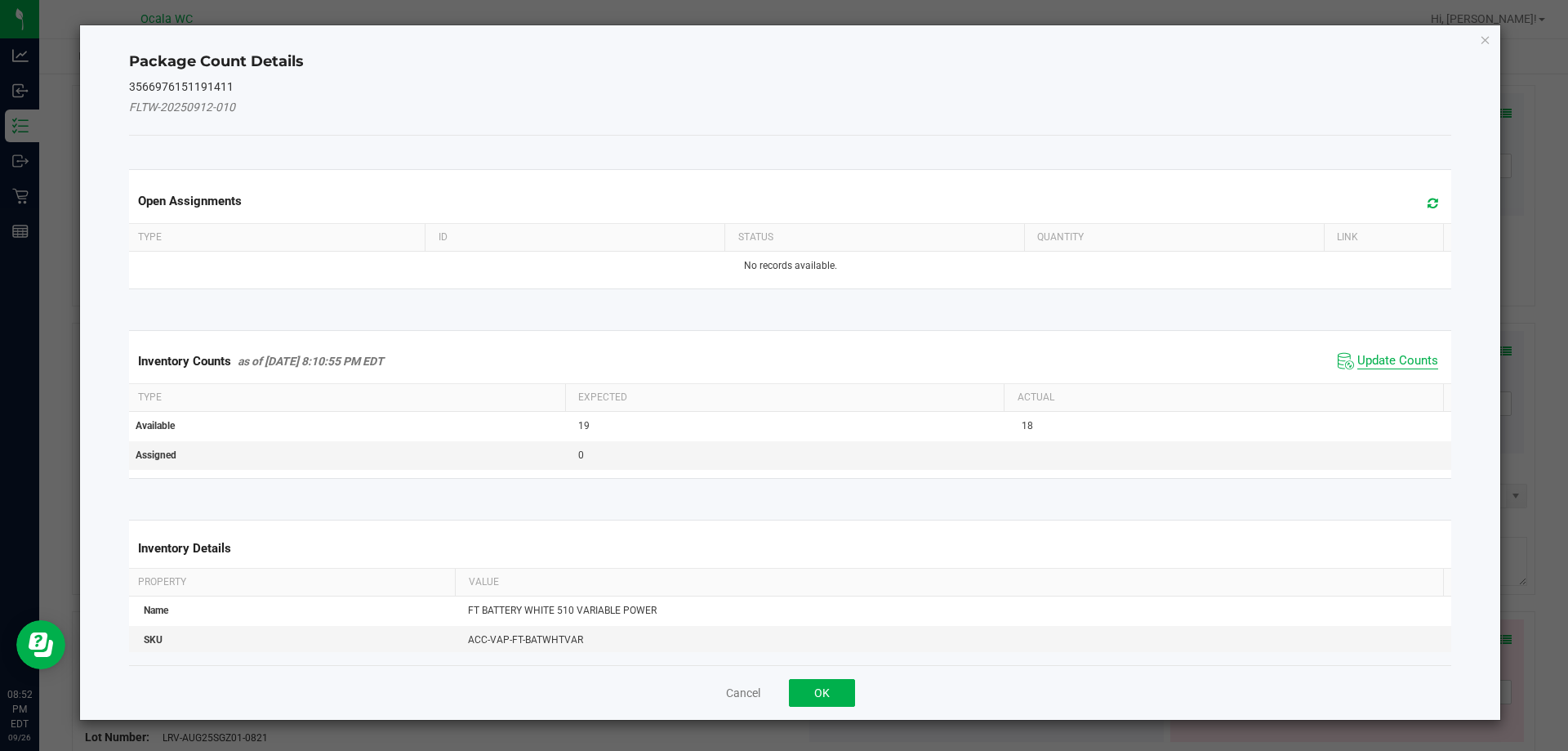
click at [700, 361] on span "Update Counts" at bounding box center [1398, 361] width 81 height 16
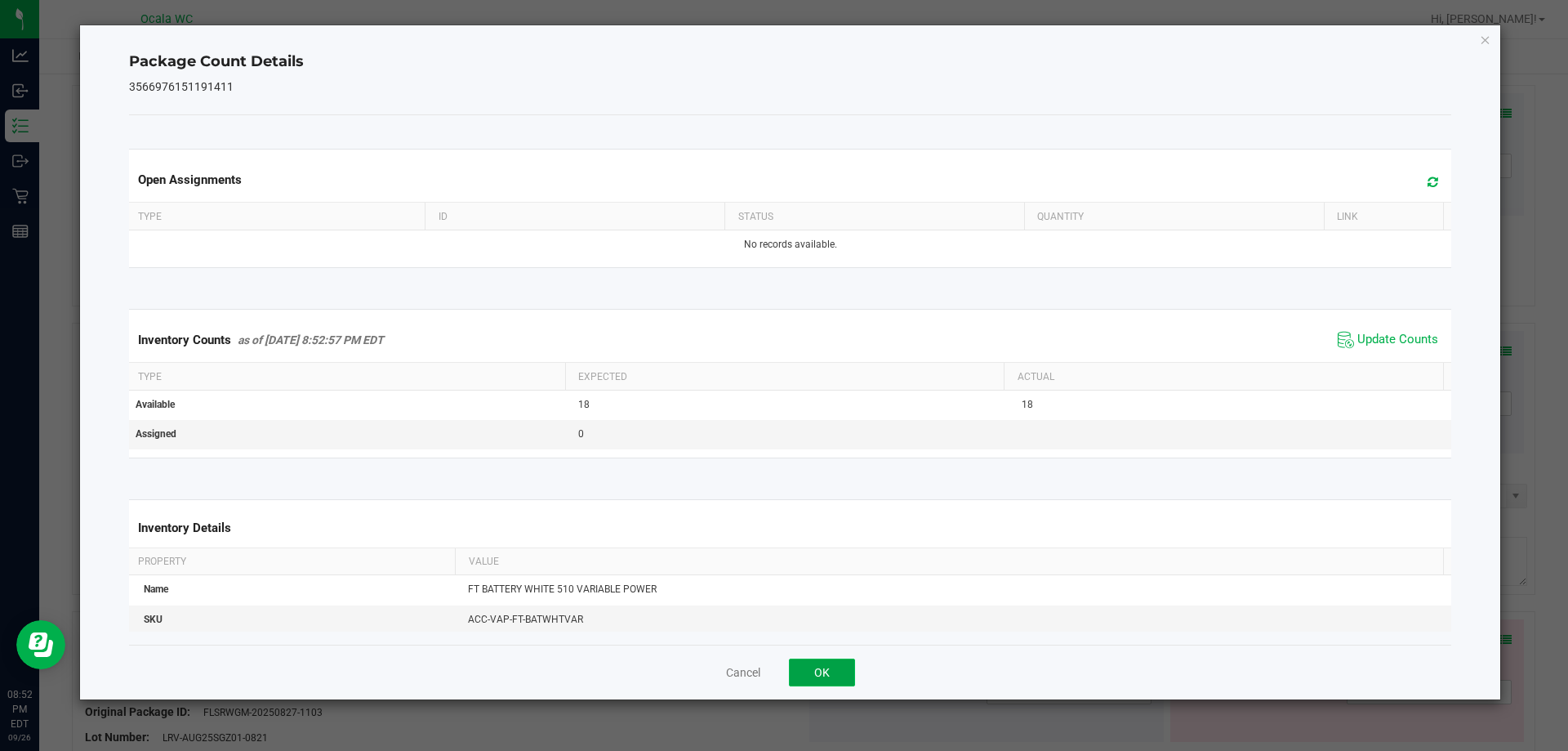
click at [700, 663] on button "OK" at bounding box center [822, 672] width 67 height 28
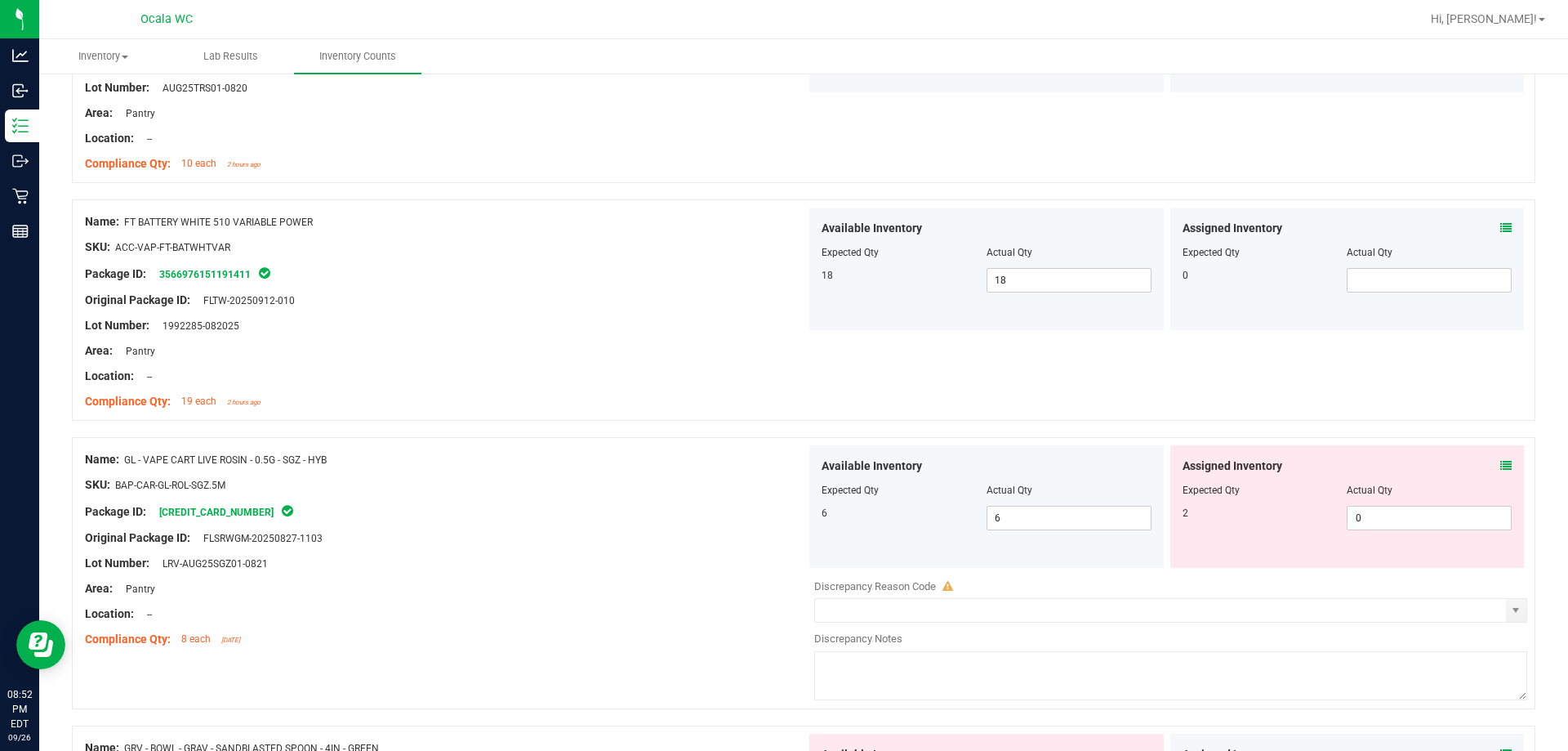
scroll to position [1716, 0]
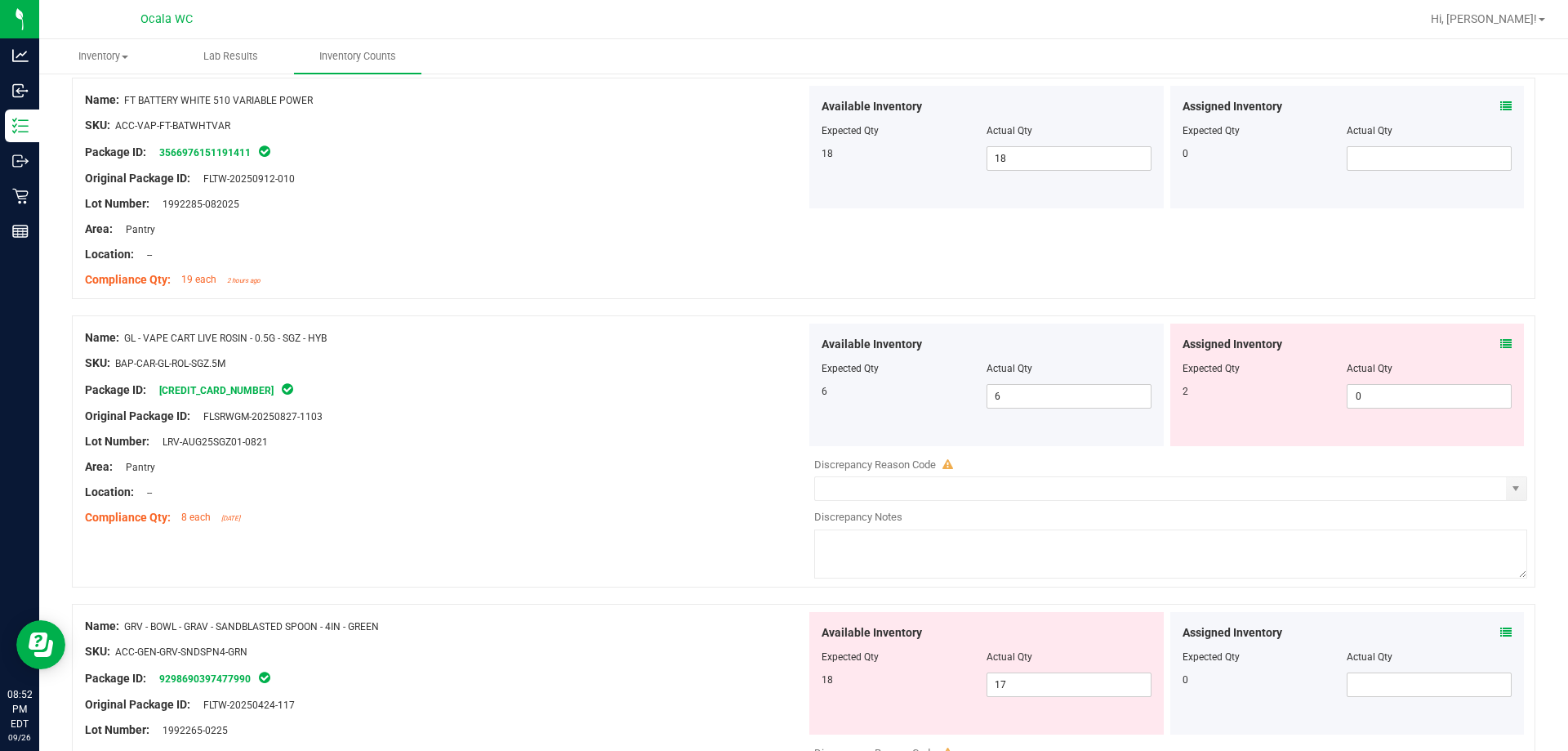
click at [700, 340] on icon at bounding box center [1506, 344] width 12 height 12
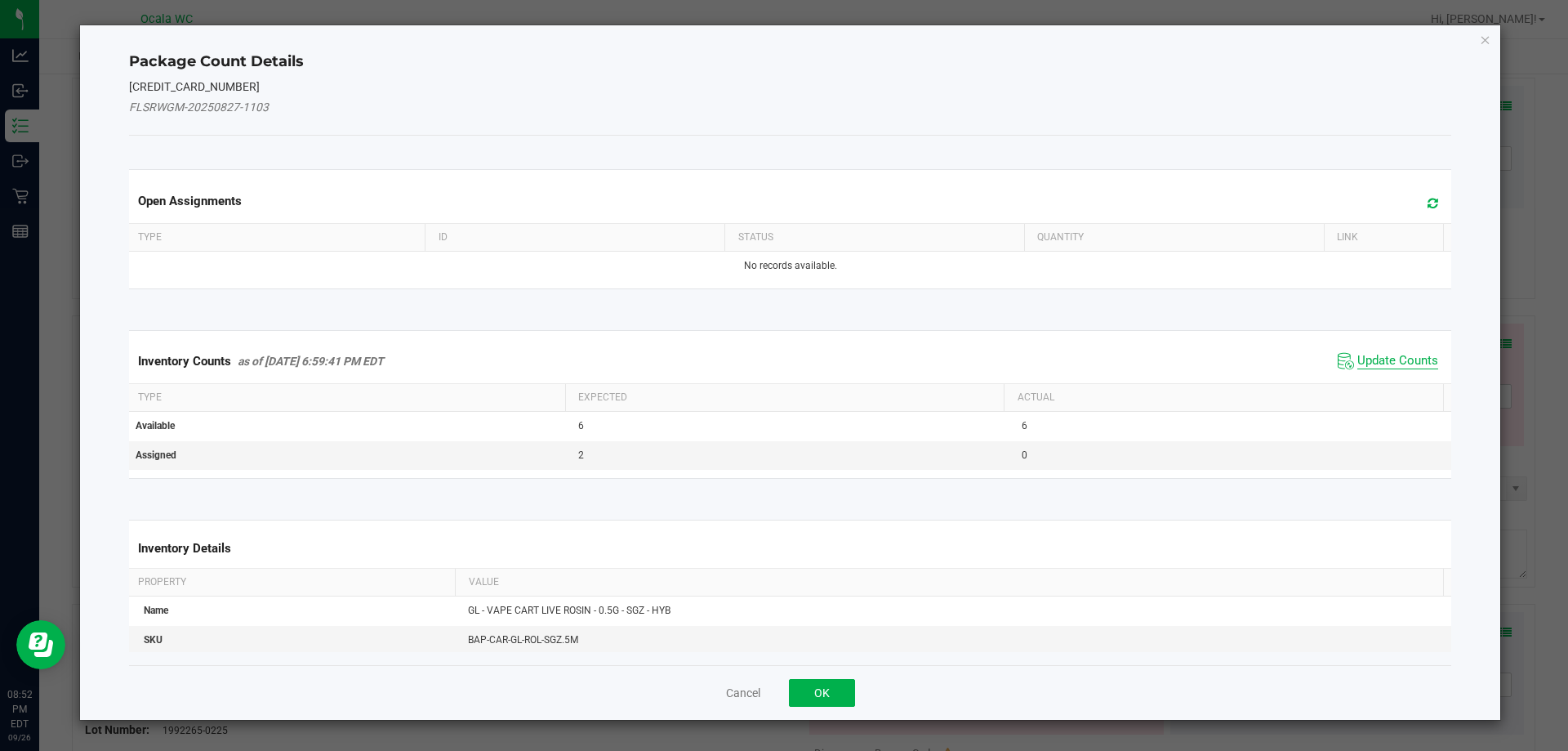
click at [700, 356] on span "Update Counts" at bounding box center [1398, 361] width 81 height 16
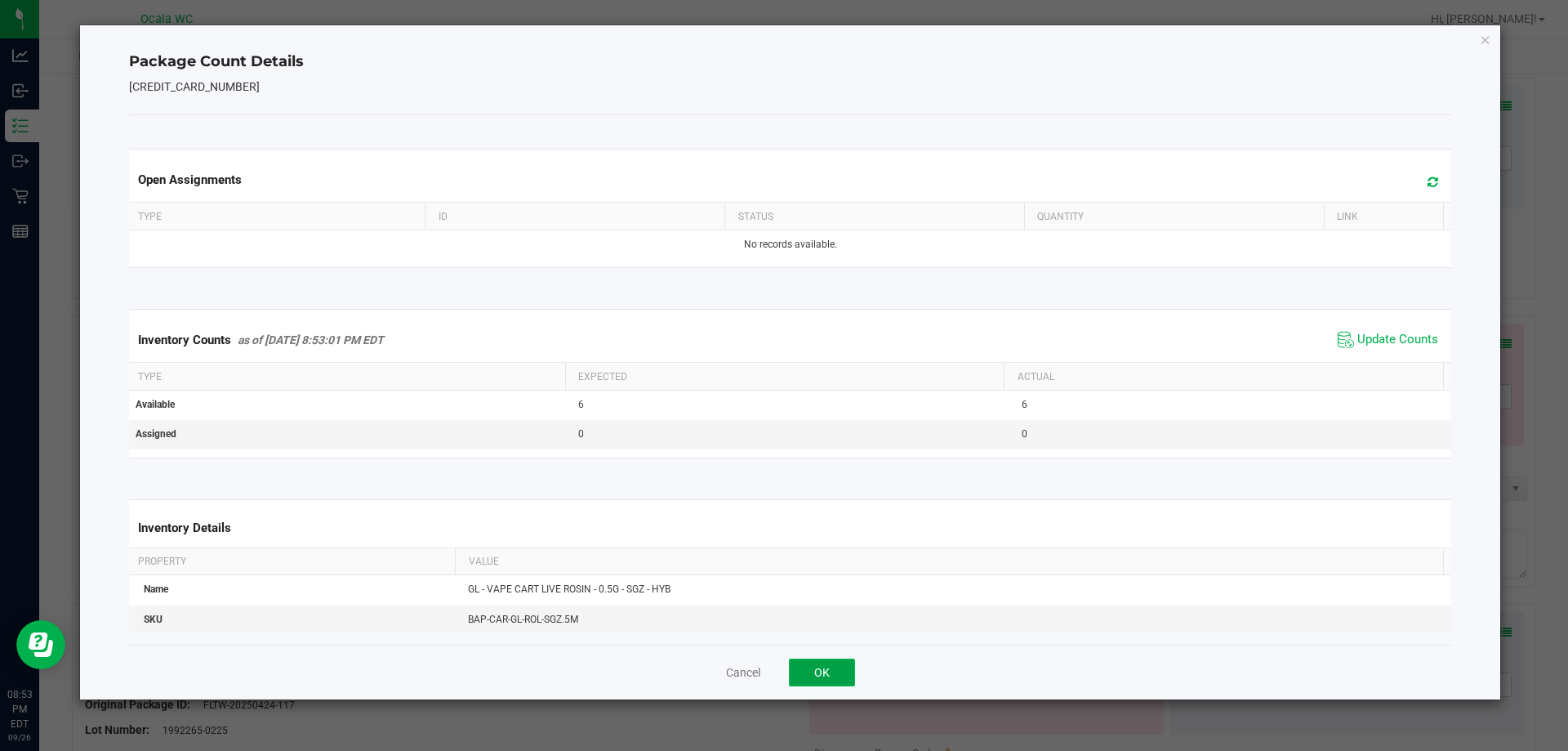
drag, startPoint x: 822, startPoint y: 668, endPoint x: 649, endPoint y: 587, distance: 191.0
click at [700, 668] on button "OK" at bounding box center [822, 672] width 67 height 28
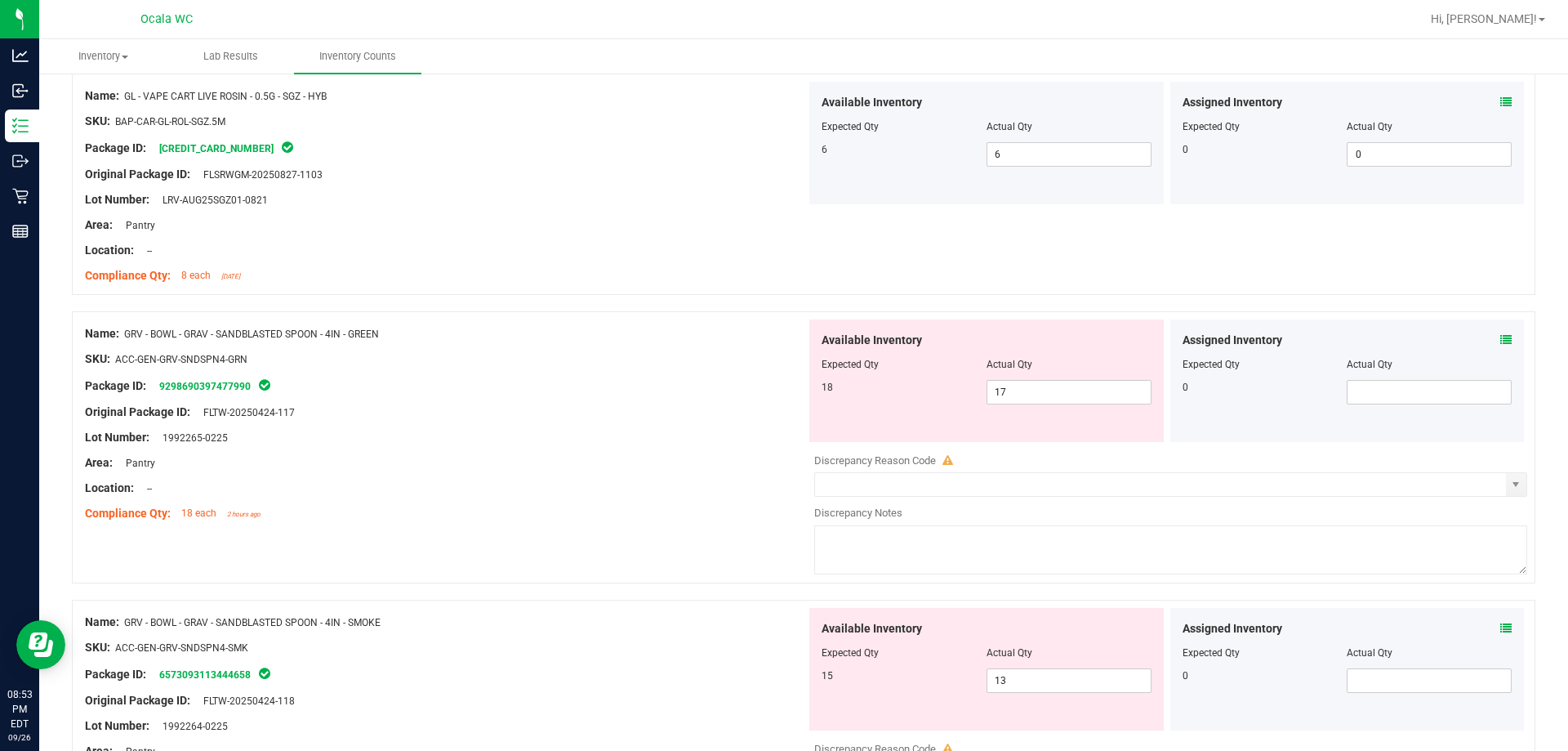
scroll to position [2043, 0]
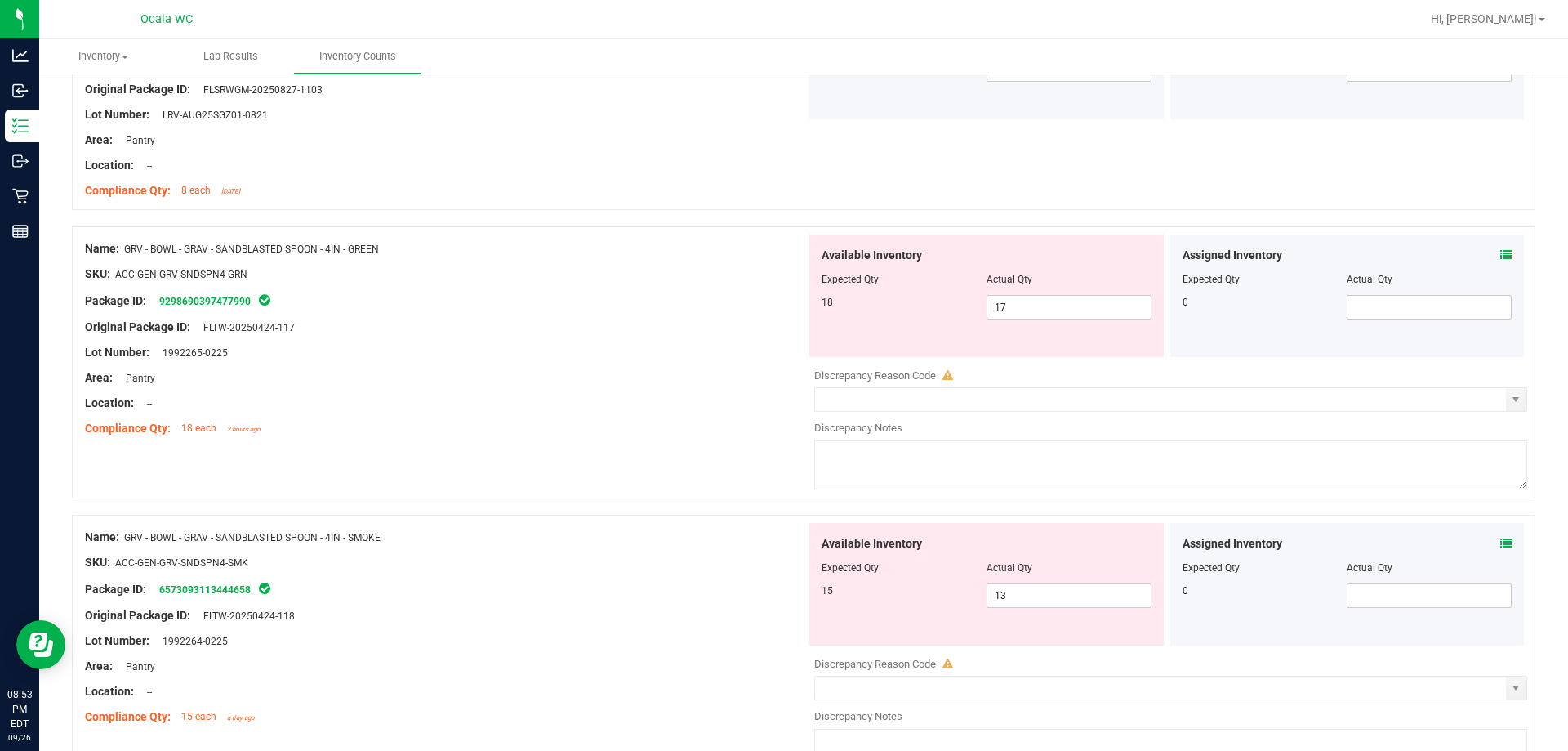
click at [700, 252] on icon at bounding box center [1506, 255] width 12 height 12
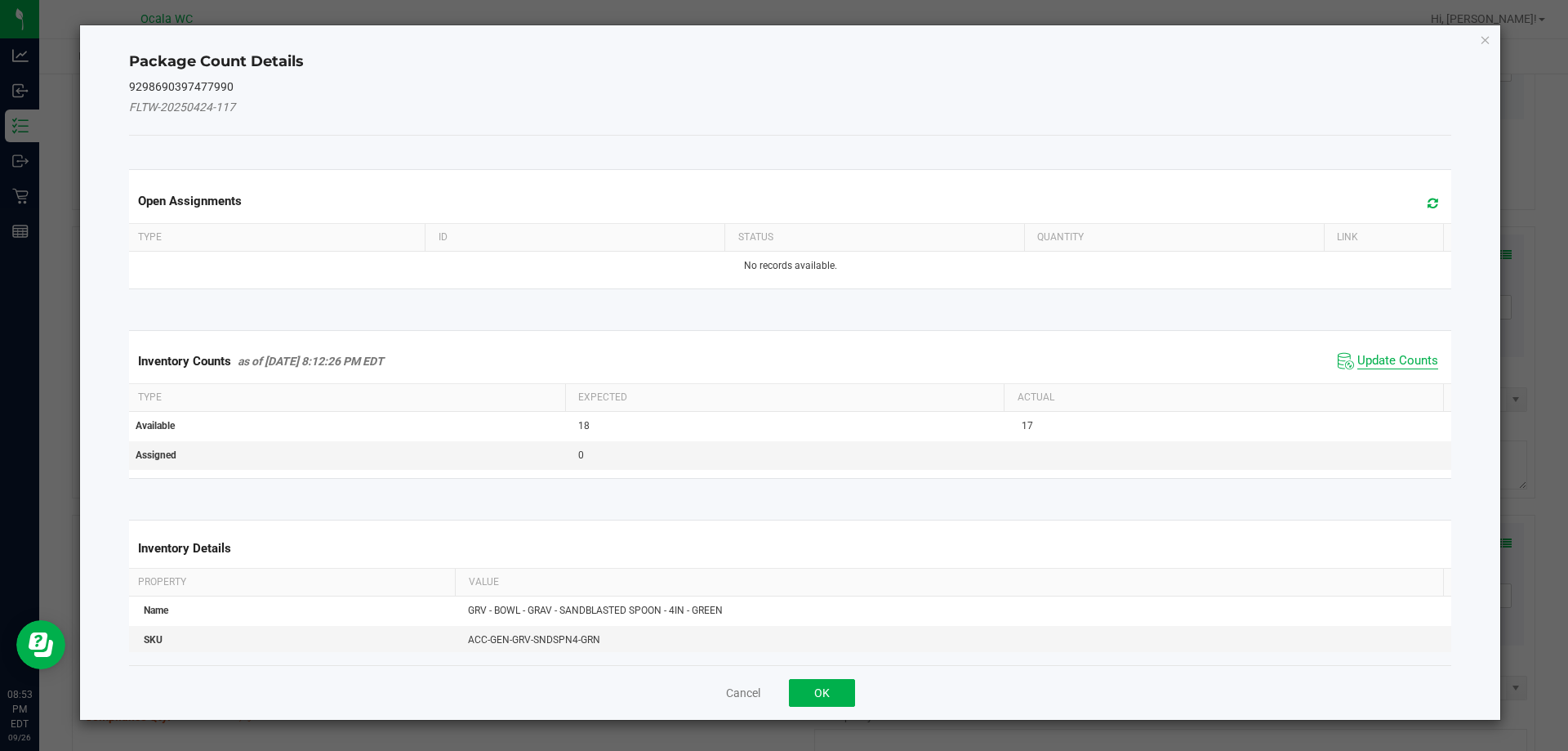
click at [700, 360] on span "Update Counts" at bounding box center [1398, 361] width 81 height 16
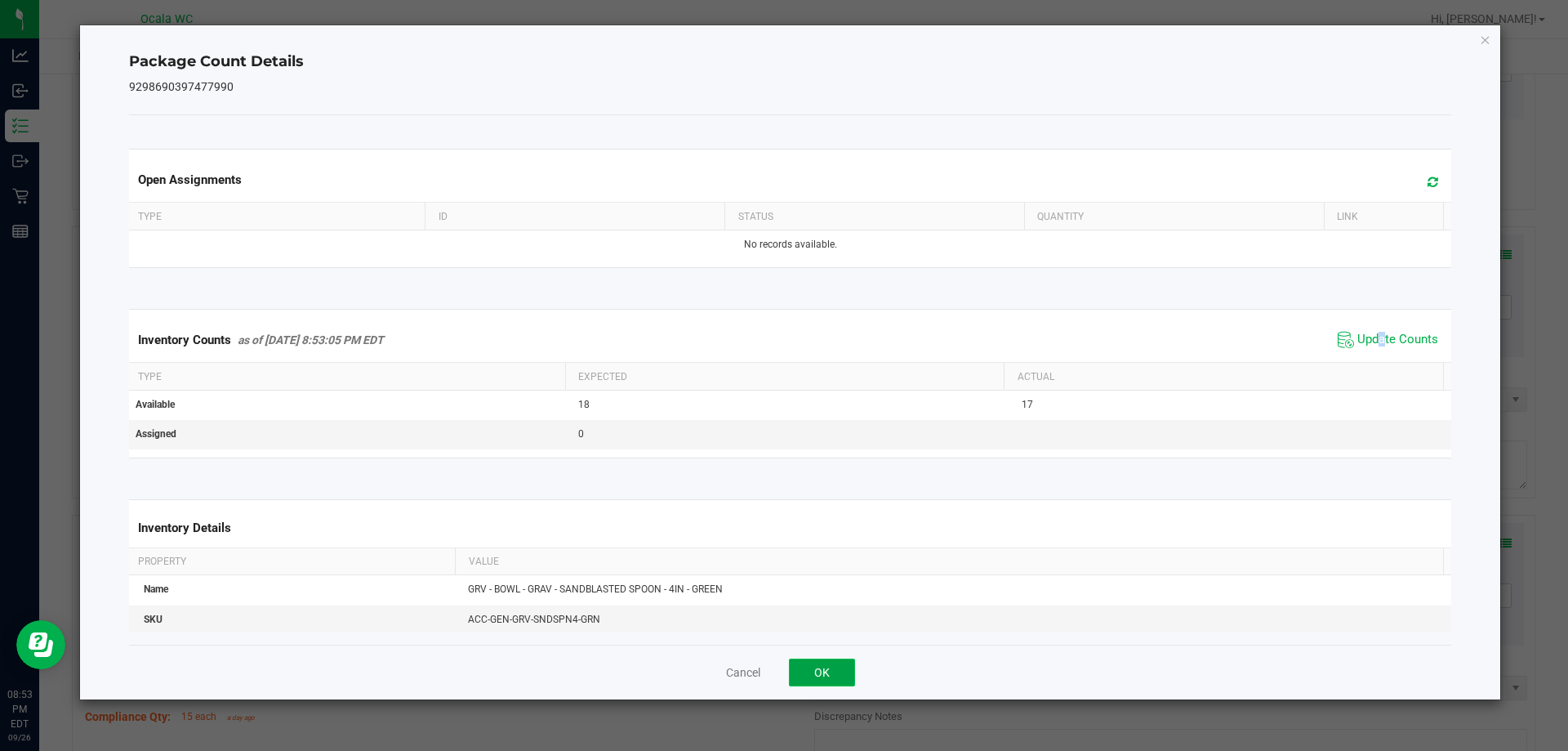
drag, startPoint x: 810, startPoint y: 676, endPoint x: 735, endPoint y: 645, distance: 81.2
click at [700, 675] on button "OK" at bounding box center [822, 672] width 67 height 28
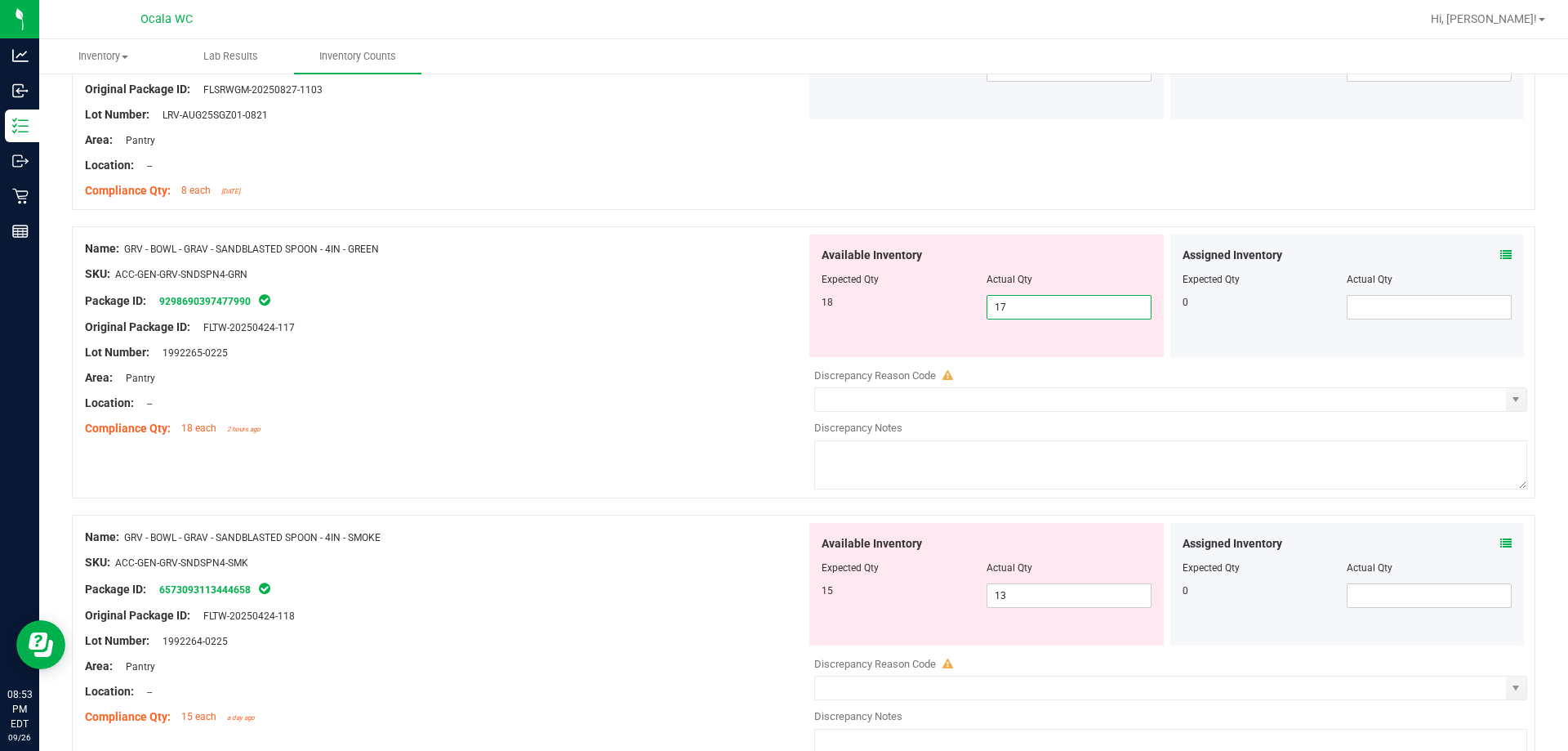
click at [700, 302] on span "17 17" at bounding box center [1069, 307] width 165 height 24
click at [700, 302] on input "17" at bounding box center [1068, 307] width 163 height 23
type input "18"
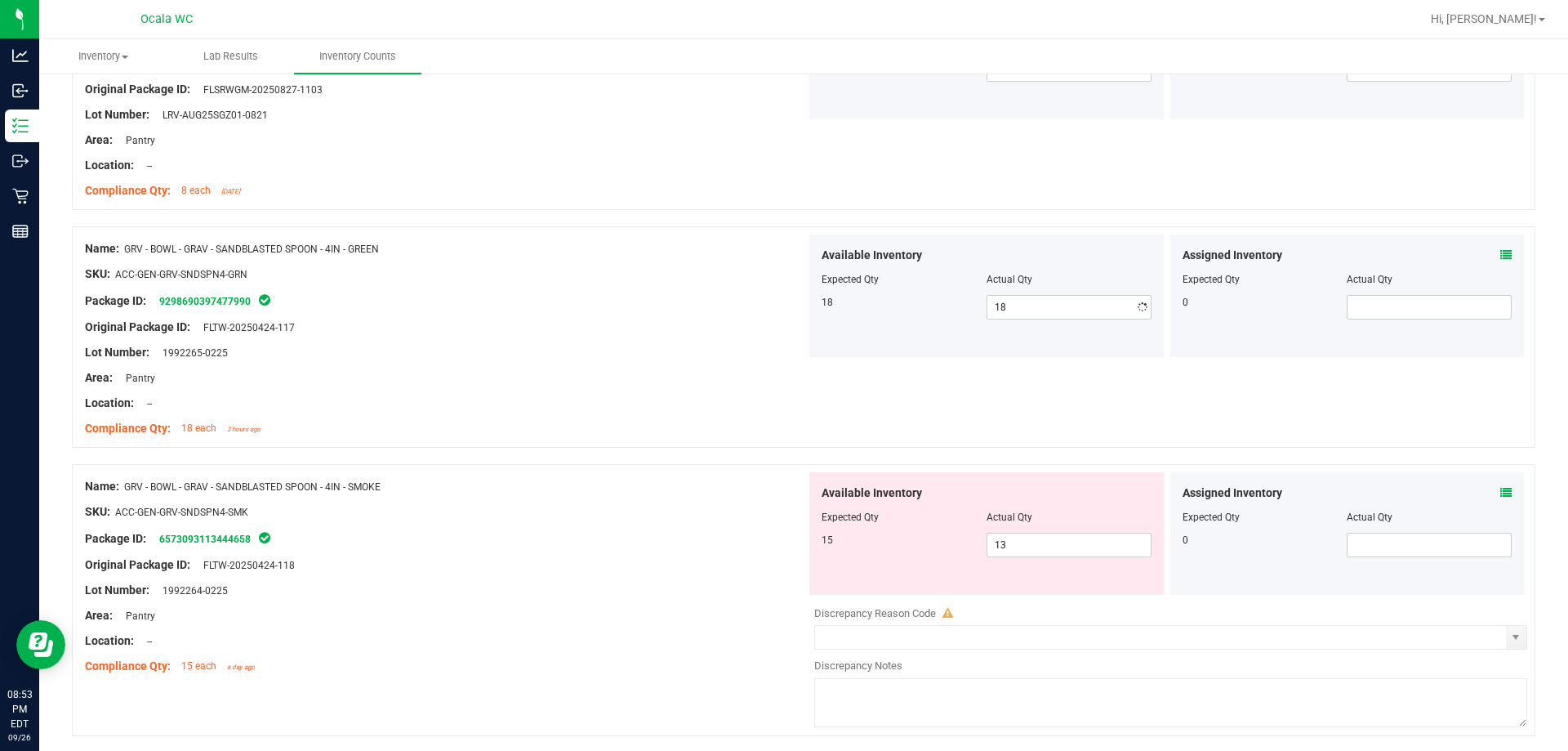
click at [700, 397] on div "Location: --" at bounding box center [445, 403] width 721 height 17
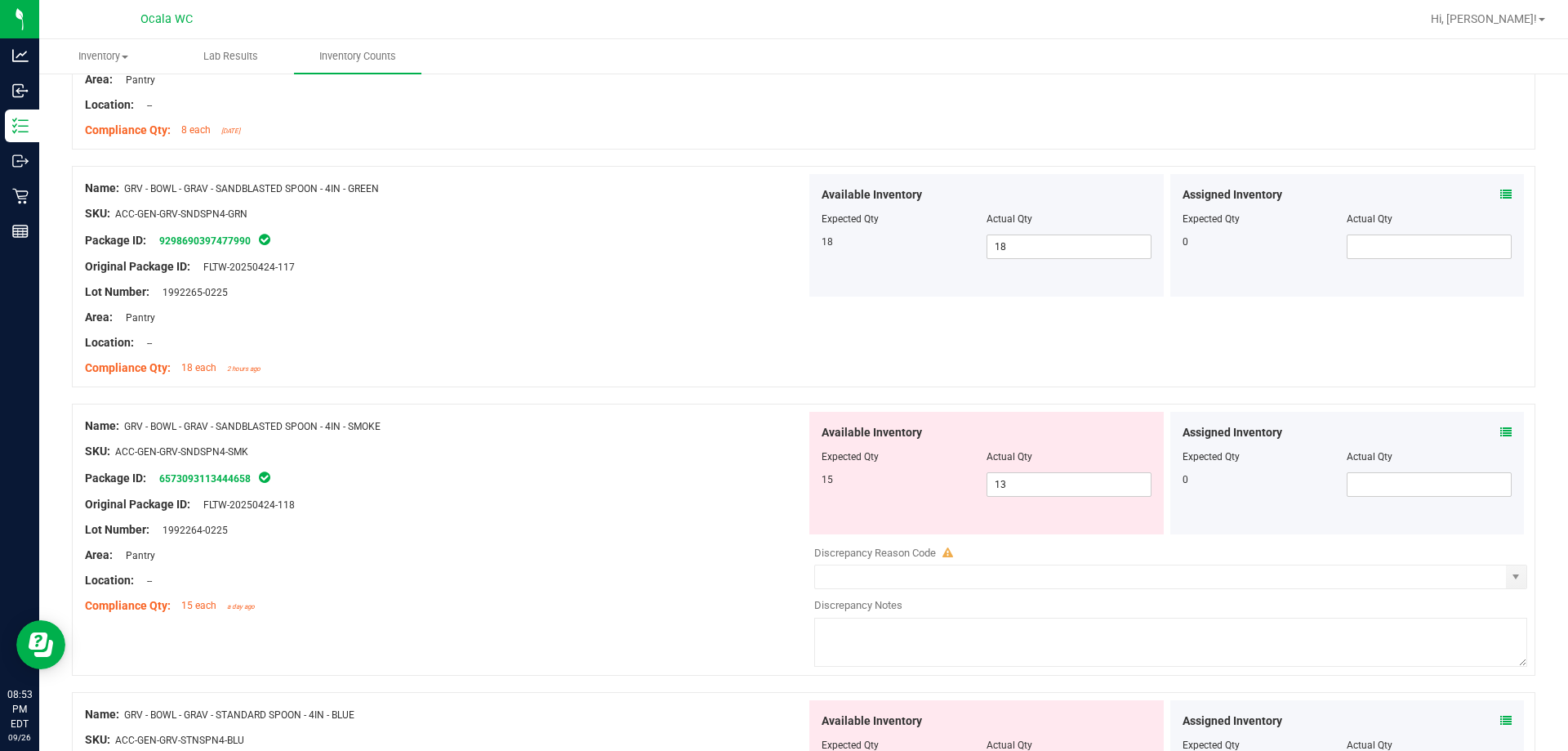
scroll to position [2207, 0]
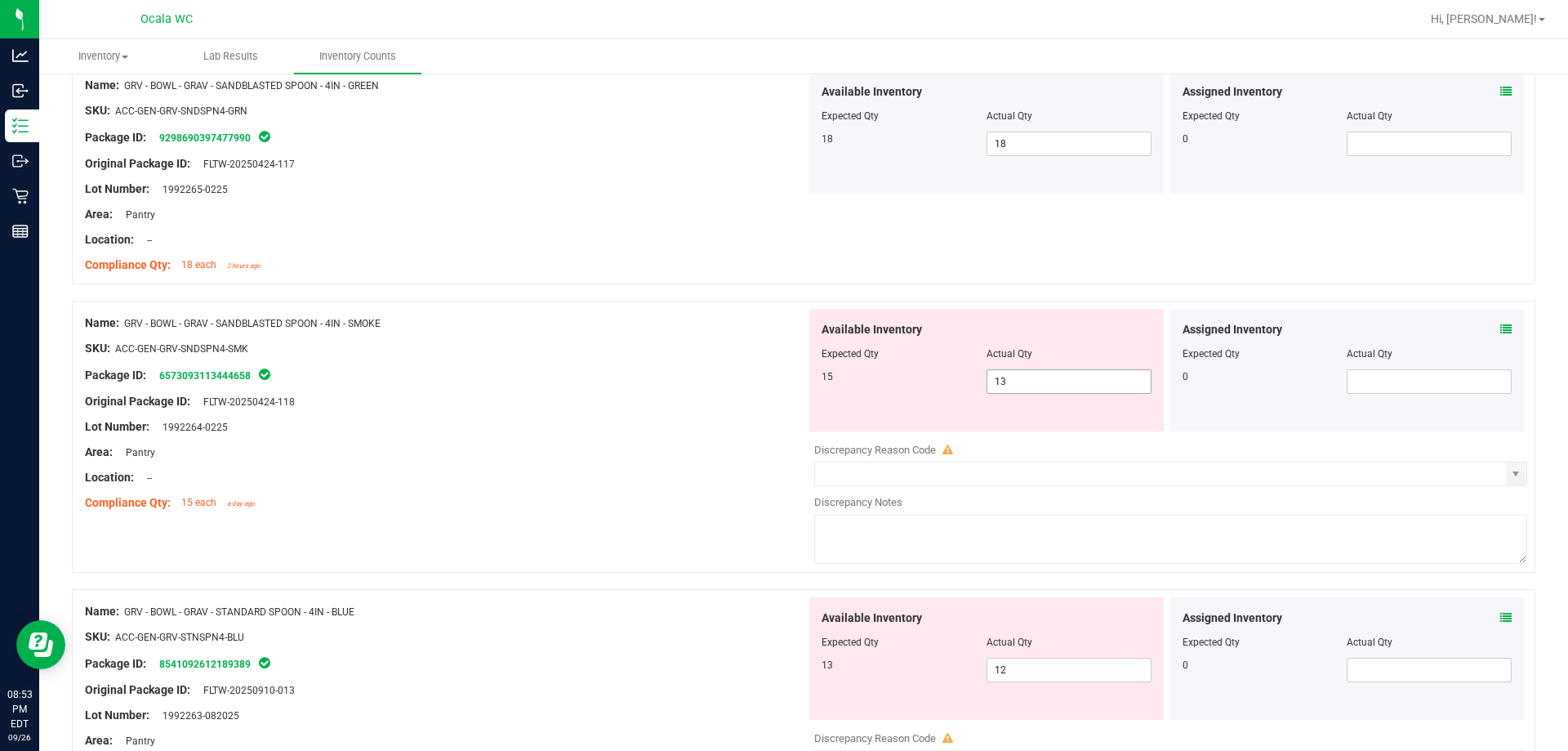
click at [700, 380] on span "13 13" at bounding box center [1069, 381] width 165 height 24
click at [700, 380] on input "13" at bounding box center [1068, 381] width 163 height 23
type input "15"
click at [700, 432] on div "Lot Number: 1992264-0225" at bounding box center [445, 427] width 721 height 17
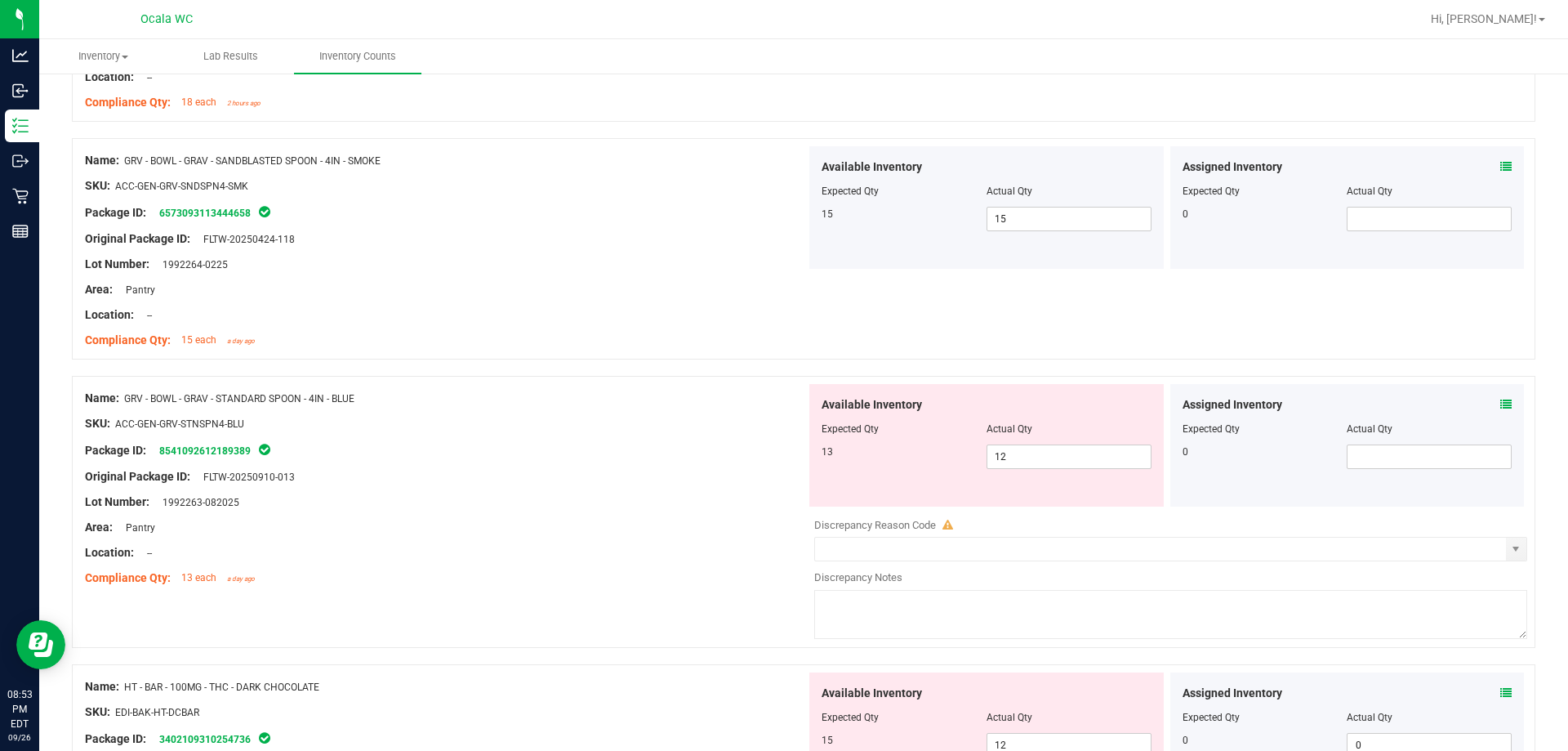
scroll to position [2370, 0]
click at [700, 456] on span "12 12" at bounding box center [1069, 456] width 165 height 24
click at [700, 456] on input "12" at bounding box center [1068, 457] width 163 height 23
type input "13"
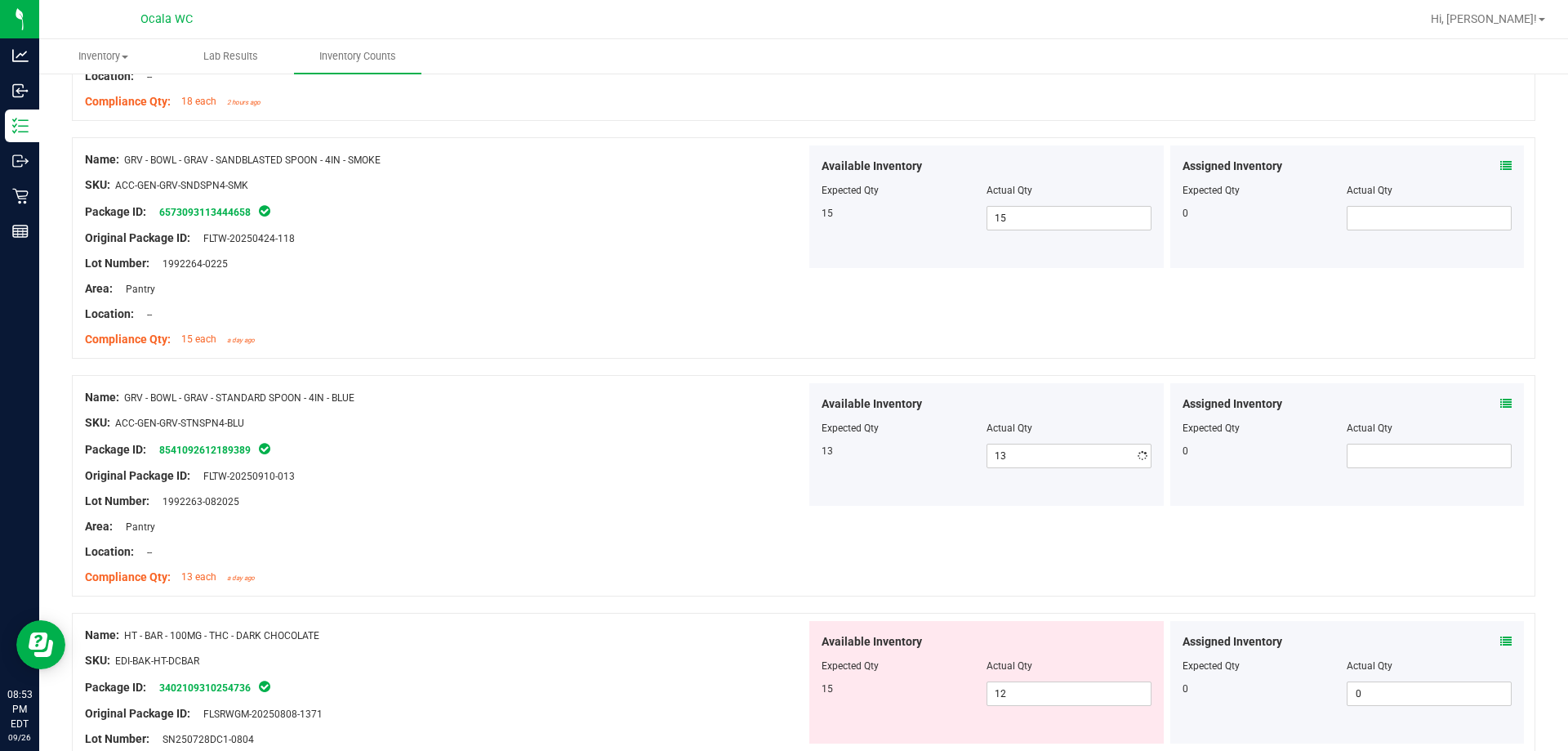
click at [700, 475] on div "Original Package ID: FLTW-20250910-013" at bounding box center [445, 476] width 721 height 17
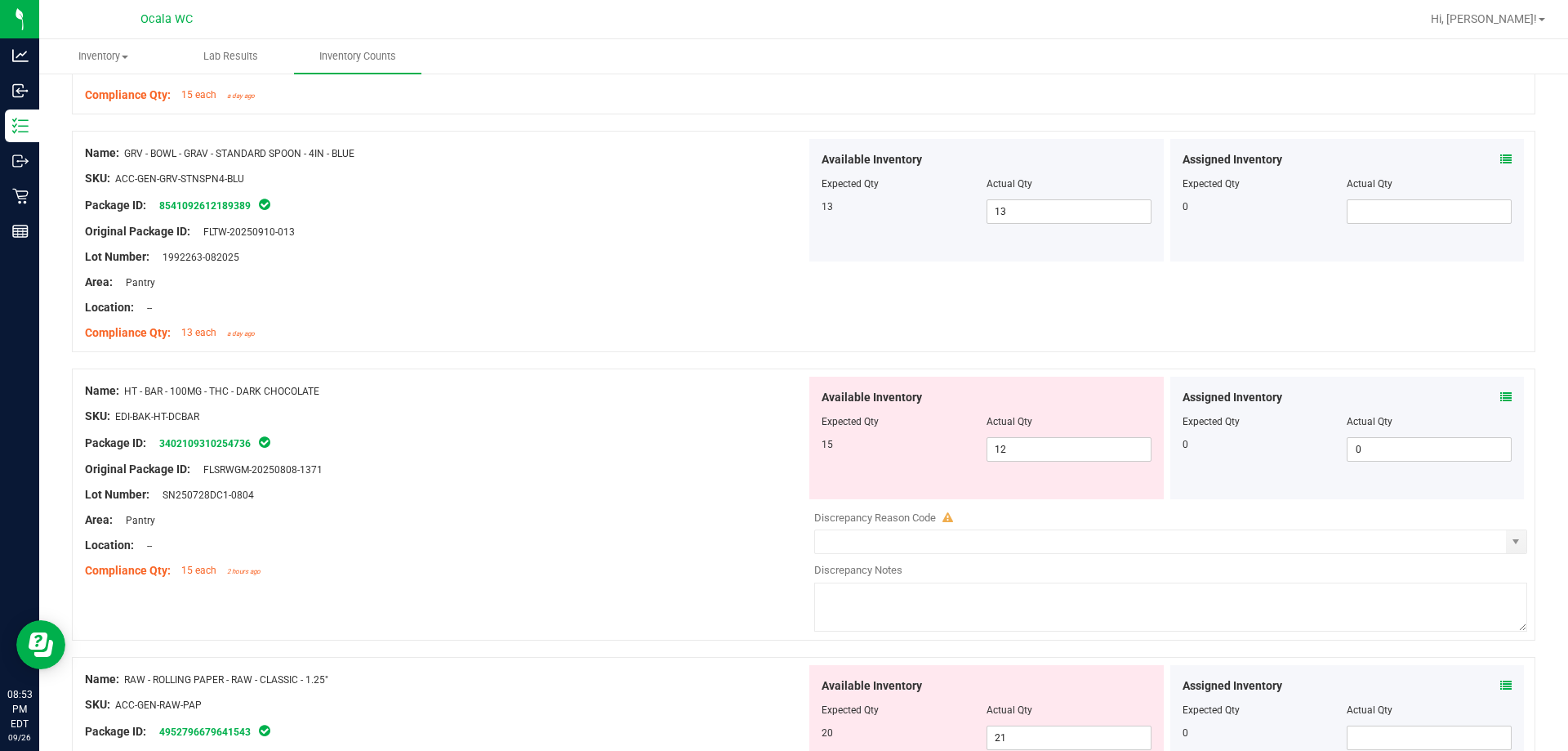
scroll to position [2615, 0]
click at [700, 391] on icon at bounding box center [1506, 397] width 12 height 12
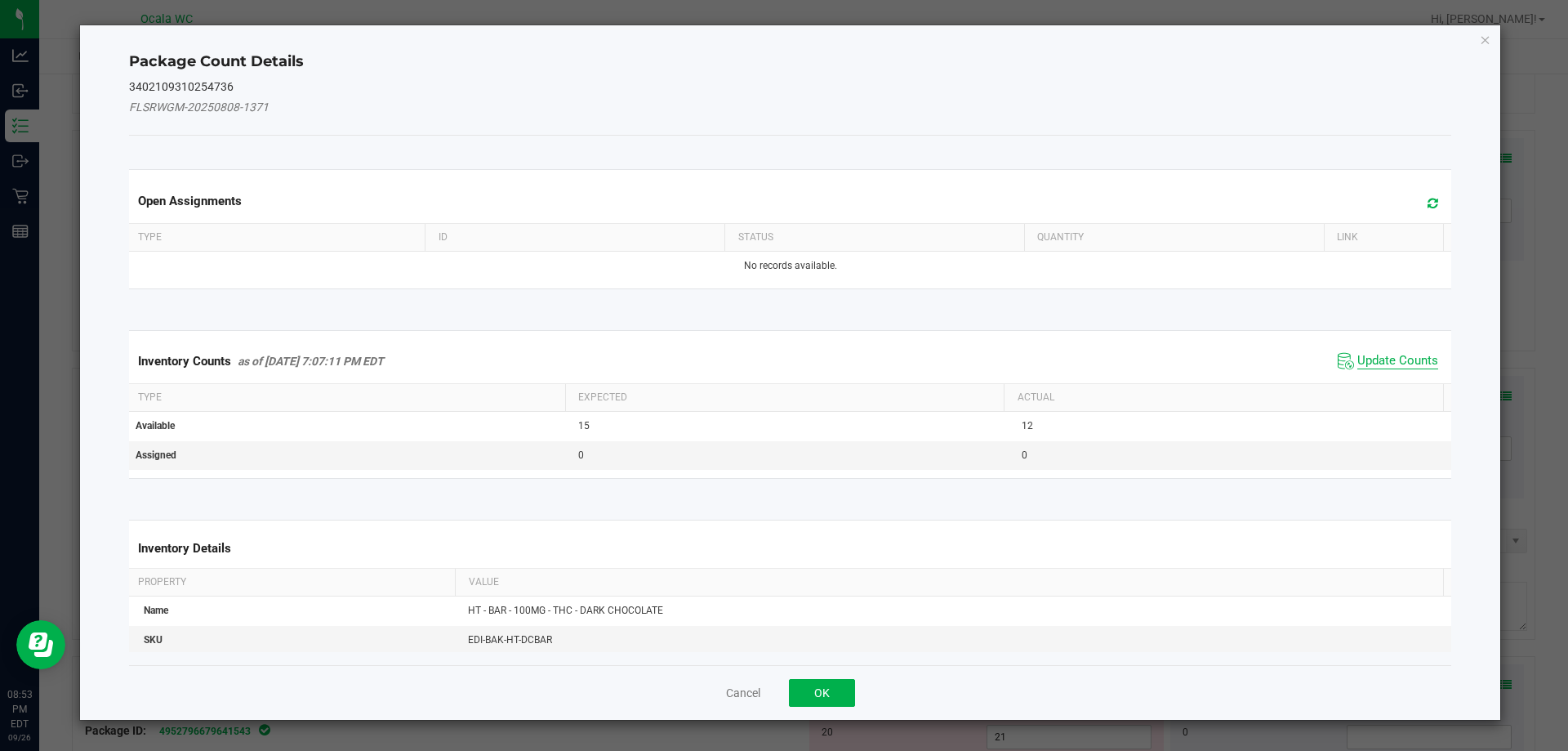
click at [700, 355] on span "Update Counts" at bounding box center [1398, 361] width 81 height 16
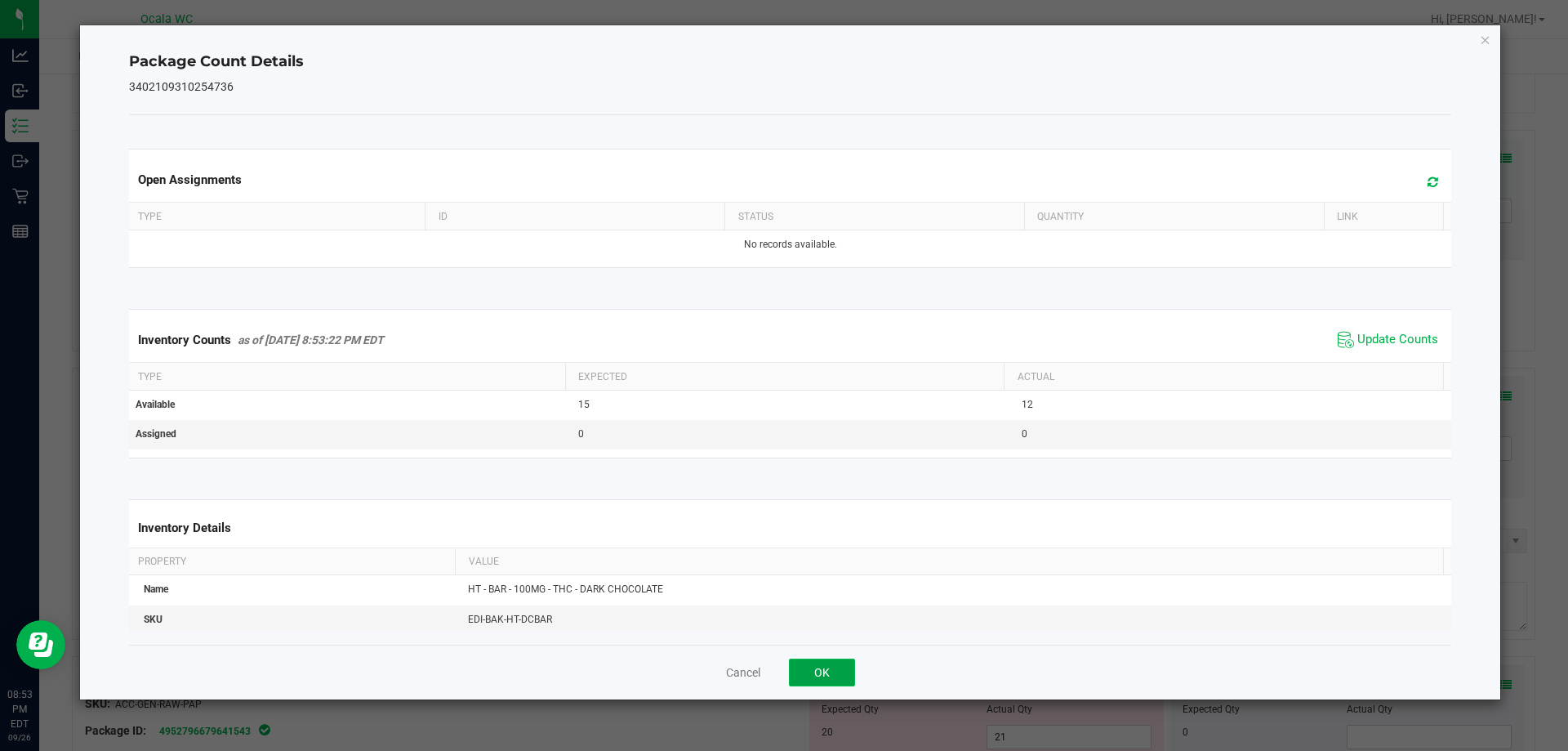
click at [700, 660] on button "OK" at bounding box center [822, 672] width 67 height 28
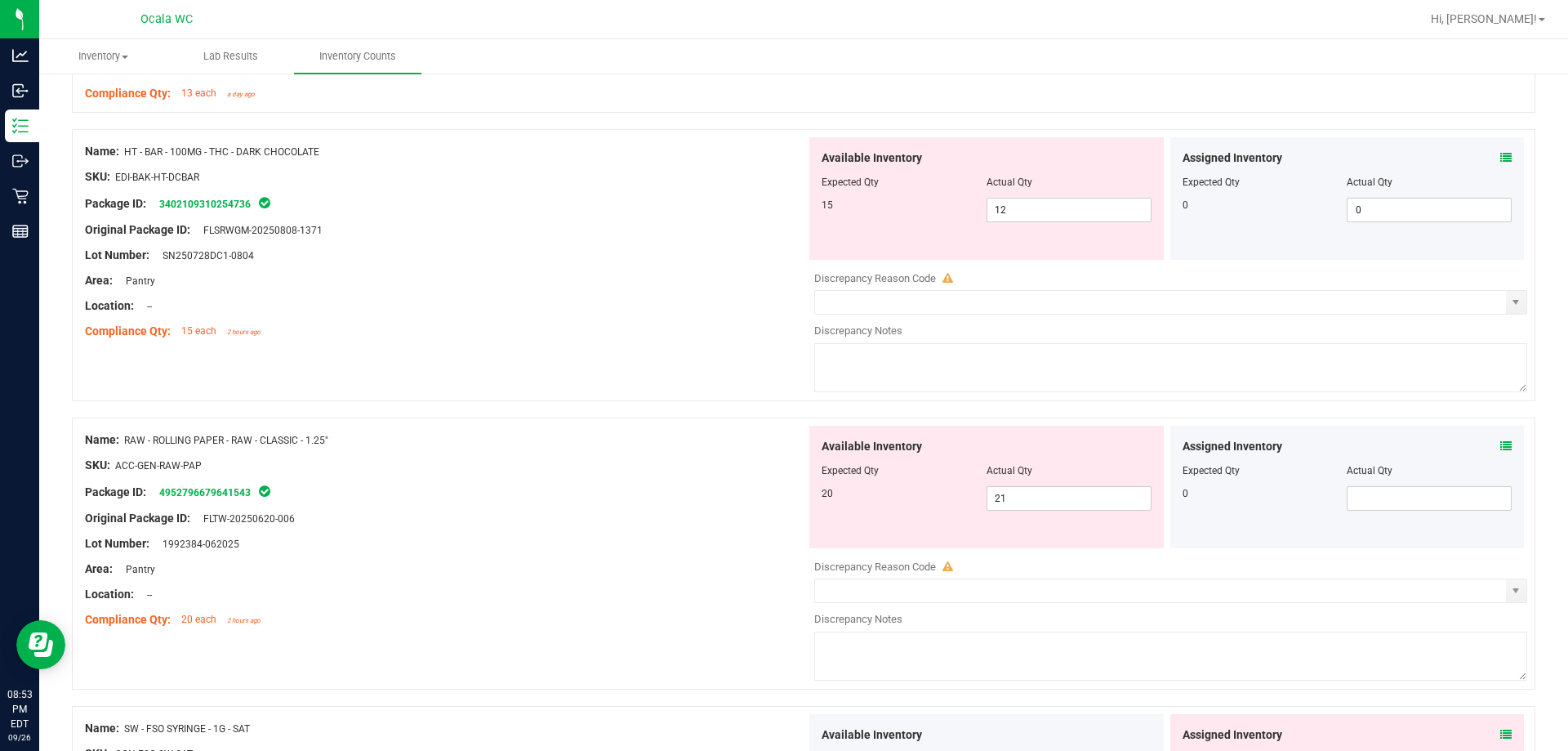
scroll to position [2860, 0]
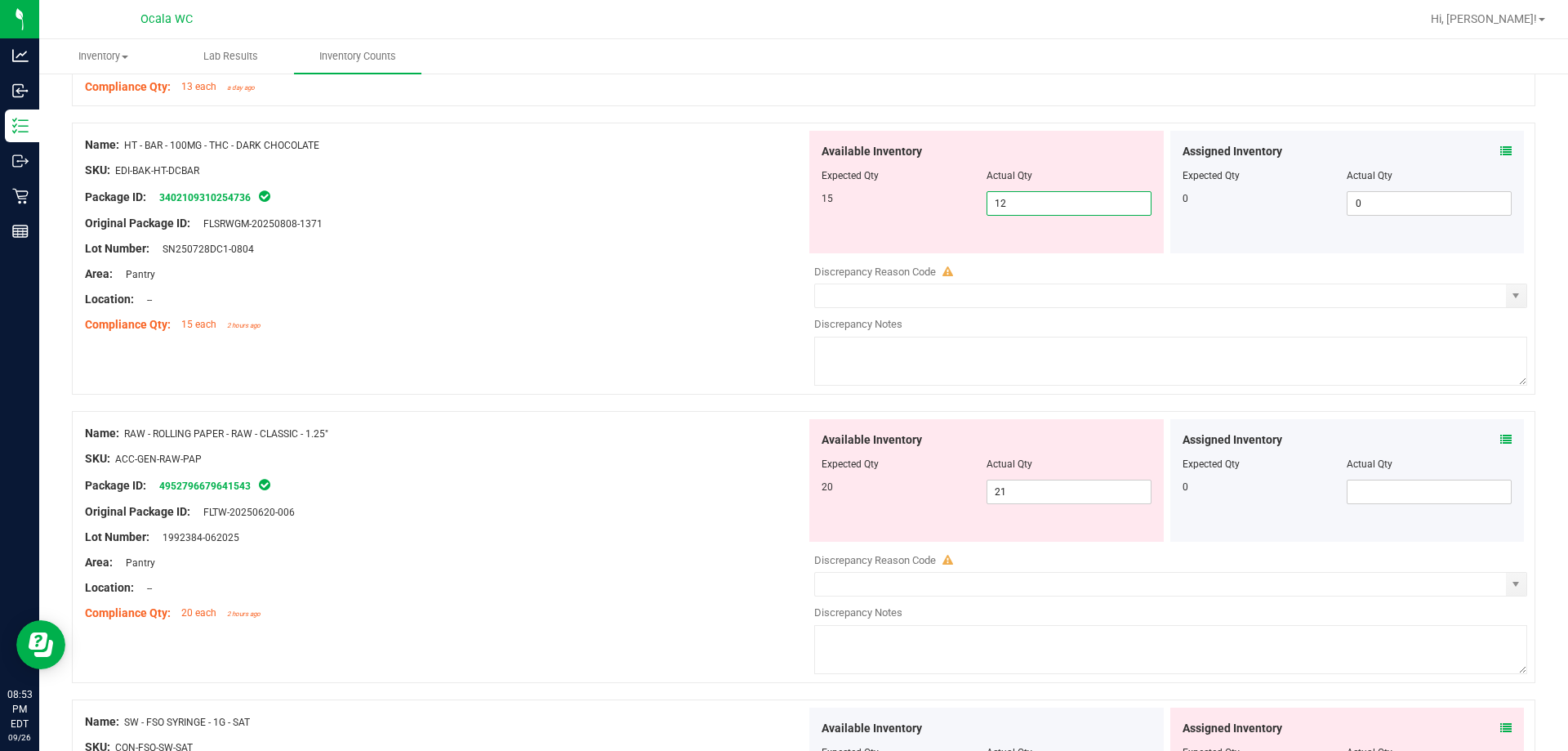
click at [700, 205] on span "12 12" at bounding box center [1069, 203] width 165 height 24
click at [700, 205] on input "12" at bounding box center [1068, 204] width 163 height 23
type input "15"
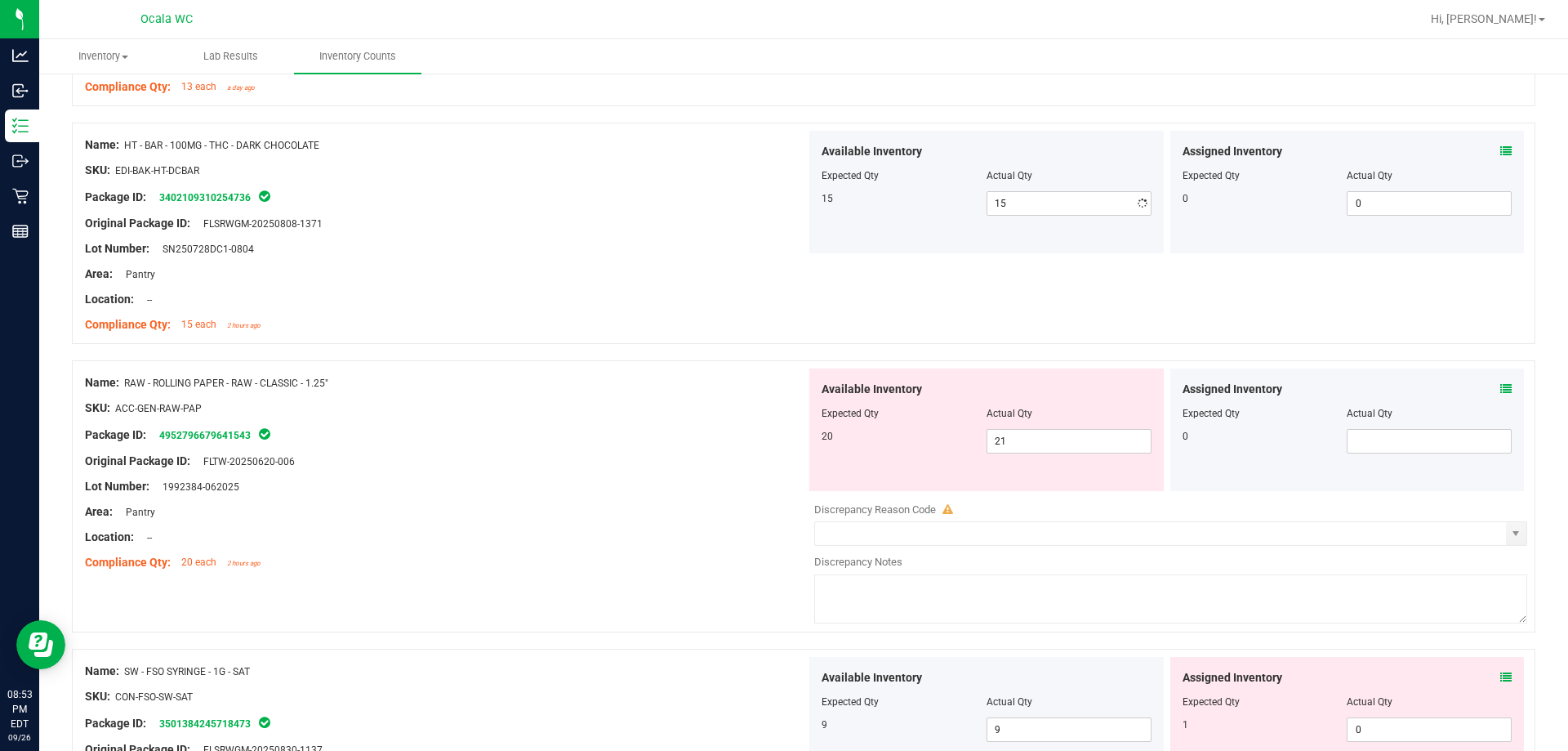
click at [700, 269] on div "Area: Pantry" at bounding box center [445, 274] width 721 height 17
click at [700, 443] on span "21 21" at bounding box center [1069, 440] width 165 height 24
click at [700, 443] on input "21" at bounding box center [1068, 441] width 163 height 23
type input "20"
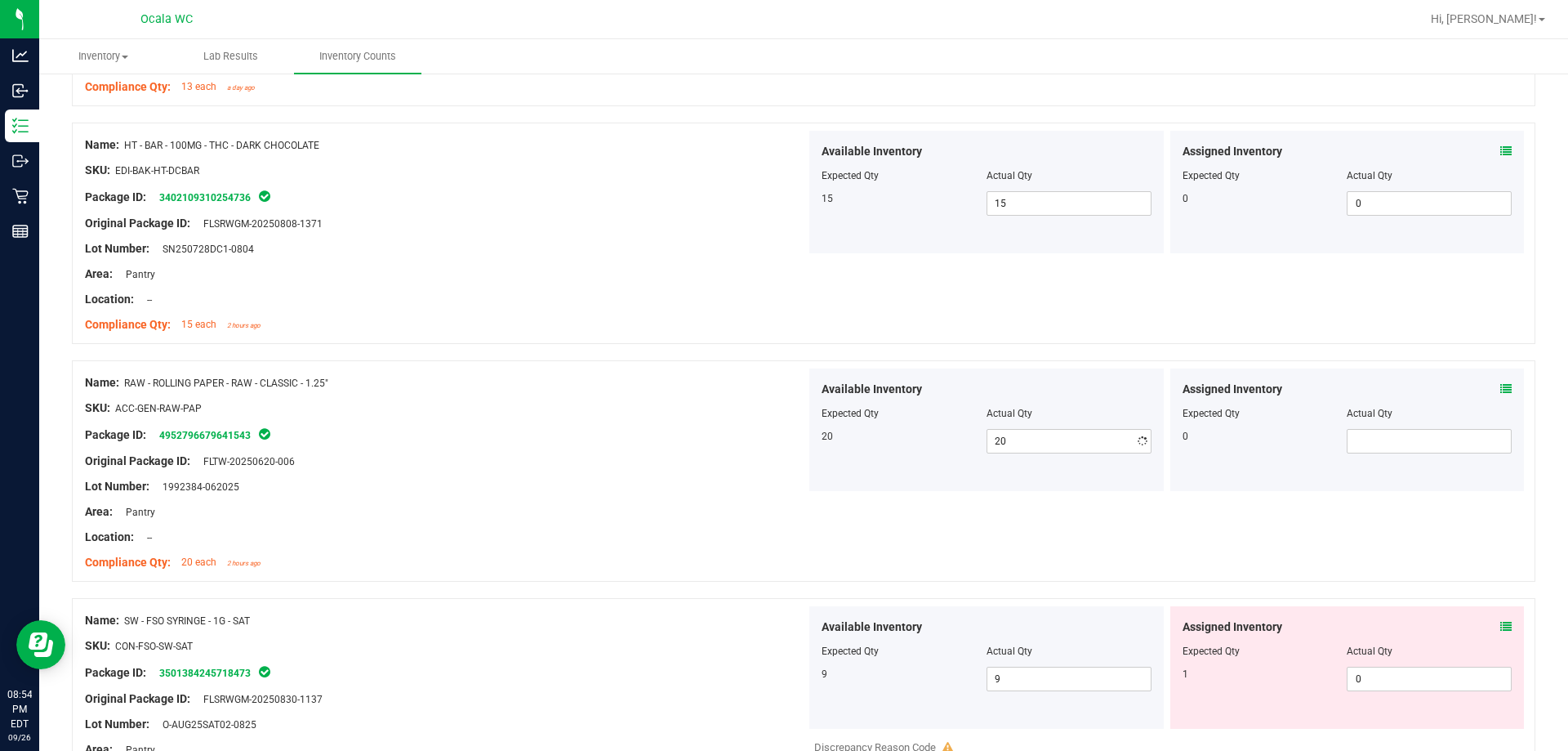
click at [681, 464] on div "Original Package ID: FLTW-20250620-006" at bounding box center [445, 461] width 721 height 17
click at [700, 378] on div "Assigned Inventory Expected Qty Actual Qty 0" at bounding box center [1347, 430] width 354 height 123
click at [700, 390] on icon at bounding box center [1506, 389] width 12 height 12
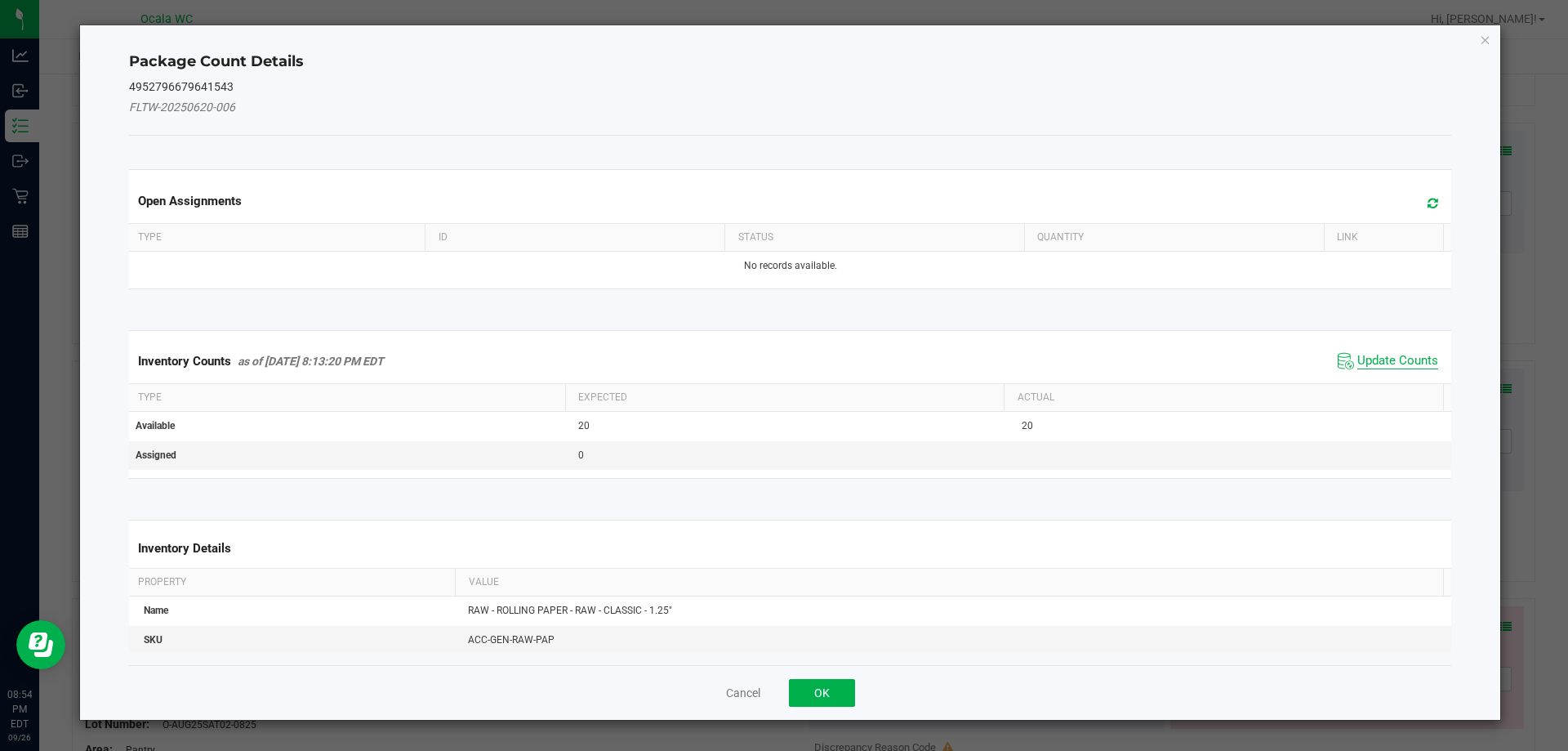
click at [700, 360] on span "Update Counts" at bounding box center [1398, 361] width 81 height 16
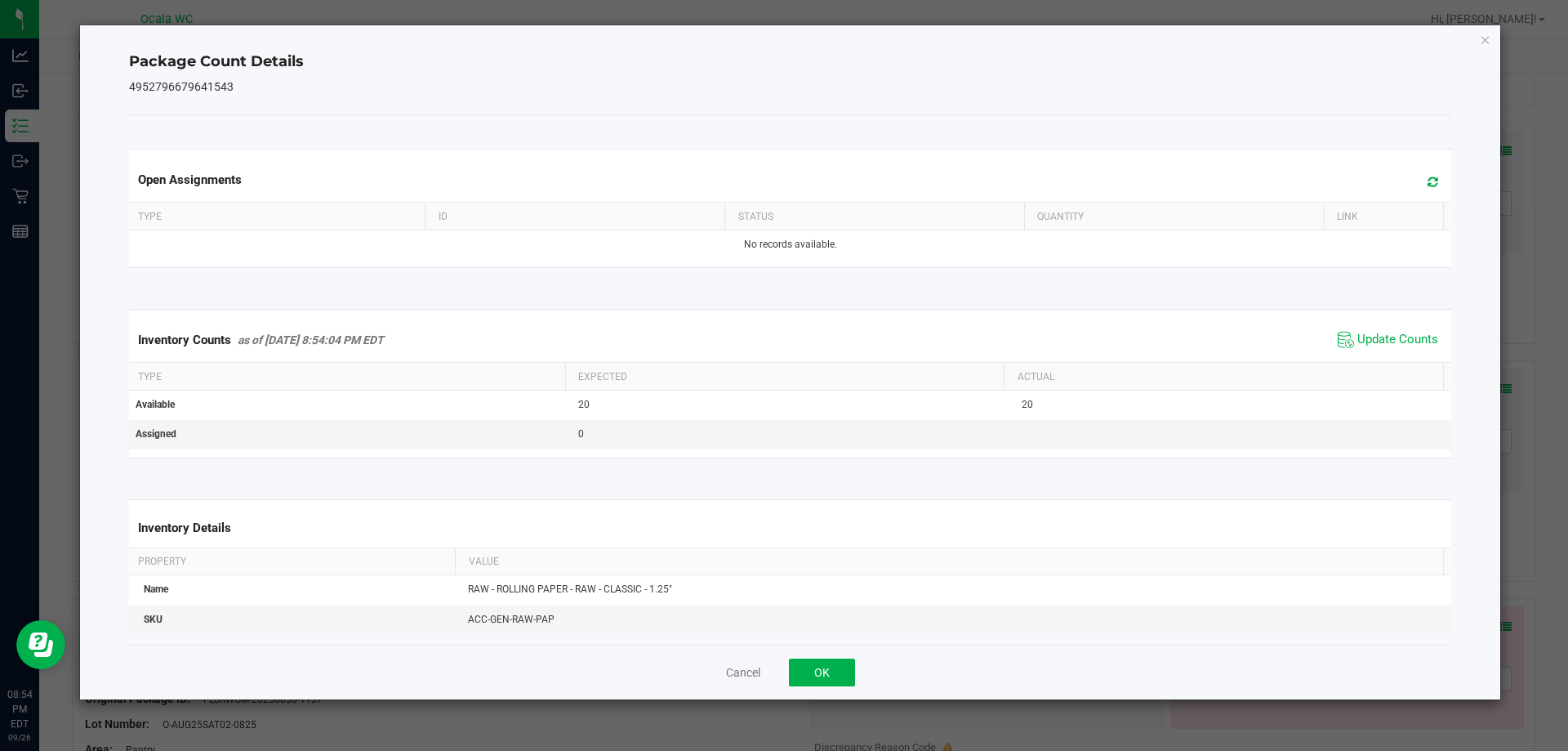
drag, startPoint x: 768, startPoint y: 680, endPoint x: 833, endPoint y: 661, distance: 67.7
click at [700, 674] on div "Cancel OK" at bounding box center [790, 672] width 1323 height 55
click at [700, 661] on button "OK" at bounding box center [822, 672] width 67 height 28
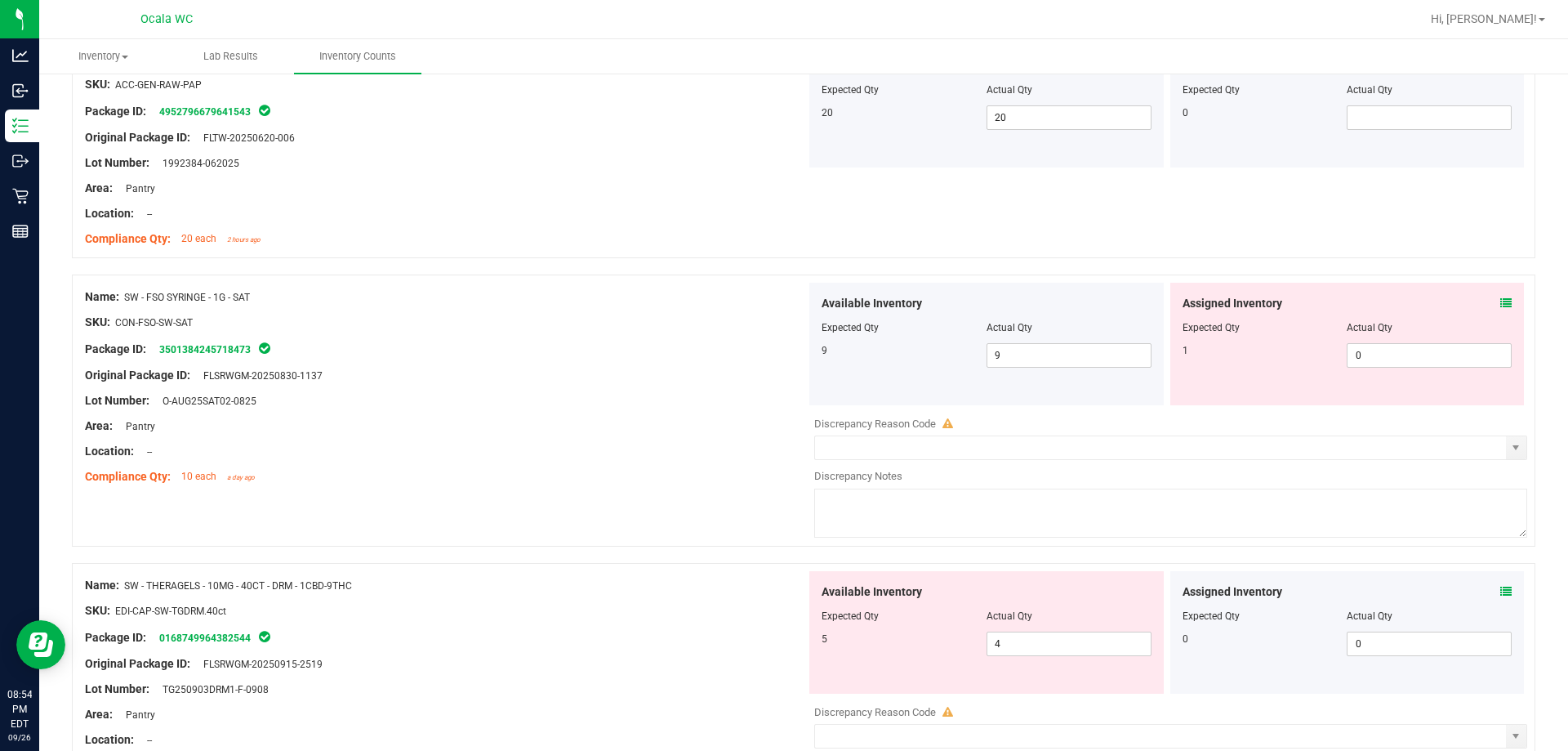
scroll to position [3186, 0]
click at [700, 301] on icon at bounding box center [1506, 300] width 12 height 12
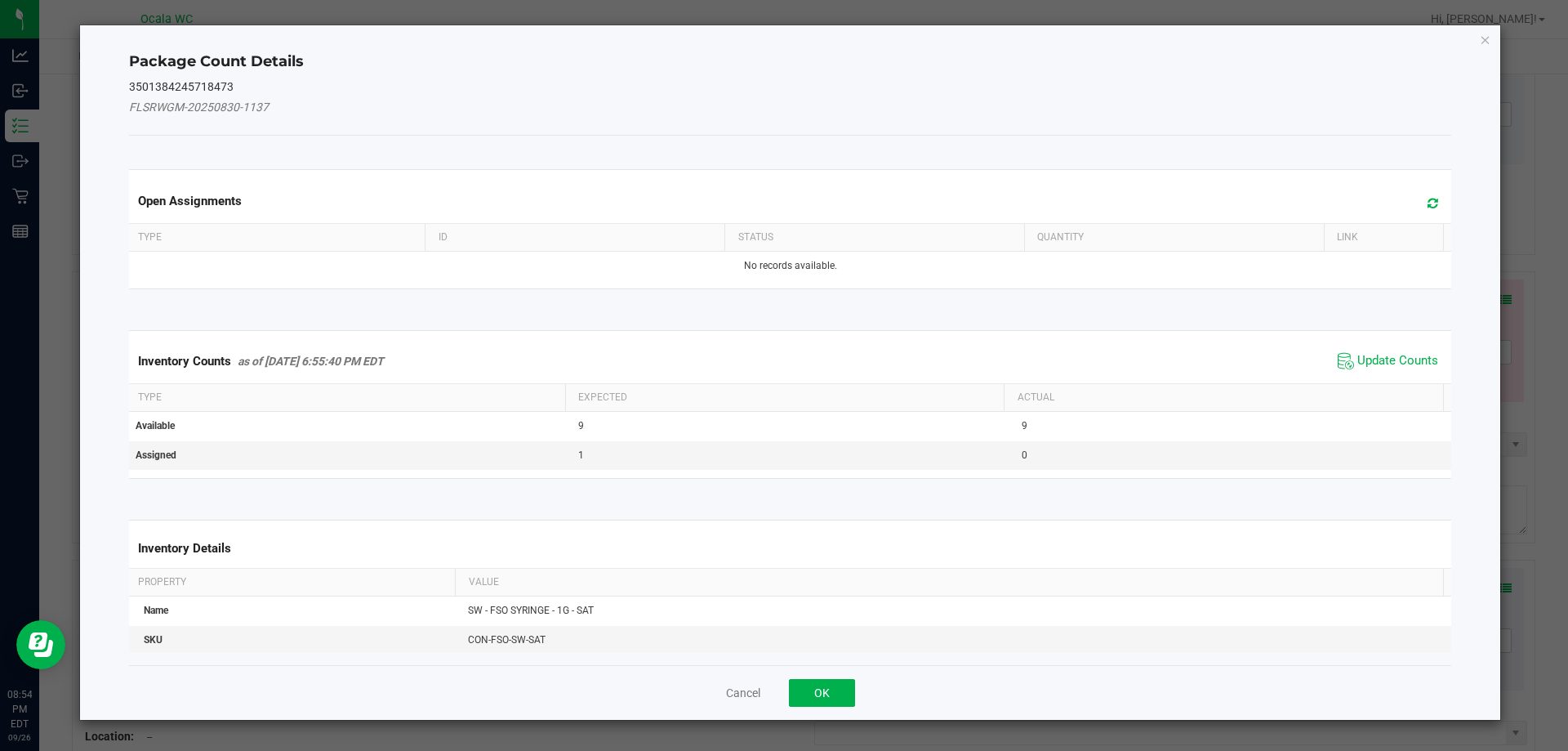
click at [700, 350] on span "Update Counts" at bounding box center [1388, 360] width 109 height 24
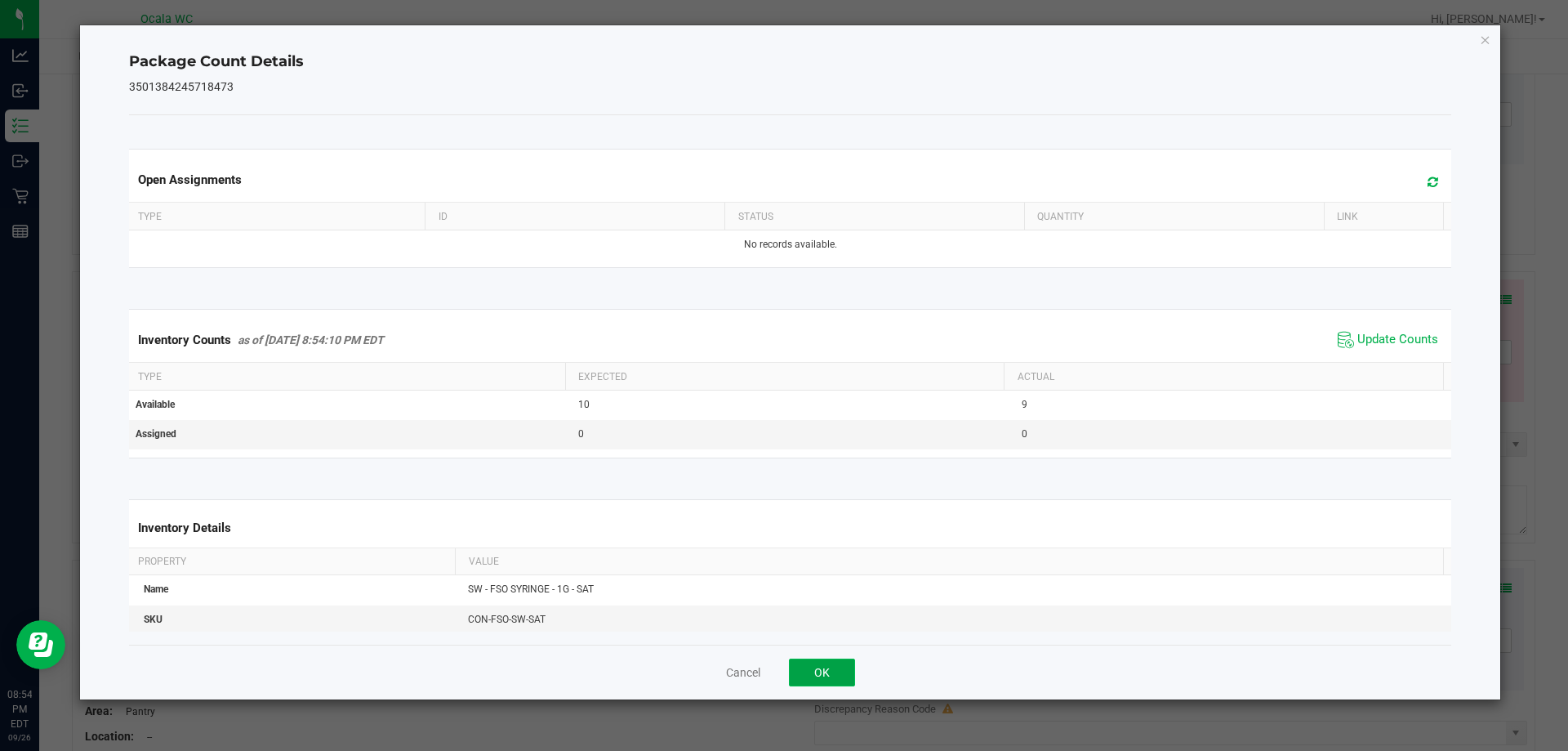
click at [700, 663] on button "OK" at bounding box center [822, 672] width 67 height 28
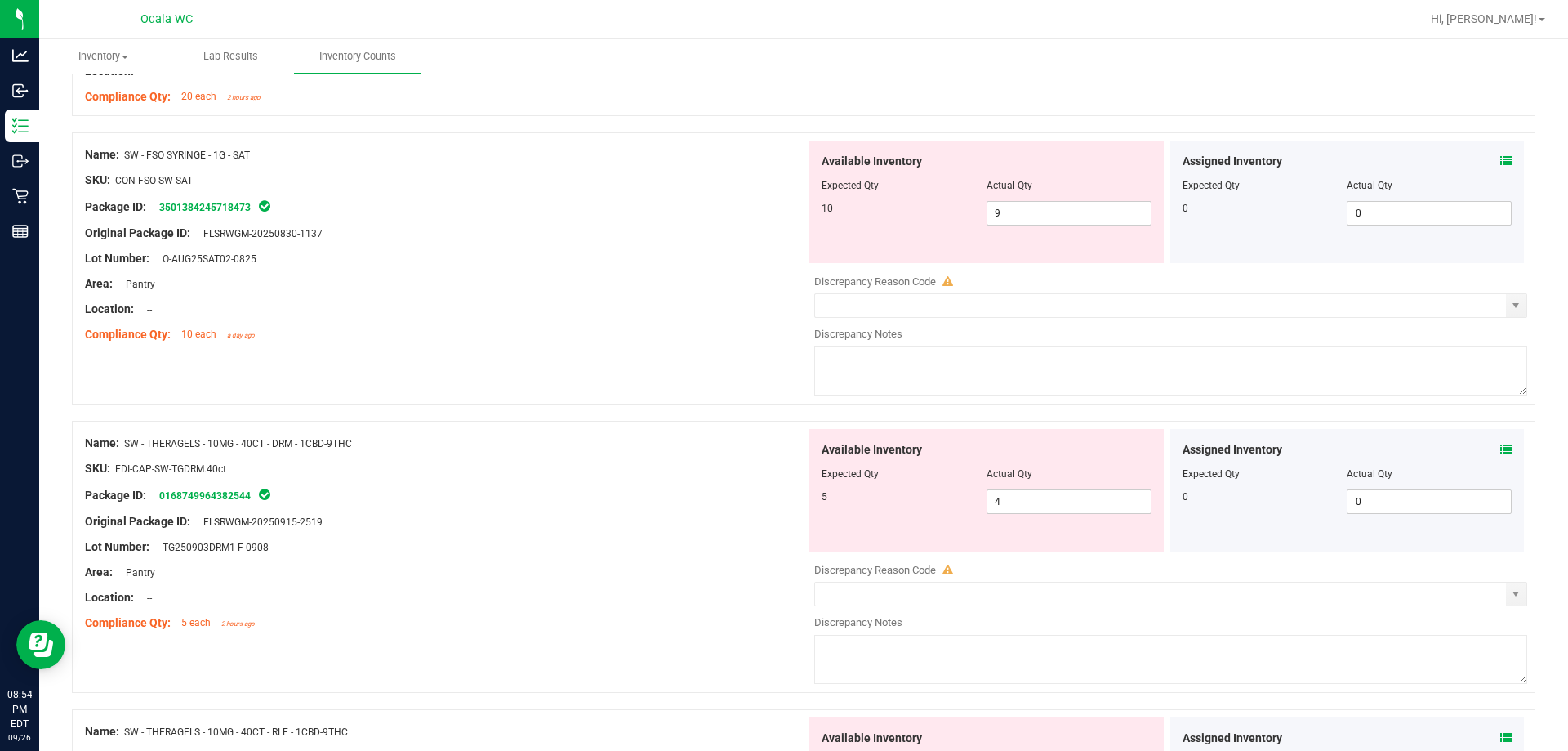
scroll to position [3351, 0]
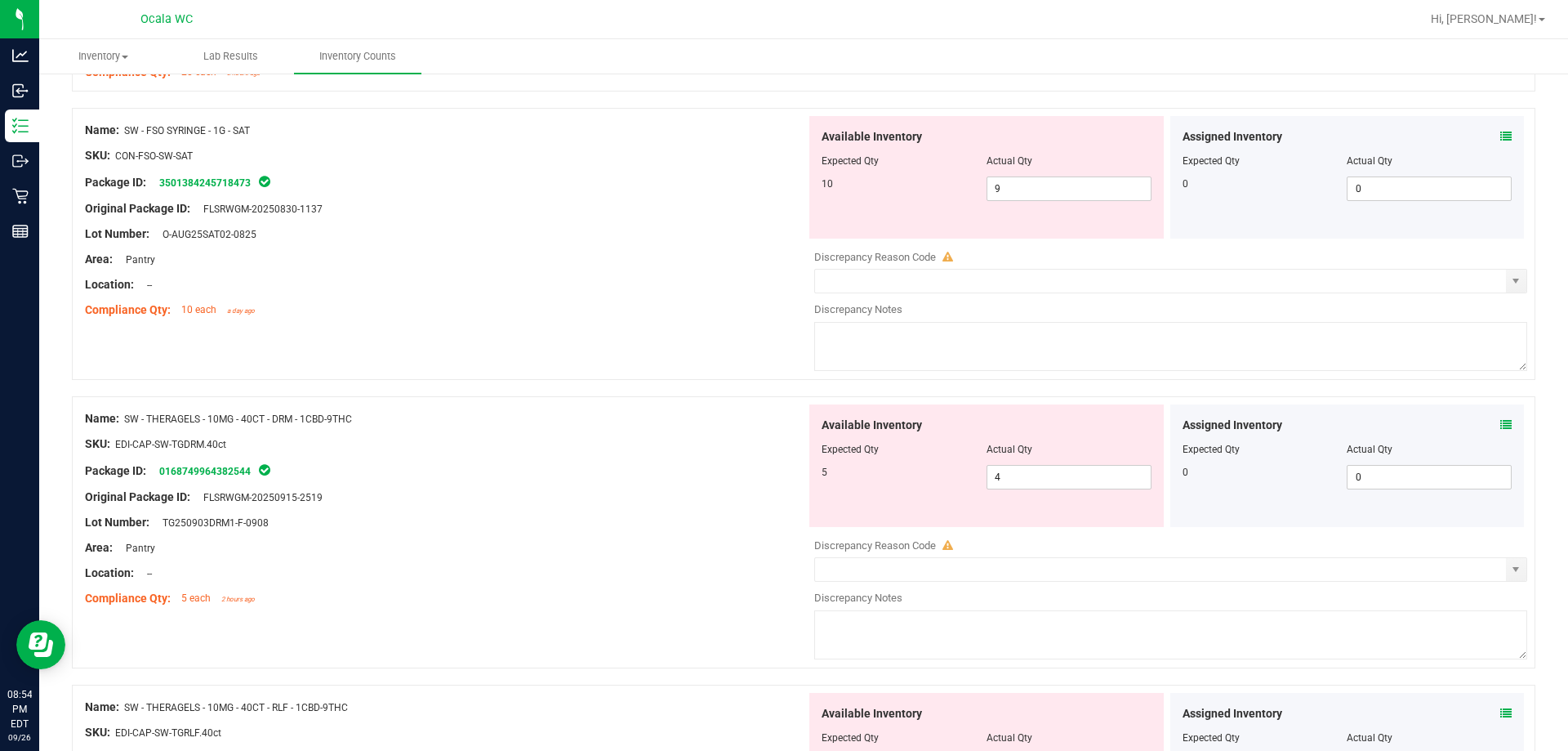
click at [700, 423] on icon at bounding box center [1506, 425] width 12 height 12
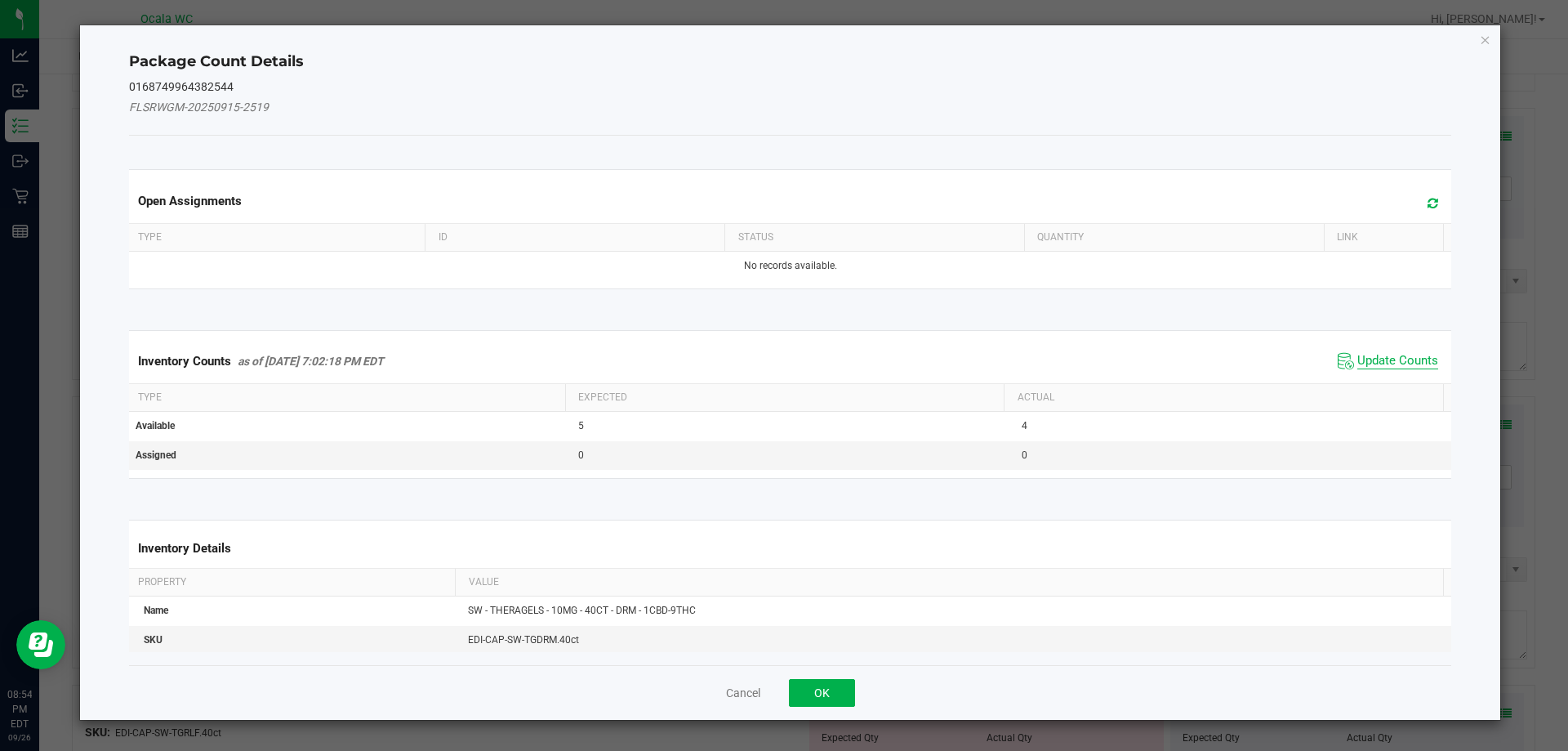
click at [700, 366] on span "Update Counts" at bounding box center [1398, 361] width 81 height 16
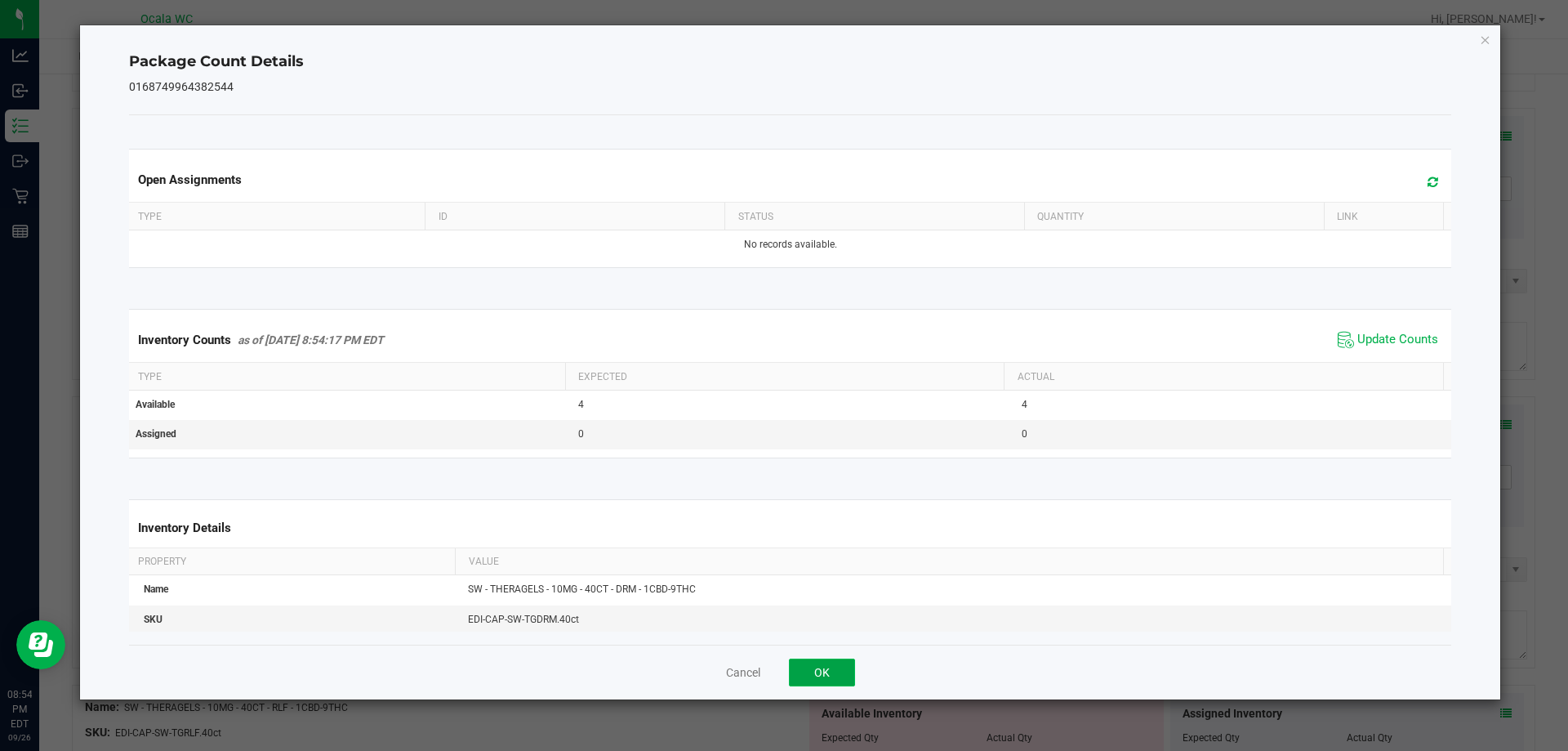
click at [700, 669] on button "OK" at bounding box center [822, 672] width 67 height 28
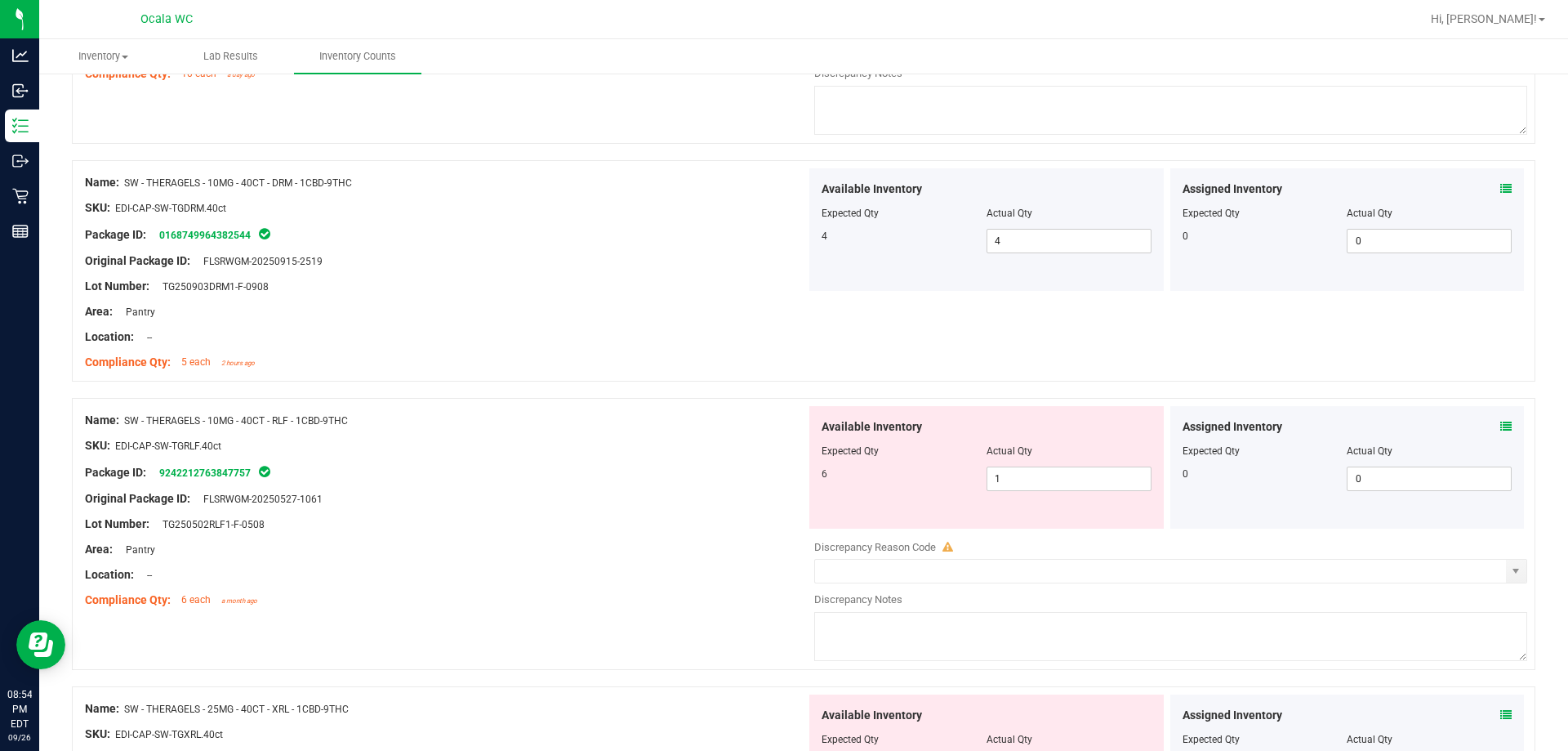
scroll to position [3596, 0]
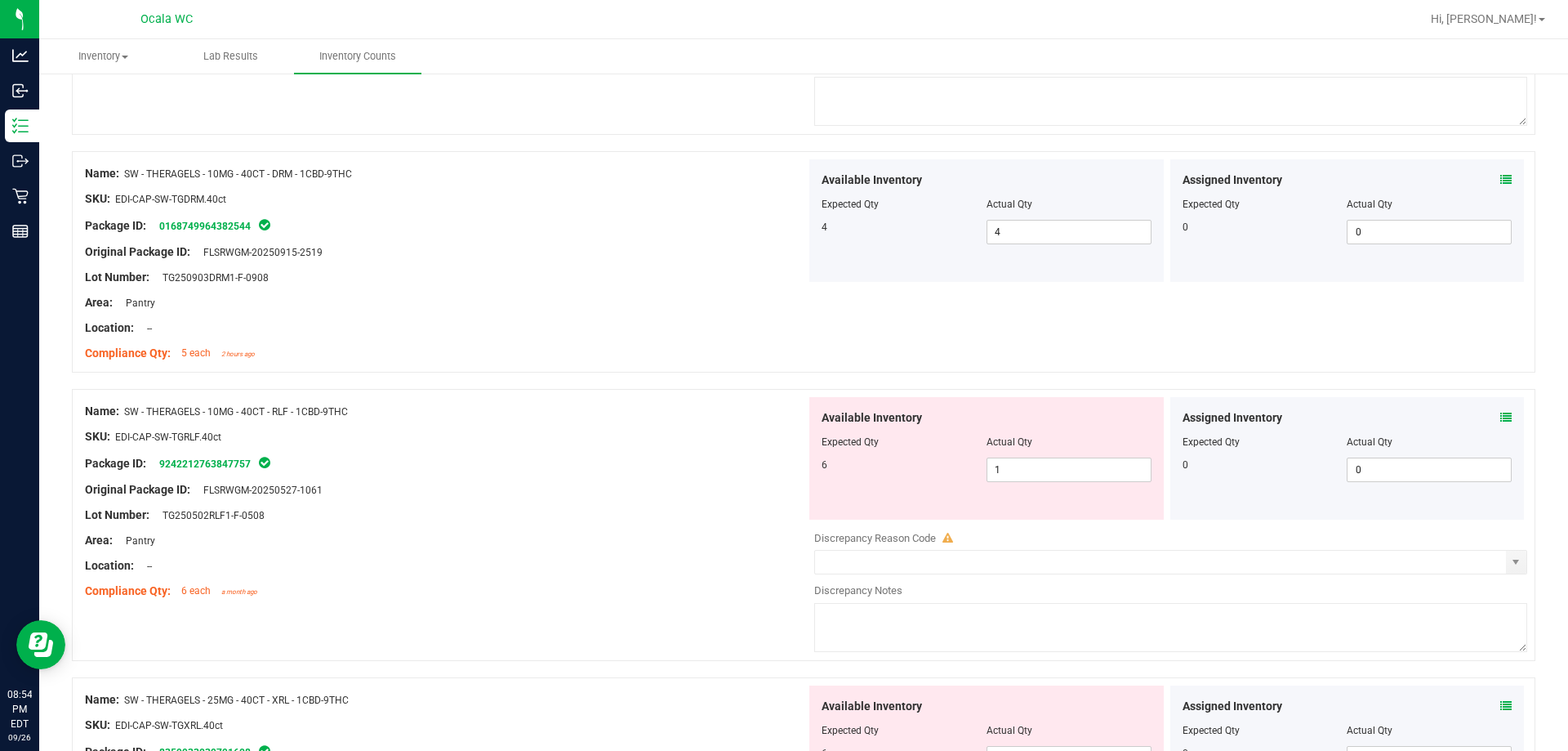
click at [700, 421] on icon at bounding box center [1506, 418] width 12 height 12
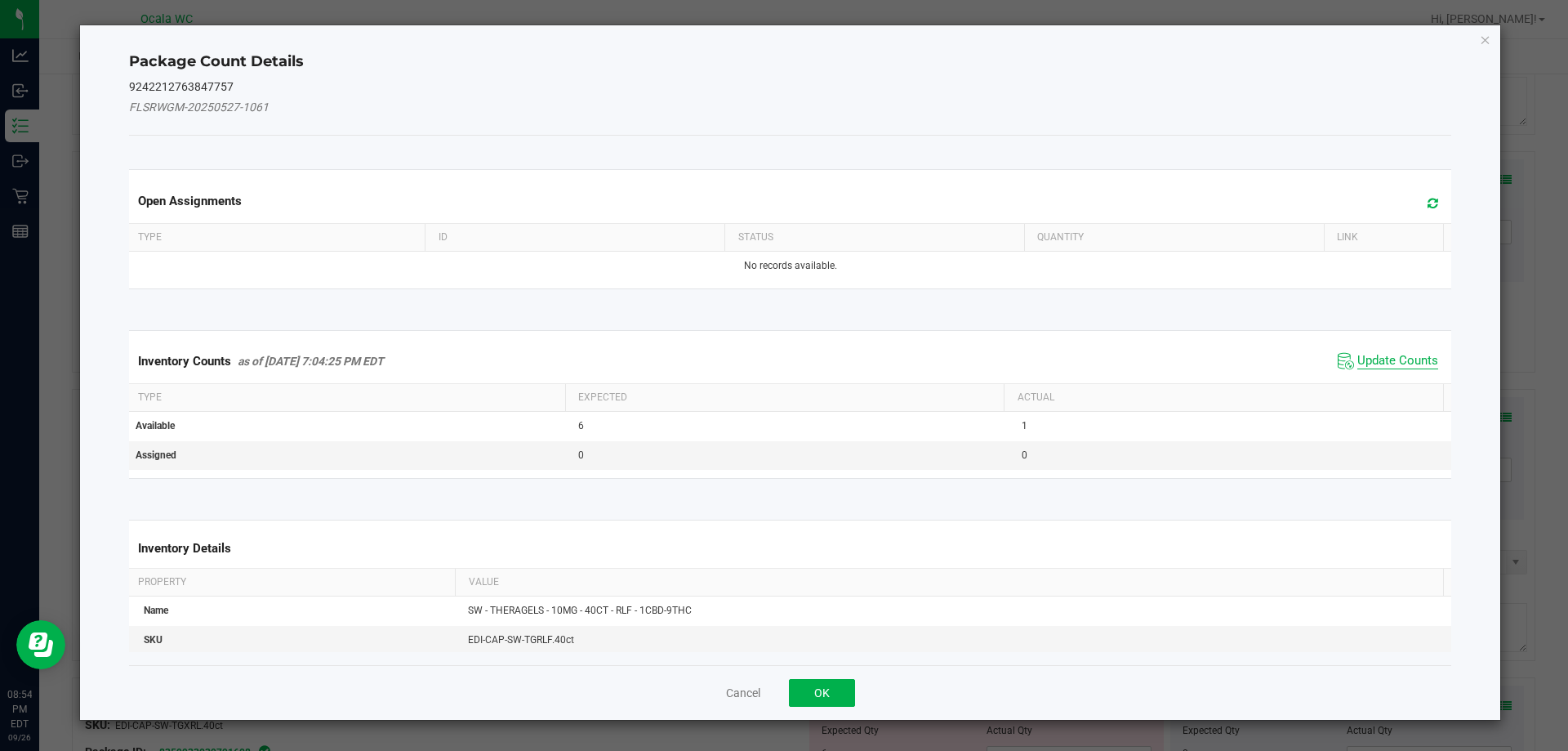
click at [700, 356] on span "Update Counts" at bounding box center [1398, 361] width 81 height 16
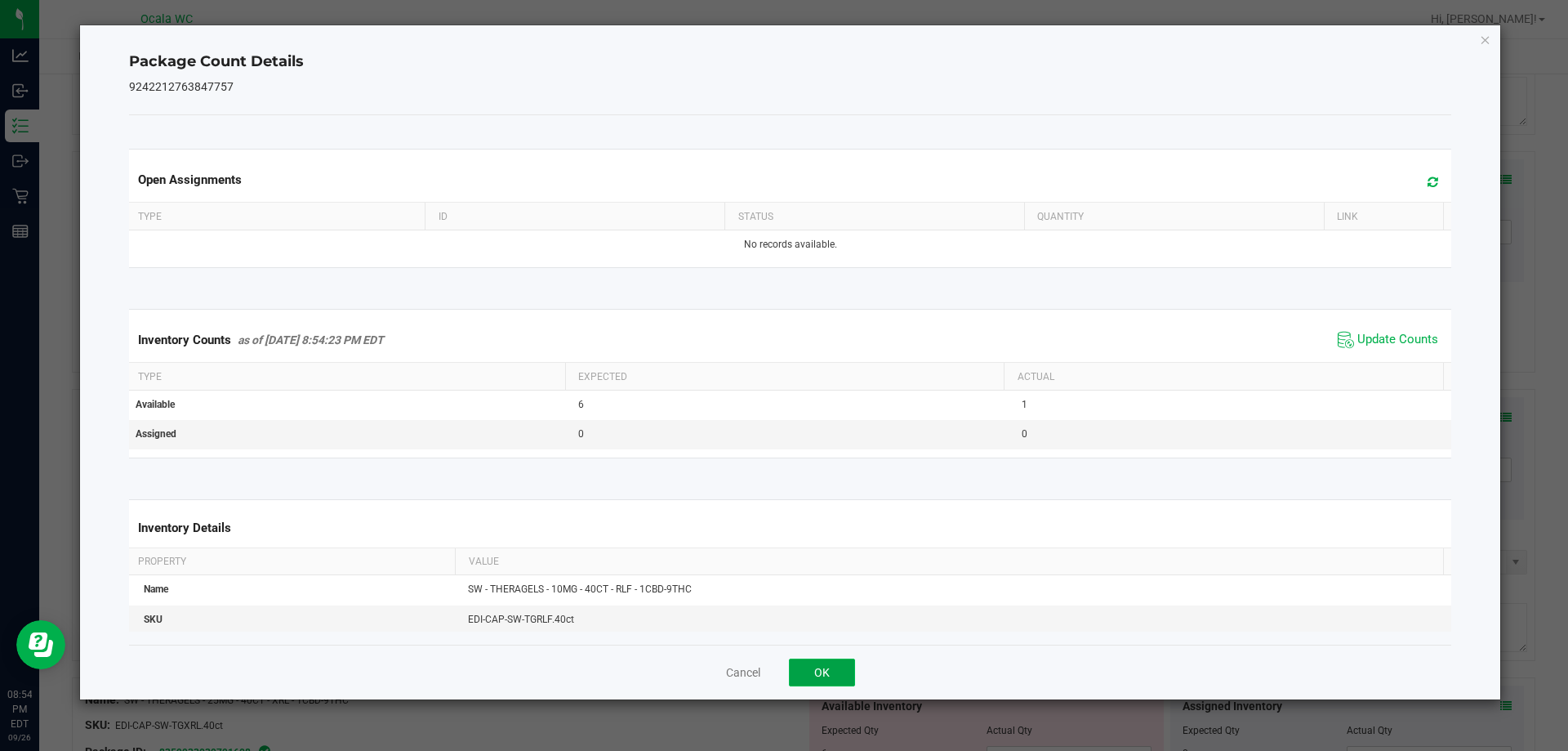
click at [700, 666] on button "OK" at bounding box center [822, 672] width 67 height 28
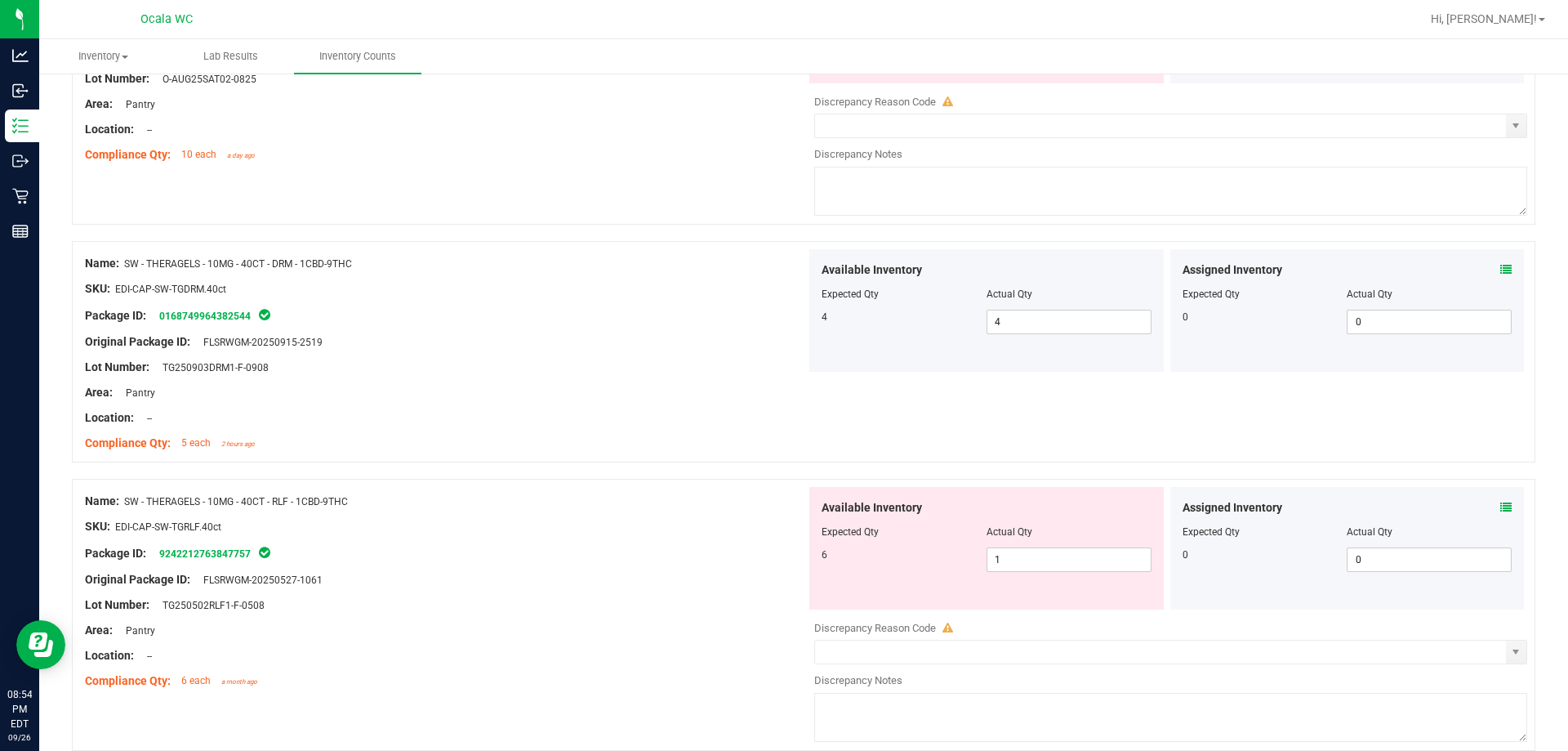
scroll to position [3268, 0]
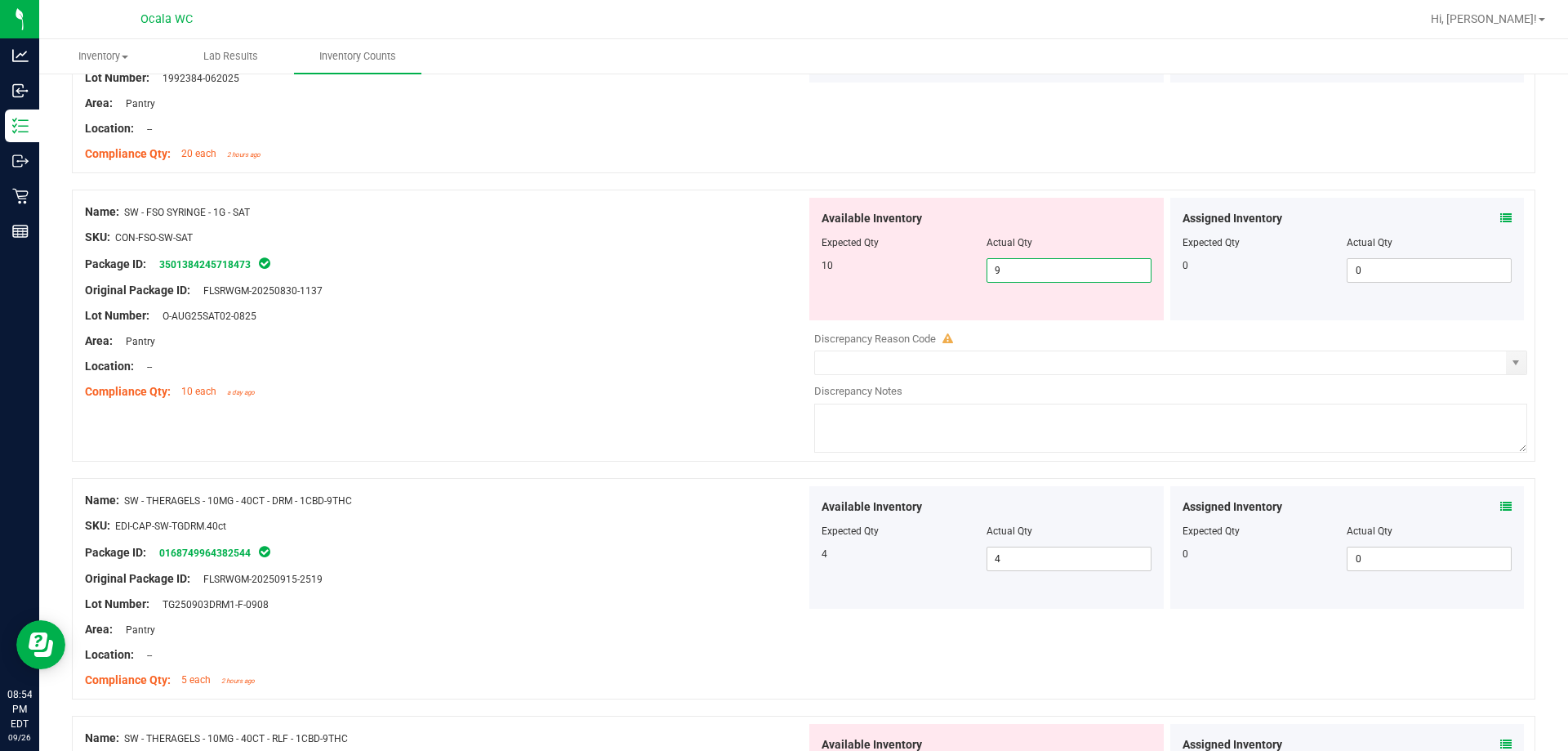
click at [700, 258] on span "9 9" at bounding box center [1069, 269] width 165 height 24
click at [700, 268] on input "9" at bounding box center [1068, 270] width 163 height 23
type input "10"
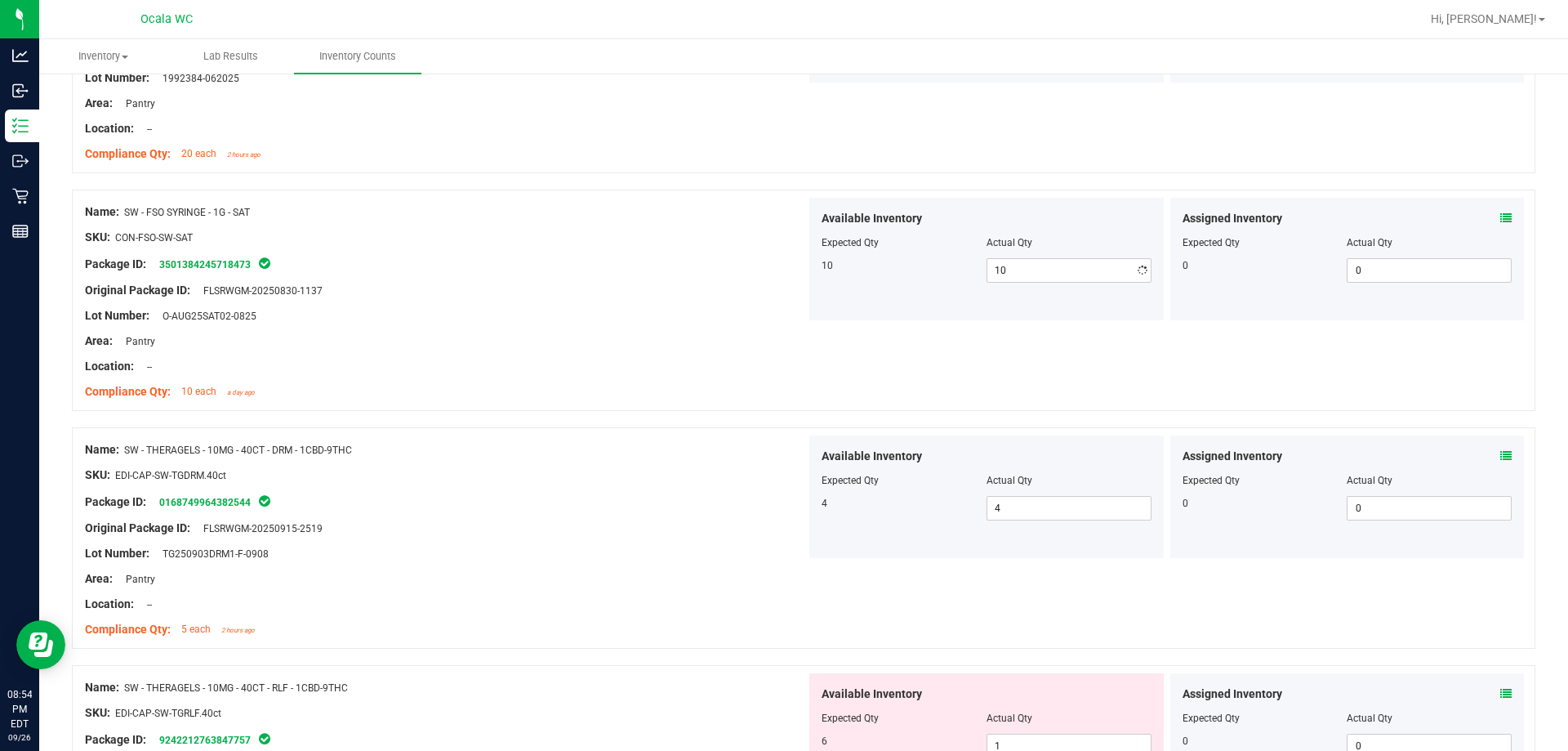
click at [700, 327] on div at bounding box center [445, 328] width 721 height 8
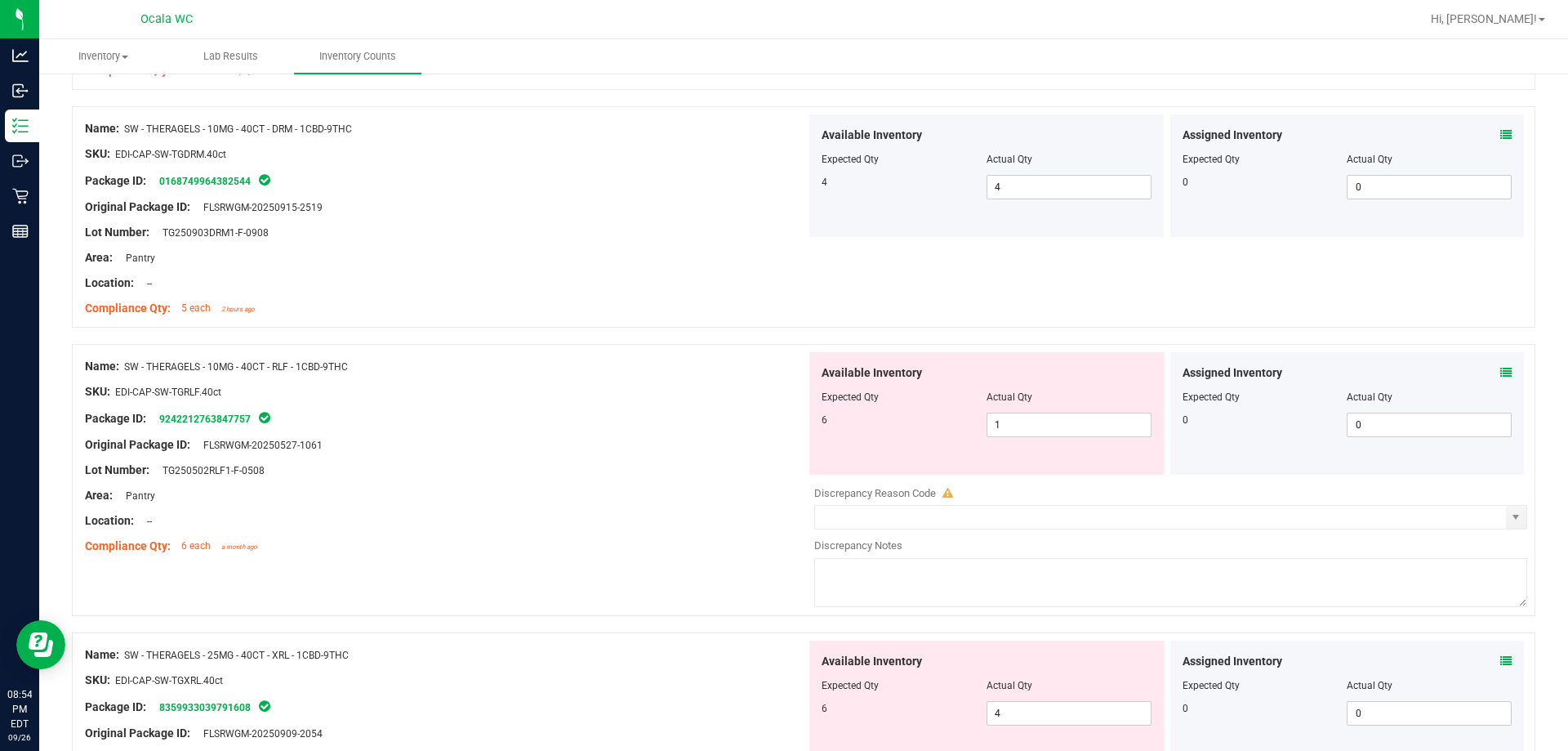
scroll to position [3596, 0]
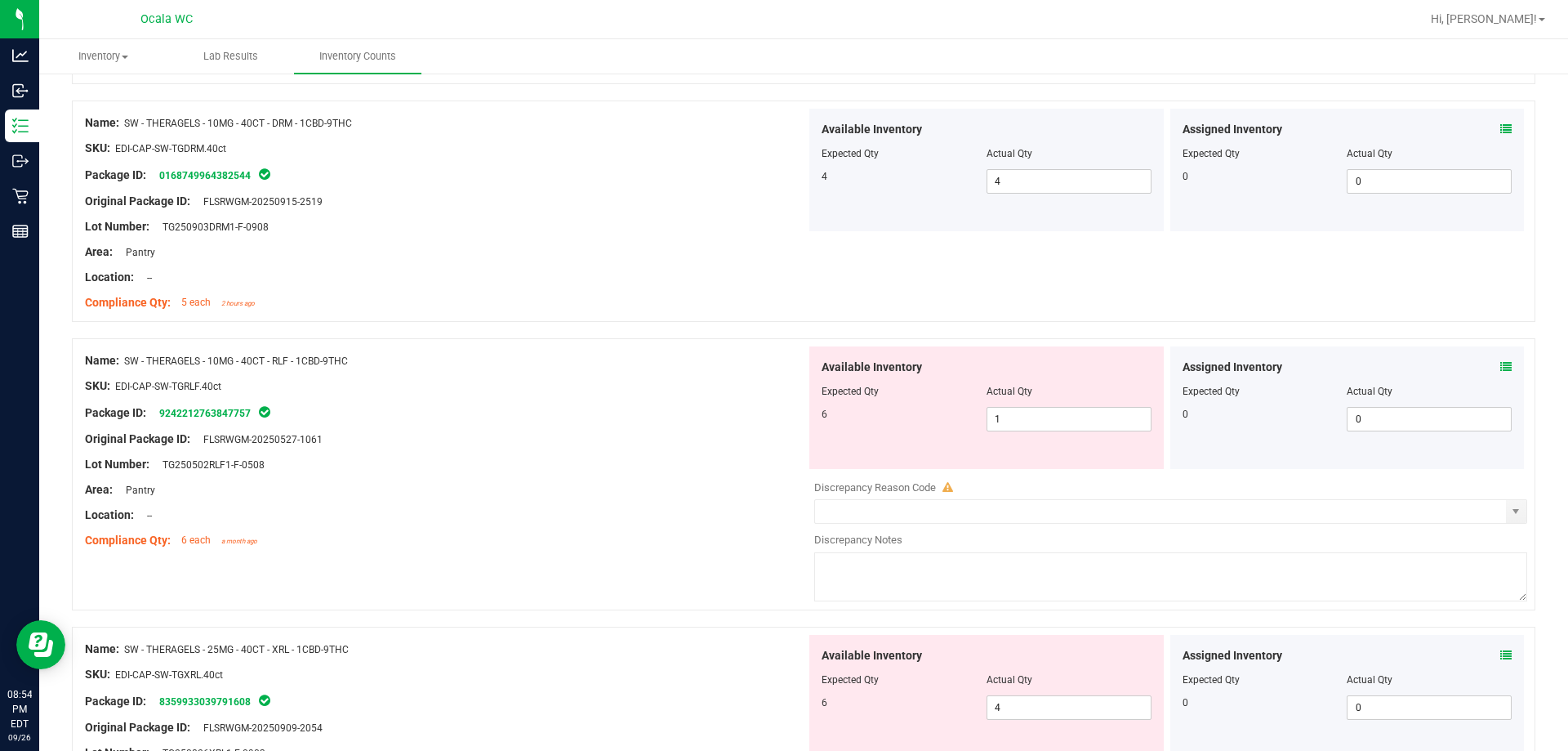
click at [700, 362] on icon at bounding box center [1506, 367] width 12 height 12
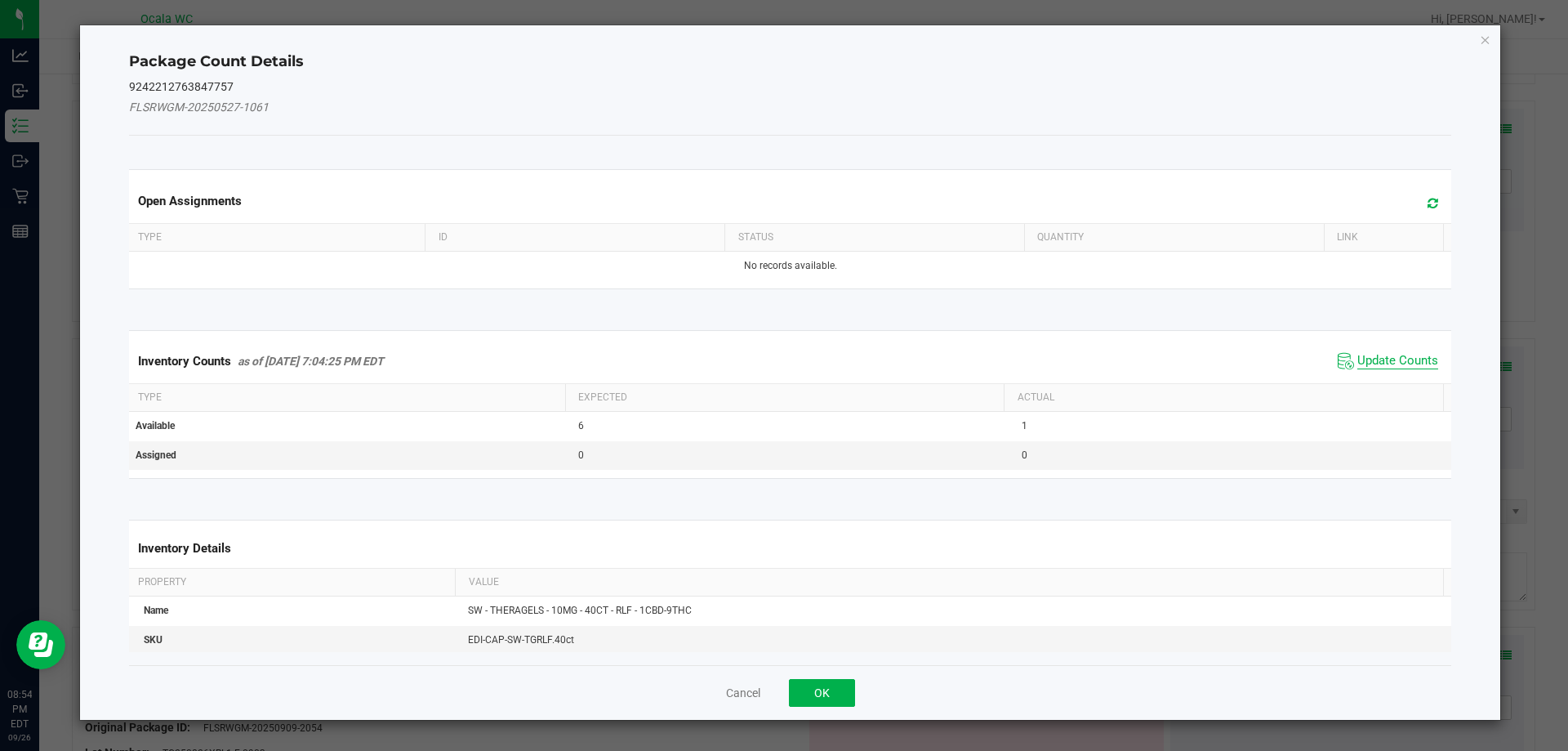
click at [700, 361] on span "Update Counts" at bounding box center [1398, 361] width 81 height 16
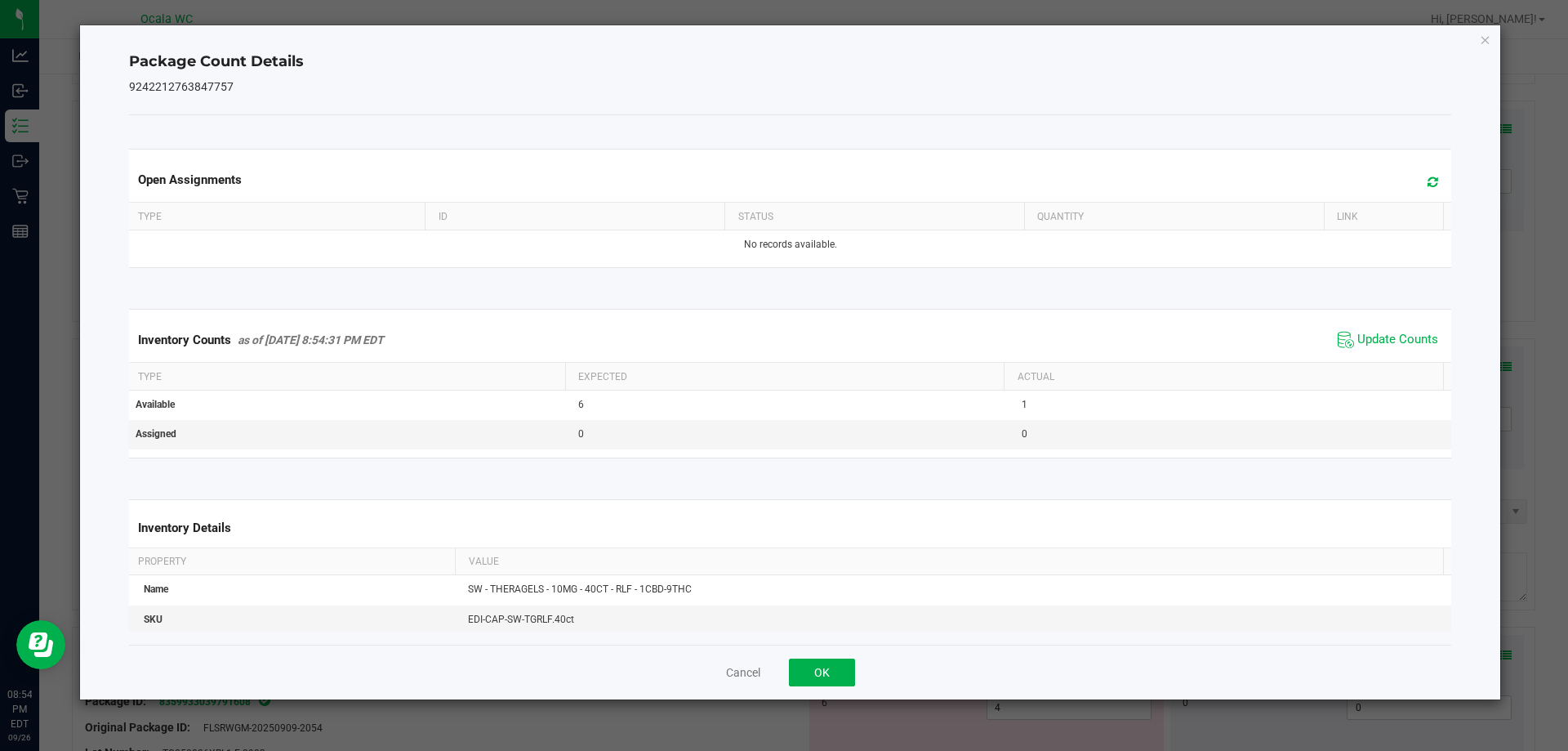
click at [700, 654] on div "Cancel OK" at bounding box center [790, 672] width 1323 height 55
drag, startPoint x: 826, startPoint y: 674, endPoint x: 790, endPoint y: 636, distance: 52.3
click at [700, 671] on button "OK" at bounding box center [822, 672] width 67 height 28
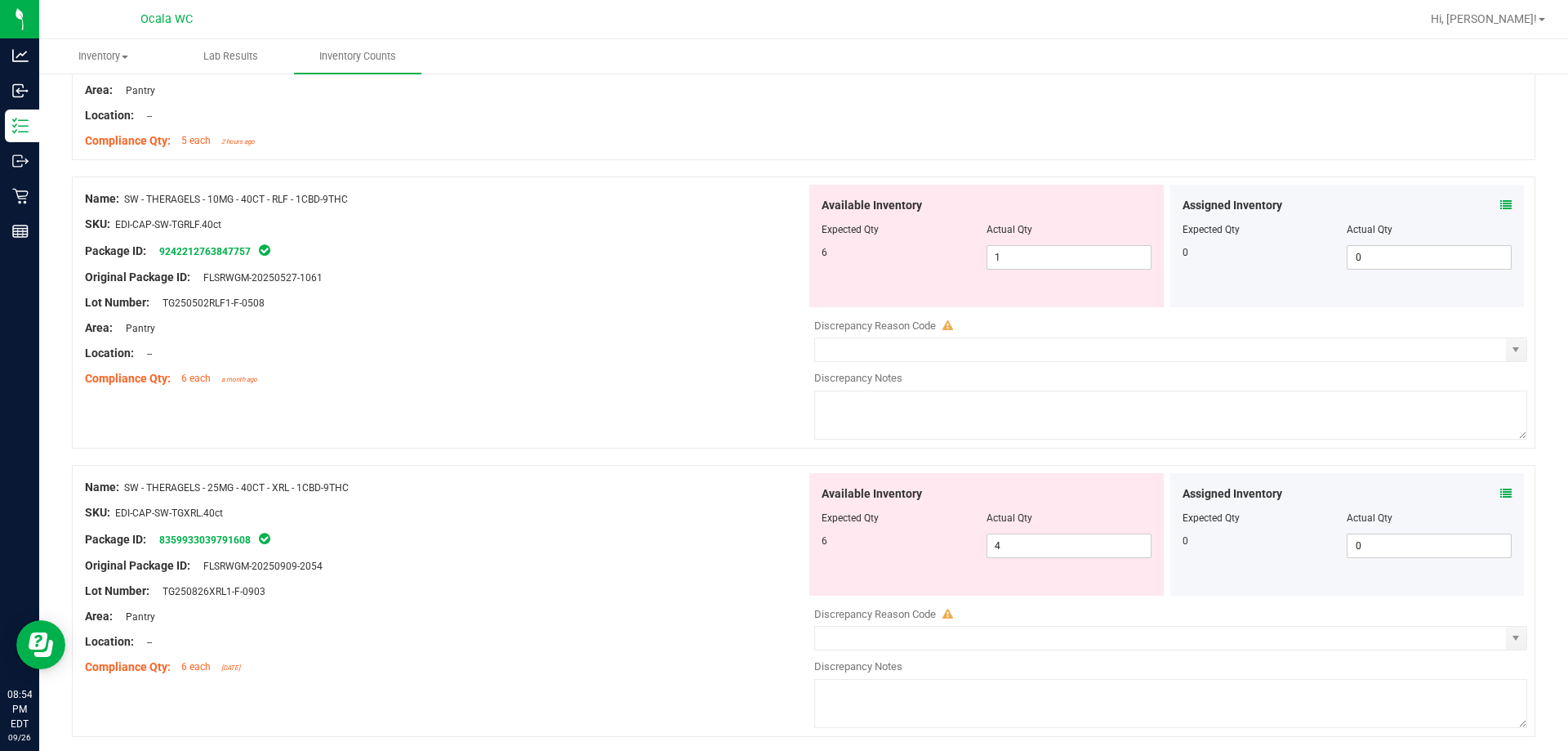
scroll to position [3759, 0]
click at [700, 493] on div "Assigned Inventory Expected Qty Actual Qty 0 0 0" at bounding box center [1347, 532] width 354 height 123
click at [700, 491] on icon at bounding box center [1506, 492] width 12 height 12
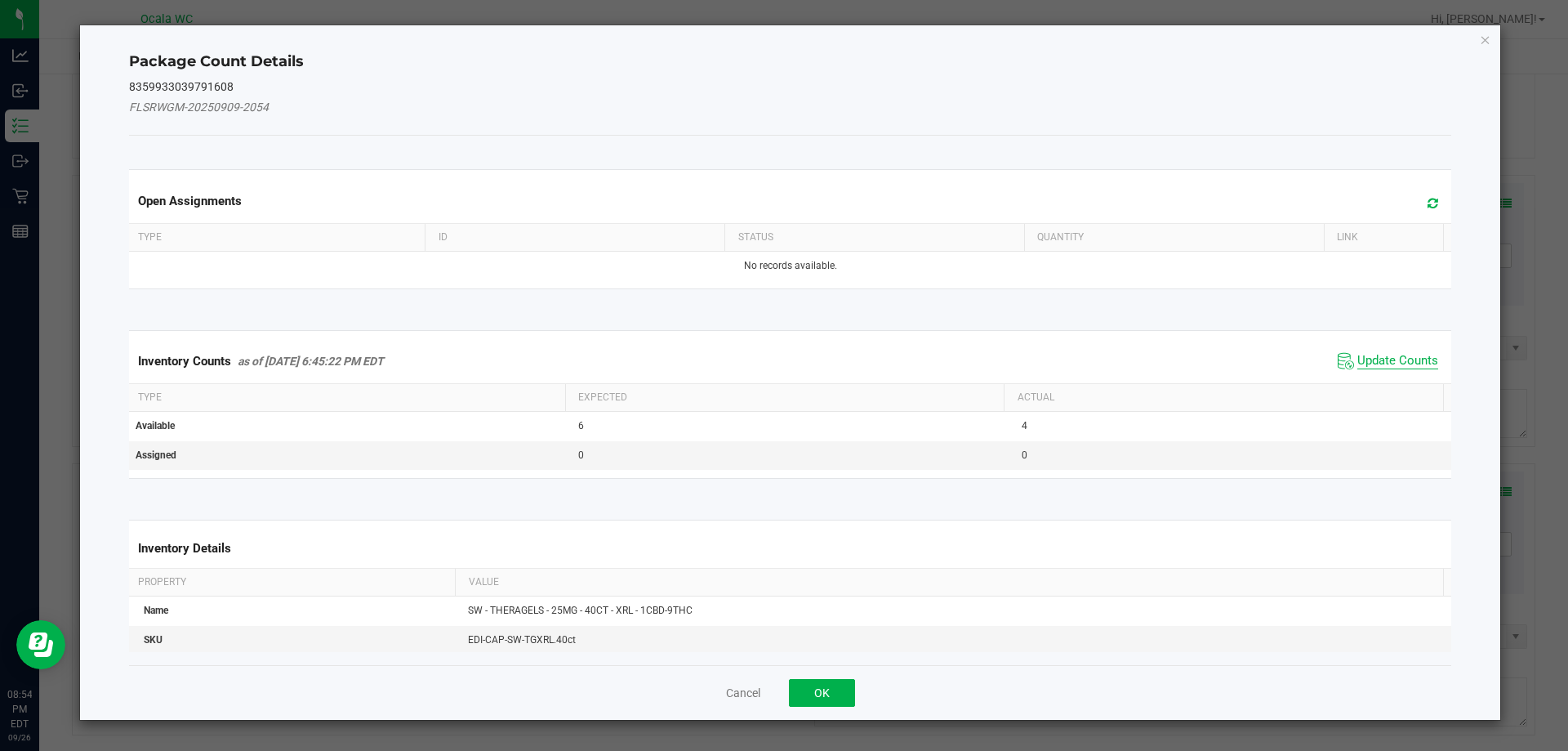
click at [700, 367] on span "Update Counts" at bounding box center [1398, 361] width 81 height 16
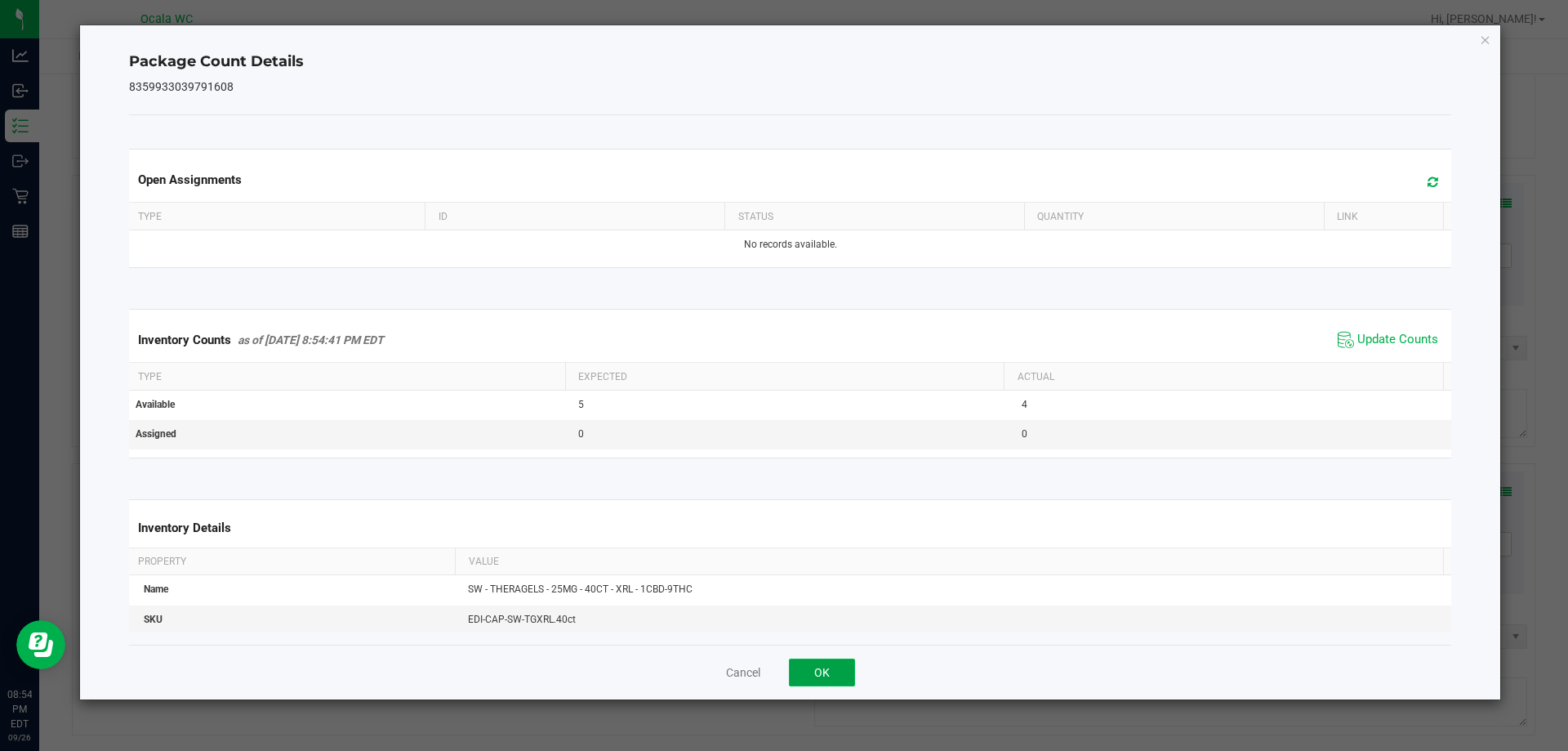
click at [700, 674] on button "OK" at bounding box center [822, 672] width 67 height 28
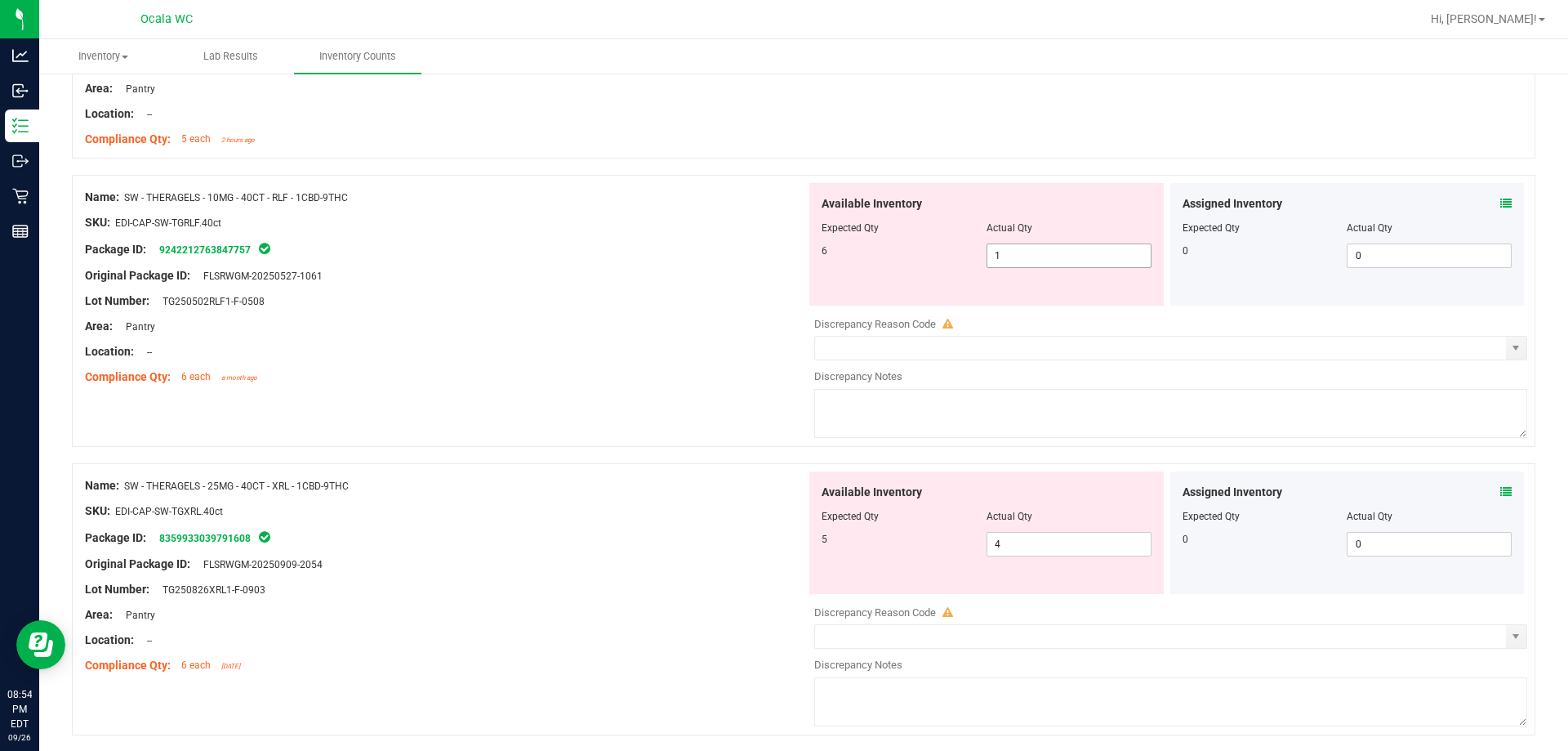
click at [700, 257] on span "1 1" at bounding box center [1069, 255] width 165 height 24
click at [700, 257] on input "1" at bounding box center [1068, 256] width 163 height 23
type input "6"
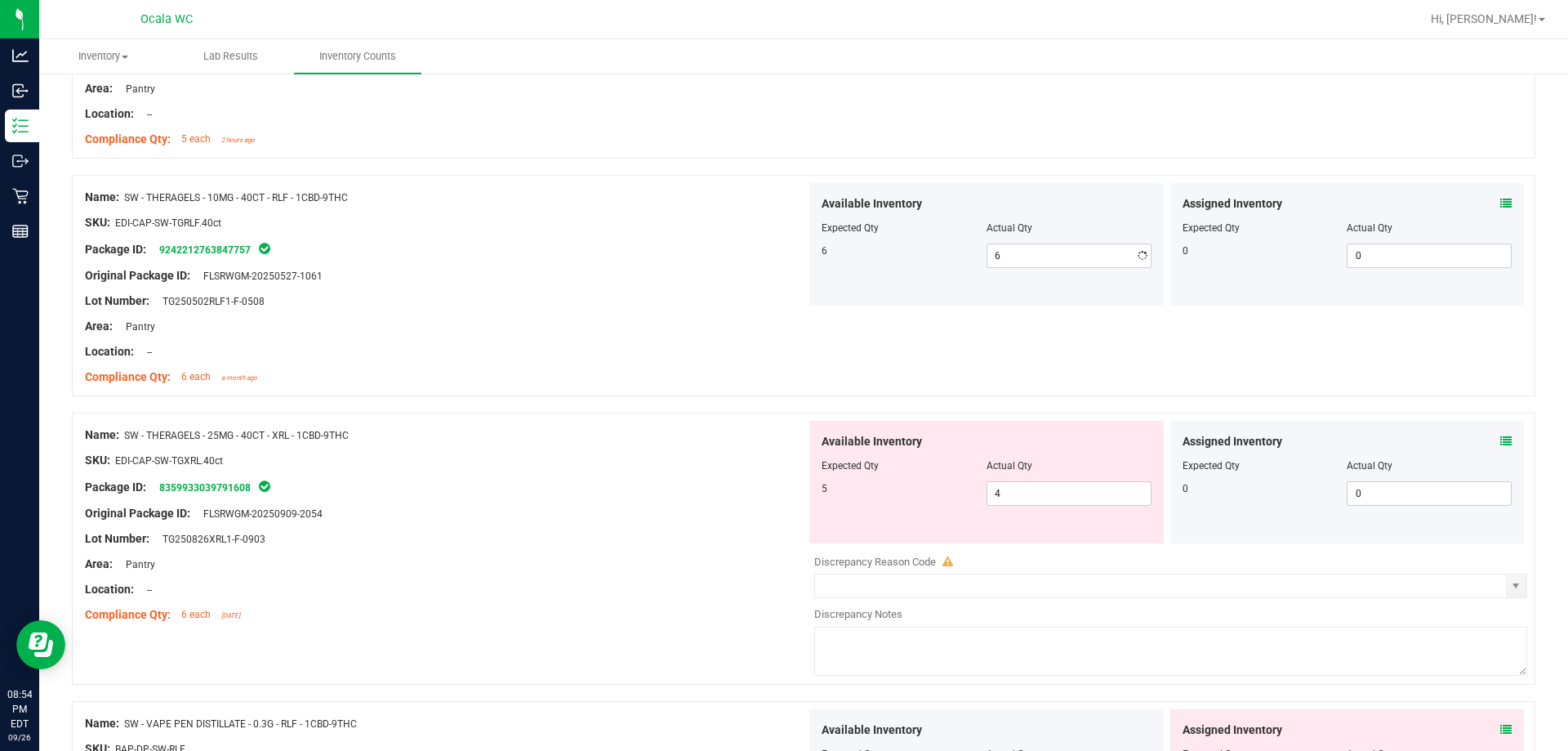
click at [672, 322] on div "Area: Pantry" at bounding box center [445, 326] width 721 height 17
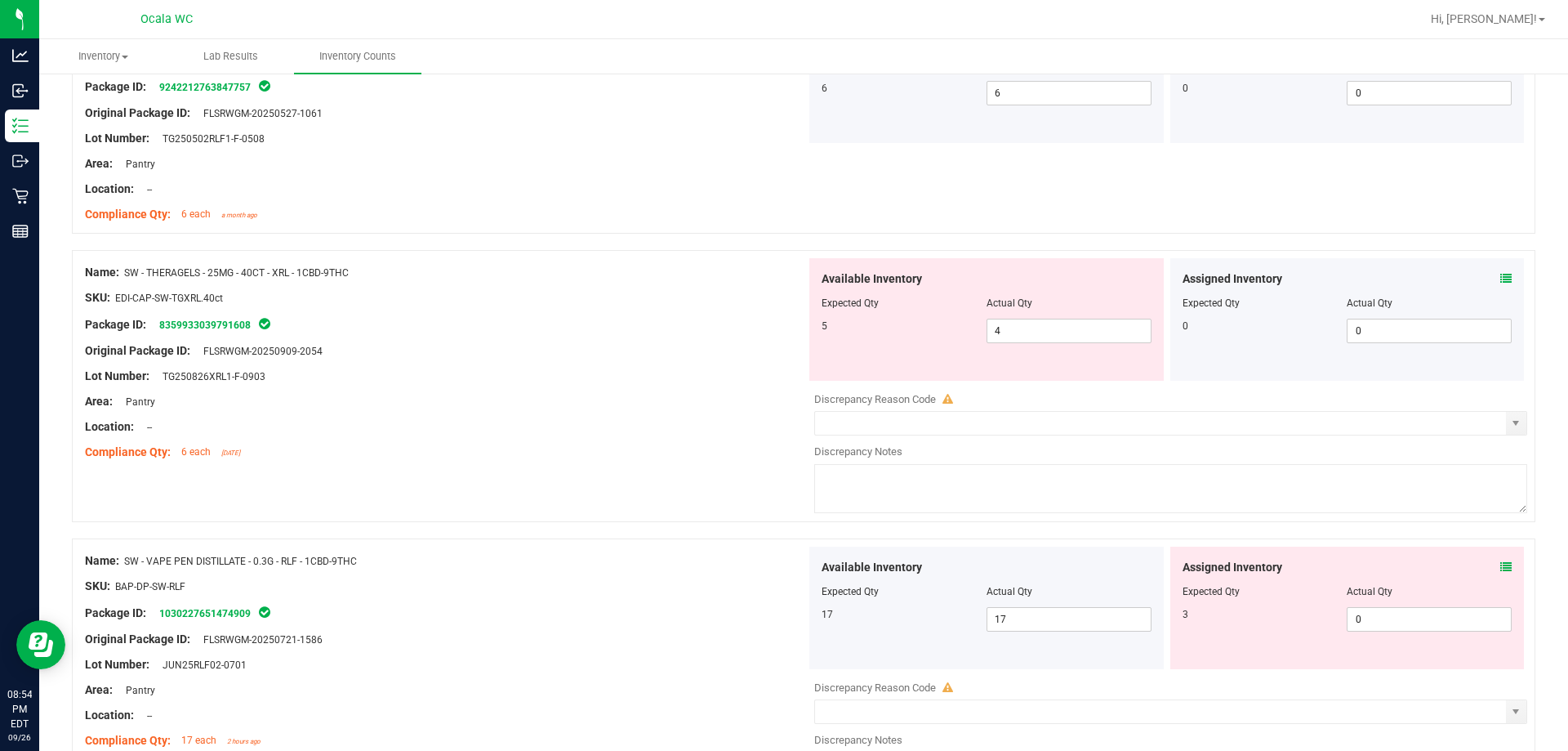
scroll to position [3922, 0]
click at [700, 274] on div "Assigned Inventory Expected Qty Actual Qty 0 0 0" at bounding box center [1347, 319] width 354 height 123
click at [700, 278] on icon at bounding box center [1506, 278] width 12 height 12
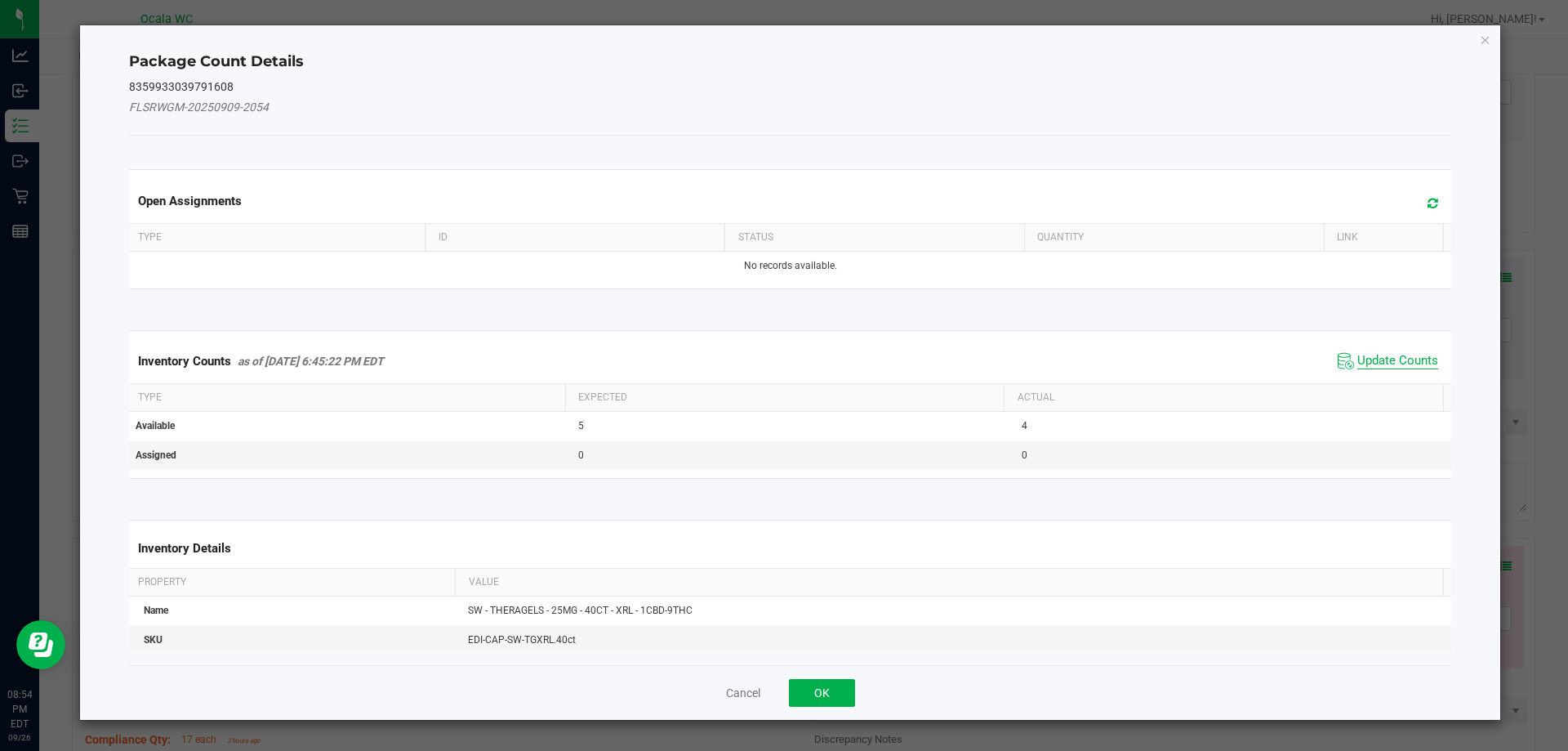
drag, startPoint x: 1368, startPoint y: 358, endPoint x: 1293, endPoint y: 402, distance: 87.0
click at [700, 358] on span "Update Counts" at bounding box center [1398, 361] width 81 height 16
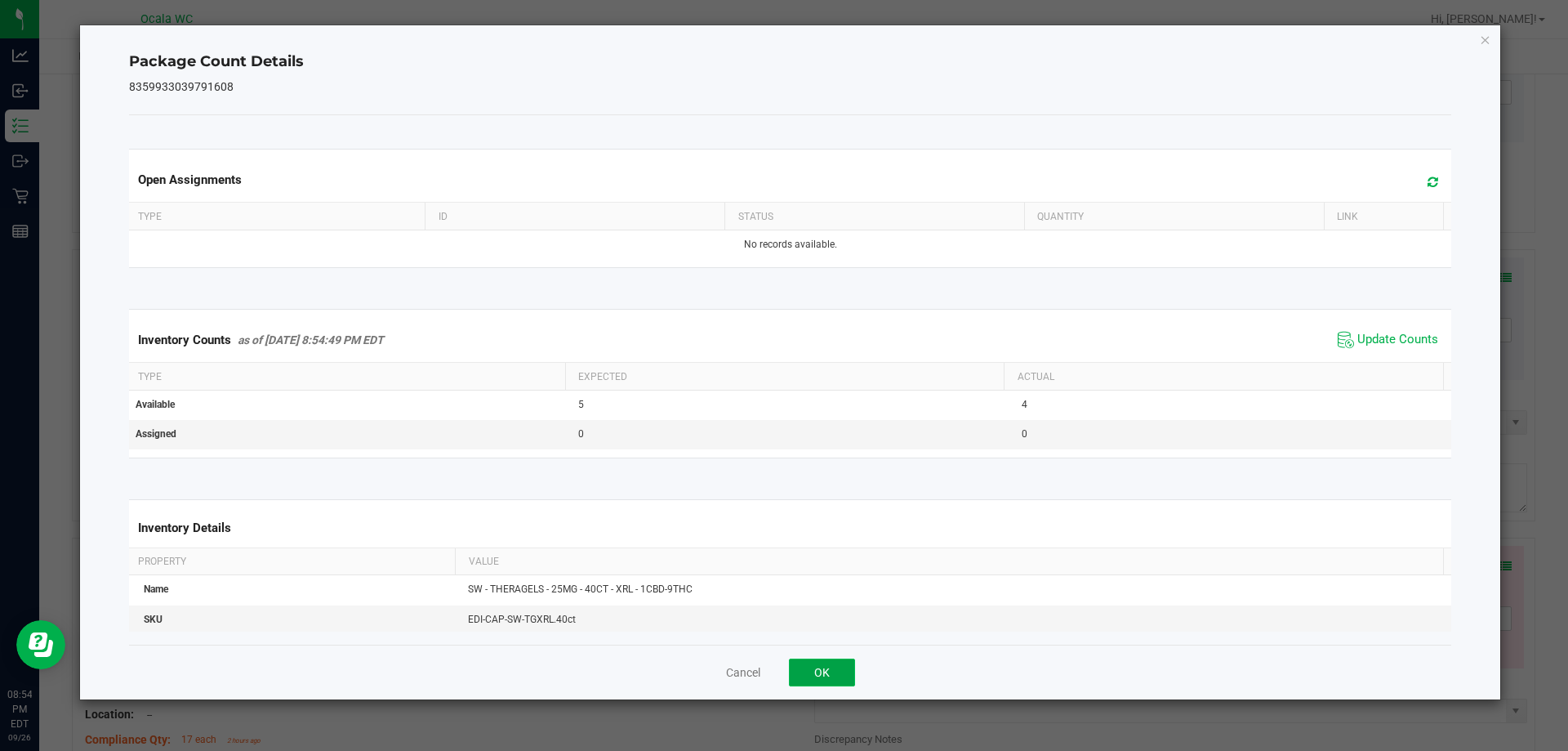
click at [700, 676] on button "OK" at bounding box center [822, 672] width 67 height 28
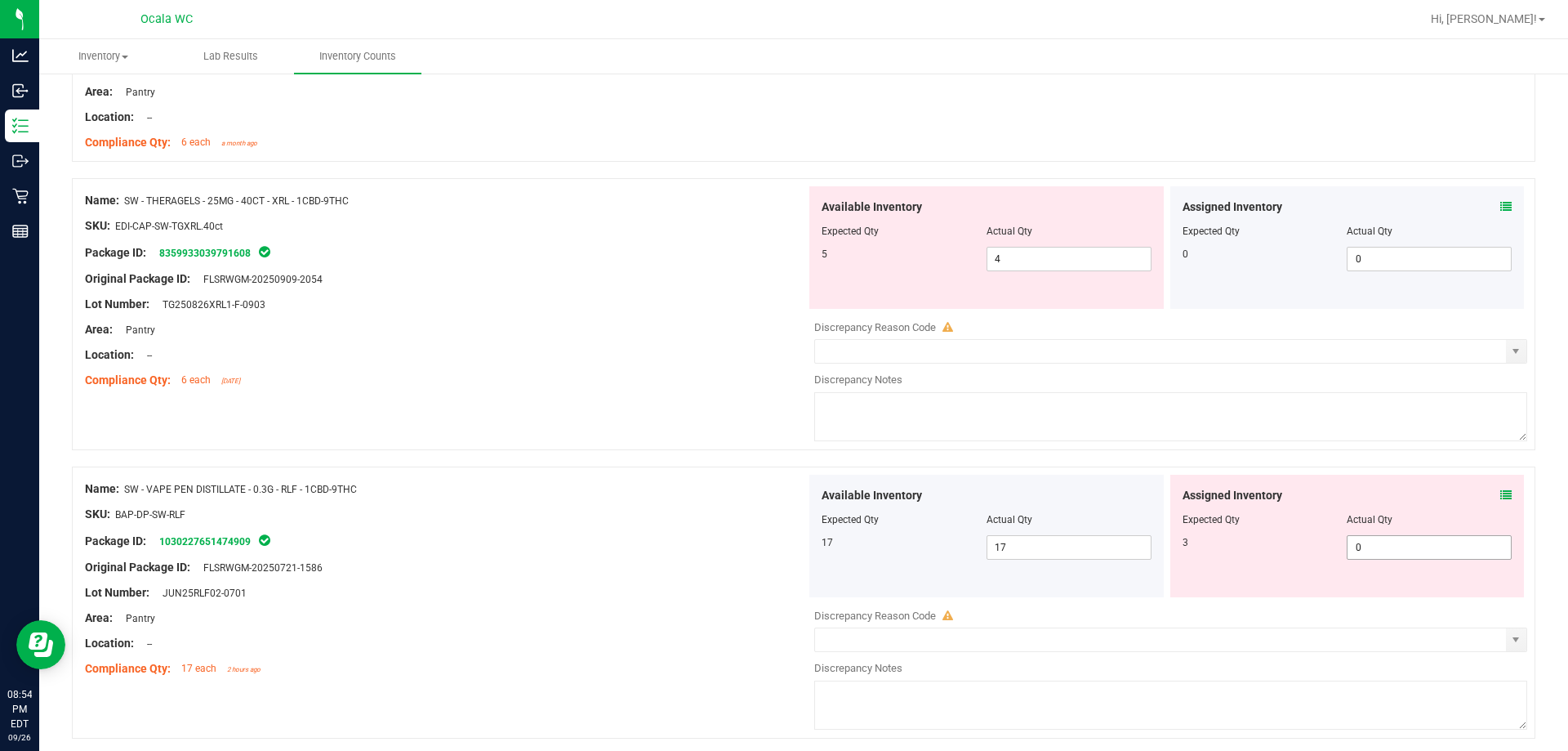
scroll to position [4086, 0]
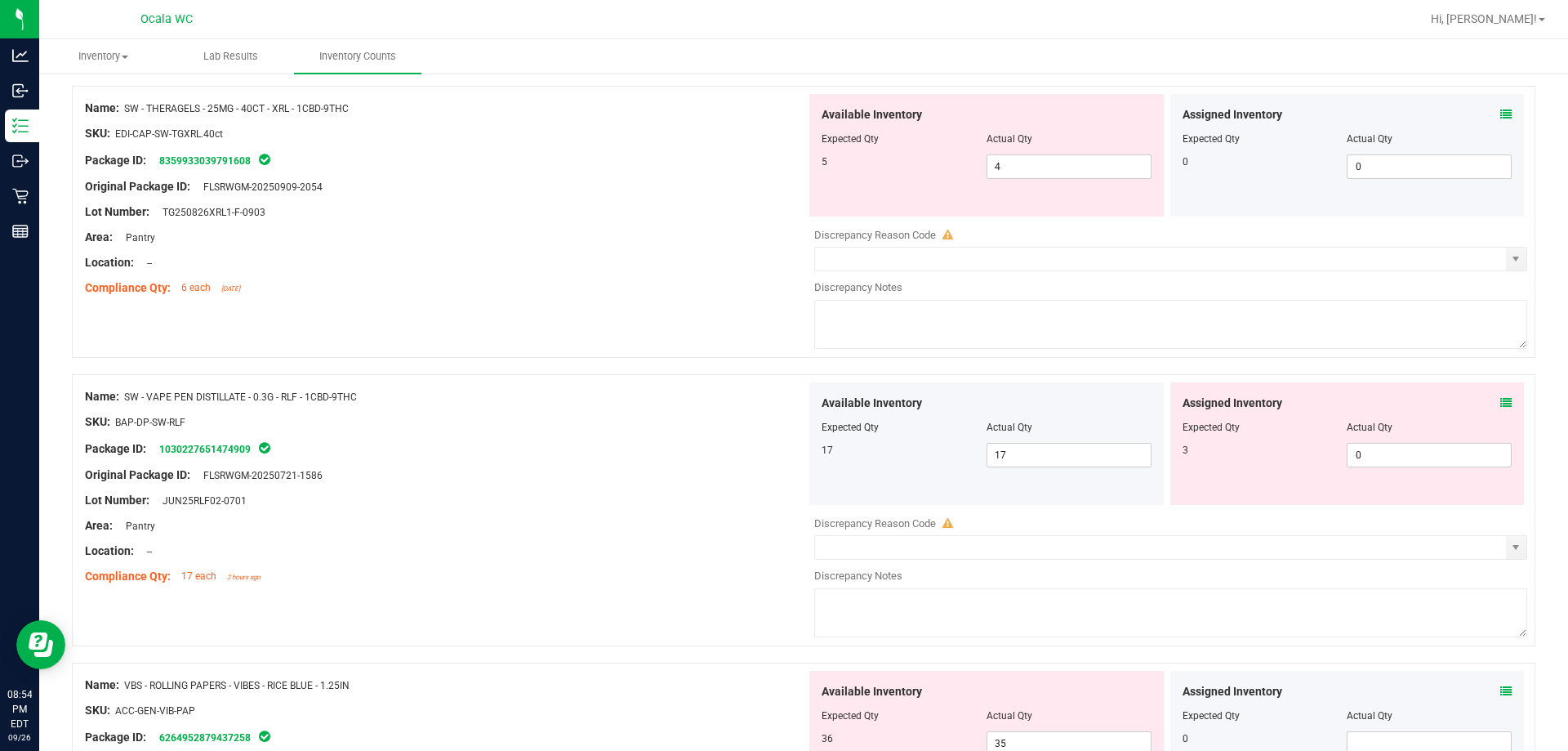
click at [700, 397] on icon at bounding box center [1506, 403] width 12 height 12
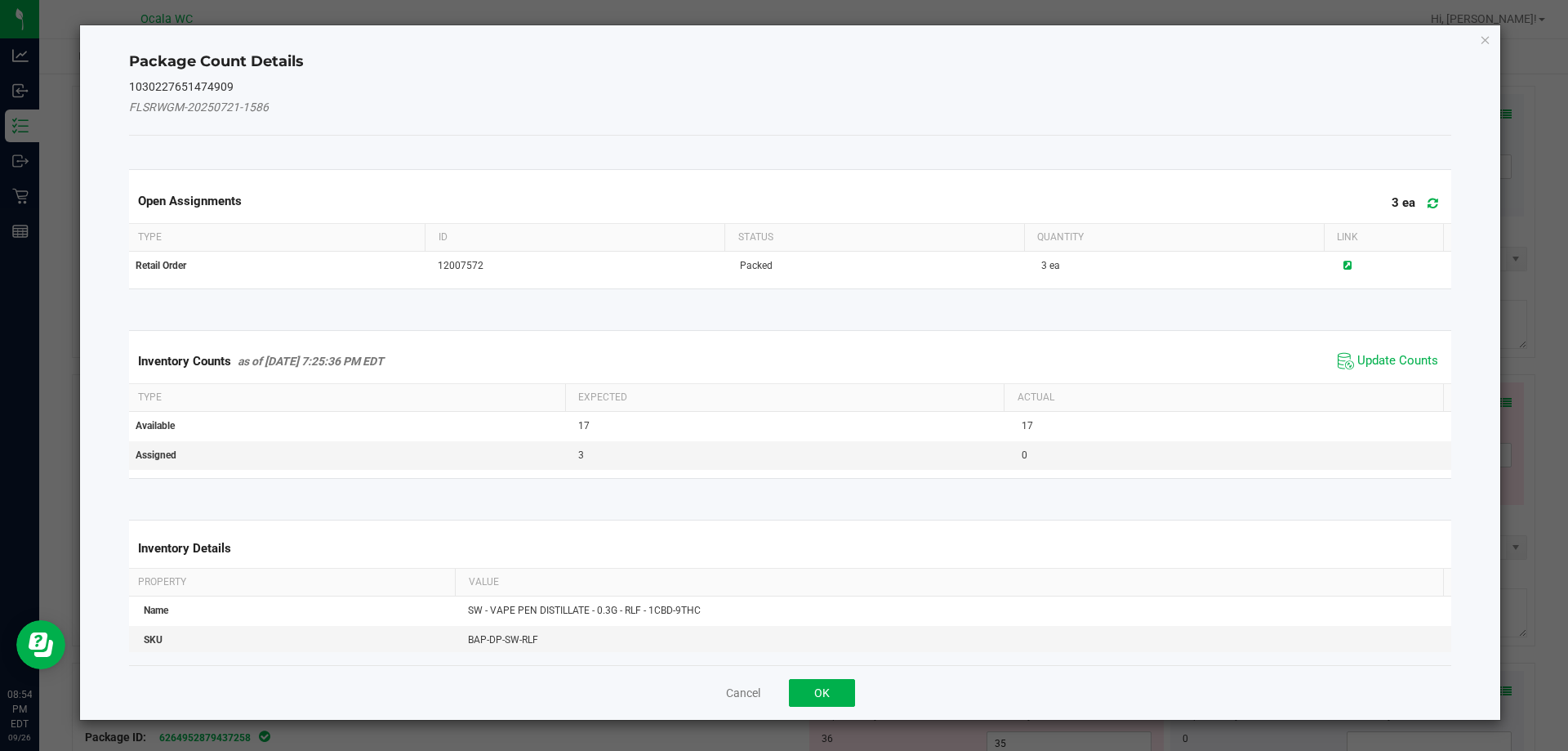
drag, startPoint x: 1387, startPoint y: 362, endPoint x: 1379, endPoint y: 368, distance: 10.0
click at [700, 365] on span "Update Counts" at bounding box center [1398, 361] width 81 height 16
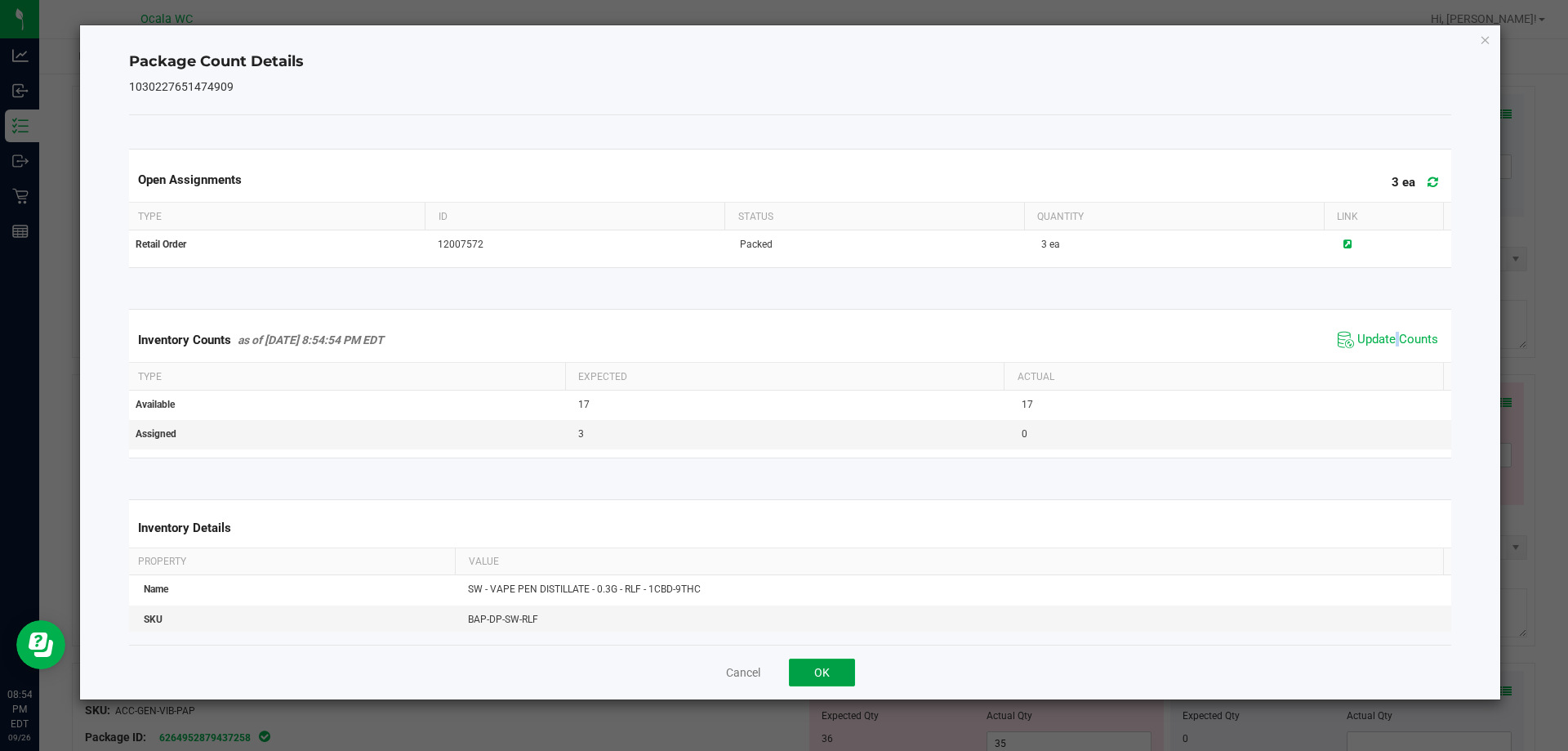
click at [700, 674] on button "OK" at bounding box center [822, 672] width 67 height 28
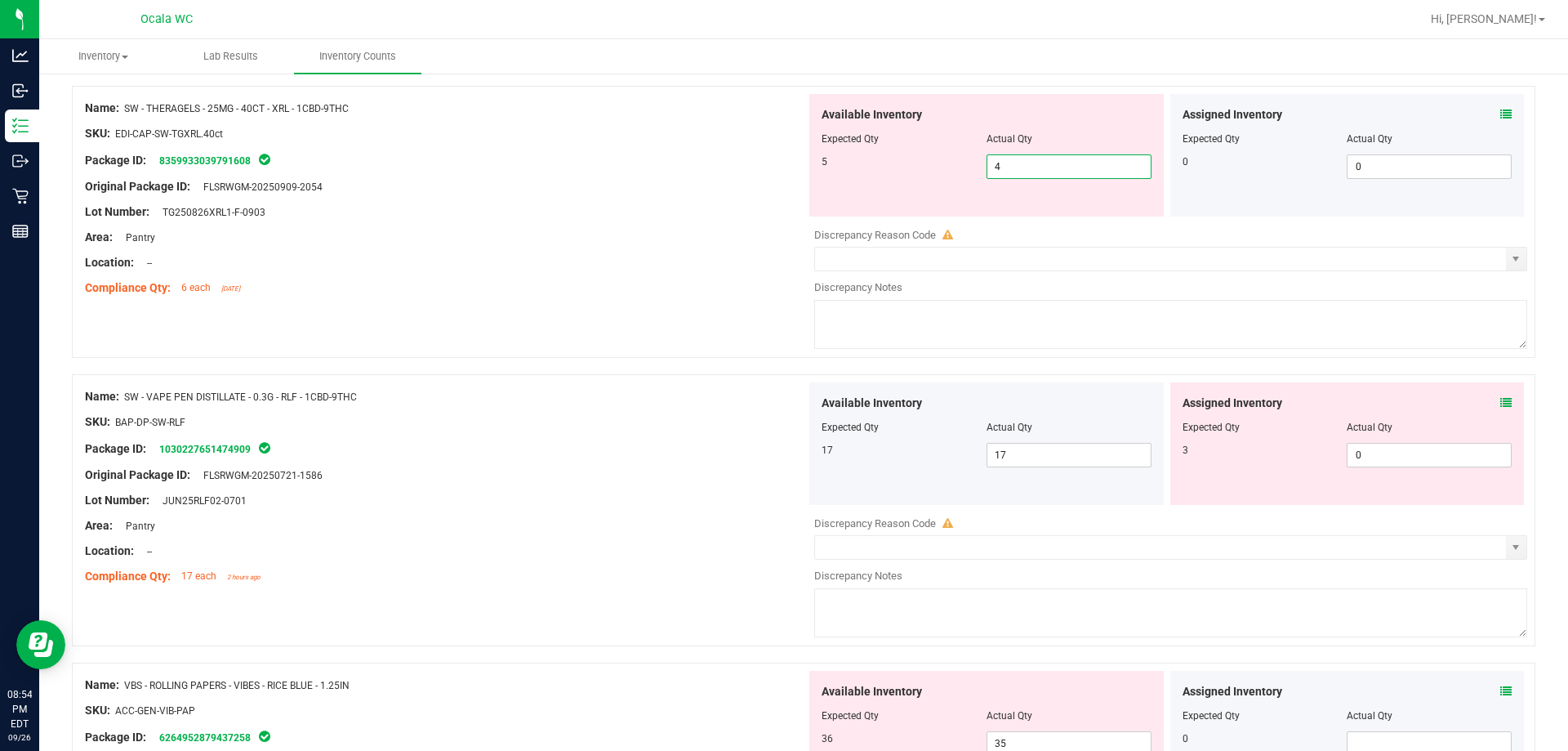
click at [700, 166] on span "4 4" at bounding box center [1069, 166] width 165 height 24
click at [700, 166] on input "4" at bounding box center [1068, 167] width 163 height 23
type input "5"
click at [587, 311] on div "Name: SW - THERAGELS - 25MG - 40CT - XRL - 1CBD-9THC SKU: EDI-CAP-SW-TGXRL.40ct…" at bounding box center [803, 230] width 1464 height 289
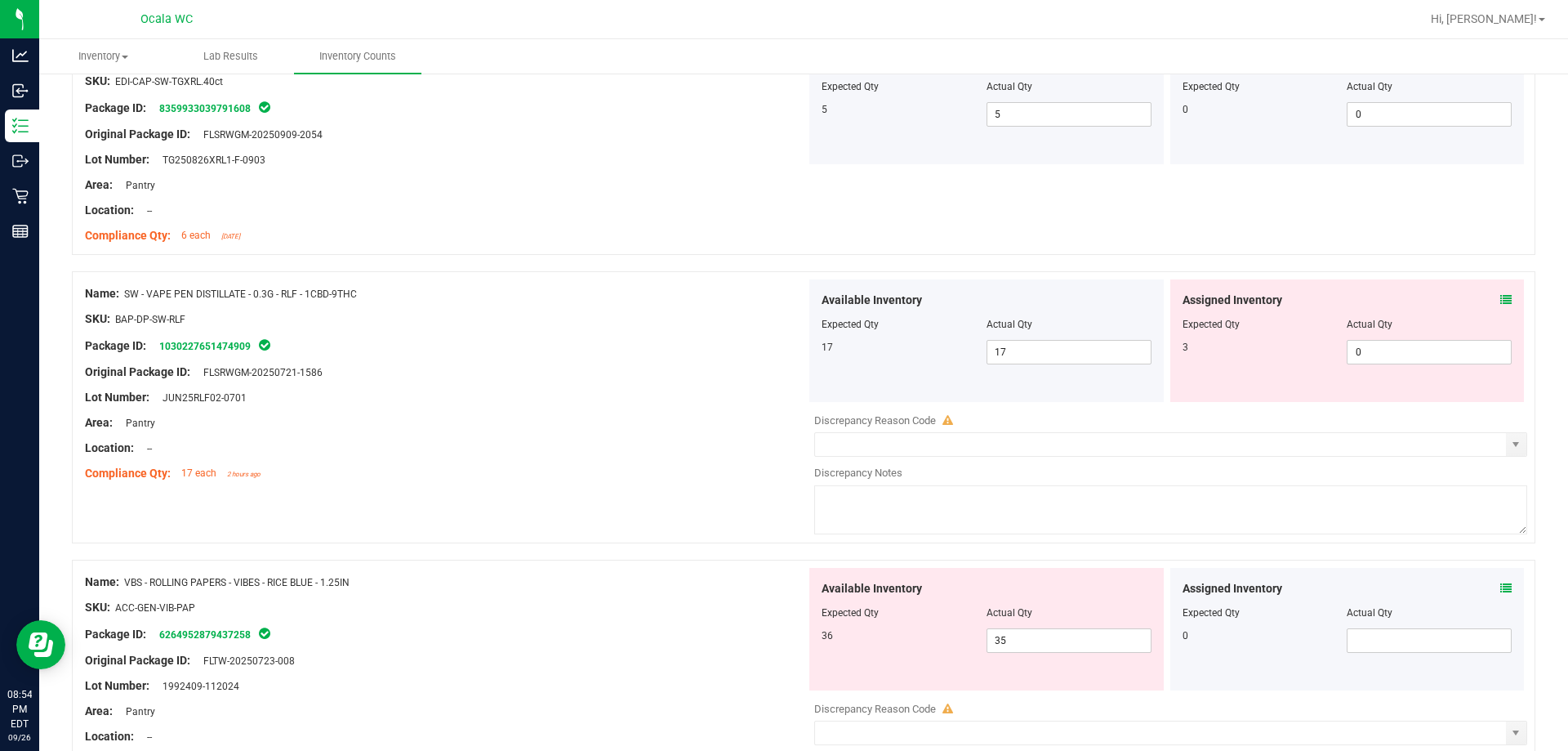
scroll to position [4167, 0]
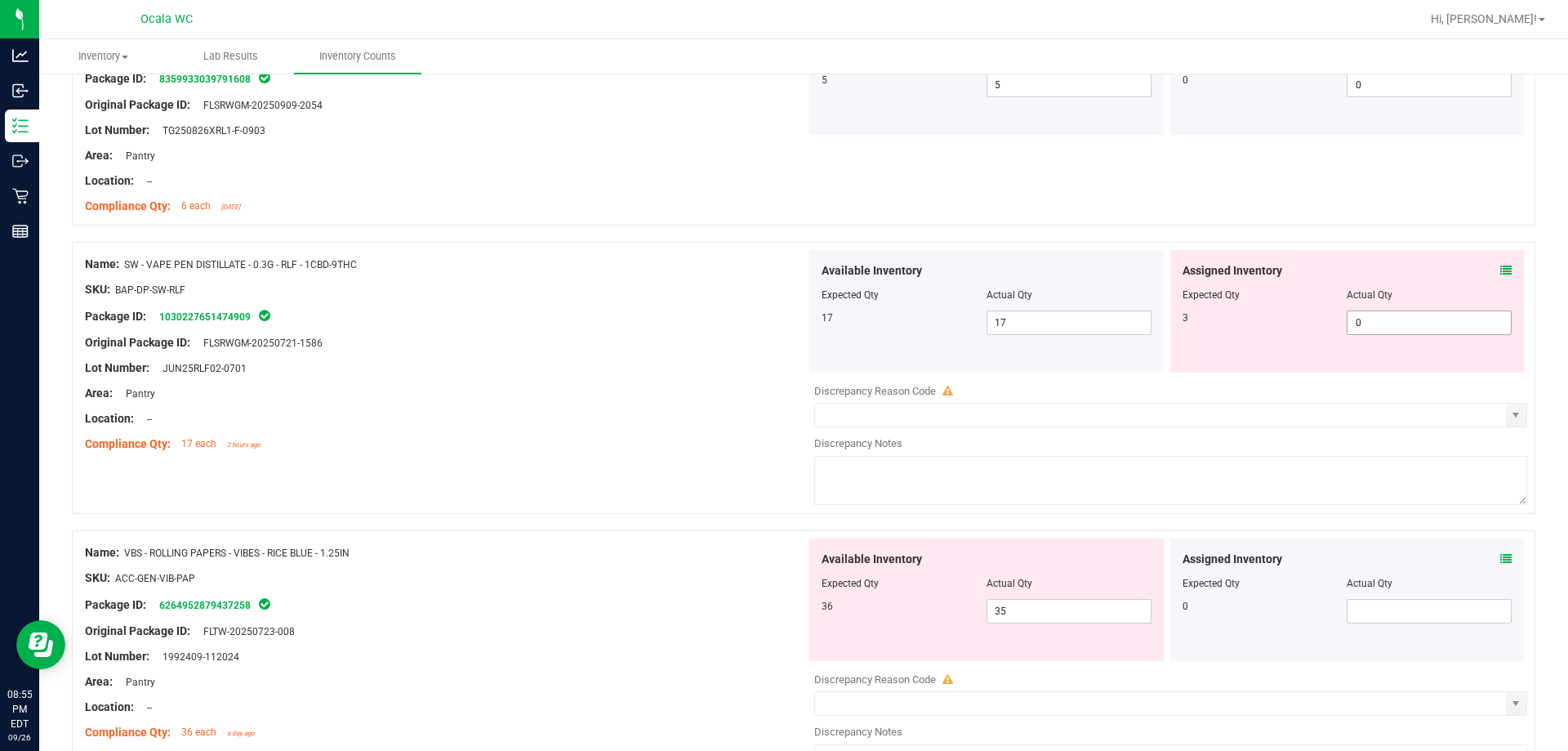
click at [700, 321] on span "0 0" at bounding box center [1429, 322] width 165 height 24
click at [0, 0] on input "0" at bounding box center [0, 0] width 0 height 0
type input "3"
click at [569, 399] on div "Area: Pantry" at bounding box center [445, 394] width 721 height 17
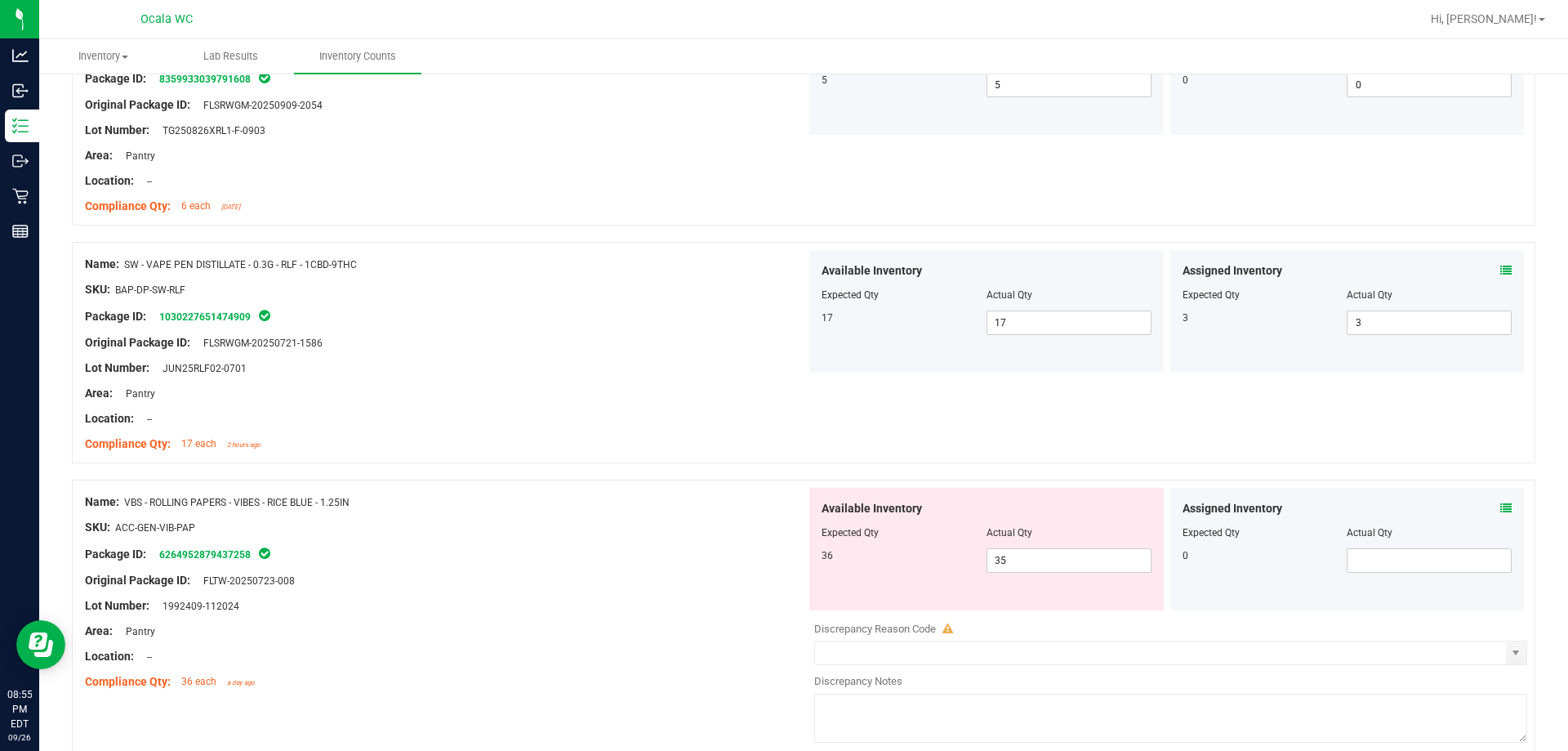
scroll to position [4241, 0]
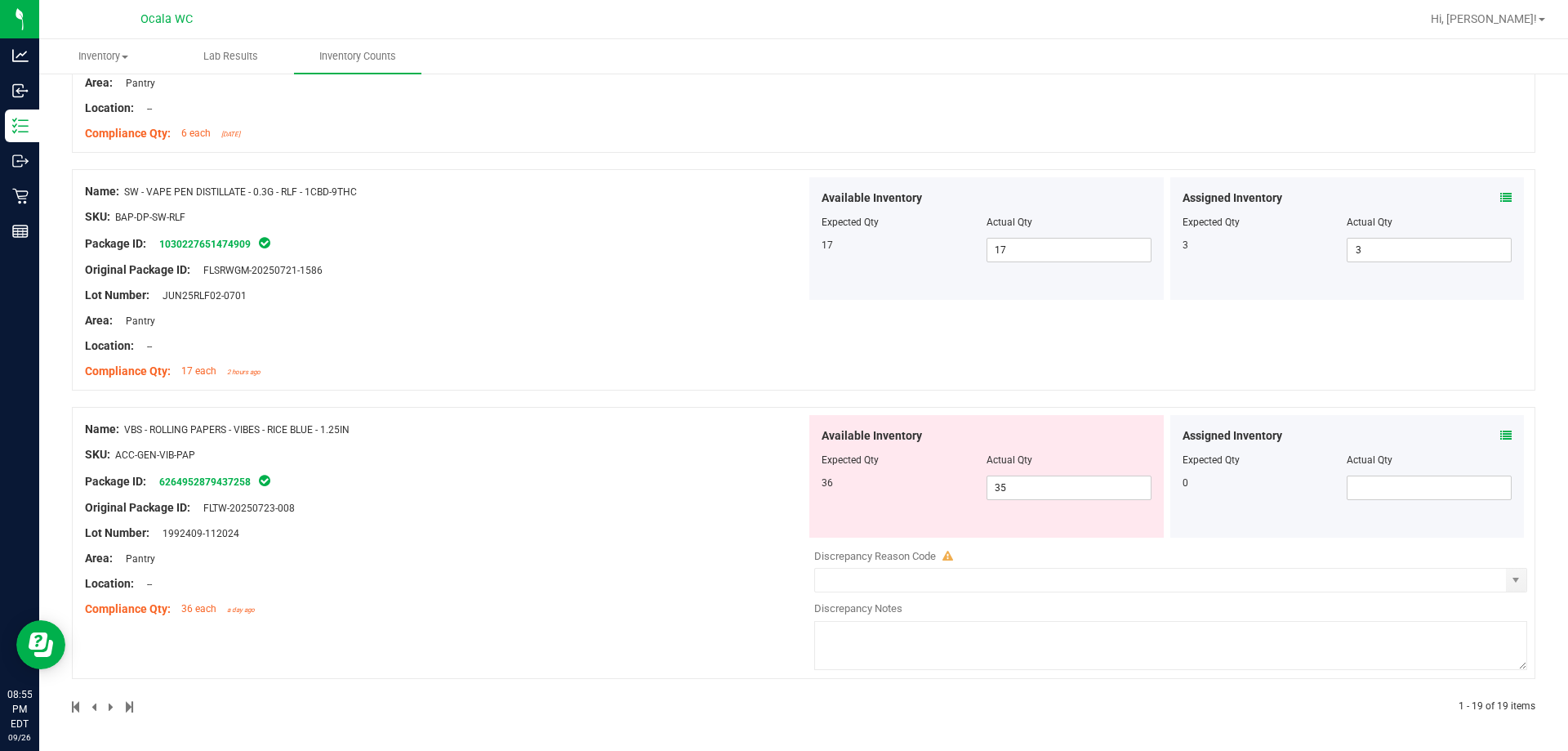
click at [700, 437] on icon at bounding box center [1506, 435] width 12 height 12
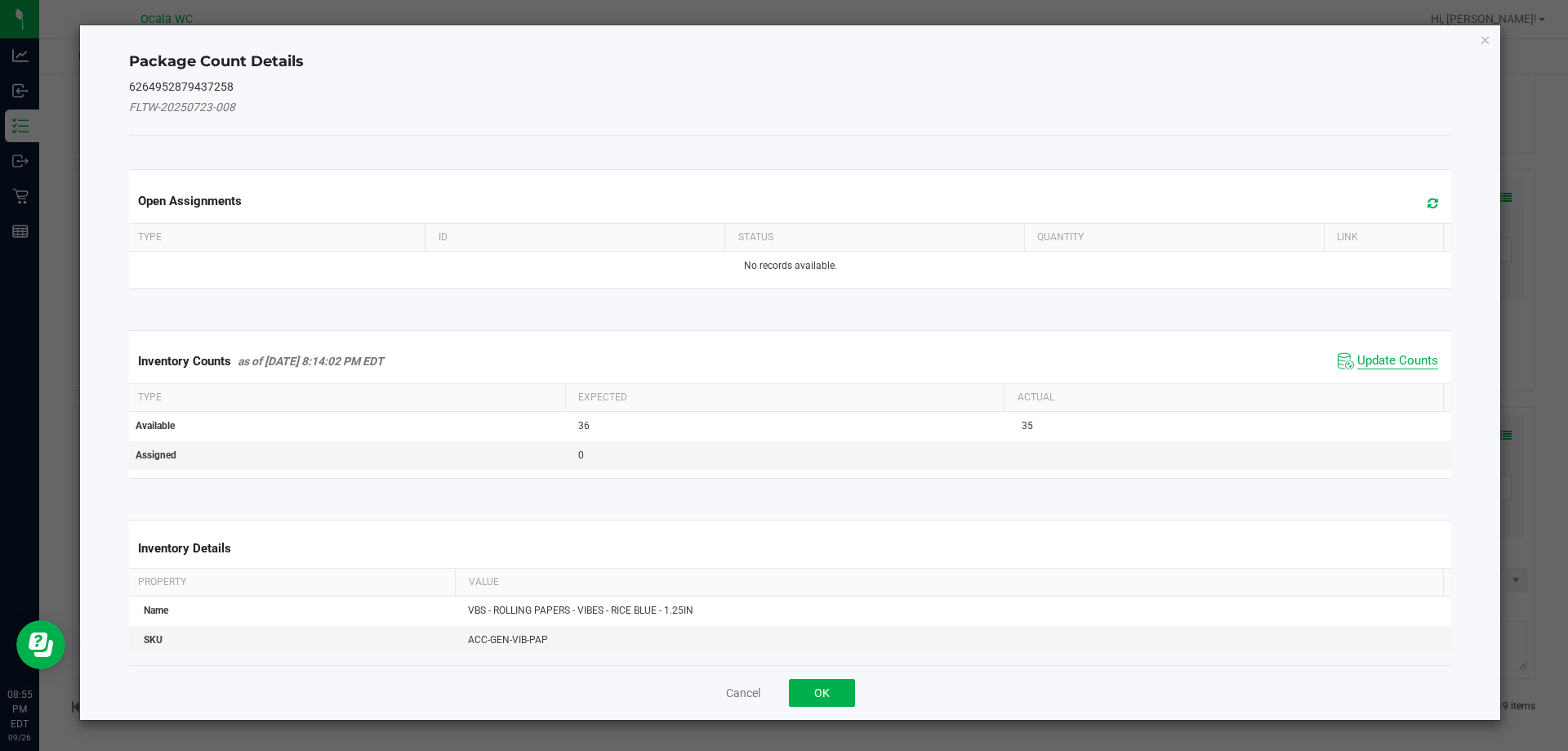
click at [700, 365] on span "Update Counts" at bounding box center [1398, 361] width 81 height 16
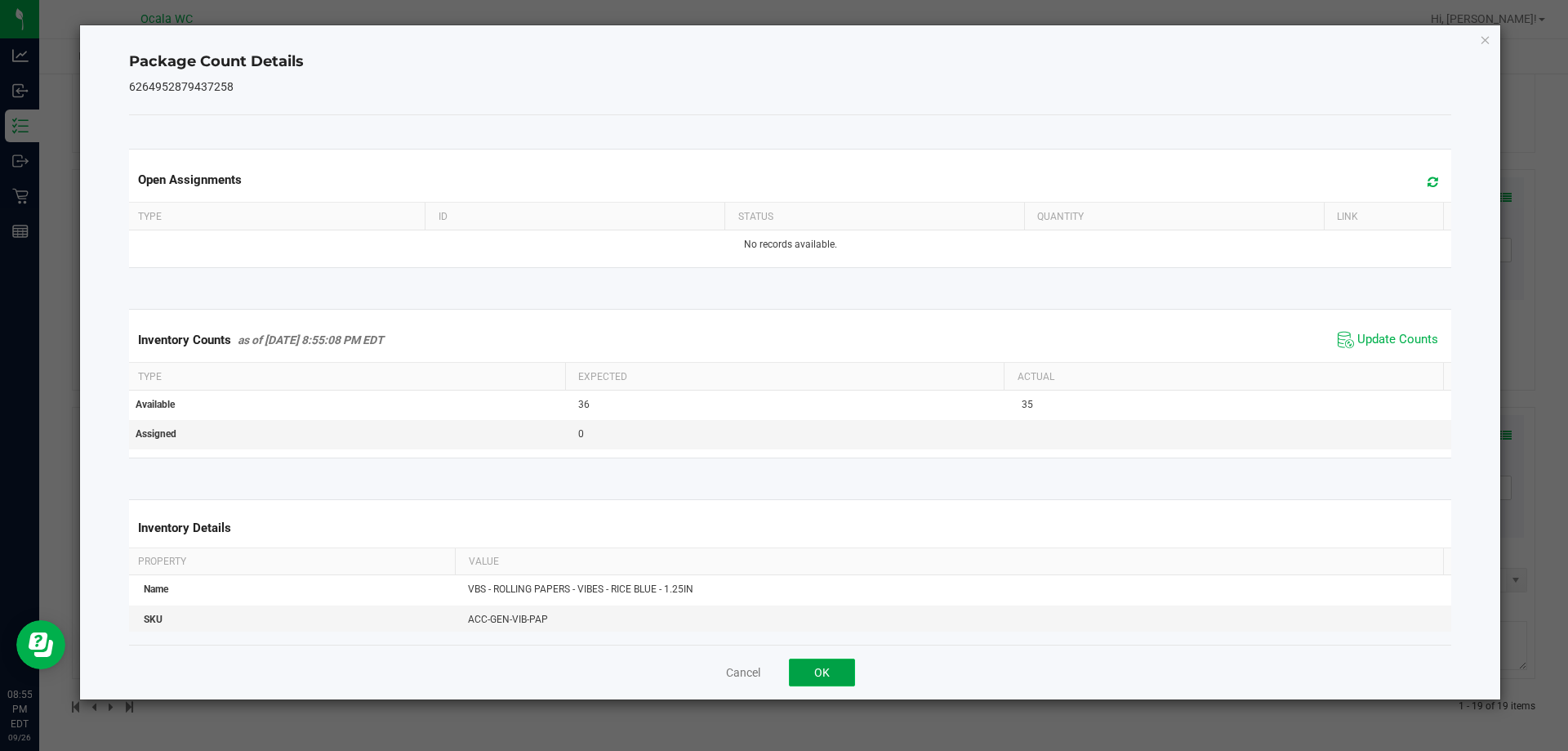
click at [700, 668] on button "OK" at bounding box center [822, 672] width 67 height 28
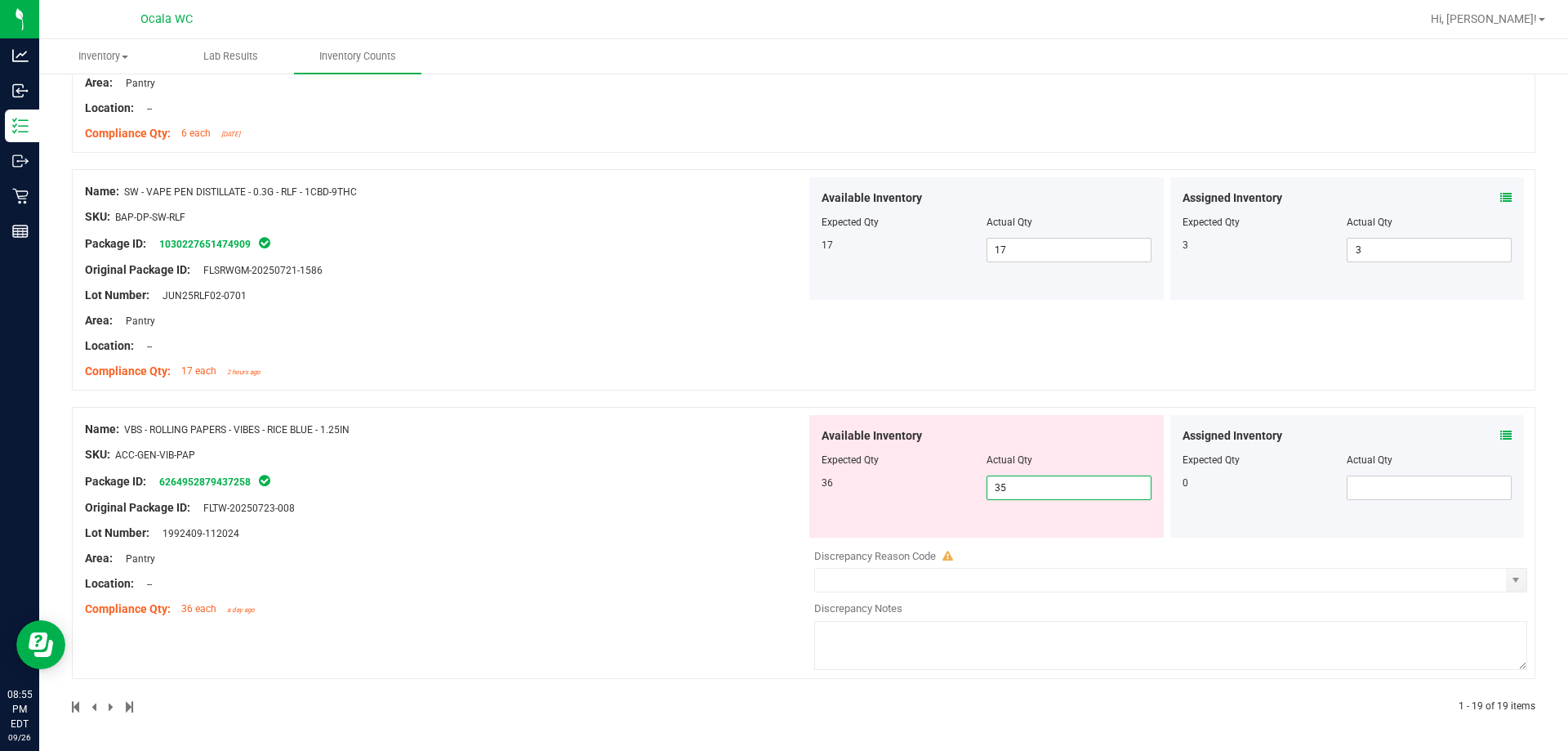
click at [700, 482] on span "35 35" at bounding box center [1069, 487] width 165 height 24
click at [700, 482] on input "35" at bounding box center [1068, 488] width 163 height 23
type input "36"
click at [646, 541] on div "Name: VBS - ROLLING PAPERS - VIBES - RICE BLUE - 1.25IN SKU: ACC-GEN-VIB-PAP Pa…" at bounding box center [445, 519] width 721 height 209
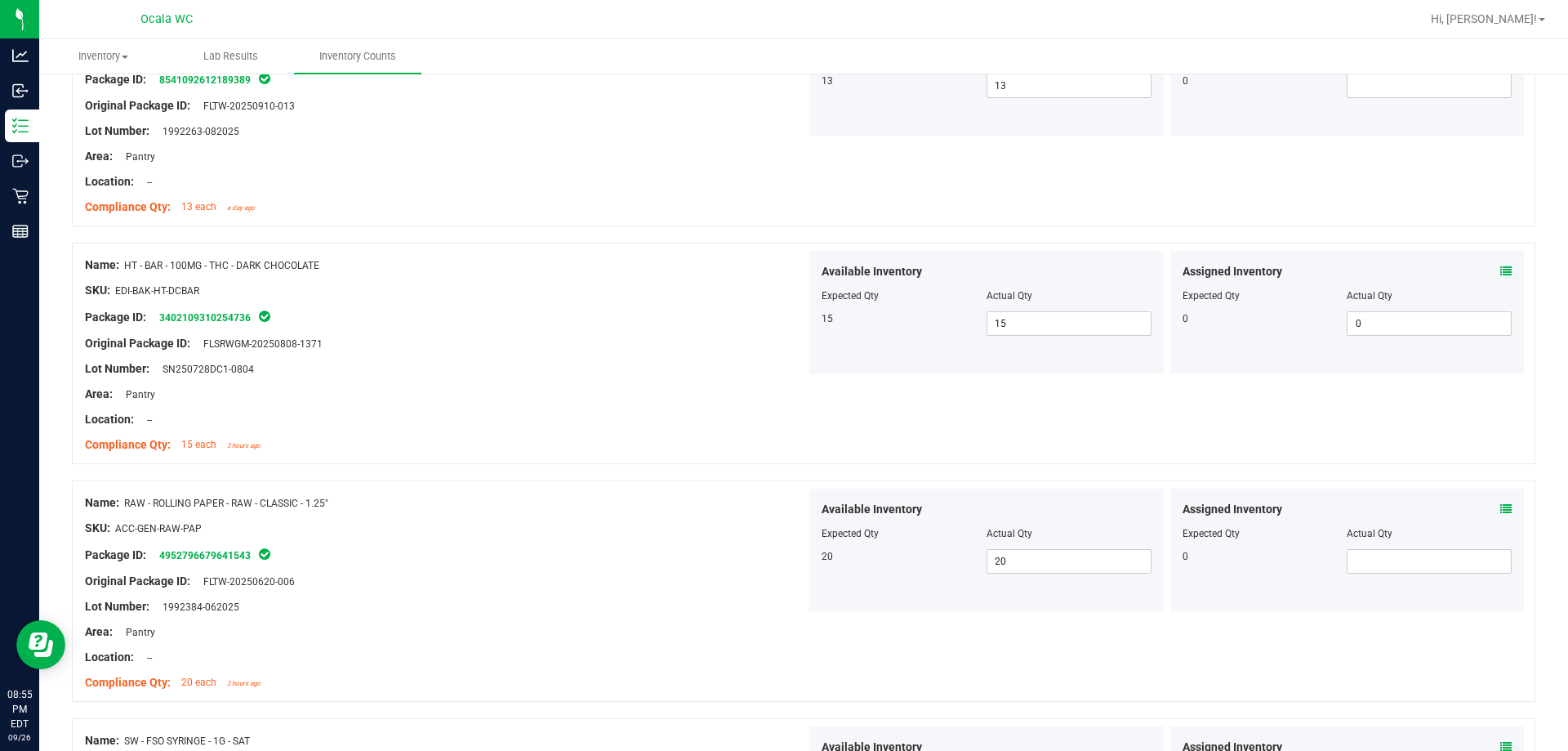
scroll to position [0, 0]
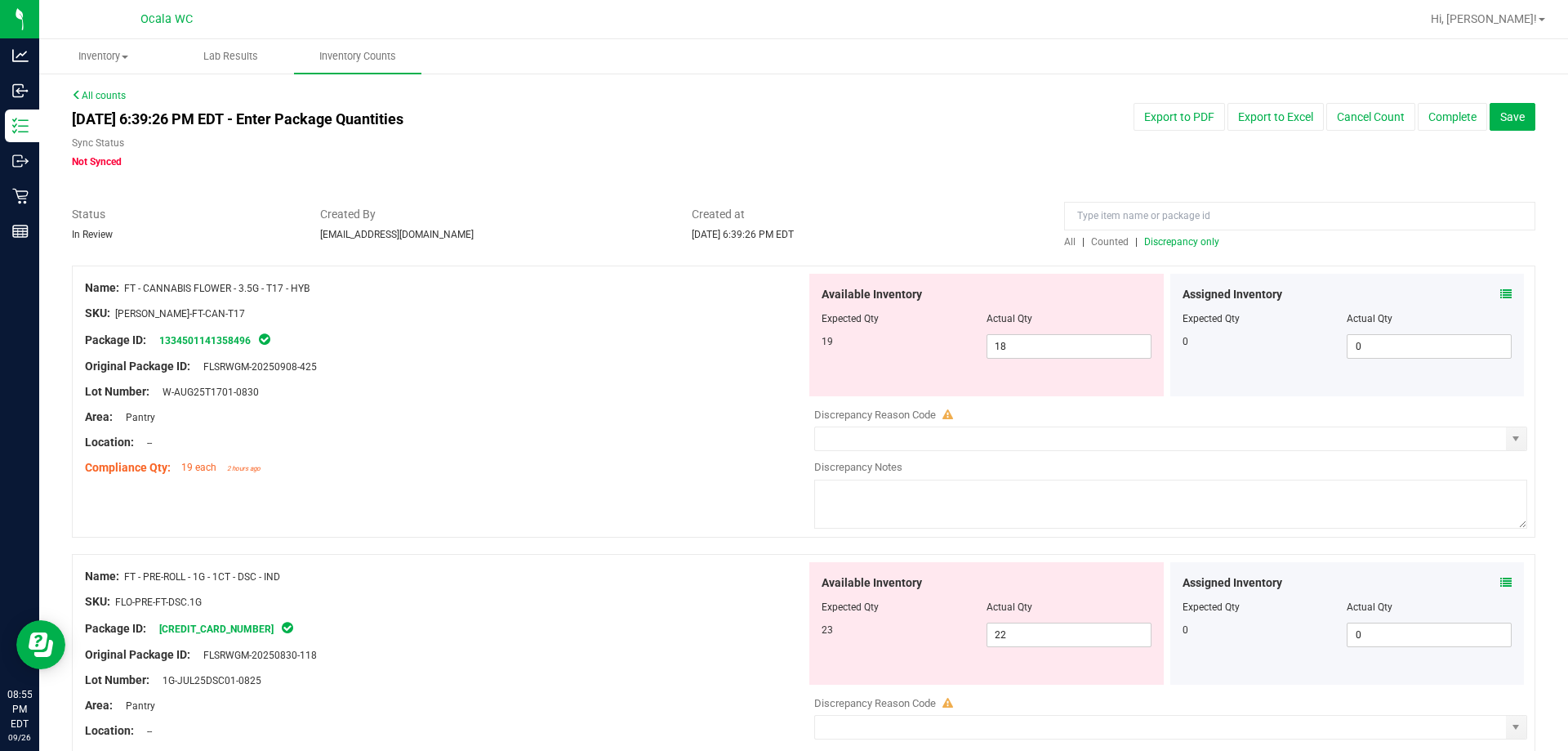
click at [561, 379] on div at bounding box center [445, 379] width 721 height 8
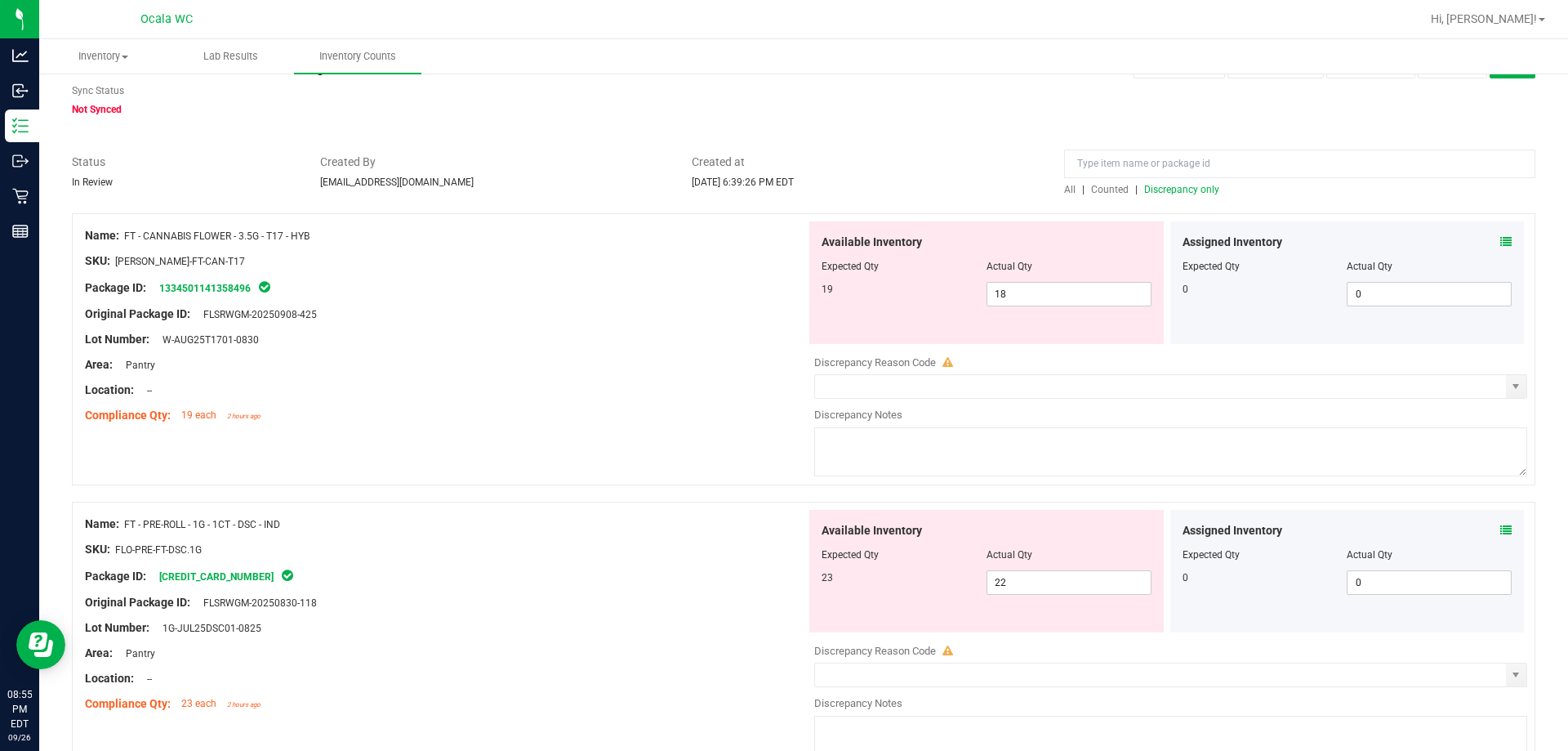
scroll to position [82, 0]
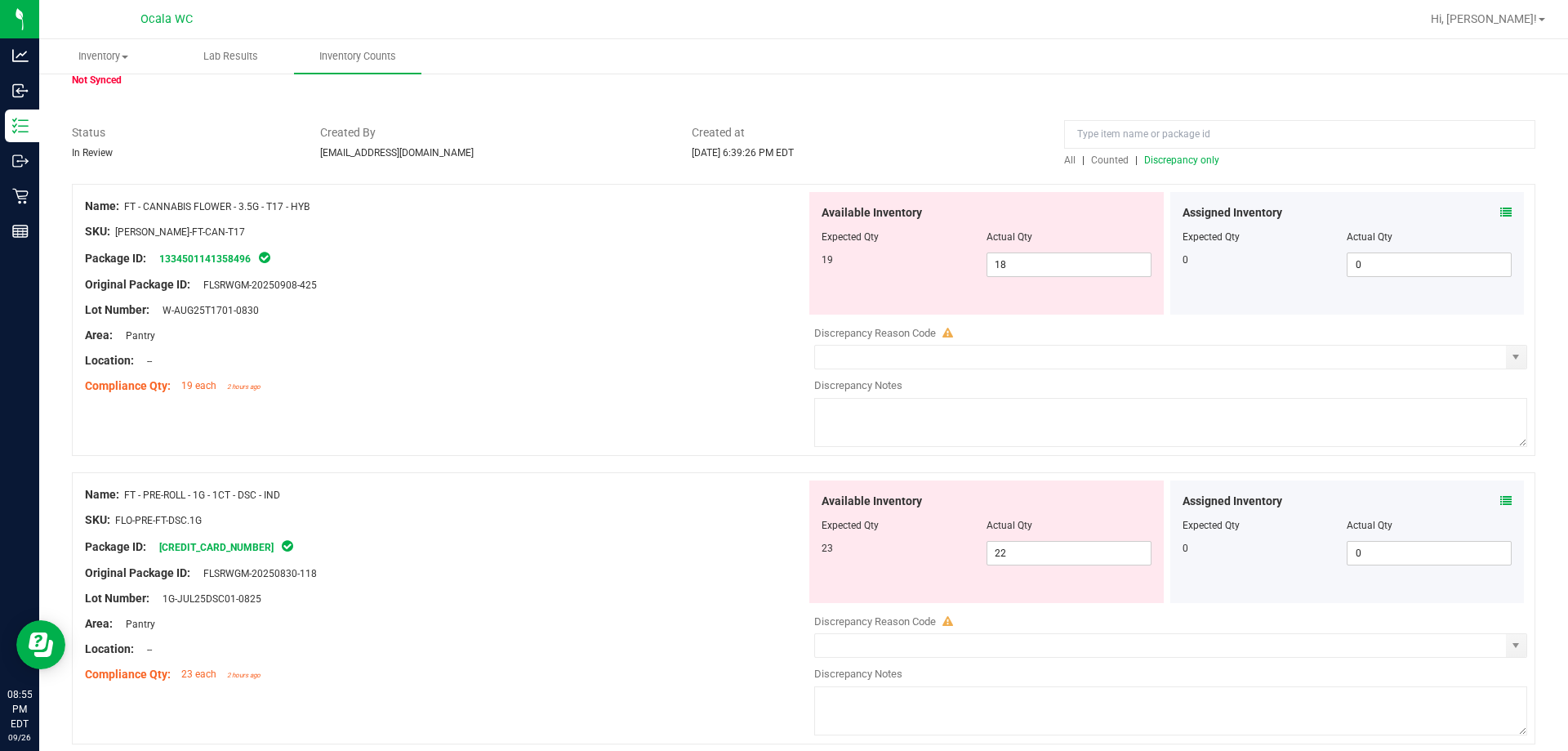
click at [700, 215] on icon at bounding box center [1506, 212] width 12 height 12
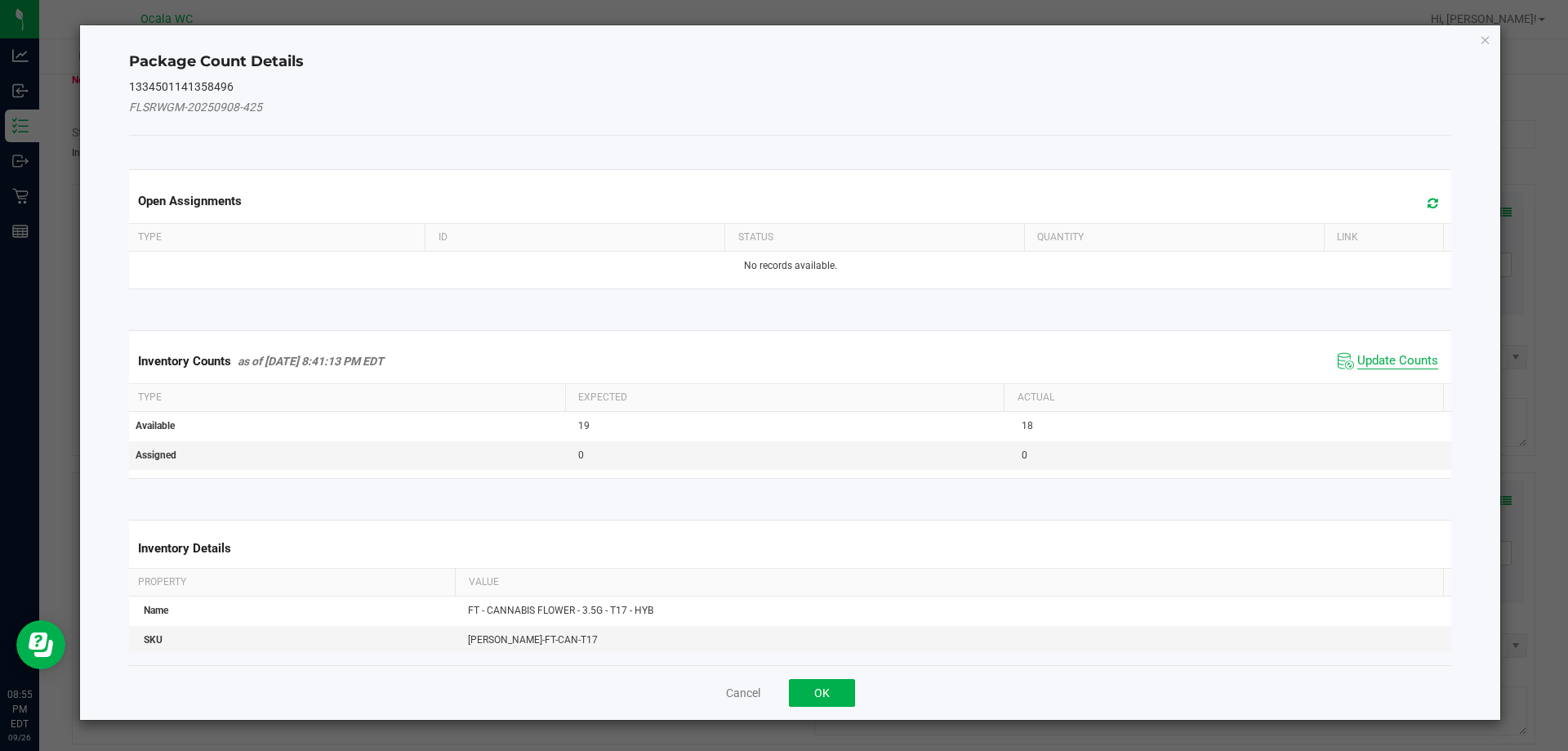
click at [700, 363] on span "Update Counts" at bounding box center [1398, 361] width 81 height 16
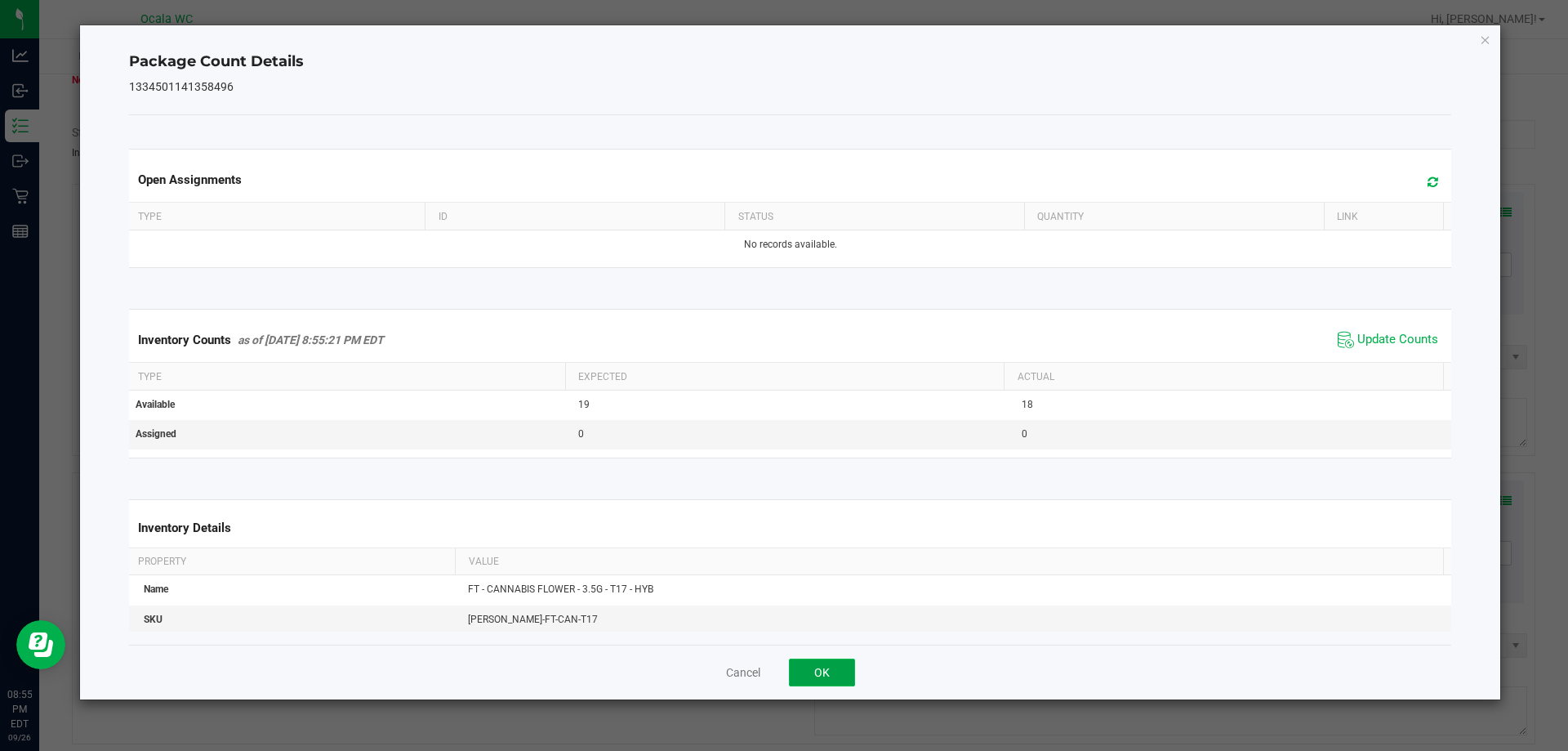
click at [700, 677] on button "OK" at bounding box center [822, 672] width 67 height 28
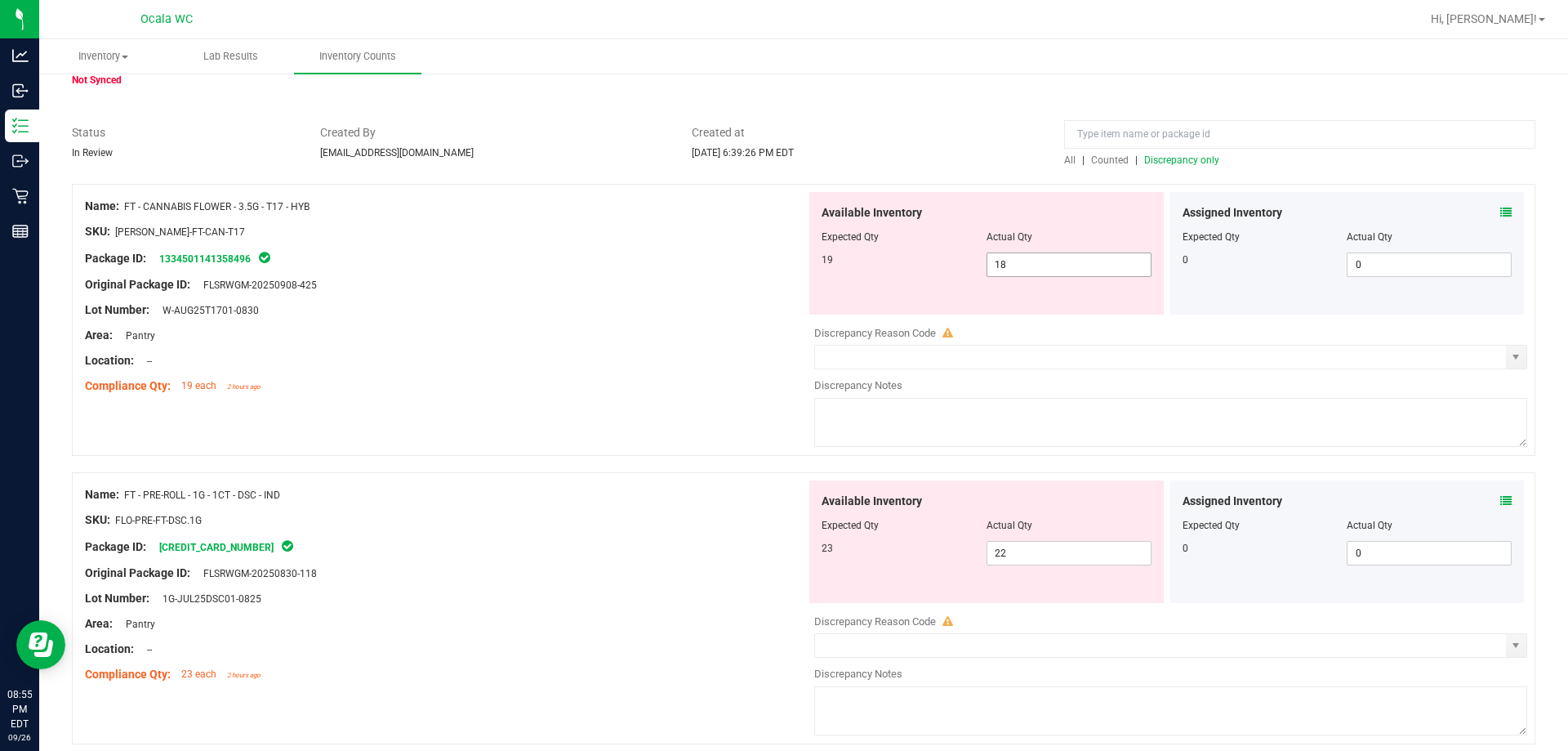
click at [700, 274] on span "18 18" at bounding box center [1069, 264] width 165 height 24
click at [700, 274] on input "18" at bounding box center [1068, 264] width 163 height 23
type input "19"
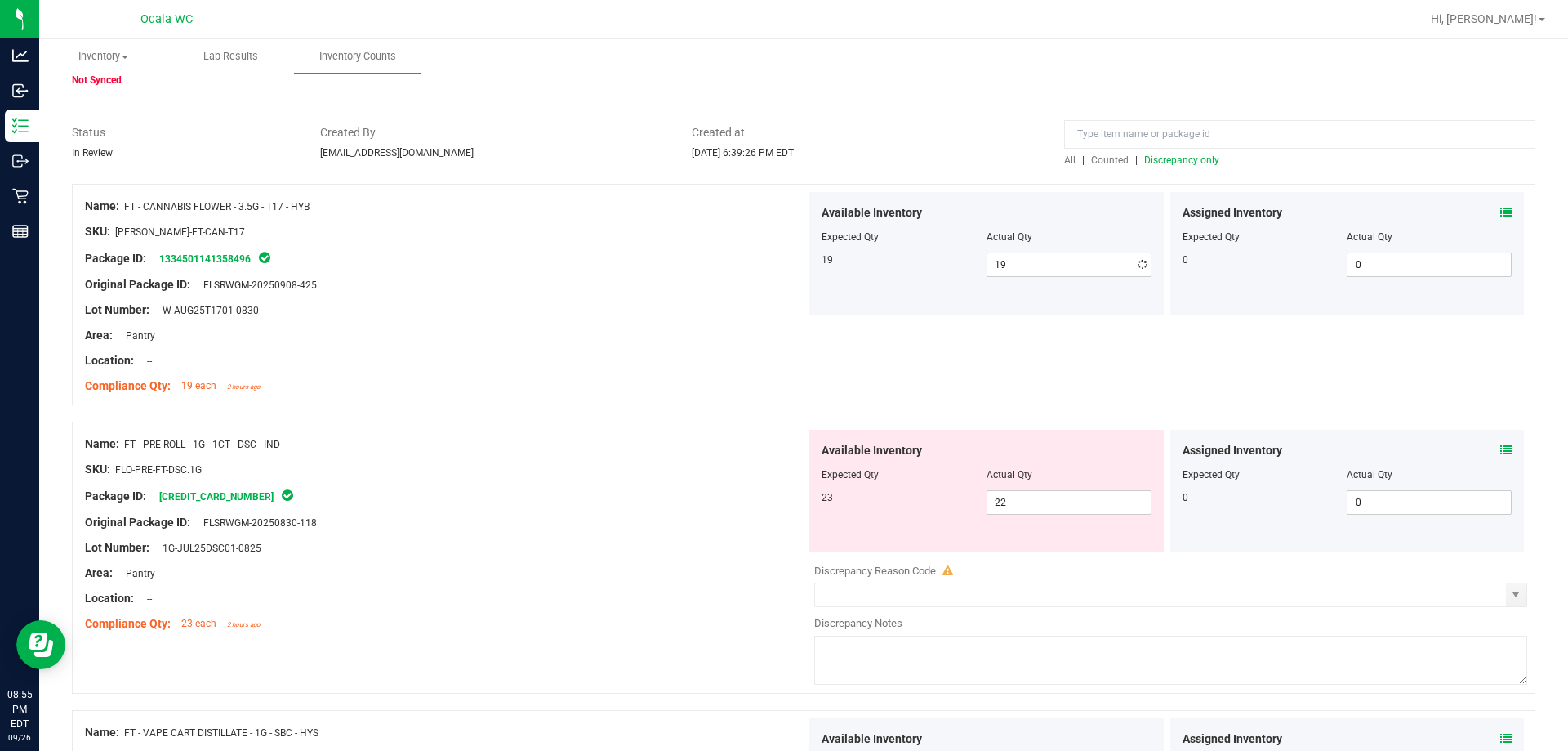
click at [700, 374] on div at bounding box center [445, 374] width 721 height 8
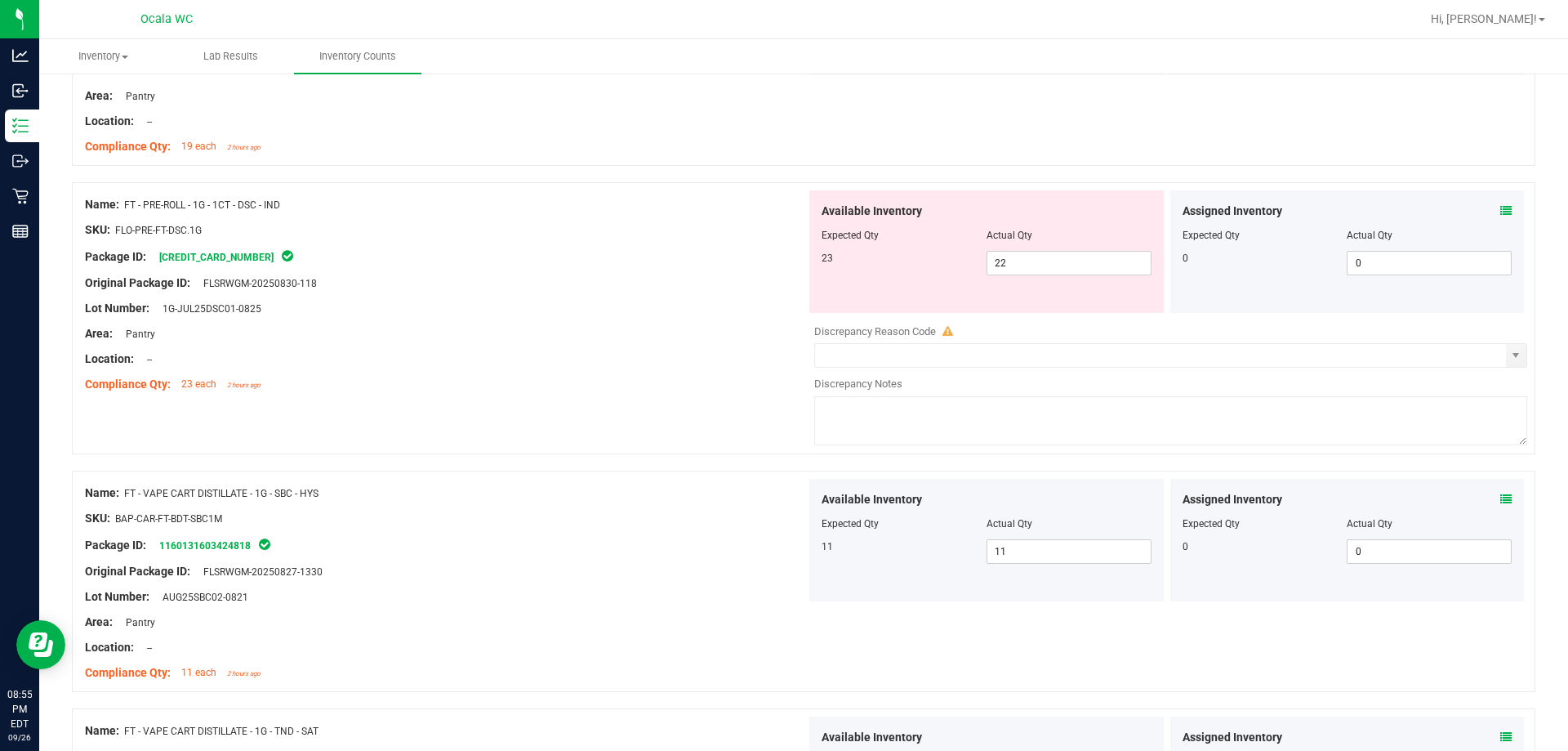
scroll to position [327, 0]
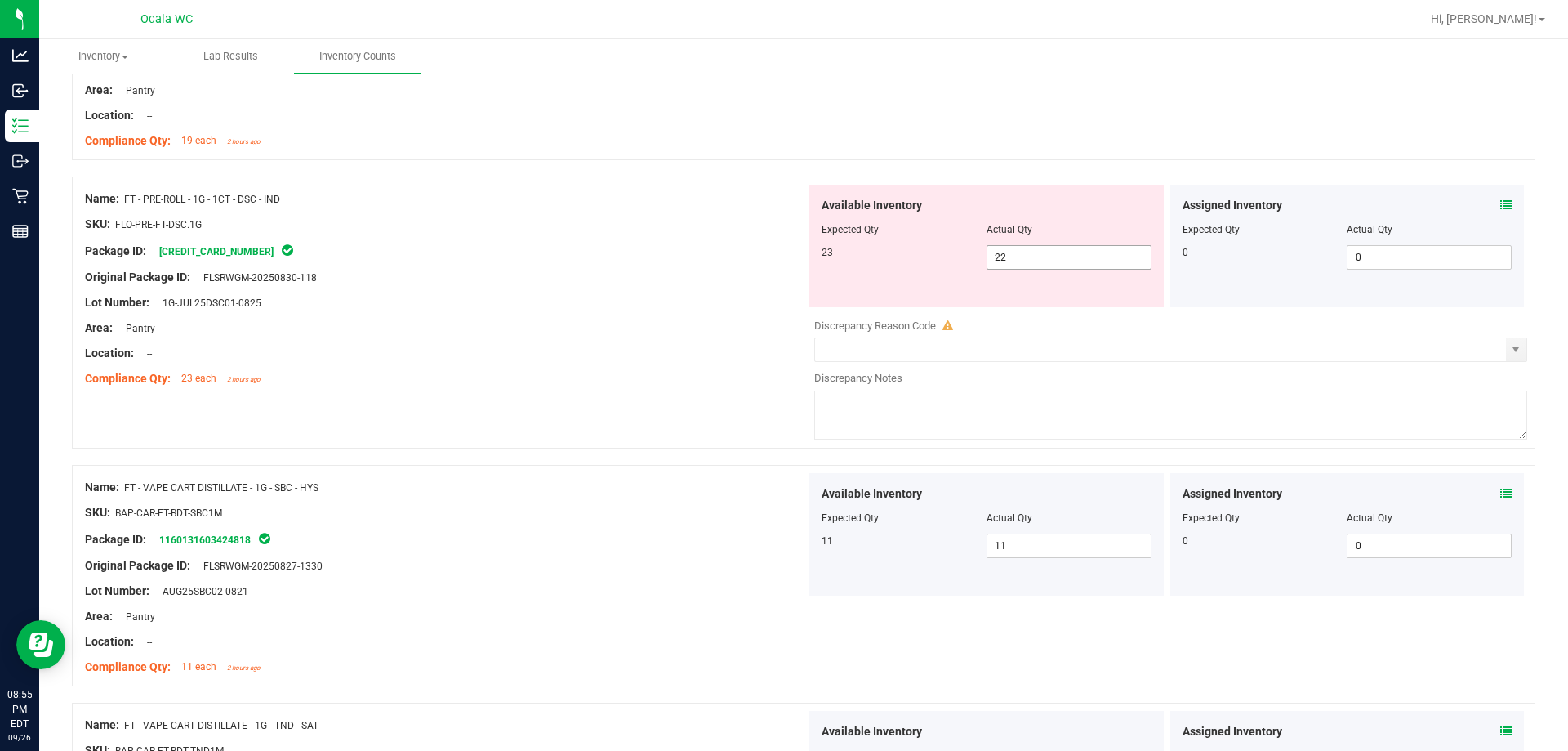
click at [700, 262] on span "22 22" at bounding box center [1069, 257] width 165 height 24
click at [700, 261] on input "22" at bounding box center [1068, 258] width 163 height 23
click at [700, 205] on icon at bounding box center [1506, 206] width 12 height 12
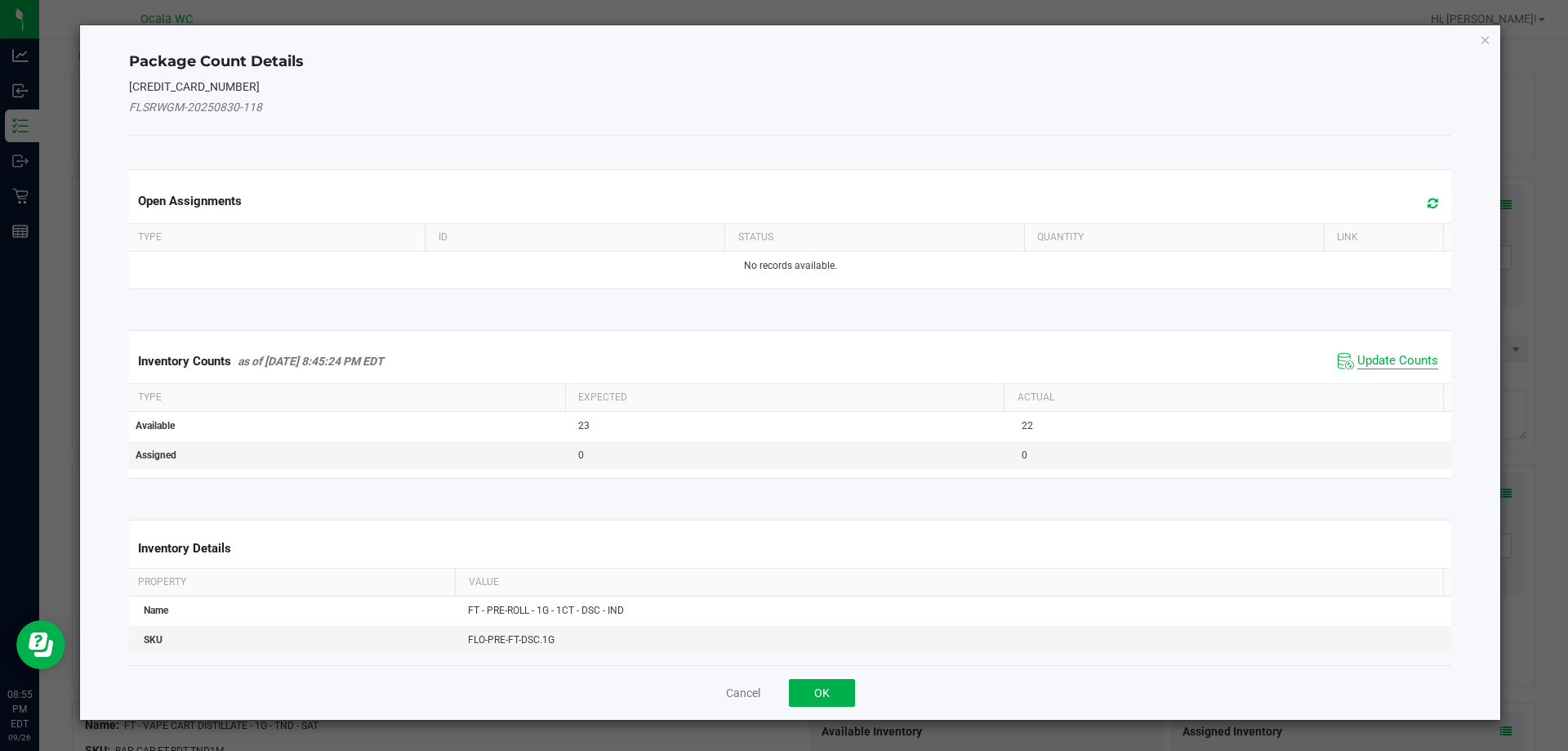
click at [700, 359] on span "Update Counts" at bounding box center [1398, 361] width 81 height 16
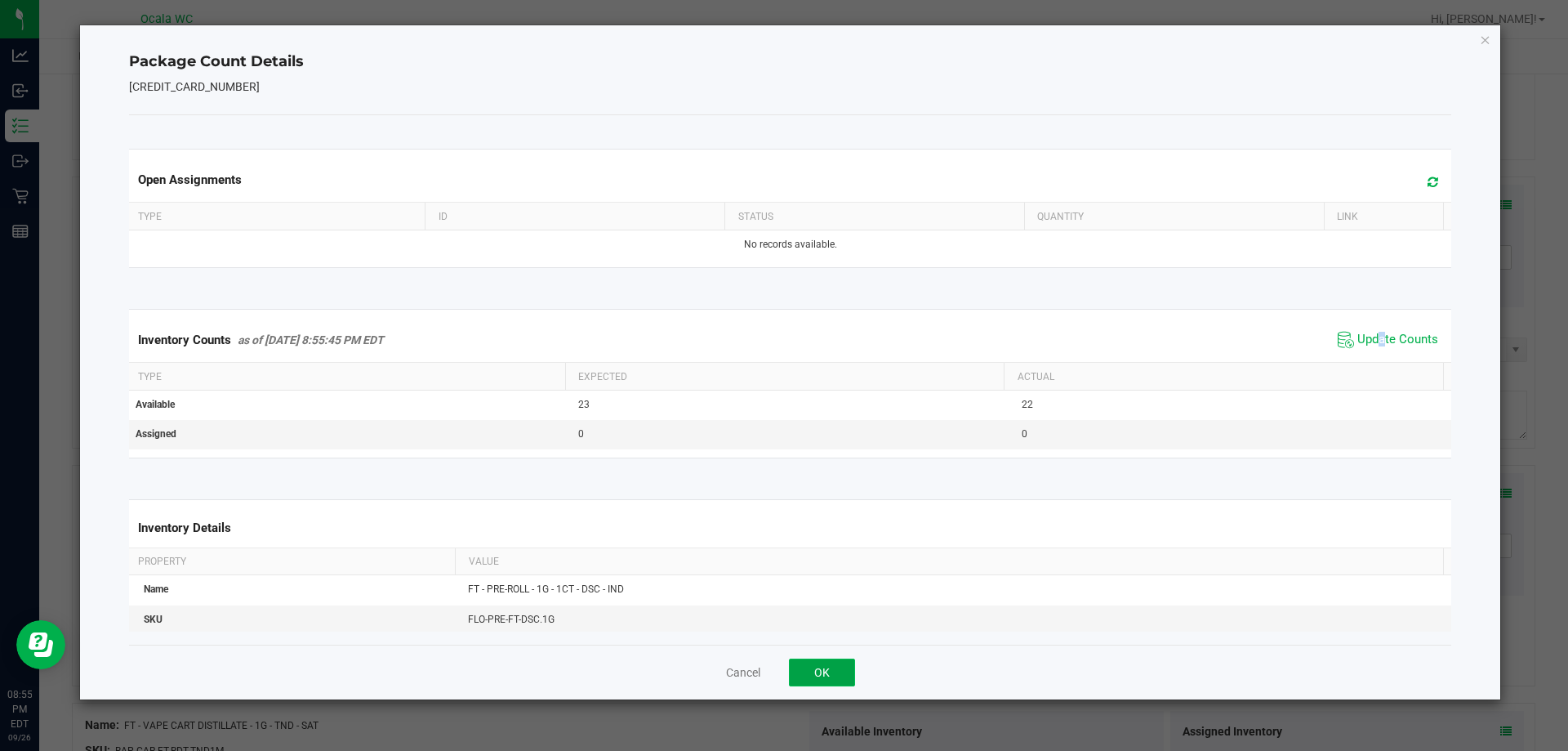
click at [700, 671] on button "OK" at bounding box center [822, 672] width 67 height 28
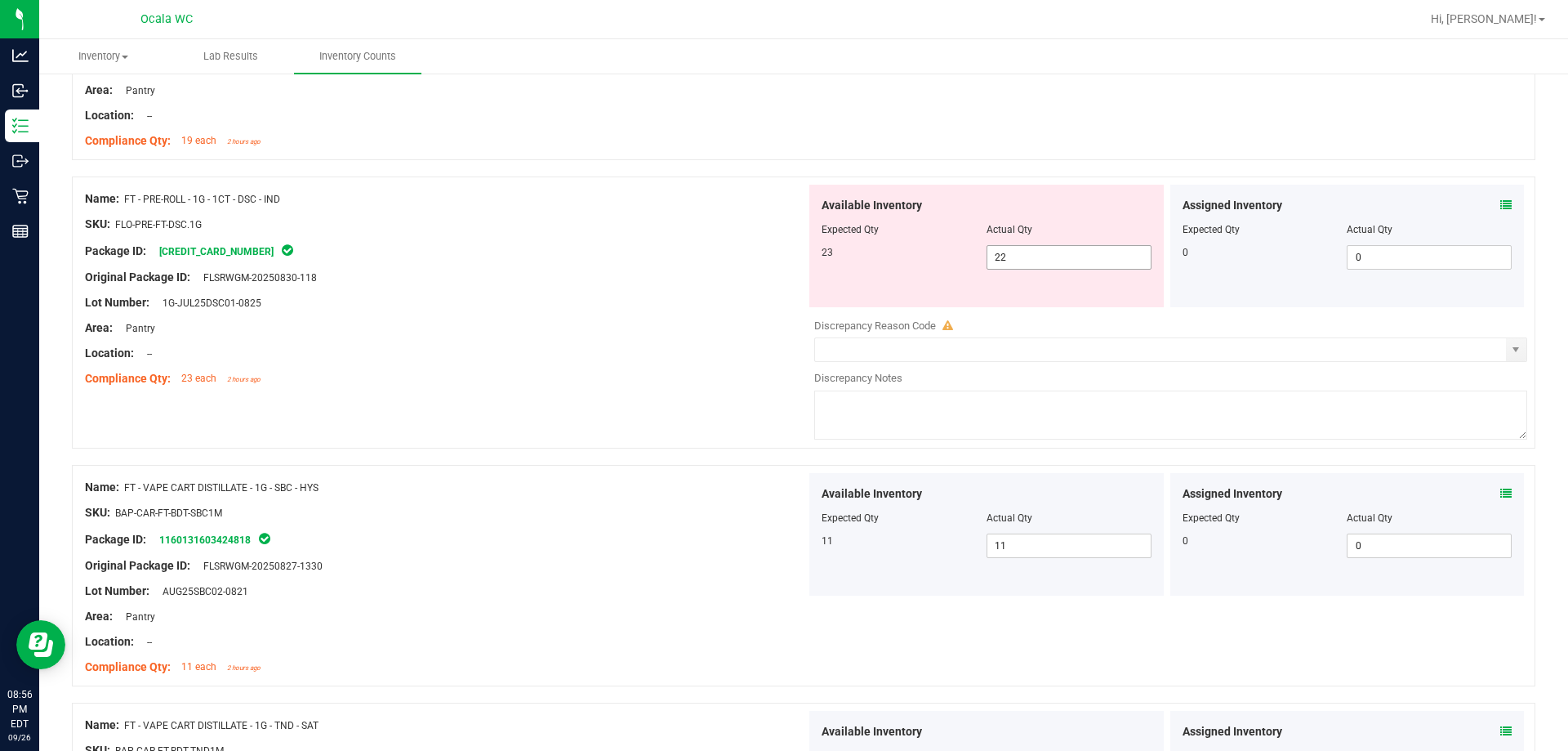
click at [700, 257] on span "22 22" at bounding box center [1069, 257] width 165 height 24
click at [700, 257] on input "22" at bounding box center [1068, 258] width 163 height 23
type input "23"
click at [698, 368] on div at bounding box center [445, 366] width 721 height 8
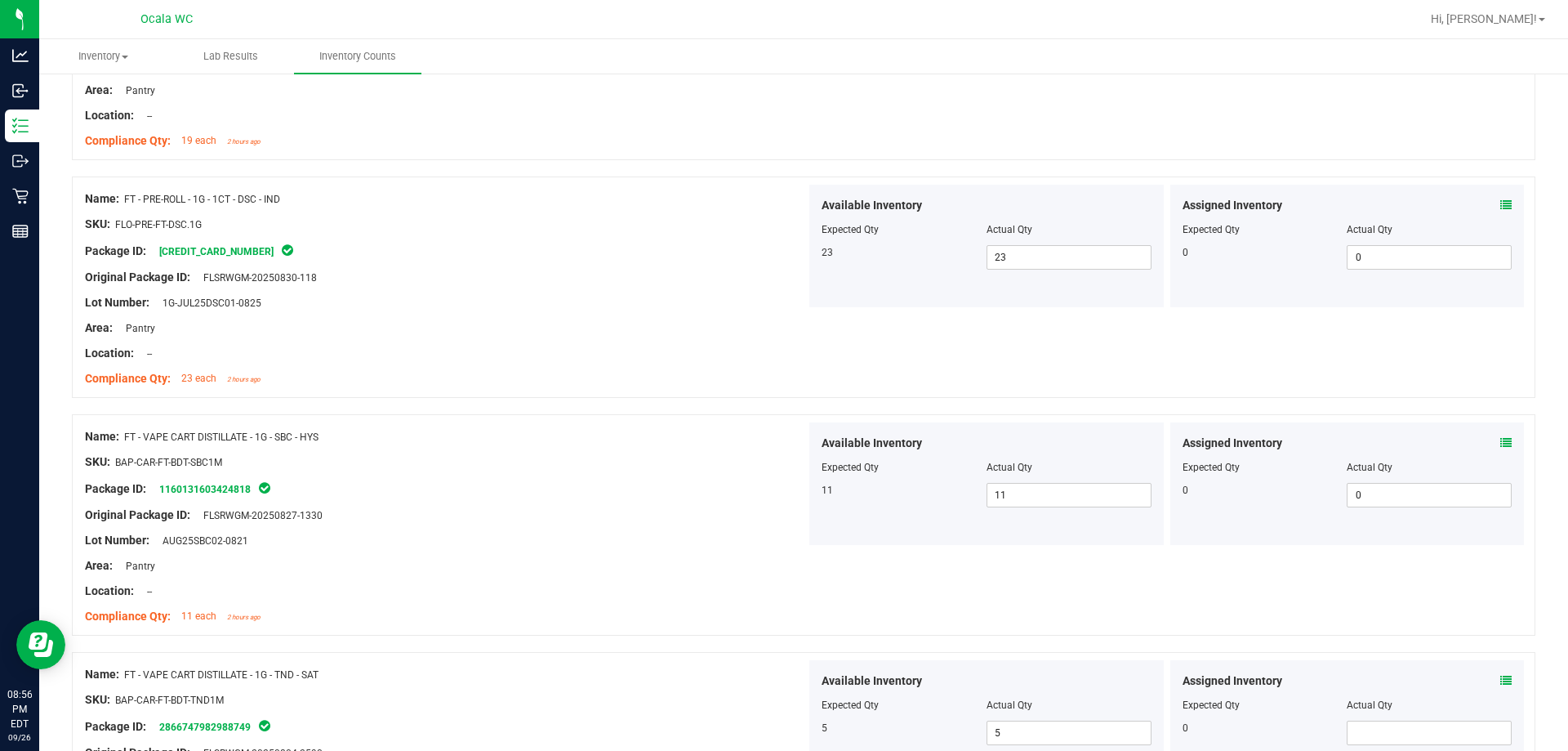
drag, startPoint x: 1555, startPoint y: 153, endPoint x: 1560, endPoint y: 89, distance: 64.2
click at [700, 89] on div "Inventory All packages All inventory Waste log Create inventory Lab Results Inv…" at bounding box center [804, 395] width 1529 height 711
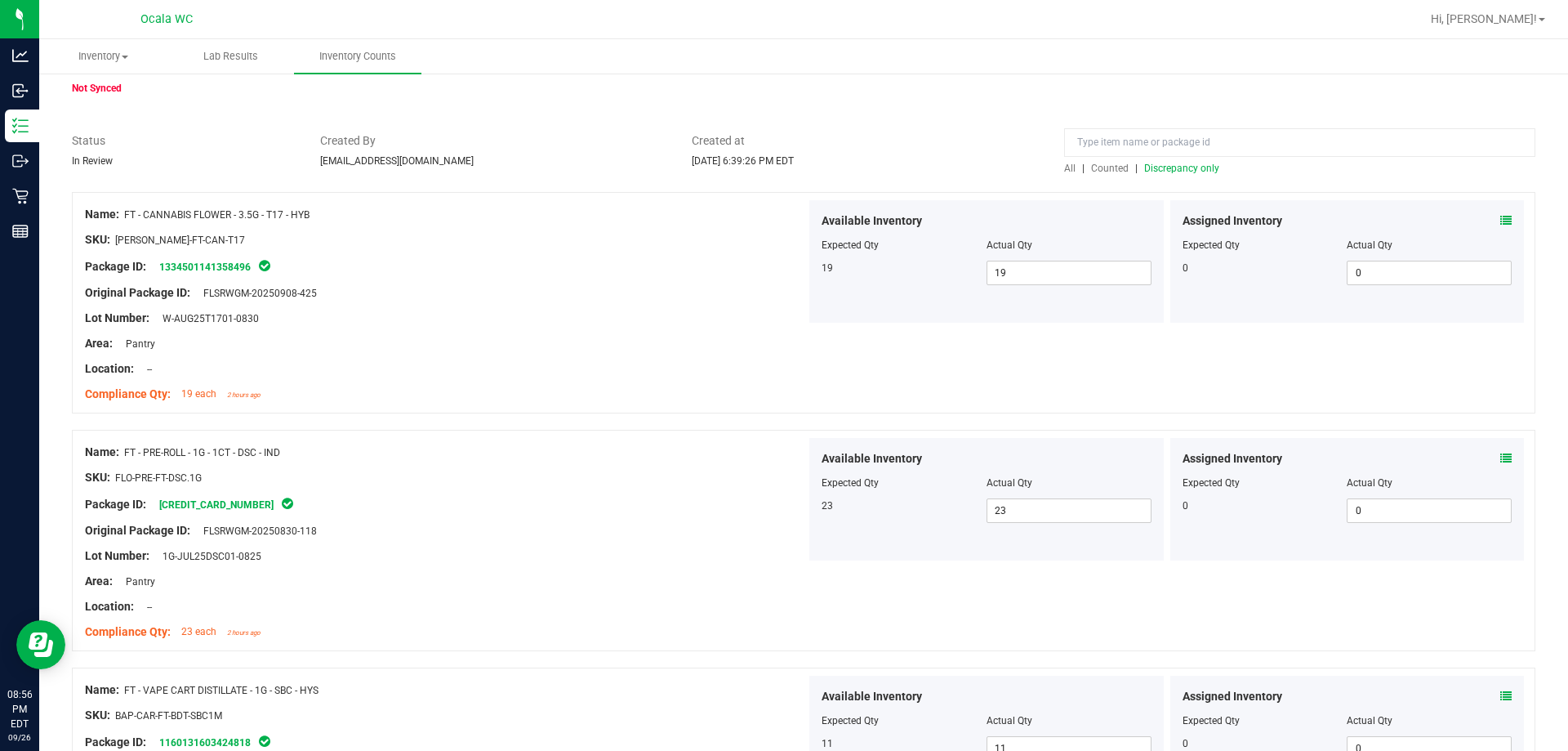
scroll to position [5, 0]
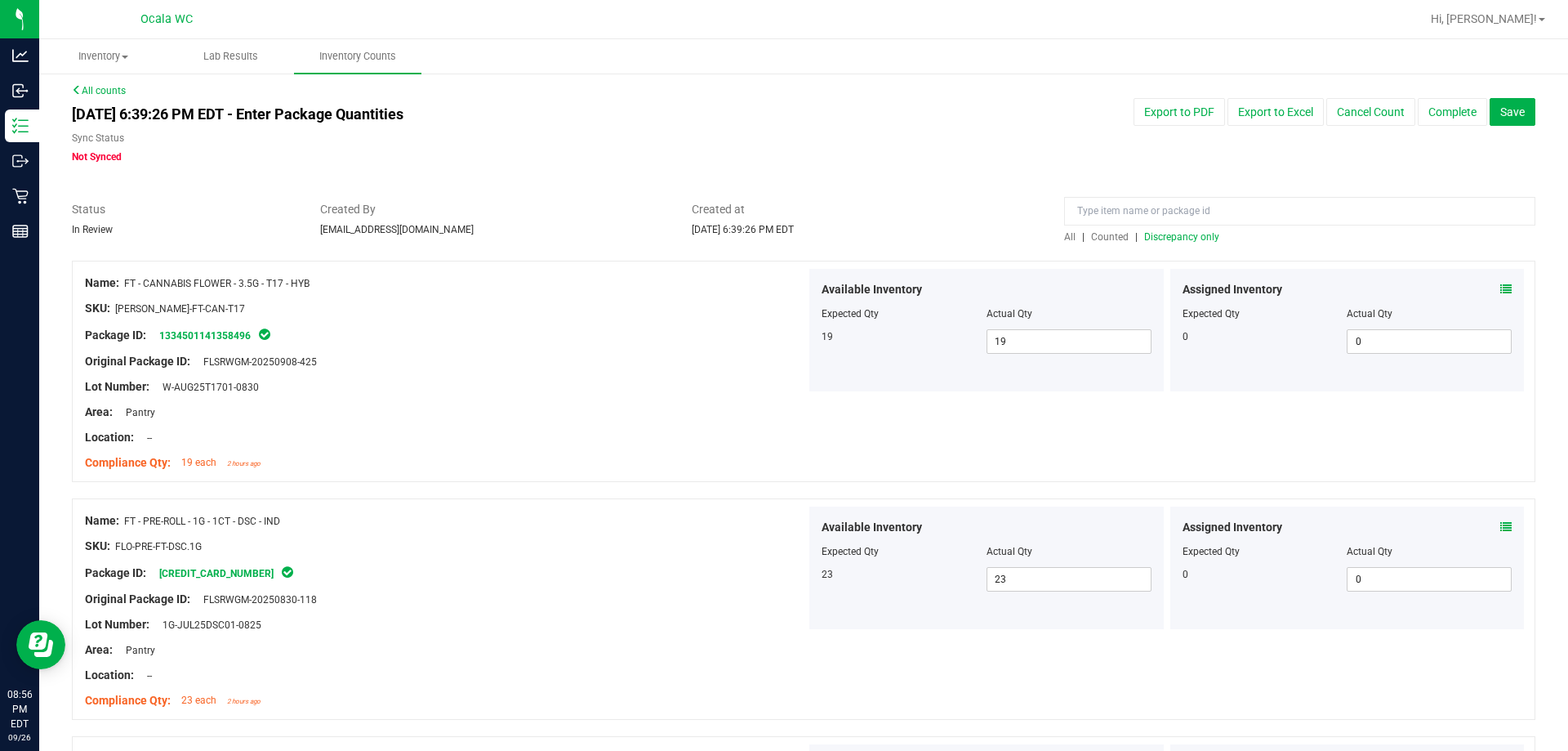
click at [700, 236] on span "Discrepancy only" at bounding box center [1182, 237] width 75 height 12
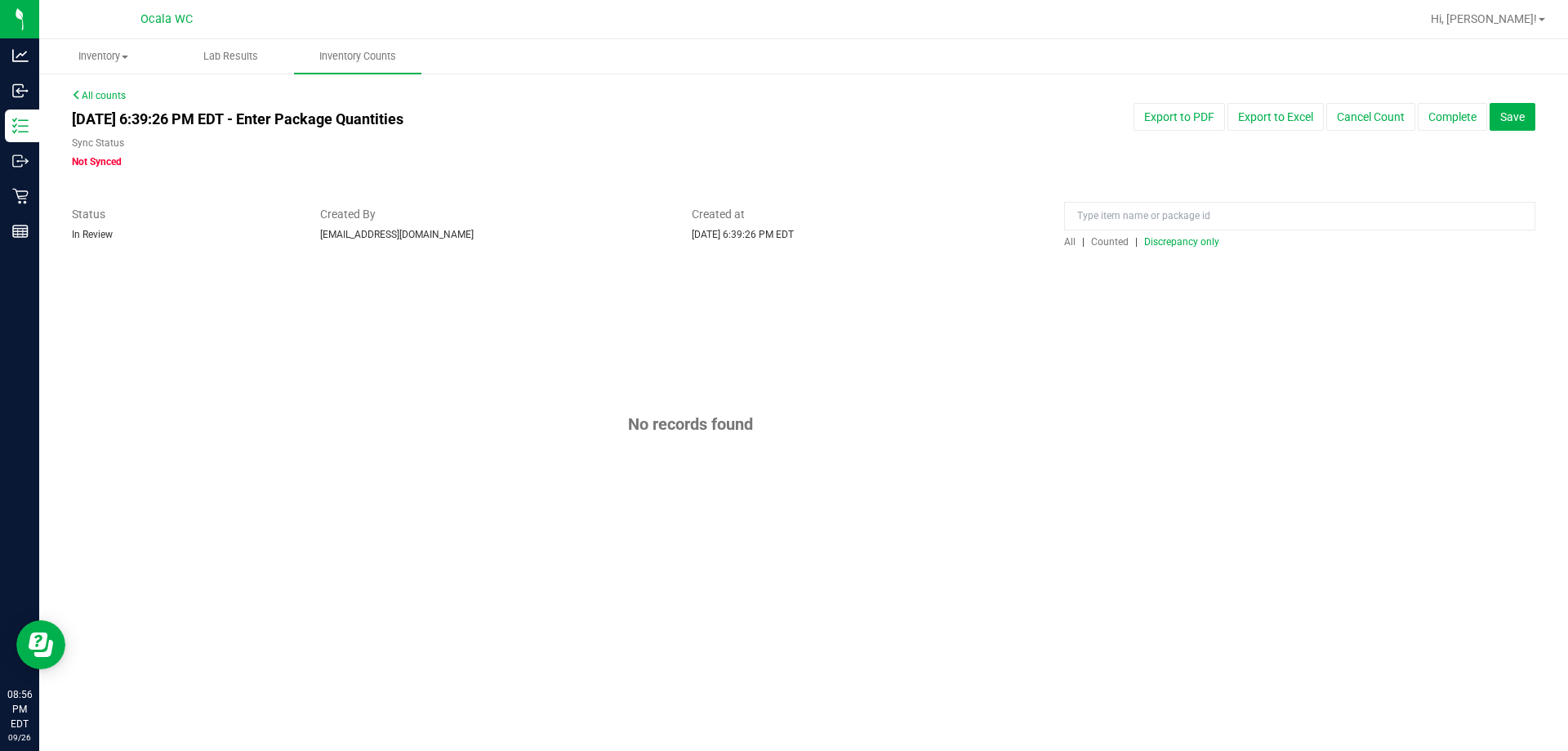
click at [700, 240] on span "Discrepancy only" at bounding box center [1182, 242] width 75 height 12
click at [700, 115] on button "Complete" at bounding box center [1453, 117] width 69 height 28
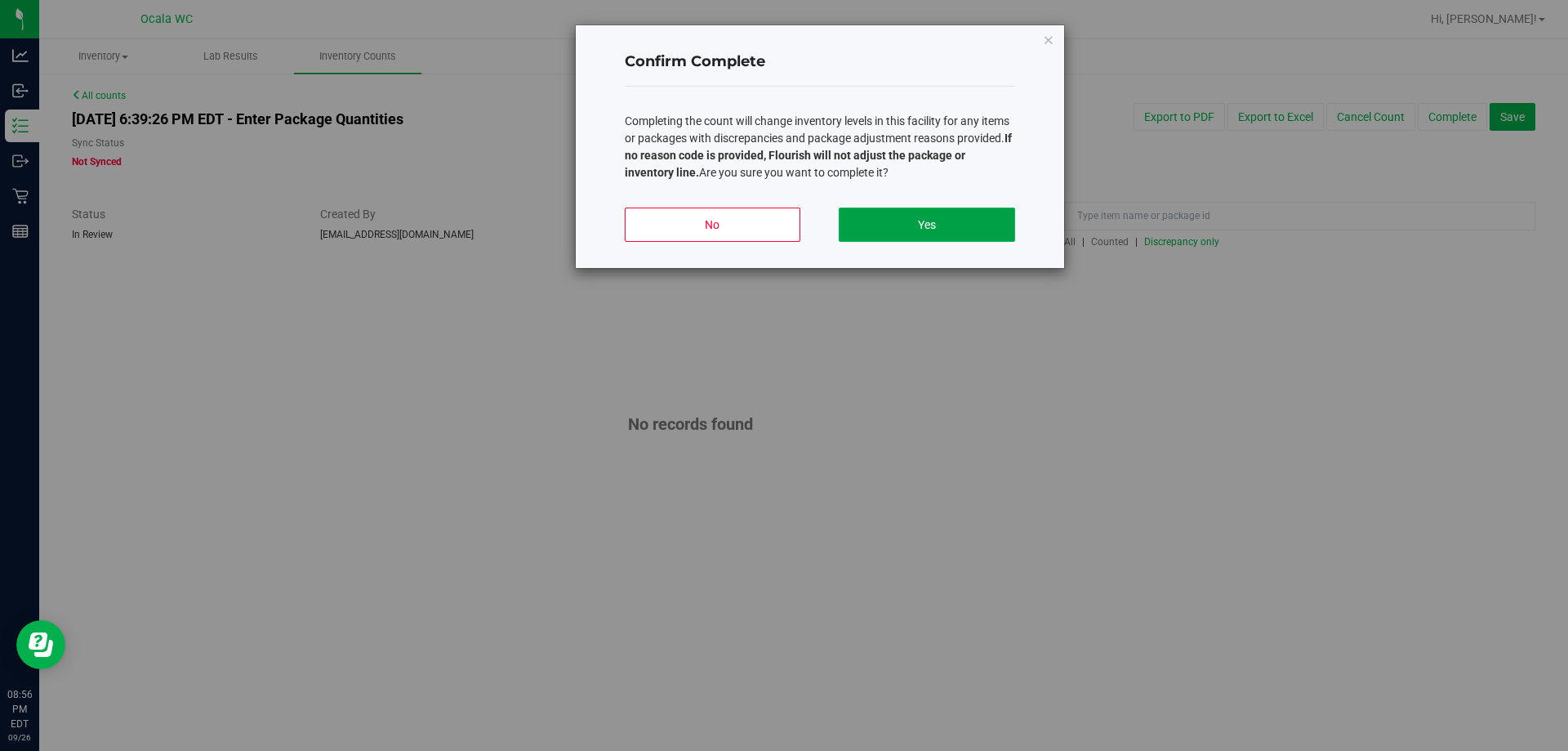
click at [700, 216] on button "Yes" at bounding box center [926, 225] width 176 height 35
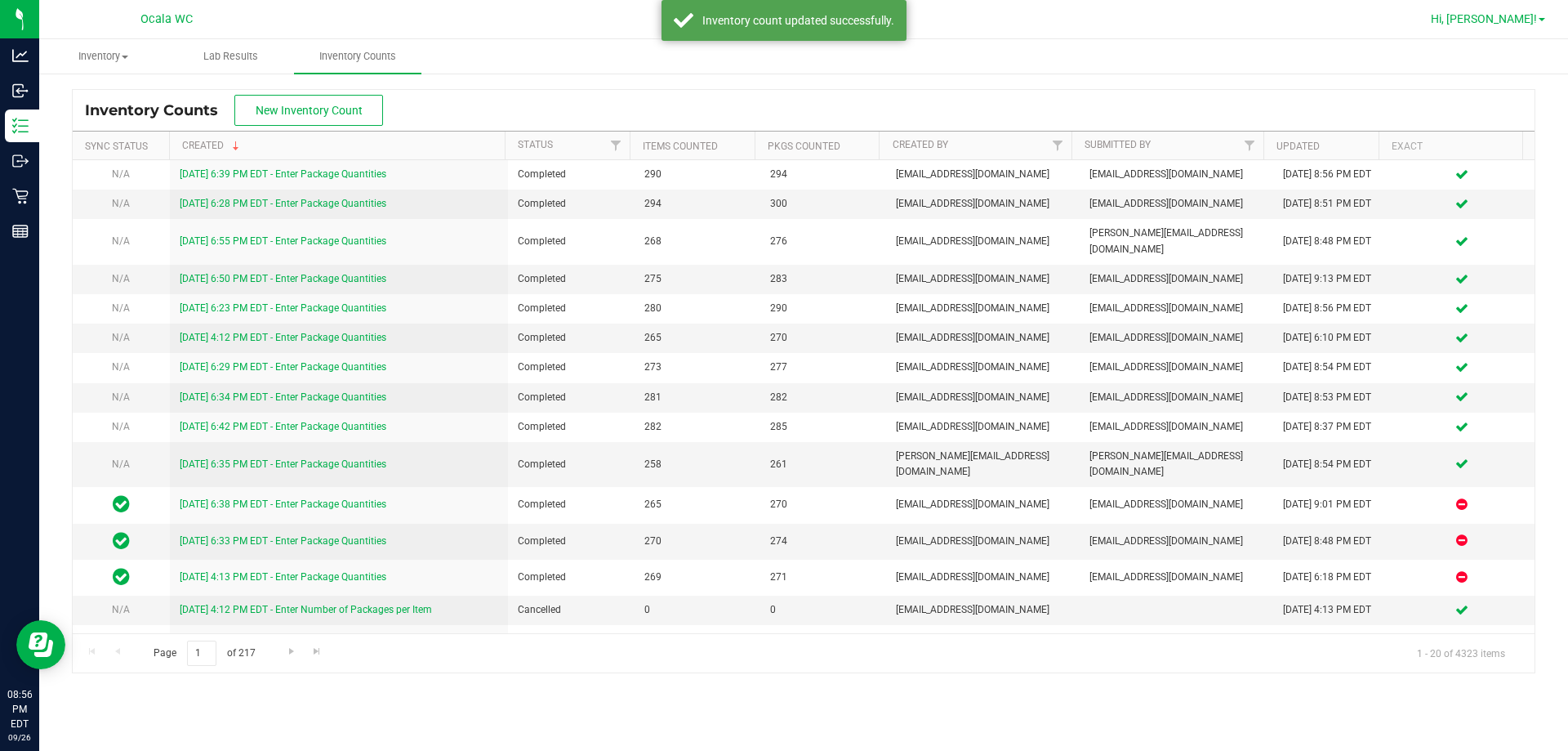
click at [700, 14] on span "Hi, [PERSON_NAME]!" at bounding box center [1484, 19] width 106 height 14
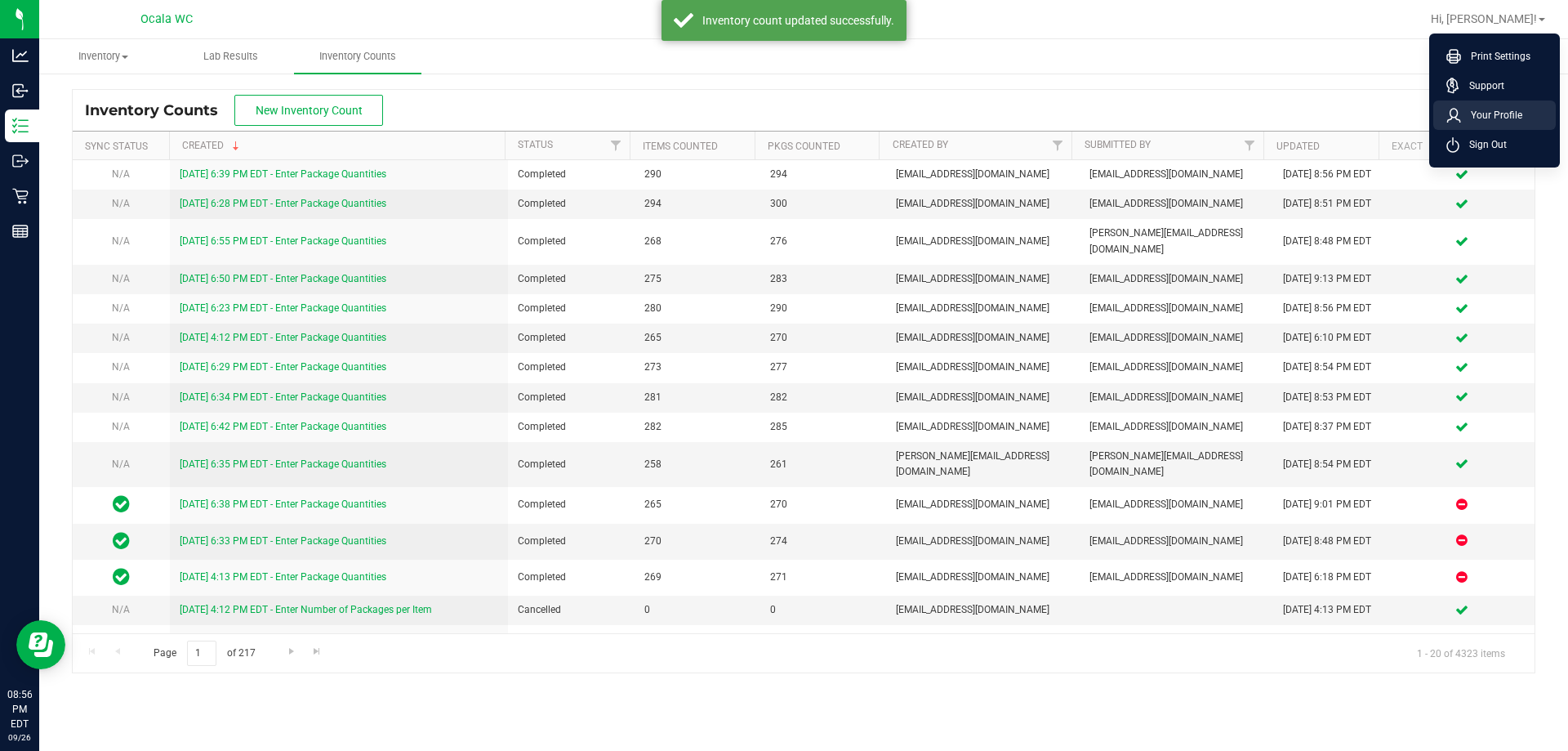
click at [700, 128] on li "Your Profile" at bounding box center [1495, 115] width 123 height 29
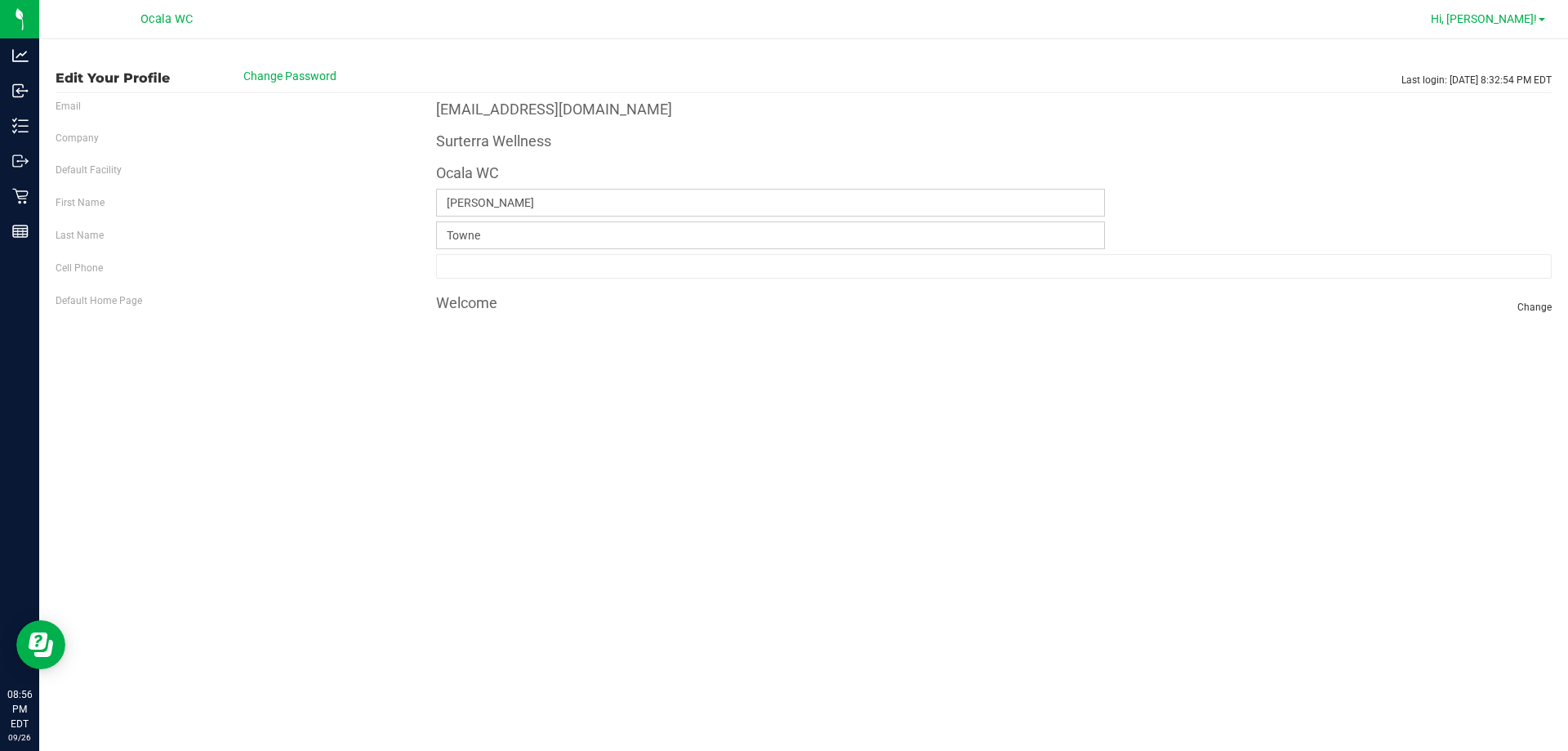
click at [700, 20] on span "Hi, [PERSON_NAME]!" at bounding box center [1484, 19] width 106 height 14
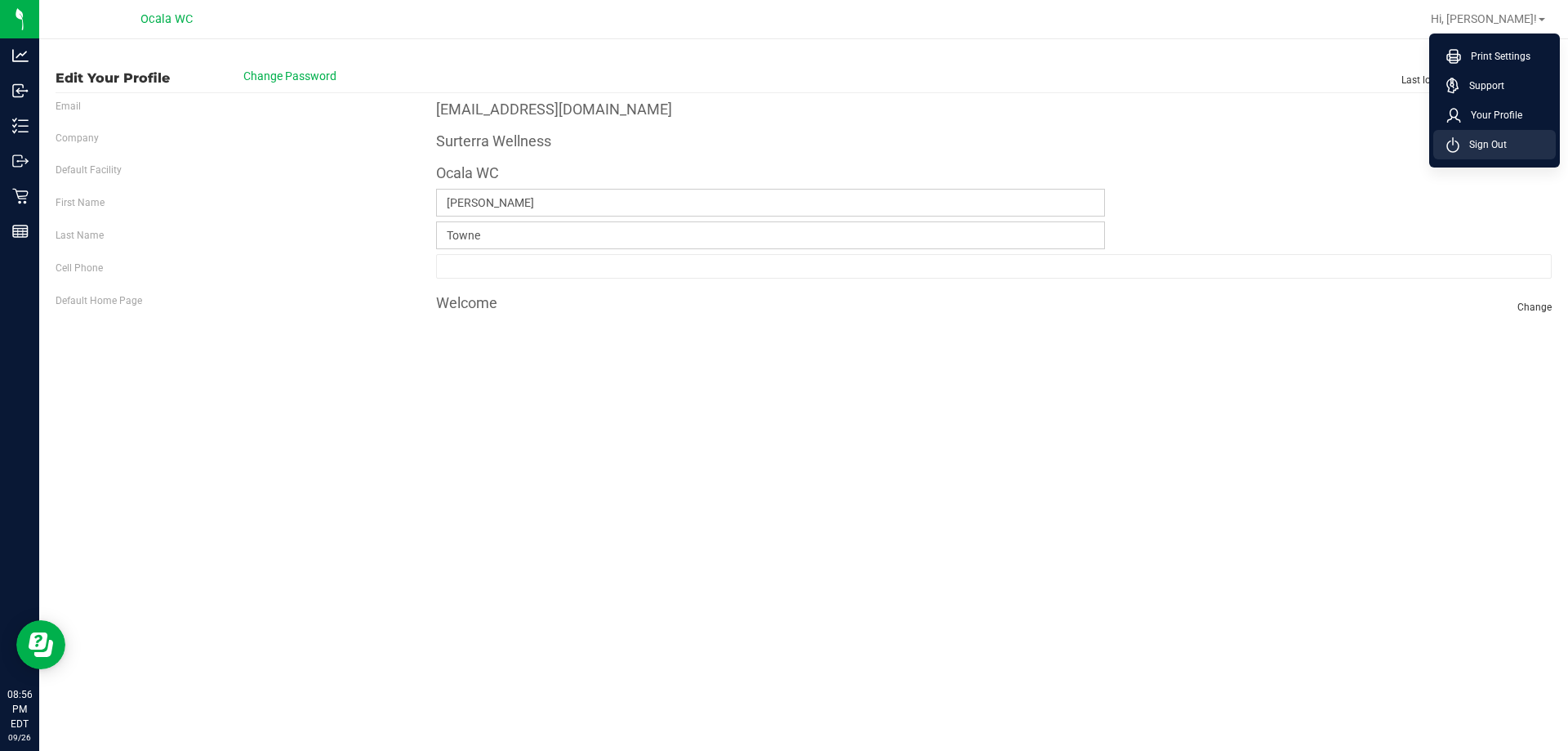
click at [700, 136] on span "Sign Out" at bounding box center [1483, 144] width 47 height 16
